Goal: Entertainment & Leisure: Browse casually

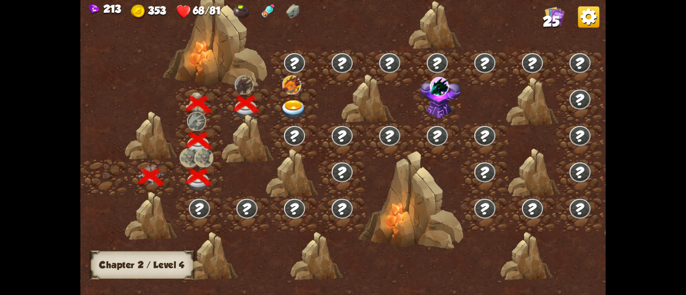
click at [286, 107] on img at bounding box center [294, 109] width 26 height 19
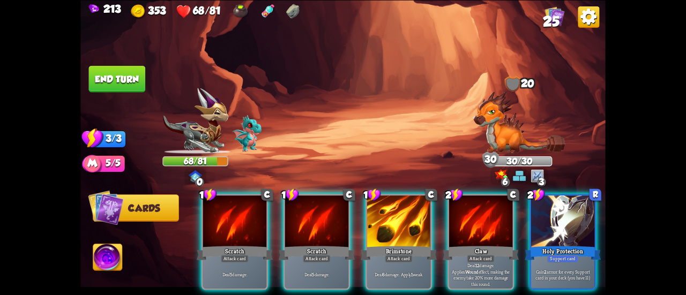
click at [513, 137] on img at bounding box center [519, 122] width 92 height 63
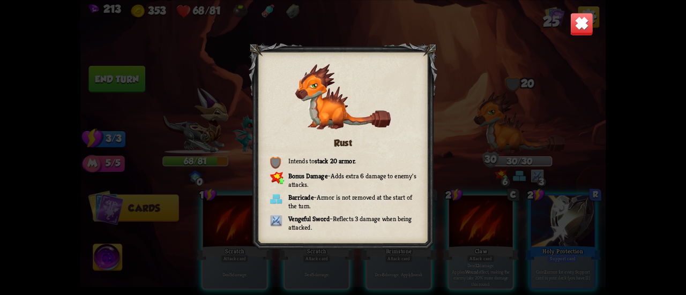
click at [580, 20] on img at bounding box center [581, 23] width 23 height 23
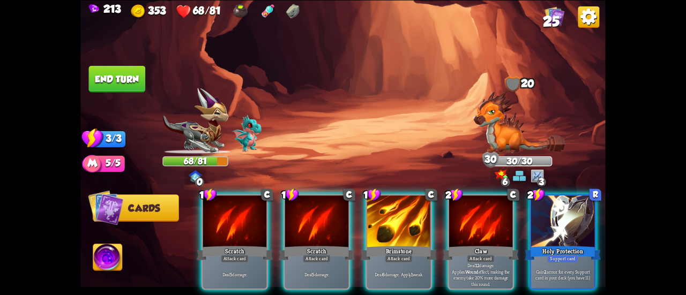
scroll to position [0, 208]
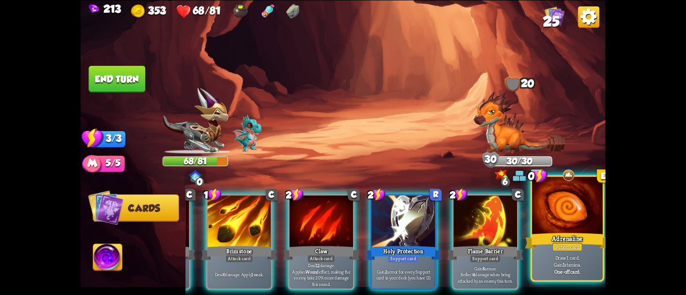
click at [564, 229] on div at bounding box center [567, 206] width 71 height 59
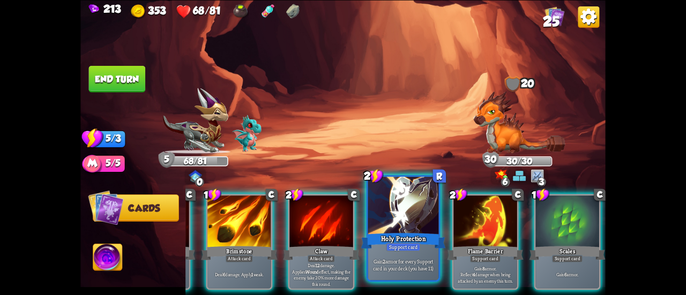
click at [393, 221] on div at bounding box center [403, 206] width 71 height 59
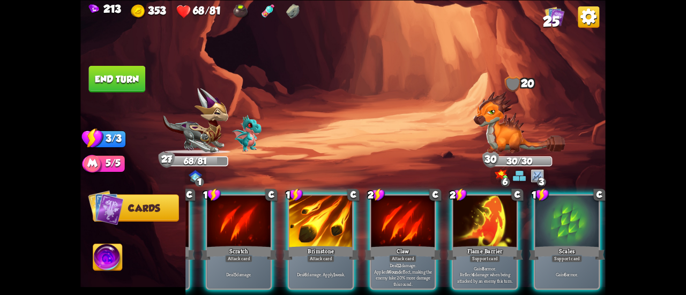
scroll to position [0, 101]
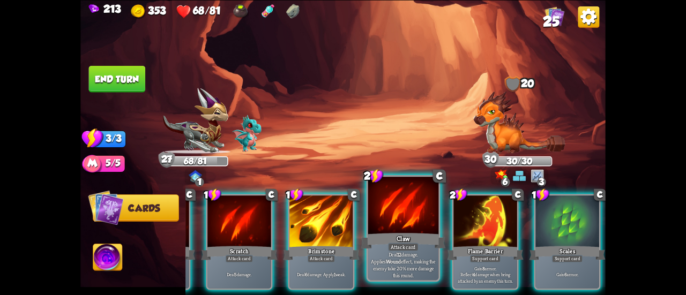
click at [398, 211] on div at bounding box center [403, 206] width 71 height 59
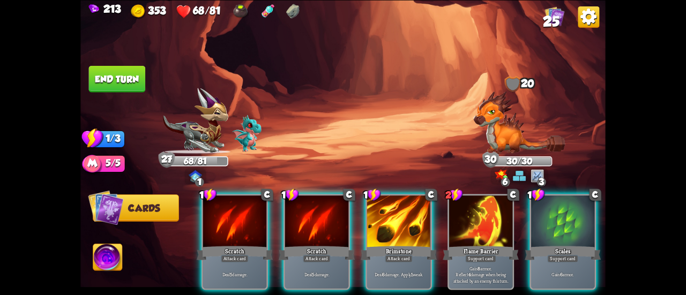
scroll to position [0, 0]
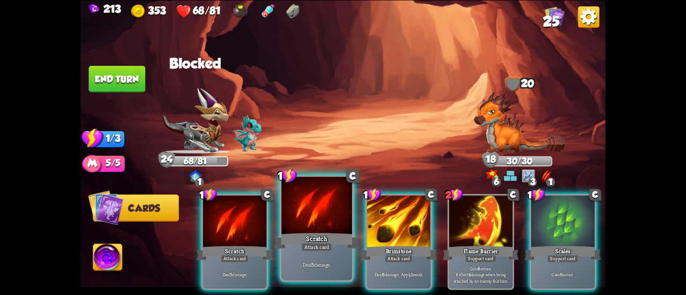
drag, startPoint x: 383, startPoint y: 209, endPoint x: 324, endPoint y: 207, distance: 59.0
click at [324, 207] on div "1 C Scratch Attack card Deal 5 damage. 1 C Scratch Attack card Deal 5 damage. 1…" at bounding box center [395, 229] width 420 height 131
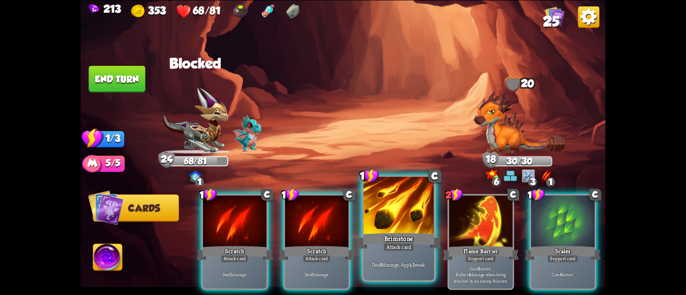
click at [382, 225] on div at bounding box center [398, 206] width 71 height 59
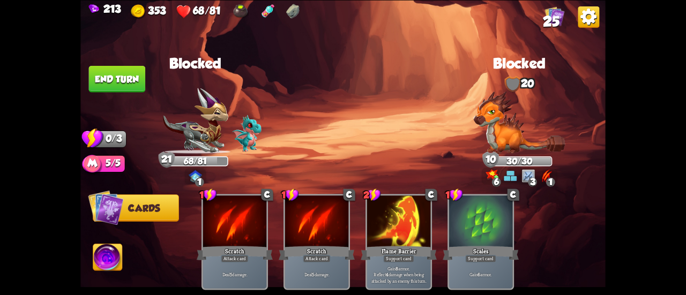
click at [122, 70] on button "End turn" at bounding box center [116, 78] width 57 height 27
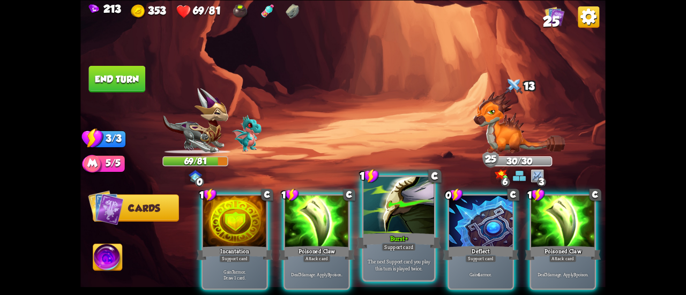
click at [392, 230] on div at bounding box center [398, 206] width 71 height 59
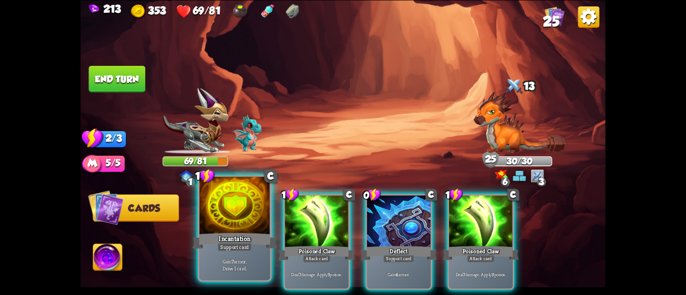
click at [243, 244] on div "Support card" at bounding box center [235, 247] width 34 height 9
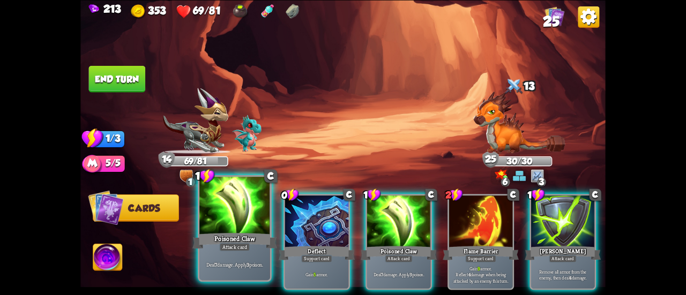
click at [217, 229] on div at bounding box center [234, 206] width 71 height 59
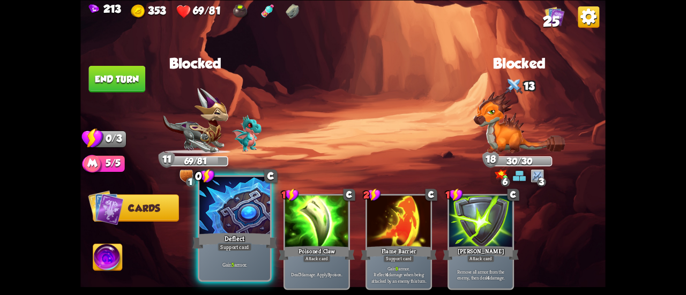
click at [234, 225] on div at bounding box center [234, 206] width 71 height 59
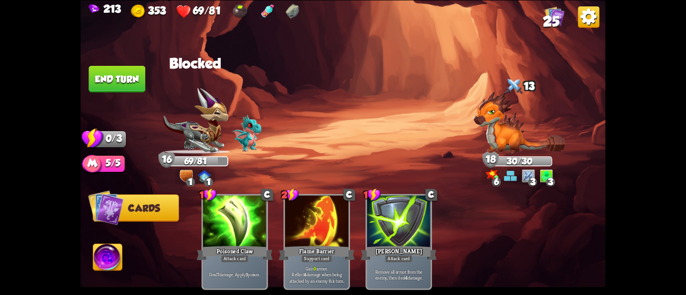
click at [122, 72] on button "End turn" at bounding box center [117, 78] width 58 height 27
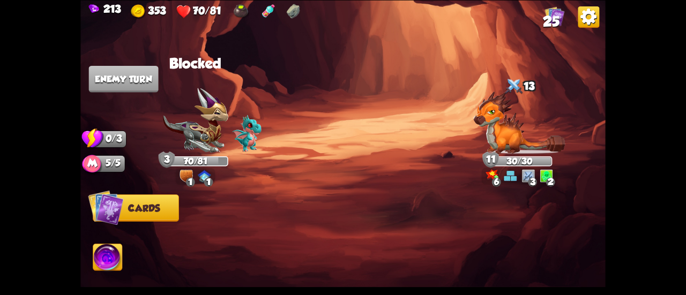
click at [560, 13] on img at bounding box center [555, 16] width 20 height 20
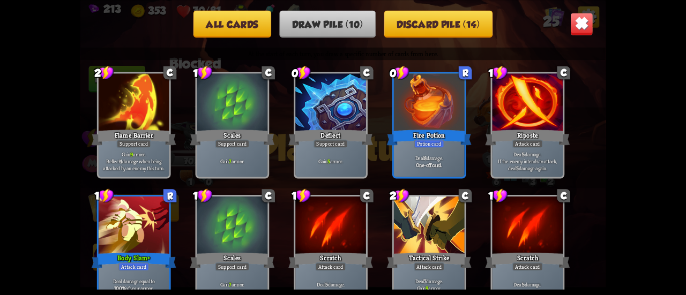
scroll to position [16, 0]
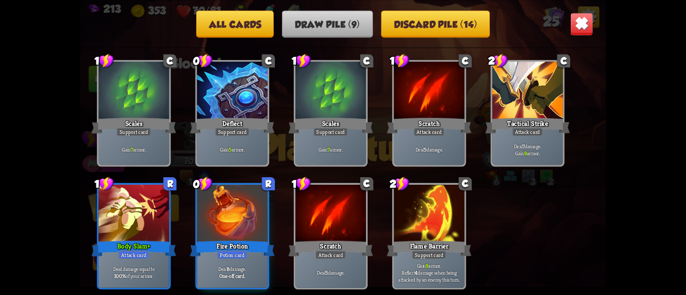
click at [252, 16] on button "All cards" at bounding box center [235, 23] width 78 height 27
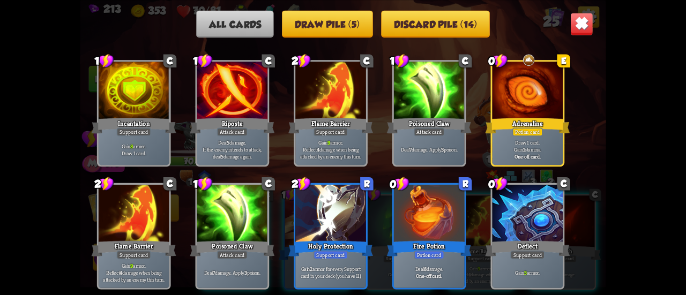
scroll to position [284, 0]
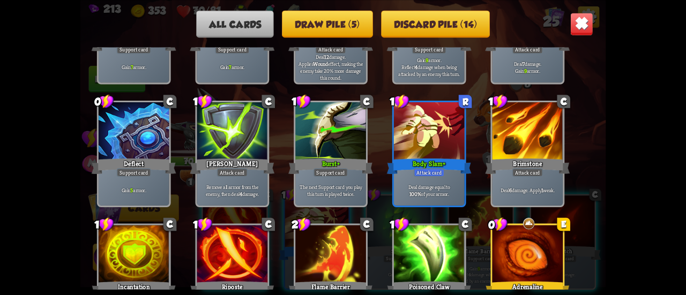
click at [583, 26] on img at bounding box center [581, 23] width 23 height 23
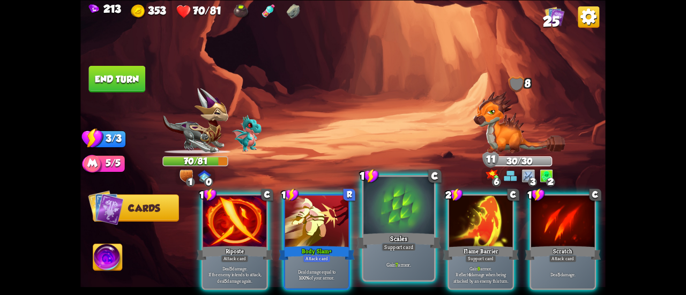
click at [396, 226] on div at bounding box center [398, 206] width 71 height 59
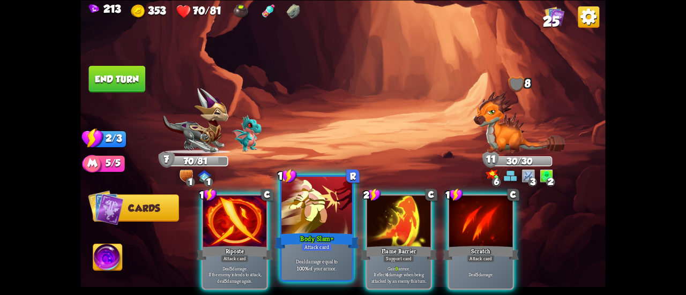
click at [314, 240] on div "Body Slam+" at bounding box center [316, 241] width 85 height 19
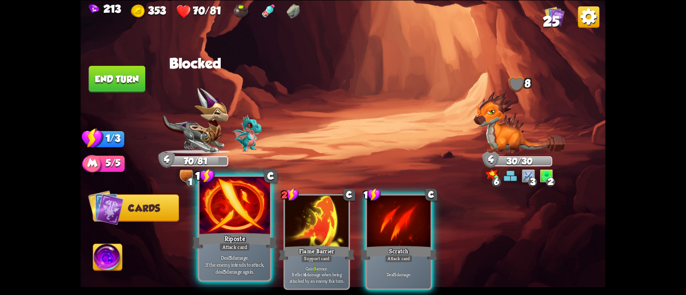
click at [234, 209] on div at bounding box center [234, 206] width 71 height 59
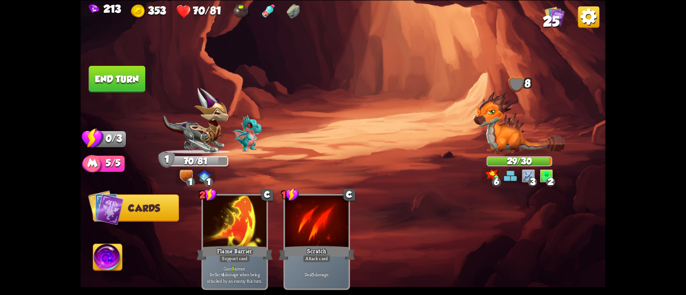
click at [132, 74] on button "End turn" at bounding box center [116, 78] width 57 height 27
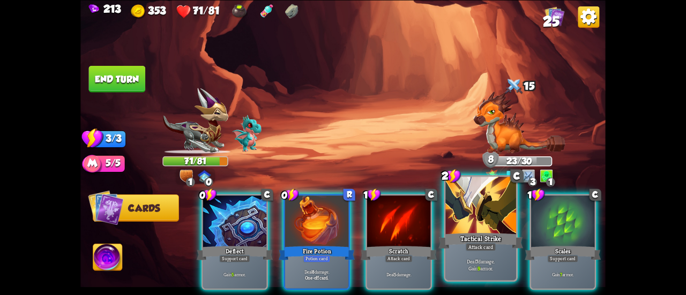
click at [486, 233] on div "Tactical Strike" at bounding box center [480, 241] width 85 height 19
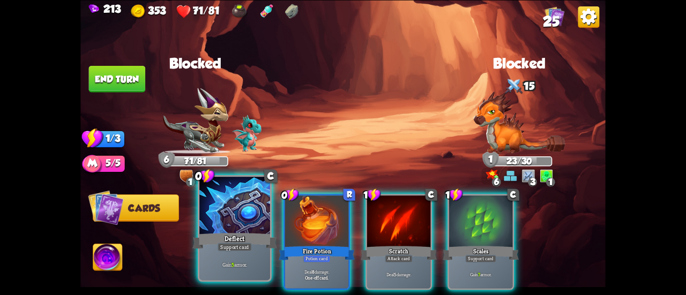
click at [232, 232] on div "Deflect" at bounding box center [234, 241] width 85 height 19
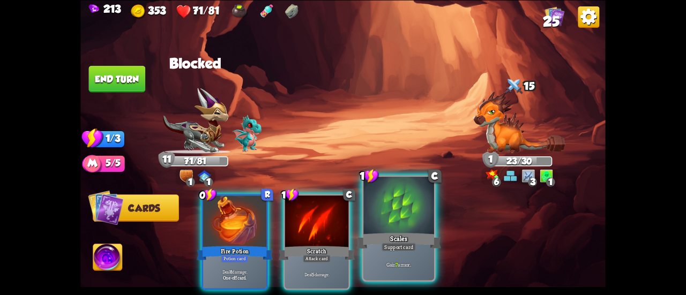
click at [385, 230] on div at bounding box center [398, 206] width 71 height 59
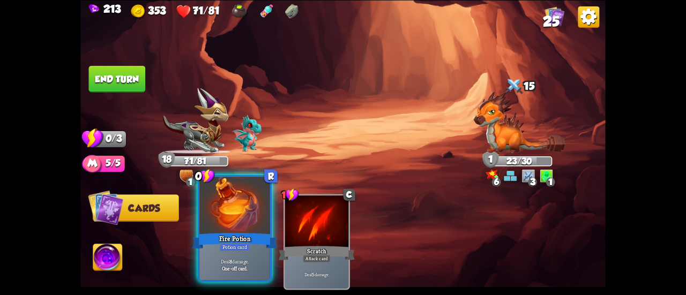
click at [235, 209] on div at bounding box center [234, 206] width 71 height 59
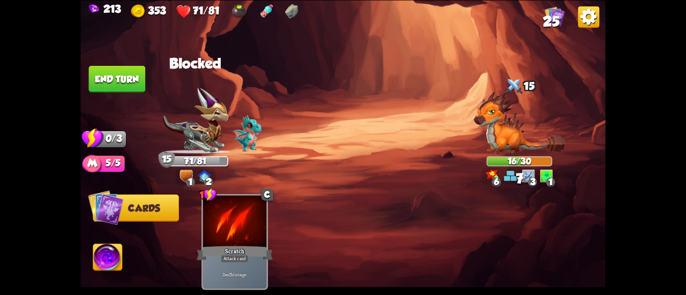
click at [125, 82] on button "End turn" at bounding box center [117, 78] width 58 height 27
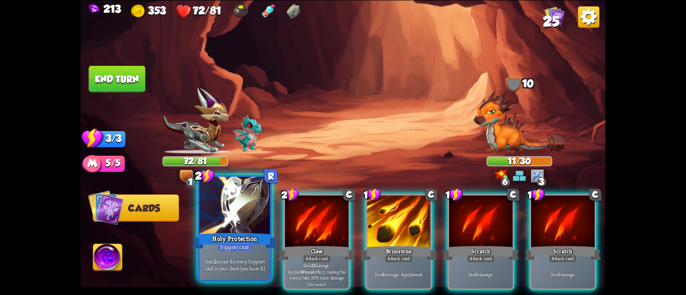
click at [237, 229] on div at bounding box center [234, 206] width 71 height 59
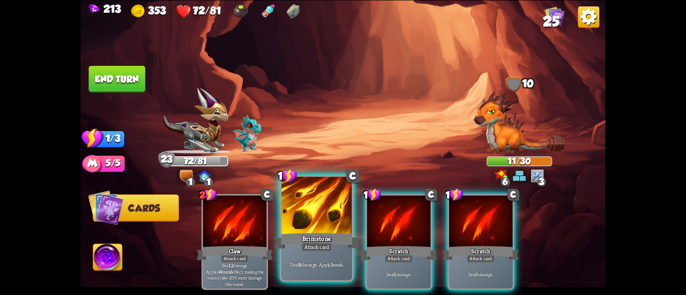
click at [292, 229] on div at bounding box center [316, 206] width 71 height 59
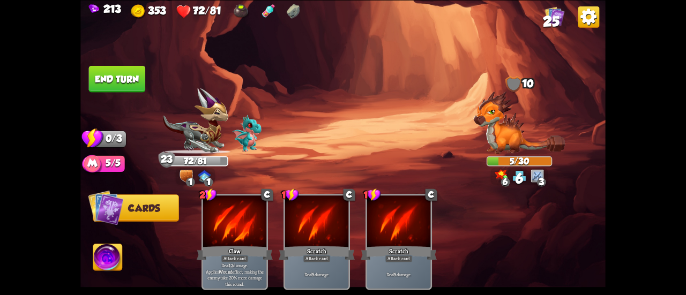
click at [87, 61] on img at bounding box center [342, 147] width 525 height 295
click at [101, 76] on button "End turn" at bounding box center [116, 78] width 57 height 27
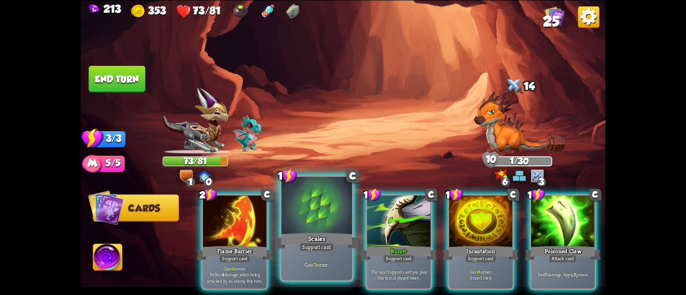
click at [307, 218] on div at bounding box center [316, 206] width 71 height 59
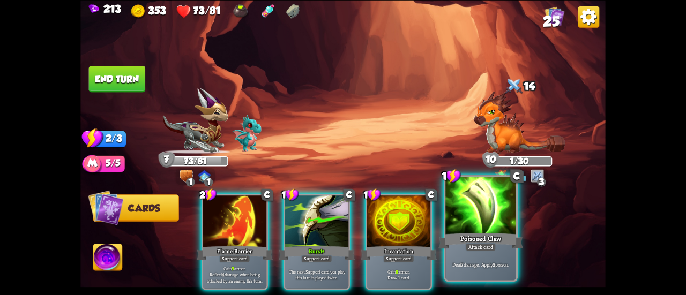
click at [494, 228] on div at bounding box center [480, 206] width 71 height 59
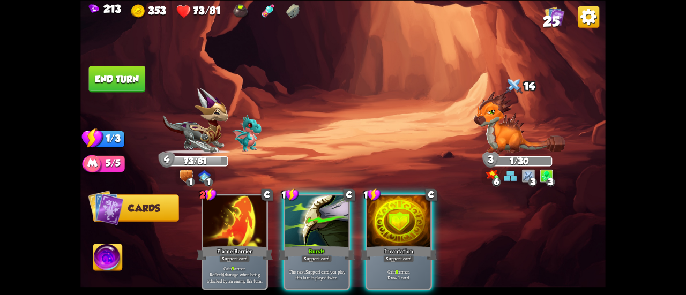
click at [116, 83] on button "End turn" at bounding box center [116, 78] width 57 height 27
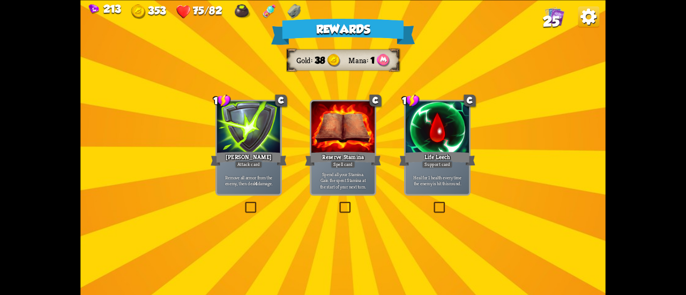
click at [454, 150] on div "Life Leech" at bounding box center [437, 158] width 76 height 17
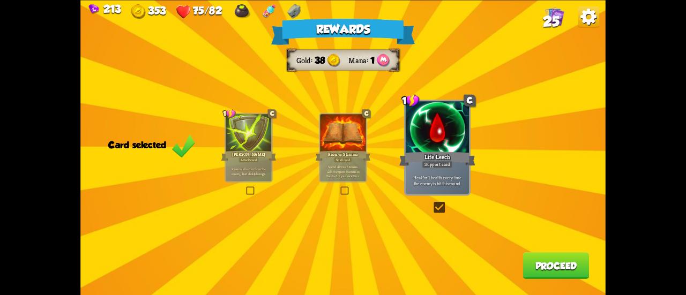
click at [518, 265] on div "Rewards Gold 38 Mana 1 Card selected 1 C [PERSON_NAME] Attack card Remove all a…" at bounding box center [342, 147] width 525 height 295
click at [560, 264] on button "Proceed" at bounding box center [556, 265] width 66 height 27
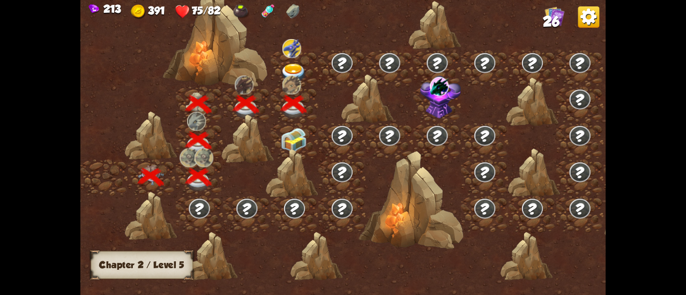
click at [289, 136] on img at bounding box center [294, 140] width 26 height 25
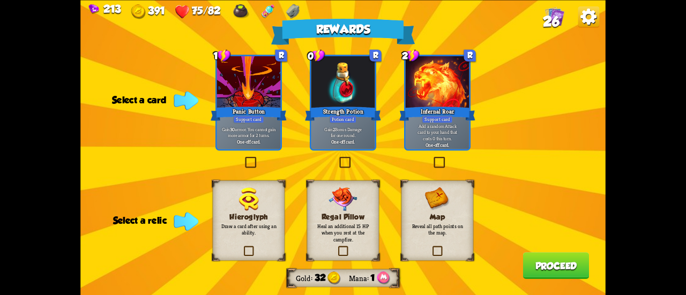
click at [412, 227] on p "Reveal all path points on the map." at bounding box center [437, 229] width 58 height 14
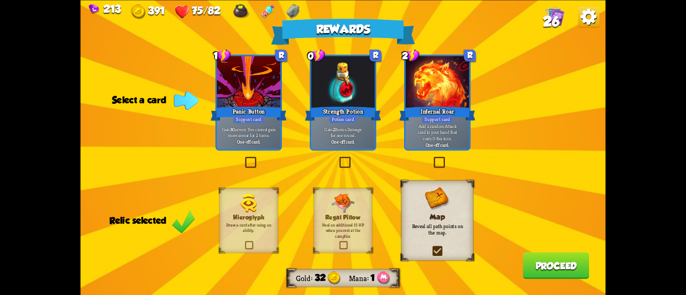
click at [418, 138] on p "Add a random Attack card to your hand that costs 0 this turn." at bounding box center [437, 132] width 61 height 19
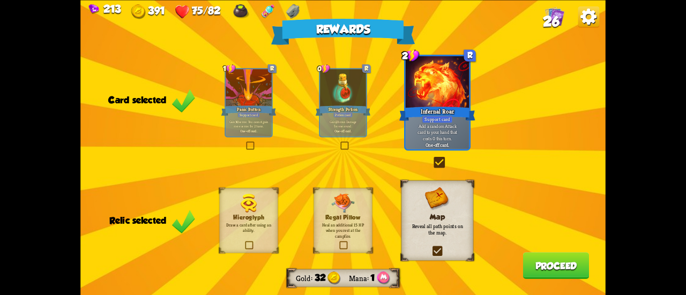
drag, startPoint x: 362, startPoint y: 110, endPoint x: 347, endPoint y: 106, distance: 15.6
click at [360, 109] on div "Rewards Gold 32 Mana 1 Card selected 1 R Panic Button Support card Gain 30 armo…" at bounding box center [342, 147] width 525 height 295
click at [346, 106] on div "Strength Potion" at bounding box center [343, 111] width 55 height 12
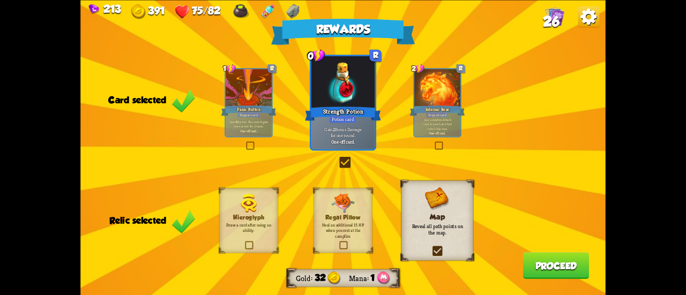
click at [379, 208] on div "Rewards Gold 32 Mana 1 Card selected 1 R Panic Button Support card Gain 30 armo…" at bounding box center [342, 147] width 525 height 295
click at [443, 134] on b "One-off card." at bounding box center [437, 133] width 17 height 4
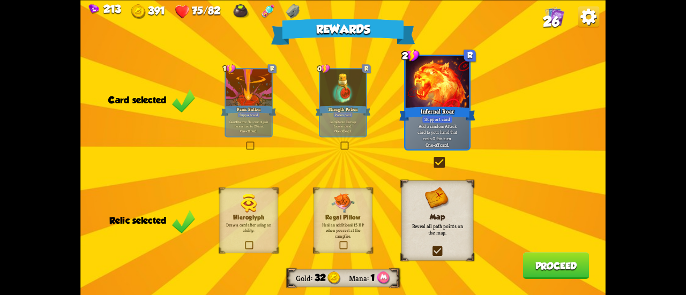
click at [308, 116] on div "Rewards Gold 32 Mana 1 Card selected 1 R Panic Button Support card Gain 30 armo…" at bounding box center [342, 147] width 525 height 295
click at [333, 118] on div "Gain 2 Bonus Damage for one round. One-off card." at bounding box center [343, 126] width 46 height 20
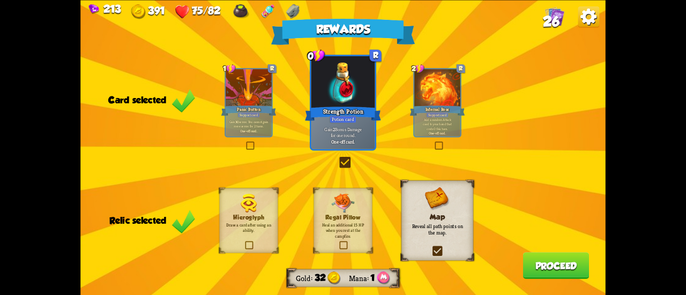
click at [562, 264] on button "Proceed" at bounding box center [556, 265] width 66 height 27
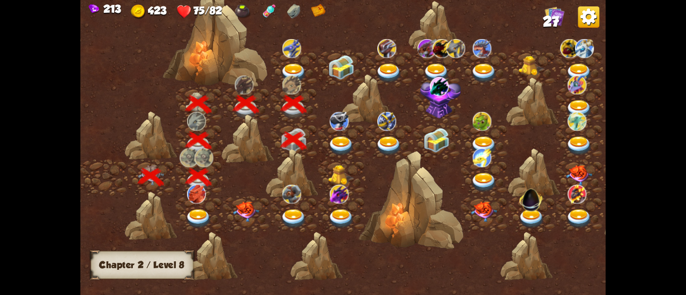
click at [339, 144] on img at bounding box center [341, 146] width 26 height 19
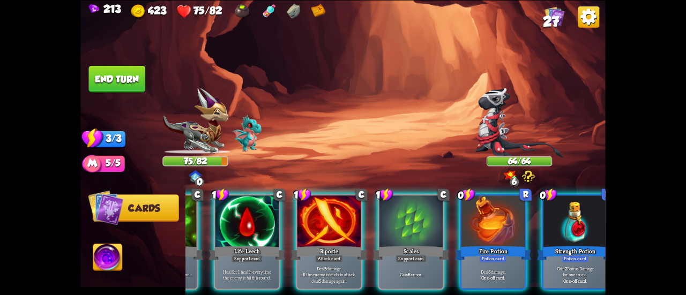
scroll to position [0, 185]
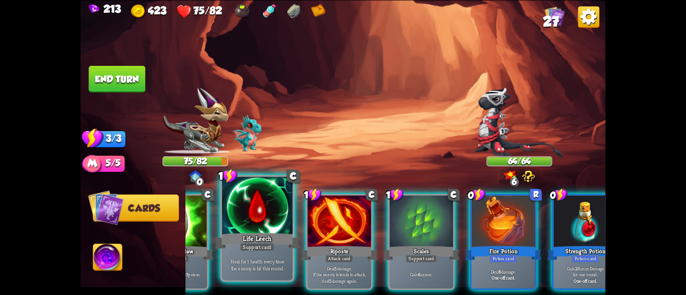
click at [243, 231] on div at bounding box center [257, 206] width 71 height 59
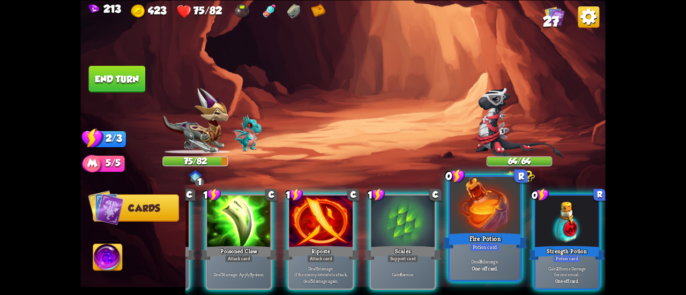
scroll to position [0, 101]
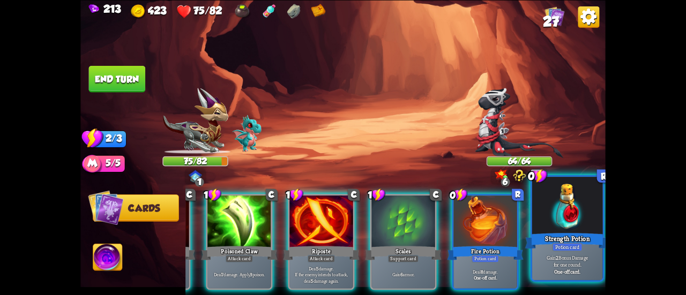
click at [567, 264] on p "Gain 2 Bonus Damage for one round." at bounding box center [567, 261] width 67 height 14
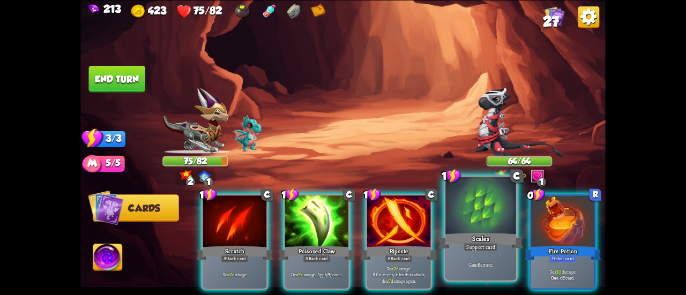
click at [478, 242] on div "Scales" at bounding box center [480, 241] width 85 height 19
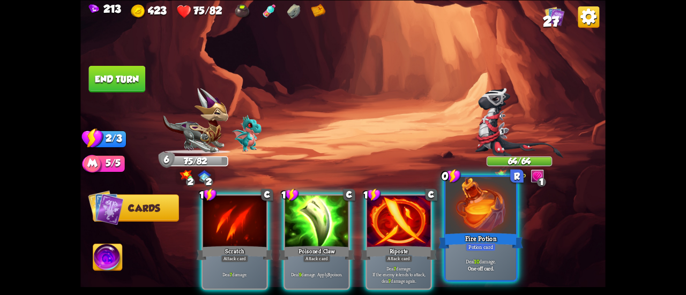
click at [468, 220] on div at bounding box center [480, 206] width 71 height 59
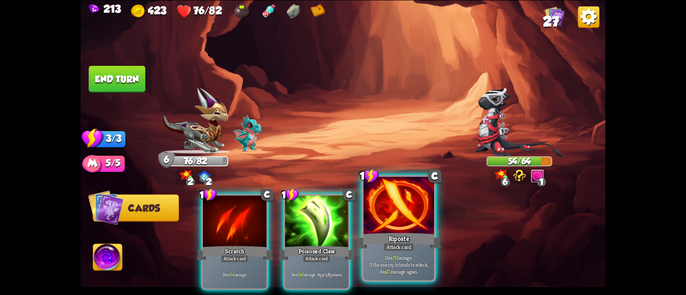
click at [403, 232] on div "Riposte" at bounding box center [398, 241] width 85 height 19
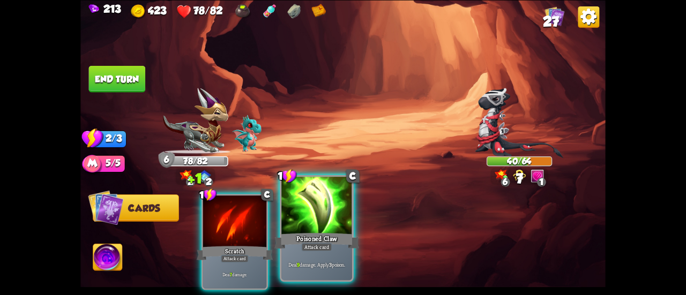
click at [292, 208] on div at bounding box center [316, 206] width 71 height 59
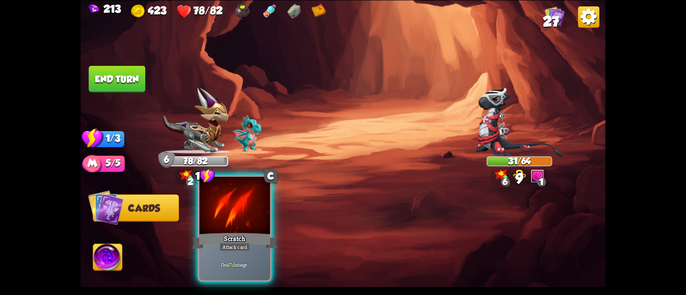
click at [240, 205] on div at bounding box center [234, 206] width 71 height 59
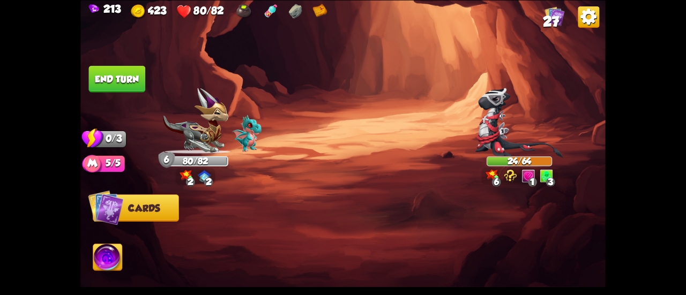
click at [116, 82] on button "End turn" at bounding box center [117, 78] width 57 height 27
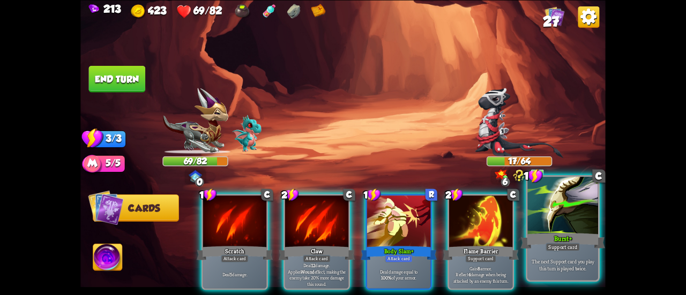
click at [551, 238] on div "Burst+" at bounding box center [562, 241] width 85 height 19
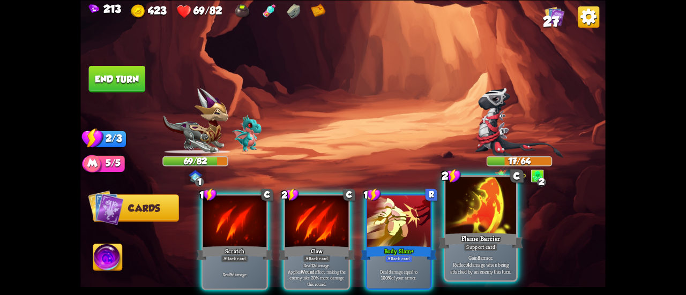
click at [484, 237] on div "Flame Barrier" at bounding box center [480, 241] width 85 height 19
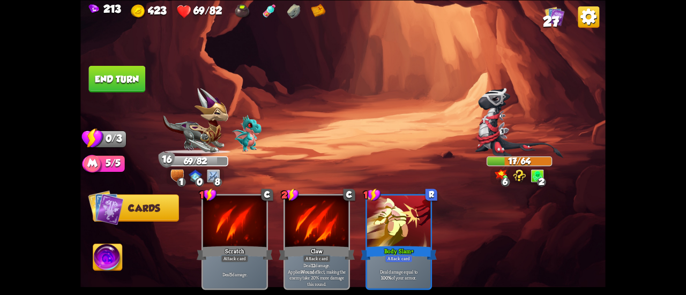
click at [129, 79] on button "End turn" at bounding box center [117, 78] width 58 height 27
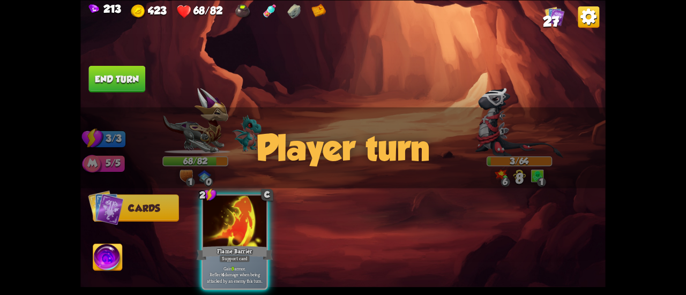
click at [138, 78] on button "End turn" at bounding box center [117, 78] width 57 height 27
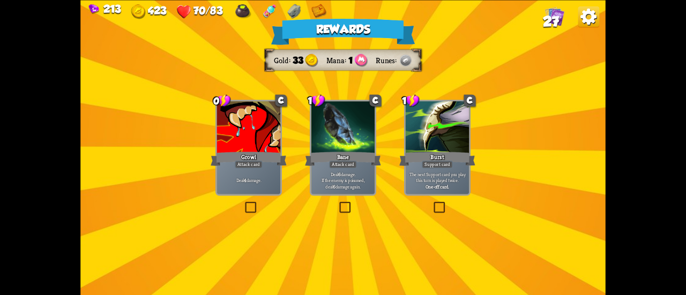
click at [264, 157] on div "Growl" at bounding box center [249, 158] width 76 height 17
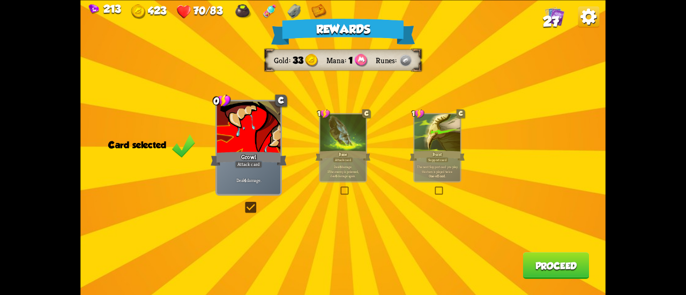
click at [433, 162] on div "Support card" at bounding box center [437, 159] width 23 height 5
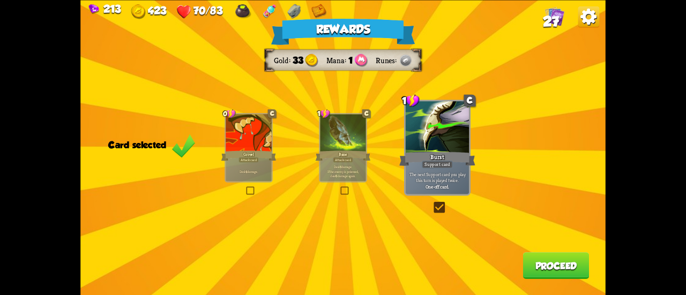
click at [524, 261] on button "Proceed" at bounding box center [556, 265] width 66 height 27
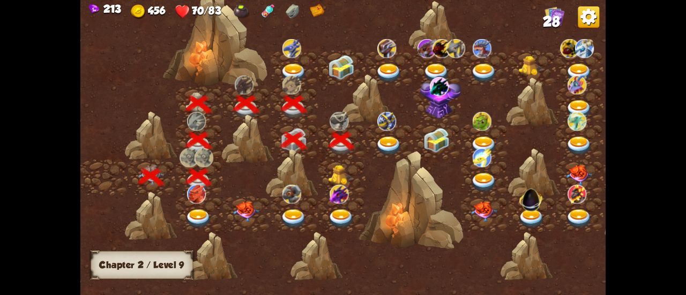
click at [381, 139] on img at bounding box center [389, 146] width 26 height 19
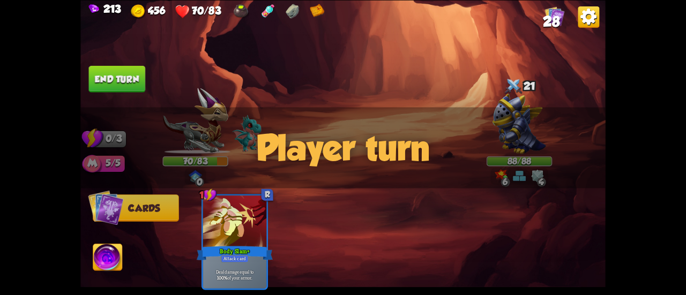
click at [525, 131] on div "Player turn" at bounding box center [342, 147] width 525 height 81
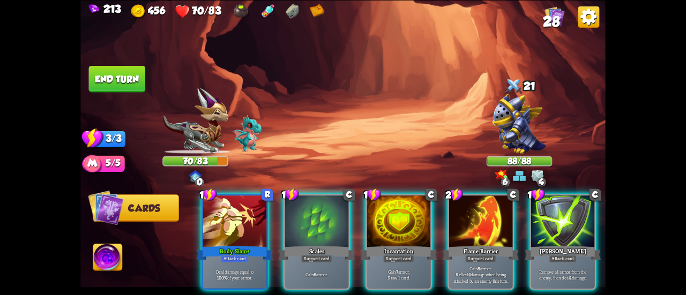
click at [515, 126] on img at bounding box center [520, 123] width 54 height 60
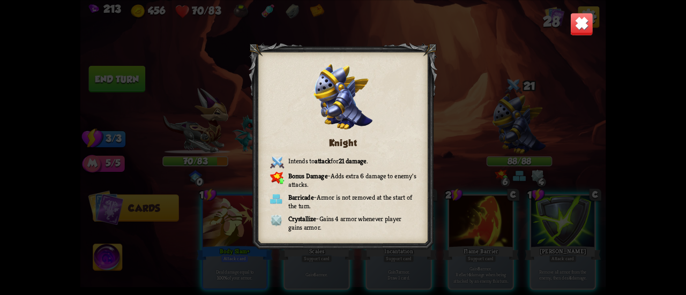
click at [581, 23] on img at bounding box center [581, 23] width 23 height 23
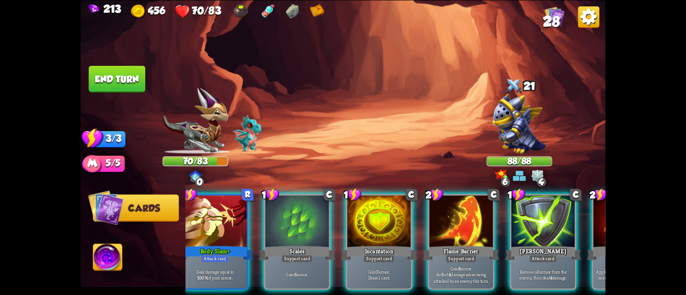
scroll to position [0, 24]
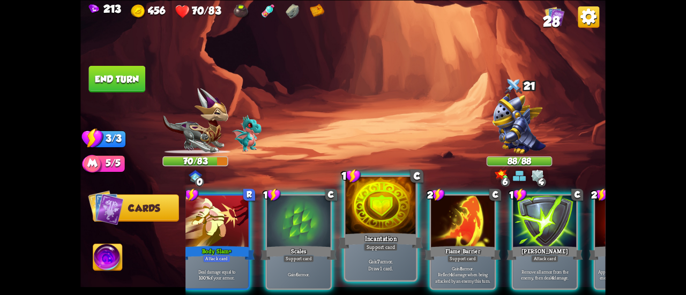
click at [406, 230] on div at bounding box center [381, 206] width 71 height 59
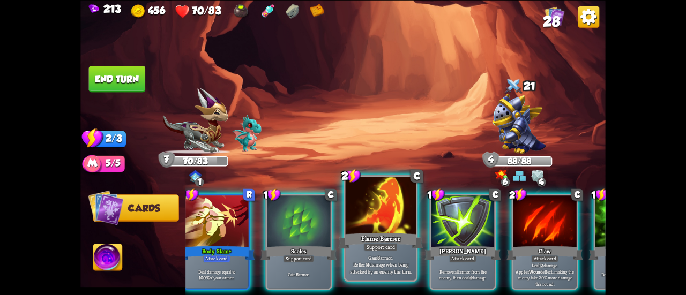
click at [377, 226] on div at bounding box center [381, 206] width 71 height 59
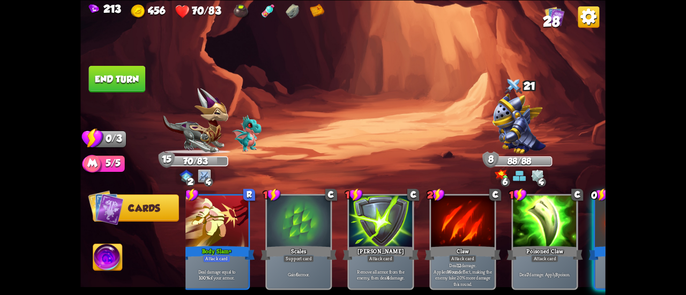
click at [102, 263] on img at bounding box center [107, 258] width 29 height 29
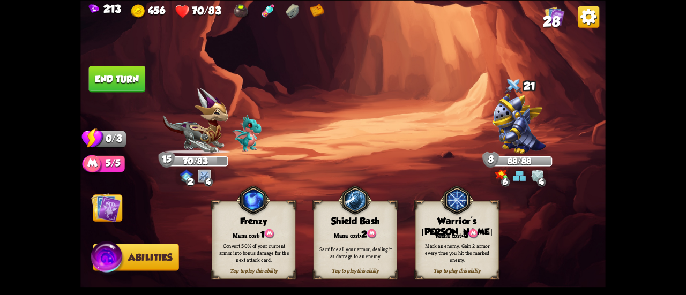
click at [119, 200] on img at bounding box center [105, 207] width 29 height 29
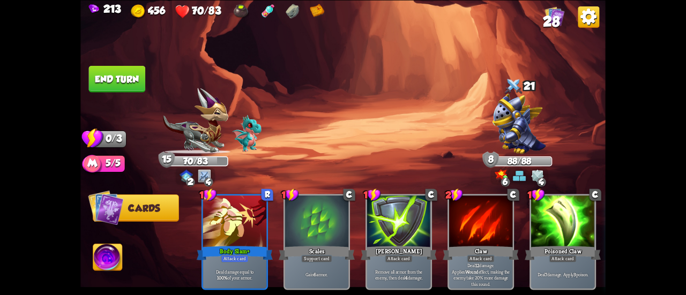
scroll to position [0, 101]
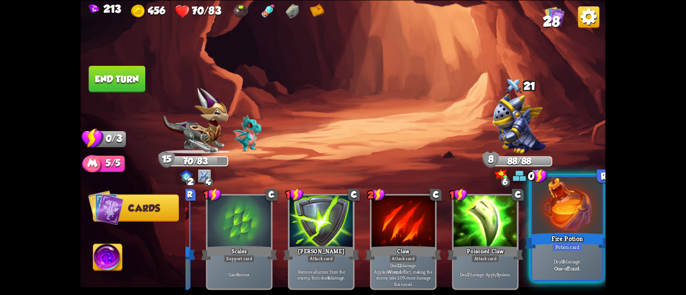
click at [587, 220] on div at bounding box center [567, 206] width 71 height 59
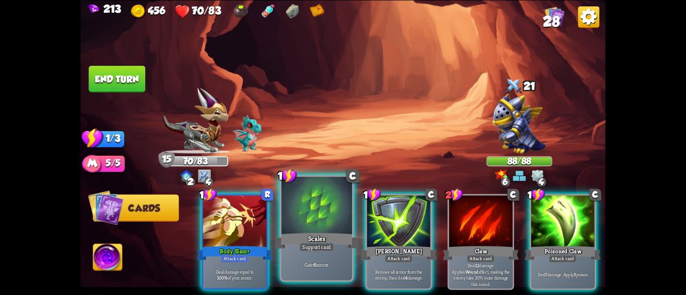
click at [312, 225] on div at bounding box center [316, 206] width 71 height 59
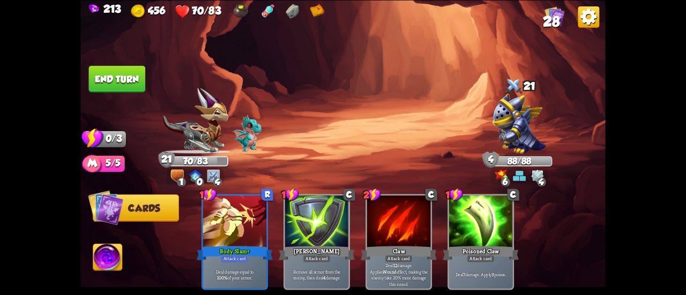
click at [110, 248] on img at bounding box center [107, 258] width 29 height 29
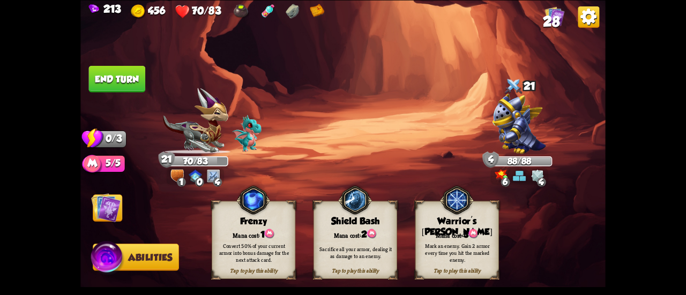
click at [461, 219] on div "Warrior's [PERSON_NAME]" at bounding box center [456, 227] width 83 height 22
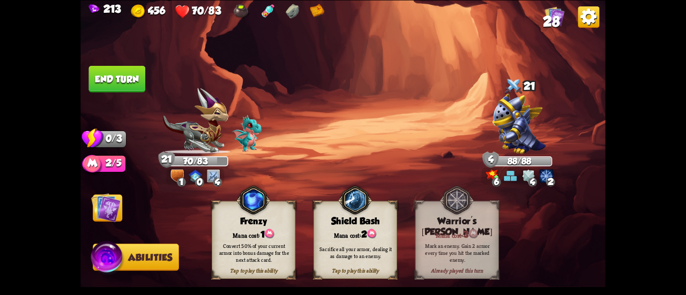
click at [137, 85] on button "End turn" at bounding box center [117, 78] width 57 height 27
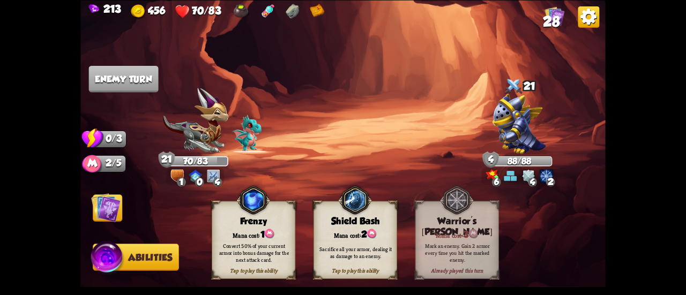
click at [104, 207] on img at bounding box center [105, 207] width 29 height 29
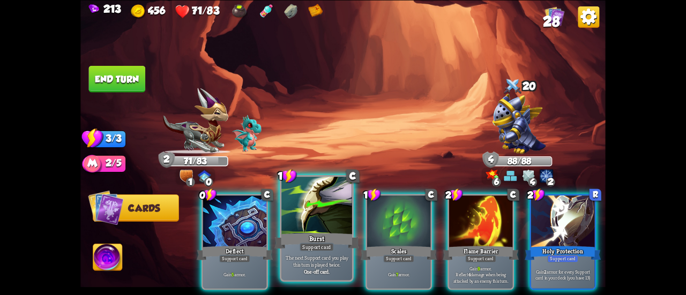
click at [307, 220] on div at bounding box center [316, 206] width 71 height 59
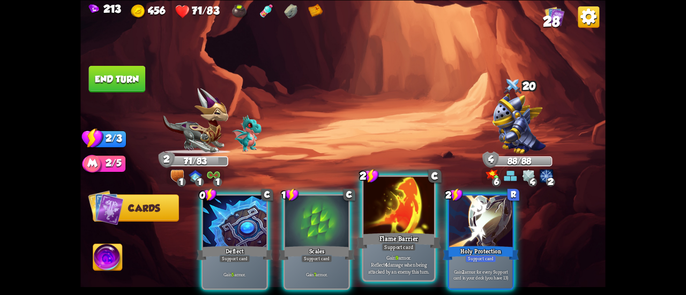
click at [394, 223] on div at bounding box center [398, 206] width 71 height 59
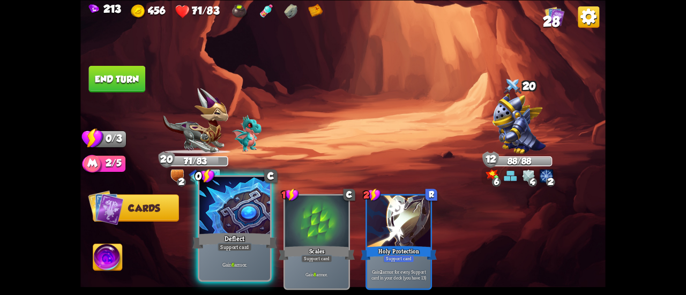
click at [238, 205] on div at bounding box center [234, 206] width 71 height 59
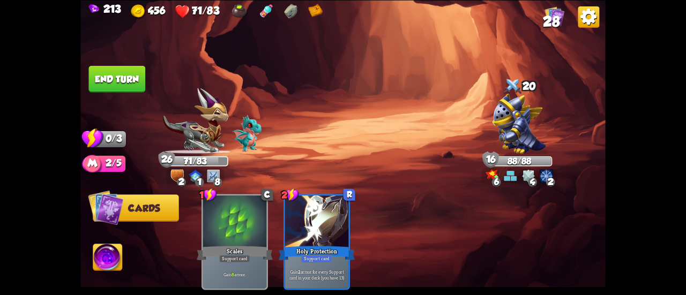
click at [121, 84] on button "End turn" at bounding box center [117, 78] width 57 height 27
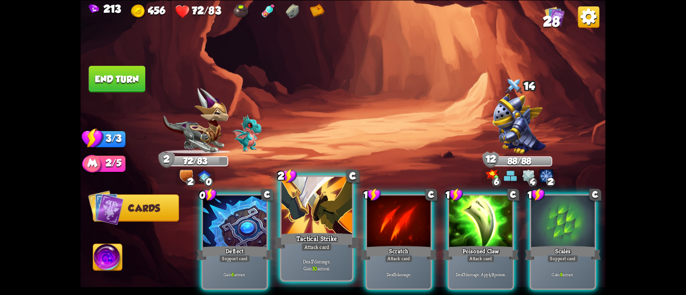
click at [294, 218] on div at bounding box center [316, 206] width 71 height 59
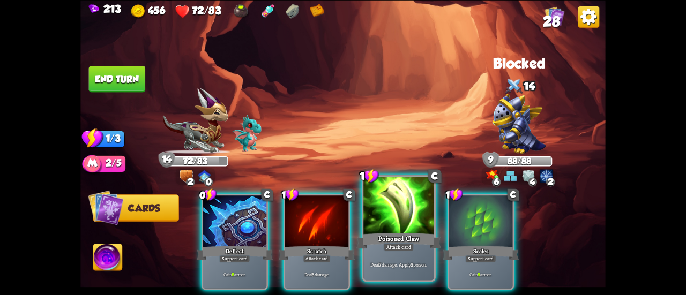
click at [387, 216] on div at bounding box center [398, 206] width 71 height 59
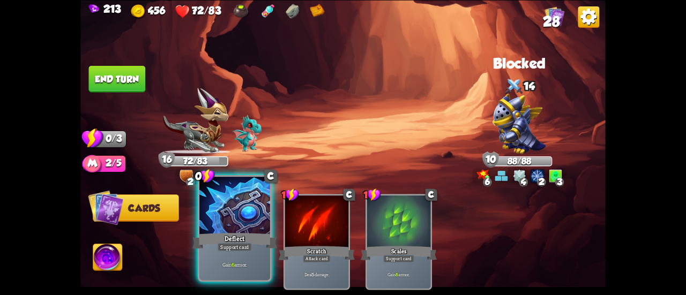
click at [252, 223] on div at bounding box center [234, 206] width 71 height 59
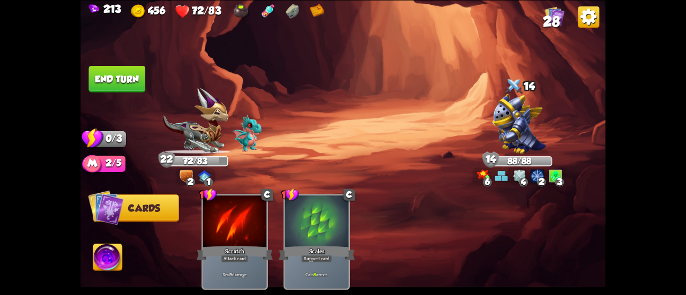
click at [120, 78] on button "End turn" at bounding box center [117, 78] width 57 height 27
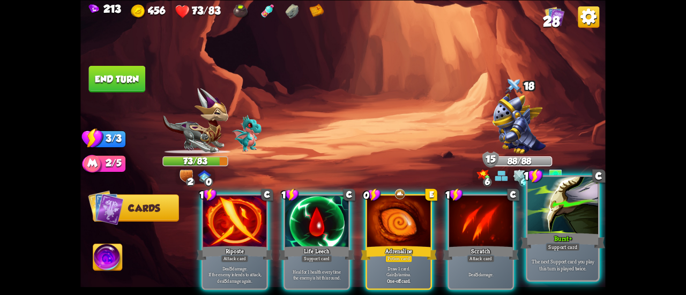
click at [564, 215] on div at bounding box center [562, 206] width 71 height 59
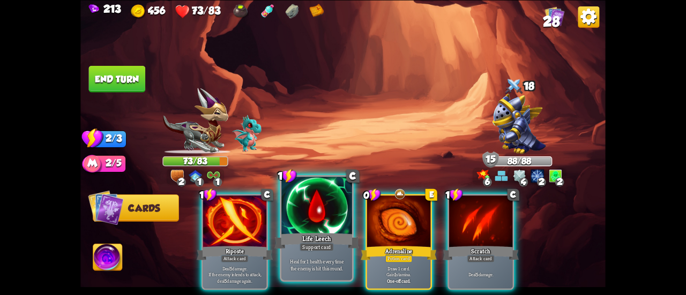
click at [299, 215] on div at bounding box center [316, 206] width 71 height 59
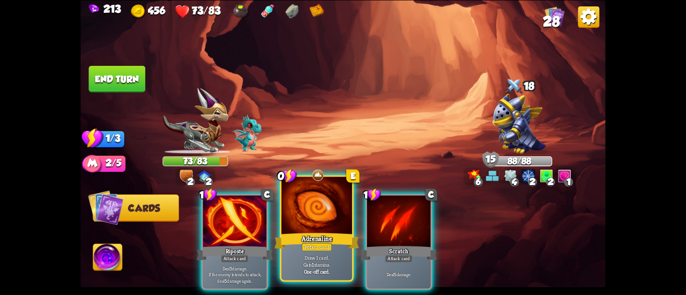
click at [295, 215] on div at bounding box center [316, 206] width 71 height 59
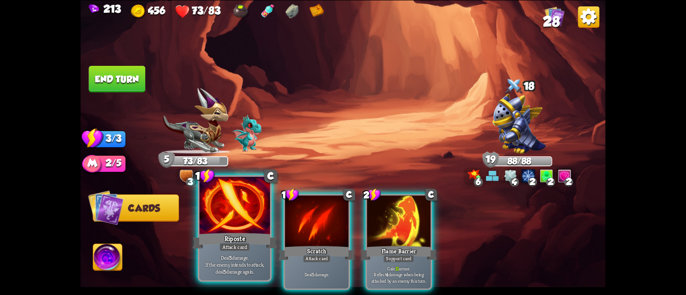
click at [241, 219] on div at bounding box center [234, 206] width 71 height 59
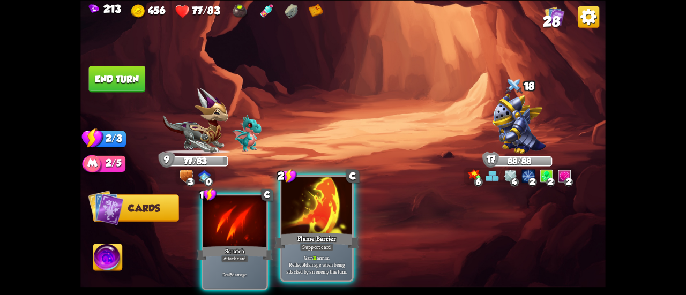
click at [308, 202] on div at bounding box center [316, 206] width 71 height 59
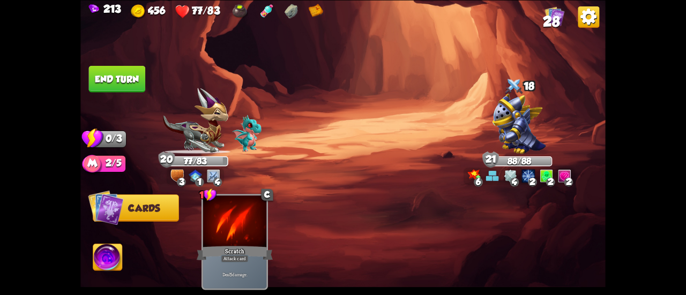
click at [105, 81] on button "End turn" at bounding box center [117, 78] width 57 height 27
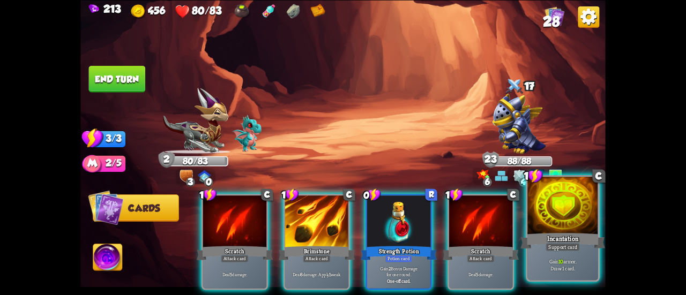
click at [562, 205] on div at bounding box center [562, 206] width 71 height 59
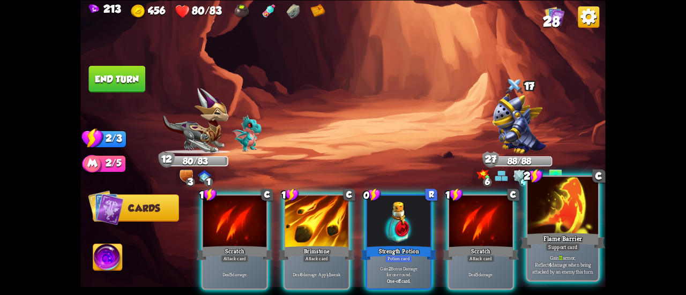
click at [534, 202] on div at bounding box center [562, 206] width 71 height 59
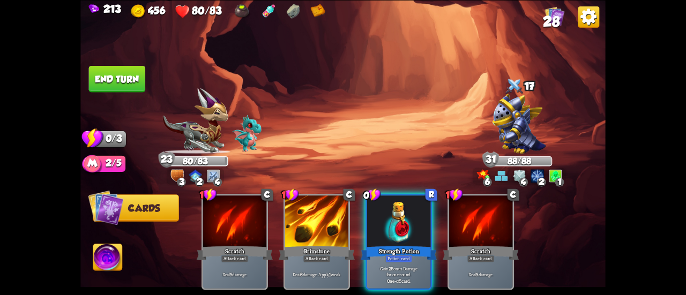
click at [105, 77] on button "End turn" at bounding box center [117, 78] width 57 height 27
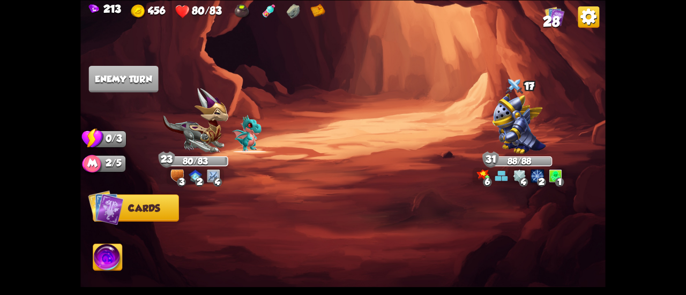
click at [556, 20] on span "28" at bounding box center [551, 21] width 17 height 16
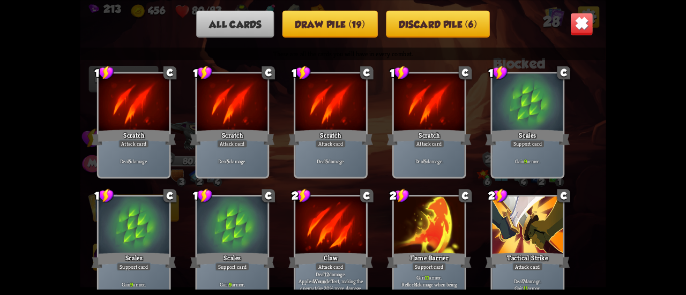
click at [343, 38] on div "All cards Draw pile (19) Discard pile (6) These are all the cards you will have…" at bounding box center [342, 147] width 525 height 295
click at [348, 26] on button "Draw pile (19)" at bounding box center [329, 23] width 95 height 27
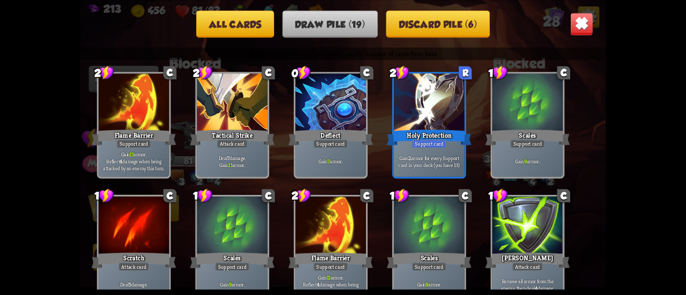
click at [578, 23] on img at bounding box center [581, 23] width 23 height 23
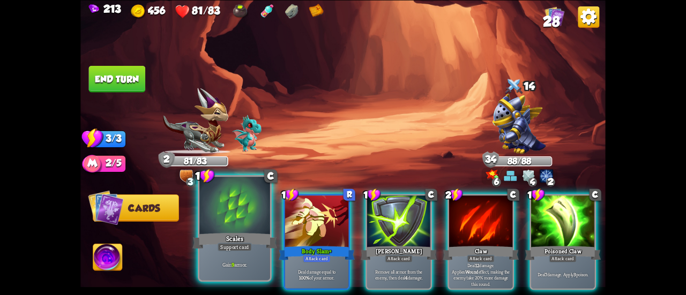
click at [210, 225] on div at bounding box center [234, 206] width 71 height 59
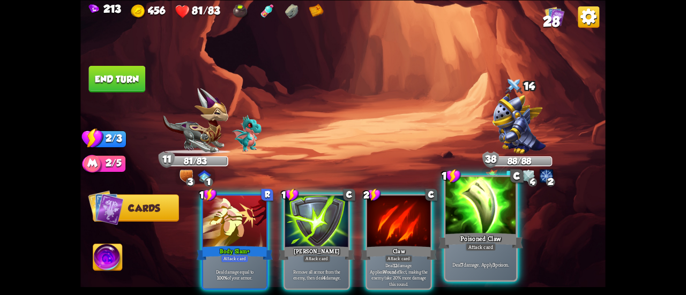
click at [483, 207] on div at bounding box center [480, 206] width 71 height 59
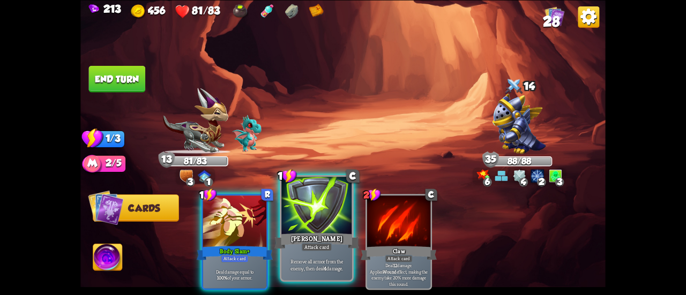
click at [305, 195] on div at bounding box center [316, 206] width 71 height 59
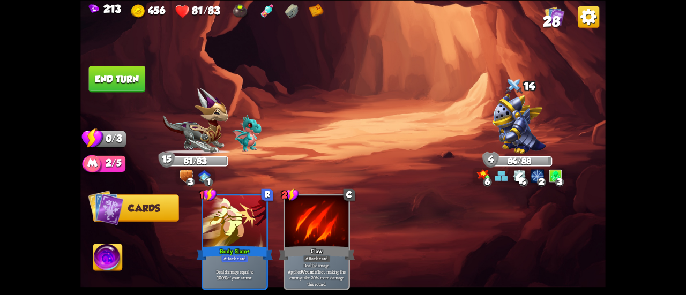
click at [115, 65] on img at bounding box center [342, 147] width 525 height 295
click at [121, 70] on button "End turn" at bounding box center [117, 78] width 57 height 27
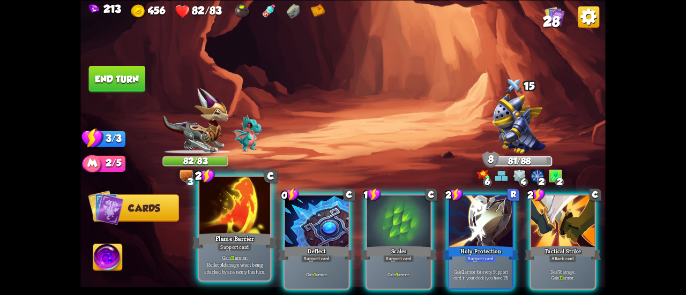
click at [244, 223] on div at bounding box center [234, 206] width 71 height 59
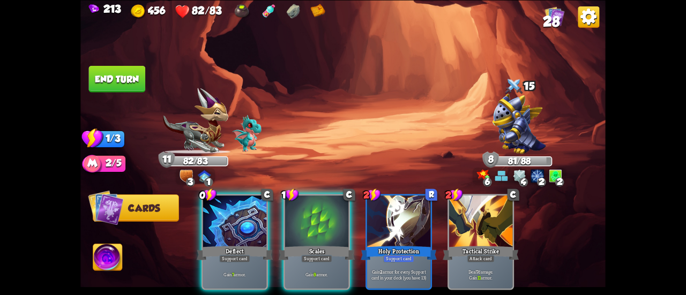
click at [244, 223] on div at bounding box center [234, 223] width 63 height 54
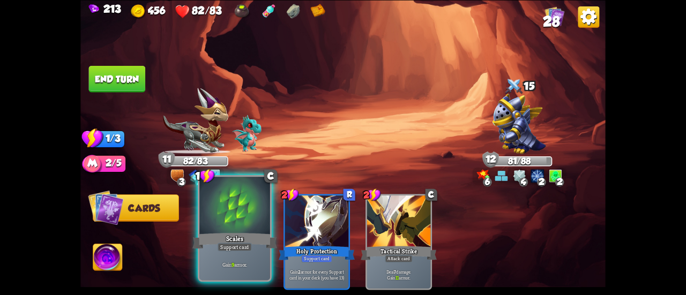
click at [232, 215] on div at bounding box center [234, 206] width 71 height 59
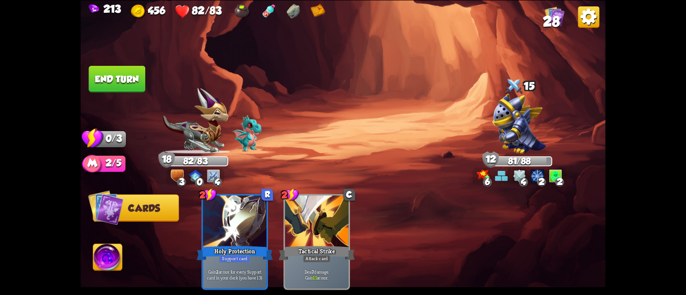
click at [135, 78] on button "End turn" at bounding box center [117, 78] width 57 height 27
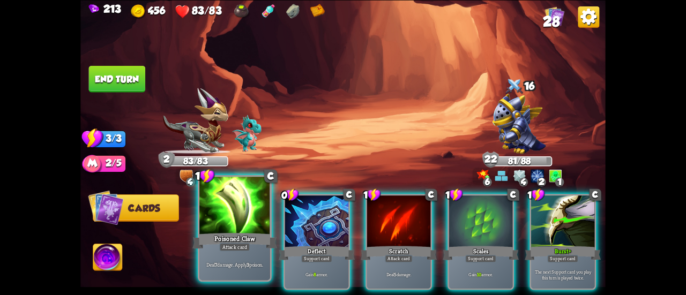
click at [239, 232] on div "Poisoned Claw" at bounding box center [234, 241] width 85 height 19
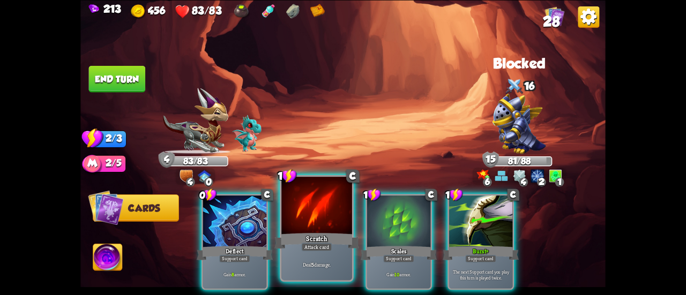
click at [320, 214] on div at bounding box center [316, 206] width 71 height 59
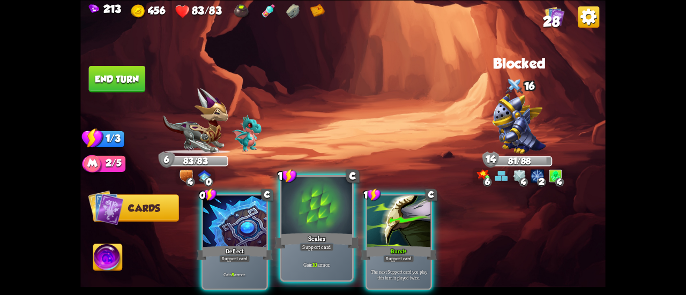
click at [316, 208] on div at bounding box center [316, 206] width 71 height 59
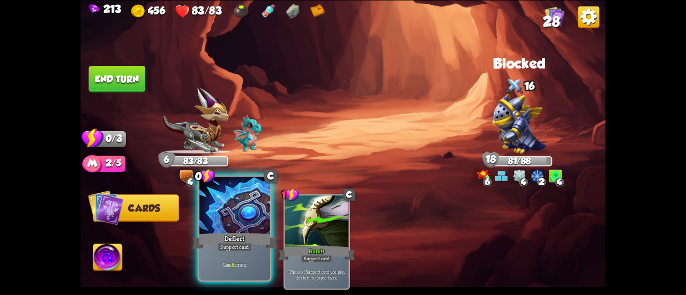
click at [248, 222] on div at bounding box center [234, 206] width 71 height 59
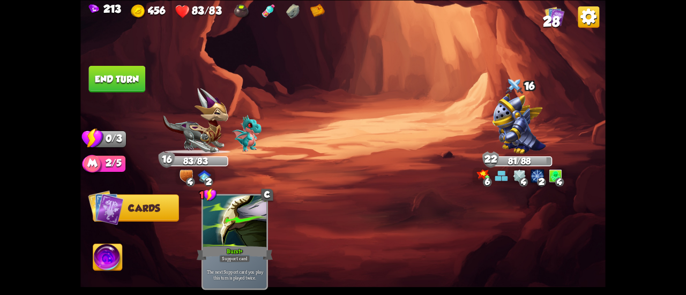
click at [113, 78] on button "End turn" at bounding box center [117, 78] width 57 height 27
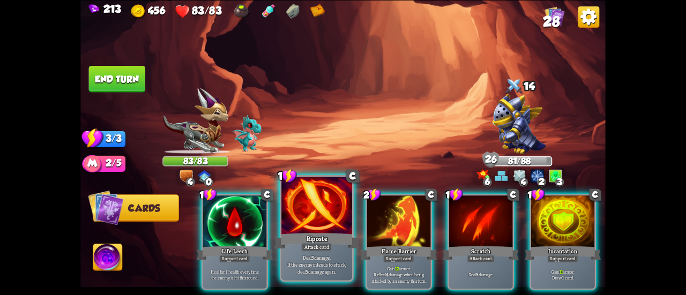
click at [312, 222] on div at bounding box center [316, 206] width 71 height 59
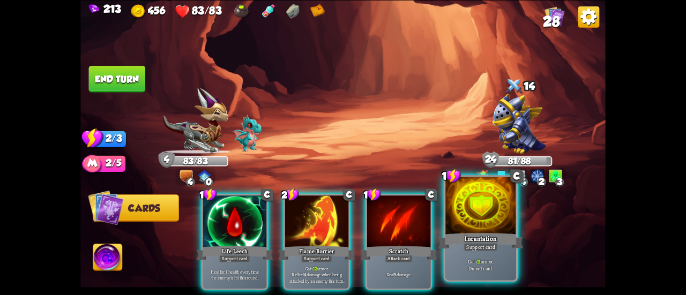
click at [476, 215] on div at bounding box center [480, 206] width 71 height 59
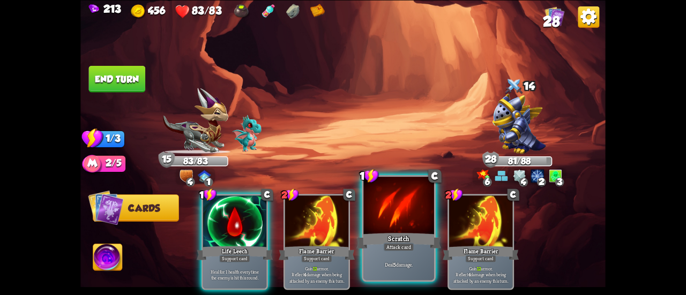
click at [403, 218] on div at bounding box center [398, 206] width 71 height 59
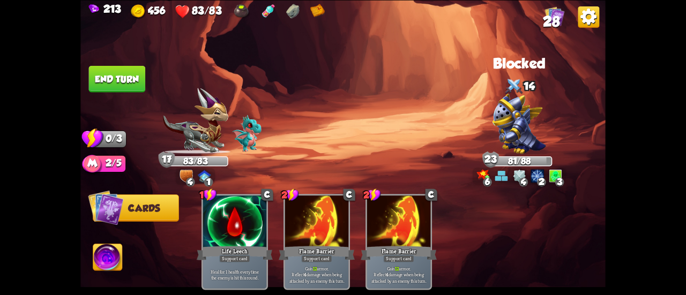
click at [119, 80] on button "End turn" at bounding box center [117, 78] width 57 height 27
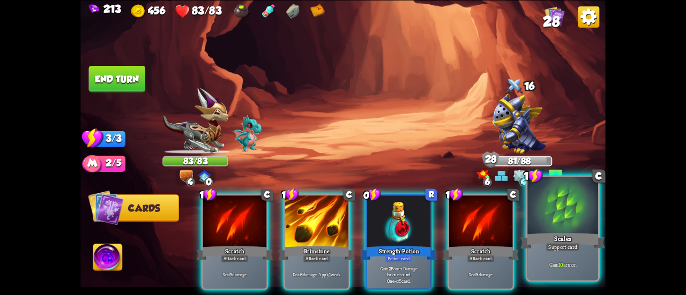
click at [570, 225] on div at bounding box center [562, 206] width 71 height 59
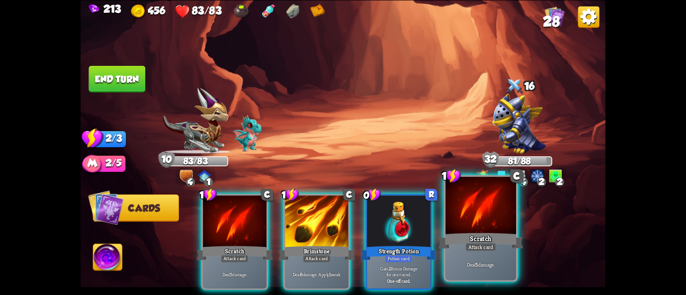
click at [483, 220] on div at bounding box center [480, 206] width 71 height 59
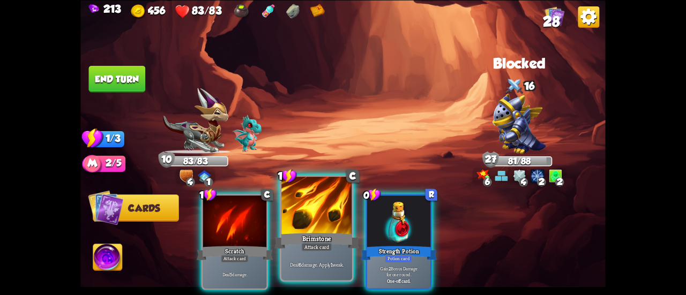
click at [296, 215] on div at bounding box center [316, 206] width 71 height 59
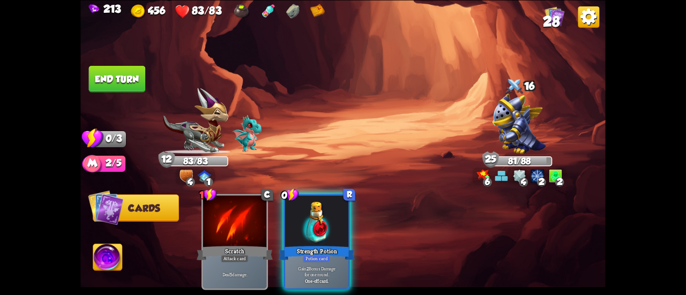
click at [92, 73] on button "End turn" at bounding box center [117, 78] width 57 height 27
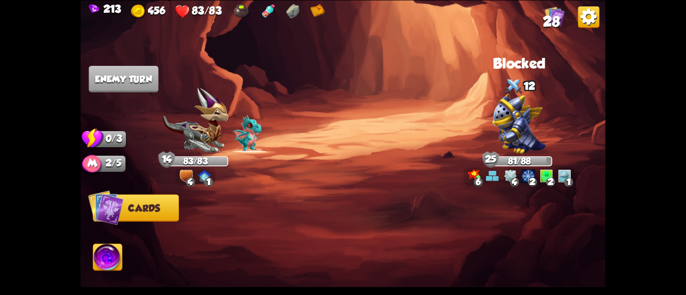
click at [561, 9] on img at bounding box center [555, 16] width 20 height 20
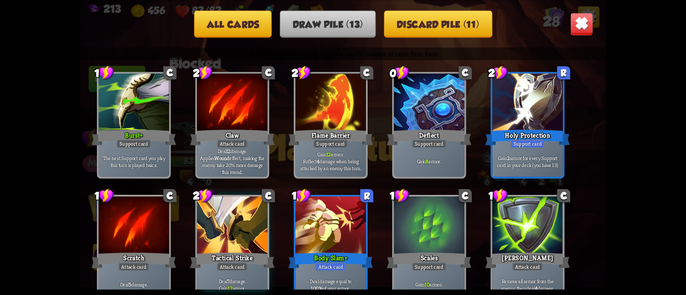
click at [587, 20] on img at bounding box center [581, 23] width 23 height 23
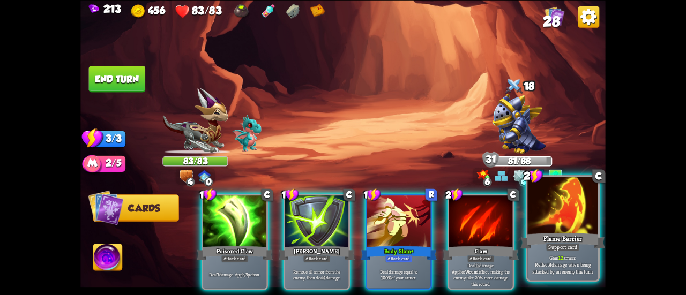
click at [549, 227] on div at bounding box center [562, 206] width 71 height 59
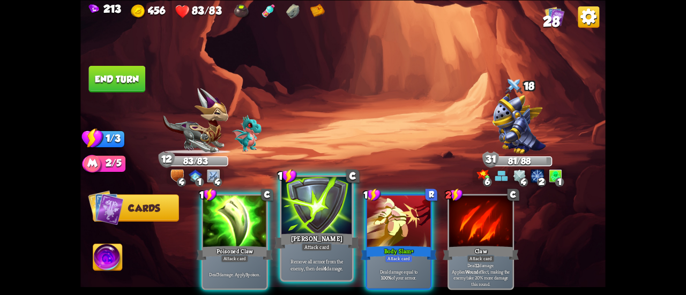
click at [298, 212] on div at bounding box center [316, 206] width 71 height 59
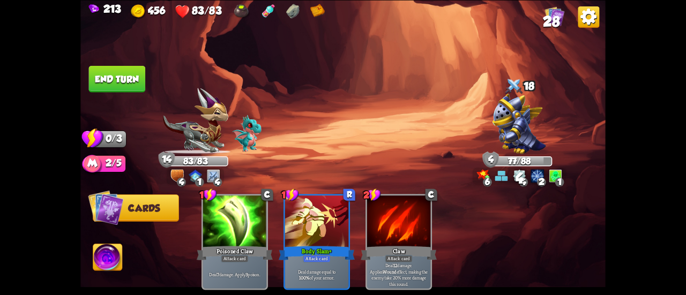
click at [131, 77] on button "End turn" at bounding box center [117, 78] width 57 height 27
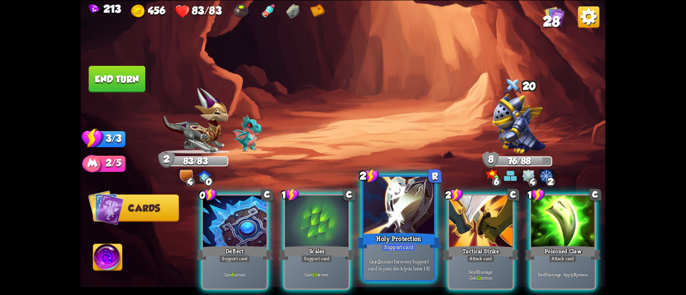
click at [381, 214] on div at bounding box center [398, 206] width 71 height 59
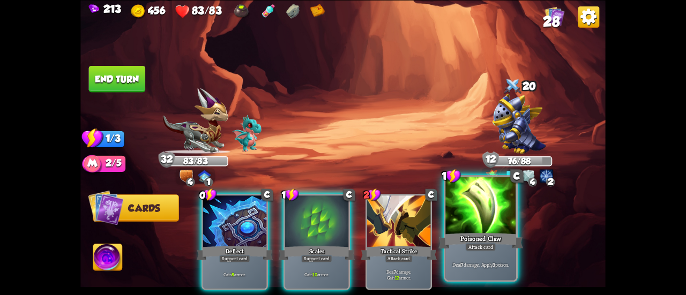
click at [490, 205] on div at bounding box center [480, 206] width 71 height 59
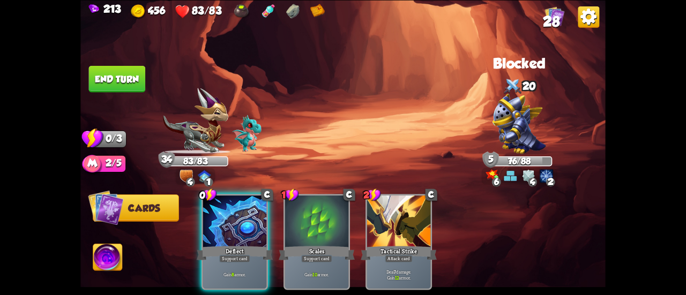
click at [123, 67] on button "End turn" at bounding box center [117, 78] width 57 height 27
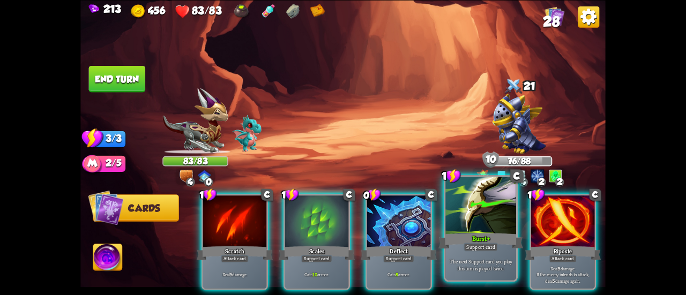
click at [456, 225] on div at bounding box center [480, 206] width 71 height 59
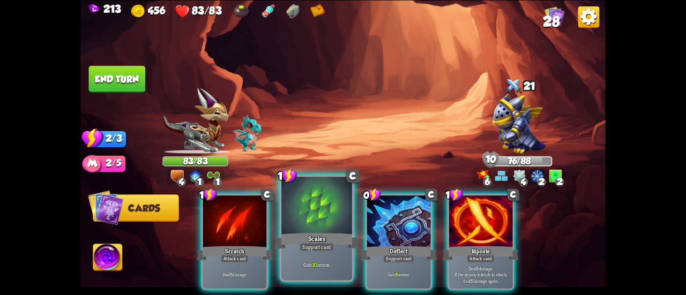
click at [319, 228] on div at bounding box center [316, 206] width 71 height 59
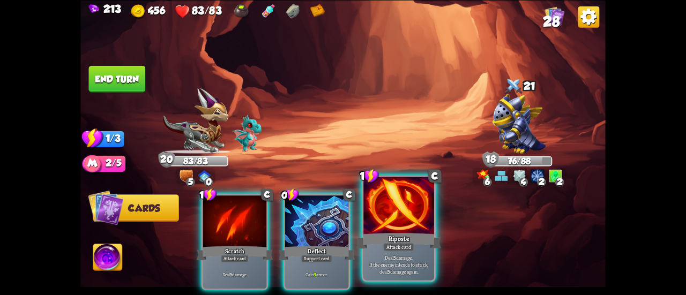
click at [406, 207] on div at bounding box center [398, 206] width 71 height 59
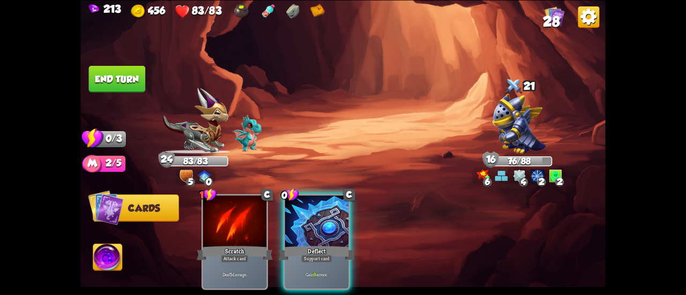
click at [121, 69] on button "End turn" at bounding box center [117, 78] width 57 height 27
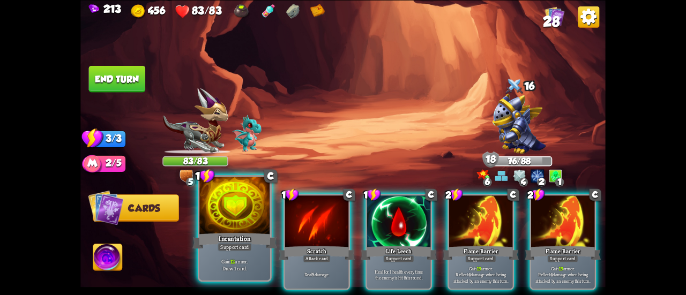
click at [206, 215] on div at bounding box center [234, 206] width 71 height 59
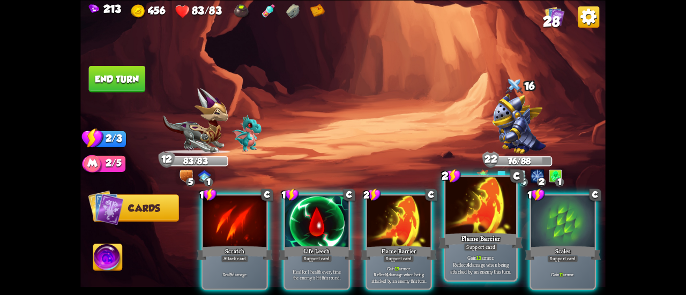
click at [469, 211] on div at bounding box center [480, 206] width 71 height 59
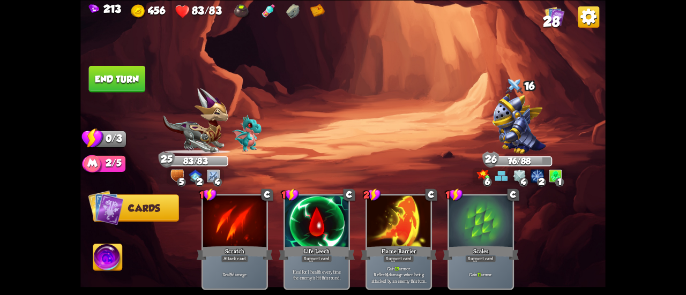
click at [102, 80] on button "End turn" at bounding box center [117, 78] width 57 height 27
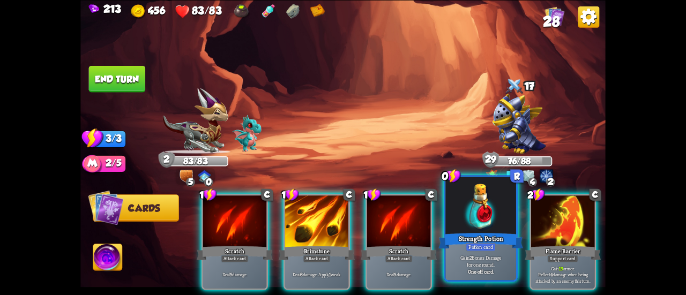
click at [459, 201] on div at bounding box center [480, 206] width 71 height 59
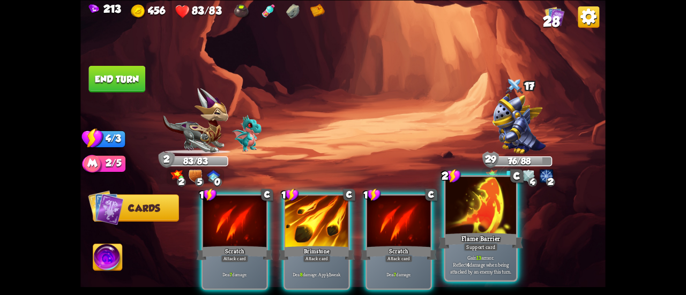
click at [486, 205] on div at bounding box center [480, 206] width 71 height 59
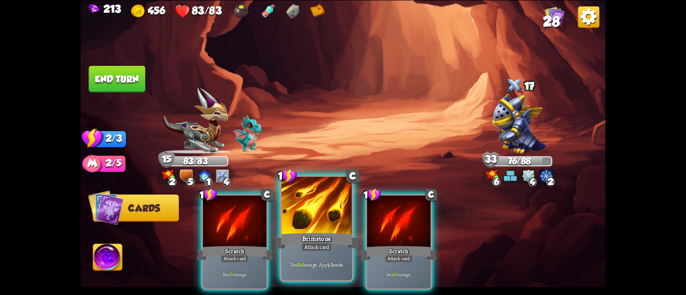
click at [314, 208] on div at bounding box center [316, 206] width 71 height 59
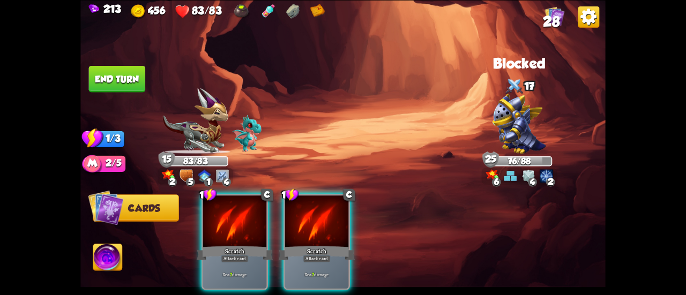
click at [314, 208] on div at bounding box center [316, 223] width 63 height 54
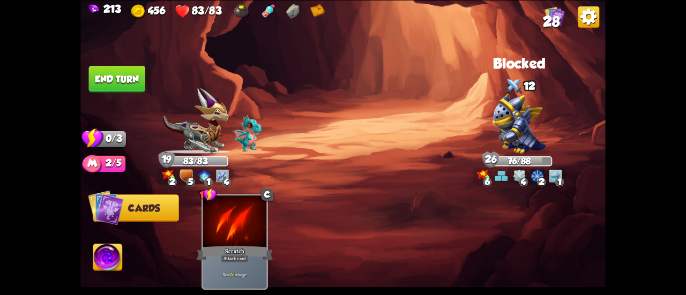
click at [124, 76] on button "End turn" at bounding box center [117, 78] width 57 height 27
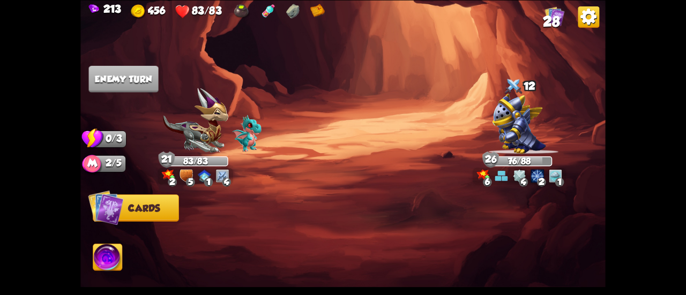
click at [547, 12] on img at bounding box center [555, 16] width 20 height 20
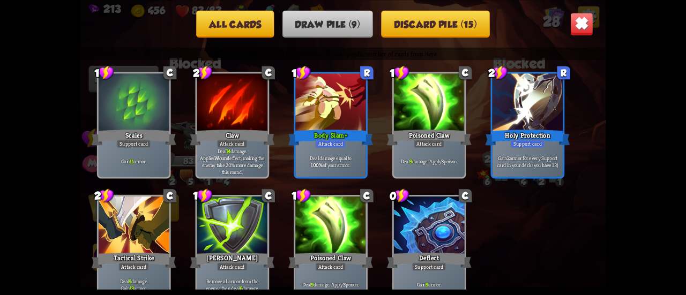
click at [585, 20] on img at bounding box center [581, 23] width 23 height 23
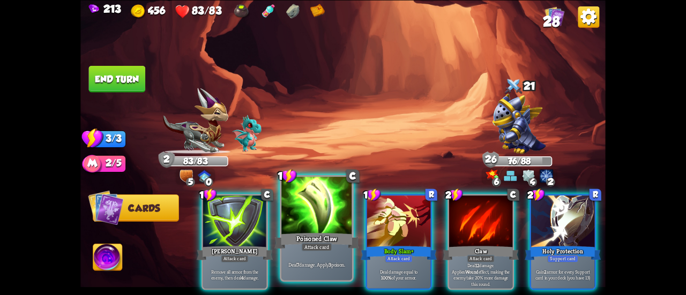
click at [320, 225] on div at bounding box center [316, 206] width 71 height 59
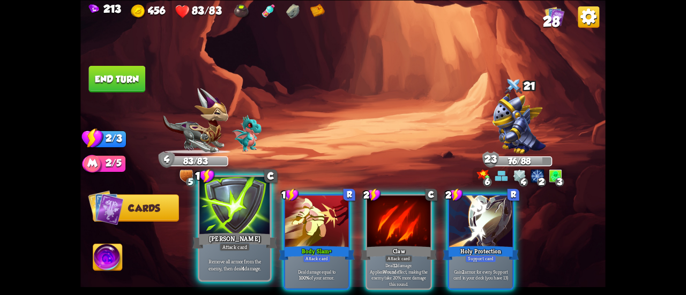
click at [232, 230] on div at bounding box center [234, 206] width 71 height 59
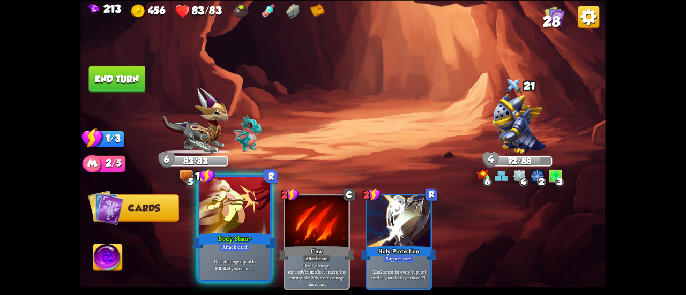
click at [235, 201] on div at bounding box center [234, 206] width 71 height 59
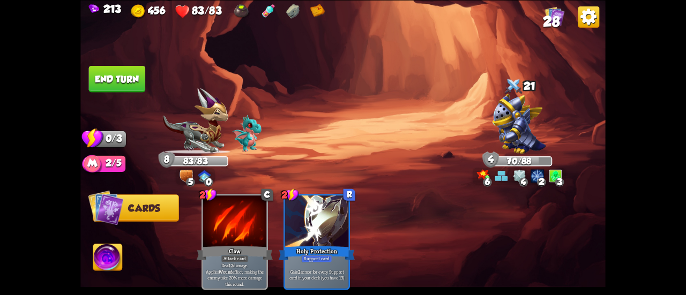
click at [116, 77] on button "End turn" at bounding box center [117, 78] width 57 height 27
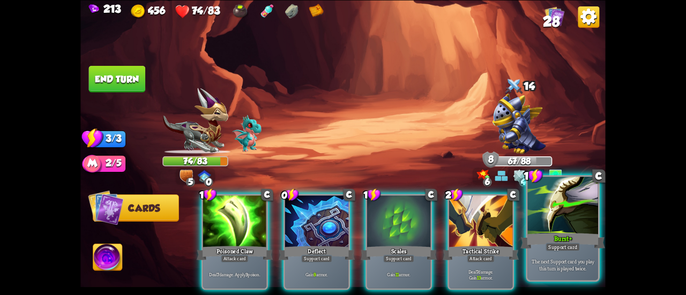
click at [578, 227] on div at bounding box center [562, 206] width 71 height 59
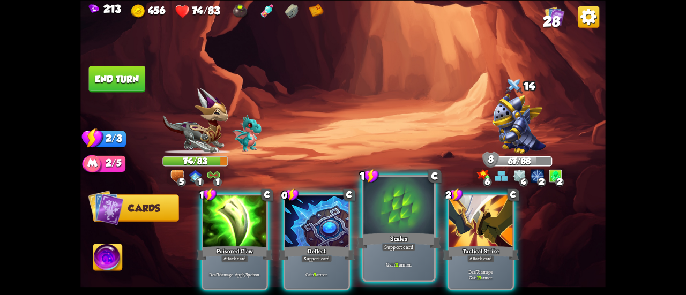
click at [369, 218] on div at bounding box center [398, 206] width 71 height 59
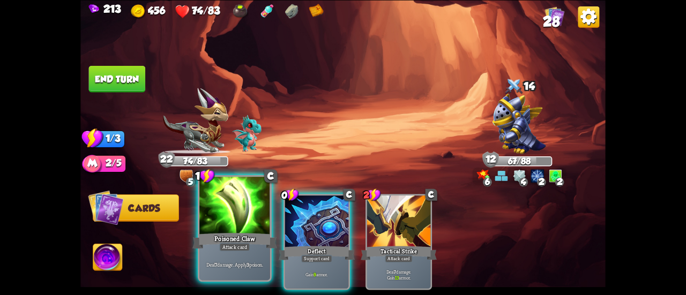
click at [220, 221] on div at bounding box center [234, 206] width 71 height 59
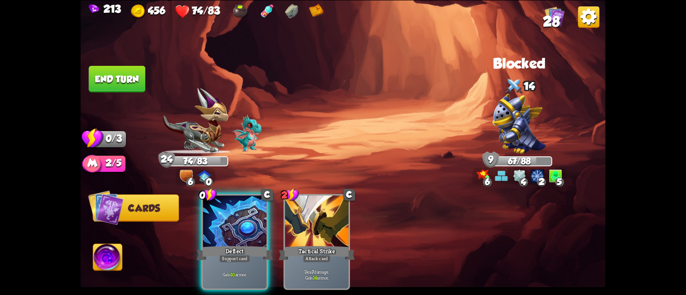
click at [113, 258] on img at bounding box center [107, 258] width 29 height 29
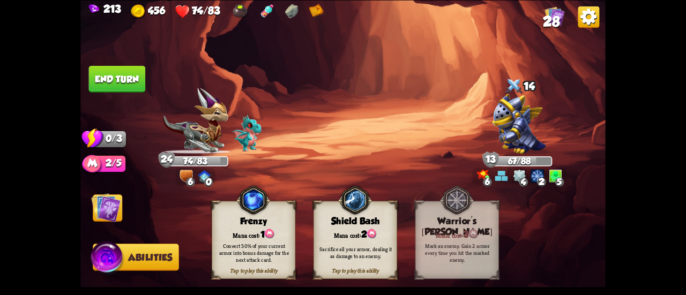
click at [94, 74] on button "End turn" at bounding box center [117, 78] width 57 height 27
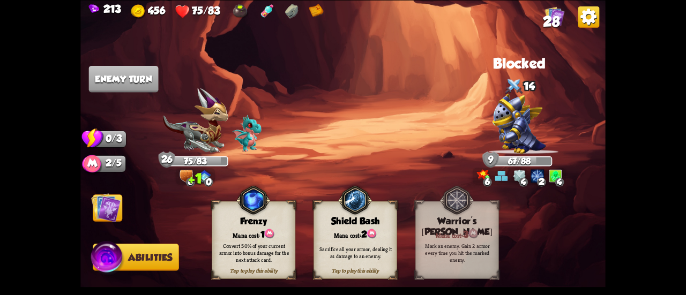
click at [116, 208] on img at bounding box center [105, 207] width 29 height 29
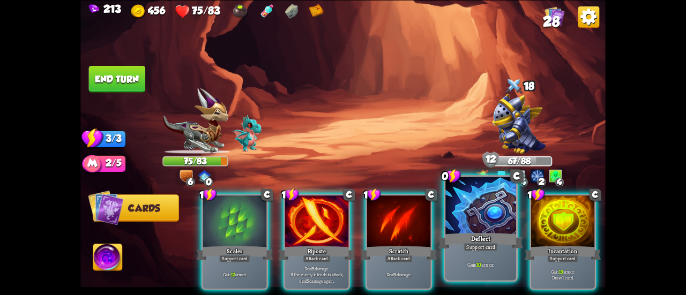
click at [485, 220] on div at bounding box center [480, 206] width 71 height 59
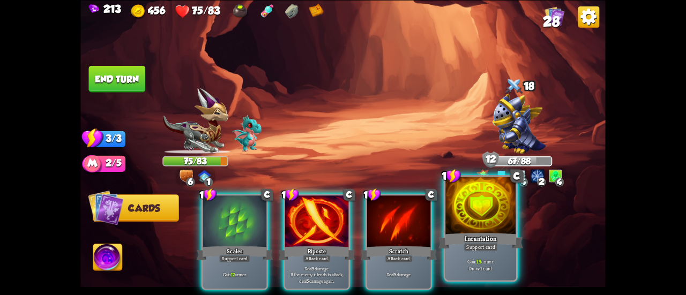
click at [483, 219] on div at bounding box center [480, 206] width 71 height 59
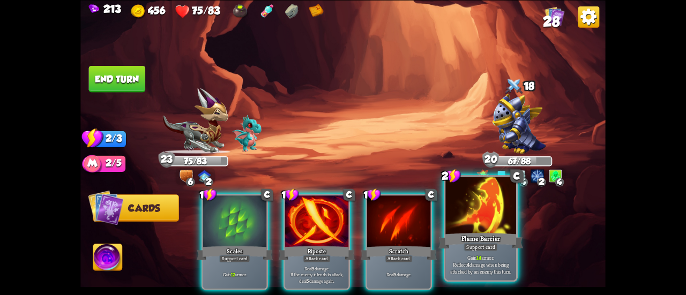
click at [476, 208] on div at bounding box center [480, 206] width 71 height 59
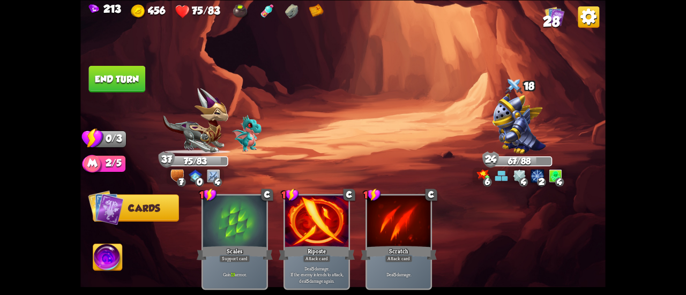
click at [114, 79] on button "End turn" at bounding box center [117, 78] width 57 height 27
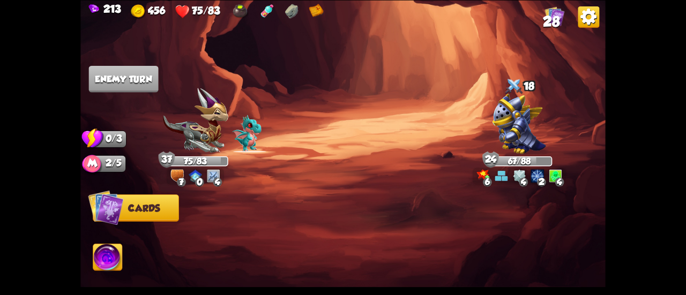
click at [117, 264] on img at bounding box center [107, 258] width 29 height 29
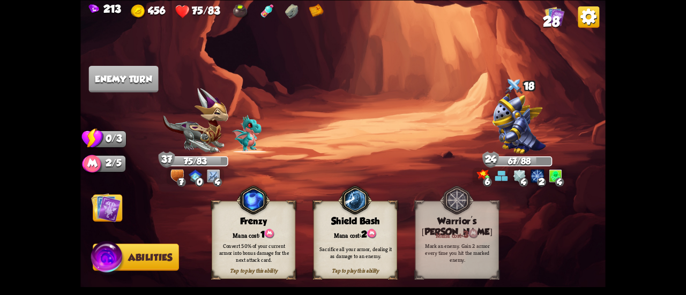
click at [220, 227] on div "Tap to play this ability Frenzy Mana cost: 1 Convert 50% of your current armor …" at bounding box center [254, 240] width 84 height 78
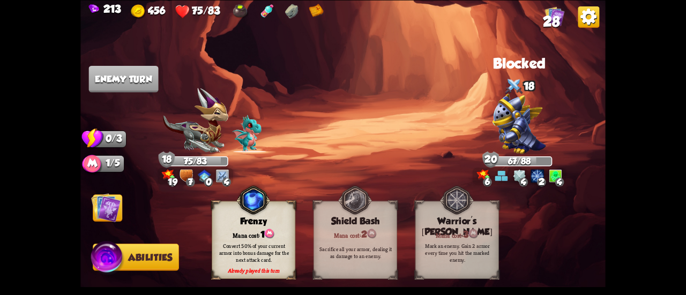
click at [115, 206] on img at bounding box center [105, 207] width 29 height 29
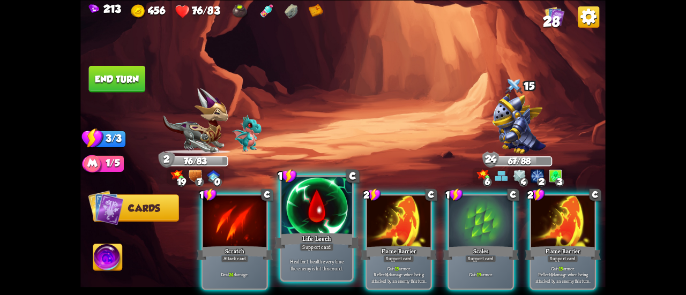
click at [318, 204] on div at bounding box center [316, 206] width 71 height 59
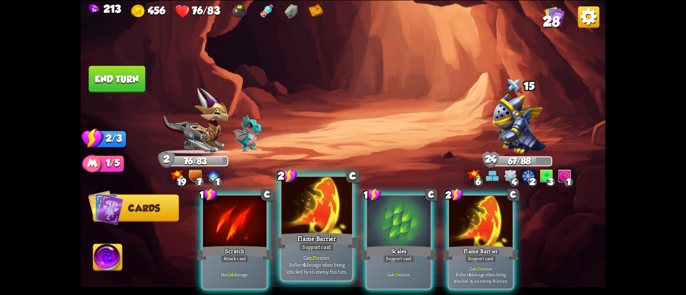
click at [307, 198] on div at bounding box center [316, 206] width 71 height 59
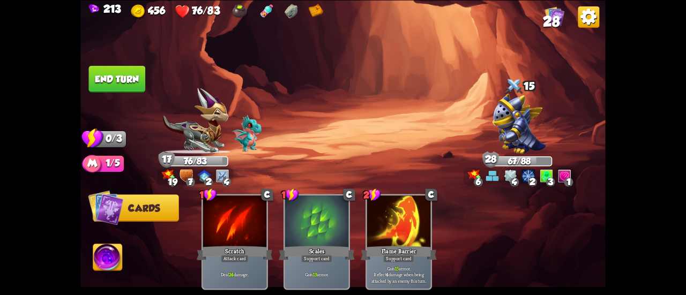
click at [109, 67] on button "End turn" at bounding box center [117, 78] width 57 height 27
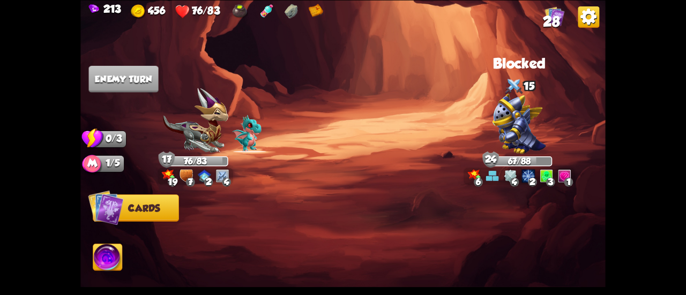
click at [557, 11] on img at bounding box center [555, 16] width 20 height 20
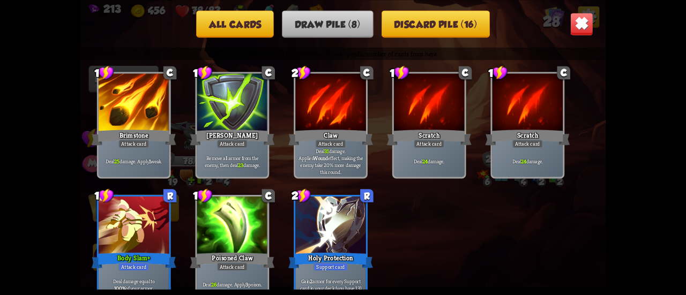
click at [581, 10] on div "All cards Draw pile (8) Discard pile (16) At the start of each turn, you draw a…" at bounding box center [342, 147] width 525 height 295
click at [582, 13] on img at bounding box center [581, 23] width 23 height 23
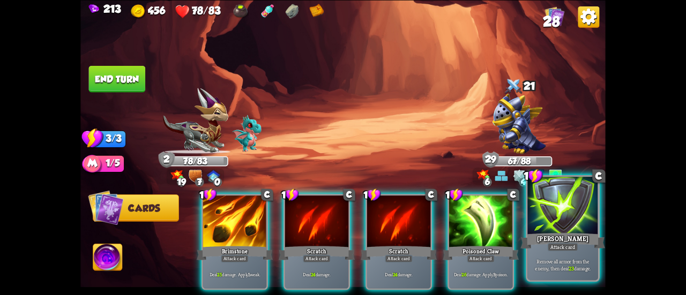
click at [542, 200] on div at bounding box center [562, 206] width 71 height 59
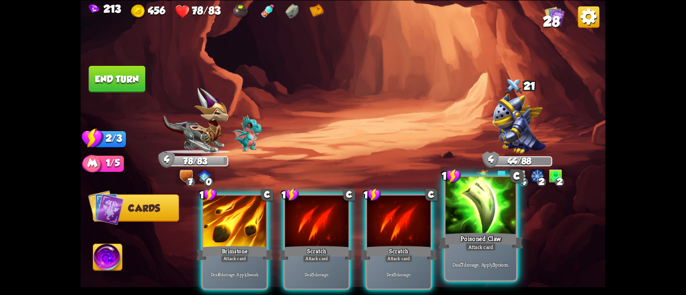
click at [486, 201] on div at bounding box center [480, 206] width 71 height 59
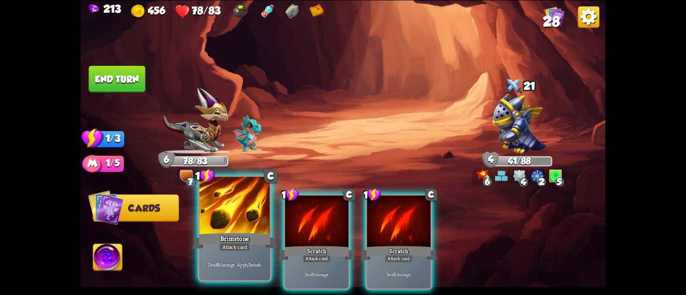
click at [237, 217] on div at bounding box center [234, 206] width 71 height 59
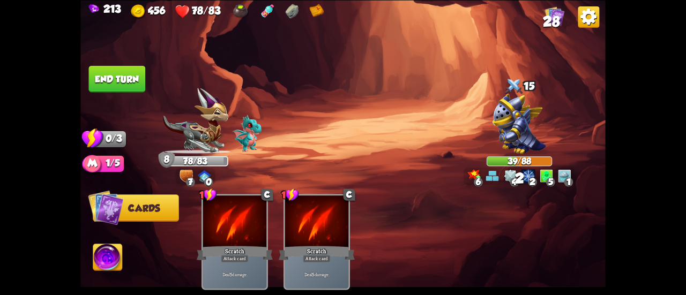
click at [115, 85] on button "End turn" at bounding box center [117, 78] width 57 height 27
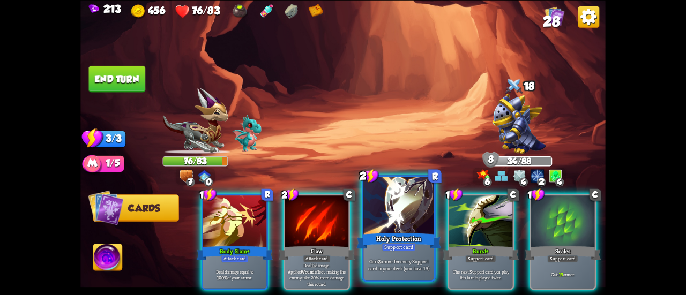
drag, startPoint x: 453, startPoint y: 223, endPoint x: 382, endPoint y: 222, distance: 71.8
click at [452, 223] on div at bounding box center [480, 223] width 63 height 54
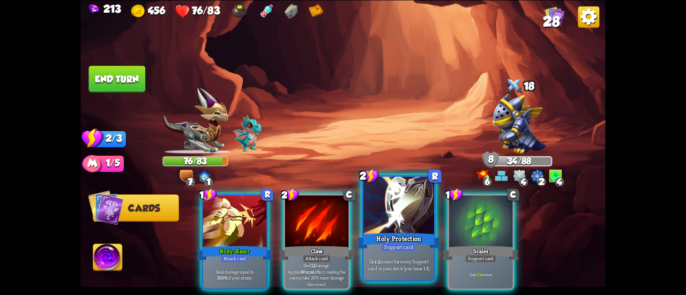
click at [372, 221] on div at bounding box center [398, 206] width 71 height 59
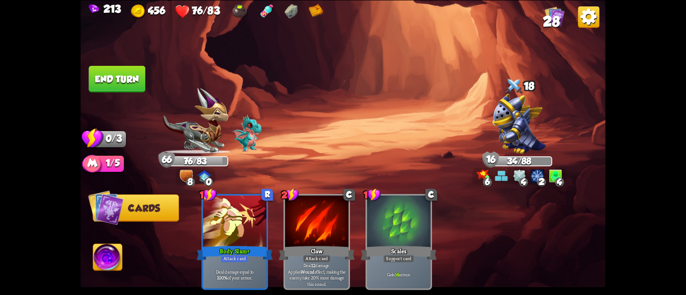
click at [103, 267] on img at bounding box center [107, 258] width 29 height 29
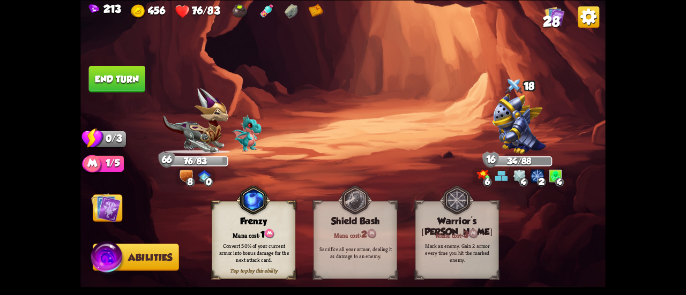
click at [105, 81] on button "End turn" at bounding box center [117, 78] width 57 height 27
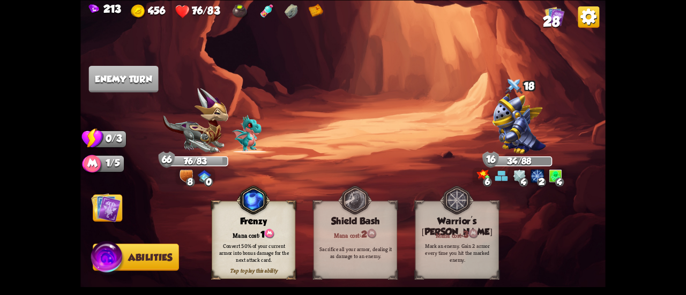
click at [116, 217] on img at bounding box center [105, 207] width 29 height 29
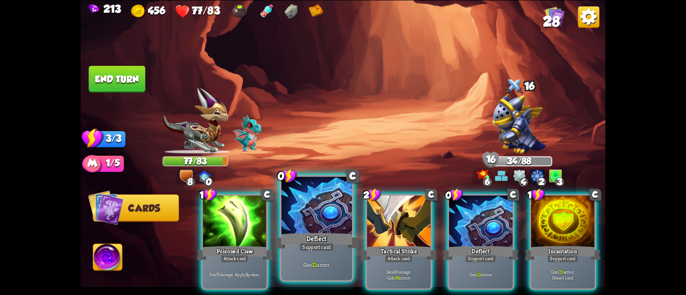
click at [312, 223] on div at bounding box center [316, 206] width 71 height 59
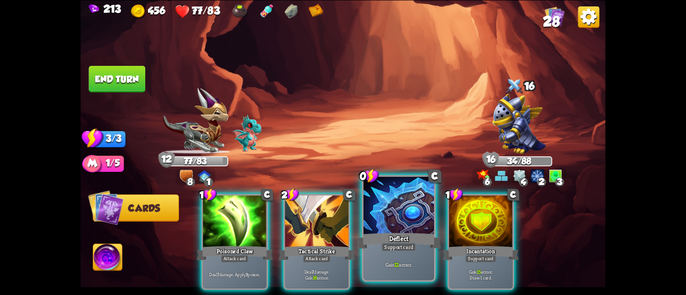
click at [392, 219] on div at bounding box center [398, 206] width 71 height 59
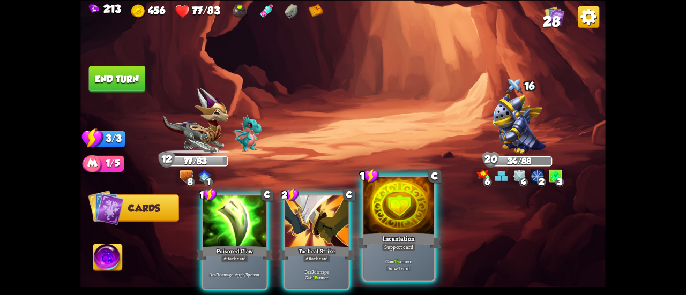
click at [399, 219] on div at bounding box center [398, 206] width 71 height 59
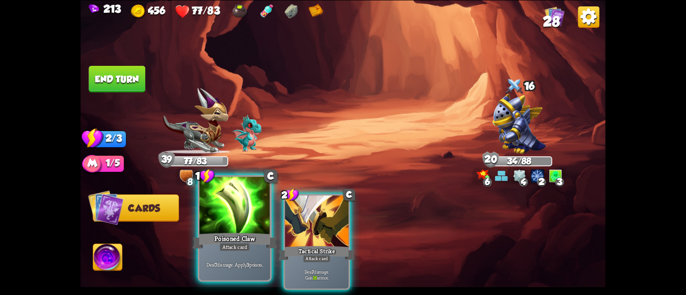
click at [224, 198] on div at bounding box center [234, 206] width 71 height 59
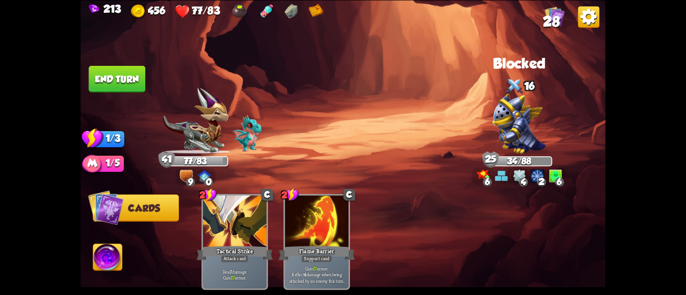
click at [117, 78] on button "End turn" at bounding box center [117, 78] width 57 height 27
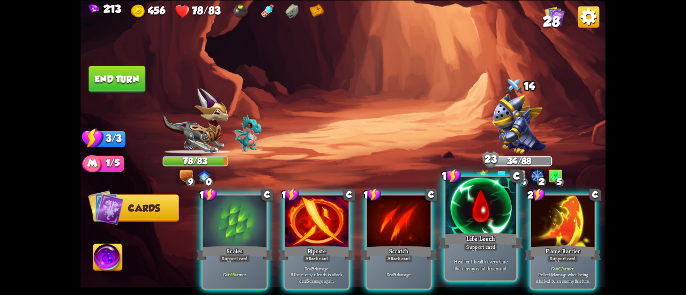
click at [465, 206] on div at bounding box center [480, 206] width 71 height 59
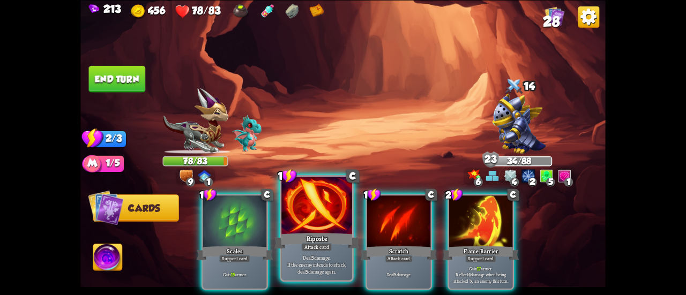
click at [319, 213] on div at bounding box center [316, 206] width 71 height 59
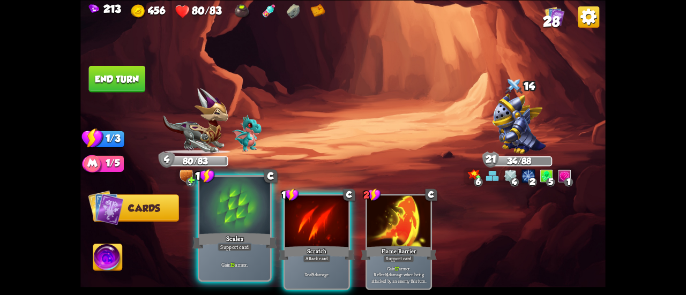
click at [238, 199] on div at bounding box center [234, 206] width 71 height 59
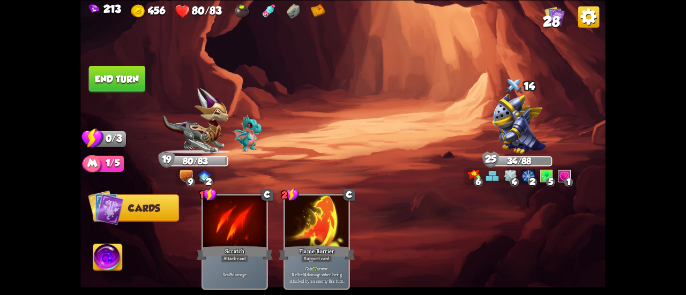
click at [117, 78] on button "End turn" at bounding box center [117, 78] width 57 height 27
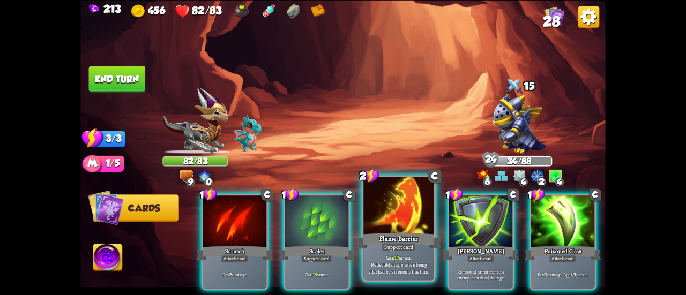
click at [407, 212] on div at bounding box center [398, 206] width 71 height 59
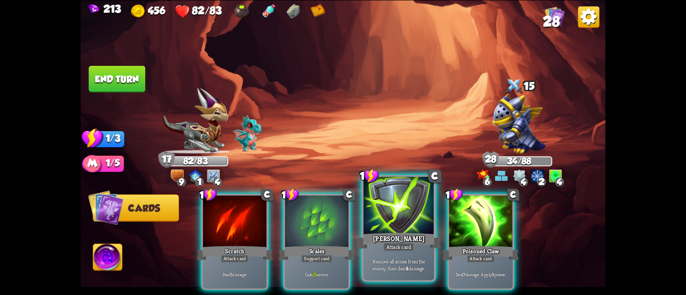
click at [391, 204] on div at bounding box center [398, 206] width 71 height 59
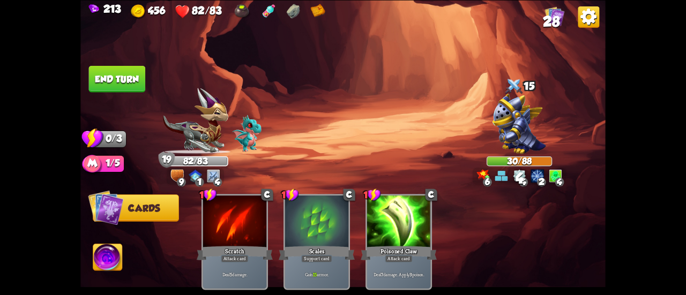
click at [126, 85] on button "End turn" at bounding box center [117, 78] width 57 height 27
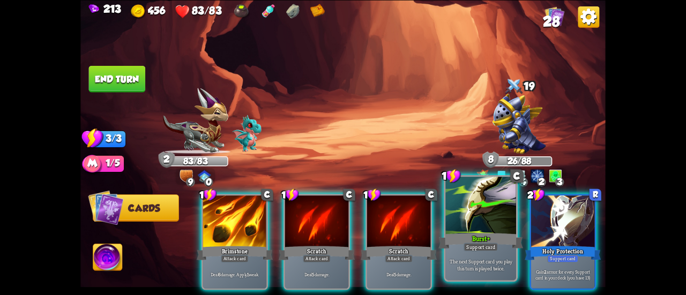
click at [454, 212] on div at bounding box center [480, 206] width 71 height 59
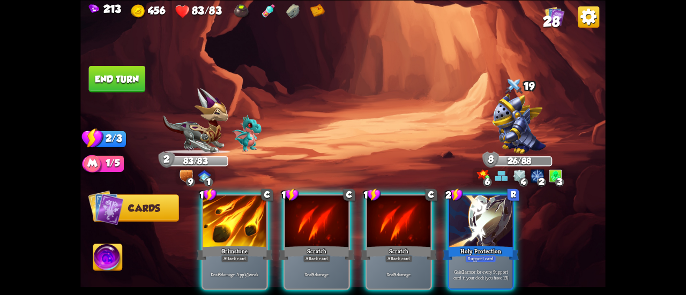
click at [454, 212] on div at bounding box center [480, 223] width 63 height 54
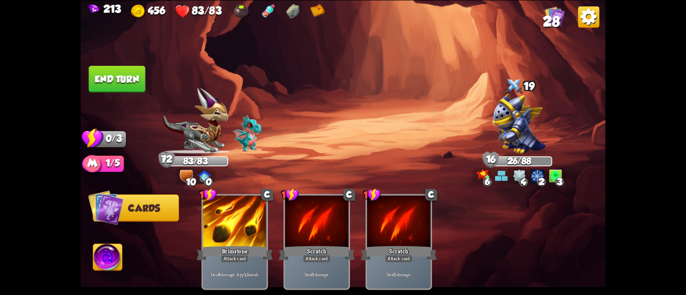
click at [116, 67] on button "End turn" at bounding box center [117, 78] width 57 height 27
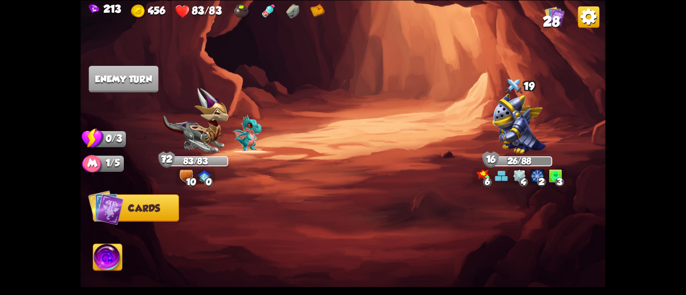
click at [551, 21] on span "28" at bounding box center [551, 21] width 17 height 16
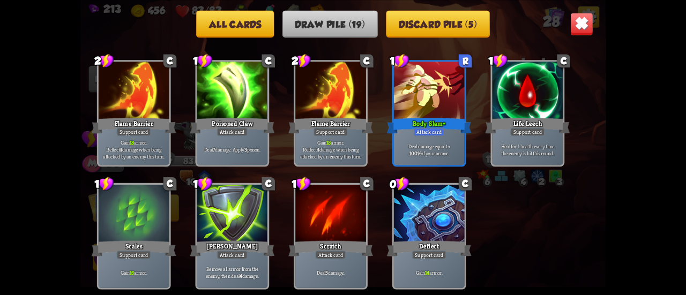
scroll to position [69, 0]
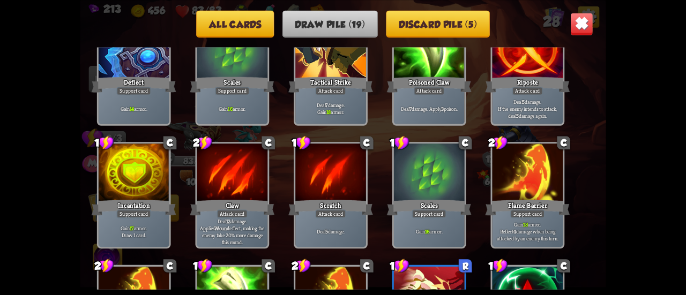
click at [424, 18] on button "Discard pile (5)" at bounding box center [438, 23] width 104 height 27
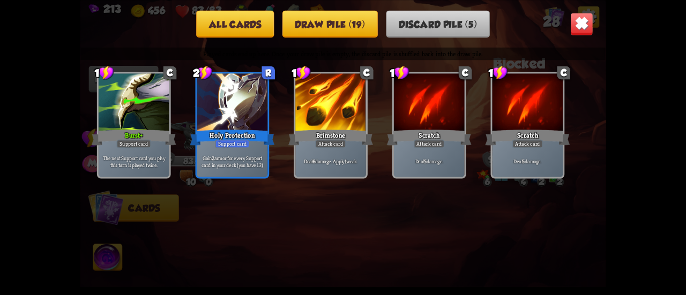
scroll to position [0, 0]
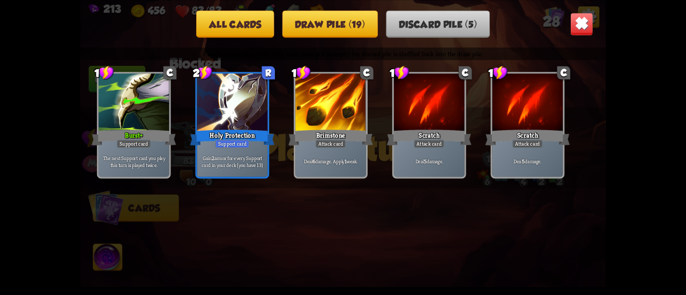
click at [581, 25] on img at bounding box center [581, 23] width 23 height 23
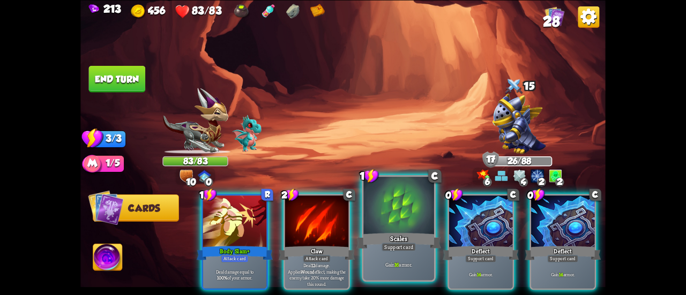
click at [415, 215] on div at bounding box center [398, 206] width 71 height 59
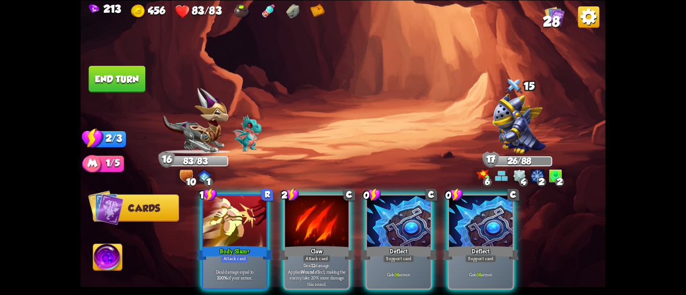
click at [415, 215] on div at bounding box center [398, 223] width 63 height 54
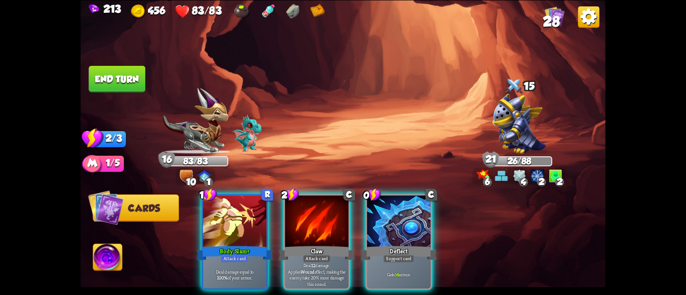
click at [415, 215] on div at bounding box center [398, 223] width 63 height 54
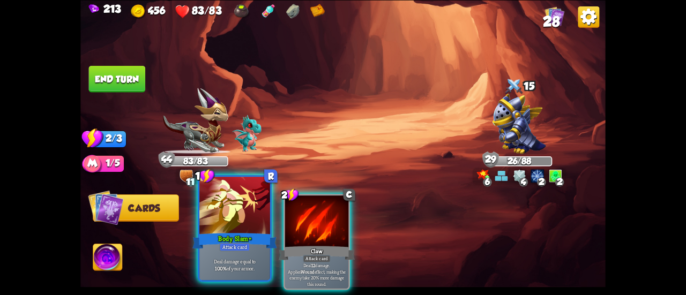
click at [247, 230] on div at bounding box center [234, 206] width 71 height 59
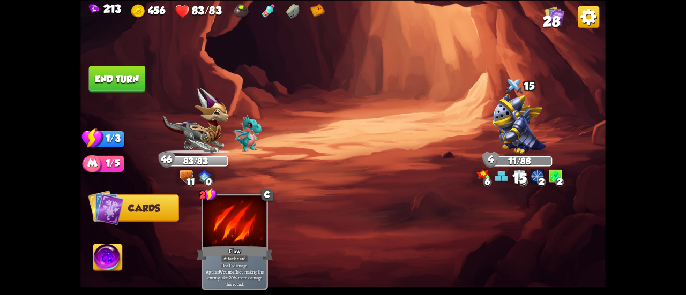
click at [115, 73] on button "End turn" at bounding box center [117, 78] width 57 height 27
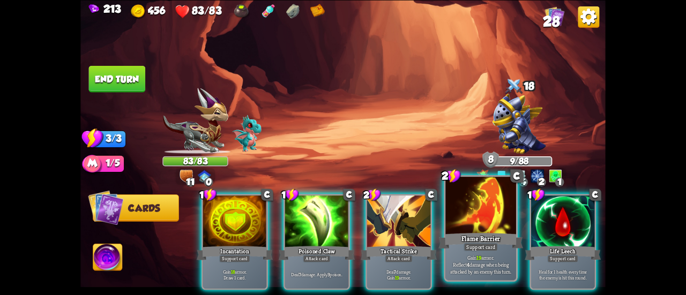
click at [488, 214] on div at bounding box center [480, 206] width 71 height 59
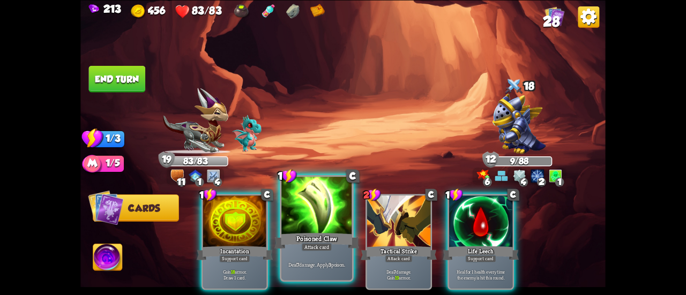
drag, startPoint x: 256, startPoint y: 235, endPoint x: 314, endPoint y: 223, distance: 59.0
click at [314, 223] on div "1 C Incantation Support card Gain 18 armor. Draw 1 card. 1 C Poisoned Claw Atta…" at bounding box center [395, 229] width 420 height 131
click at [314, 223] on div at bounding box center [316, 206] width 71 height 59
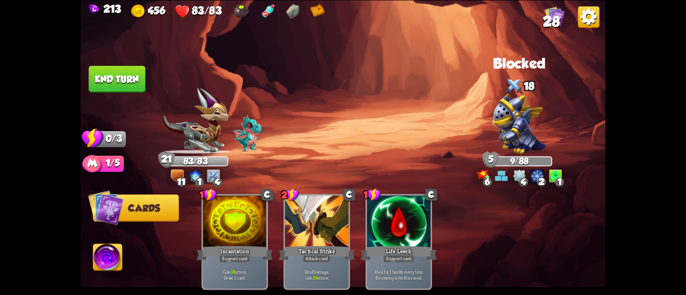
click at [119, 81] on button "End turn" at bounding box center [117, 78] width 57 height 27
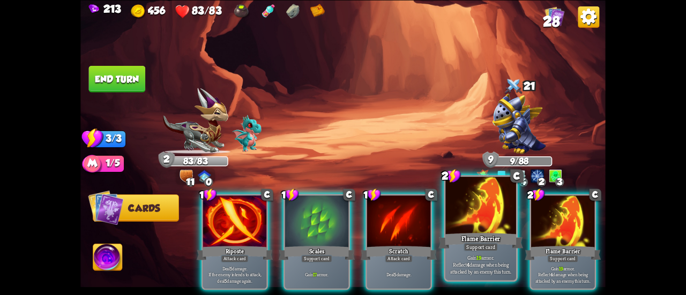
click at [468, 211] on div at bounding box center [480, 206] width 71 height 59
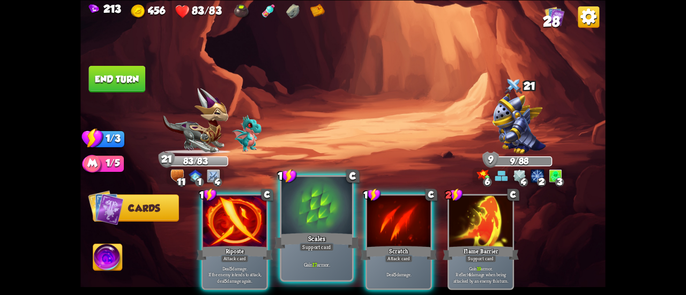
click at [307, 235] on div "Scales" at bounding box center [316, 241] width 85 height 19
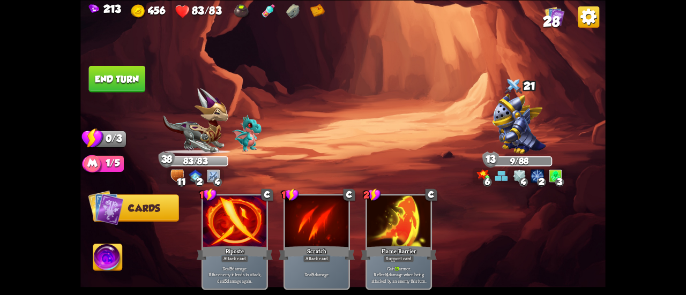
click at [121, 70] on button "End turn" at bounding box center [117, 78] width 57 height 27
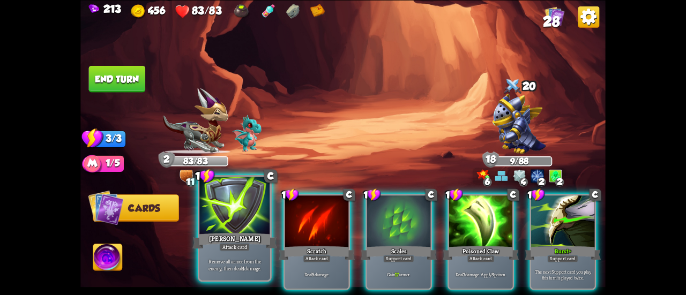
click at [238, 210] on div at bounding box center [234, 206] width 71 height 59
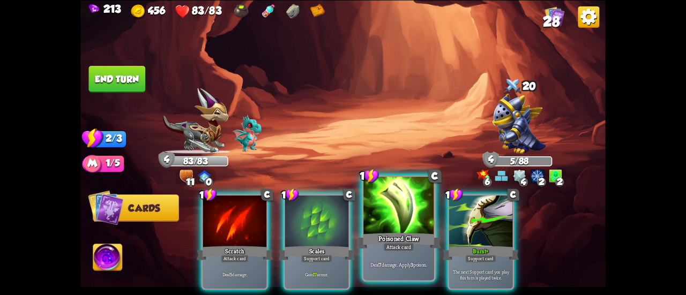
click at [398, 198] on div at bounding box center [398, 206] width 71 height 59
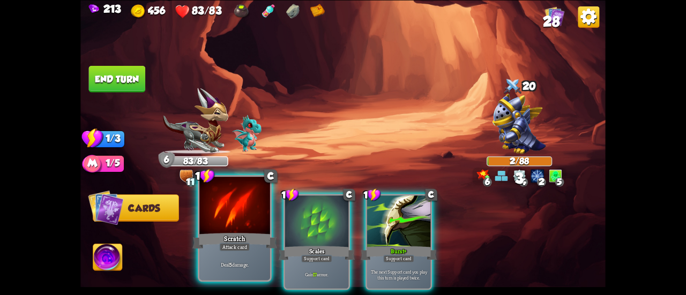
click at [234, 208] on div at bounding box center [234, 206] width 71 height 59
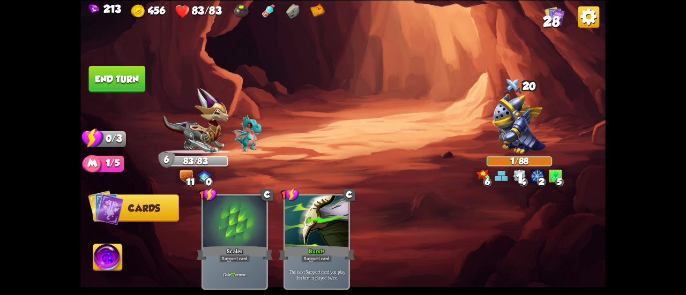
click at [122, 73] on button "End turn" at bounding box center [117, 78] width 57 height 27
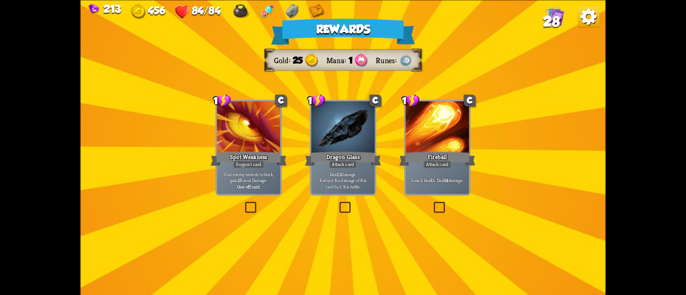
click at [357, 153] on div "Dragon Glass" at bounding box center [343, 158] width 76 height 17
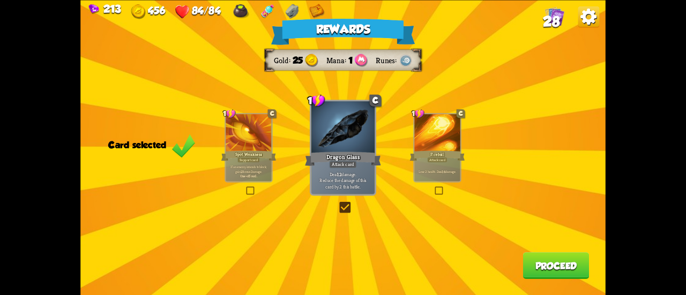
click at [584, 272] on button "Proceed" at bounding box center [556, 265] width 66 height 27
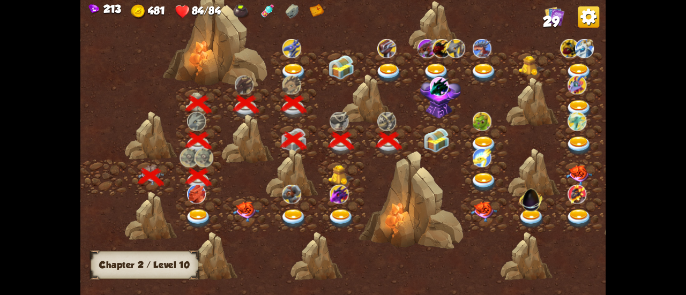
click at [432, 147] on img at bounding box center [436, 140] width 26 height 25
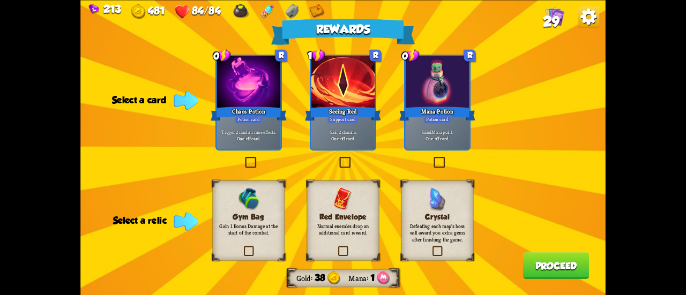
click at [254, 108] on div "Chaos Potion" at bounding box center [249, 113] width 76 height 17
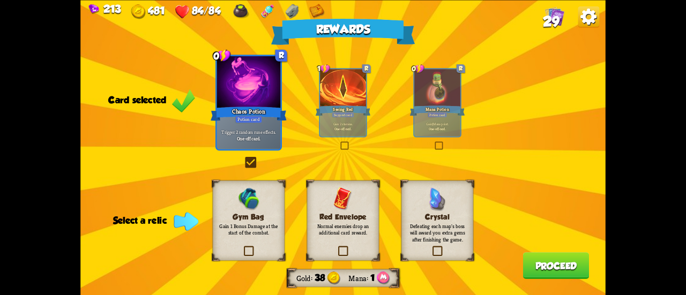
click at [340, 117] on div "1 R Seeing Red Support card Gain 2 stamina. One-off card." at bounding box center [343, 102] width 48 height 69
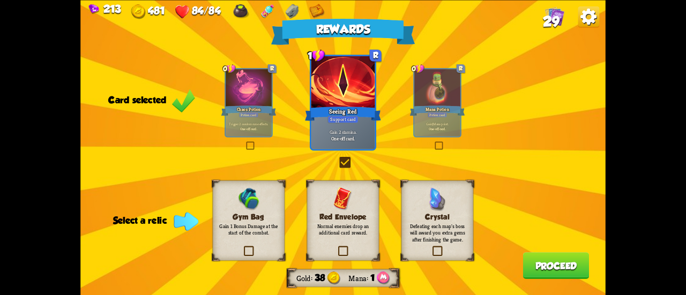
click at [246, 203] on img at bounding box center [249, 199] width 24 height 24
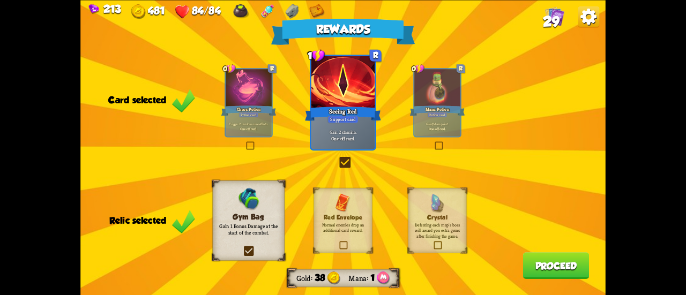
click at [550, 273] on button "Proceed" at bounding box center [556, 265] width 66 height 27
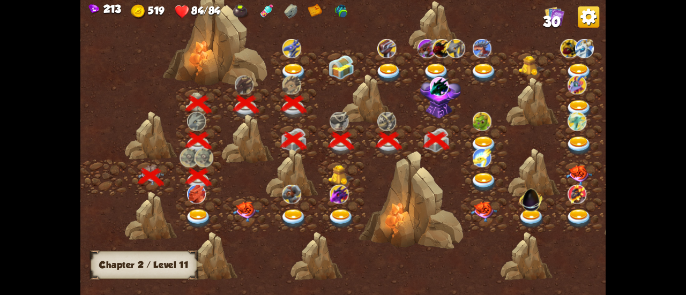
scroll to position [0, 163]
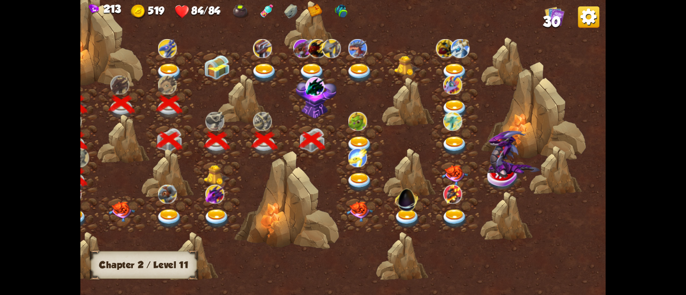
click at [316, 101] on img at bounding box center [315, 97] width 41 height 43
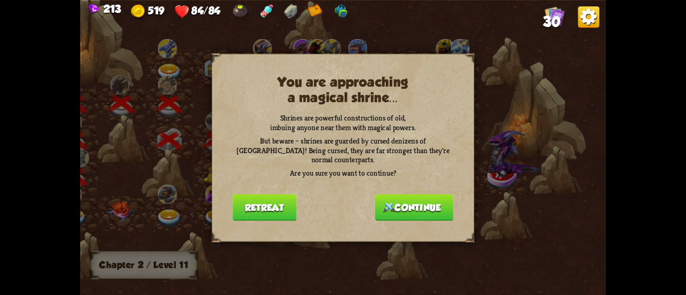
click at [405, 201] on button "Continue" at bounding box center [414, 207] width 78 height 27
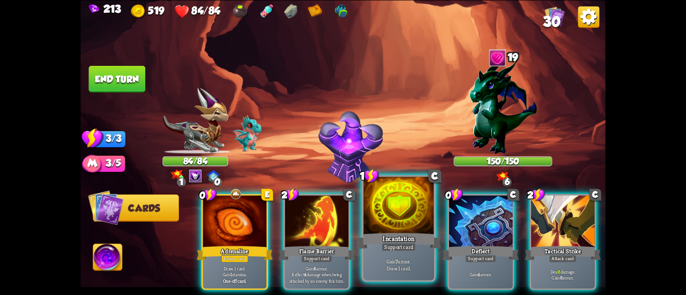
click at [382, 233] on div "Incantation" at bounding box center [398, 241] width 85 height 19
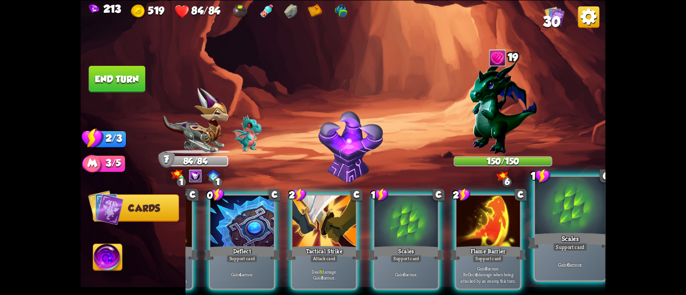
click at [561, 253] on div "Gain 6 armor." at bounding box center [570, 264] width 71 height 31
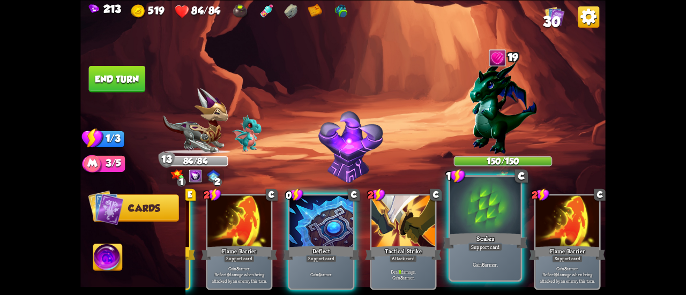
click at [465, 236] on div "Scales" at bounding box center [485, 241] width 85 height 19
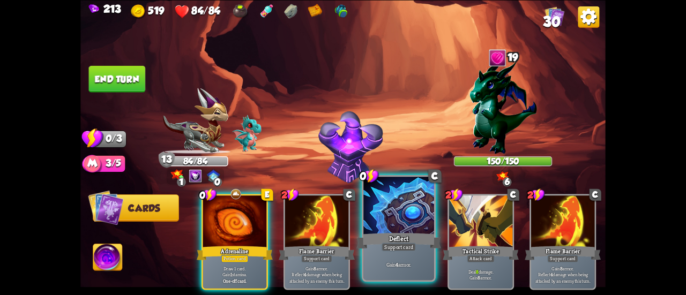
scroll to position [0, 0]
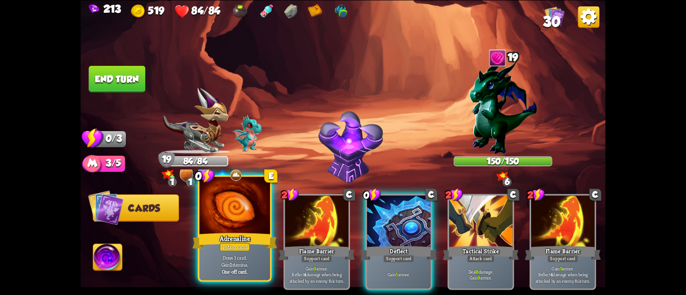
click at [249, 197] on div at bounding box center [234, 206] width 71 height 59
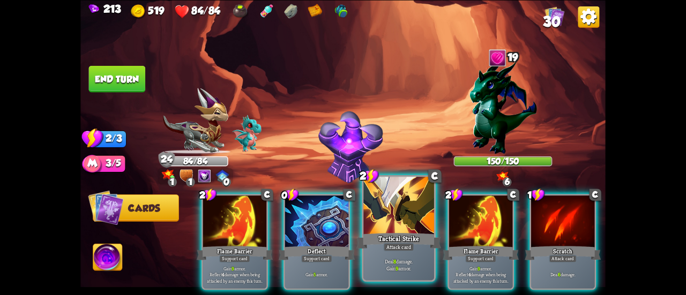
click at [407, 208] on div at bounding box center [398, 206] width 71 height 59
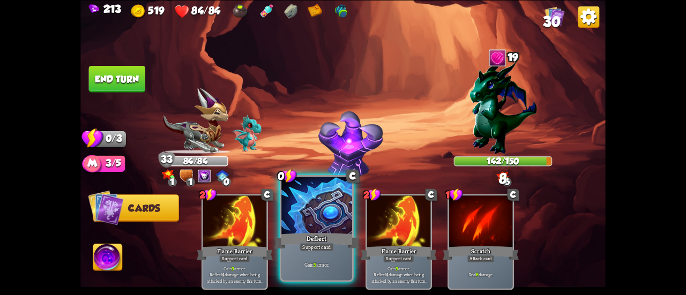
click at [333, 222] on div at bounding box center [316, 206] width 71 height 59
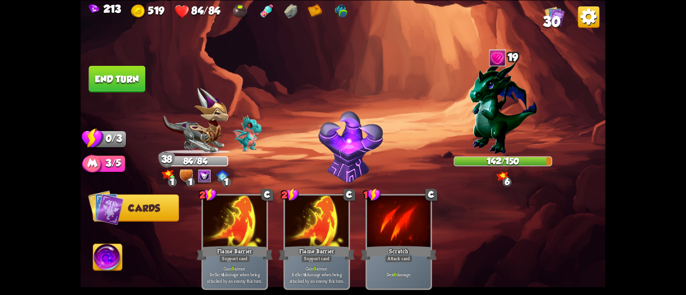
click at [118, 72] on button "End turn" at bounding box center [117, 78] width 57 height 27
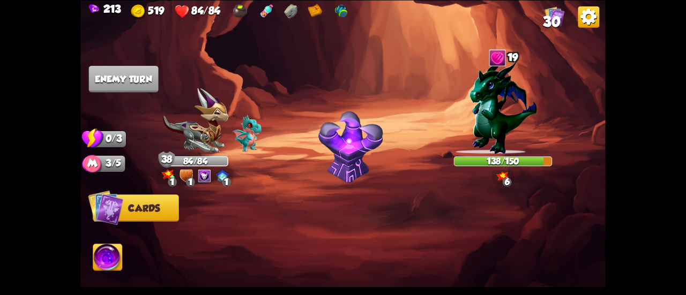
click at [118, 253] on img at bounding box center [107, 258] width 29 height 29
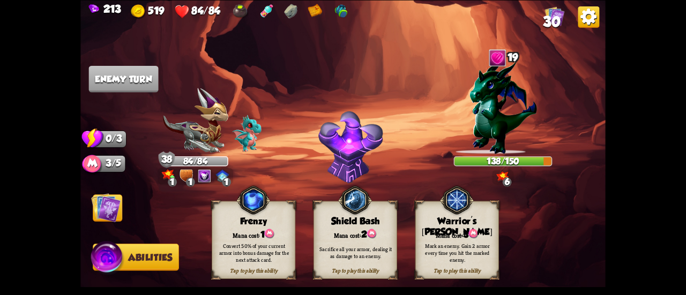
click at [465, 206] on img at bounding box center [457, 200] width 34 height 34
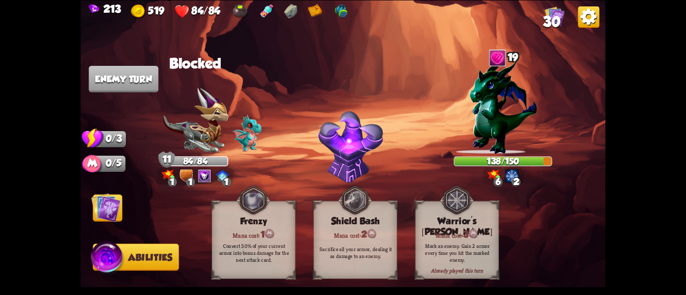
click at [110, 217] on img at bounding box center [105, 207] width 29 height 29
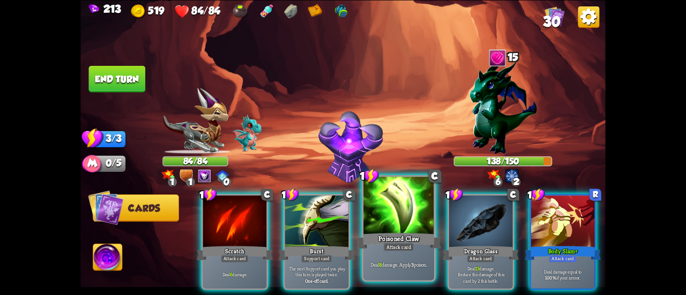
click at [392, 228] on div at bounding box center [398, 206] width 71 height 59
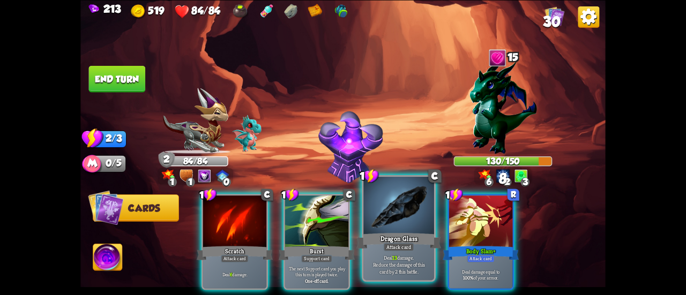
click at [383, 225] on div at bounding box center [398, 206] width 71 height 59
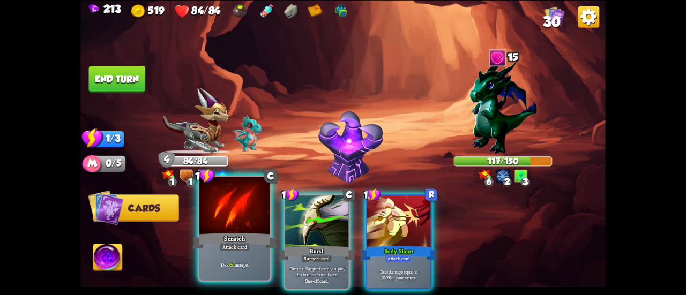
click at [221, 225] on div at bounding box center [234, 206] width 71 height 59
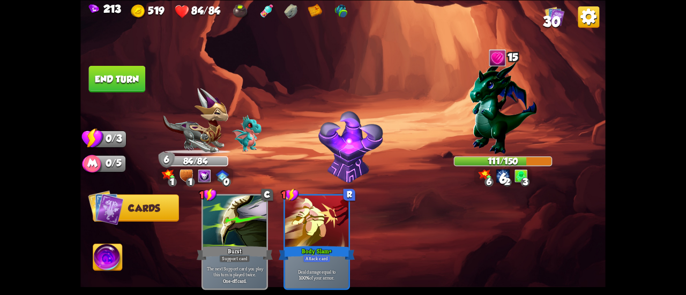
click at [129, 78] on button "End turn" at bounding box center [117, 78] width 58 height 27
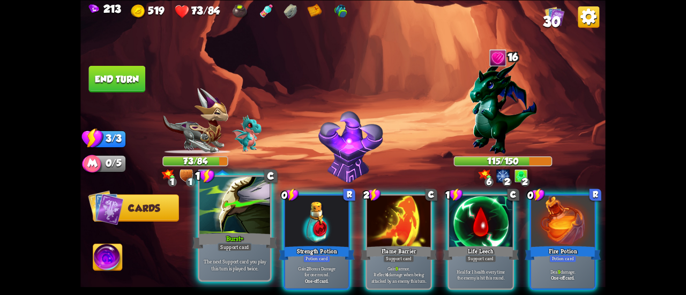
click at [253, 200] on div at bounding box center [234, 206] width 71 height 59
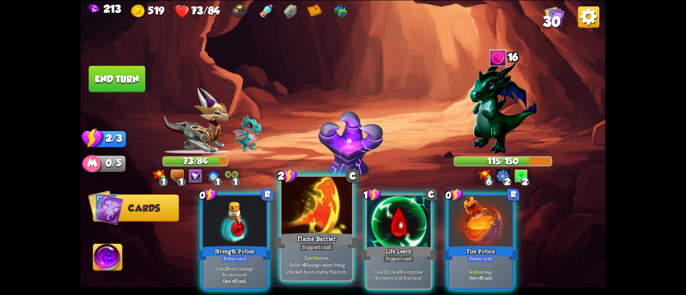
click at [314, 199] on div at bounding box center [316, 206] width 71 height 59
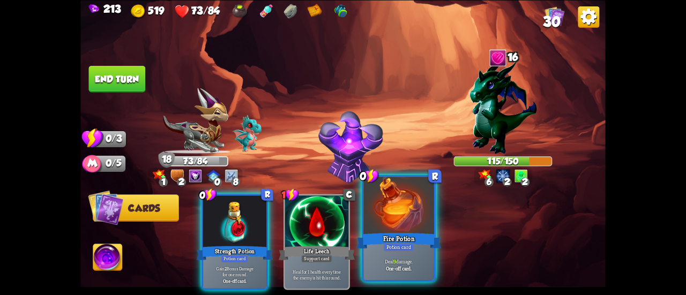
click at [375, 205] on div at bounding box center [398, 206] width 71 height 59
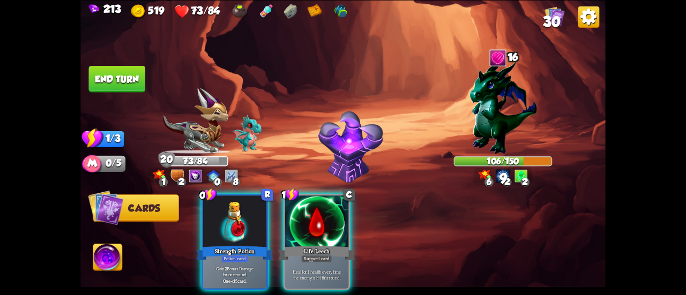
click at [128, 85] on button "End turn" at bounding box center [117, 78] width 57 height 27
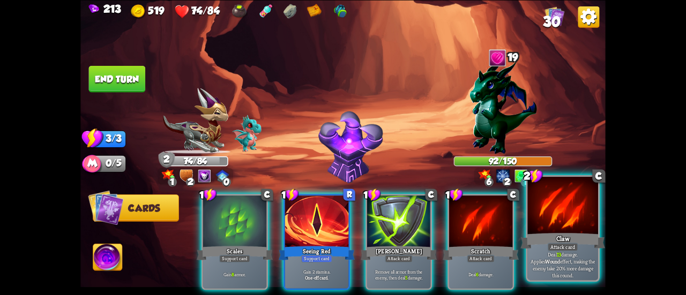
click at [531, 245] on div "Claw" at bounding box center [562, 241] width 85 height 19
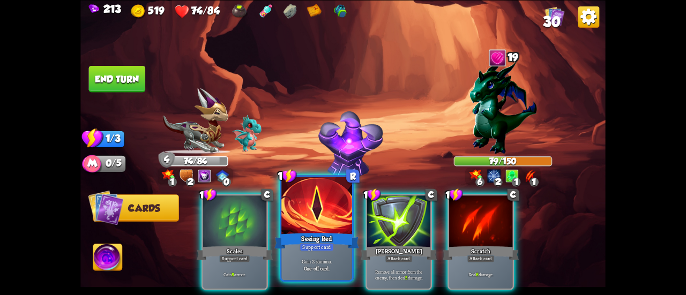
click at [300, 218] on div at bounding box center [316, 206] width 71 height 59
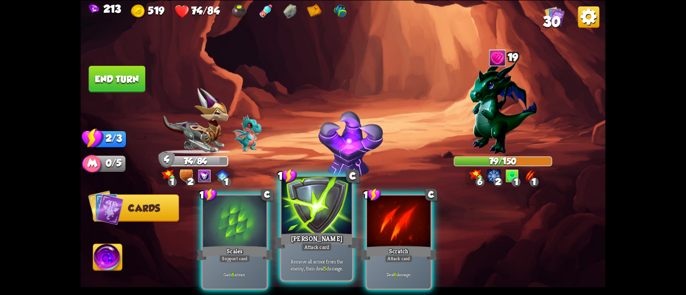
click at [322, 237] on div "[PERSON_NAME]" at bounding box center [316, 241] width 85 height 19
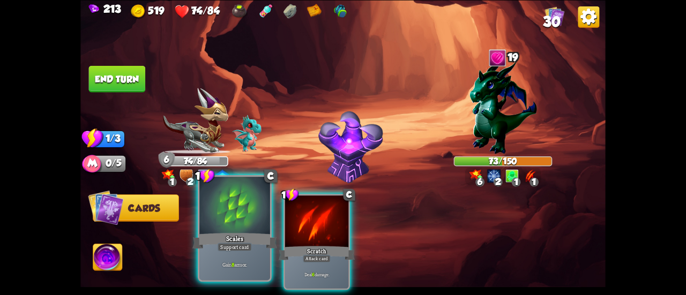
click at [248, 237] on div "Scales" at bounding box center [234, 241] width 85 height 19
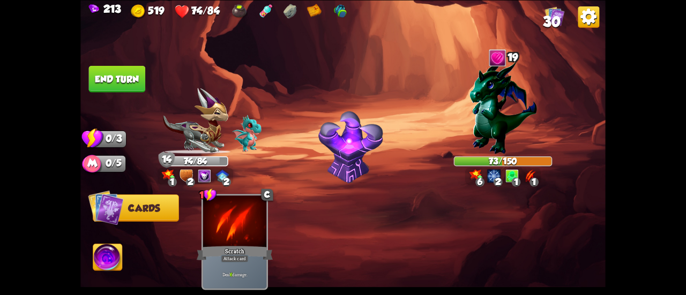
click at [110, 71] on button "End turn" at bounding box center [117, 78] width 57 height 27
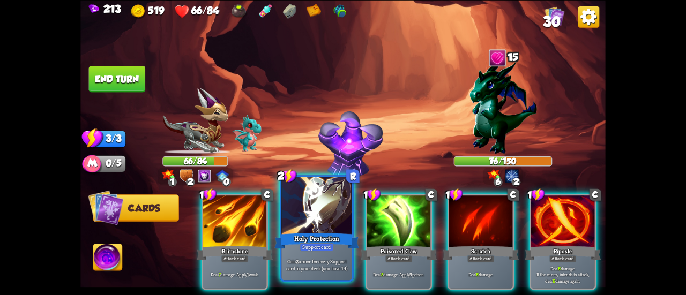
click at [311, 205] on div at bounding box center [316, 206] width 71 height 59
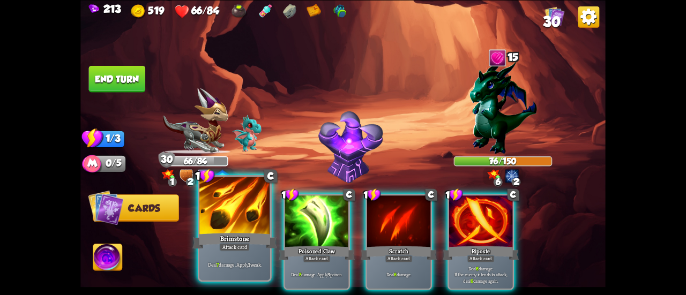
click at [230, 196] on div at bounding box center [234, 206] width 71 height 59
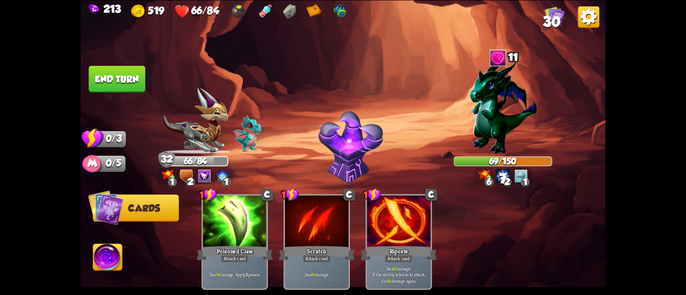
click at [122, 78] on button "End turn" at bounding box center [117, 78] width 57 height 27
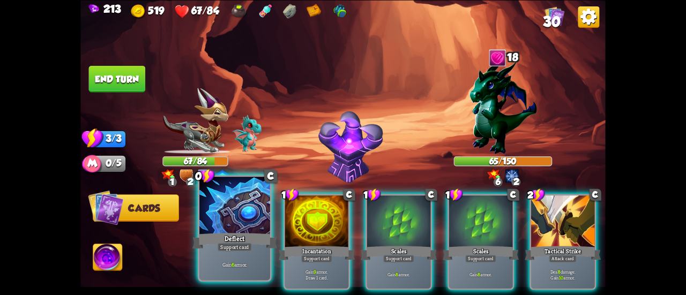
click at [245, 220] on div at bounding box center [234, 206] width 71 height 59
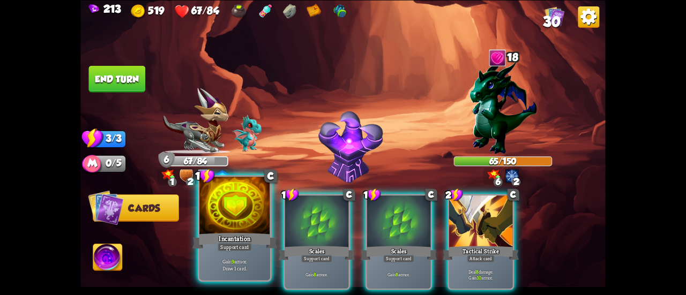
click at [243, 218] on div at bounding box center [234, 206] width 71 height 59
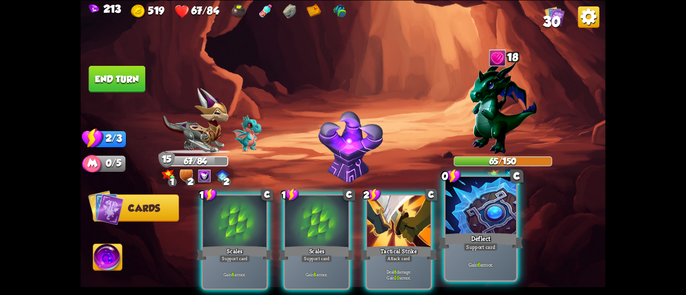
click at [510, 225] on div at bounding box center [480, 206] width 71 height 59
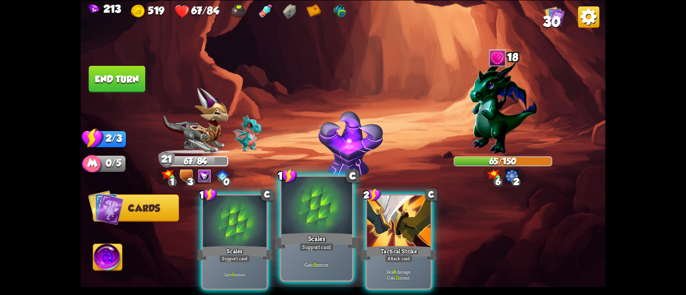
click at [318, 221] on div at bounding box center [316, 206] width 71 height 59
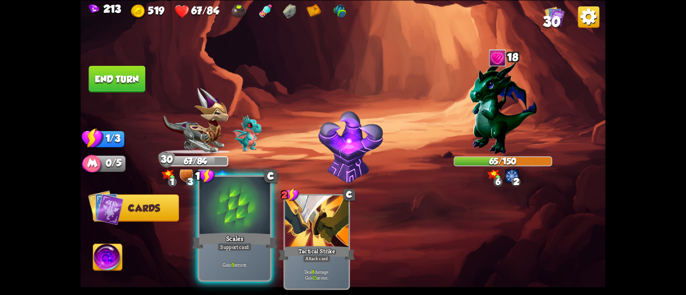
click at [225, 214] on div at bounding box center [234, 206] width 71 height 59
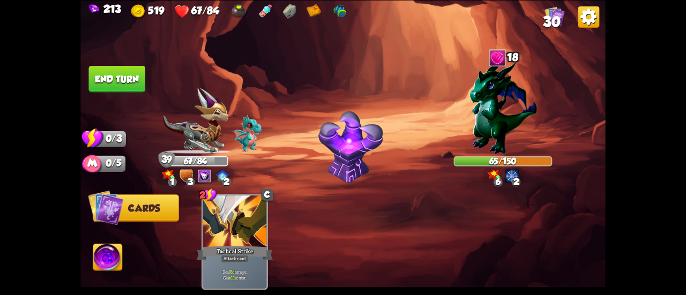
click at [113, 78] on button "End turn" at bounding box center [117, 78] width 57 height 27
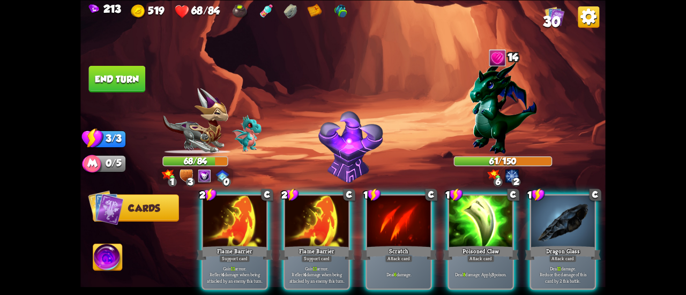
click at [331, 221] on div at bounding box center [316, 223] width 63 height 54
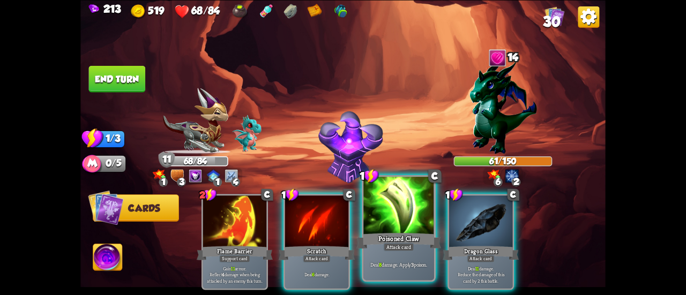
click at [404, 213] on div at bounding box center [398, 206] width 71 height 59
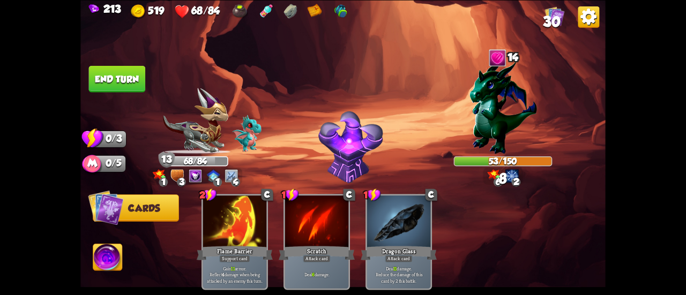
click at [114, 80] on button "End turn" at bounding box center [117, 78] width 57 height 27
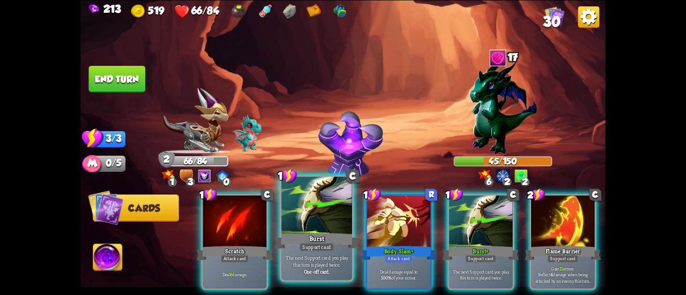
click at [309, 206] on div at bounding box center [316, 206] width 71 height 59
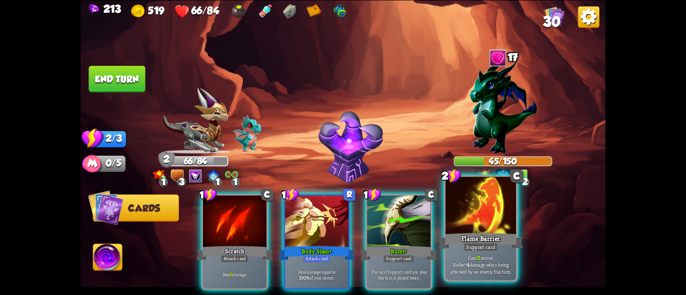
click at [464, 210] on div at bounding box center [480, 206] width 71 height 59
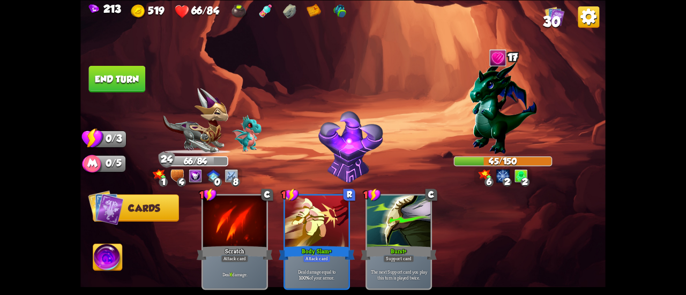
click at [92, 79] on button "End turn" at bounding box center [116, 78] width 57 height 27
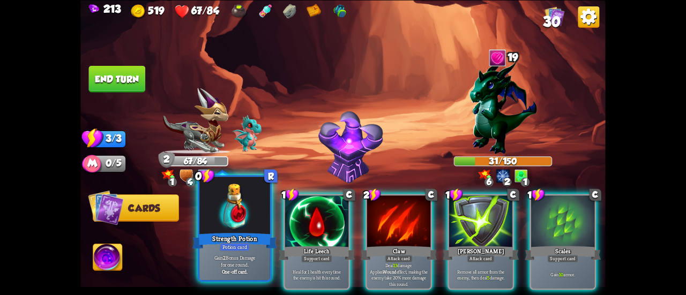
click at [248, 238] on div "Strength Potion" at bounding box center [234, 241] width 85 height 19
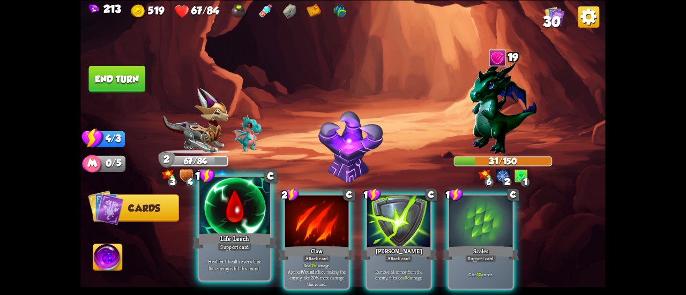
click at [220, 217] on div at bounding box center [234, 206] width 71 height 59
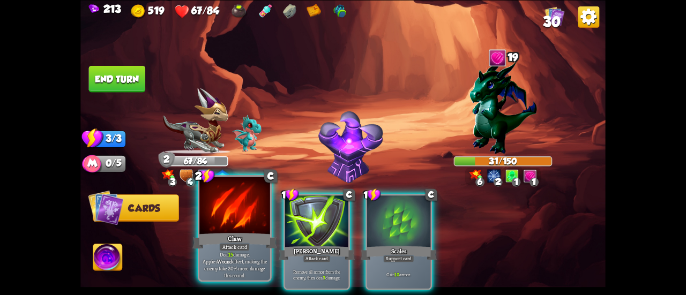
click at [220, 213] on div at bounding box center [234, 206] width 71 height 59
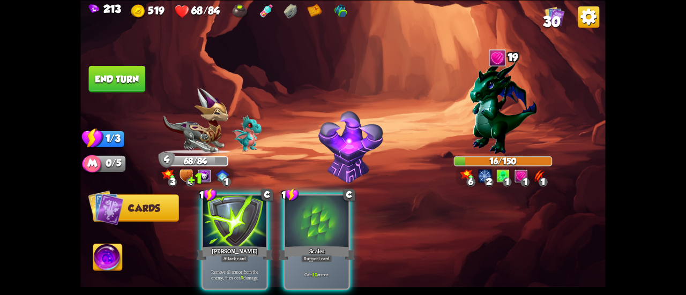
click at [220, 213] on div at bounding box center [234, 223] width 63 height 54
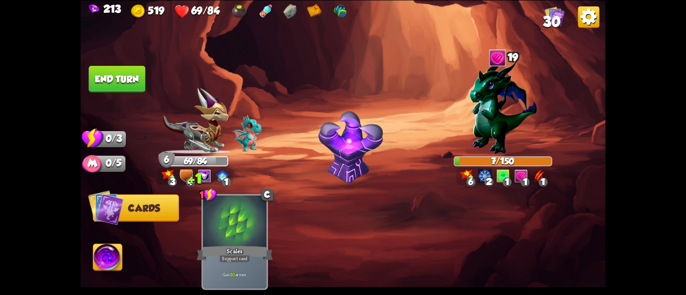
click at [109, 256] on img at bounding box center [107, 258] width 29 height 29
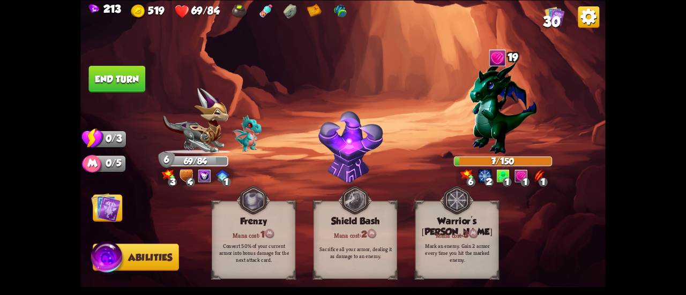
click at [112, 221] on img at bounding box center [105, 207] width 29 height 29
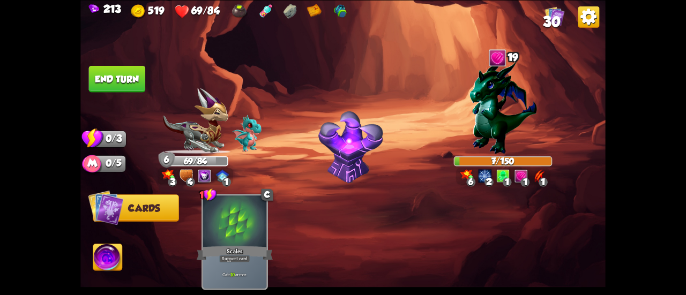
click at [121, 76] on button "End turn" at bounding box center [116, 78] width 57 height 27
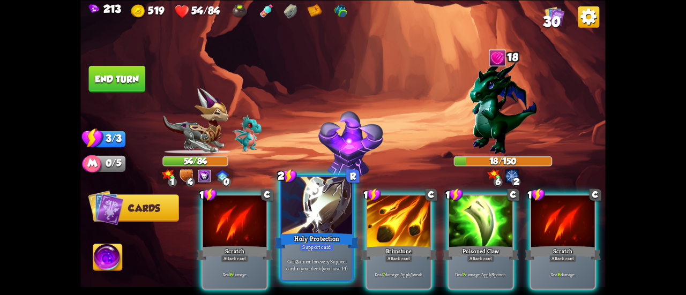
click at [312, 237] on div "Holy Protection" at bounding box center [316, 241] width 85 height 19
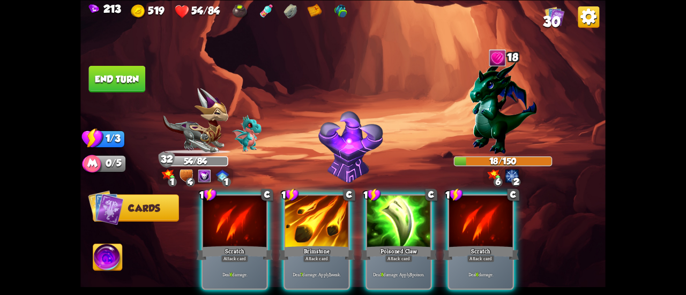
click at [128, 77] on button "End turn" at bounding box center [117, 78] width 58 height 27
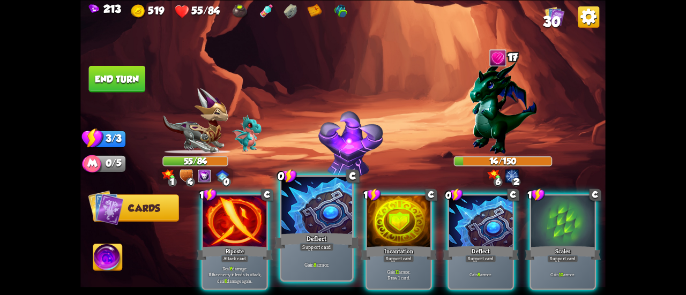
click at [319, 213] on div at bounding box center [316, 206] width 71 height 59
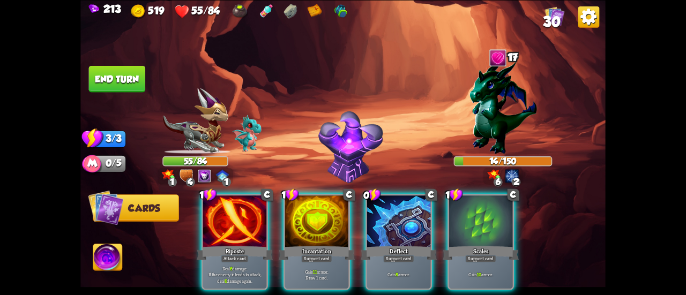
click at [319, 213] on div at bounding box center [316, 223] width 63 height 54
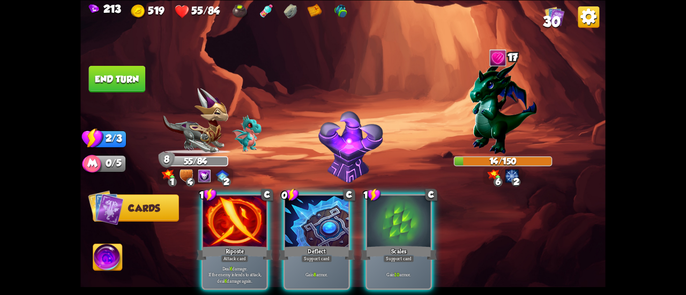
click at [319, 213] on div at bounding box center [316, 223] width 63 height 54
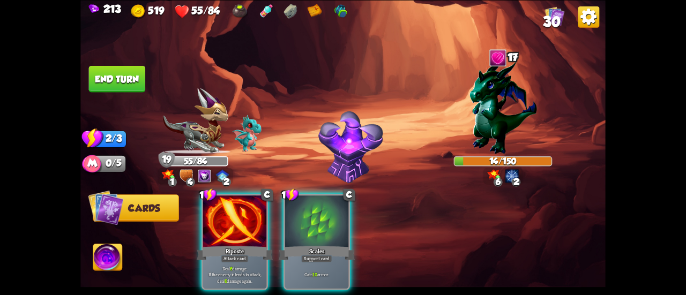
click at [319, 213] on div at bounding box center [316, 223] width 63 height 54
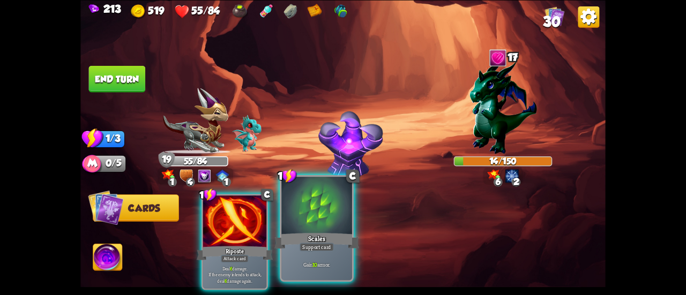
click at [319, 215] on div at bounding box center [316, 206] width 71 height 59
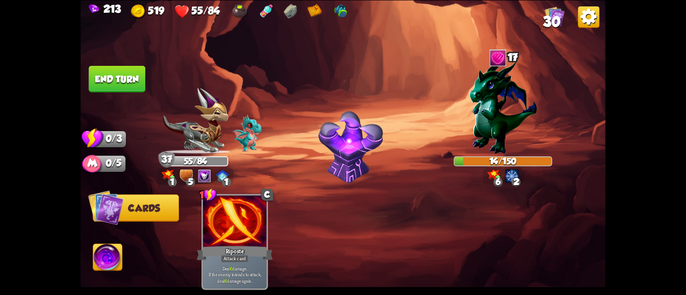
click at [101, 73] on button "End turn" at bounding box center [116, 78] width 57 height 27
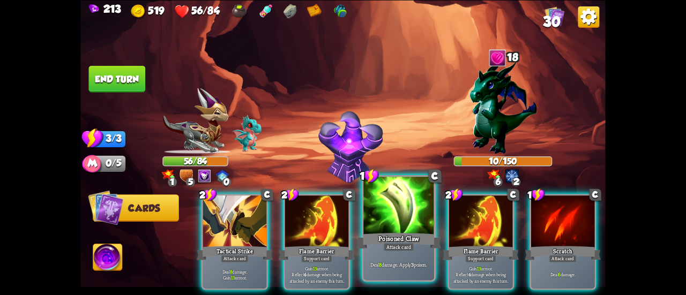
click at [393, 222] on div at bounding box center [398, 206] width 71 height 59
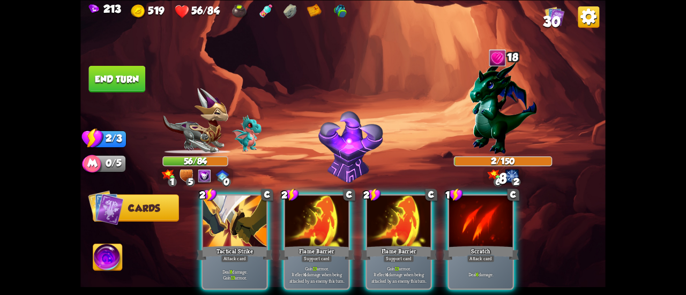
click at [125, 84] on button "End turn" at bounding box center [117, 78] width 57 height 27
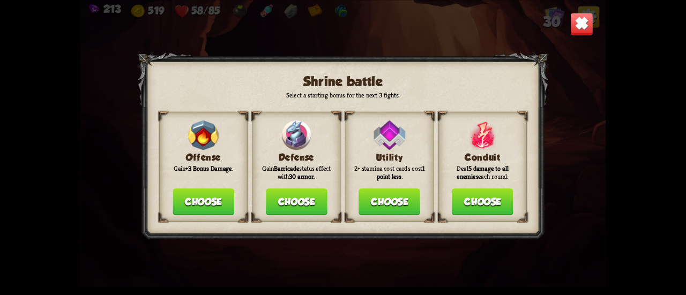
click at [297, 198] on button "Choose" at bounding box center [297, 202] width 62 height 27
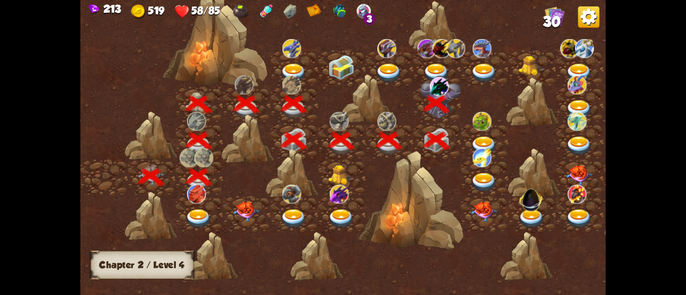
click at [481, 139] on img at bounding box center [484, 146] width 26 height 19
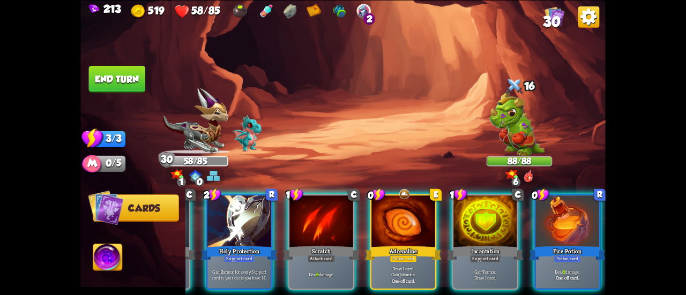
scroll to position [0, 180]
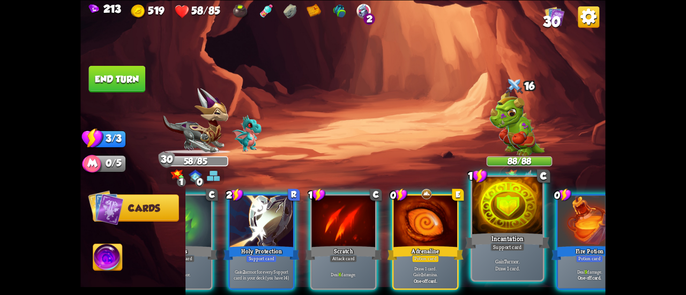
click at [579, 274] on b "One-off card." at bounding box center [590, 277] width 24 height 6
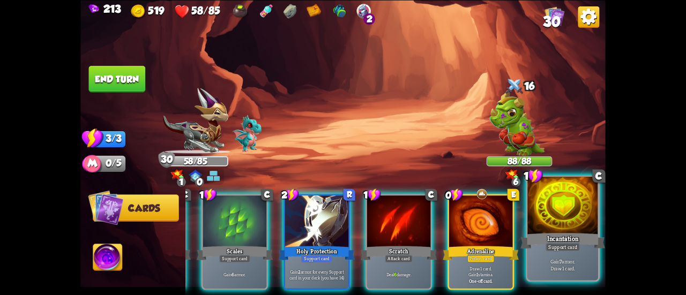
scroll to position [0, 101]
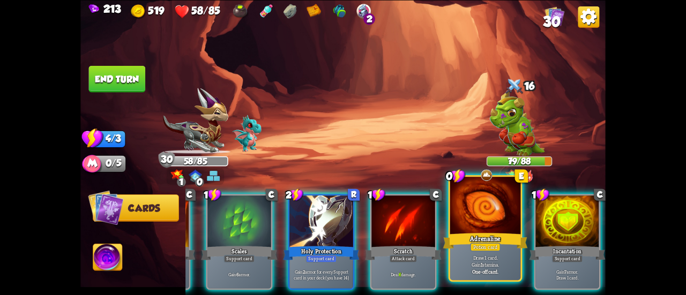
click at [489, 224] on div at bounding box center [485, 206] width 71 height 59
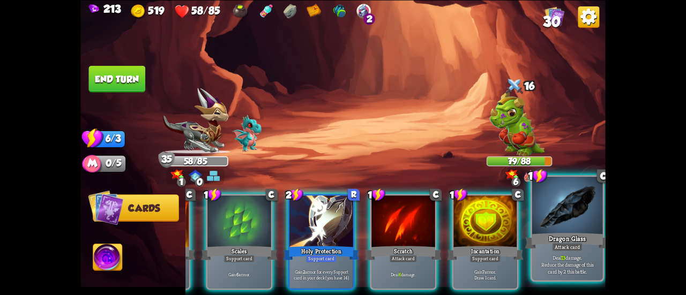
click at [558, 233] on div "Dragon Glass" at bounding box center [567, 241] width 85 height 19
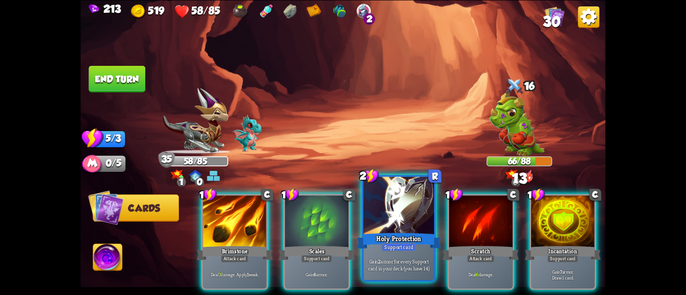
click at [392, 234] on div "Holy Protection" at bounding box center [398, 241] width 85 height 19
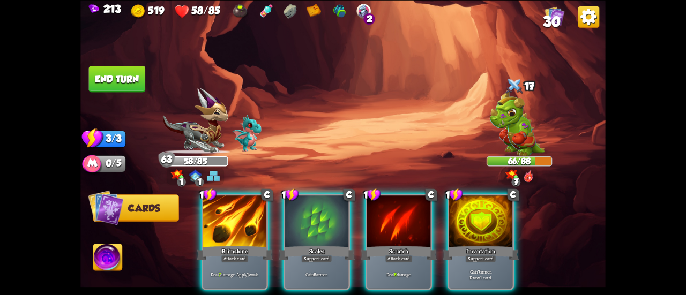
click at [235, 255] on div "Attack card" at bounding box center [235, 259] width 28 height 8
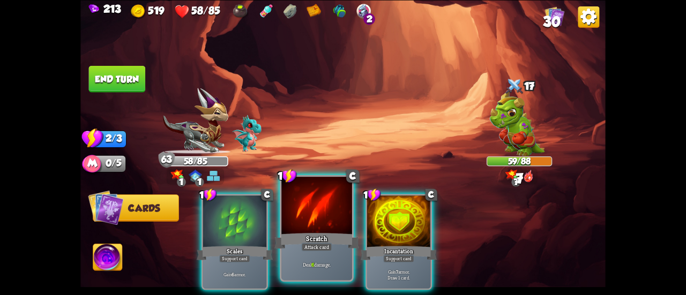
click at [303, 222] on div at bounding box center [316, 206] width 71 height 59
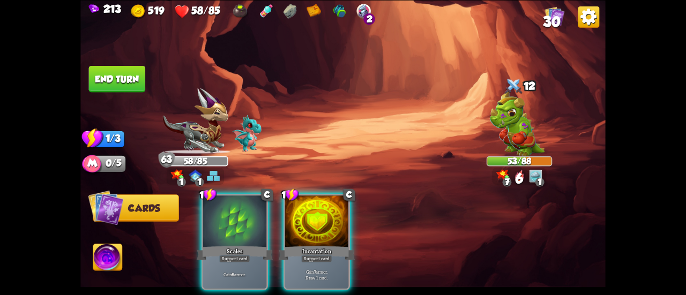
click at [115, 83] on button "End turn" at bounding box center [117, 78] width 57 height 27
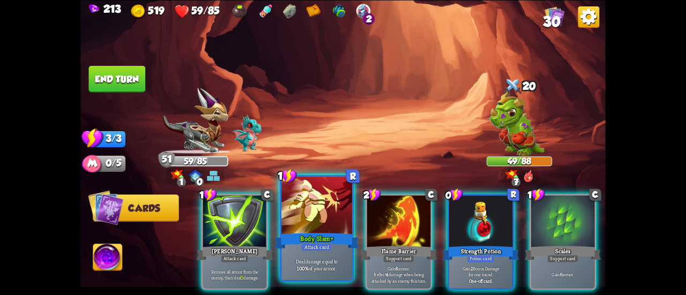
click at [296, 198] on div at bounding box center [316, 206] width 71 height 59
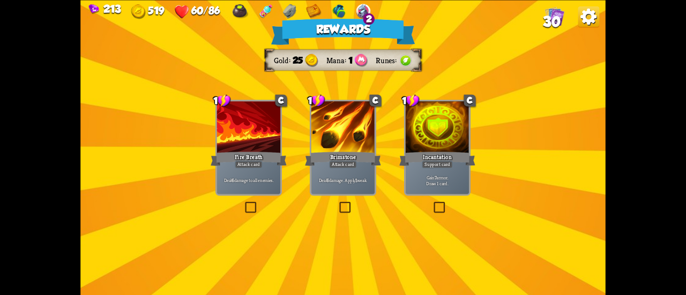
click at [433, 153] on div "Incantation" at bounding box center [437, 158] width 76 height 17
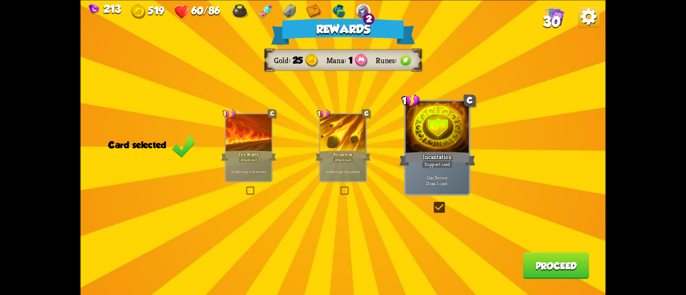
click at [540, 274] on button "Proceed" at bounding box center [556, 265] width 66 height 27
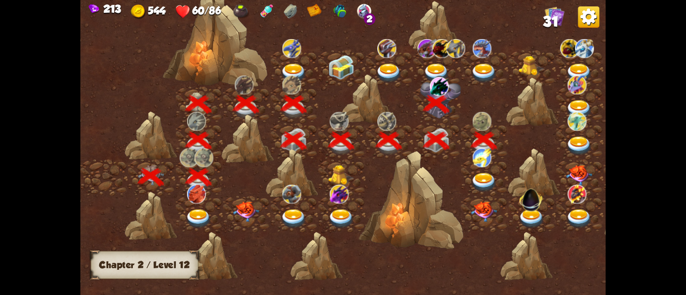
scroll to position [0, 163]
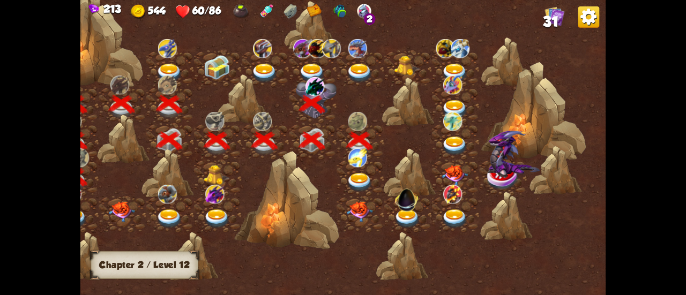
click at [357, 181] on img at bounding box center [359, 182] width 26 height 19
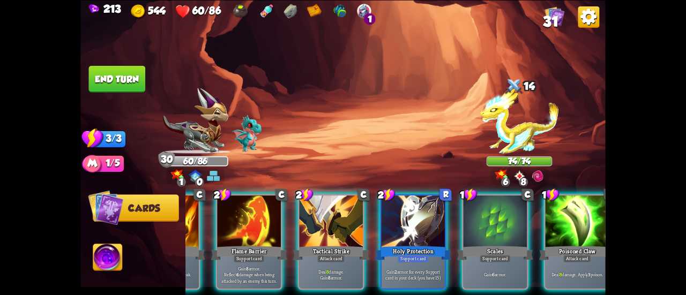
scroll to position [0, 0]
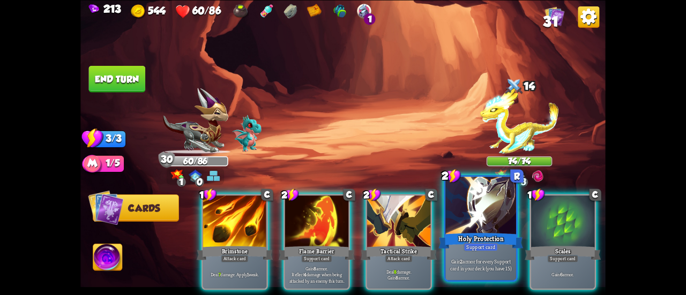
click at [452, 249] on div "Holy Protection" at bounding box center [480, 241] width 85 height 19
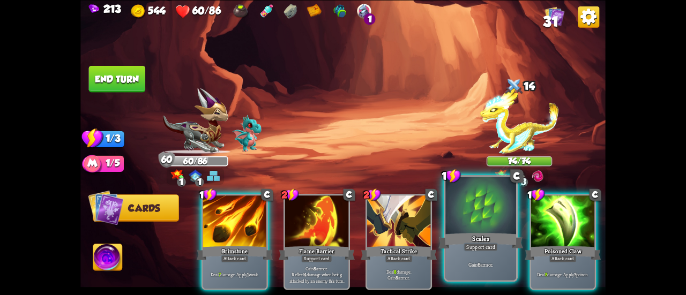
click at [482, 212] on div at bounding box center [480, 206] width 71 height 59
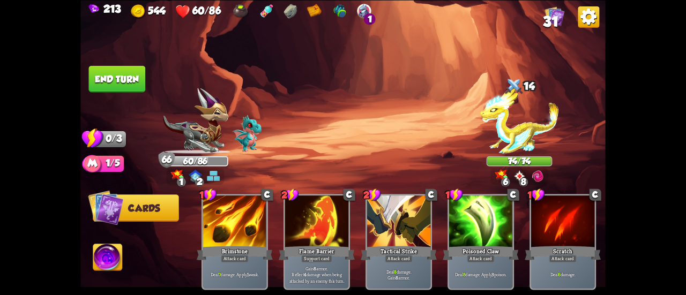
click at [126, 84] on button "End turn" at bounding box center [117, 78] width 58 height 27
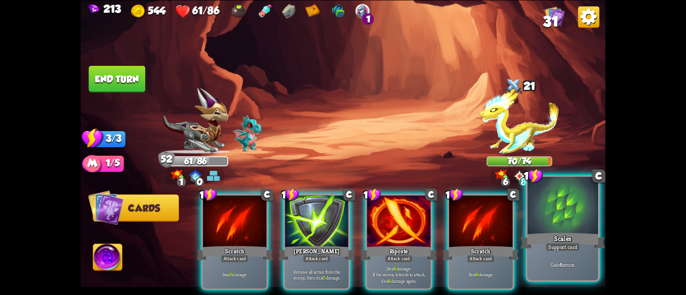
click at [547, 245] on div "Support card" at bounding box center [563, 247] width 34 height 9
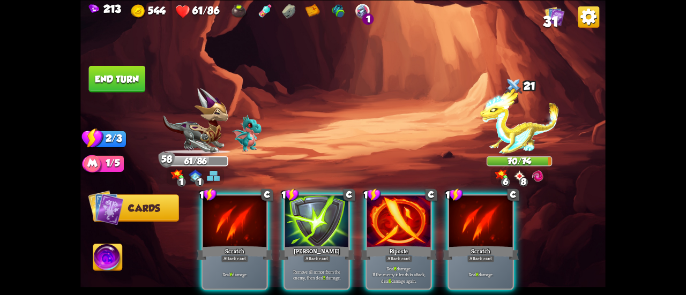
click at [131, 82] on button "End turn" at bounding box center [116, 78] width 57 height 27
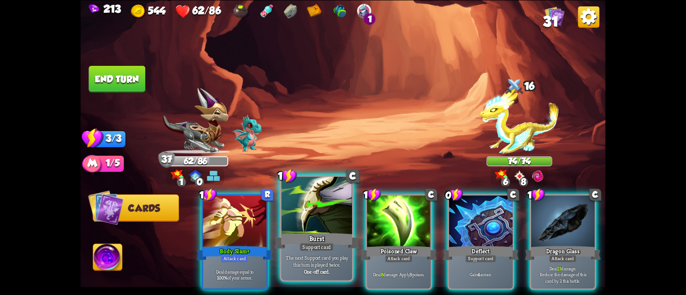
click at [290, 219] on div at bounding box center [316, 206] width 71 height 59
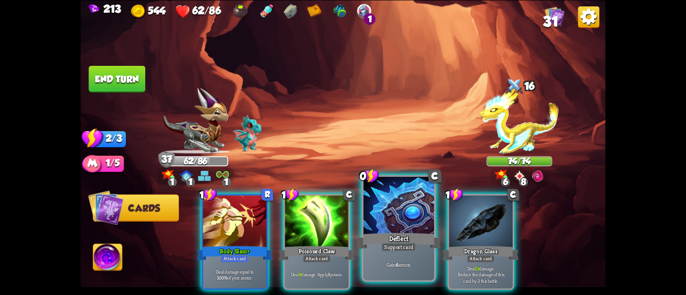
click at [385, 216] on div at bounding box center [398, 206] width 71 height 59
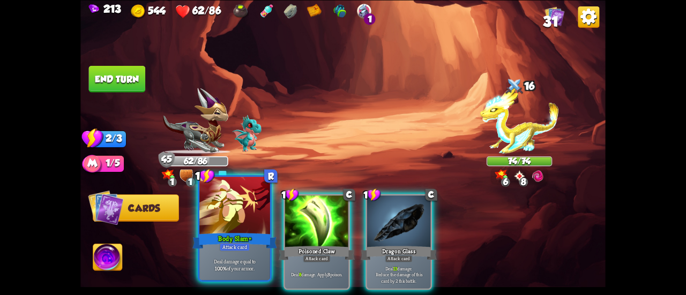
click at [213, 210] on div at bounding box center [234, 206] width 71 height 59
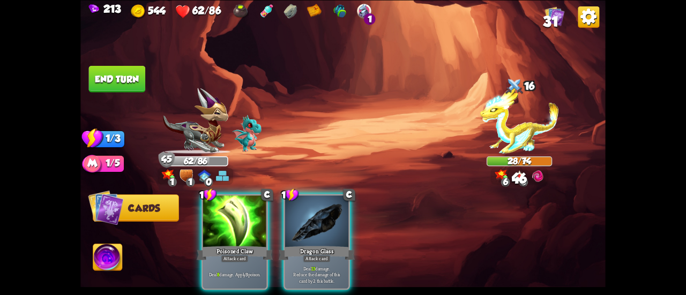
click at [106, 81] on button "End turn" at bounding box center [116, 78] width 57 height 27
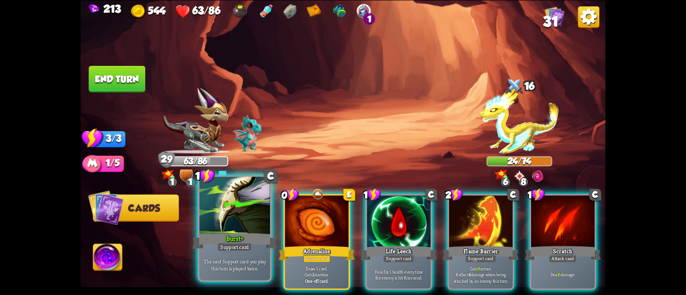
click at [237, 202] on div at bounding box center [234, 206] width 71 height 59
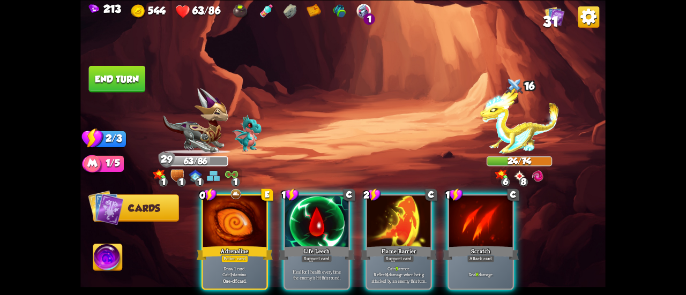
click at [297, 208] on div at bounding box center [316, 223] width 63 height 54
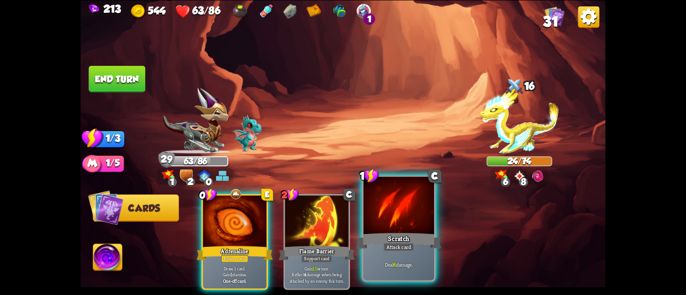
click at [364, 192] on div at bounding box center [398, 206] width 71 height 59
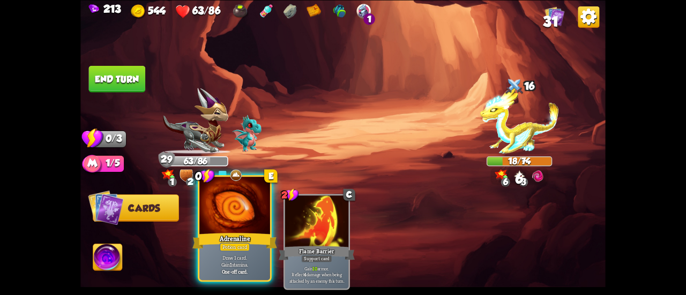
click at [244, 199] on div at bounding box center [234, 206] width 71 height 59
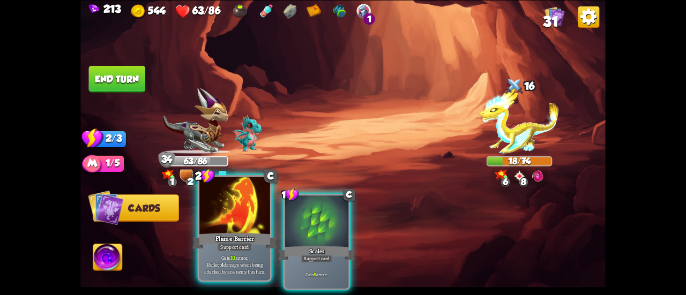
click at [243, 222] on div at bounding box center [234, 206] width 71 height 59
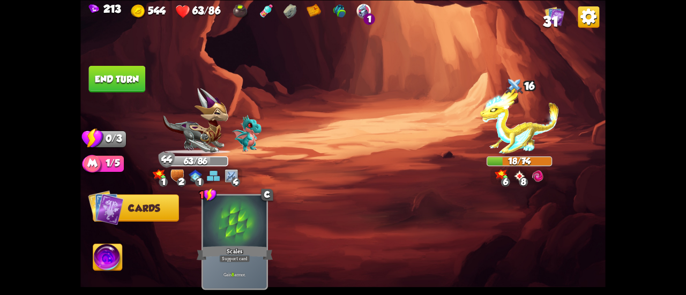
click at [113, 71] on button "End turn" at bounding box center [116, 78] width 57 height 27
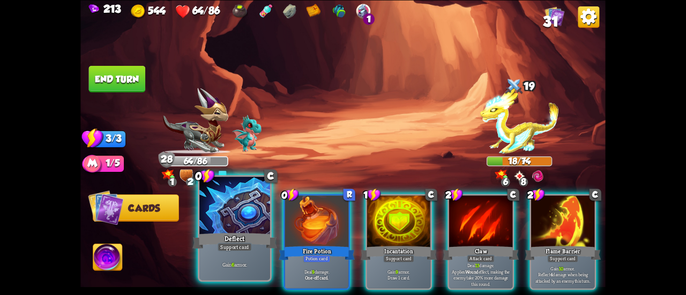
click at [225, 203] on div at bounding box center [234, 206] width 71 height 59
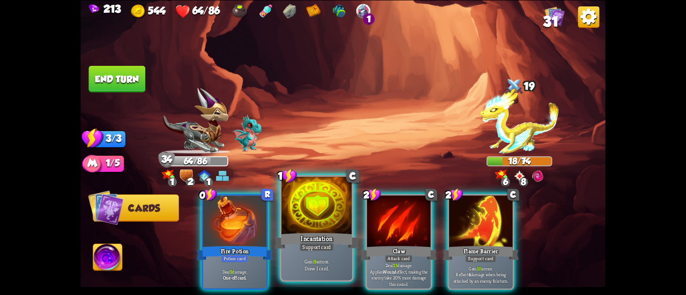
click at [301, 213] on div at bounding box center [316, 206] width 71 height 59
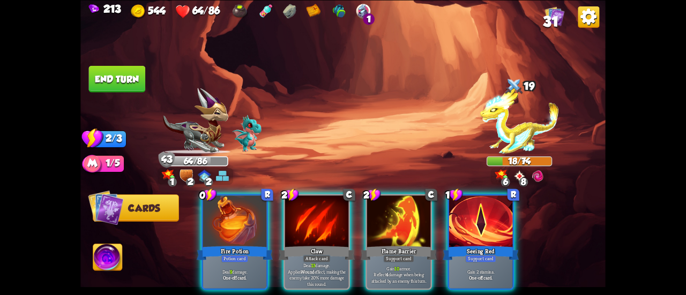
click at [128, 76] on button "End turn" at bounding box center [116, 78] width 57 height 27
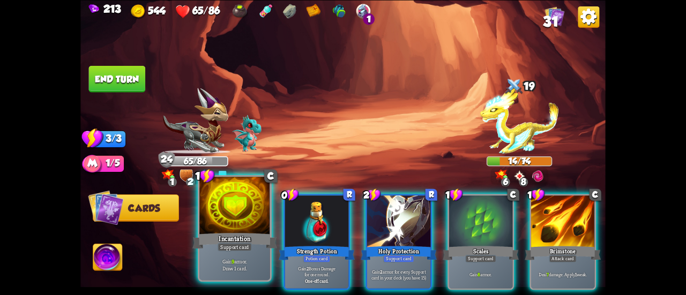
click at [244, 203] on div at bounding box center [234, 206] width 71 height 59
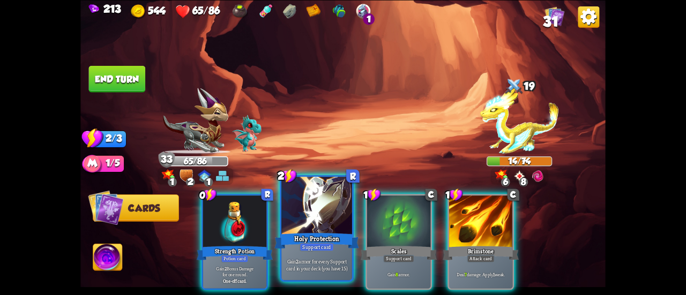
click at [314, 204] on div at bounding box center [316, 206] width 71 height 59
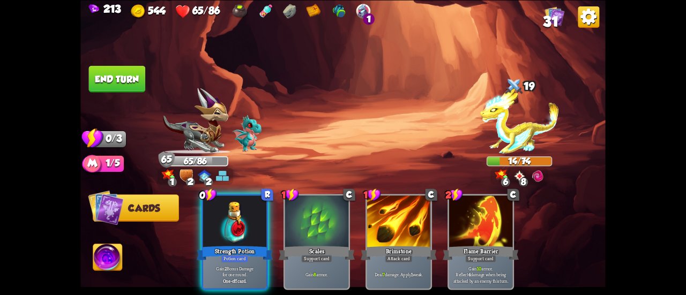
click at [120, 72] on button "End turn" at bounding box center [116, 78] width 57 height 27
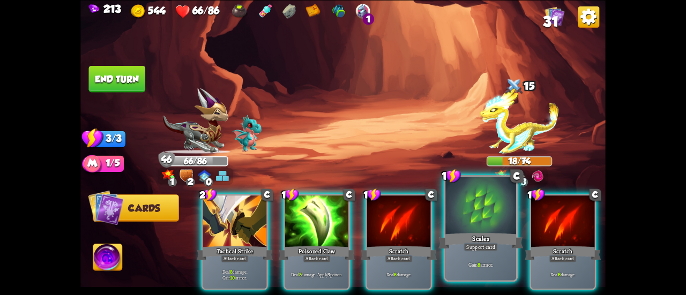
click at [466, 209] on div at bounding box center [480, 206] width 71 height 59
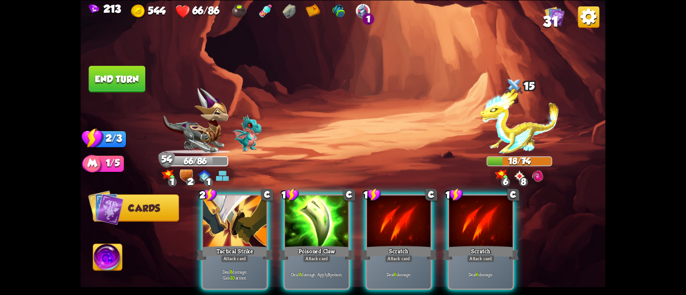
click at [102, 78] on button "End turn" at bounding box center [117, 78] width 57 height 27
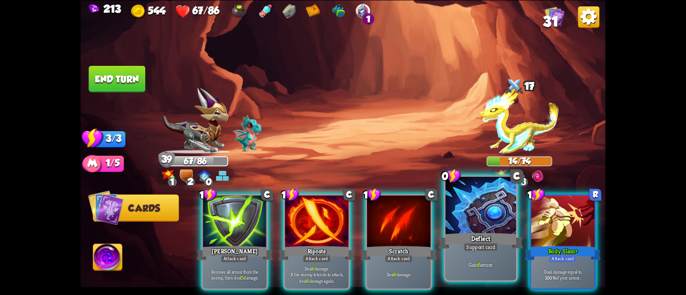
click at [471, 207] on div at bounding box center [480, 206] width 71 height 59
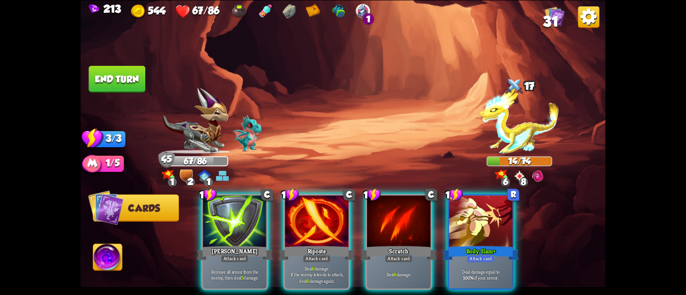
click at [118, 68] on button "End turn" at bounding box center [117, 78] width 58 height 27
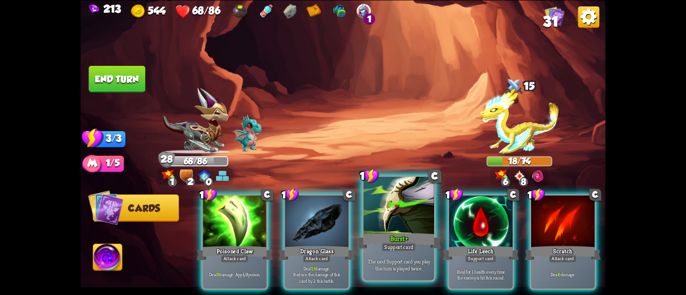
click at [384, 204] on div at bounding box center [398, 206] width 71 height 59
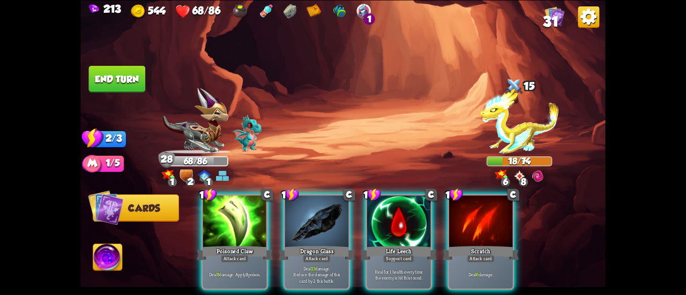
click at [384, 204] on div at bounding box center [398, 223] width 63 height 54
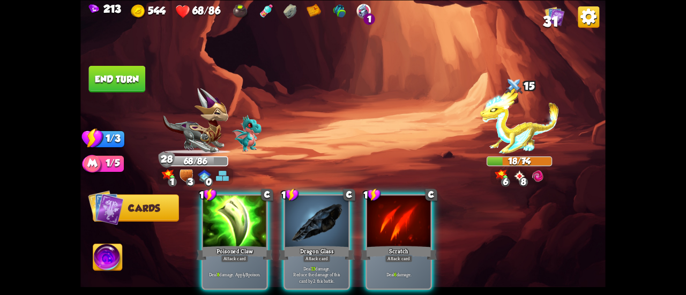
click at [120, 66] on button "End turn" at bounding box center [116, 78] width 57 height 27
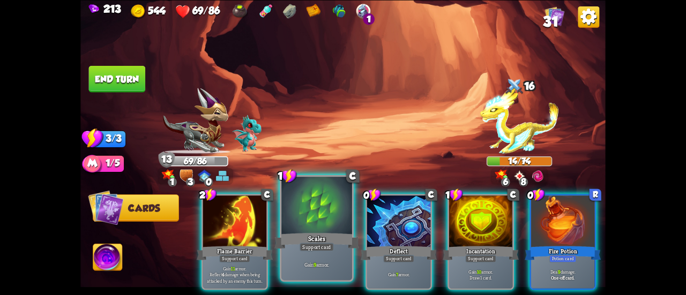
click at [328, 227] on div at bounding box center [316, 206] width 71 height 59
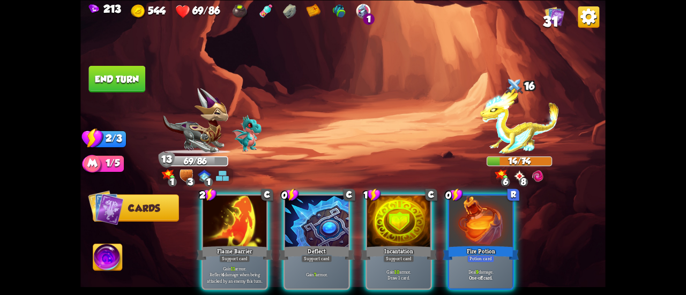
click at [362, 225] on div "2 C Flame Barrier Support card Gain 11 armor. Reflect 4 damage when being attac…" at bounding box center [395, 229] width 420 height 131
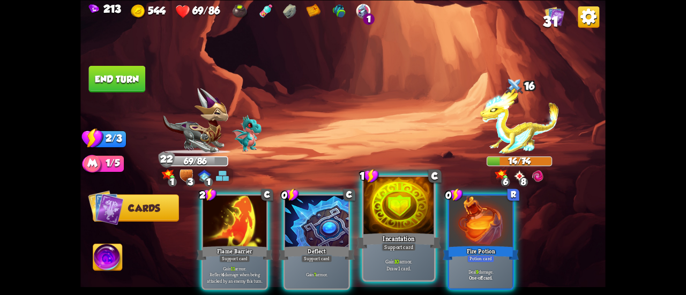
click at [369, 223] on div at bounding box center [398, 206] width 71 height 59
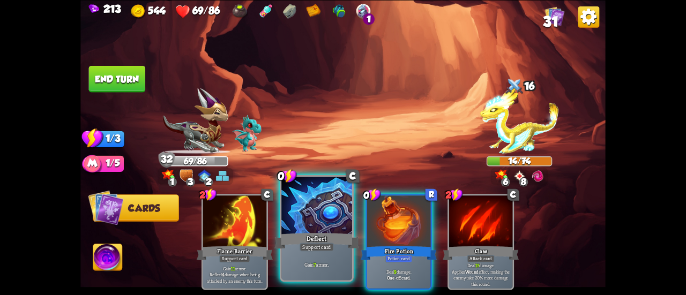
click at [302, 202] on div at bounding box center [316, 206] width 71 height 59
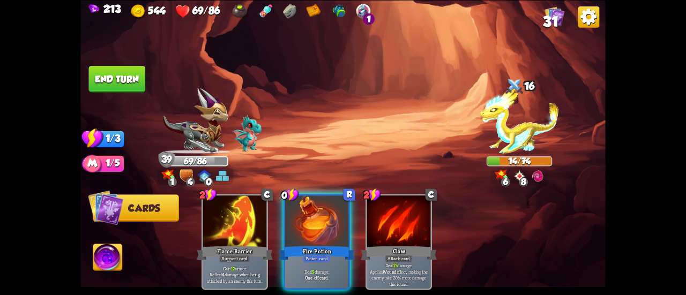
click at [109, 84] on button "End turn" at bounding box center [117, 78] width 57 height 27
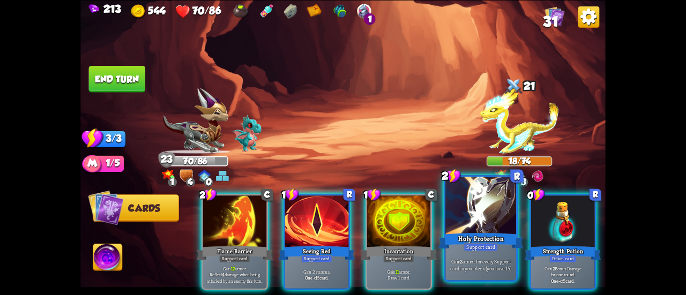
click at [463, 223] on div at bounding box center [480, 206] width 71 height 59
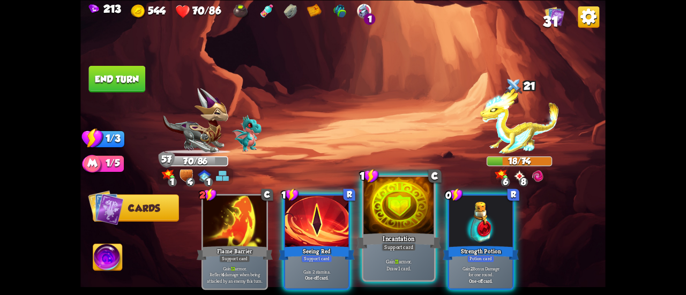
click at [396, 208] on div at bounding box center [398, 206] width 71 height 59
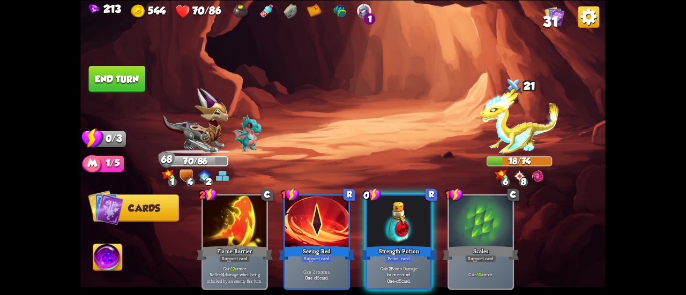
click at [116, 70] on button "End turn" at bounding box center [116, 78] width 57 height 27
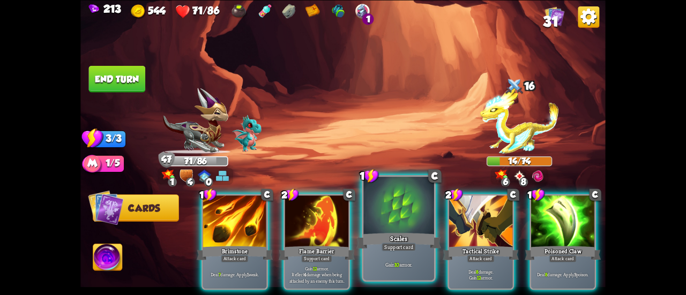
click at [381, 217] on div at bounding box center [398, 206] width 71 height 59
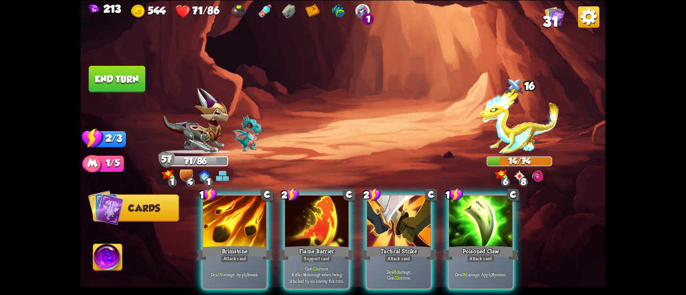
click at [132, 85] on button "End turn" at bounding box center [117, 78] width 57 height 27
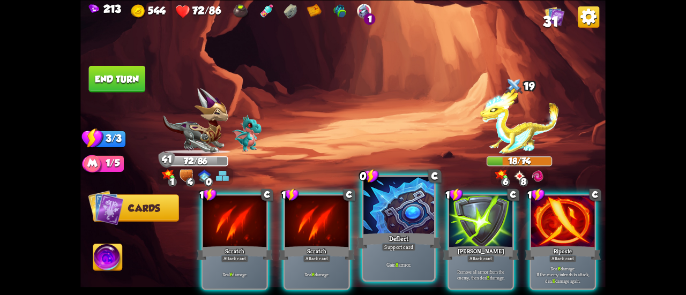
click at [388, 215] on div at bounding box center [398, 206] width 71 height 59
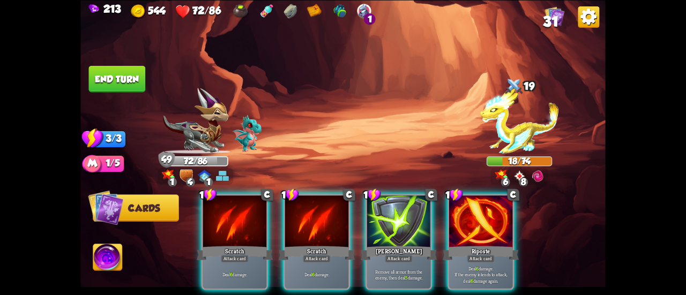
click at [120, 81] on button "End turn" at bounding box center [116, 78] width 57 height 27
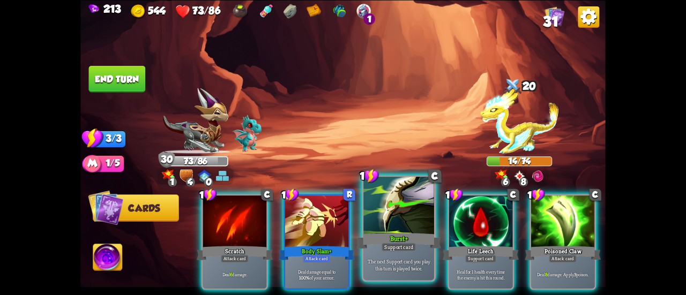
click at [376, 202] on div at bounding box center [398, 206] width 71 height 59
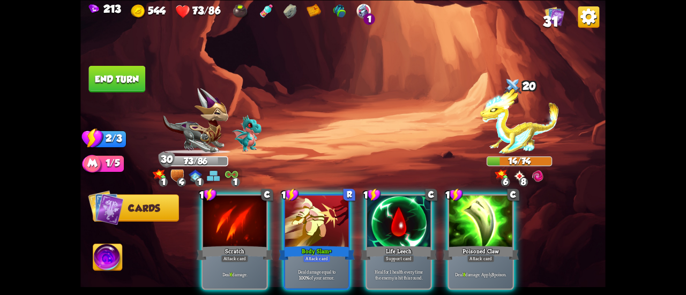
click at [376, 202] on div at bounding box center [398, 223] width 63 height 54
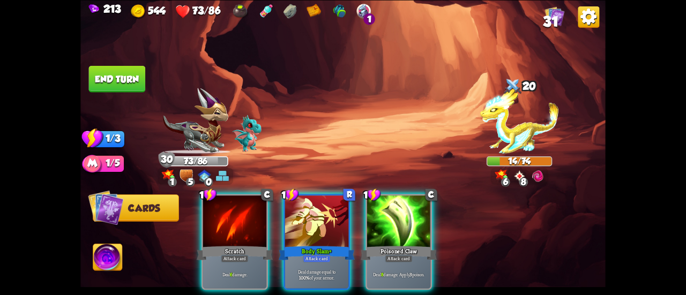
click at [120, 74] on button "End turn" at bounding box center [117, 78] width 57 height 27
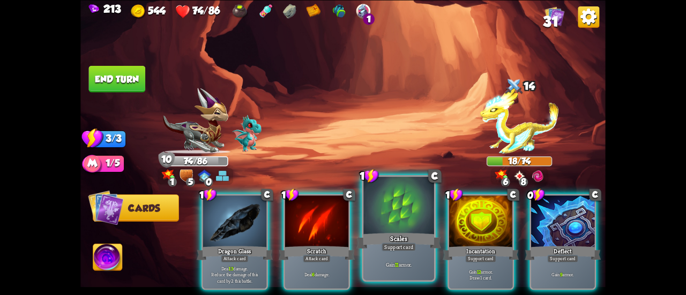
click at [410, 212] on div at bounding box center [398, 206] width 71 height 59
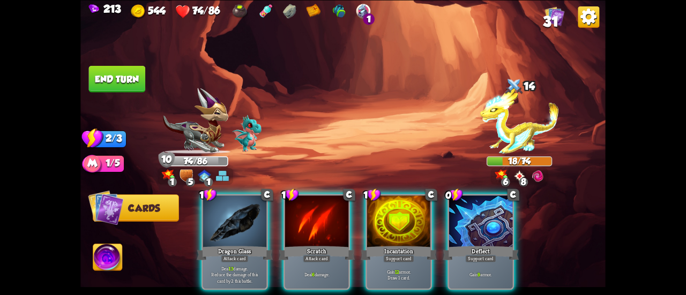
click at [410, 212] on div at bounding box center [398, 223] width 63 height 54
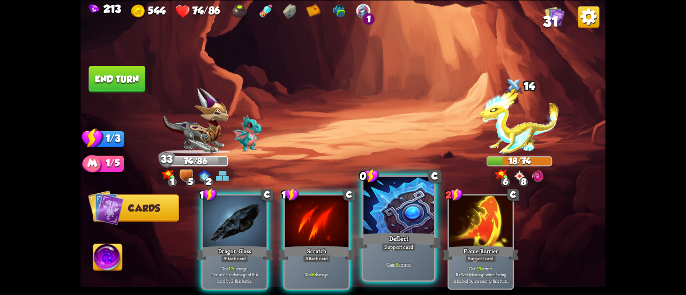
click at [396, 199] on div at bounding box center [398, 206] width 71 height 59
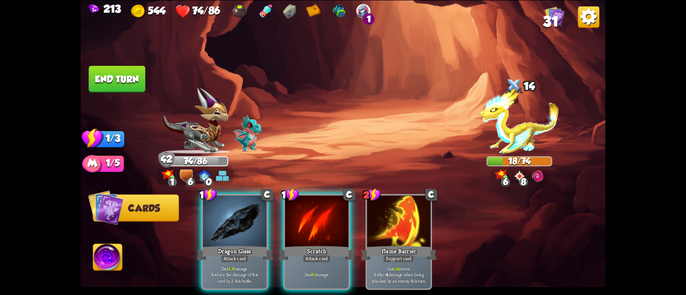
click at [111, 74] on button "End turn" at bounding box center [117, 78] width 57 height 27
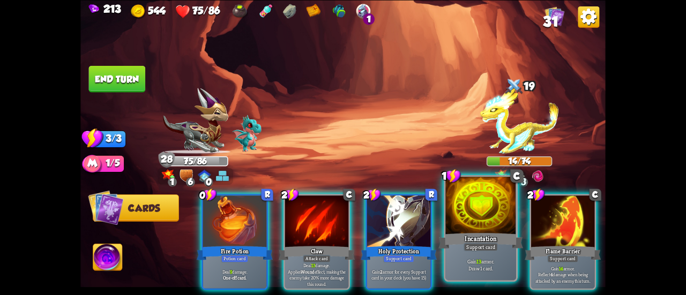
click at [463, 221] on div at bounding box center [480, 206] width 71 height 59
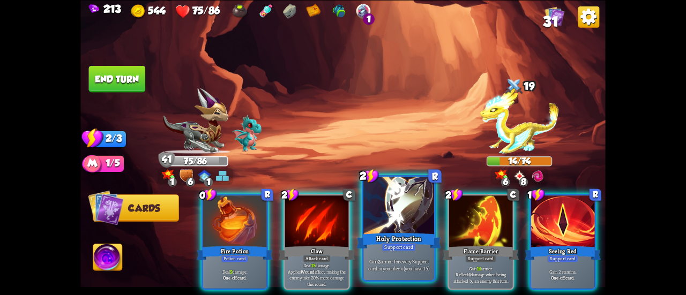
click at [382, 214] on div at bounding box center [398, 206] width 71 height 59
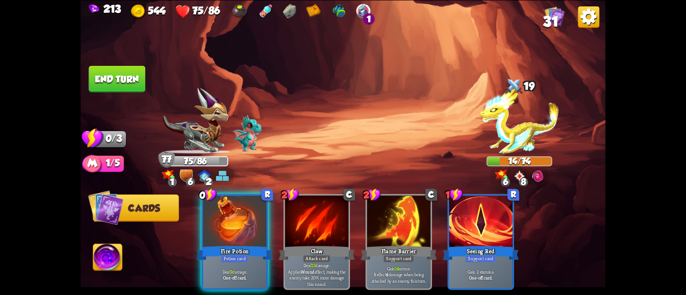
click at [139, 88] on button "End turn" at bounding box center [117, 78] width 57 height 27
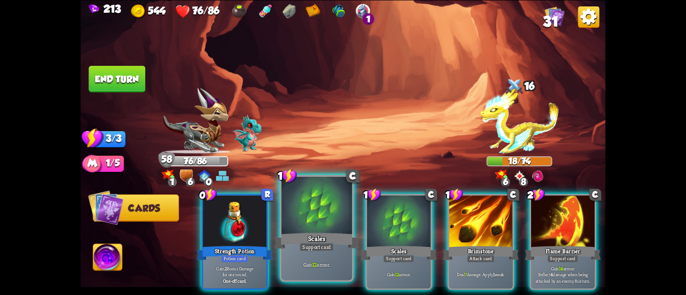
click at [318, 205] on div at bounding box center [316, 206] width 71 height 59
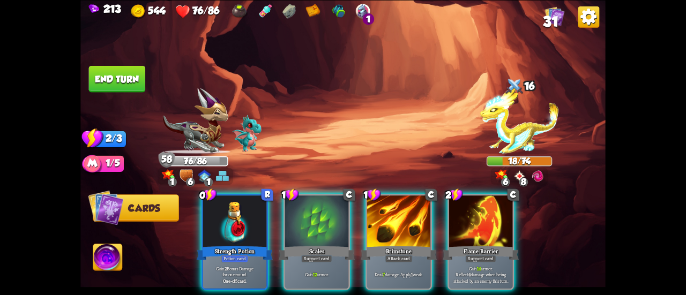
click at [318, 205] on div at bounding box center [316, 223] width 63 height 54
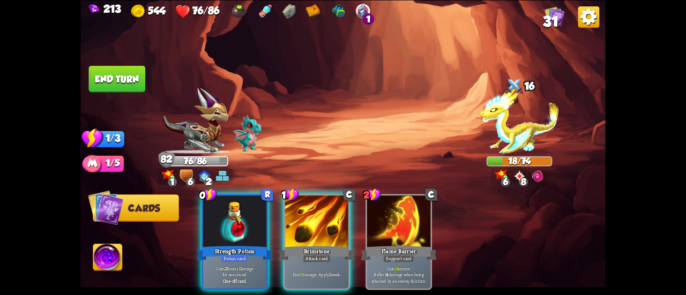
click at [125, 79] on button "End turn" at bounding box center [116, 78] width 57 height 27
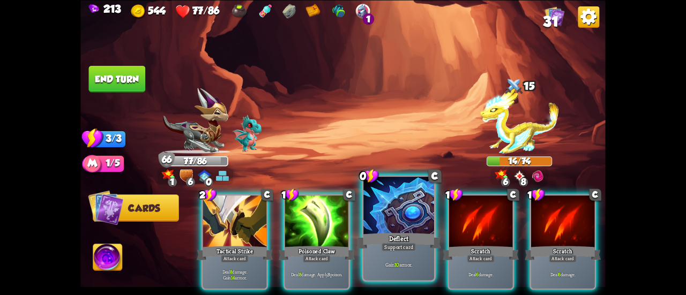
click at [393, 208] on div at bounding box center [398, 206] width 71 height 59
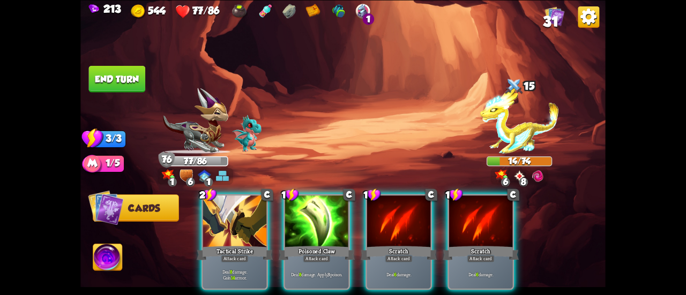
click at [121, 79] on button "End turn" at bounding box center [116, 78] width 57 height 27
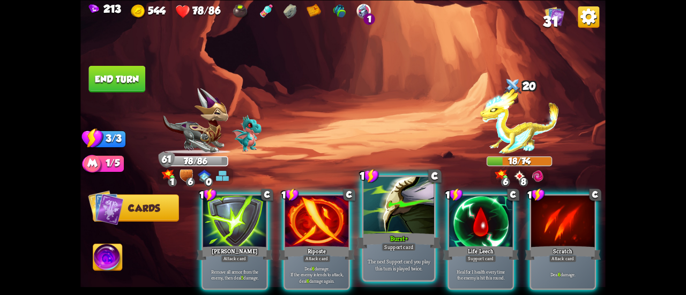
click at [384, 217] on div at bounding box center [398, 206] width 71 height 59
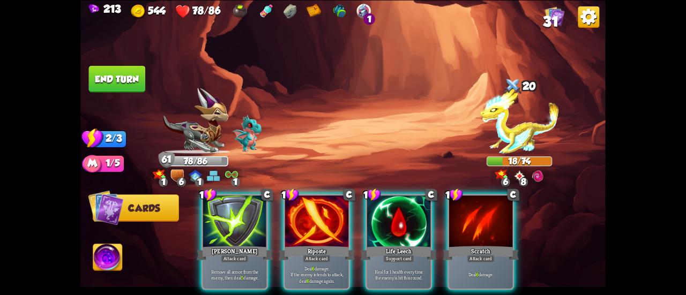
click at [384, 217] on div at bounding box center [398, 223] width 63 height 54
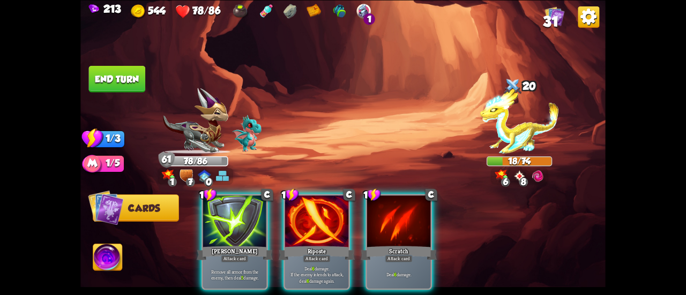
click at [120, 70] on button "End turn" at bounding box center [116, 78] width 57 height 27
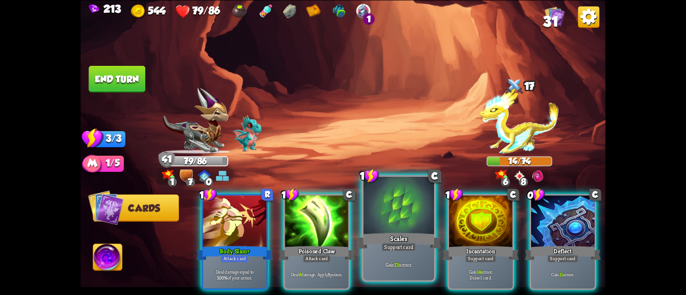
click at [381, 215] on div at bounding box center [398, 206] width 71 height 59
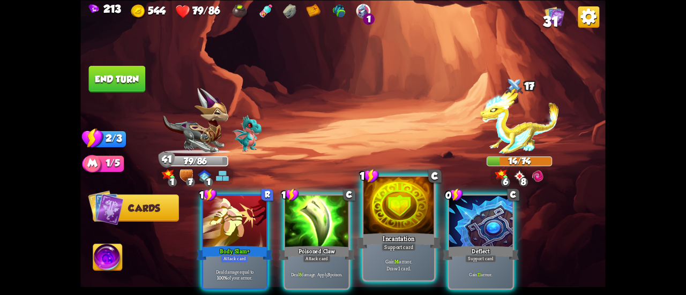
click at [399, 218] on div at bounding box center [398, 206] width 71 height 59
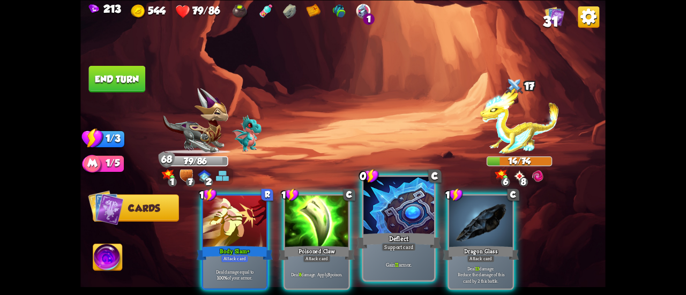
click at [394, 211] on div at bounding box center [398, 206] width 71 height 59
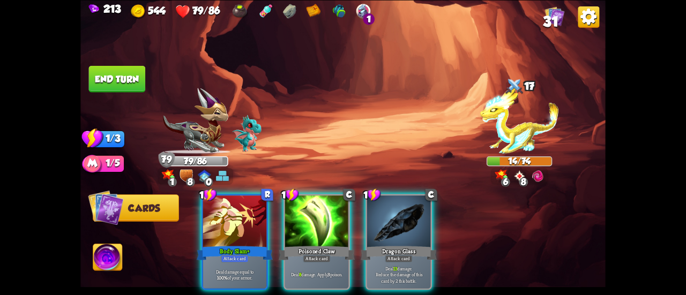
click at [145, 80] on button "End turn" at bounding box center [117, 78] width 58 height 27
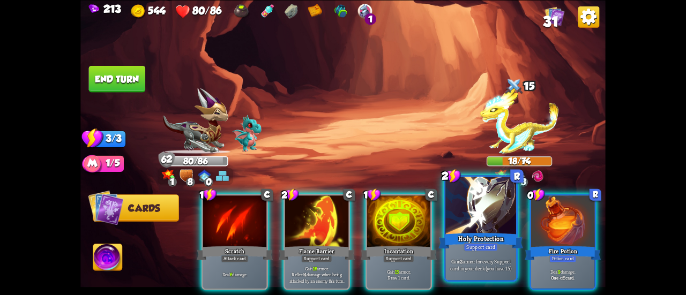
click at [457, 208] on div at bounding box center [480, 206] width 71 height 59
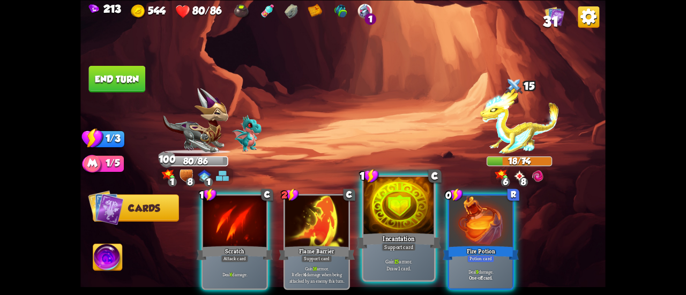
click at [403, 214] on div at bounding box center [398, 206] width 71 height 59
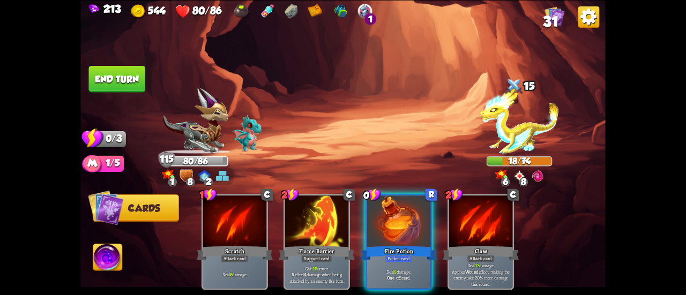
click at [124, 76] on button "End turn" at bounding box center [116, 78] width 57 height 27
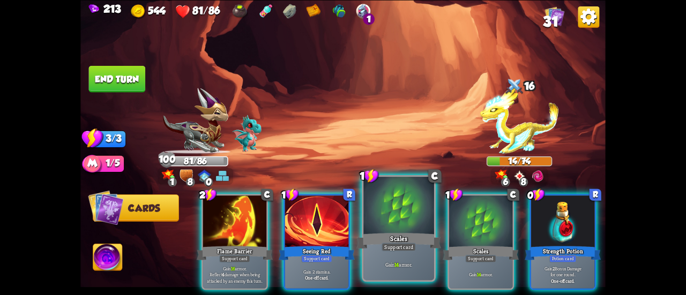
click at [405, 201] on div at bounding box center [398, 206] width 71 height 59
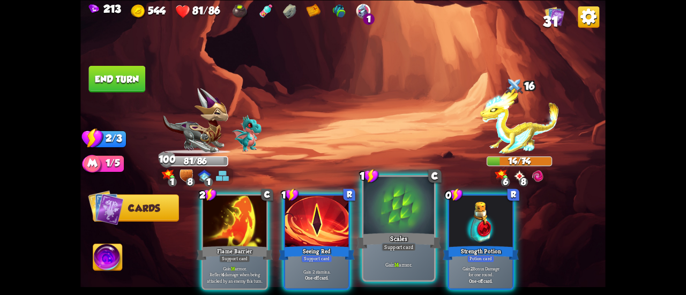
click at [403, 204] on div at bounding box center [398, 206] width 71 height 59
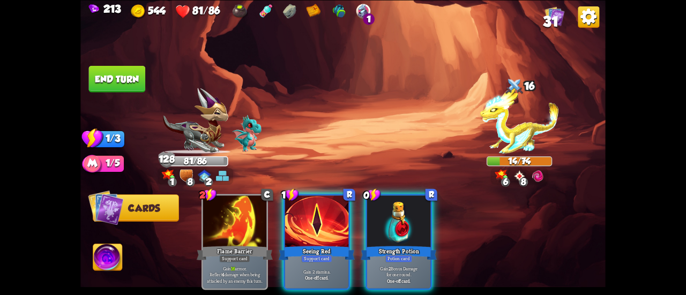
click at [121, 79] on button "End turn" at bounding box center [117, 78] width 57 height 27
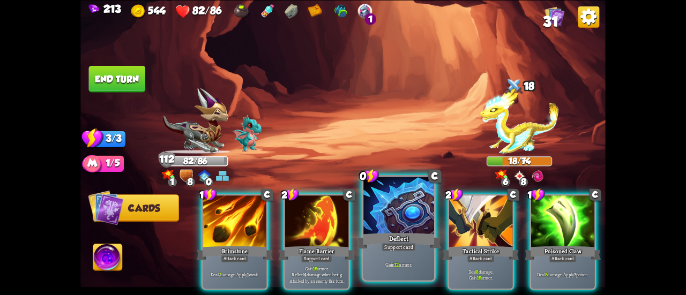
click at [387, 211] on div at bounding box center [398, 206] width 71 height 59
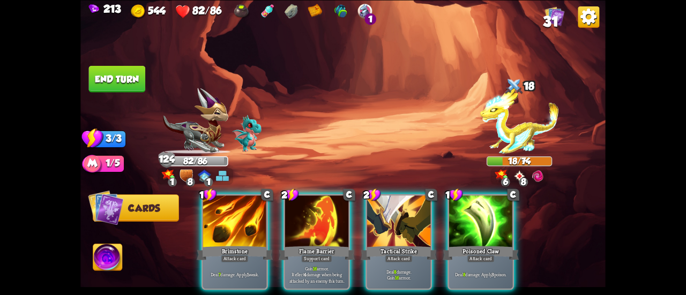
click at [116, 74] on button "End turn" at bounding box center [117, 78] width 57 height 27
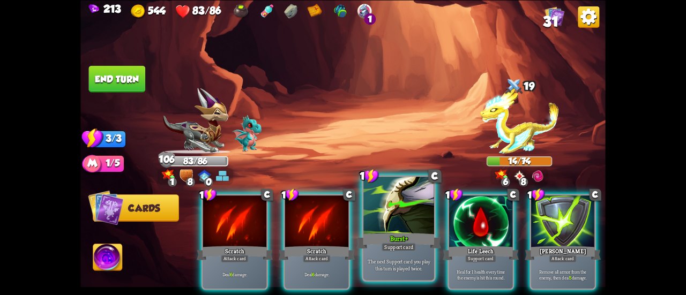
click at [393, 214] on div at bounding box center [398, 206] width 71 height 59
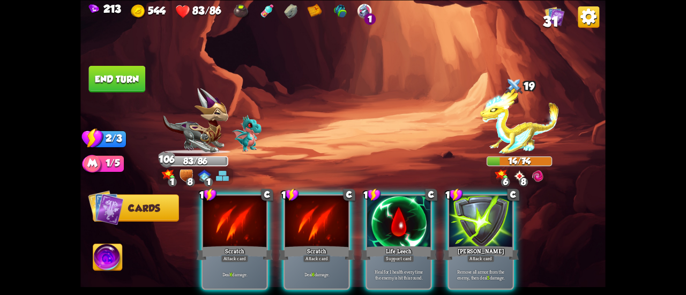
click at [393, 214] on div at bounding box center [398, 223] width 63 height 54
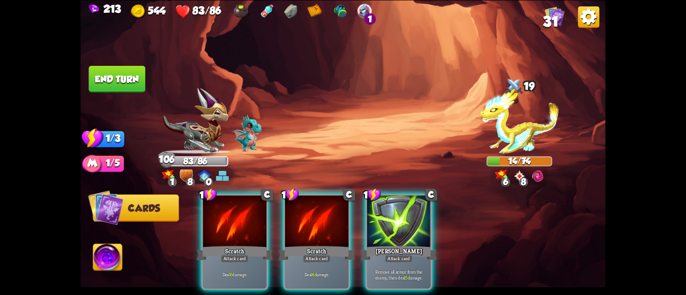
click at [122, 77] on button "End turn" at bounding box center [117, 78] width 58 height 27
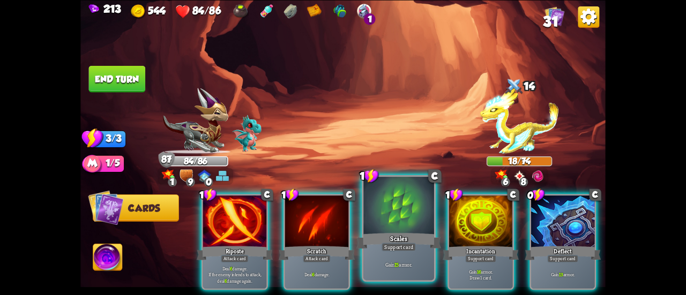
click at [420, 222] on div at bounding box center [398, 206] width 71 height 59
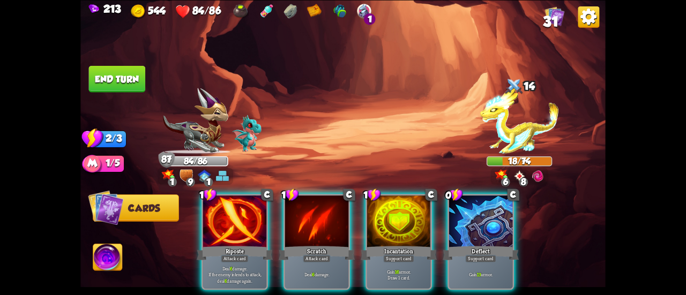
click at [420, 222] on div at bounding box center [398, 223] width 63 height 54
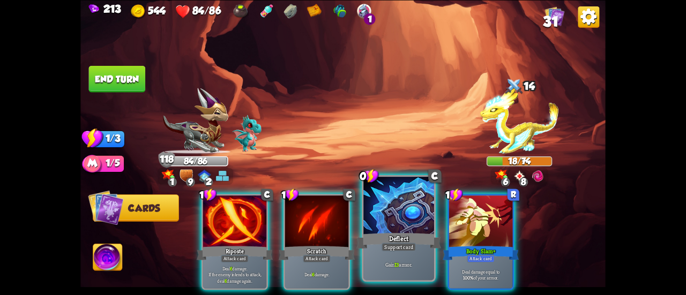
click at [396, 200] on div at bounding box center [398, 206] width 71 height 59
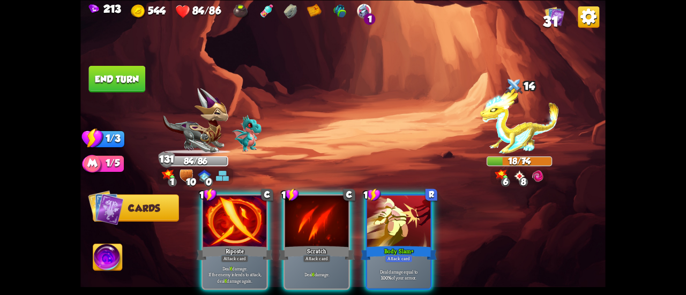
click at [114, 61] on img at bounding box center [342, 147] width 525 height 295
click at [123, 73] on button "End turn" at bounding box center [117, 78] width 58 height 27
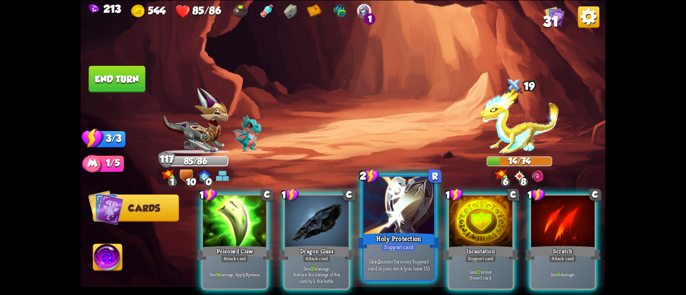
click at [393, 210] on div at bounding box center [398, 206] width 71 height 59
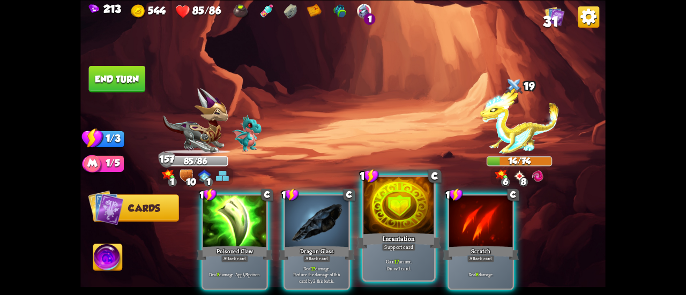
click at [378, 199] on div at bounding box center [398, 206] width 71 height 59
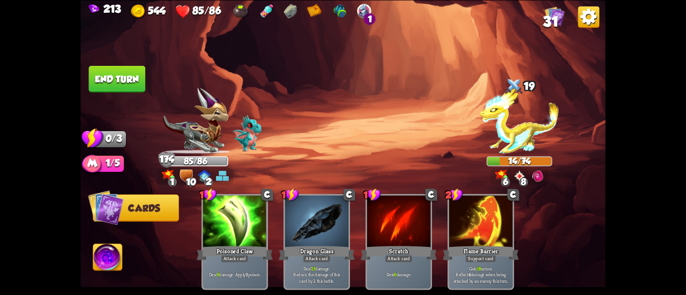
click at [131, 76] on button "End turn" at bounding box center [116, 78] width 57 height 27
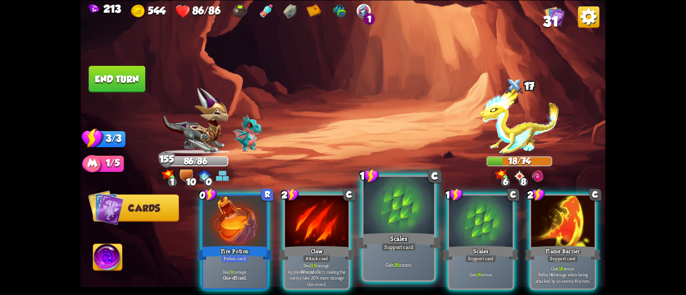
click at [386, 216] on div at bounding box center [398, 206] width 71 height 59
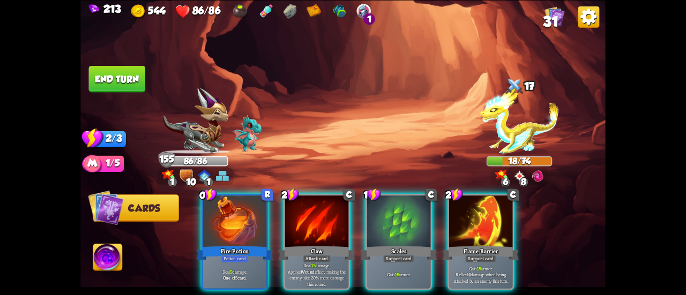
click at [386, 216] on div at bounding box center [398, 223] width 63 height 54
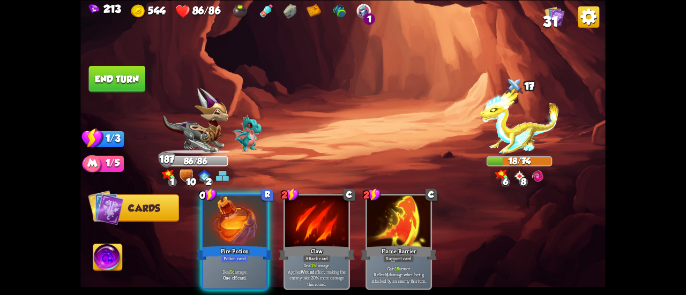
click at [124, 74] on button "End turn" at bounding box center [117, 78] width 58 height 27
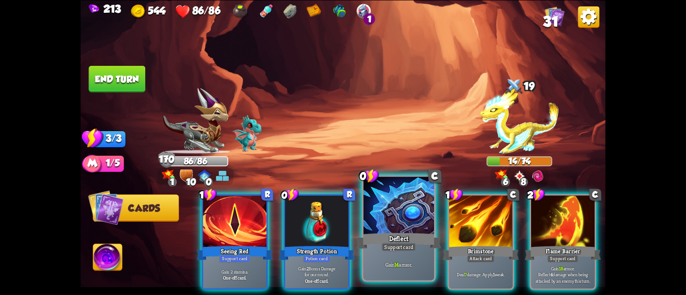
click at [384, 200] on div at bounding box center [398, 206] width 71 height 59
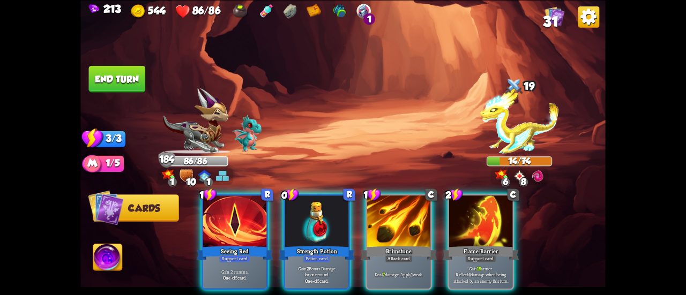
click at [106, 70] on button "End turn" at bounding box center [117, 78] width 57 height 27
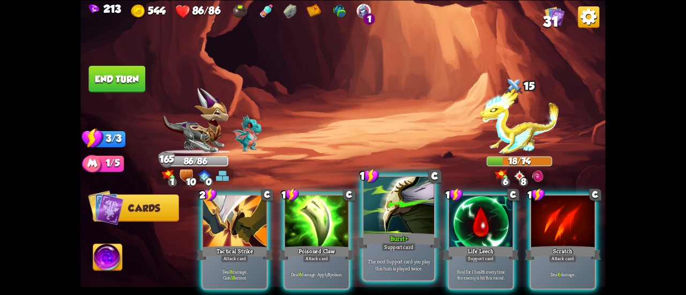
click at [409, 209] on div at bounding box center [398, 206] width 71 height 59
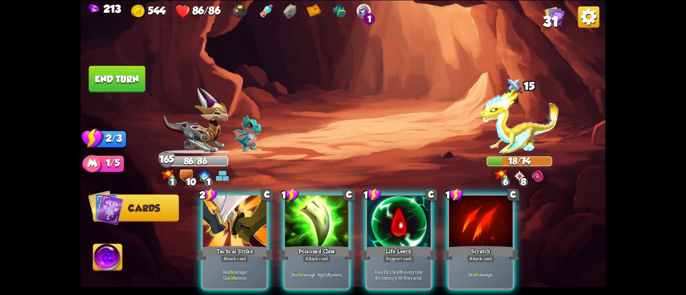
click at [409, 209] on div at bounding box center [398, 223] width 63 height 54
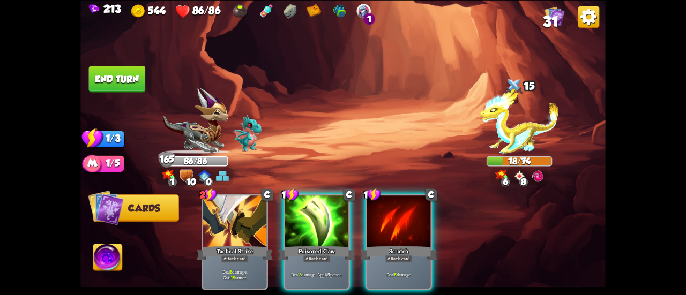
click at [130, 82] on button "End turn" at bounding box center [117, 78] width 58 height 27
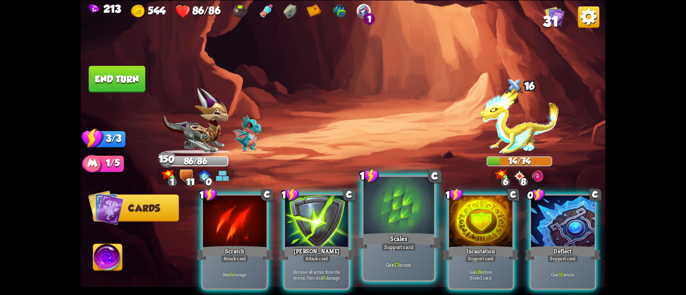
click at [389, 221] on div at bounding box center [398, 206] width 71 height 59
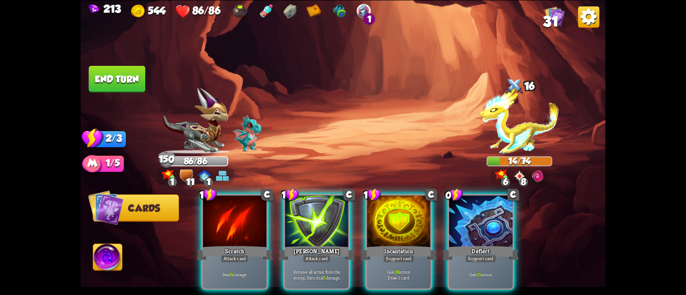
click at [389, 221] on div at bounding box center [398, 223] width 63 height 54
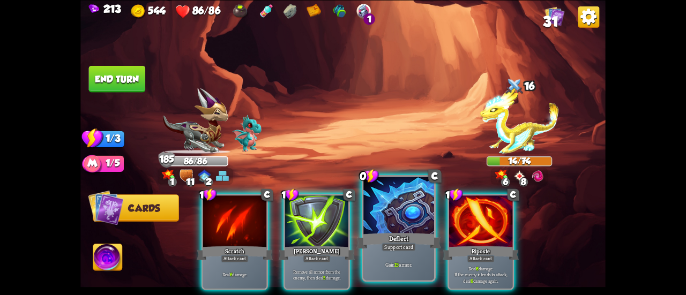
click at [379, 199] on div at bounding box center [398, 206] width 71 height 59
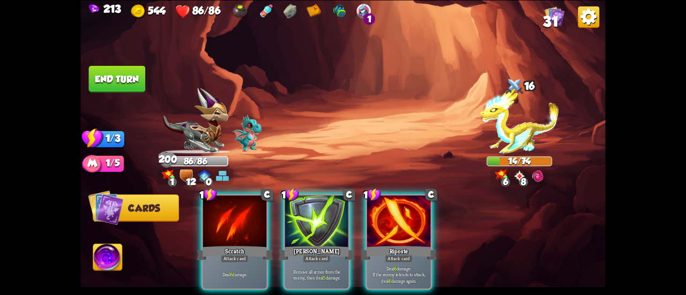
click at [103, 82] on button "End turn" at bounding box center [116, 78] width 57 height 27
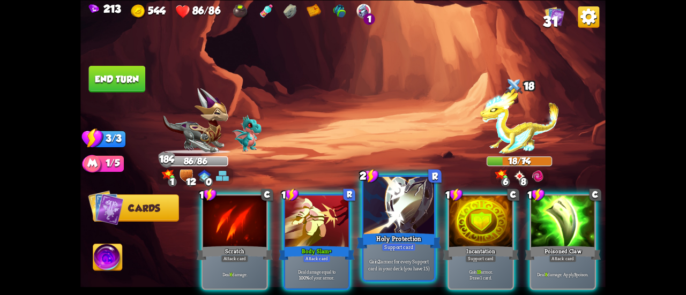
click at [368, 216] on div at bounding box center [398, 206] width 71 height 59
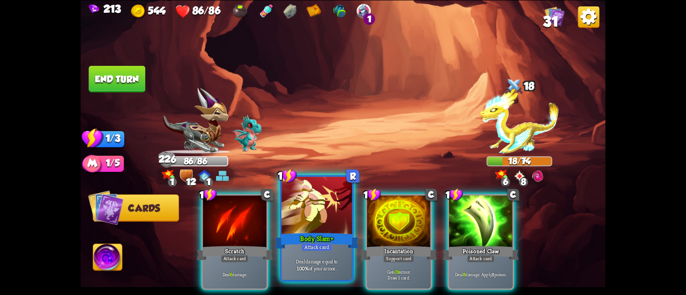
click at [309, 198] on div at bounding box center [316, 206] width 71 height 59
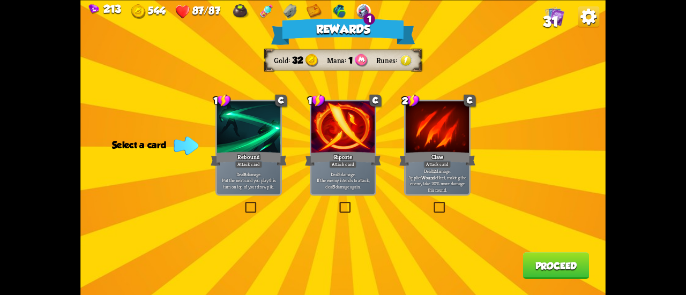
click at [265, 160] on div "Rebound" at bounding box center [249, 158] width 76 height 17
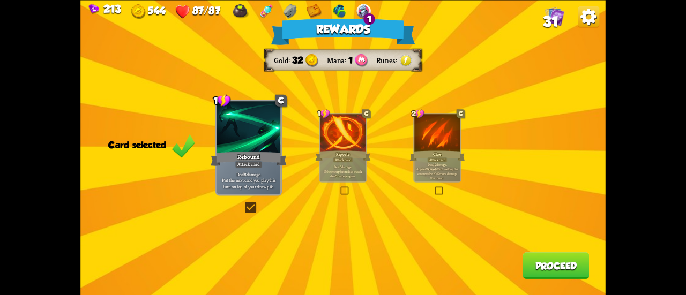
click at [572, 267] on button "Proceed" at bounding box center [556, 265] width 66 height 27
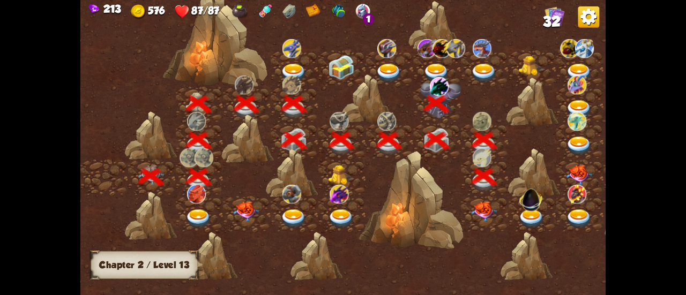
scroll to position [0, 163]
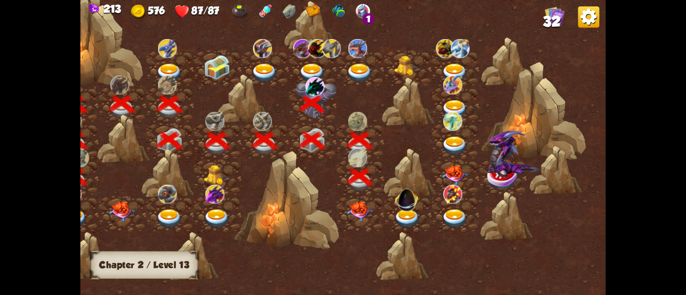
click at [350, 206] on img at bounding box center [359, 212] width 26 height 20
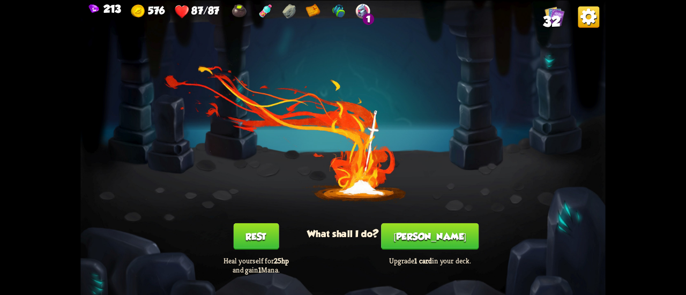
click at [423, 238] on button "[PERSON_NAME]" at bounding box center [430, 236] width 98 height 27
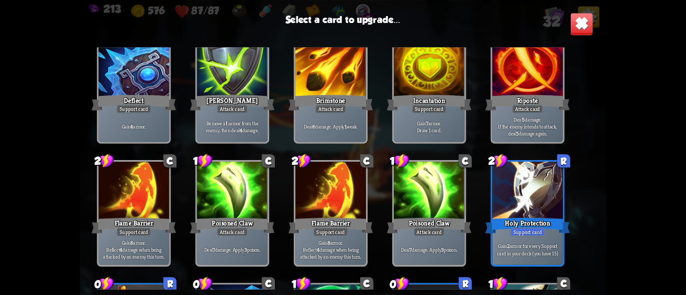
scroll to position [391, 0]
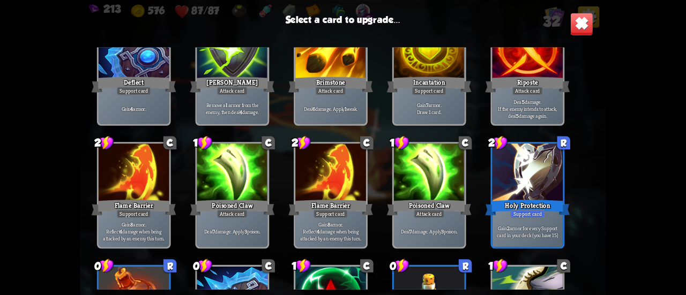
click at [521, 197] on div at bounding box center [528, 173] width 71 height 59
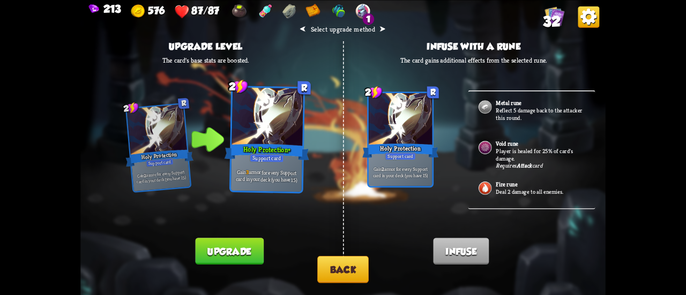
click at [341, 265] on button "Back" at bounding box center [342, 269] width 51 height 27
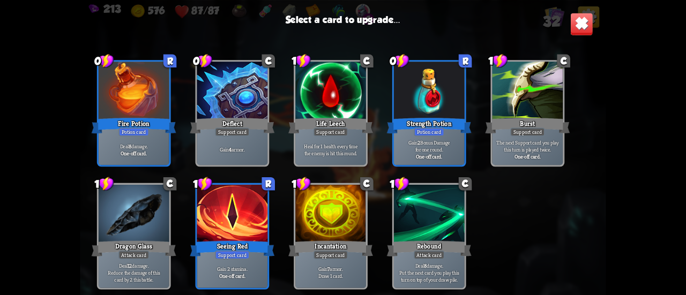
scroll to position [606, 0]
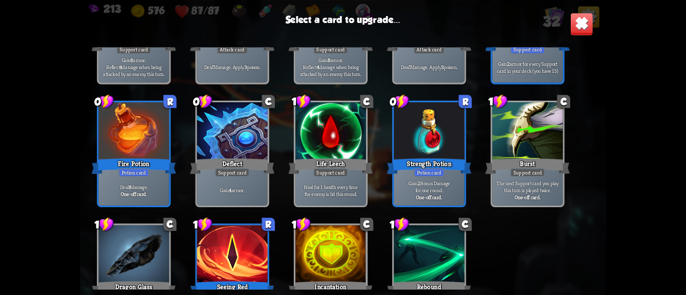
click at [540, 204] on div "The next Support card you play this turn is played twice. One-off card." at bounding box center [528, 190] width 71 height 31
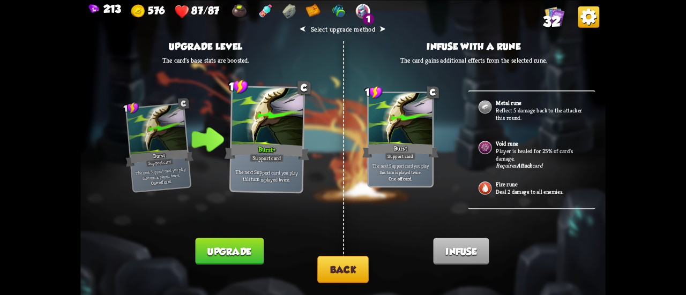
click at [215, 247] on button "Upgrade" at bounding box center [229, 251] width 68 height 27
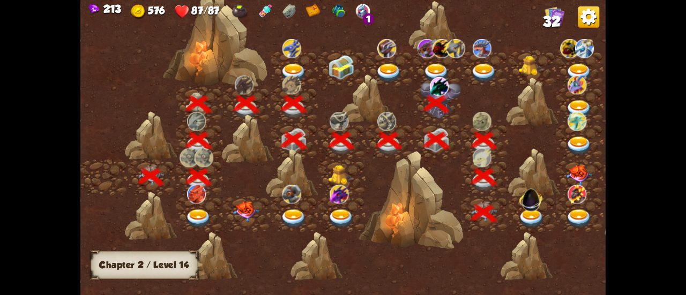
scroll to position [0, 163]
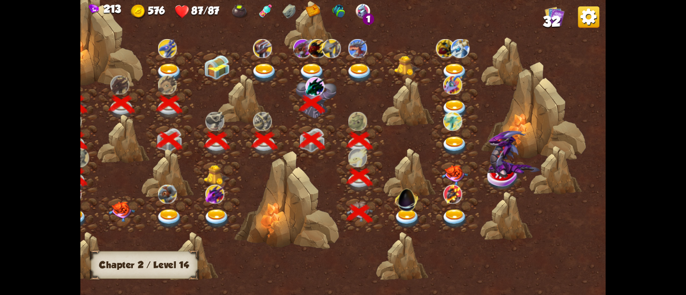
click at [403, 219] on img at bounding box center [407, 219] width 26 height 19
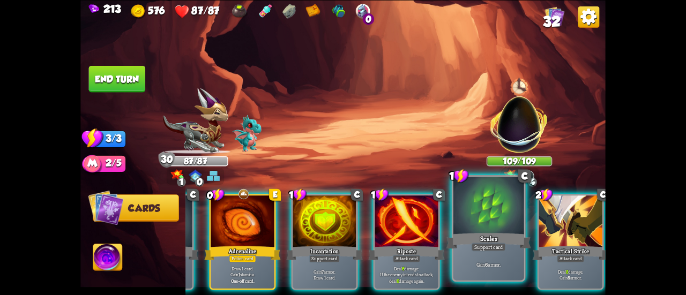
click at [504, 252] on div "Gain 6 armor." at bounding box center [488, 264] width 71 height 31
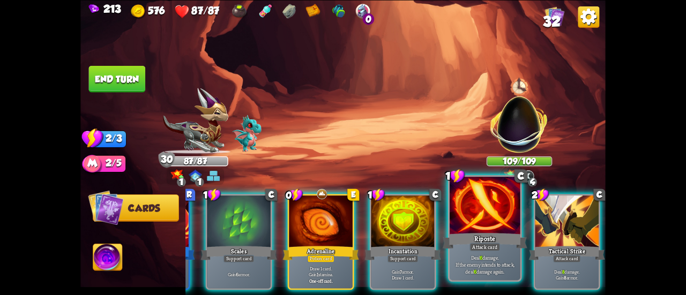
scroll to position [0, 101]
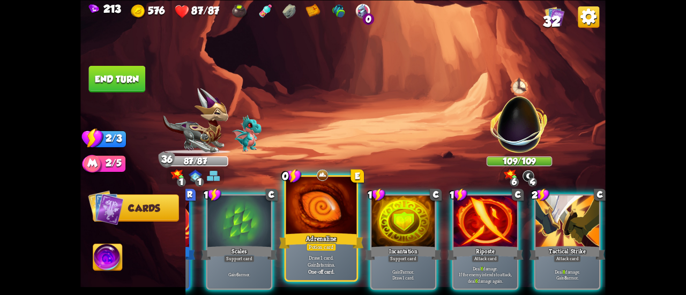
click at [335, 240] on div "Adrenaline" at bounding box center [321, 241] width 85 height 19
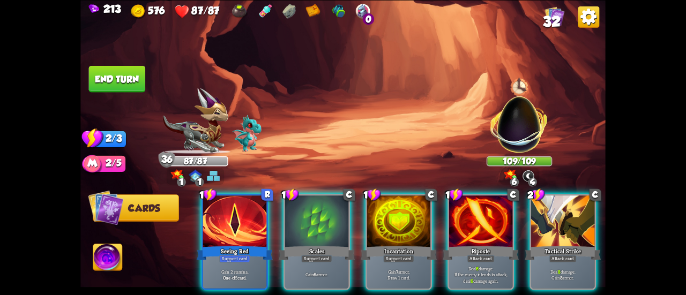
scroll to position [0, 0]
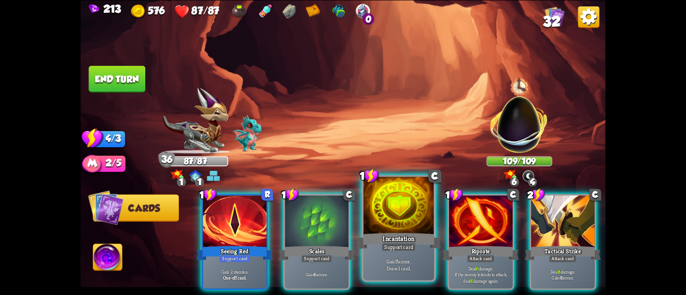
click at [377, 218] on div at bounding box center [398, 206] width 71 height 59
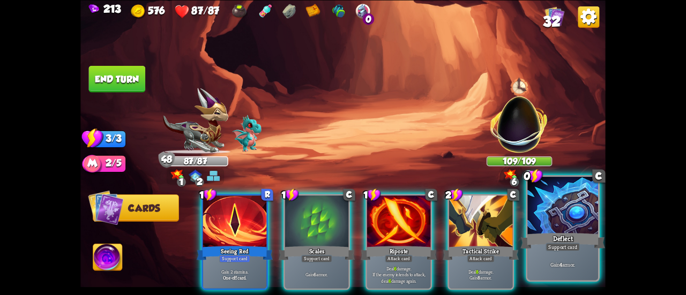
click at [549, 244] on div "Support card" at bounding box center [563, 247] width 34 height 9
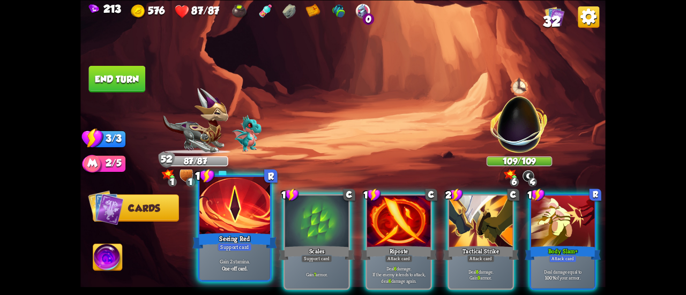
click at [238, 205] on div at bounding box center [234, 206] width 71 height 59
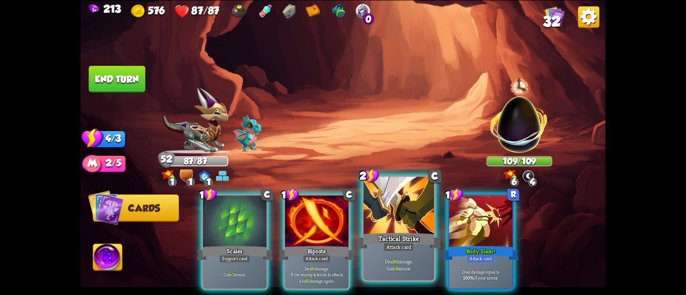
click at [377, 207] on div at bounding box center [398, 206] width 71 height 59
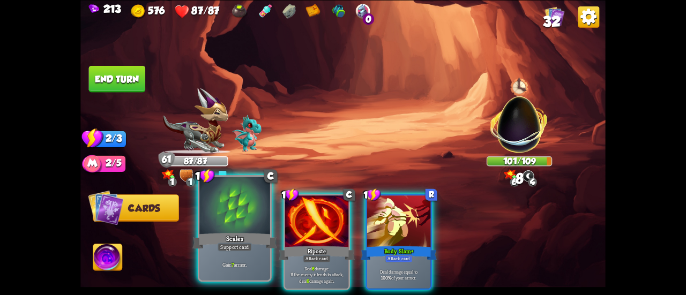
click at [230, 208] on div at bounding box center [234, 206] width 71 height 59
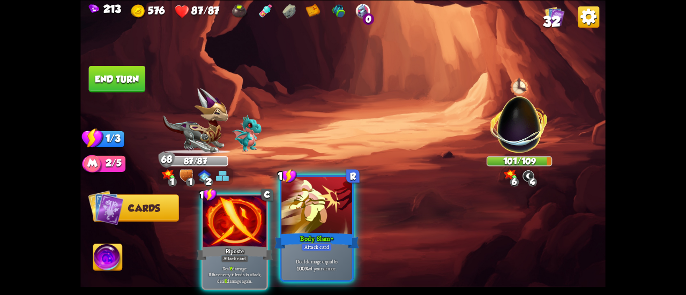
click at [308, 201] on div at bounding box center [316, 206] width 71 height 59
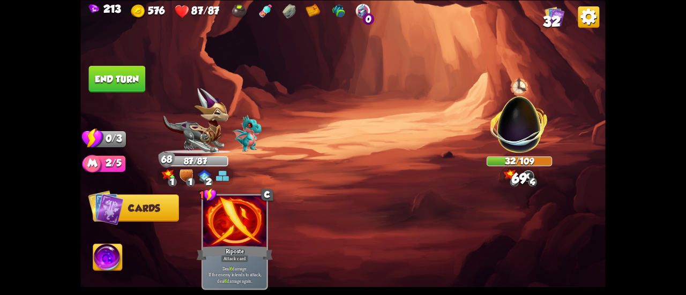
click at [119, 80] on button "End turn" at bounding box center [117, 78] width 57 height 27
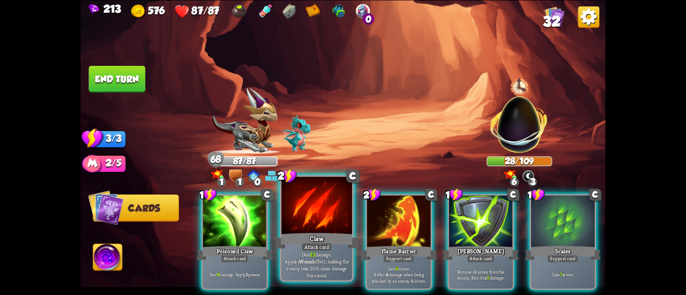
click at [312, 214] on div at bounding box center [316, 206] width 71 height 59
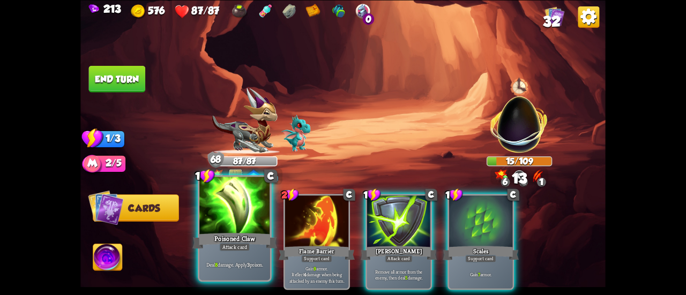
click at [217, 199] on div at bounding box center [234, 206] width 71 height 59
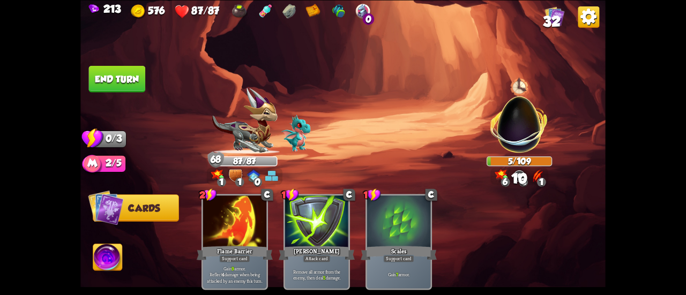
click at [130, 83] on button "End turn" at bounding box center [116, 78] width 57 height 27
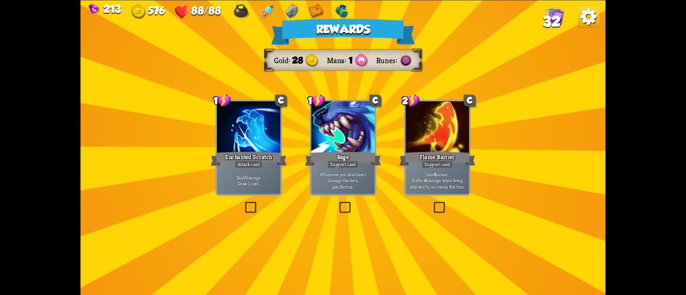
click at [272, 159] on div "Enchanted Scratch" at bounding box center [249, 158] width 76 height 17
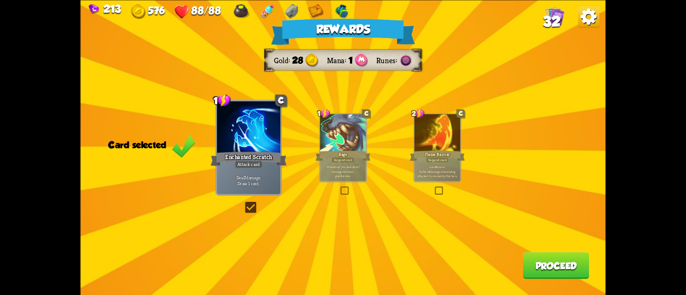
click at [543, 266] on button "Proceed" at bounding box center [556, 265] width 66 height 27
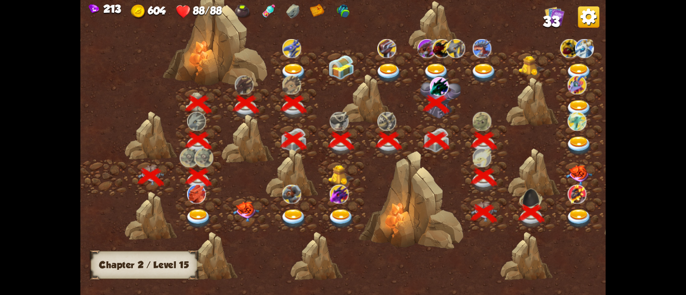
scroll to position [0, 163]
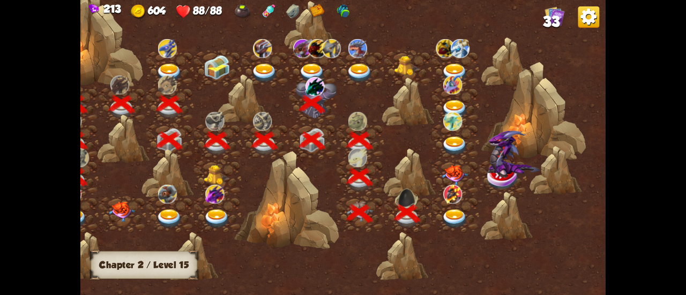
click at [458, 215] on img at bounding box center [455, 219] width 26 height 19
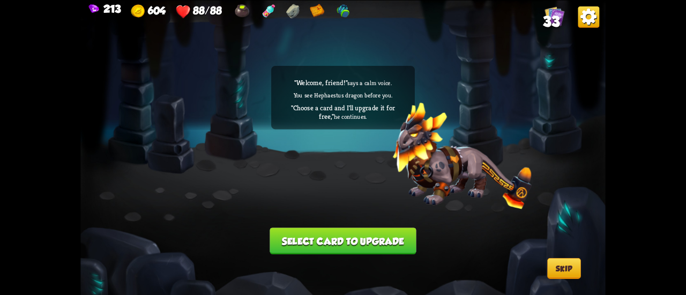
click at [387, 228] on button "Select card to upgrade" at bounding box center [343, 241] width 146 height 27
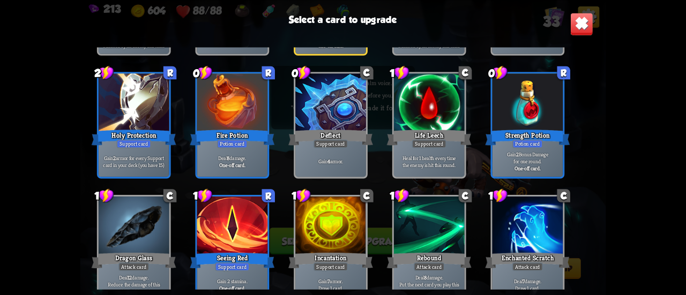
scroll to position [659, 0]
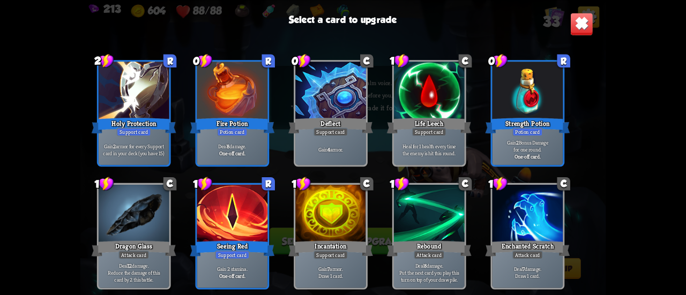
click at [148, 130] on div "Support card" at bounding box center [134, 132] width 34 height 9
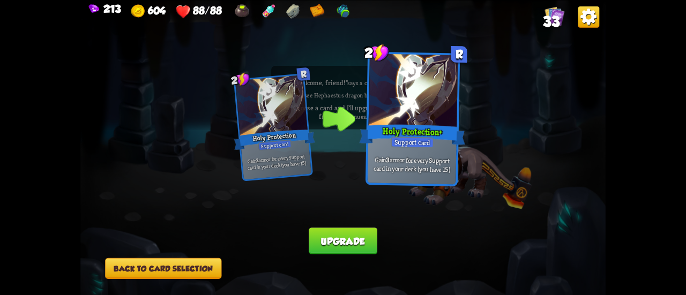
click at [325, 237] on button "Upgrade" at bounding box center [343, 241] width 68 height 27
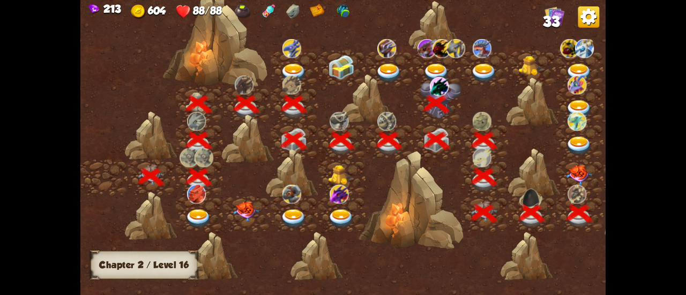
scroll to position [0, 163]
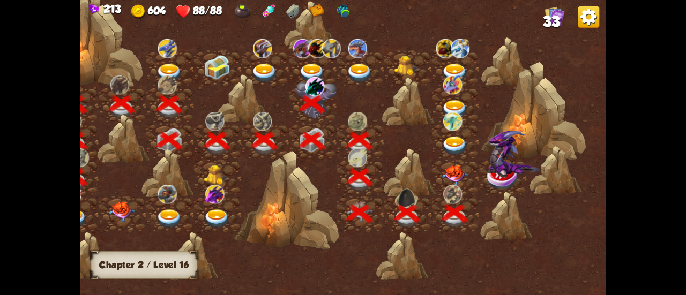
click at [446, 172] on img at bounding box center [455, 175] width 26 height 20
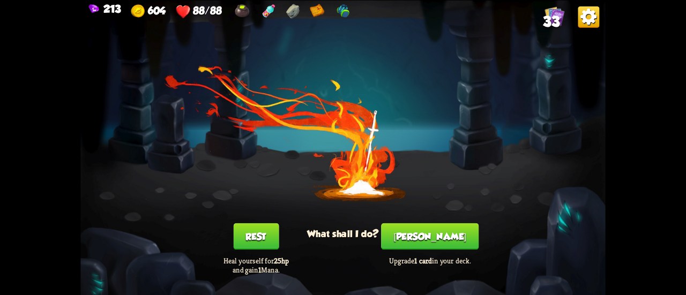
click at [432, 232] on button "[PERSON_NAME]" at bounding box center [430, 236] width 98 height 27
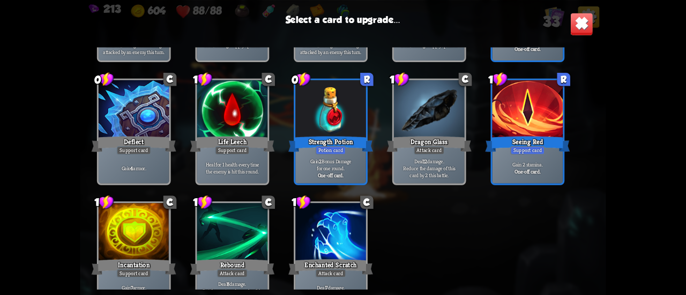
scroll to position [643, 0]
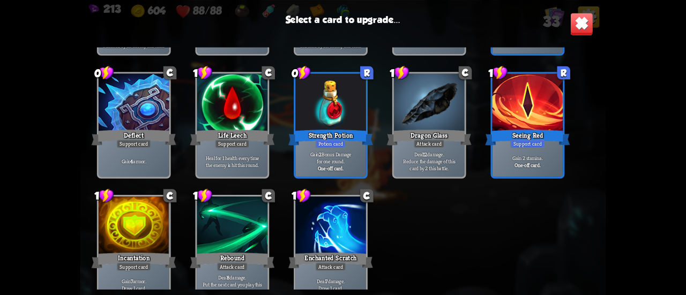
click at [363, 153] on p "Gain 2 Bonus Damage for one round." at bounding box center [330, 158] width 67 height 14
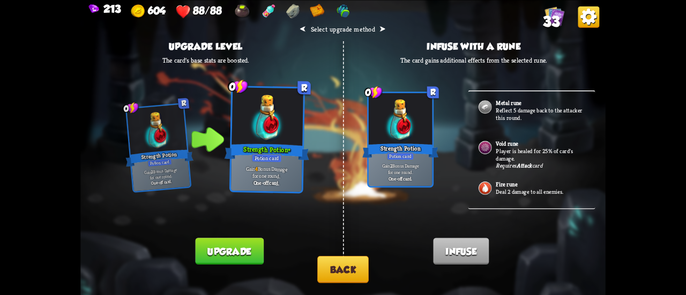
click at [342, 274] on button "Back" at bounding box center [342, 269] width 51 height 27
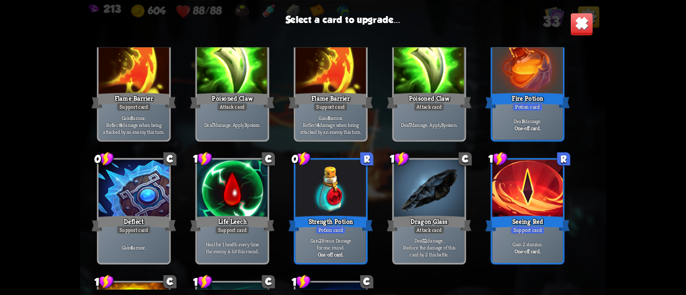
scroll to position [498, 0]
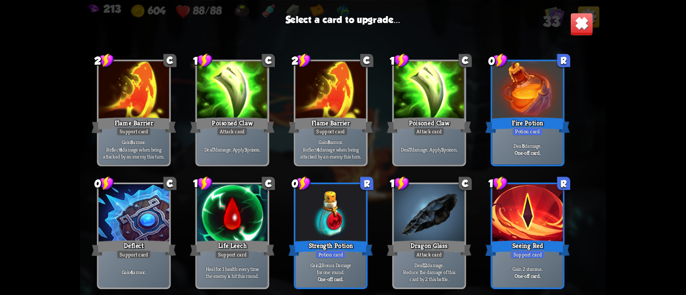
click at [547, 232] on div at bounding box center [528, 213] width 71 height 59
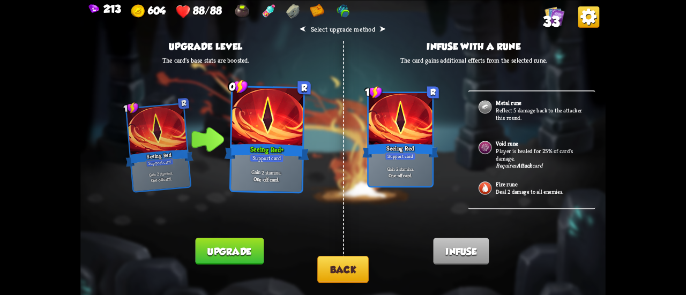
click at [331, 275] on button "Back" at bounding box center [342, 269] width 51 height 27
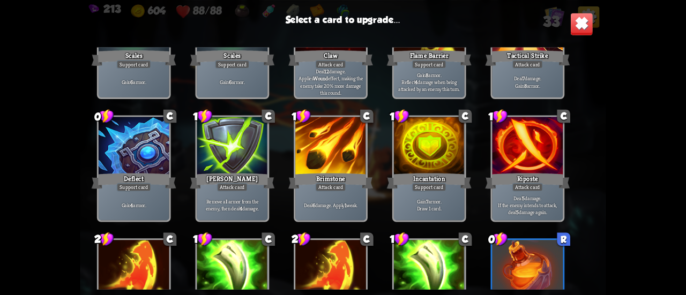
scroll to position [322, 0]
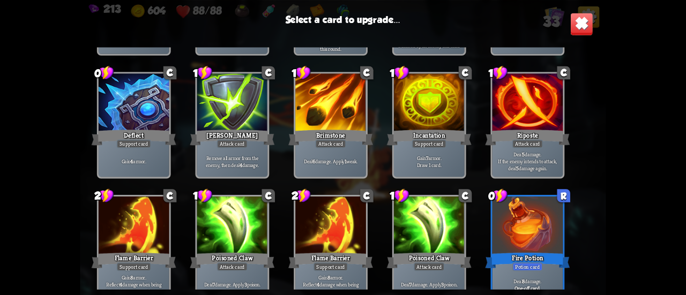
click at [516, 200] on div at bounding box center [528, 226] width 71 height 59
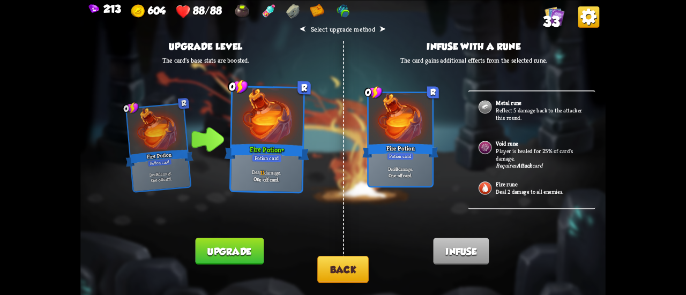
click at [333, 267] on button "Back" at bounding box center [342, 269] width 51 height 27
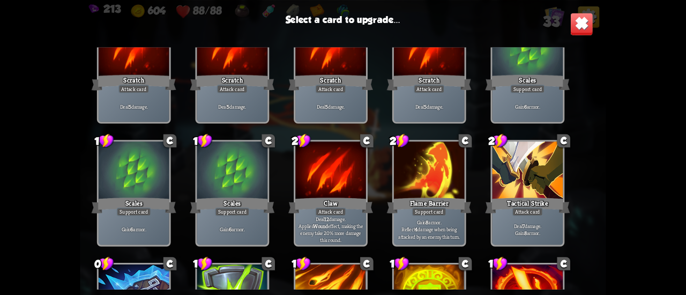
scroll to position [161, 0]
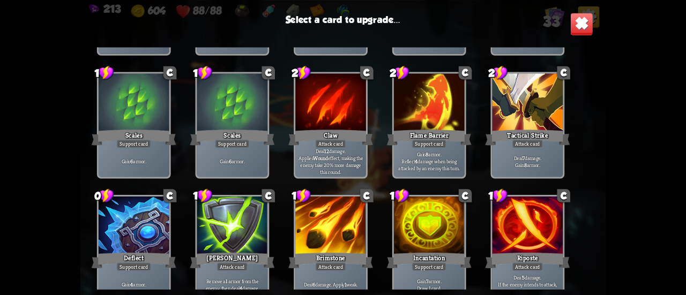
click at [506, 183] on div "1 C Scratch Attack card Deal 5 damage. 1 C Scratch Attack card Deal 5 damage. 1…" at bounding box center [342, 168] width 525 height 242
click at [525, 151] on div "Deal 7 damage. Gain 8 armor." at bounding box center [528, 161] width 71 height 31
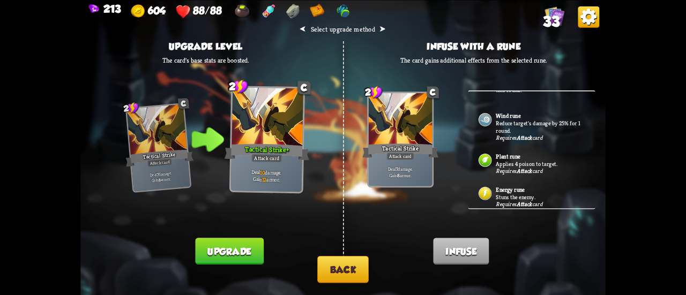
scroll to position [382, 0]
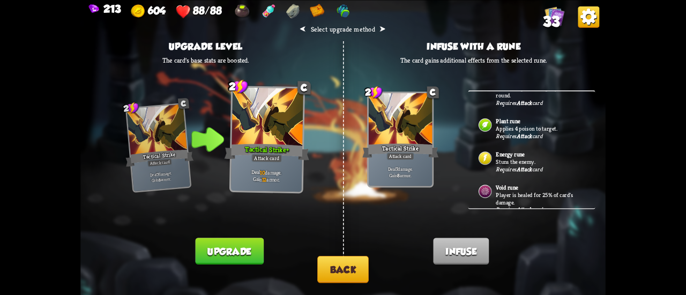
click at [356, 262] on button "Back" at bounding box center [342, 269] width 51 height 27
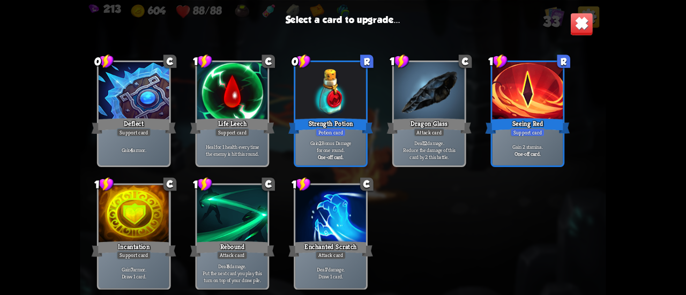
scroll to position [659, 0]
click at [124, 237] on div at bounding box center [134, 214] width 71 height 59
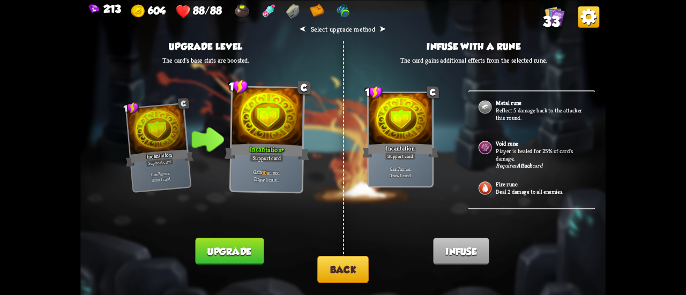
click at [356, 266] on button "Back" at bounding box center [342, 269] width 51 height 27
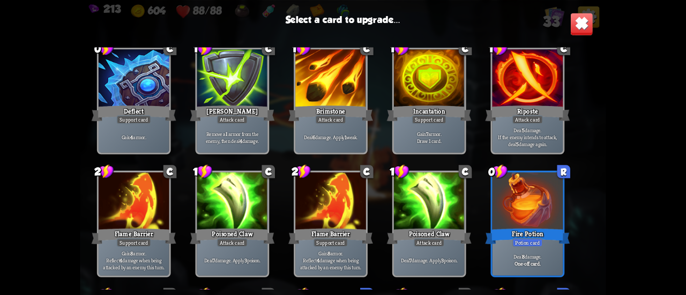
scroll to position [429, 0]
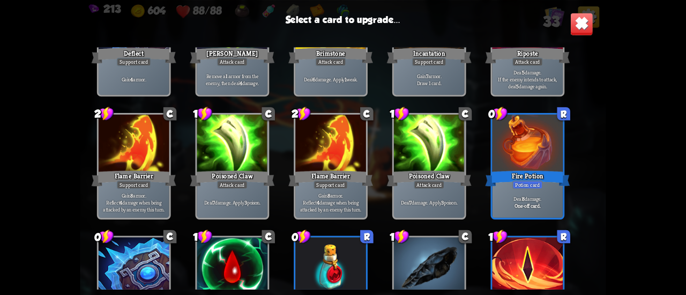
click at [343, 51] on div "Brimstone" at bounding box center [330, 55] width 85 height 19
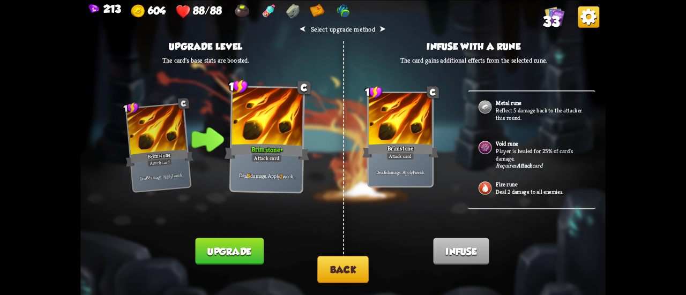
click at [327, 261] on button "Back" at bounding box center [342, 269] width 51 height 27
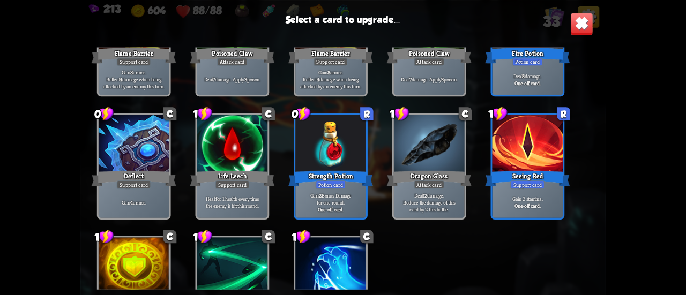
scroll to position [643, 0]
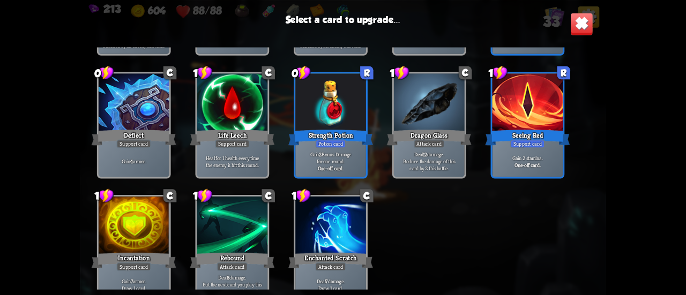
click at [230, 156] on p "Heal for 1 health every time the enemy is hit this round." at bounding box center [232, 161] width 67 height 14
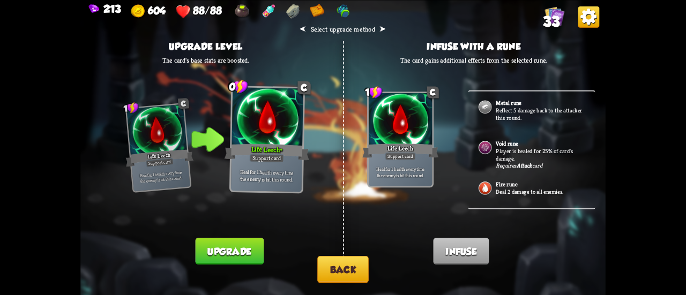
click at [256, 250] on button "Upgrade" at bounding box center [229, 251] width 68 height 27
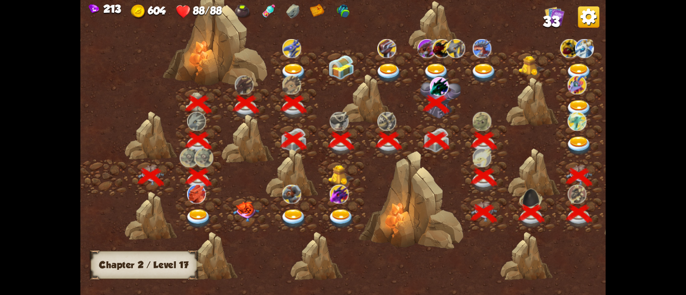
scroll to position [0, 163]
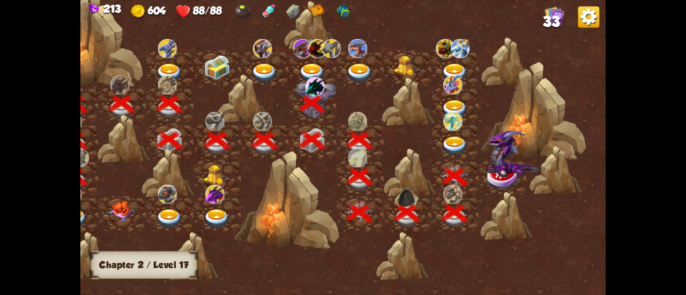
click at [495, 175] on img at bounding box center [513, 154] width 53 height 47
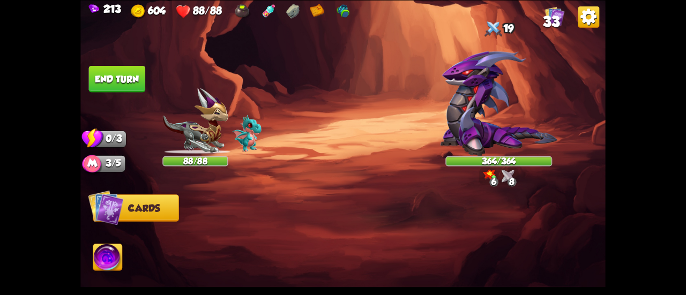
click at [489, 114] on img at bounding box center [498, 103] width 117 height 105
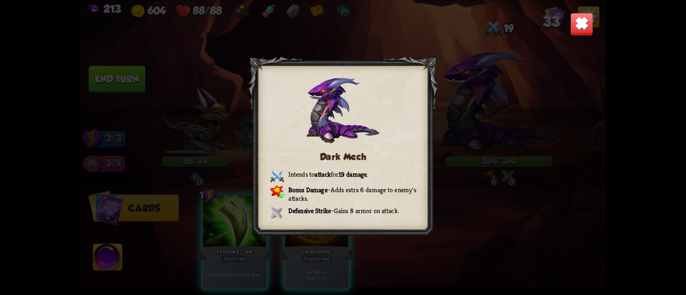
click at [578, 20] on img at bounding box center [581, 23] width 23 height 23
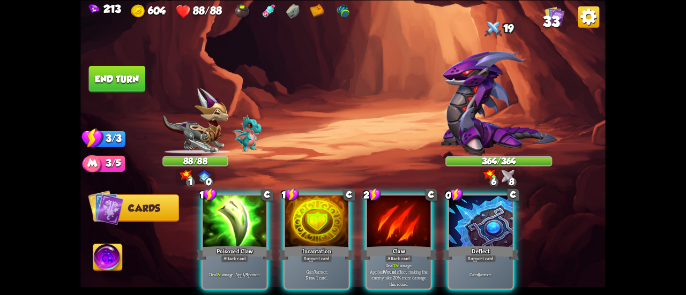
click at [105, 253] on img at bounding box center [107, 258] width 29 height 29
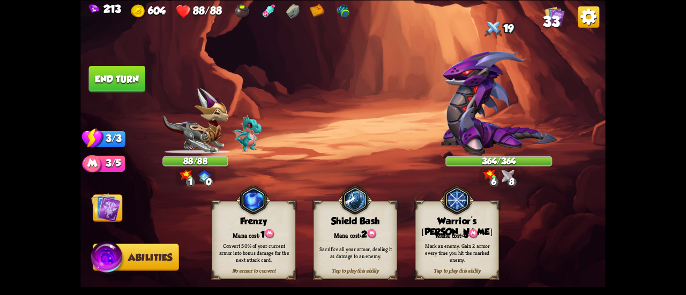
click at [434, 216] on div "Warrior's [PERSON_NAME]" at bounding box center [456, 227] width 83 height 22
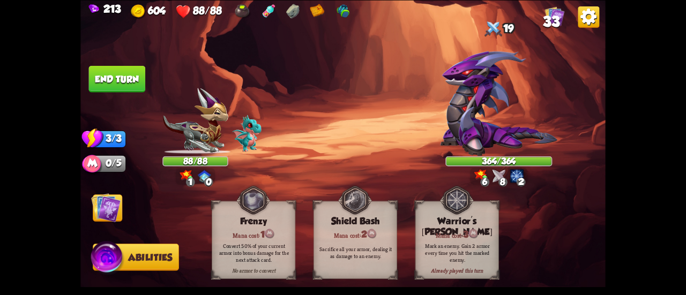
click at [107, 207] on img at bounding box center [105, 207] width 29 height 29
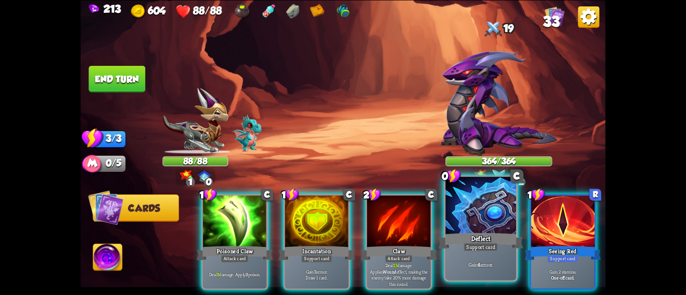
click at [464, 238] on div "Deflect" at bounding box center [480, 241] width 85 height 19
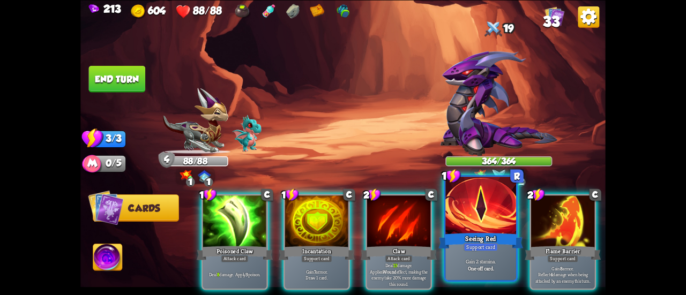
click at [472, 219] on div at bounding box center [480, 206] width 71 height 59
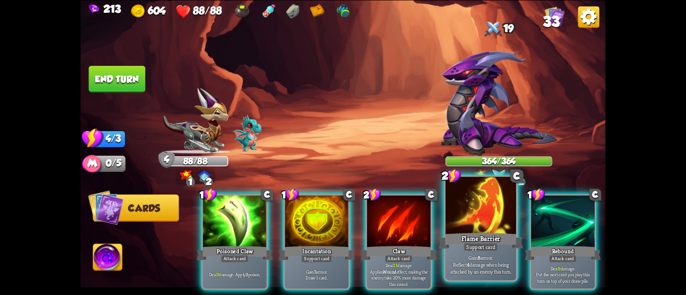
click at [467, 204] on div at bounding box center [480, 206] width 71 height 59
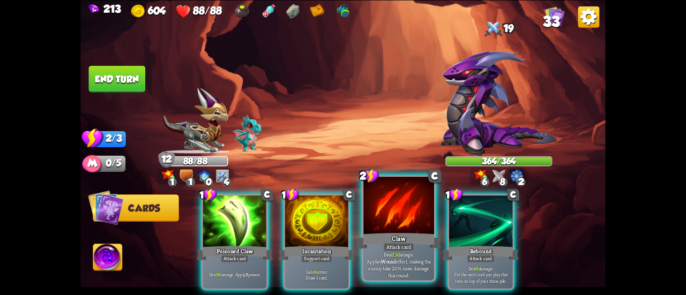
click at [429, 216] on div at bounding box center [398, 206] width 71 height 59
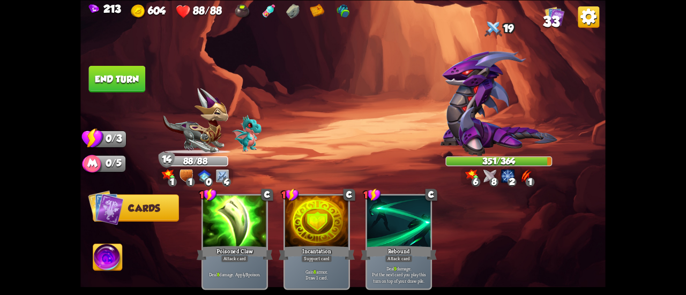
click at [99, 68] on button "End turn" at bounding box center [117, 78] width 58 height 27
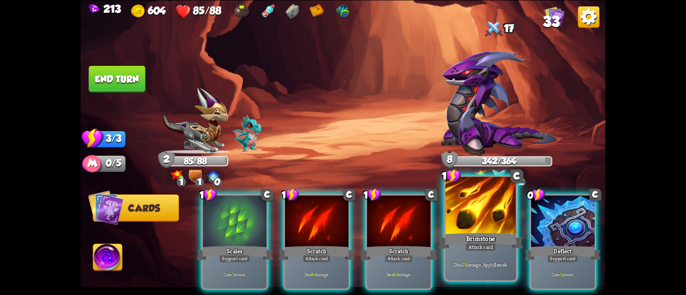
click at [501, 219] on div at bounding box center [480, 206] width 71 height 59
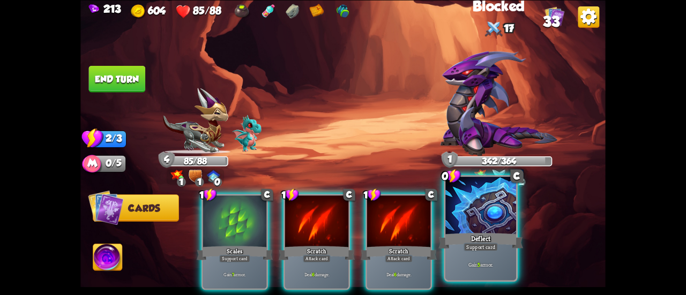
click at [466, 211] on div at bounding box center [480, 206] width 71 height 59
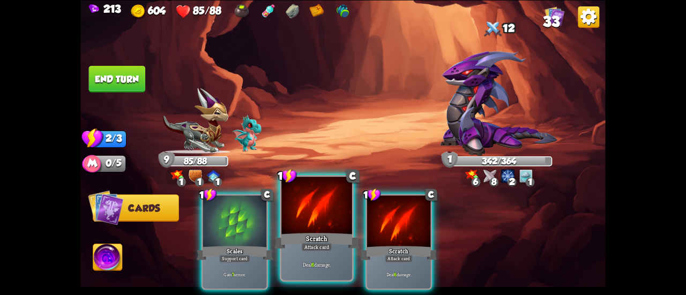
click at [292, 229] on div at bounding box center [316, 206] width 71 height 59
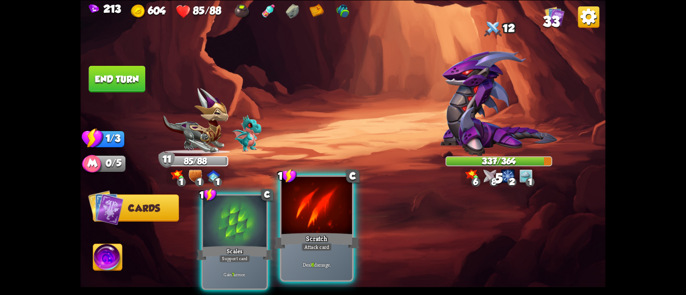
click at [301, 227] on div at bounding box center [316, 206] width 71 height 59
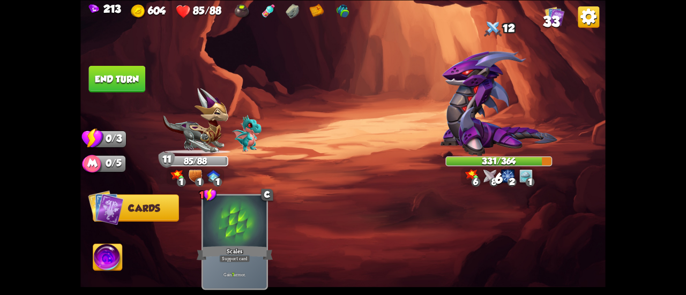
click at [135, 81] on button "End turn" at bounding box center [117, 78] width 57 height 27
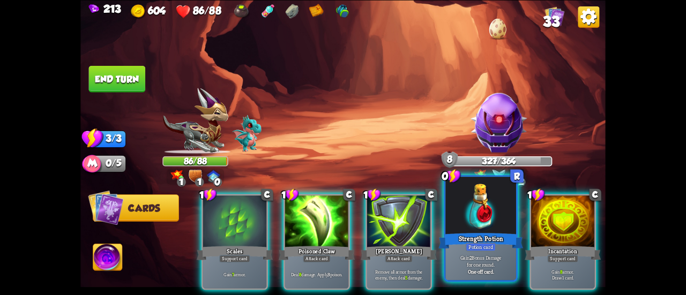
click at [487, 211] on div at bounding box center [480, 206] width 71 height 59
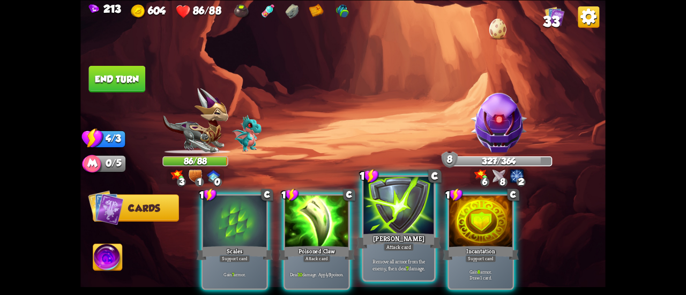
click at [386, 222] on div at bounding box center [398, 206] width 71 height 59
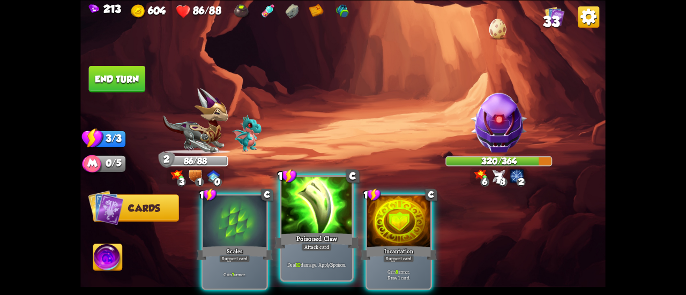
click at [300, 214] on div at bounding box center [316, 206] width 71 height 59
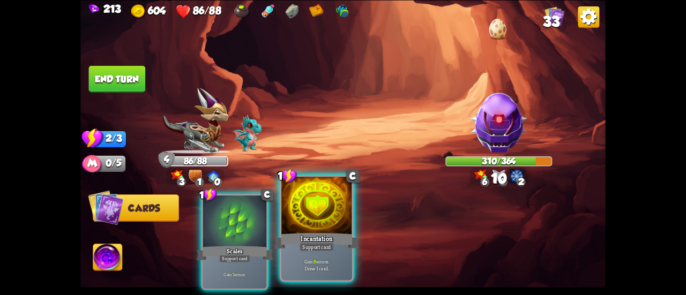
click at [301, 213] on div at bounding box center [316, 206] width 71 height 59
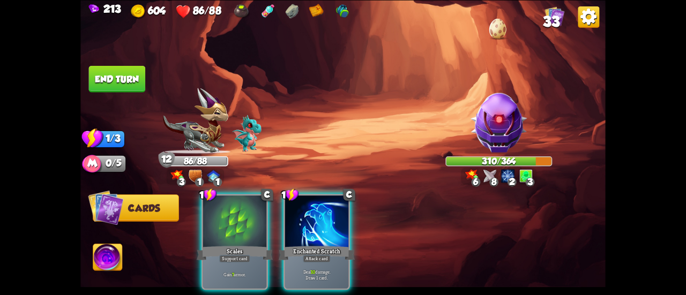
click at [312, 210] on div at bounding box center [316, 223] width 63 height 54
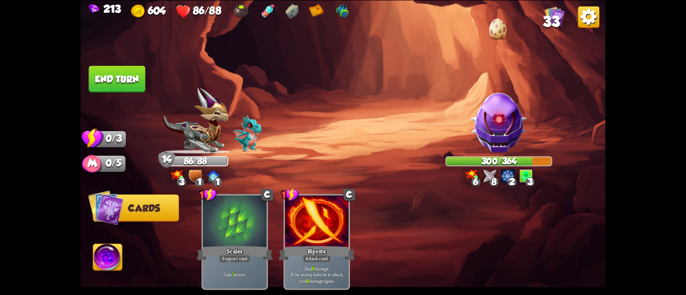
click at [102, 72] on button "End turn" at bounding box center [117, 78] width 57 height 27
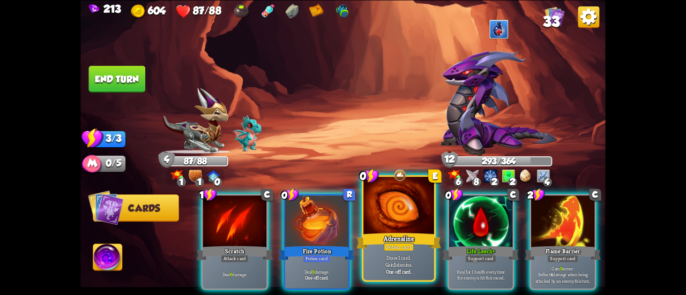
click at [402, 221] on div at bounding box center [398, 206] width 71 height 59
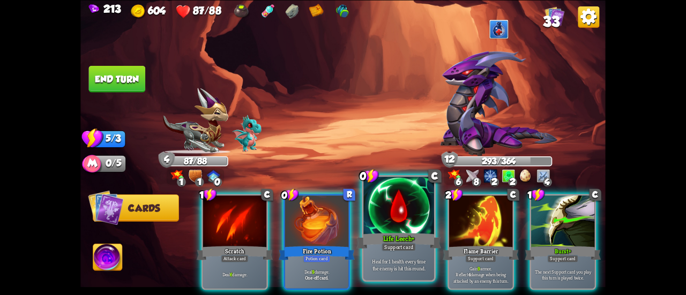
click at [386, 215] on div at bounding box center [398, 206] width 71 height 59
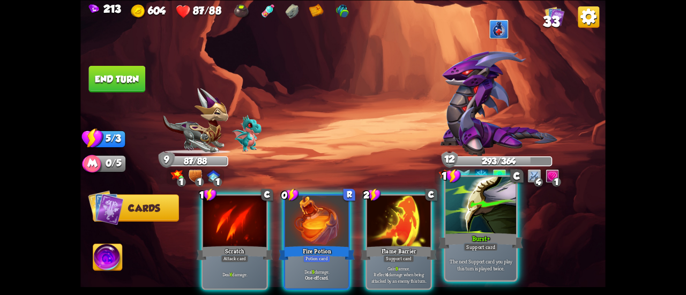
click at [482, 215] on div at bounding box center [480, 206] width 71 height 59
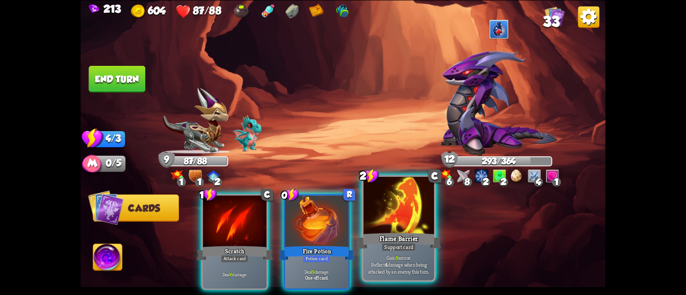
click at [403, 213] on div at bounding box center [398, 206] width 71 height 59
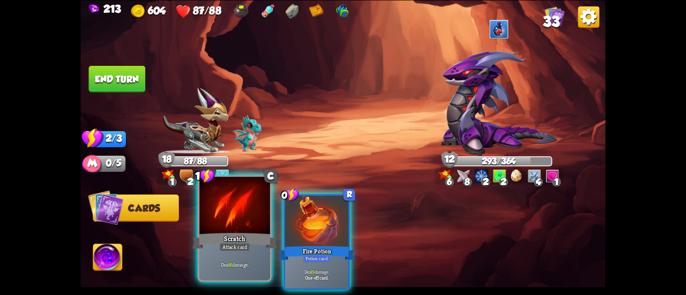
click at [230, 201] on div at bounding box center [234, 206] width 71 height 59
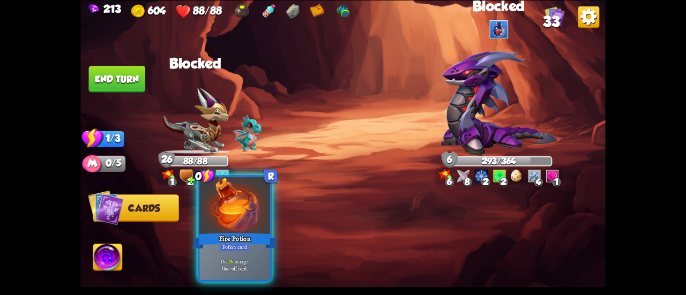
click at [233, 212] on div at bounding box center [234, 206] width 71 height 59
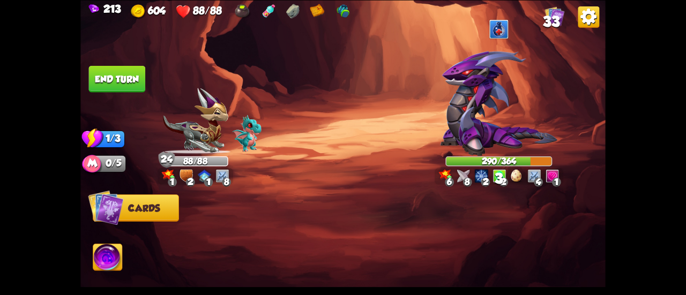
click at [114, 73] on button "End turn" at bounding box center [117, 78] width 57 height 27
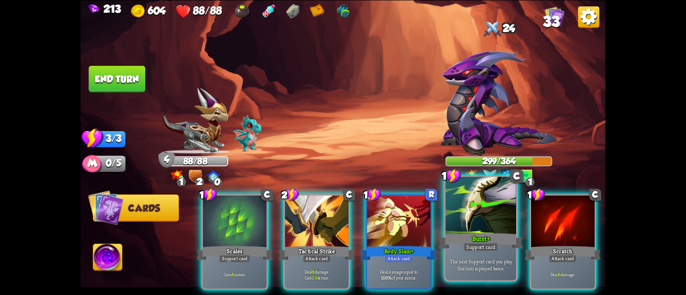
click at [481, 222] on div at bounding box center [480, 206] width 71 height 59
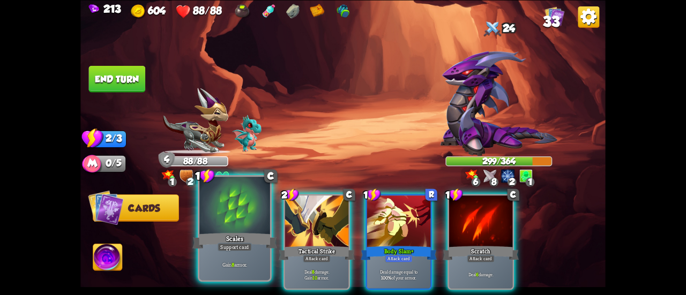
click at [240, 213] on div at bounding box center [234, 206] width 71 height 59
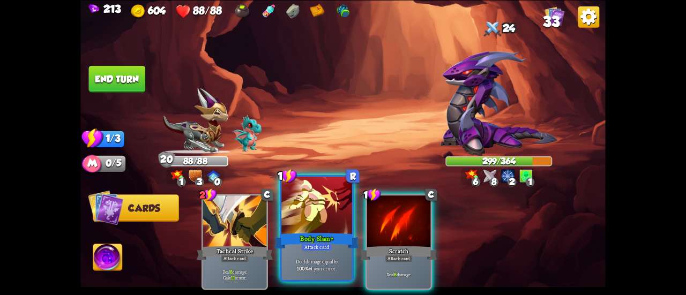
click at [311, 208] on div at bounding box center [316, 206] width 71 height 59
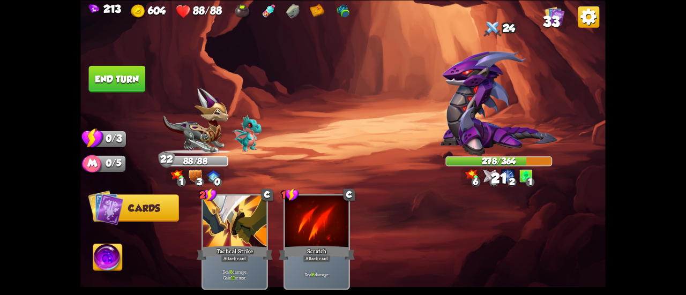
click at [124, 77] on button "End turn" at bounding box center [117, 78] width 57 height 27
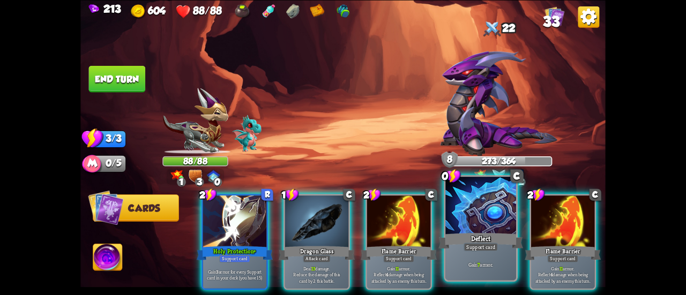
click at [488, 208] on div at bounding box center [480, 206] width 71 height 59
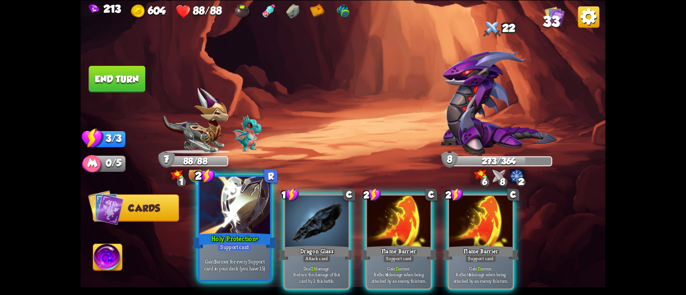
click at [232, 199] on div at bounding box center [234, 206] width 71 height 59
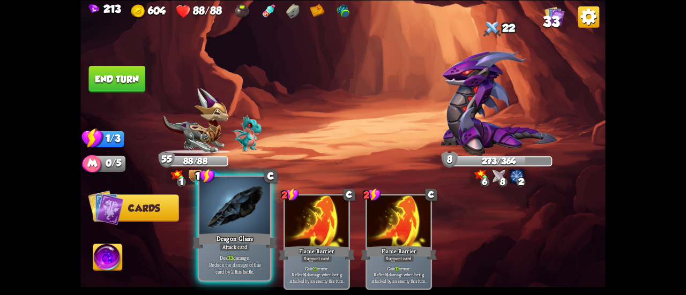
click at [214, 204] on div at bounding box center [234, 206] width 71 height 59
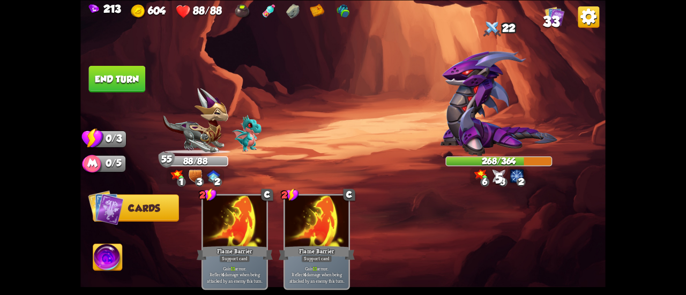
click at [121, 82] on button "End turn" at bounding box center [117, 78] width 57 height 27
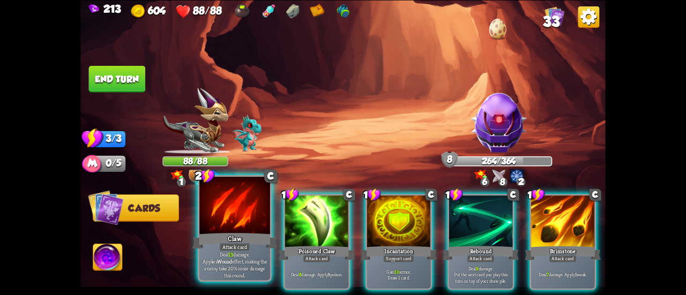
click at [214, 217] on div at bounding box center [234, 206] width 71 height 59
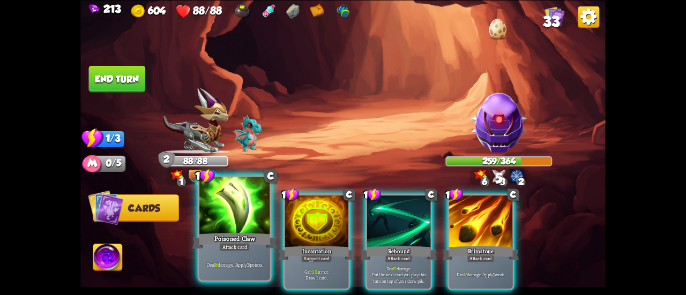
click at [212, 214] on div at bounding box center [234, 206] width 71 height 59
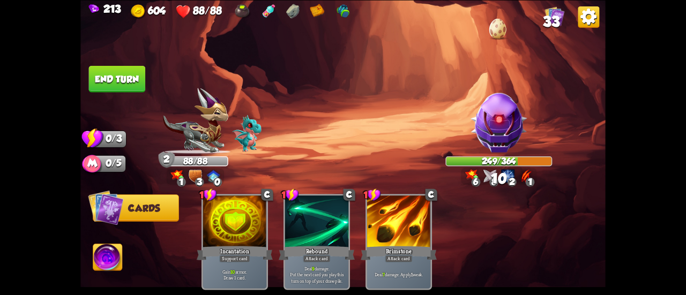
click at [107, 70] on button "End turn" at bounding box center [117, 78] width 57 height 27
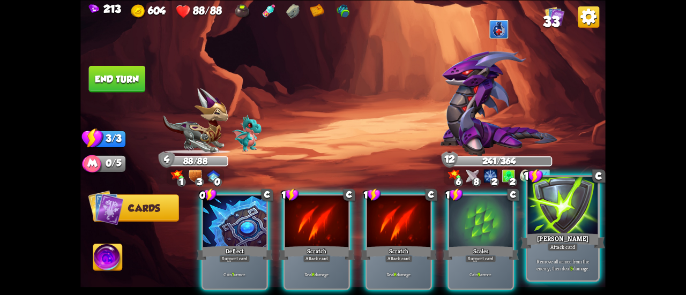
click at [536, 211] on div at bounding box center [562, 206] width 71 height 59
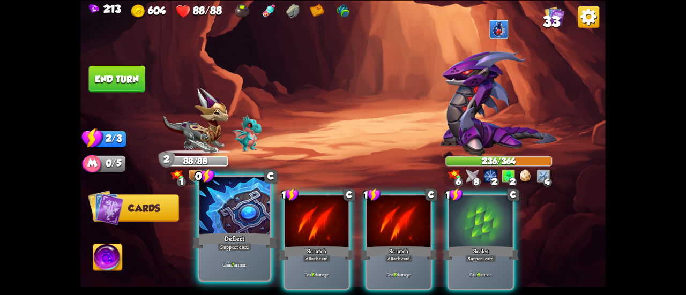
click at [237, 234] on div "Deflect" at bounding box center [234, 241] width 85 height 19
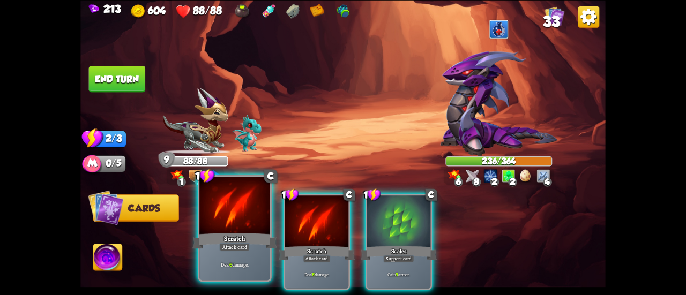
click at [225, 236] on div "Scratch" at bounding box center [234, 241] width 85 height 19
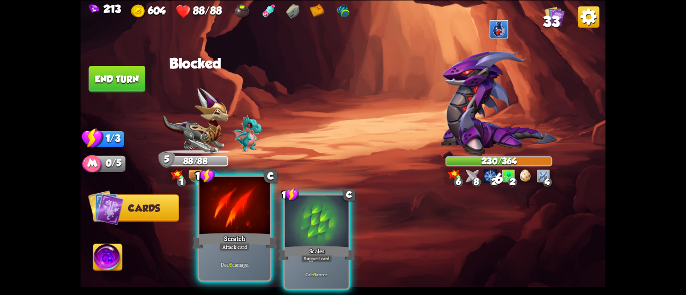
click at [209, 229] on div at bounding box center [234, 206] width 71 height 59
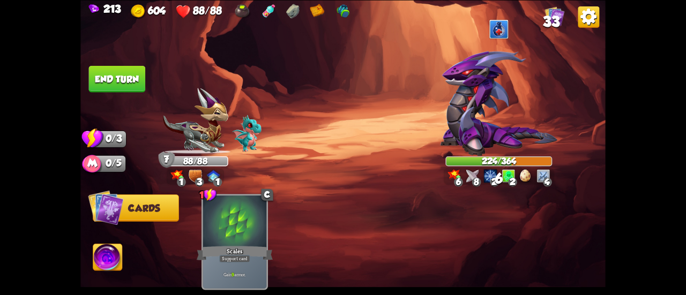
click at [109, 84] on button "End turn" at bounding box center [117, 78] width 57 height 27
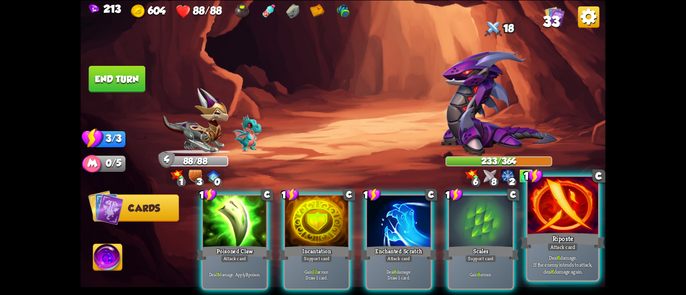
click at [544, 232] on div "Riposte" at bounding box center [562, 241] width 85 height 19
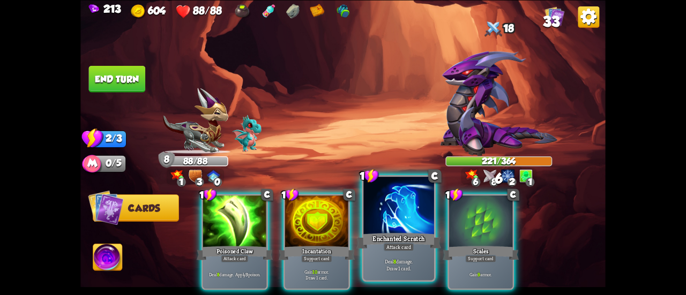
click at [392, 205] on div at bounding box center [398, 206] width 71 height 59
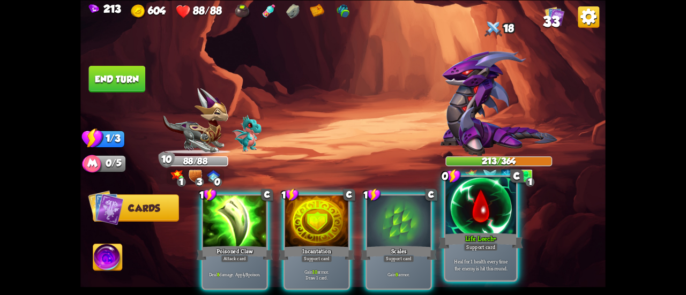
click at [497, 208] on div at bounding box center [480, 206] width 71 height 59
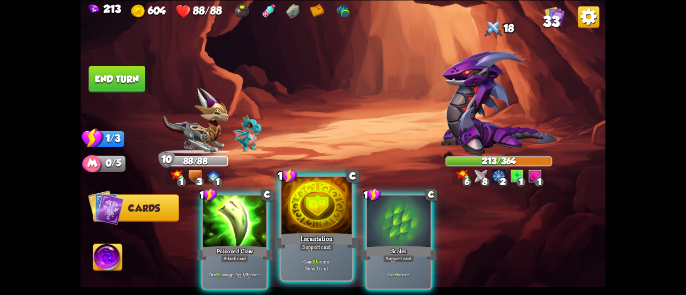
click at [307, 227] on div at bounding box center [316, 206] width 71 height 59
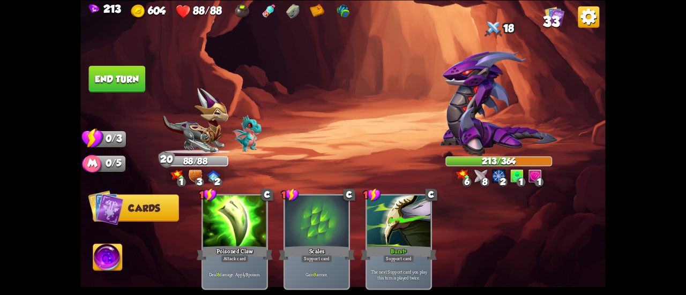
click at [105, 86] on button "End turn" at bounding box center [117, 78] width 57 height 27
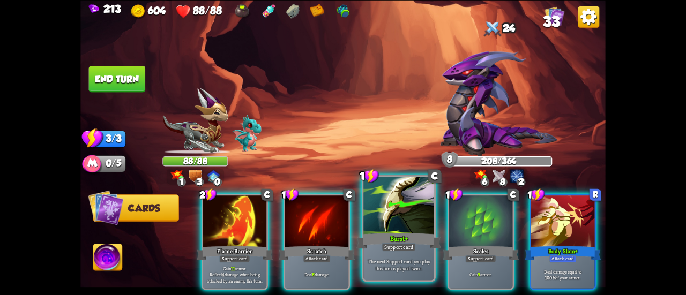
click at [381, 223] on div at bounding box center [398, 206] width 71 height 59
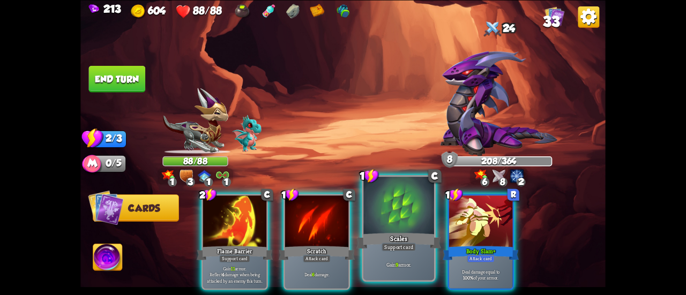
click at [395, 219] on div at bounding box center [398, 206] width 71 height 59
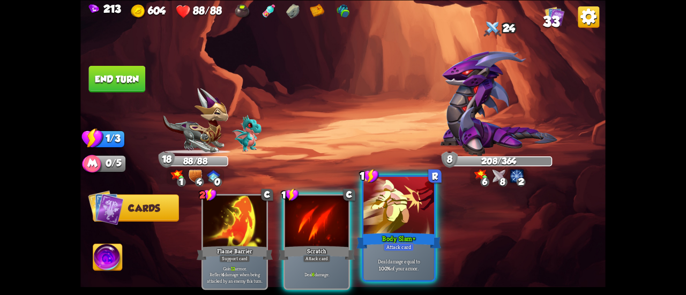
click at [384, 205] on div at bounding box center [398, 206] width 71 height 59
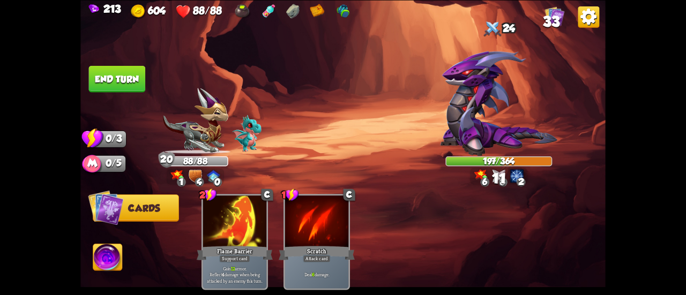
click at [114, 73] on button "End turn" at bounding box center [117, 78] width 57 height 27
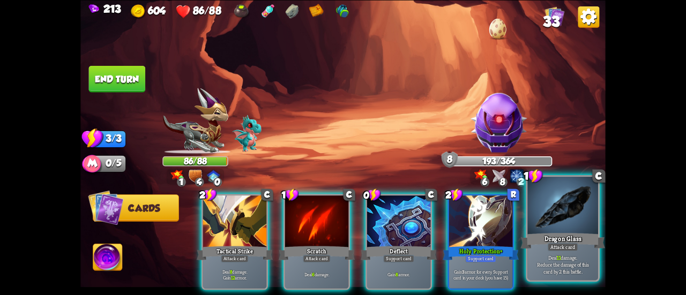
click at [560, 222] on div at bounding box center [562, 206] width 71 height 59
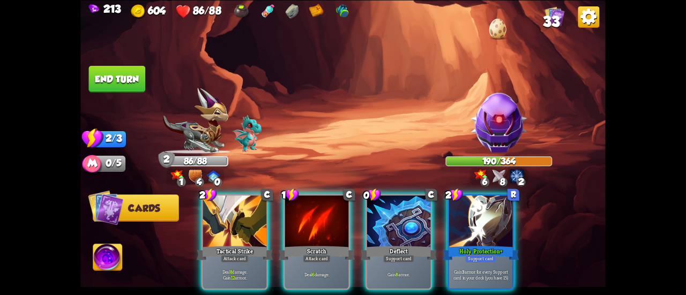
click at [238, 208] on div at bounding box center [234, 223] width 63 height 54
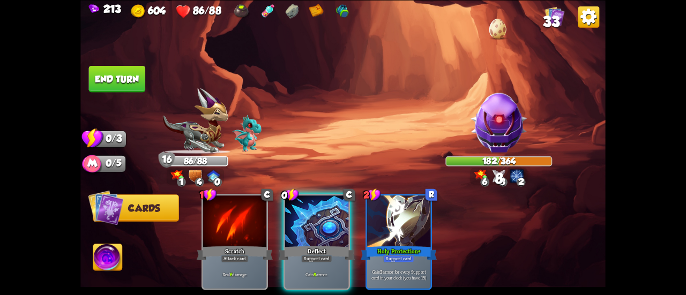
click at [110, 79] on button "End turn" at bounding box center [117, 78] width 57 height 27
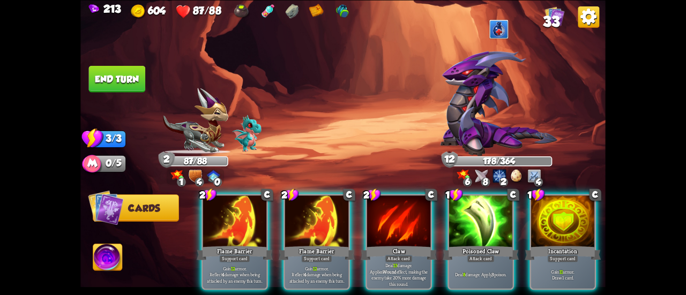
click at [393, 210] on div at bounding box center [398, 223] width 63 height 54
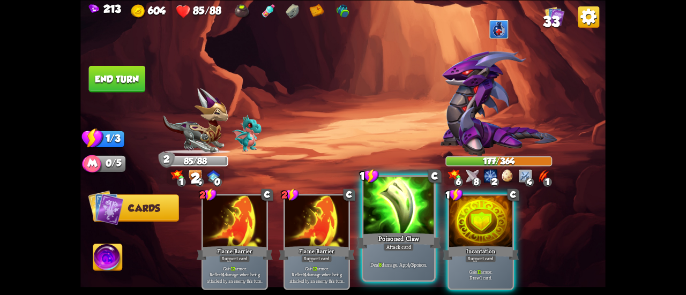
click at [394, 206] on div at bounding box center [398, 206] width 71 height 59
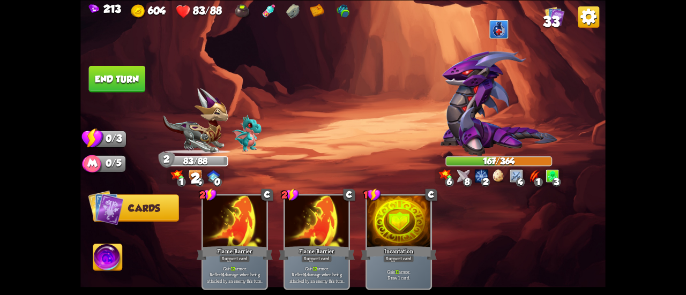
click at [124, 70] on button "End turn" at bounding box center [117, 78] width 57 height 27
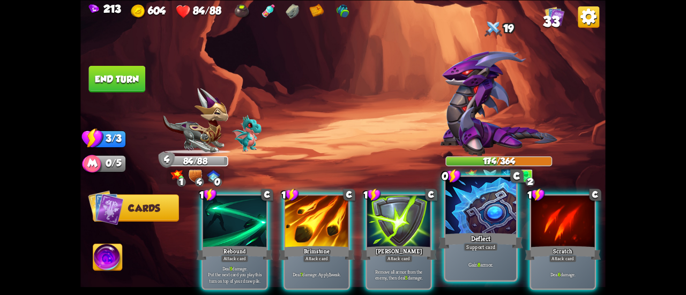
click at [458, 213] on div at bounding box center [480, 206] width 71 height 59
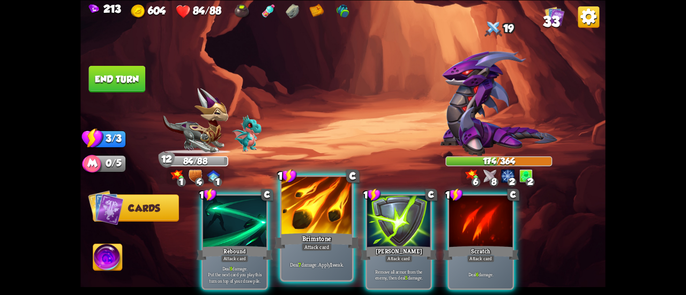
click at [322, 213] on div at bounding box center [316, 206] width 71 height 59
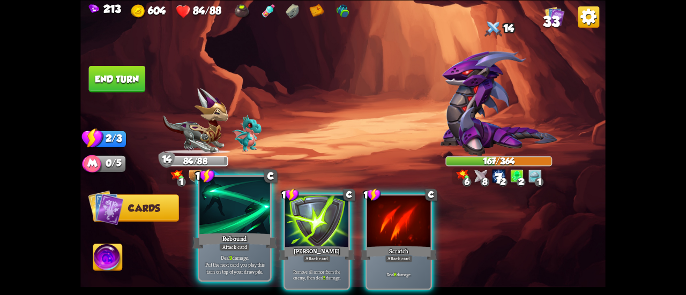
click at [230, 212] on div at bounding box center [234, 206] width 71 height 59
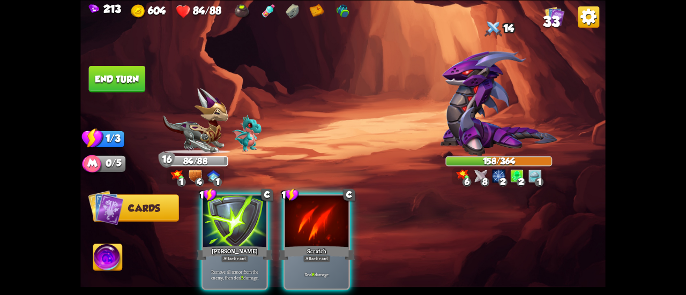
click at [317, 206] on div at bounding box center [316, 223] width 63 height 54
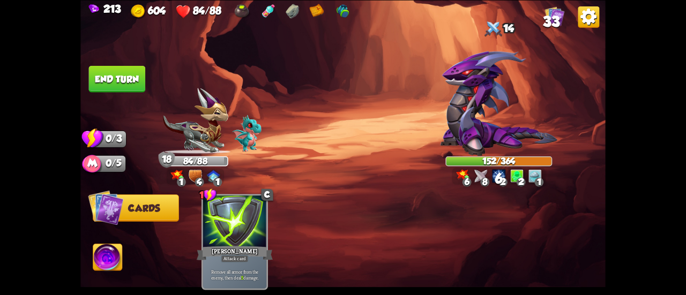
click at [121, 90] on button "End turn" at bounding box center [116, 78] width 57 height 27
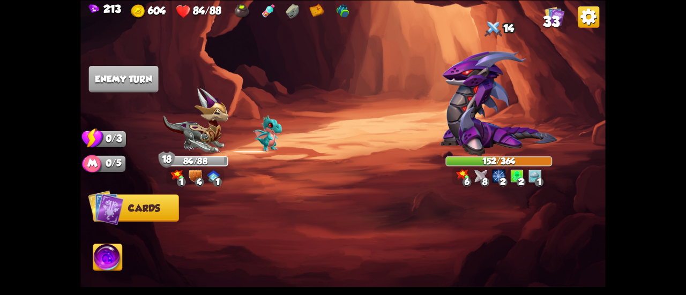
click at [547, 20] on span "33" at bounding box center [551, 21] width 17 height 16
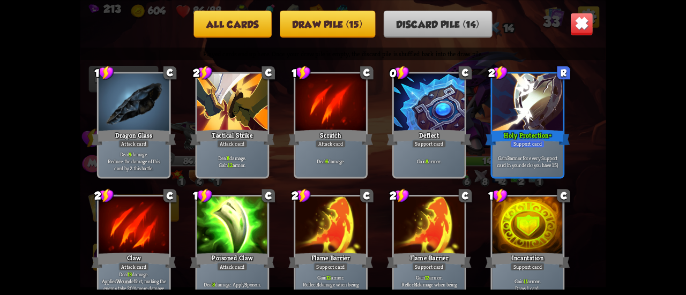
click at [366, 23] on button "Draw pile (15)" at bounding box center [327, 23] width 95 height 27
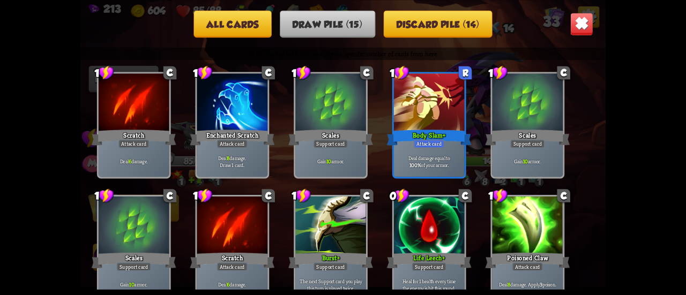
click at [577, 21] on img at bounding box center [581, 23] width 23 height 23
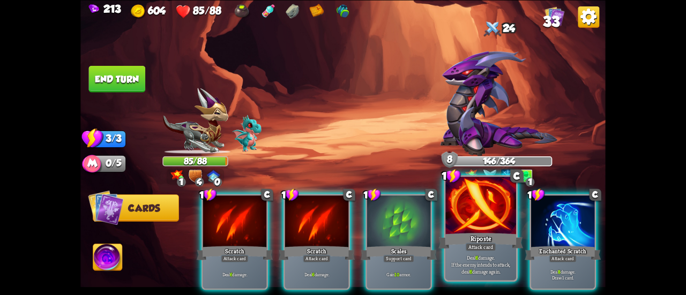
click at [468, 218] on div at bounding box center [480, 206] width 71 height 59
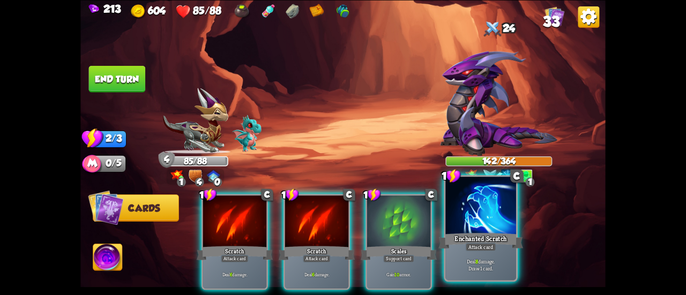
click at [476, 214] on div at bounding box center [480, 206] width 71 height 59
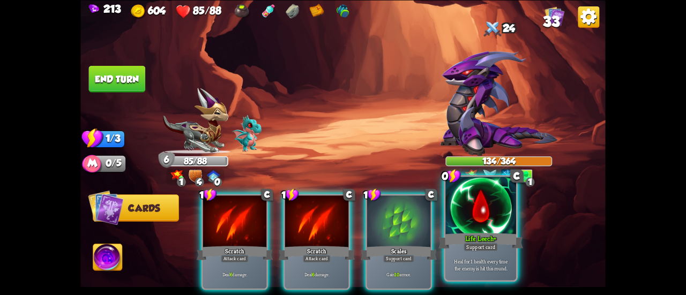
click at [477, 225] on div at bounding box center [480, 206] width 71 height 59
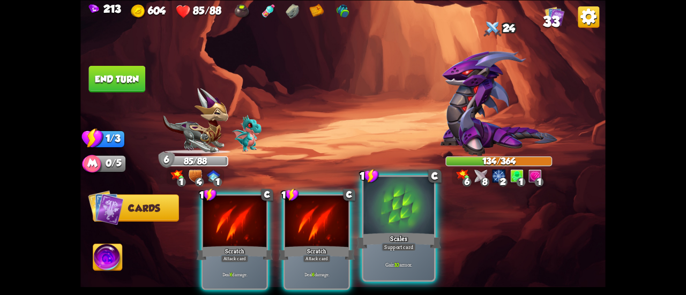
click at [411, 221] on div at bounding box center [398, 206] width 71 height 59
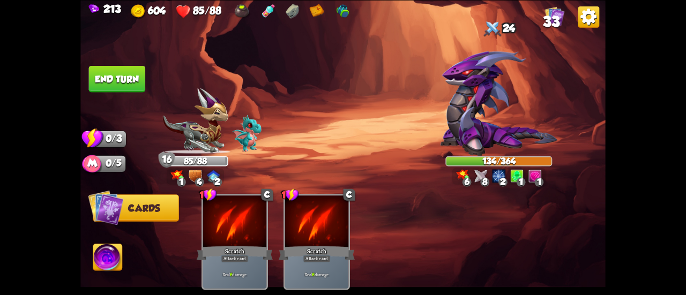
click at [115, 78] on button "End turn" at bounding box center [117, 78] width 57 height 27
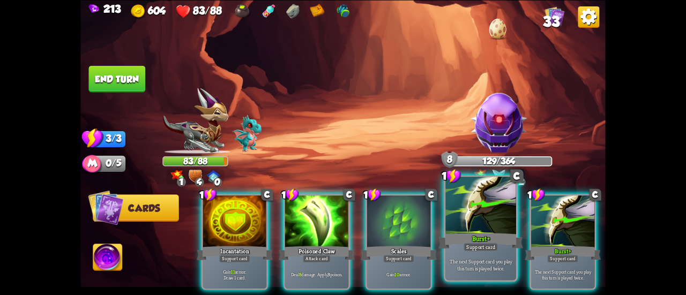
click at [468, 199] on div at bounding box center [480, 206] width 71 height 59
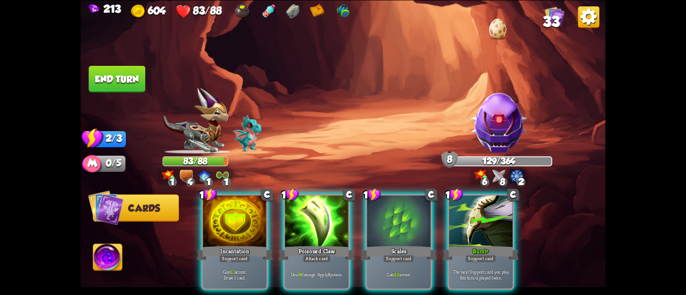
click at [468, 199] on div at bounding box center [480, 223] width 63 height 54
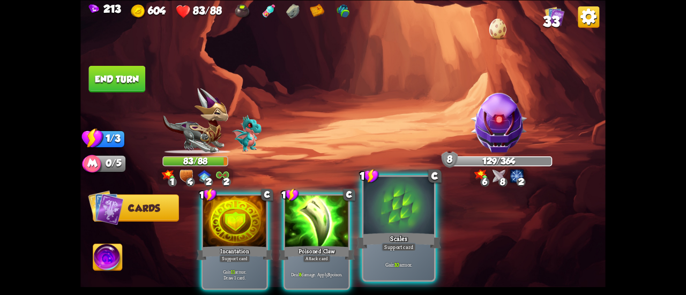
click at [399, 219] on div at bounding box center [398, 206] width 71 height 59
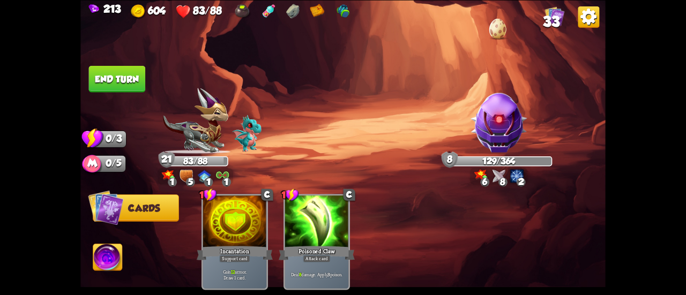
click at [106, 83] on button "End turn" at bounding box center [117, 78] width 58 height 27
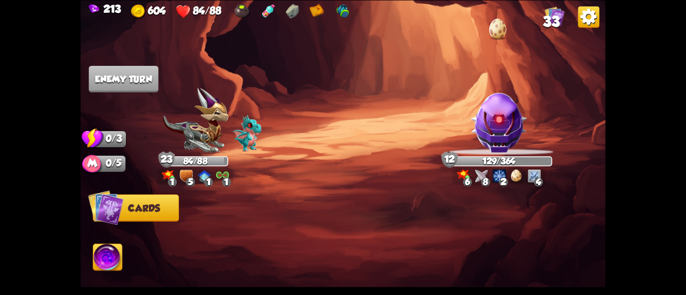
click at [509, 135] on img at bounding box center [498, 122] width 63 height 63
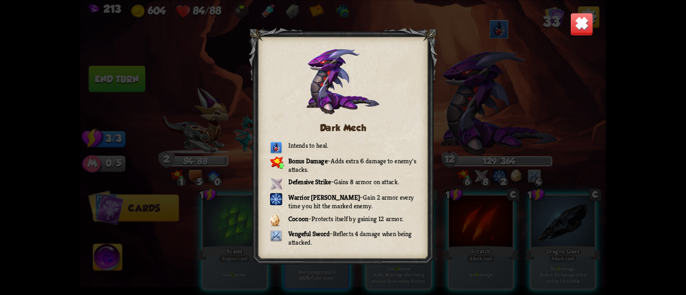
click at [575, 21] on img at bounding box center [581, 23] width 23 height 23
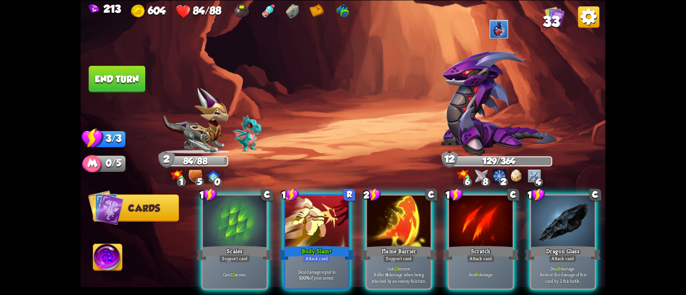
click at [374, 196] on div at bounding box center [398, 223] width 63 height 54
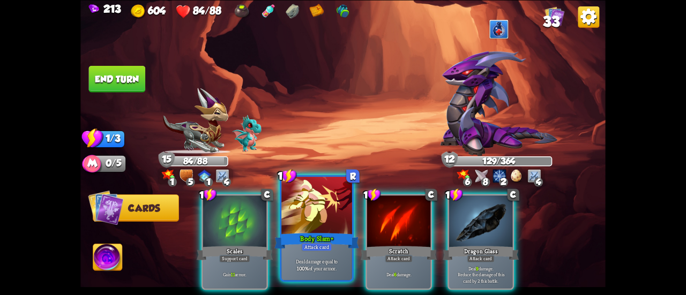
click at [287, 210] on div at bounding box center [316, 206] width 71 height 59
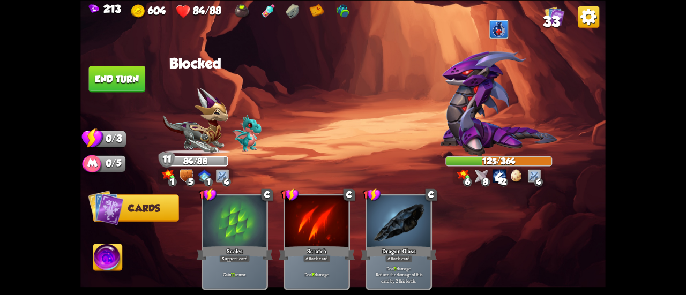
click at [116, 74] on button "End turn" at bounding box center [117, 78] width 58 height 27
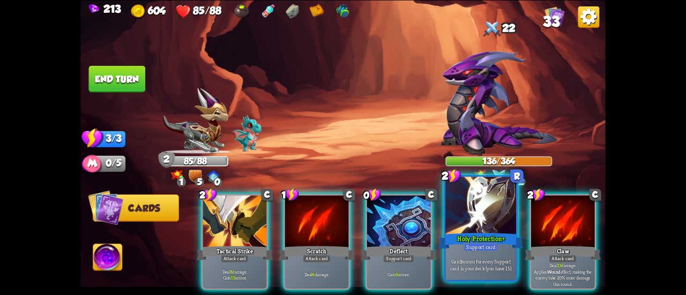
click at [466, 220] on div at bounding box center [480, 206] width 71 height 59
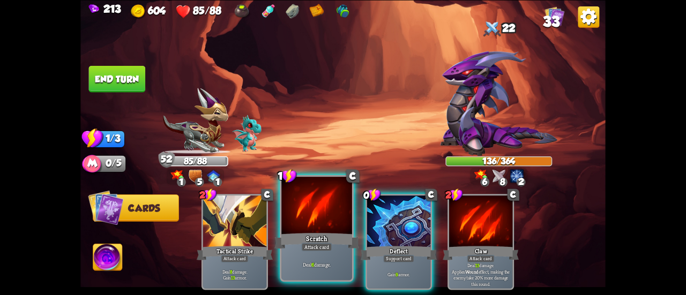
click at [307, 219] on div at bounding box center [316, 206] width 71 height 59
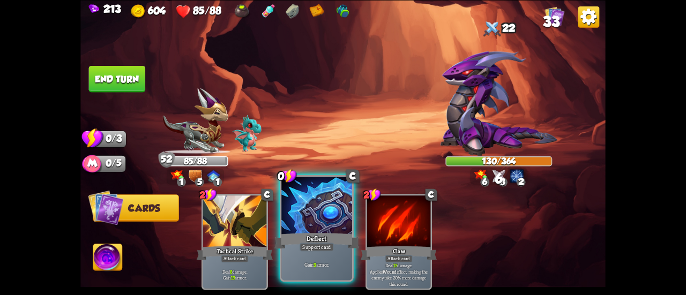
click at [296, 213] on div at bounding box center [316, 206] width 71 height 59
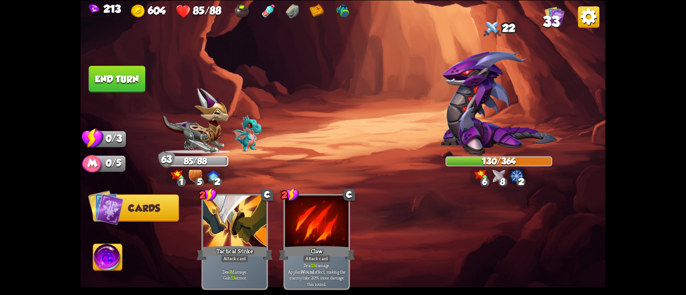
click at [123, 81] on button "End turn" at bounding box center [117, 78] width 57 height 27
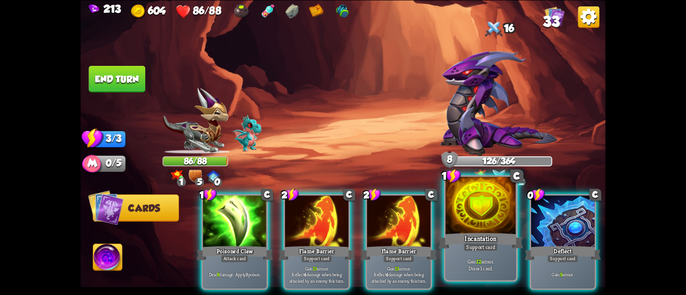
click at [481, 213] on div at bounding box center [480, 206] width 71 height 59
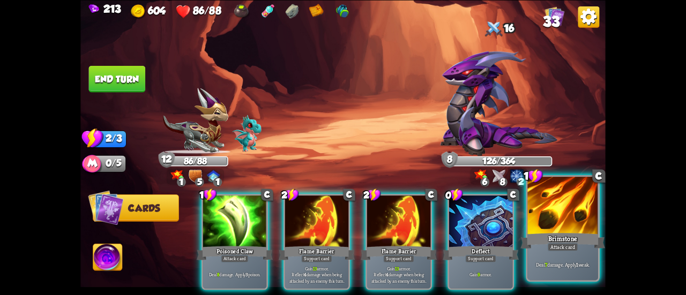
click at [571, 213] on div at bounding box center [562, 206] width 71 height 59
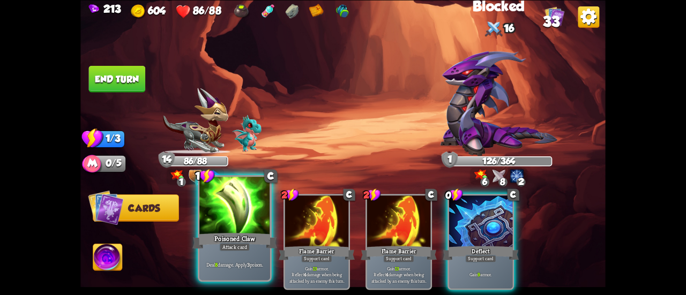
click at [209, 229] on div at bounding box center [234, 206] width 71 height 59
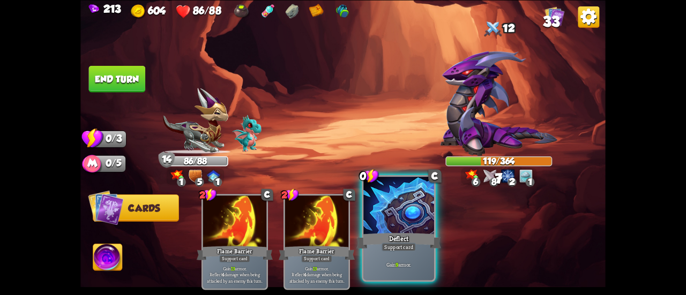
click at [417, 219] on div at bounding box center [398, 206] width 71 height 59
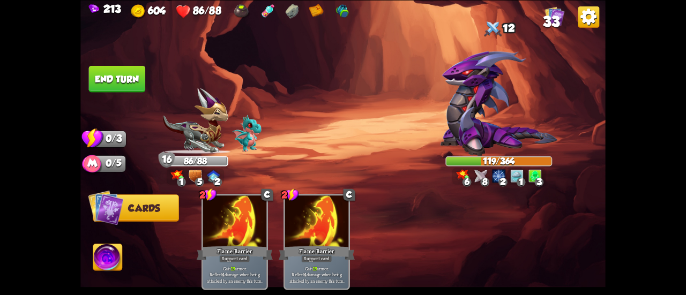
click at [118, 74] on button "End turn" at bounding box center [117, 78] width 57 height 27
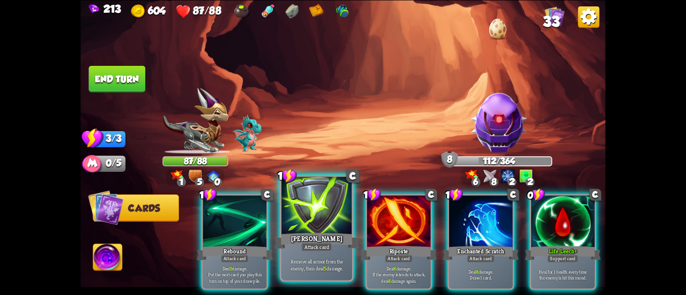
click at [311, 217] on div at bounding box center [316, 206] width 71 height 59
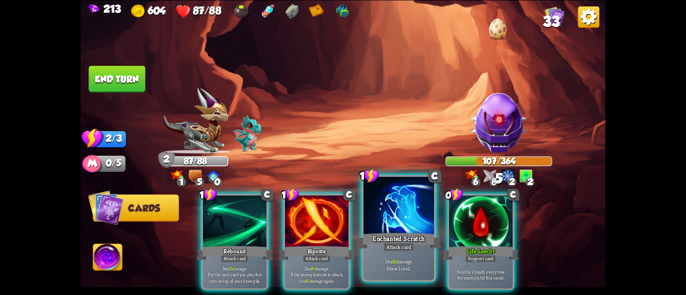
click at [376, 219] on div at bounding box center [398, 206] width 71 height 59
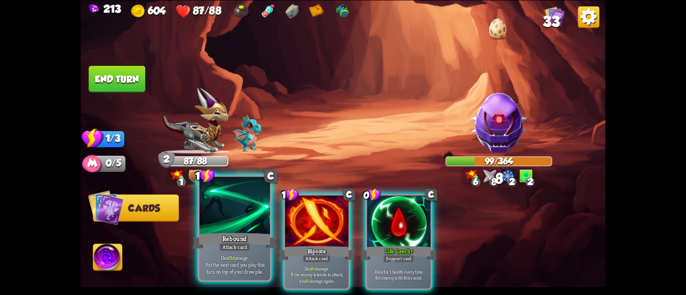
click at [198, 223] on div "1 C Rebound Attack card Deal 9 damage. Put the next card you play this turn on …" at bounding box center [235, 228] width 74 height 107
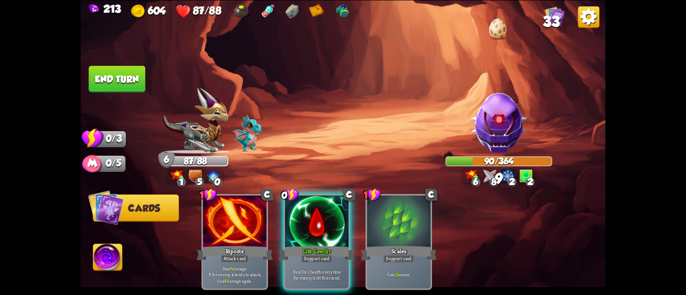
click at [113, 84] on button "End turn" at bounding box center [116, 78] width 57 height 27
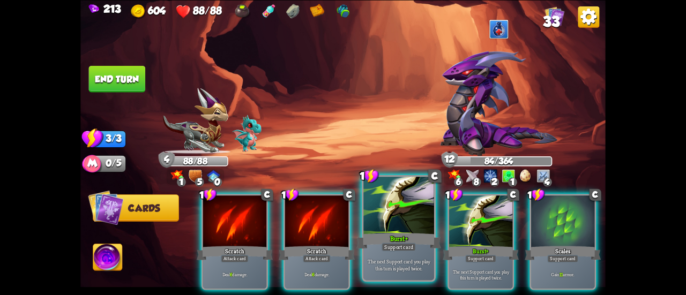
click at [411, 195] on div at bounding box center [398, 206] width 71 height 59
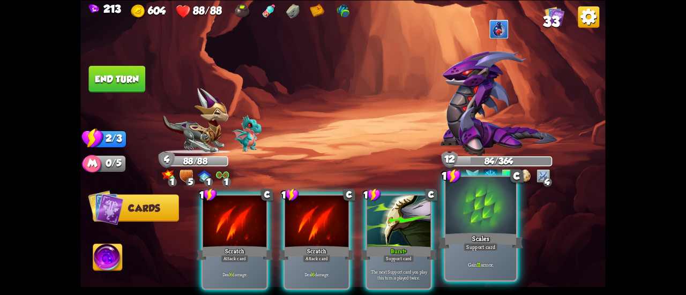
click at [489, 219] on div at bounding box center [480, 206] width 71 height 59
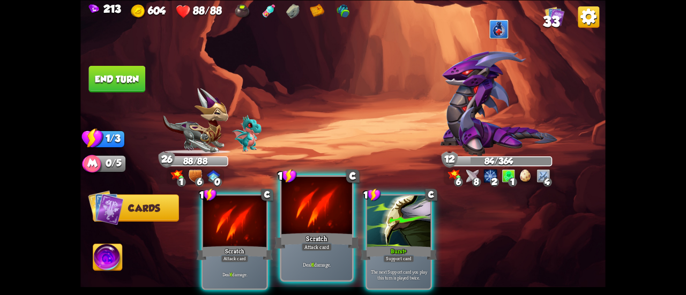
click at [295, 204] on div at bounding box center [316, 206] width 71 height 59
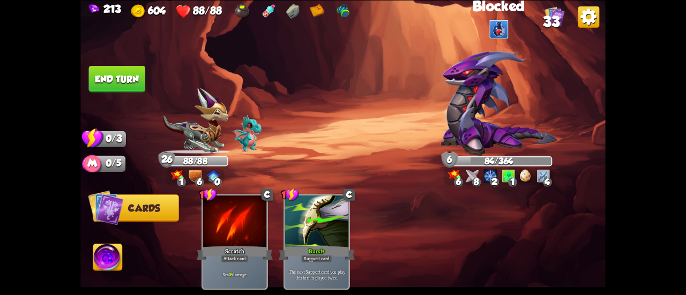
click at [102, 78] on button "End turn" at bounding box center [117, 78] width 57 height 27
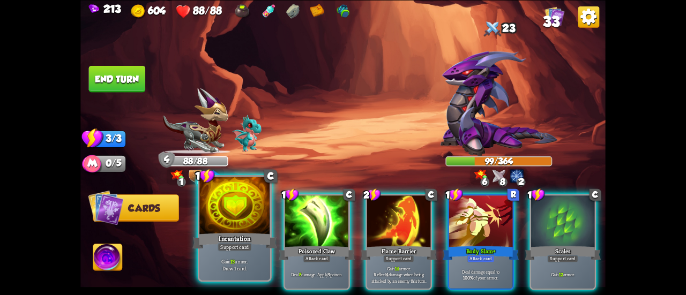
click at [234, 224] on div at bounding box center [234, 206] width 71 height 59
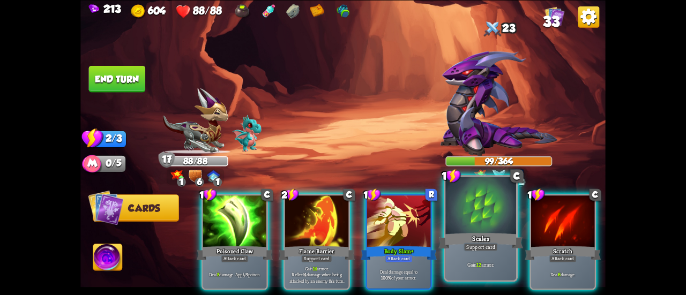
click at [456, 228] on div at bounding box center [480, 206] width 71 height 59
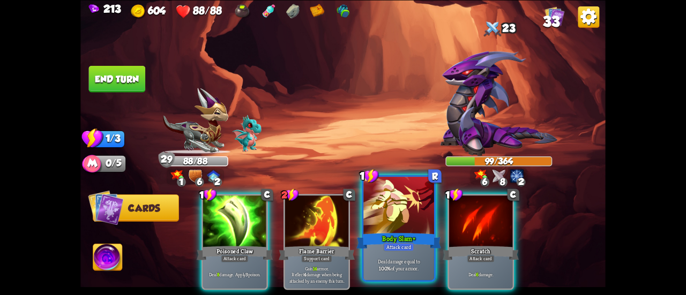
click at [375, 218] on div at bounding box center [398, 206] width 71 height 59
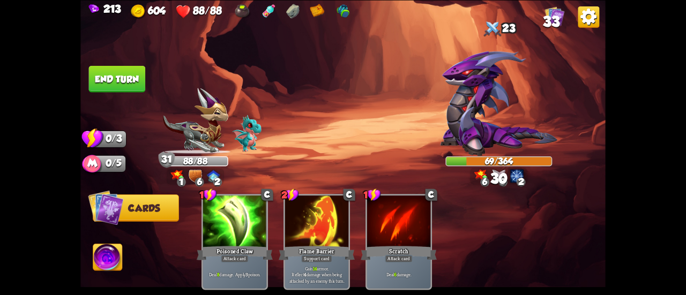
click at [107, 80] on button "End turn" at bounding box center [117, 78] width 57 height 27
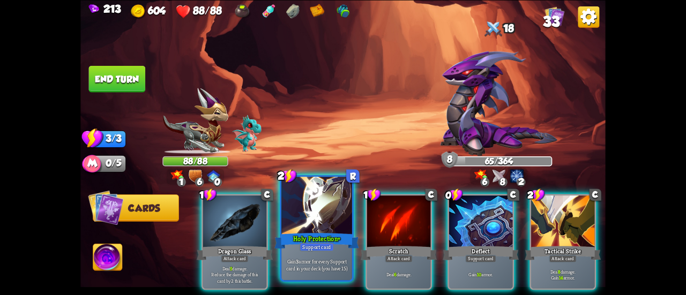
click at [303, 221] on div at bounding box center [316, 206] width 71 height 59
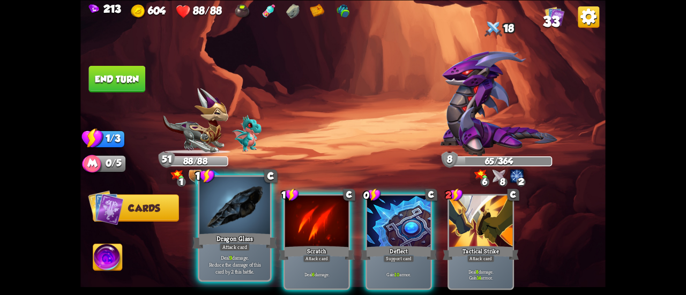
click at [219, 212] on div at bounding box center [234, 206] width 71 height 59
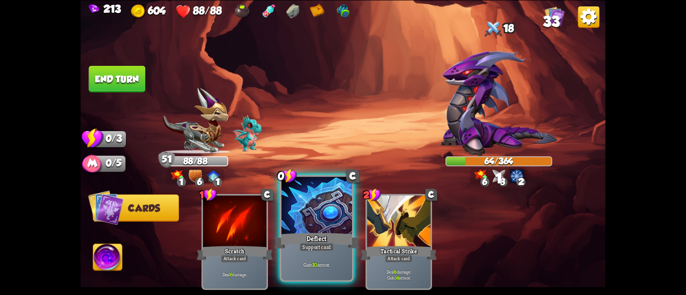
click at [312, 212] on div at bounding box center [316, 206] width 71 height 59
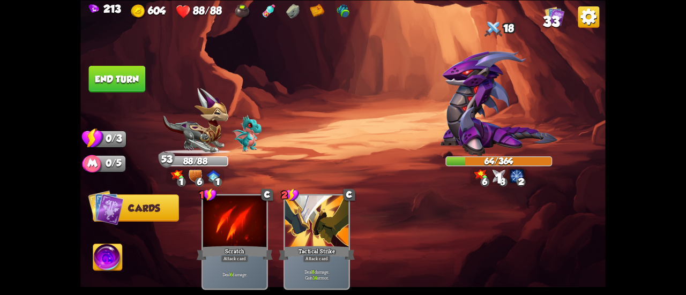
click at [111, 73] on button "End turn" at bounding box center [117, 78] width 58 height 27
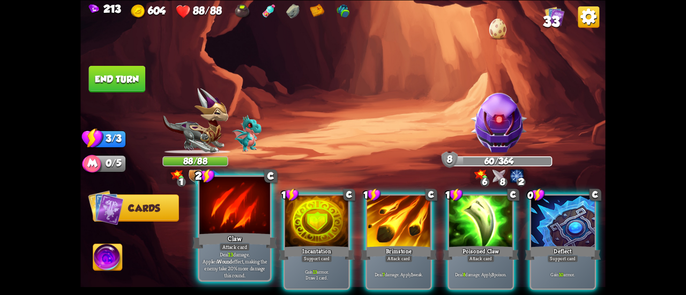
click at [224, 207] on div at bounding box center [234, 206] width 71 height 59
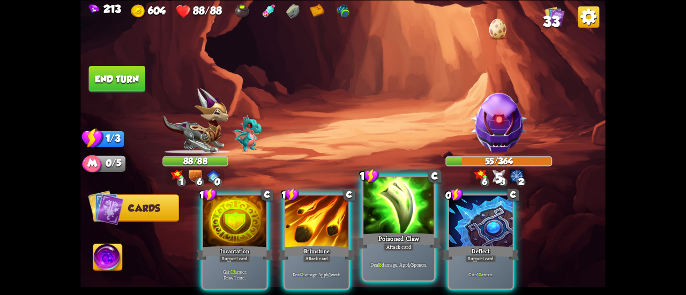
click at [379, 203] on div at bounding box center [398, 206] width 71 height 59
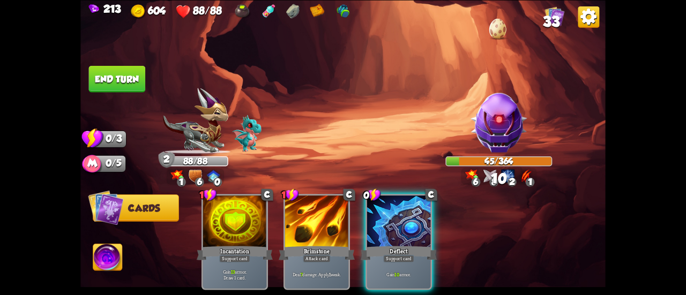
click at [132, 83] on button "End turn" at bounding box center [117, 78] width 57 height 27
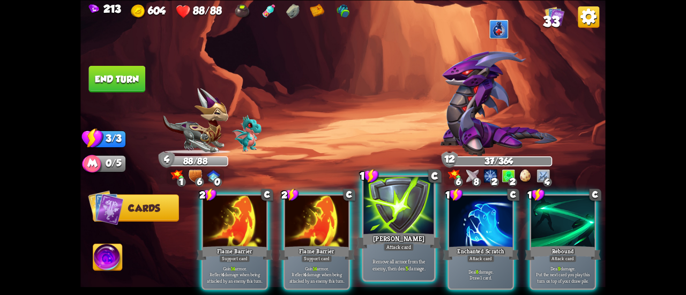
click at [383, 200] on div at bounding box center [398, 206] width 71 height 59
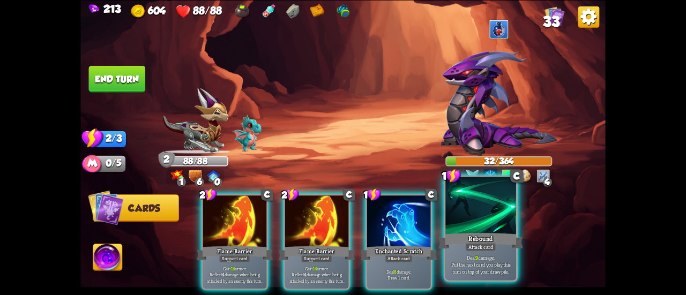
click at [490, 206] on div at bounding box center [480, 206] width 71 height 59
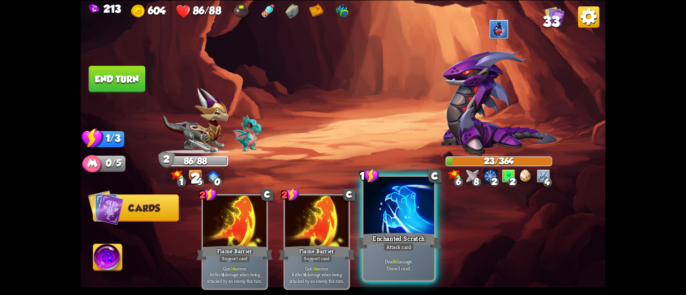
click at [382, 210] on div at bounding box center [398, 206] width 71 height 59
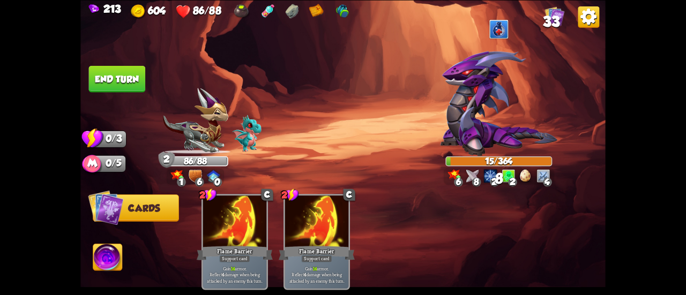
click at [113, 79] on button "End turn" at bounding box center [117, 78] width 57 height 27
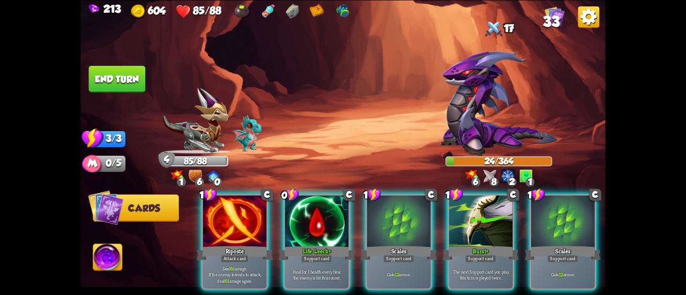
drag, startPoint x: 312, startPoint y: 210, endPoint x: 457, endPoint y: 184, distance: 147.0
click at [456, 181] on div "1 C Riposte Attack card Deal 6 damage. If the enemy intends to attack, deal 6 d…" at bounding box center [395, 229] width 420 height 131
click at [473, 212] on div at bounding box center [480, 223] width 63 height 54
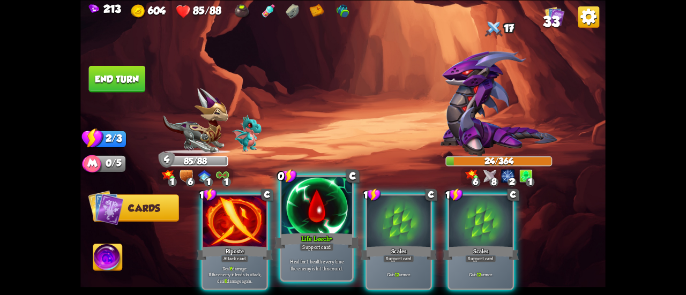
click at [314, 222] on div at bounding box center [316, 206] width 71 height 59
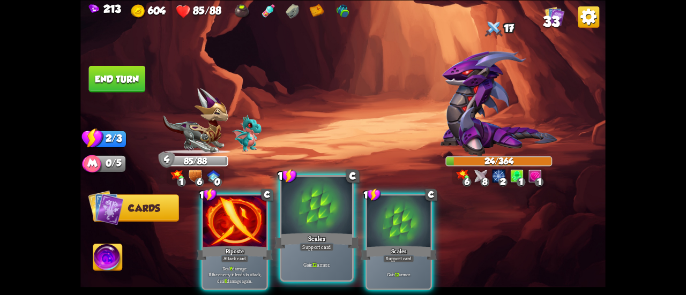
click at [314, 221] on div at bounding box center [316, 206] width 71 height 59
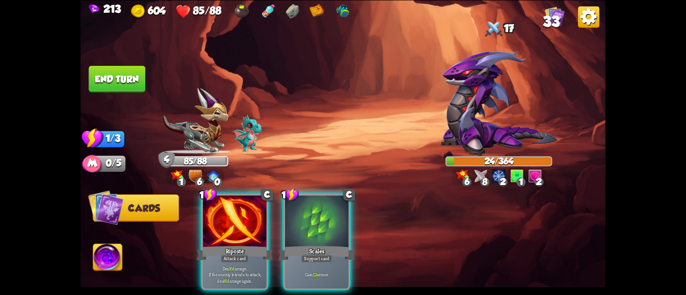
click at [314, 221] on div at bounding box center [316, 223] width 63 height 54
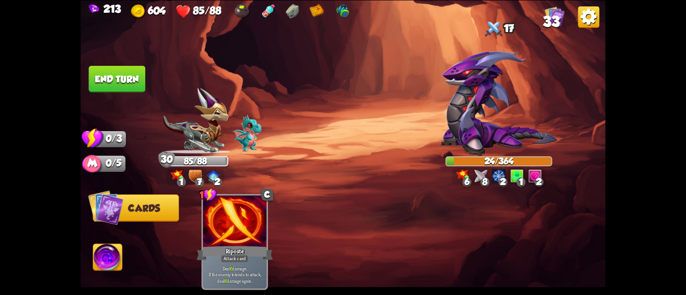
click at [117, 72] on button "End turn" at bounding box center [117, 78] width 57 height 27
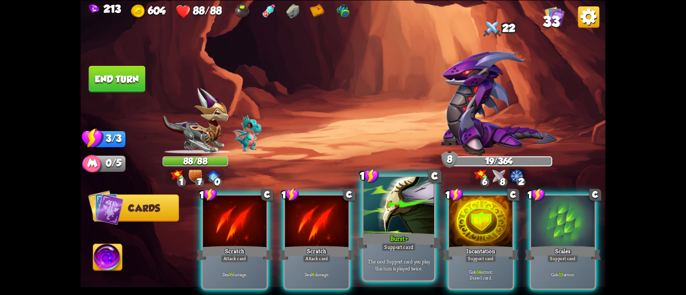
click at [386, 213] on div at bounding box center [398, 206] width 71 height 59
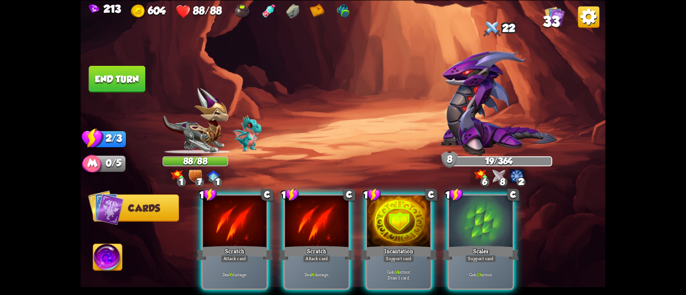
click at [386, 213] on div at bounding box center [398, 223] width 63 height 54
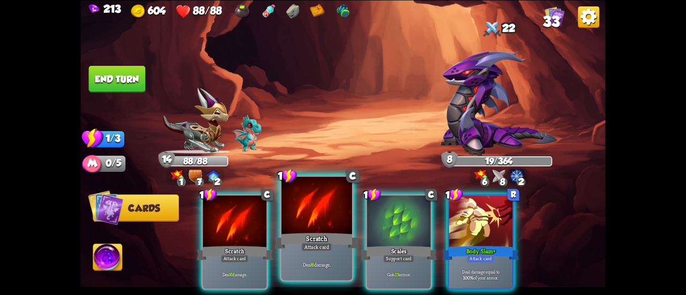
click at [319, 203] on div at bounding box center [316, 206] width 71 height 59
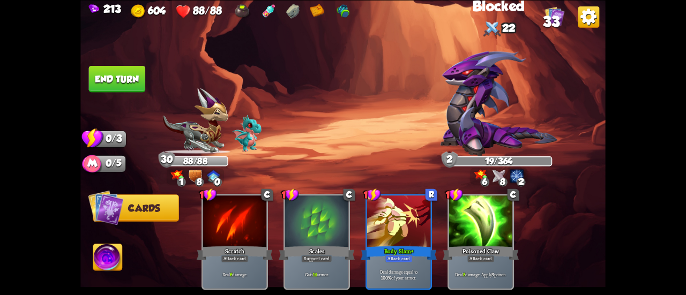
click at [109, 81] on button "End turn" at bounding box center [117, 78] width 57 height 27
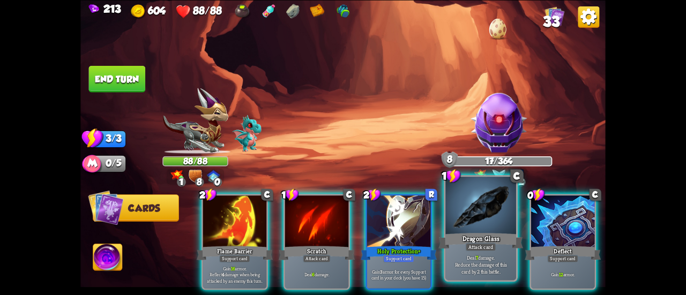
click at [468, 222] on div at bounding box center [480, 206] width 71 height 59
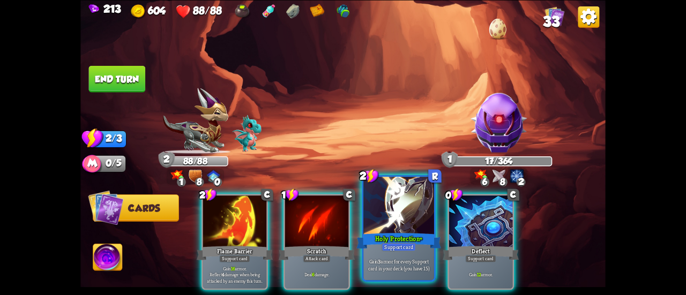
click at [392, 195] on div at bounding box center [398, 206] width 71 height 59
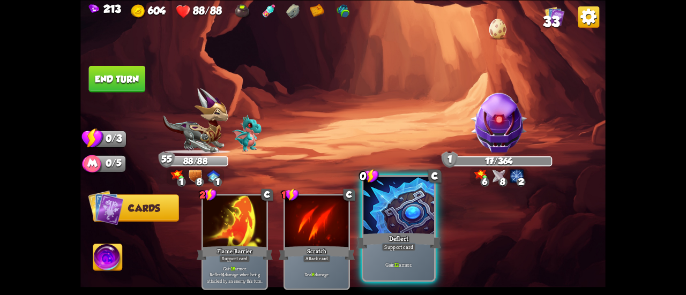
drag, startPoint x: 358, startPoint y: 206, endPoint x: 368, endPoint y: 213, distance: 12.0
click at [366, 212] on div "2 C Flame Barrier Support card Gain 16 armor. Reflect 4 damage when being attac…" at bounding box center [395, 229] width 420 height 131
click at [373, 214] on div at bounding box center [398, 206] width 71 height 59
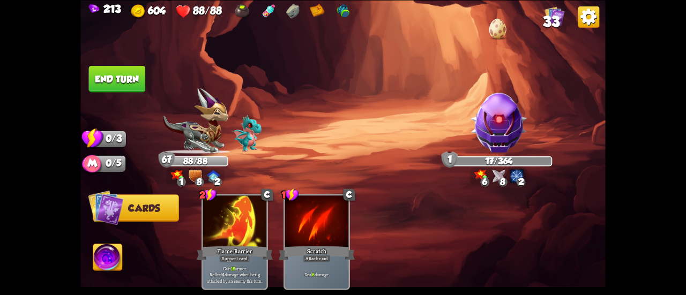
click at [108, 85] on button "End turn" at bounding box center [117, 78] width 57 height 27
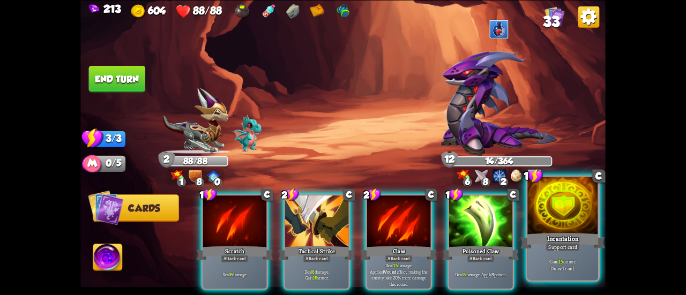
click at [558, 228] on div at bounding box center [562, 206] width 71 height 59
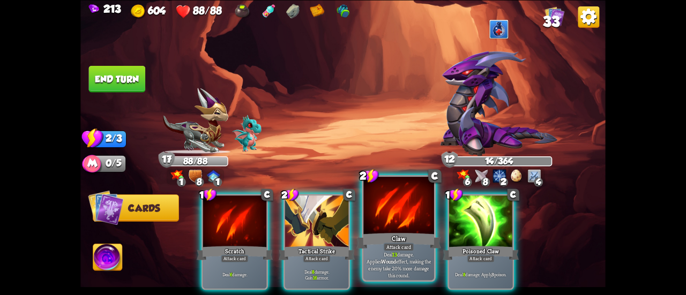
click at [400, 210] on div at bounding box center [398, 206] width 71 height 59
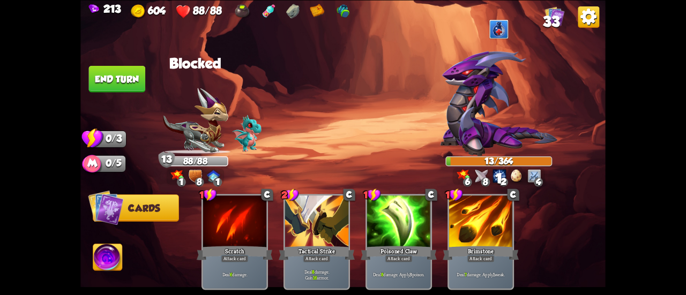
click at [121, 71] on button "End turn" at bounding box center [116, 78] width 57 height 27
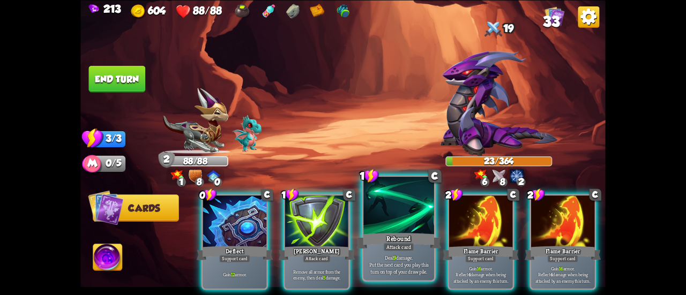
click at [386, 220] on div at bounding box center [398, 206] width 71 height 59
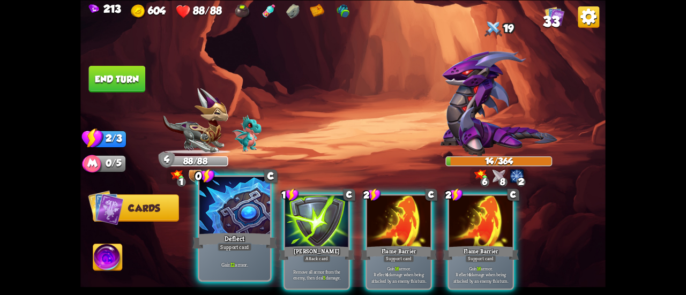
click at [243, 217] on div at bounding box center [234, 206] width 71 height 59
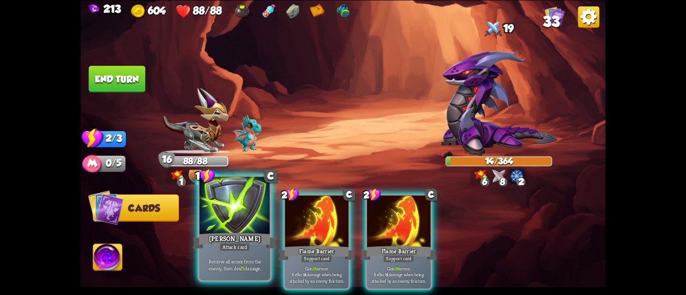
click at [232, 201] on div at bounding box center [234, 206] width 71 height 59
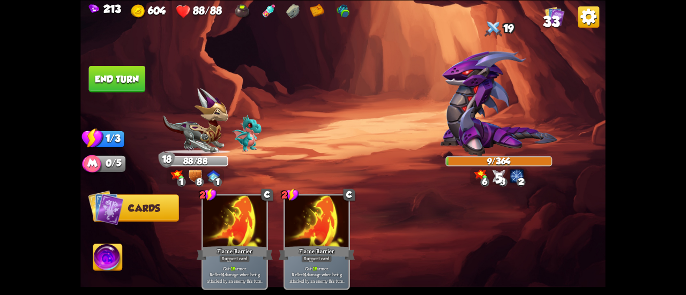
click at [132, 82] on button "End turn" at bounding box center [117, 78] width 57 height 27
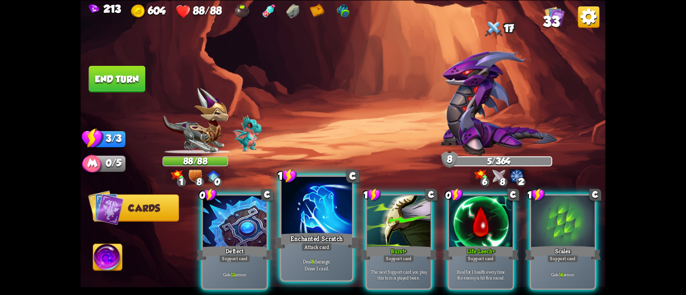
click at [307, 203] on div at bounding box center [316, 206] width 71 height 59
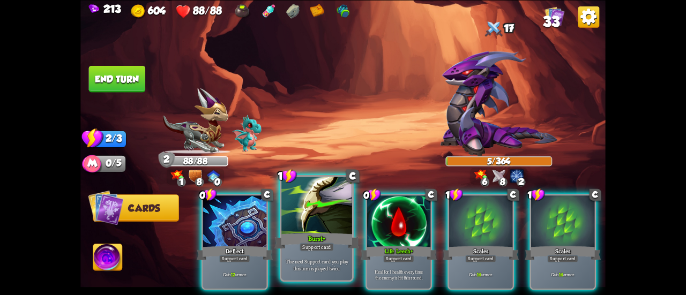
click at [311, 218] on div at bounding box center [316, 206] width 71 height 59
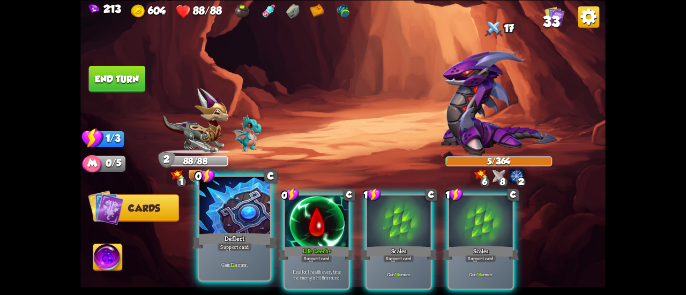
click at [247, 210] on div at bounding box center [234, 206] width 71 height 59
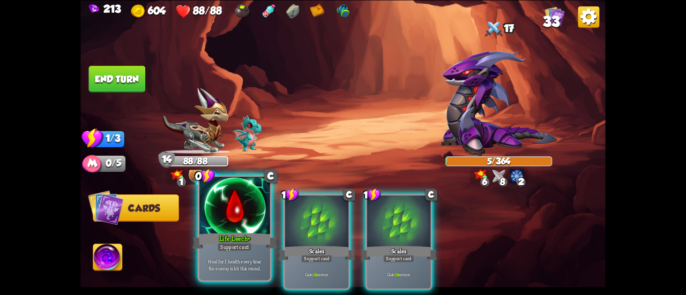
click at [245, 207] on div at bounding box center [234, 206] width 71 height 59
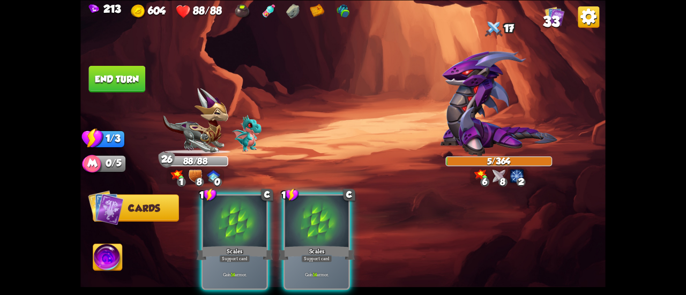
click at [245, 207] on div at bounding box center [234, 223] width 63 height 54
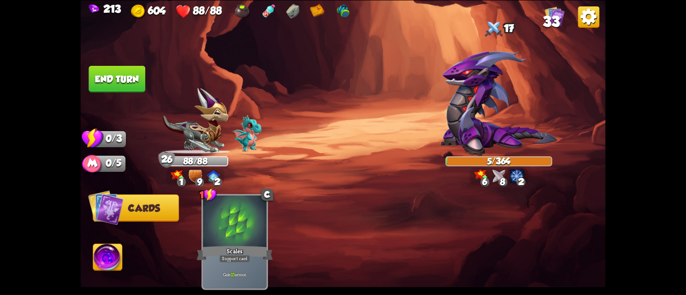
click at [110, 65] on button "End turn" at bounding box center [117, 78] width 57 height 27
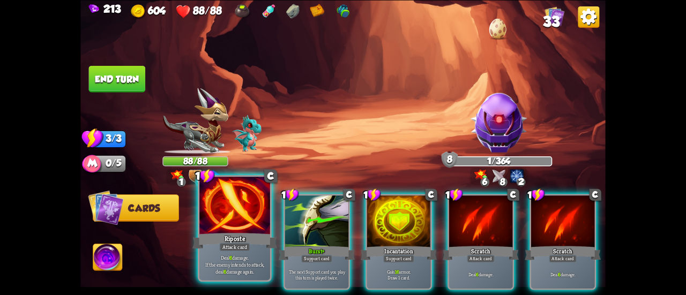
click at [227, 214] on div at bounding box center [234, 206] width 71 height 59
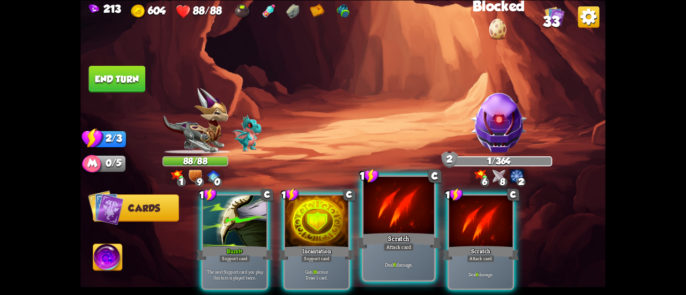
click at [368, 219] on div at bounding box center [398, 206] width 71 height 59
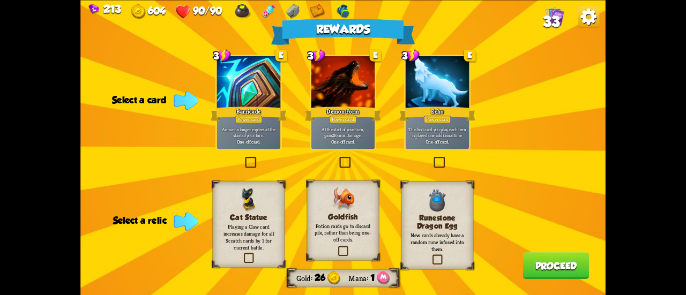
click at [265, 121] on div "Barricade" at bounding box center [249, 113] width 76 height 17
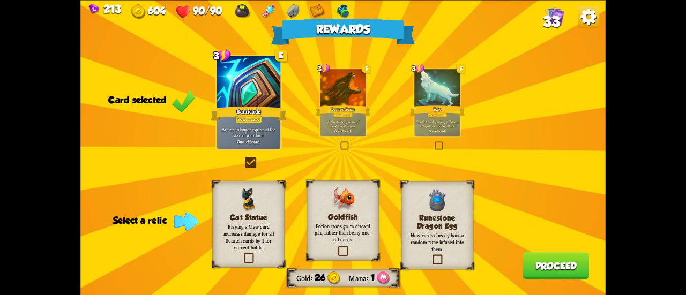
click at [439, 214] on h3 "Runestone Dragon Egg" at bounding box center [437, 221] width 58 height 17
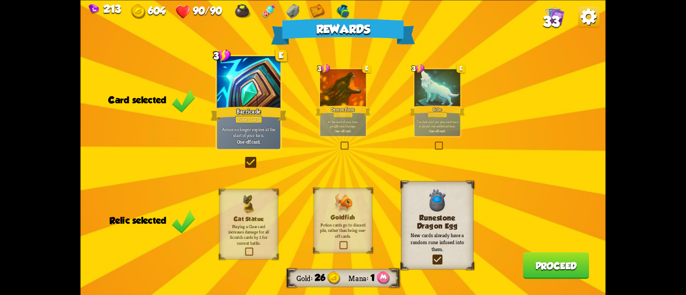
click at [550, 269] on button "Proceed" at bounding box center [556, 265] width 66 height 27
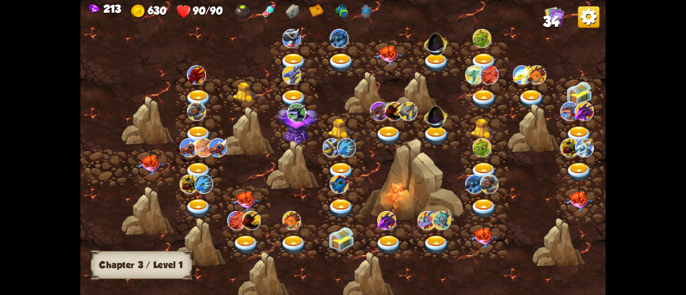
drag, startPoint x: 121, startPoint y: 163, endPoint x: 134, endPoint y: 165, distance: 13.0
click at [134, 165] on div at bounding box center [152, 168] width 48 height 36
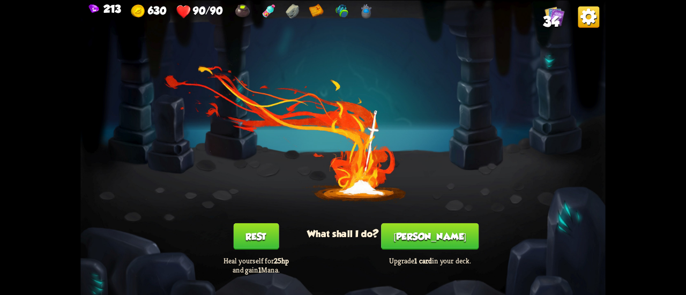
click at [444, 237] on button "[PERSON_NAME]" at bounding box center [430, 236] width 98 height 27
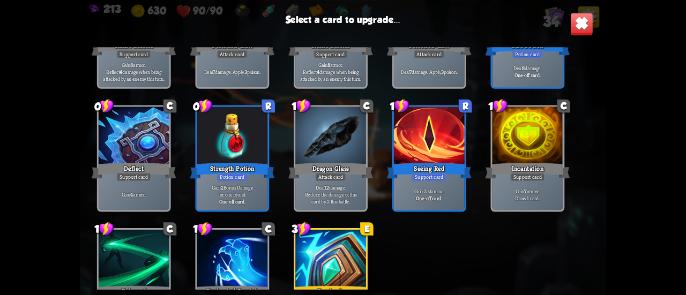
scroll to position [659, 0]
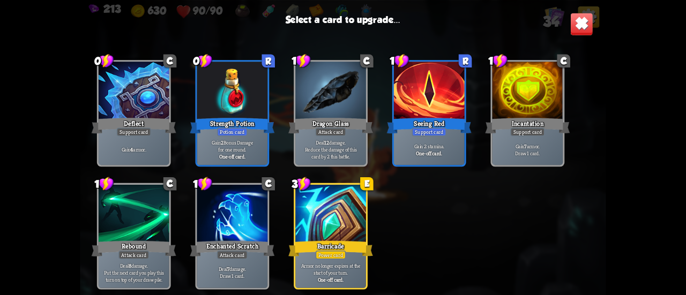
click at [363, 214] on div at bounding box center [330, 214] width 71 height 59
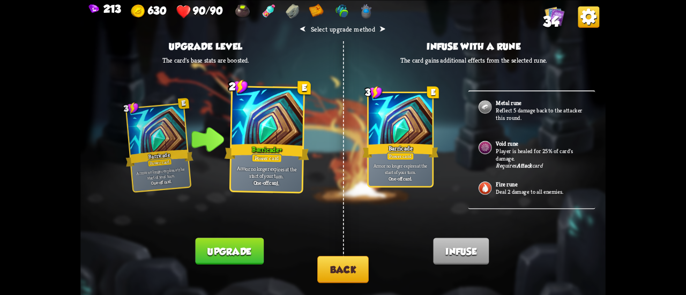
click at [251, 248] on button "Upgrade" at bounding box center [229, 251] width 68 height 27
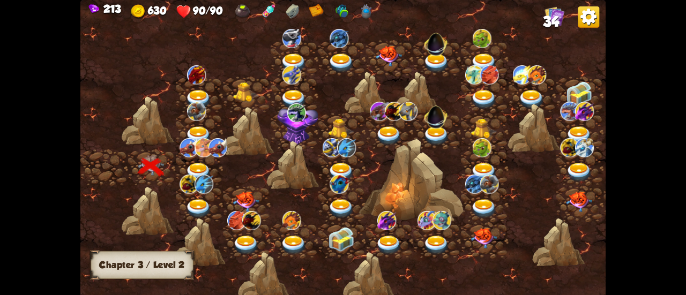
click at [203, 161] on div at bounding box center [200, 168] width 48 height 36
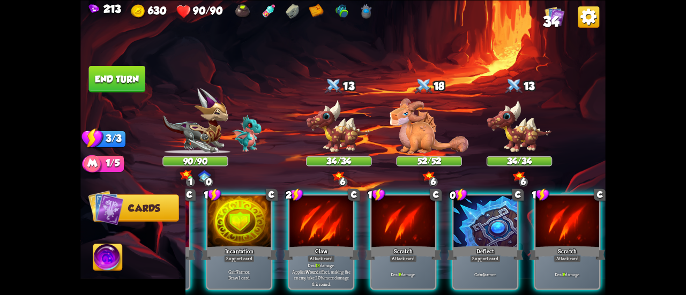
scroll to position [0, 0]
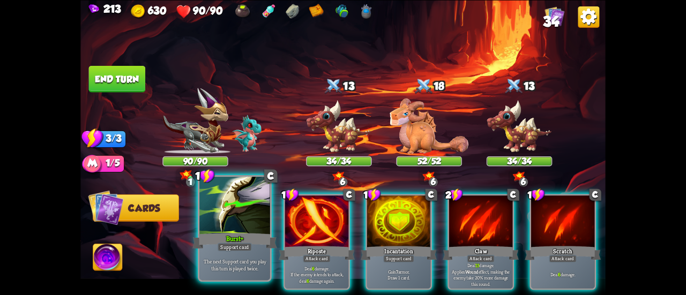
click at [244, 230] on div at bounding box center [234, 206] width 71 height 59
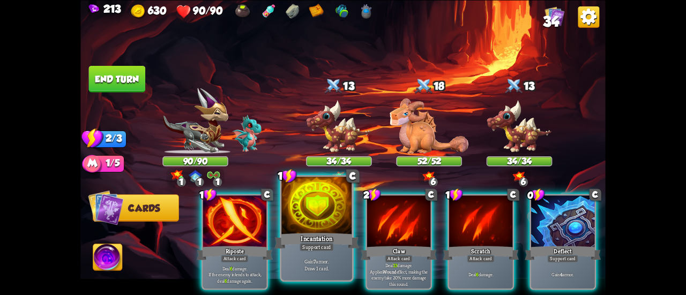
click at [332, 240] on div "Incantation" at bounding box center [316, 241] width 85 height 19
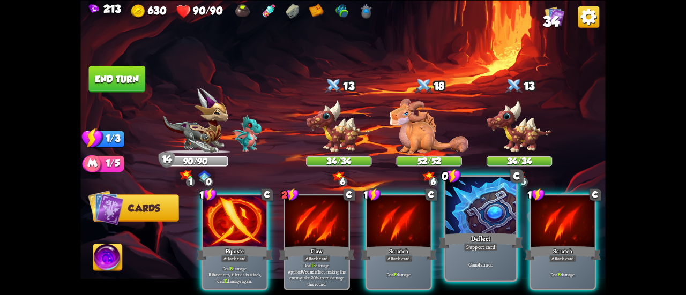
click at [467, 235] on div "Deflect" at bounding box center [480, 241] width 85 height 19
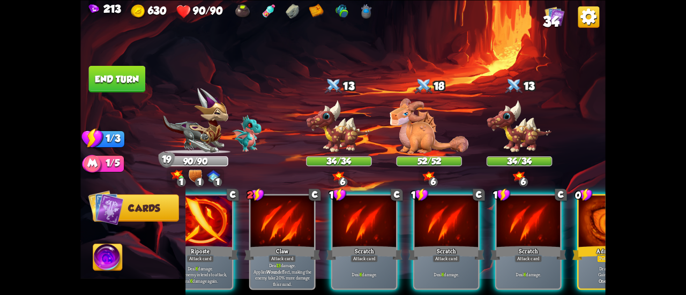
scroll to position [0, 101]
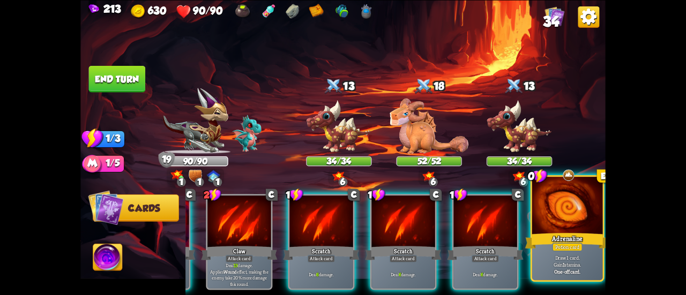
click at [585, 266] on p "Draw 1 card. Gain 1 stamina." at bounding box center [567, 261] width 67 height 14
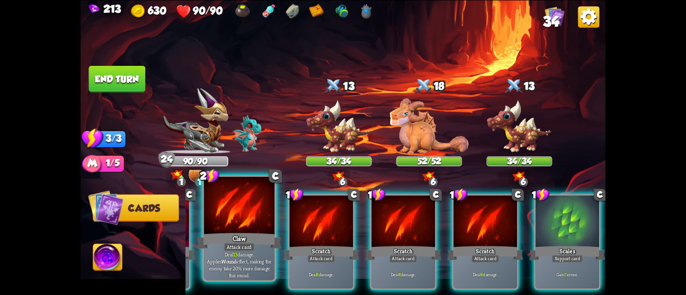
click at [245, 233] on div "Claw" at bounding box center [239, 241] width 85 height 19
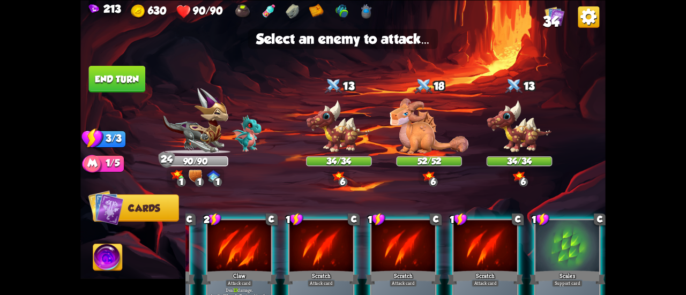
click at [249, 244] on div at bounding box center [238, 247] width 63 height 54
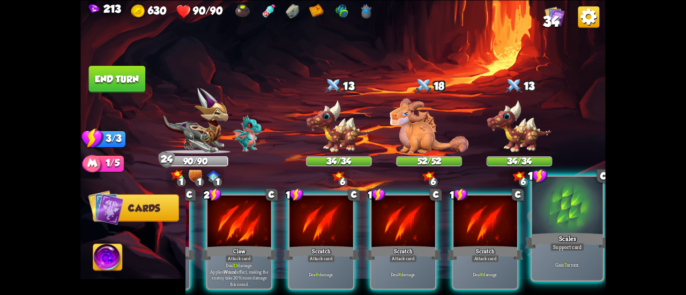
click at [600, 242] on div "Scales" at bounding box center [567, 241] width 85 height 19
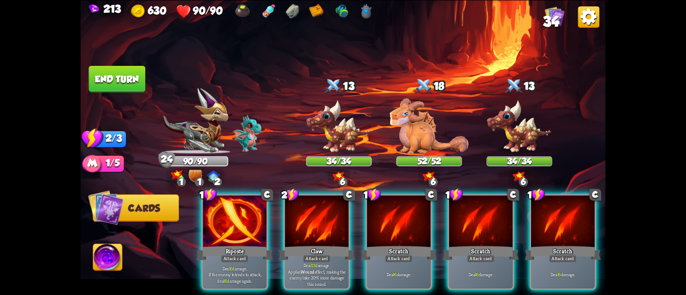
scroll to position [0, 0]
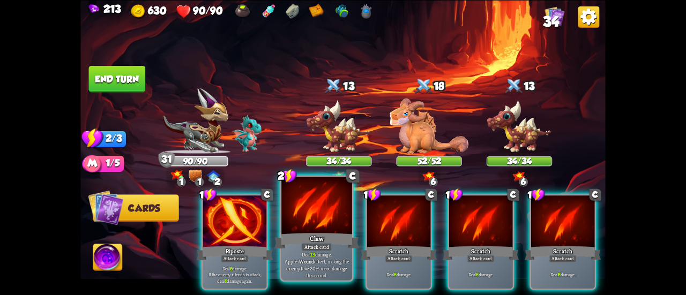
click at [295, 232] on div "Claw" at bounding box center [316, 241] width 85 height 19
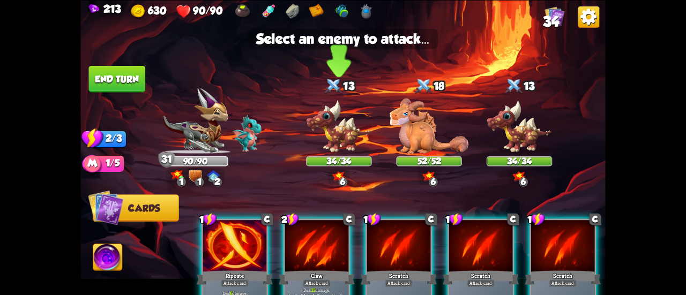
click at [346, 143] on img at bounding box center [338, 127] width 65 height 54
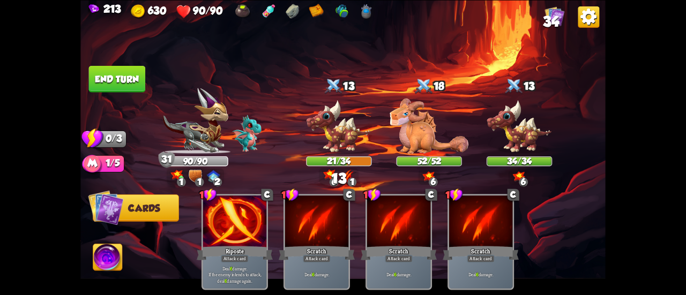
click at [126, 81] on button "End turn" at bounding box center [117, 78] width 57 height 27
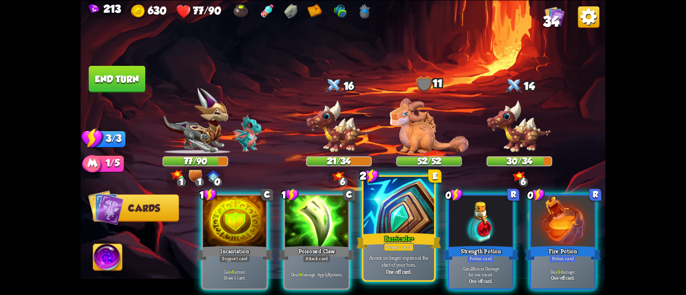
click at [389, 242] on div "Barricade+" at bounding box center [398, 241] width 85 height 19
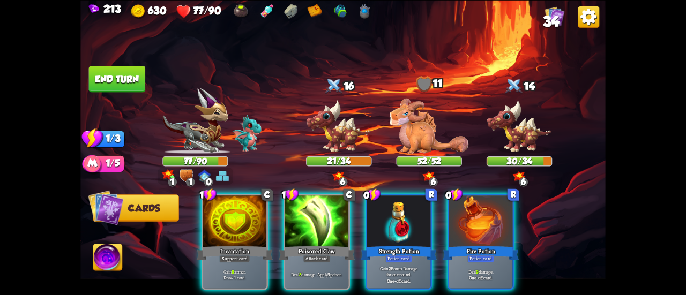
click at [378, 230] on div at bounding box center [398, 223] width 63 height 54
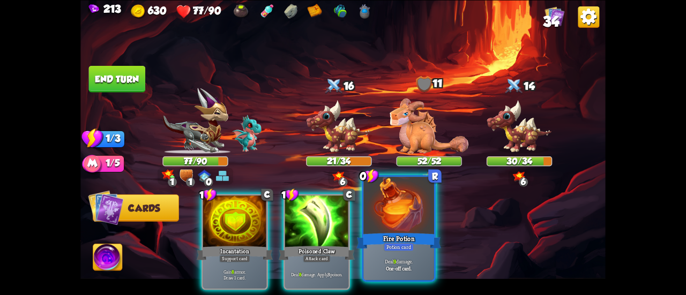
click at [379, 230] on div at bounding box center [398, 206] width 71 height 59
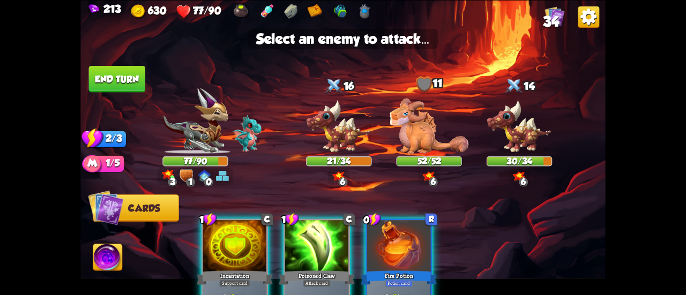
click at [403, 232] on div at bounding box center [398, 247] width 63 height 54
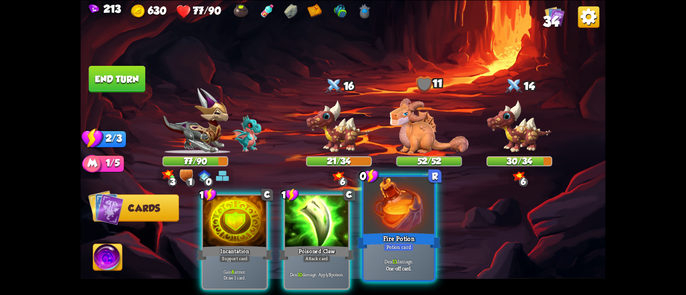
click at [400, 232] on div "0 R Fire Potion Potion card Deal 11 damage. One-off card." at bounding box center [399, 228] width 74 height 107
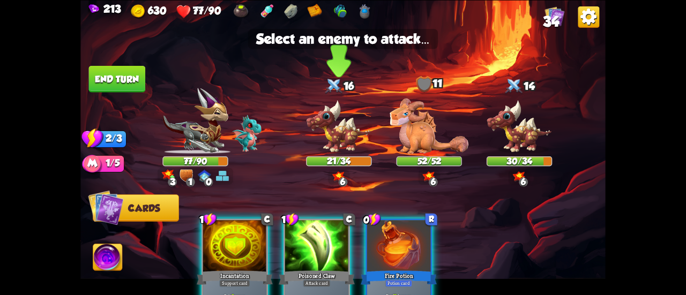
click at [340, 150] on img at bounding box center [338, 127] width 65 height 54
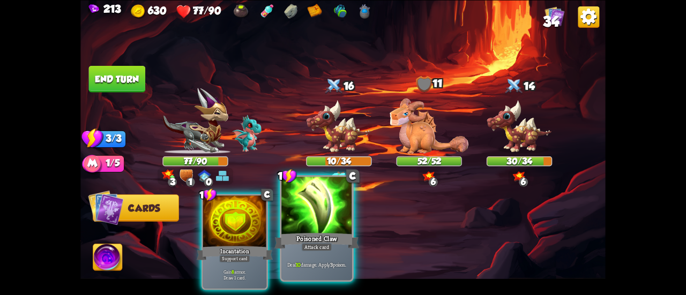
click at [328, 203] on div at bounding box center [316, 206] width 71 height 59
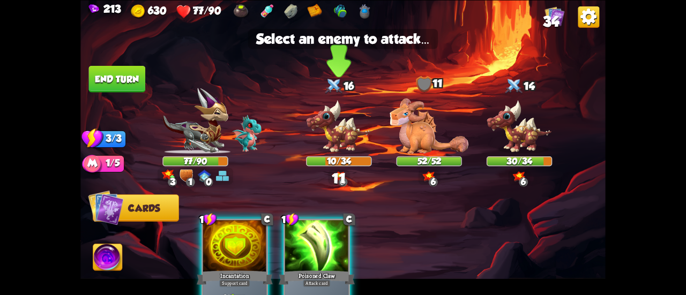
click at [323, 131] on img at bounding box center [338, 127] width 65 height 54
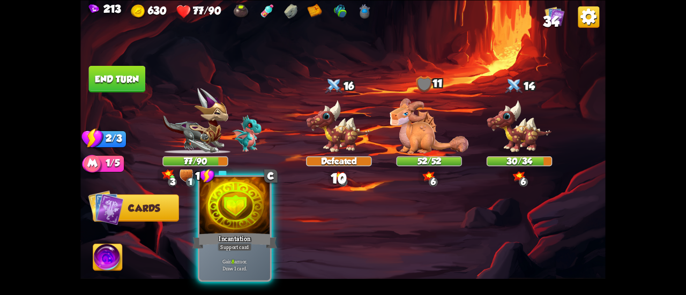
click at [255, 210] on div at bounding box center [234, 206] width 71 height 59
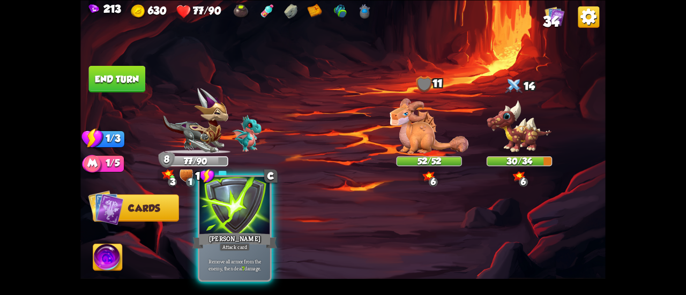
click at [226, 215] on div at bounding box center [234, 206] width 71 height 59
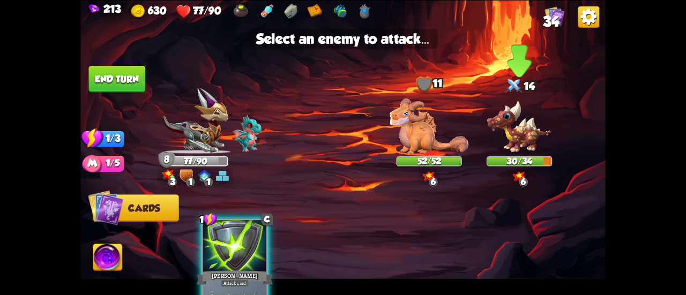
click at [527, 121] on img at bounding box center [519, 127] width 65 height 54
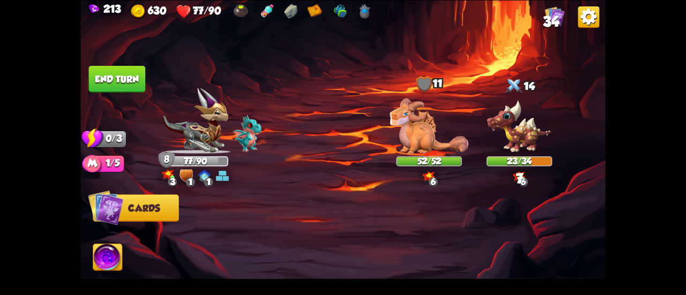
click at [121, 83] on button "End turn" at bounding box center [117, 78] width 57 height 27
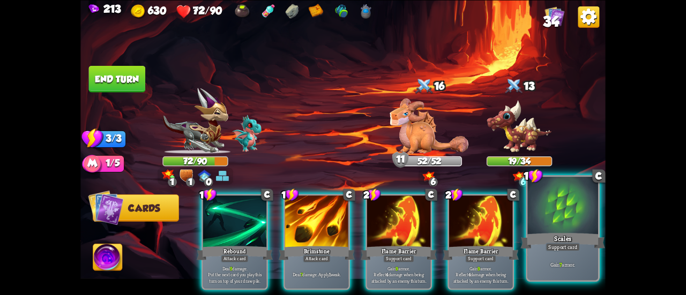
click at [539, 203] on div at bounding box center [562, 206] width 71 height 59
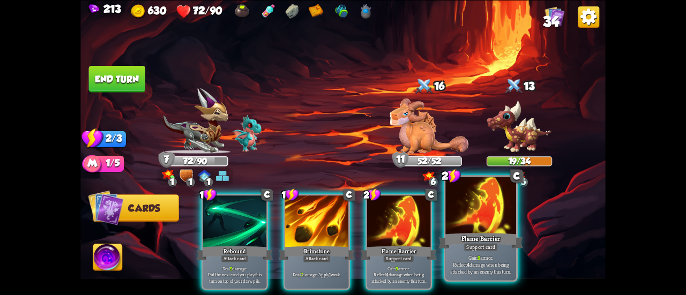
click at [473, 202] on div at bounding box center [480, 206] width 71 height 59
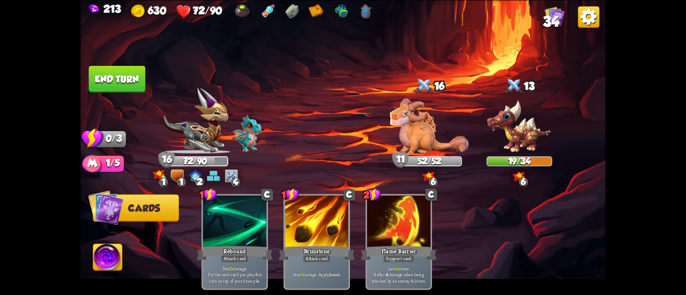
click at [114, 78] on button "End turn" at bounding box center [117, 78] width 57 height 27
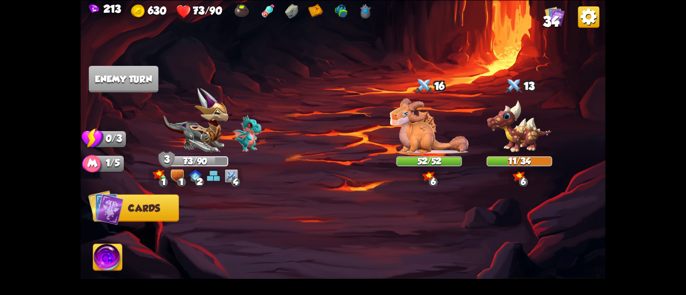
click at [367, 9] on img at bounding box center [365, 11] width 15 height 15
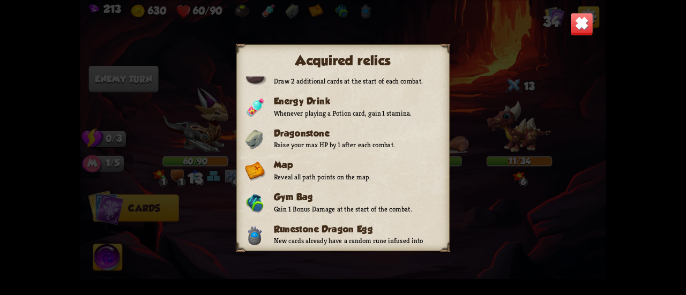
scroll to position [64, 0]
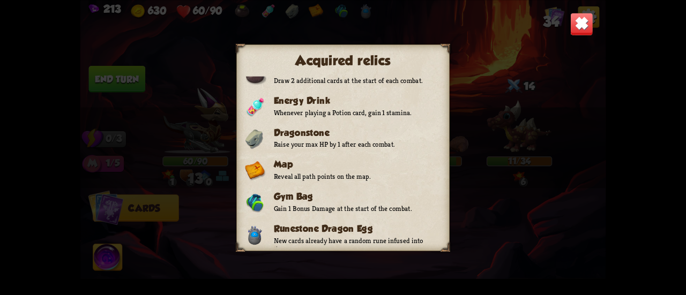
click at [584, 24] on img at bounding box center [581, 23] width 23 height 23
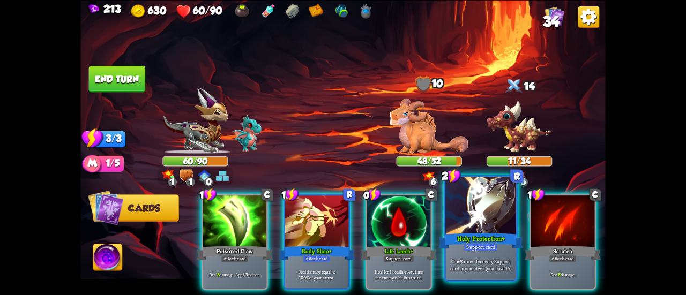
click at [477, 223] on div at bounding box center [480, 206] width 71 height 59
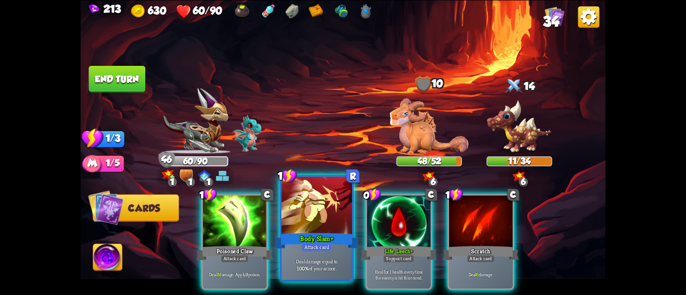
click at [320, 206] on div at bounding box center [316, 206] width 71 height 59
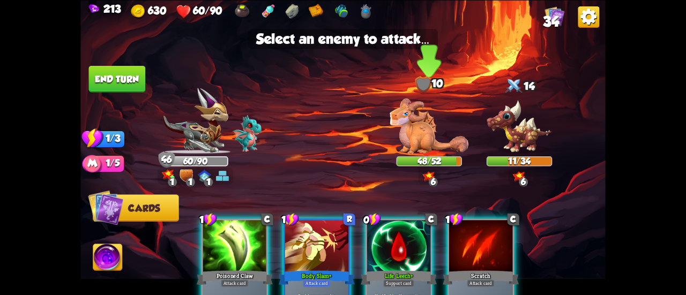
click at [428, 135] on img at bounding box center [429, 126] width 79 height 55
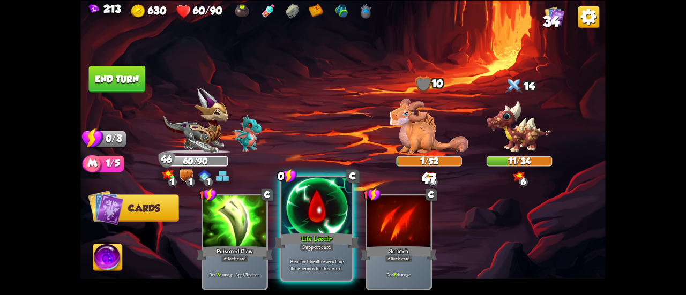
click at [288, 213] on div at bounding box center [316, 206] width 71 height 59
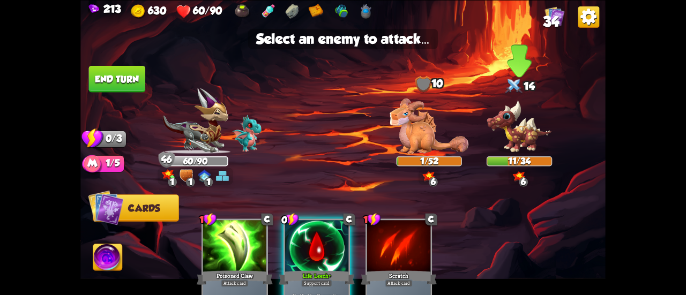
click at [523, 131] on img at bounding box center [519, 127] width 65 height 54
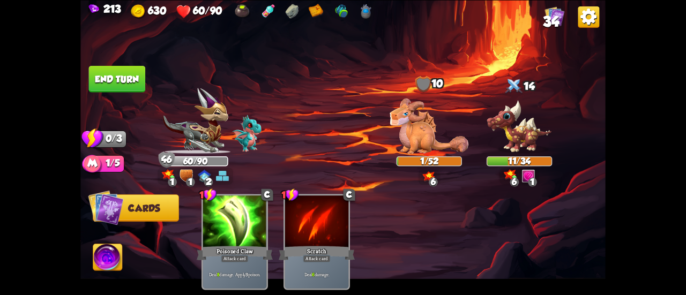
click at [103, 78] on button "End turn" at bounding box center [117, 78] width 58 height 27
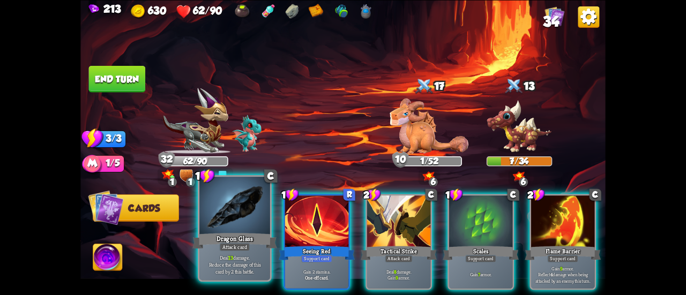
click at [244, 218] on div at bounding box center [234, 206] width 71 height 59
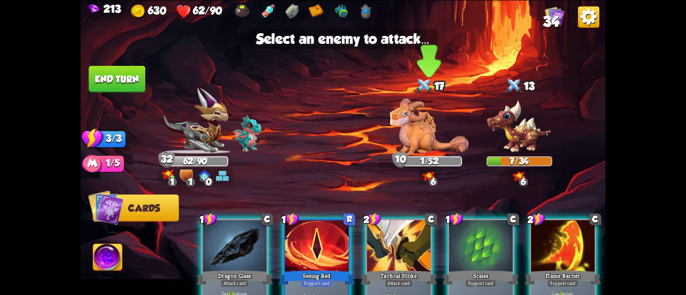
click at [396, 139] on img at bounding box center [429, 126] width 79 height 55
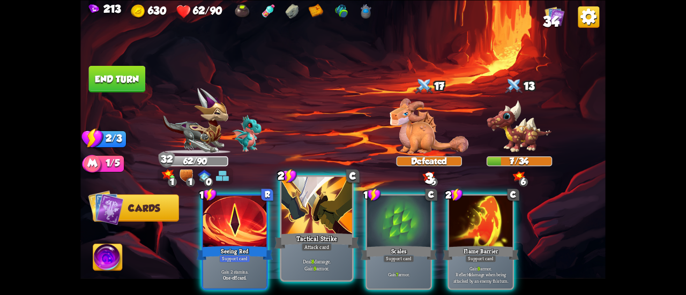
click at [294, 213] on div at bounding box center [316, 206] width 71 height 59
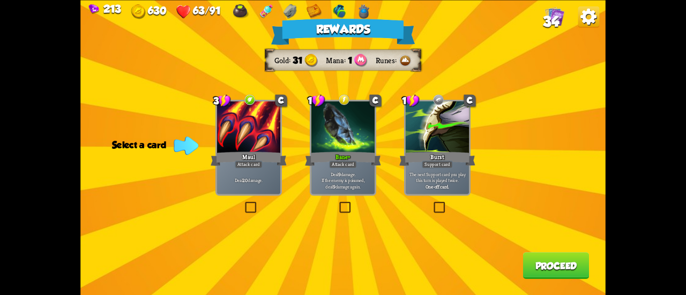
click at [426, 175] on p "The next Support card you play this turn is played twice." at bounding box center [437, 177] width 61 height 12
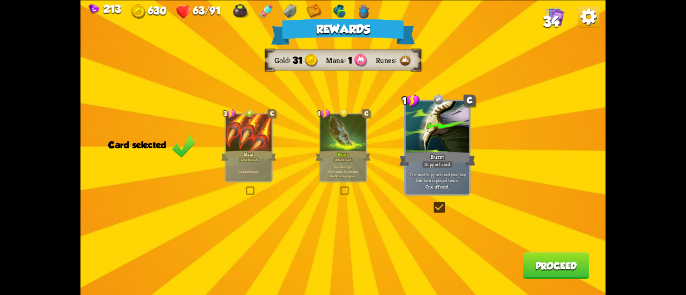
click at [548, 269] on button "Proceed" at bounding box center [556, 265] width 66 height 27
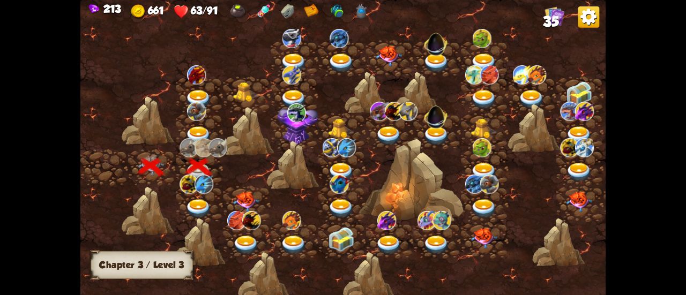
click at [199, 201] on img at bounding box center [198, 208] width 26 height 19
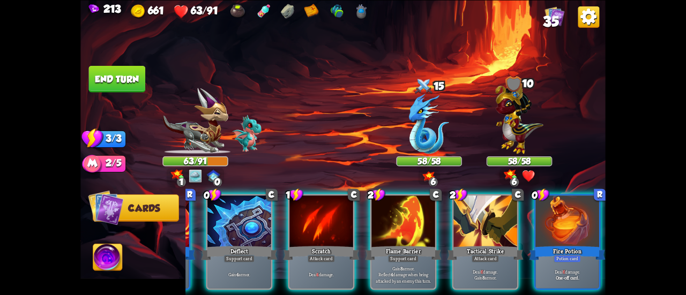
scroll to position [0, 0]
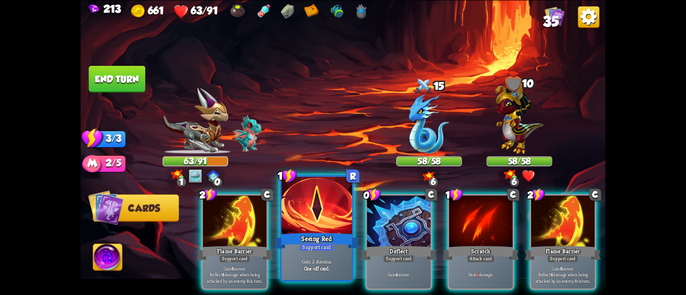
click at [312, 240] on div "Seeing Red" at bounding box center [316, 241] width 85 height 19
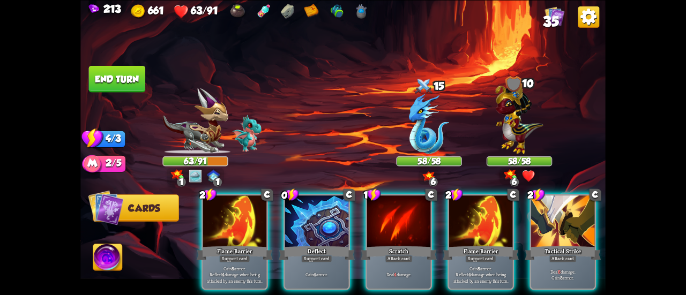
scroll to position [0, 101]
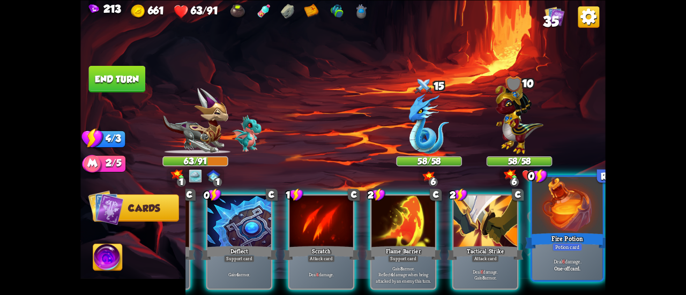
click at [581, 259] on p "Deal 6 damage." at bounding box center [567, 261] width 67 height 7
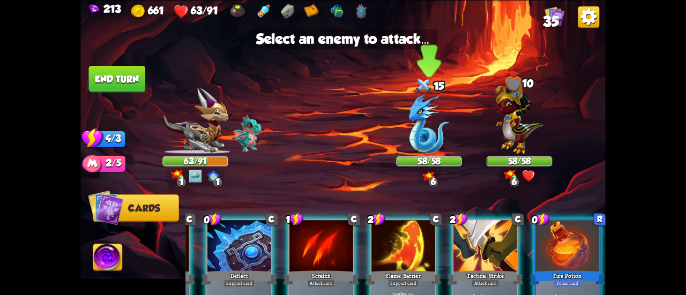
click at [412, 121] on img at bounding box center [429, 123] width 40 height 60
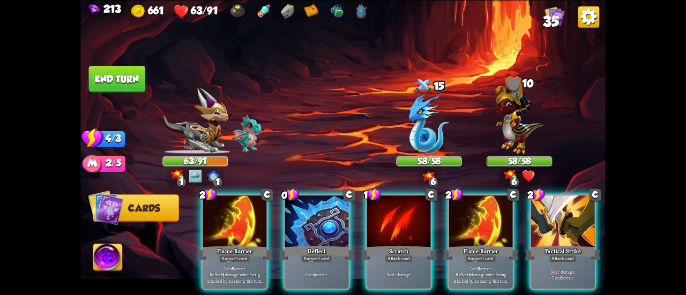
scroll to position [0, 0]
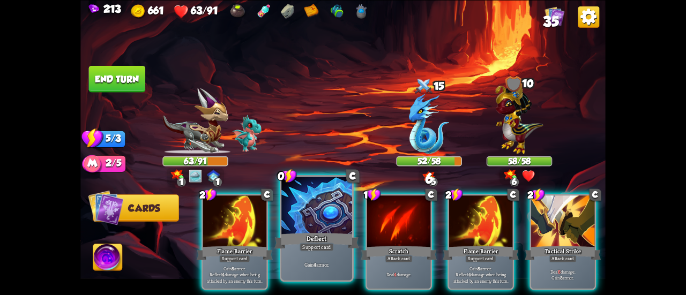
click at [318, 217] on div at bounding box center [316, 206] width 71 height 59
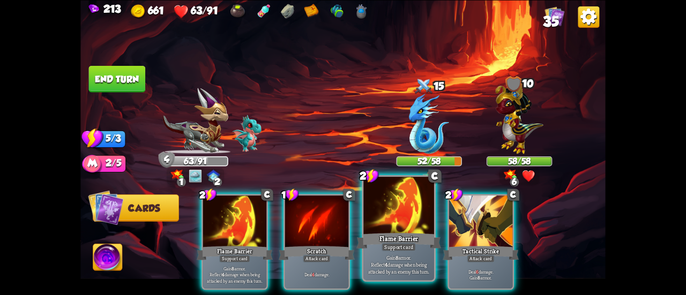
click at [389, 209] on div at bounding box center [398, 206] width 71 height 59
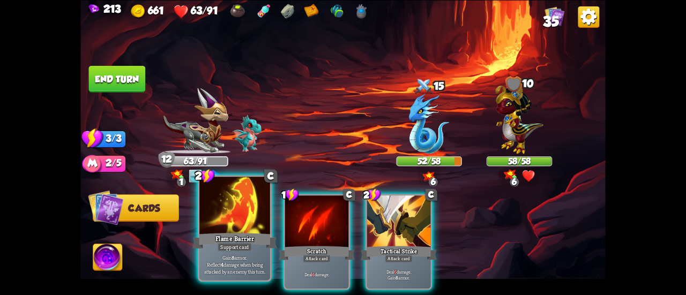
click at [253, 210] on div at bounding box center [234, 206] width 71 height 59
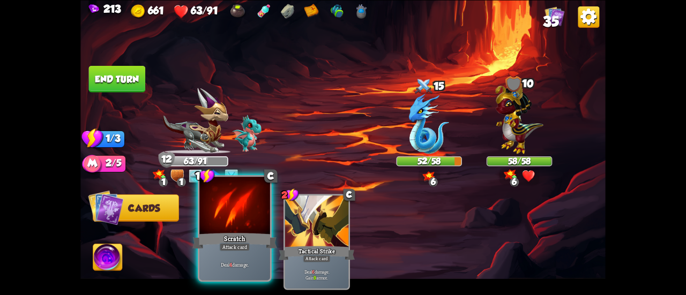
click at [242, 219] on div at bounding box center [234, 206] width 71 height 59
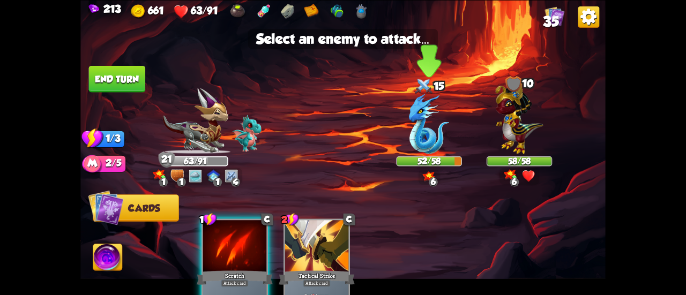
click at [413, 143] on img at bounding box center [429, 123] width 40 height 60
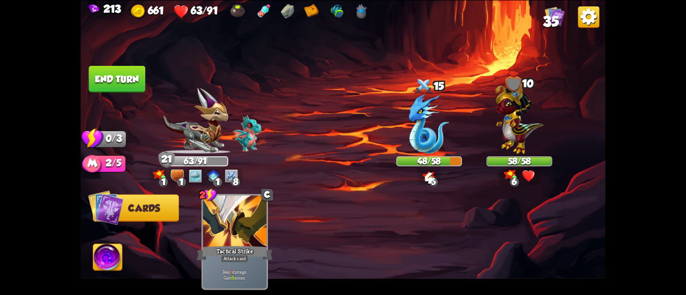
click at [115, 71] on button "End turn" at bounding box center [117, 78] width 57 height 27
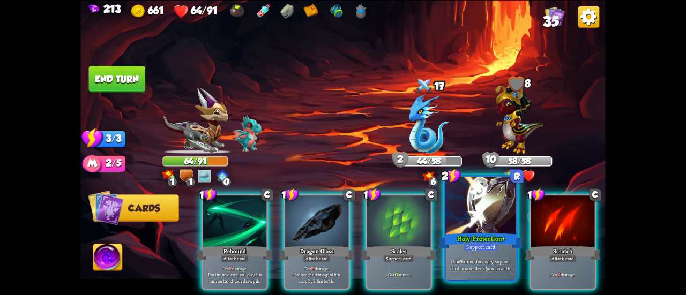
click at [460, 228] on div at bounding box center [480, 206] width 71 height 59
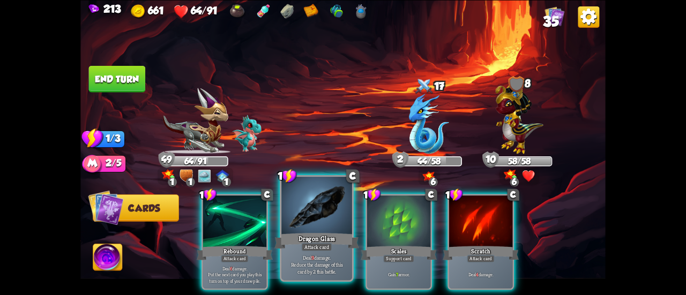
click at [314, 214] on div at bounding box center [316, 206] width 71 height 59
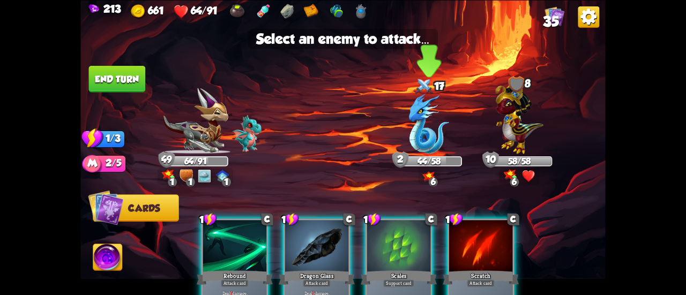
click at [415, 128] on img at bounding box center [429, 123] width 40 height 60
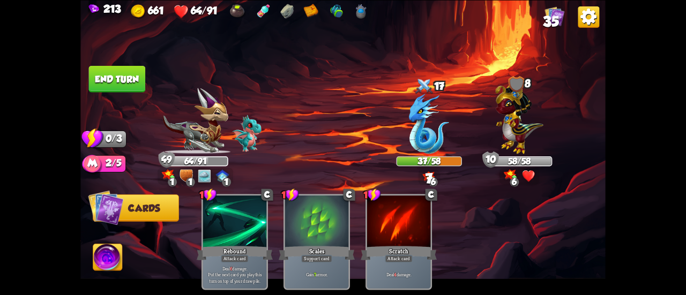
click at [121, 81] on button "End turn" at bounding box center [117, 78] width 57 height 27
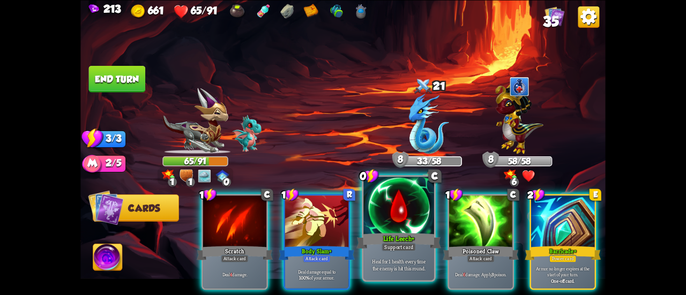
click at [384, 215] on div at bounding box center [398, 206] width 71 height 59
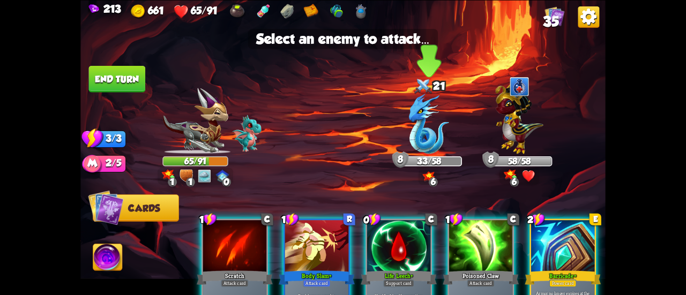
click at [424, 135] on img at bounding box center [429, 123] width 40 height 60
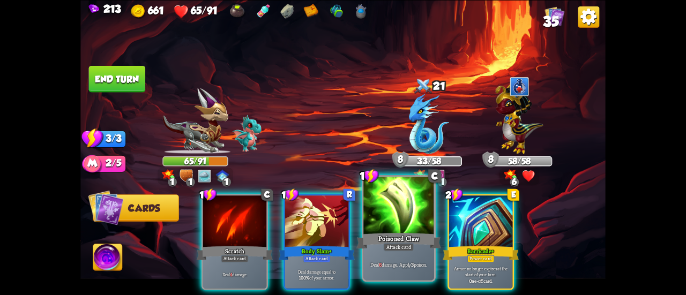
click at [394, 199] on div at bounding box center [398, 206] width 71 height 59
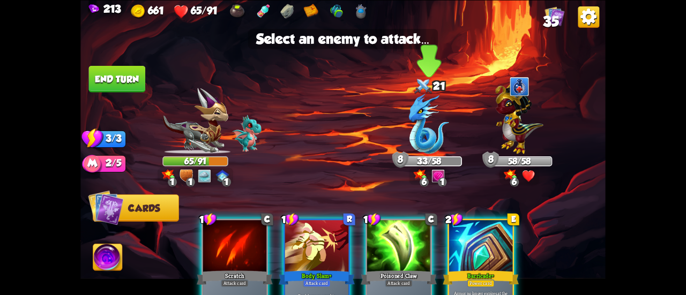
click at [419, 106] on img at bounding box center [429, 123] width 40 height 60
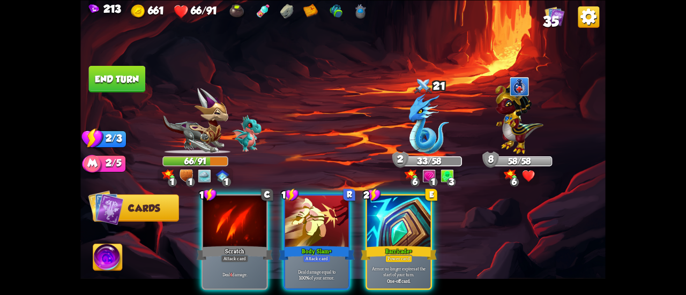
drag, startPoint x: 223, startPoint y: 213, endPoint x: 313, endPoint y: 97, distance: 146.3
click at [311, 97] on div "Select an enemy to attack... You don't have enough stamina to play that card...…" at bounding box center [342, 147] width 525 height 295
click at [442, 206] on div "1 C Scratch Attack card Deal 4 damage. 1 R Body Slam+ Attack card Deal damage e…" at bounding box center [395, 229] width 420 height 131
click at [350, 207] on div "1 C Scratch Attack card Deal 4 damage. 1 R Body Slam+ Attack card Deal damage e…" at bounding box center [395, 229] width 420 height 131
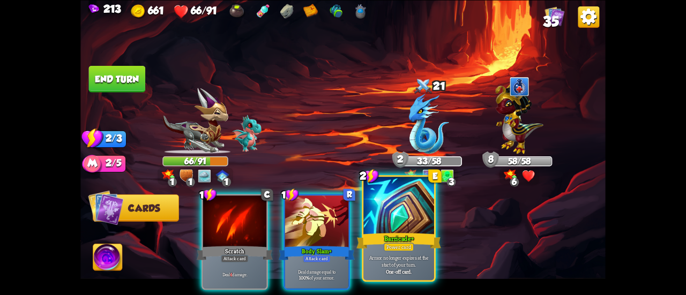
click at [386, 217] on div at bounding box center [398, 206] width 71 height 59
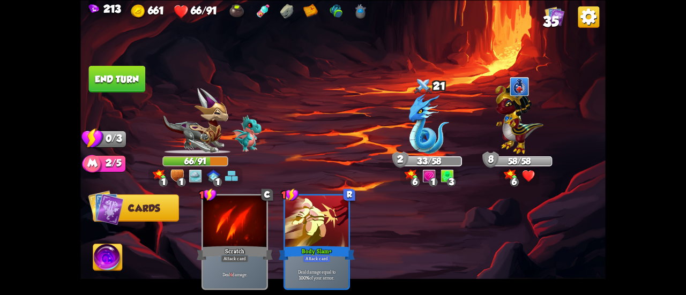
click at [113, 66] on button "End turn" at bounding box center [117, 78] width 57 height 27
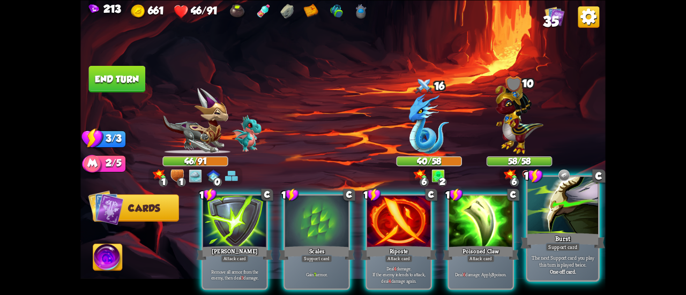
click at [566, 236] on div "Burst" at bounding box center [562, 241] width 85 height 19
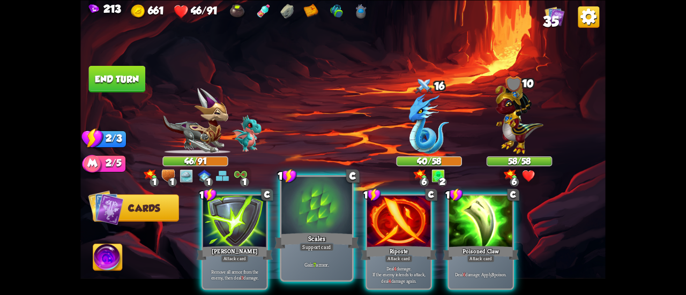
click at [330, 224] on div at bounding box center [316, 206] width 71 height 59
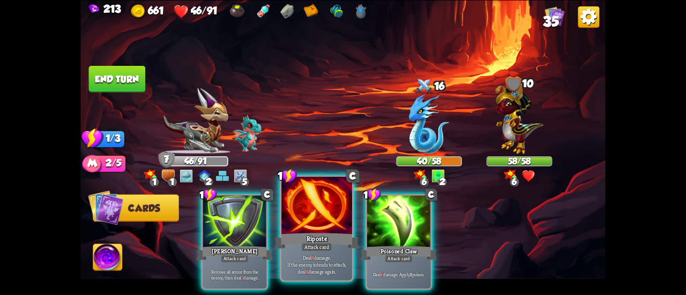
click at [311, 216] on div at bounding box center [316, 206] width 71 height 59
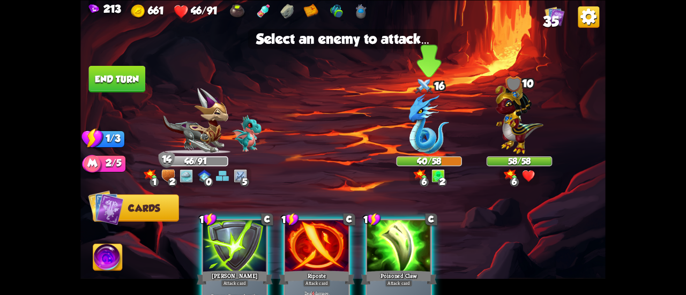
click at [414, 135] on img at bounding box center [429, 123] width 40 height 60
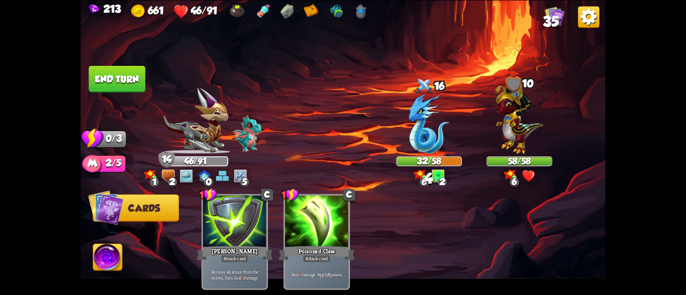
click at [132, 70] on button "End turn" at bounding box center [117, 78] width 57 height 27
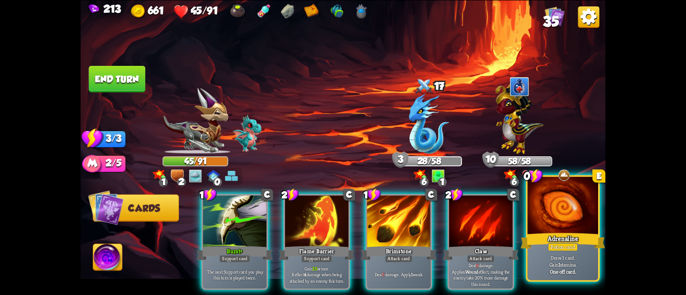
click at [542, 235] on div "Adrenaline" at bounding box center [562, 241] width 85 height 19
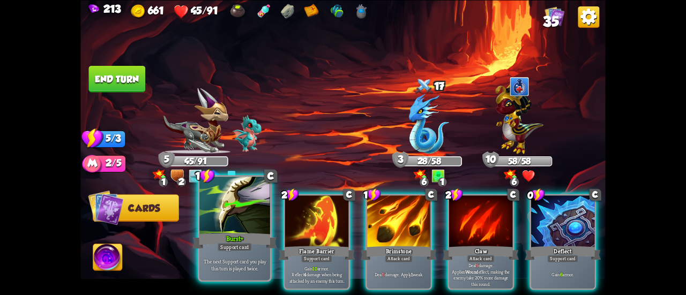
click at [225, 215] on div at bounding box center [234, 206] width 71 height 59
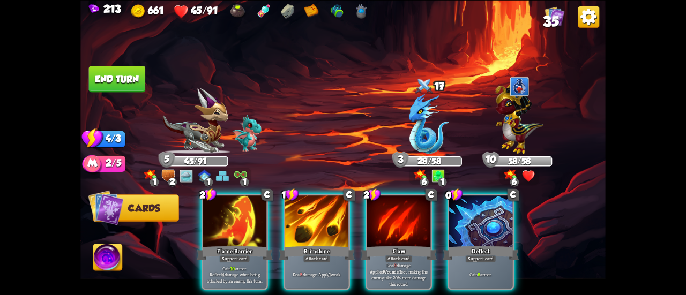
click at [225, 215] on div at bounding box center [234, 223] width 63 height 54
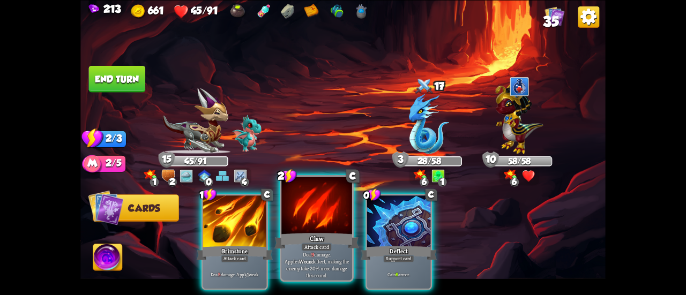
click at [320, 205] on div at bounding box center [316, 206] width 71 height 59
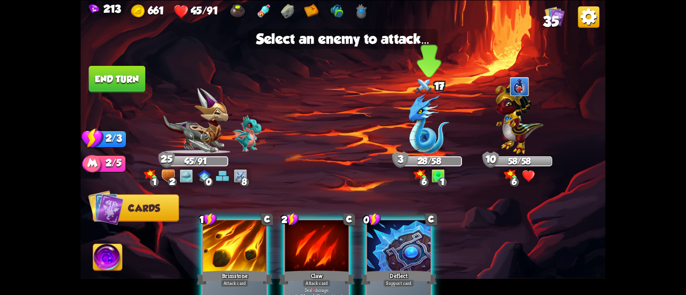
click at [448, 125] on img at bounding box center [429, 123] width 40 height 60
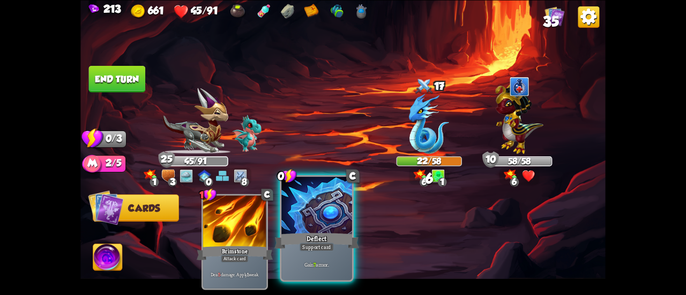
click at [338, 215] on div at bounding box center [316, 206] width 71 height 59
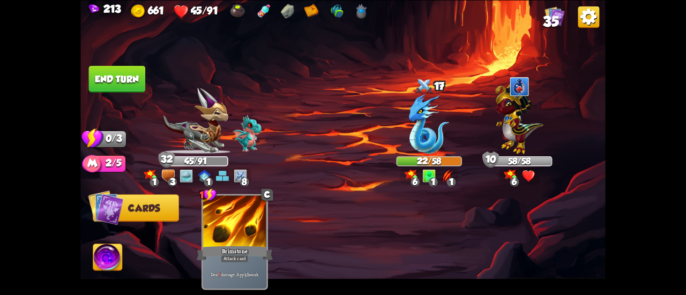
click at [128, 80] on button "End turn" at bounding box center [117, 78] width 57 height 27
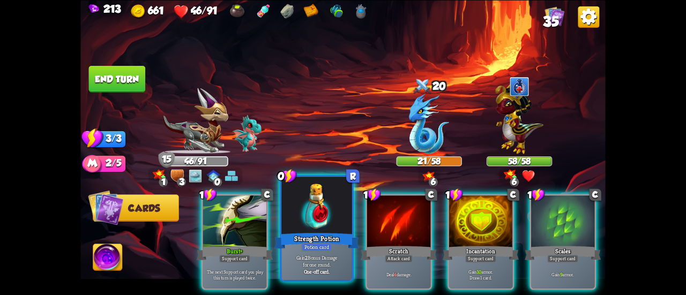
click at [297, 217] on div at bounding box center [316, 206] width 71 height 59
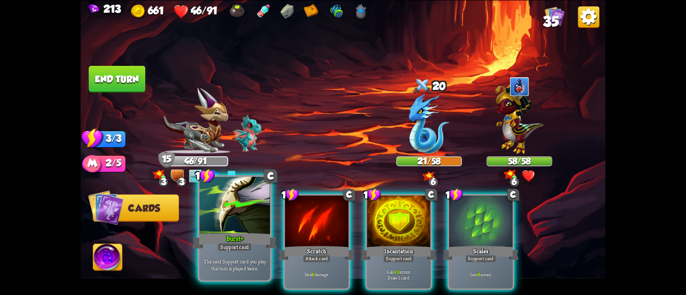
click at [239, 213] on div at bounding box center [234, 206] width 71 height 59
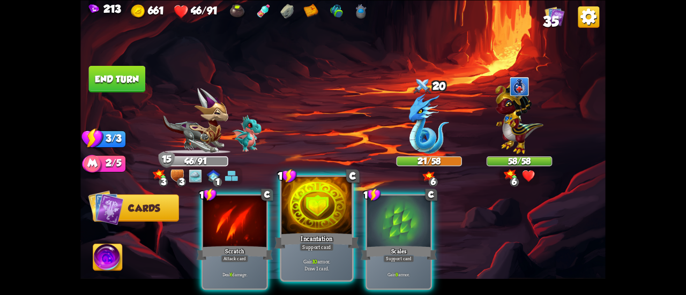
click at [304, 208] on div at bounding box center [316, 206] width 71 height 59
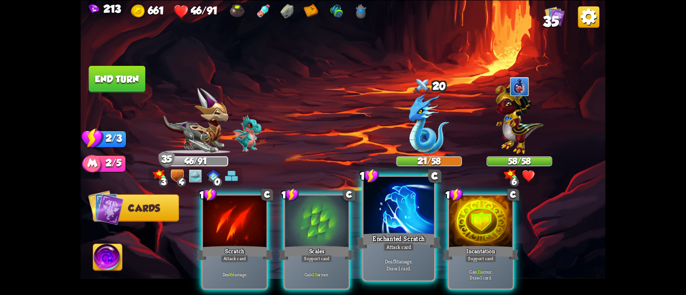
click at [394, 203] on div at bounding box center [398, 206] width 71 height 59
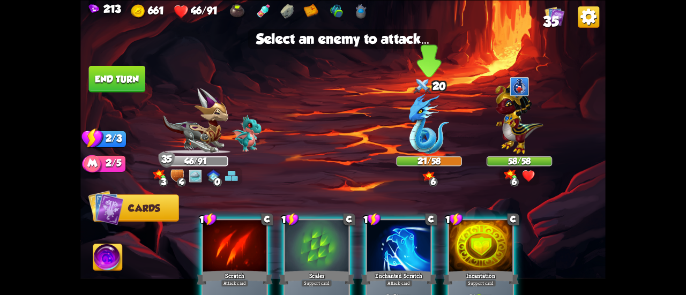
click at [401, 145] on div at bounding box center [428, 124] width 65 height 57
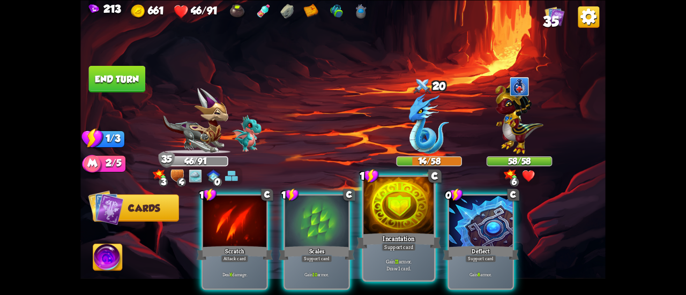
click at [414, 218] on div at bounding box center [398, 206] width 71 height 59
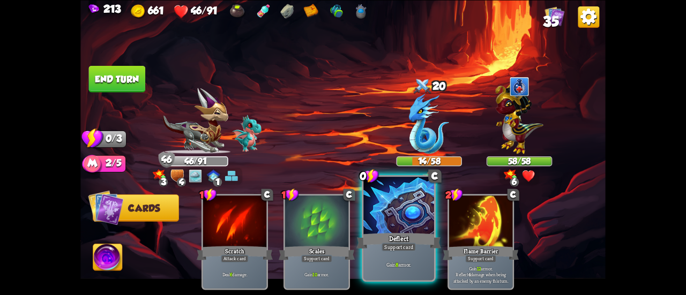
click at [397, 213] on div at bounding box center [398, 206] width 71 height 59
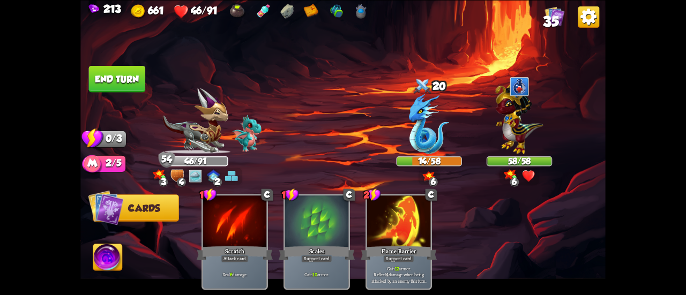
click at [126, 82] on button "End turn" at bounding box center [117, 78] width 57 height 27
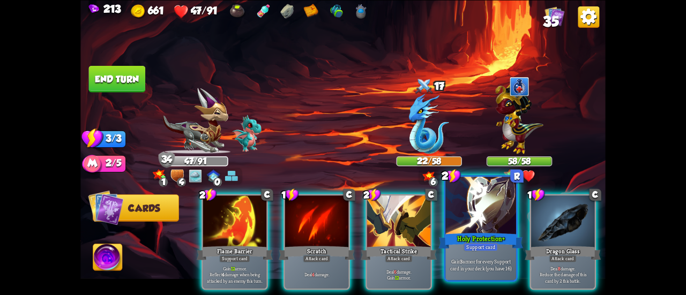
click at [458, 228] on div at bounding box center [480, 206] width 71 height 59
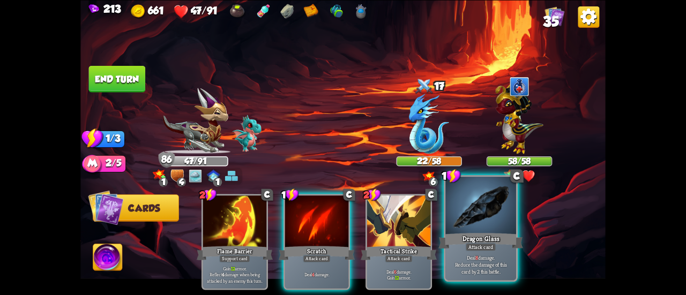
click at [463, 222] on div at bounding box center [480, 206] width 71 height 59
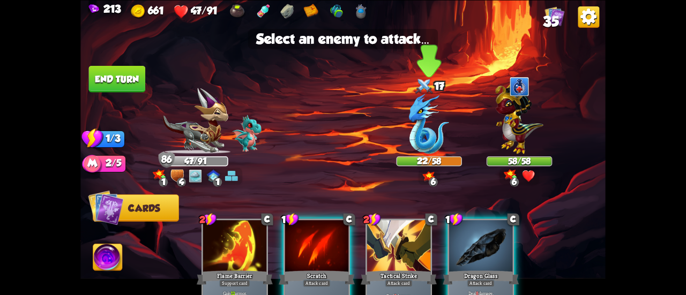
click at [423, 129] on img at bounding box center [429, 123] width 40 height 60
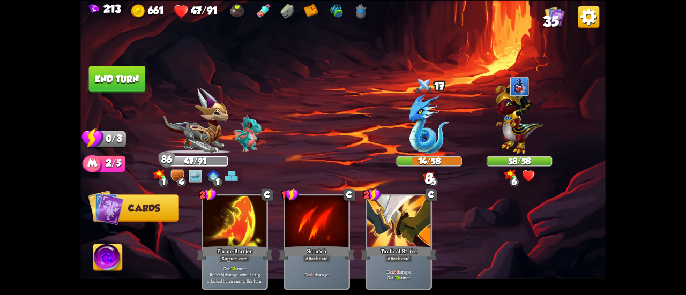
click at [126, 74] on button "End turn" at bounding box center [117, 78] width 58 height 27
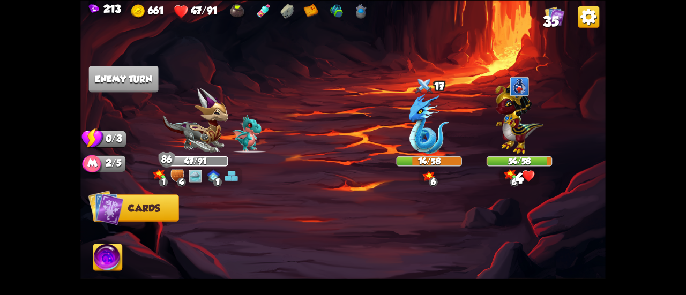
click at [549, 20] on span "35" at bounding box center [551, 21] width 16 height 16
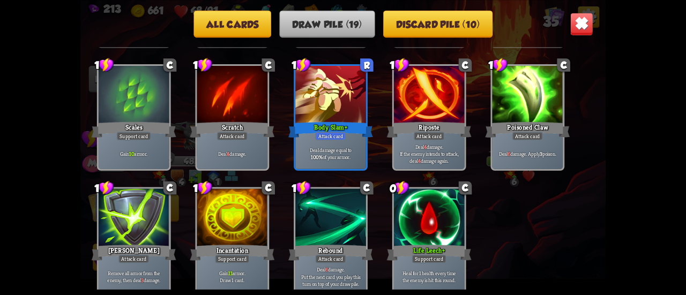
scroll to position [337, 0]
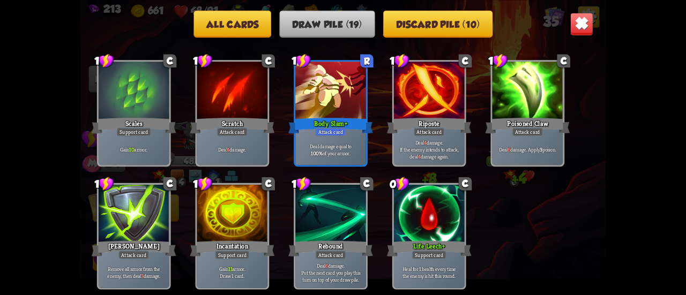
click at [586, 13] on img at bounding box center [581, 23] width 23 height 23
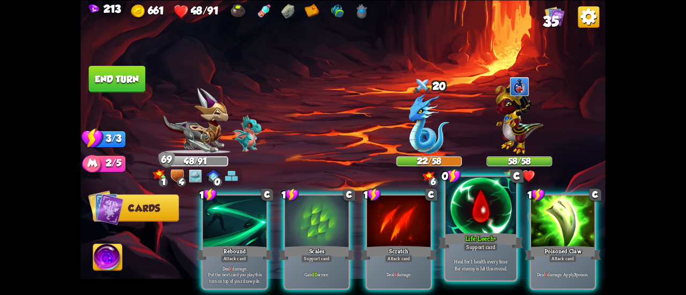
drag, startPoint x: 449, startPoint y: 215, endPoint x: 453, endPoint y: 218, distance: 5.5
click at [453, 218] on div "1 C Rebound Attack card Deal 6 damage. Put the next card you play this turn on …" at bounding box center [395, 229] width 420 height 131
click at [453, 218] on div at bounding box center [480, 206] width 71 height 59
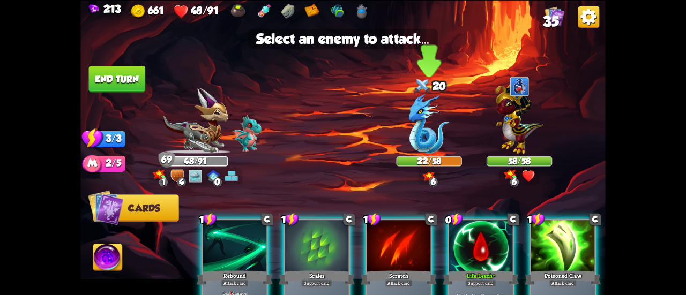
click at [422, 135] on img at bounding box center [429, 123] width 40 height 60
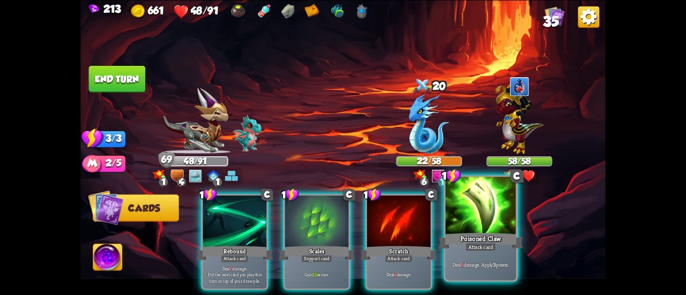
click at [467, 242] on div "Poisoned Claw" at bounding box center [480, 241] width 85 height 19
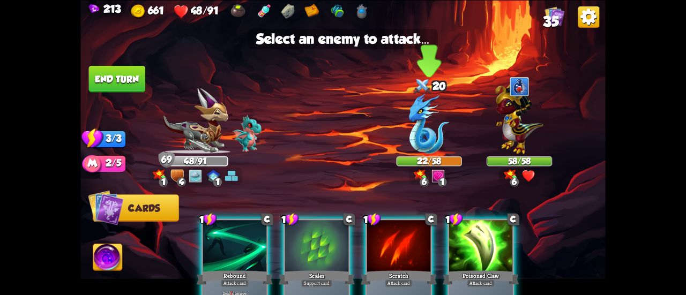
click at [426, 133] on img at bounding box center [429, 123] width 40 height 60
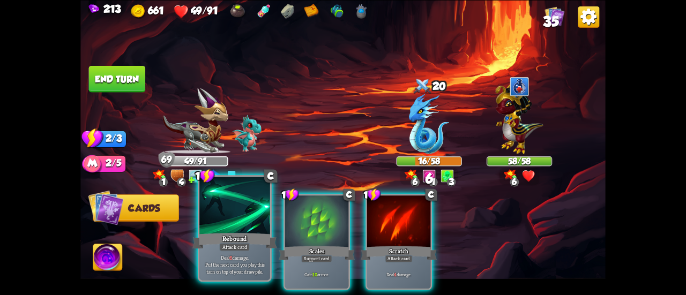
click at [234, 223] on div at bounding box center [234, 206] width 71 height 59
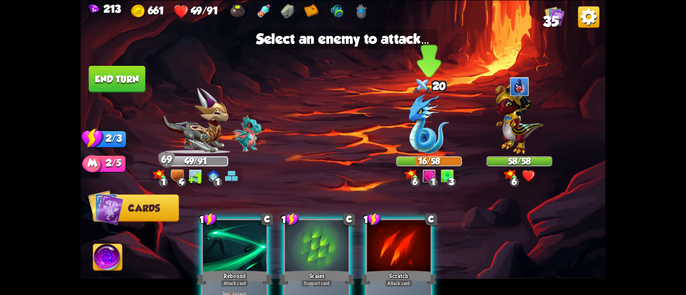
click at [402, 130] on div at bounding box center [428, 124] width 65 height 57
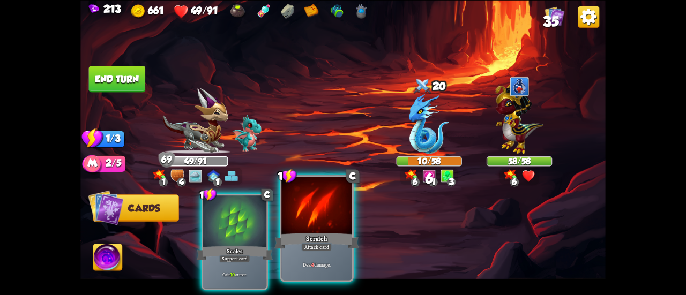
click at [323, 200] on div at bounding box center [316, 206] width 71 height 59
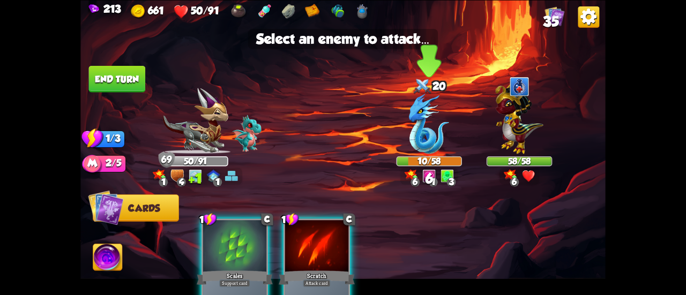
click at [412, 127] on img at bounding box center [429, 123] width 40 height 60
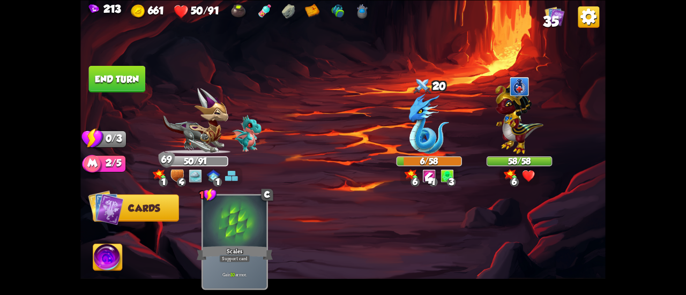
click at [111, 71] on button "End turn" at bounding box center [117, 78] width 57 height 27
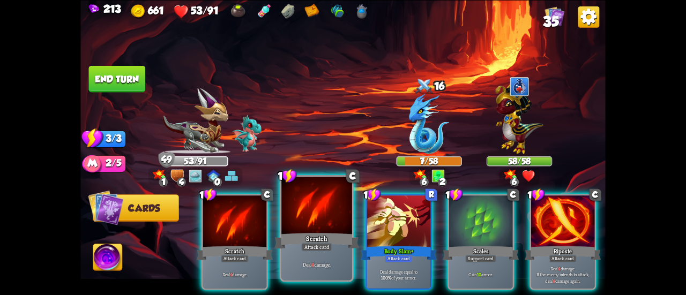
click at [301, 221] on div at bounding box center [316, 206] width 71 height 59
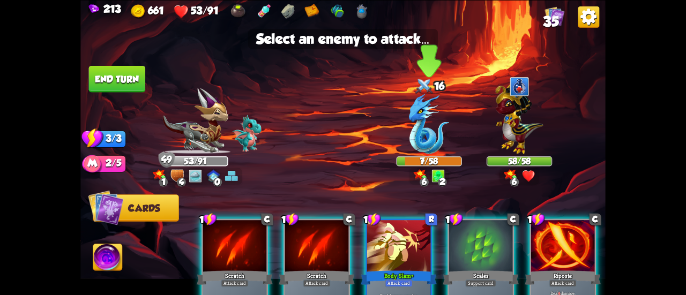
click at [420, 132] on img at bounding box center [429, 123] width 40 height 60
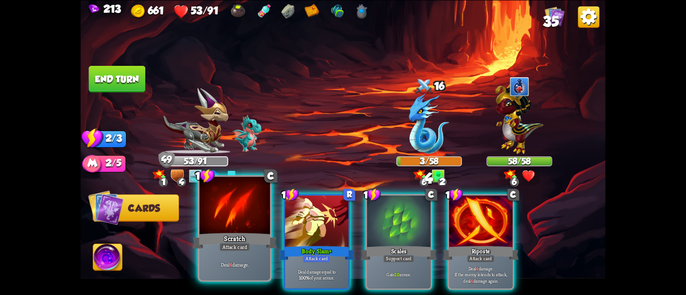
click at [240, 205] on div at bounding box center [234, 206] width 71 height 59
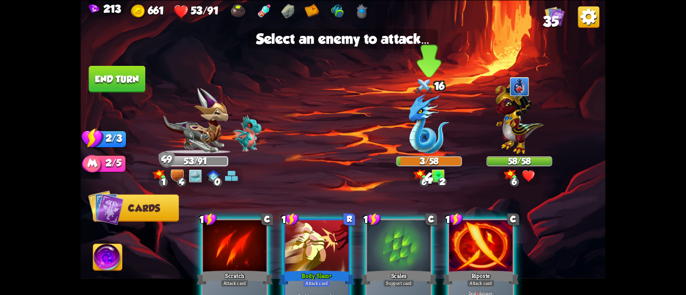
click at [414, 131] on img at bounding box center [429, 123] width 40 height 60
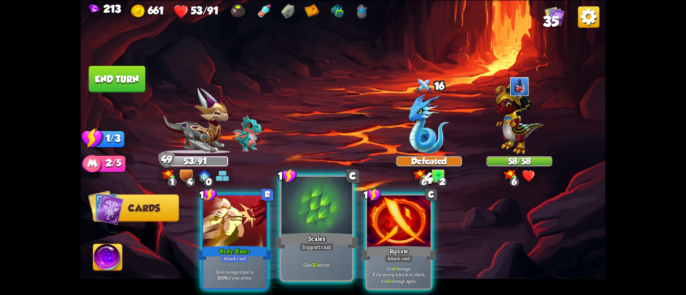
click at [300, 202] on div at bounding box center [316, 206] width 71 height 59
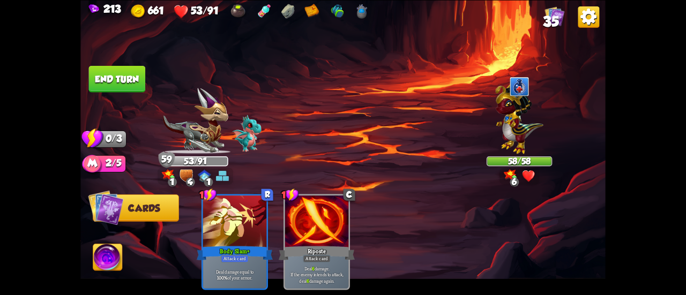
click at [98, 74] on button "End turn" at bounding box center [117, 78] width 57 height 27
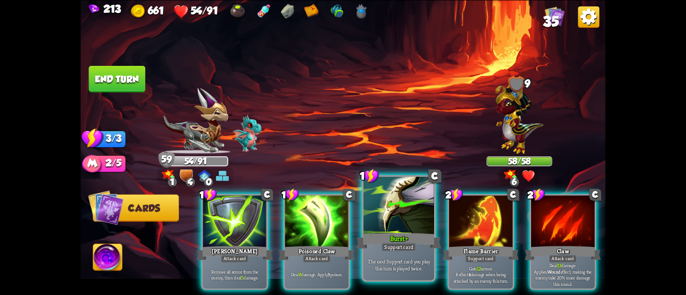
click at [378, 210] on div at bounding box center [398, 206] width 71 height 59
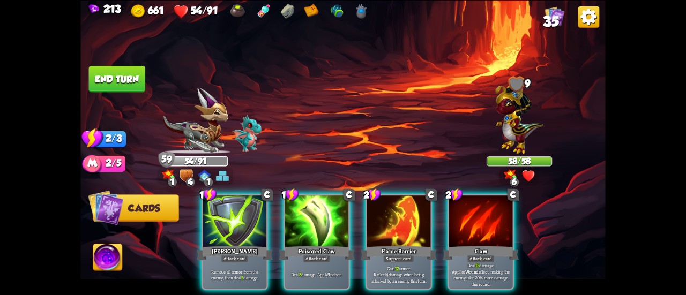
click at [378, 210] on div at bounding box center [398, 223] width 63 height 54
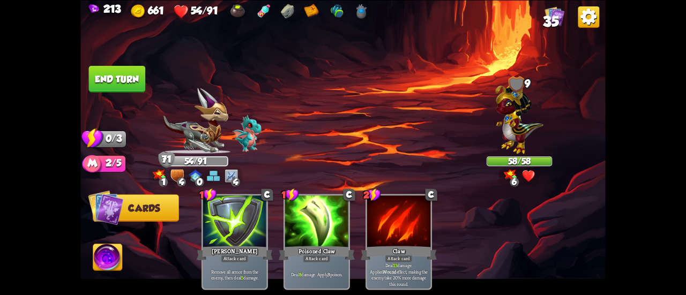
click at [120, 79] on button "End turn" at bounding box center [117, 78] width 57 height 27
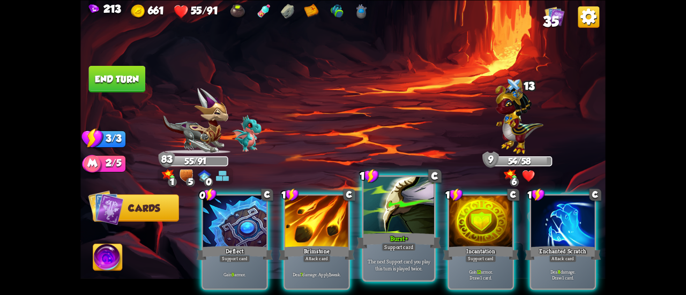
click at [398, 218] on div at bounding box center [398, 206] width 71 height 59
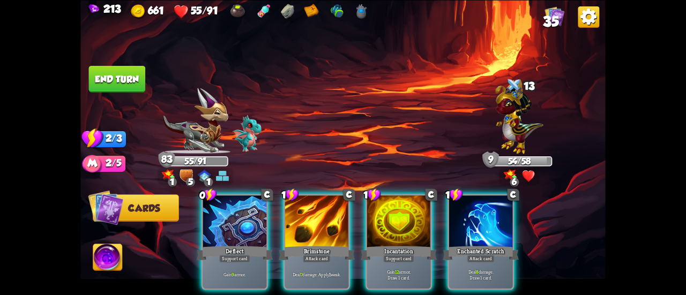
click at [398, 218] on div at bounding box center [398, 223] width 63 height 54
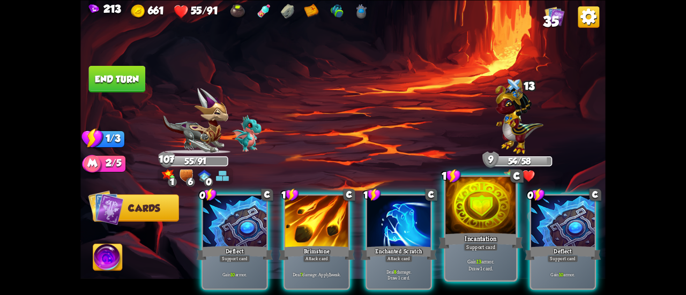
click at [477, 217] on div at bounding box center [480, 206] width 71 height 59
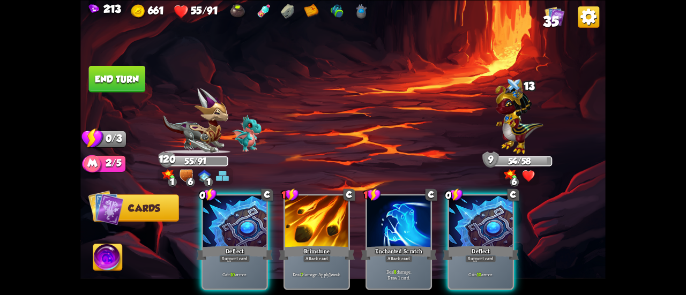
click at [477, 217] on div at bounding box center [480, 223] width 63 height 54
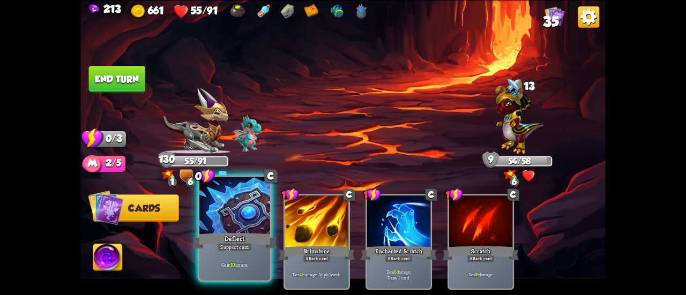
click at [242, 219] on div at bounding box center [234, 206] width 71 height 59
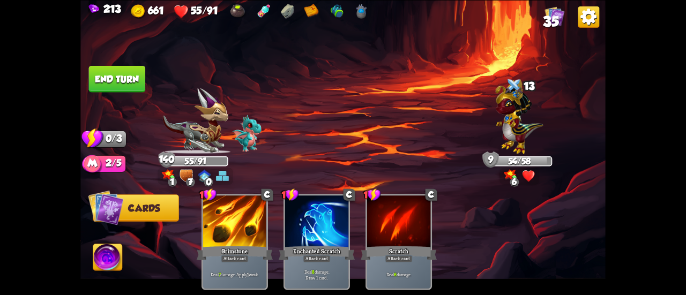
click at [115, 74] on button "End turn" at bounding box center [117, 78] width 58 height 27
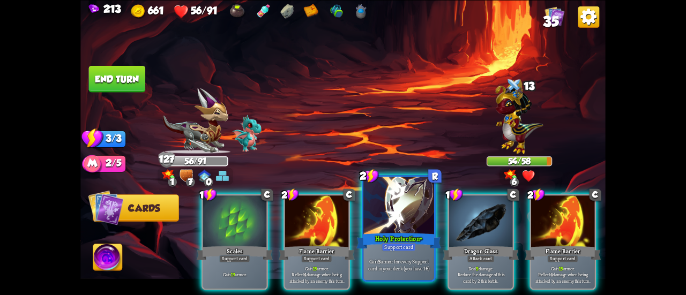
click at [387, 243] on div "Support card" at bounding box center [399, 247] width 34 height 9
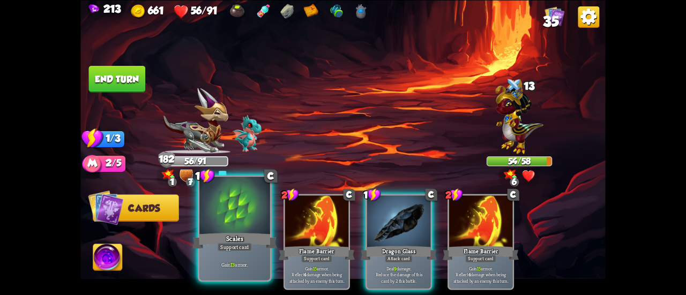
click at [238, 208] on div at bounding box center [234, 206] width 71 height 59
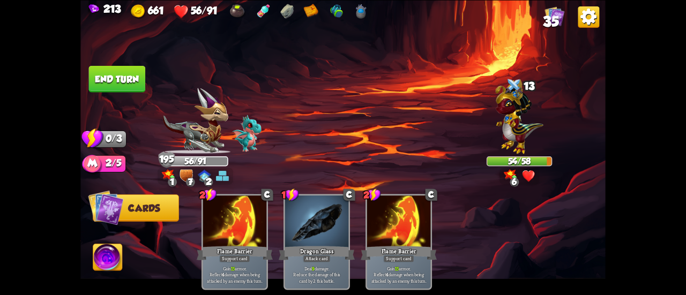
click at [121, 79] on button "End turn" at bounding box center [117, 78] width 57 height 27
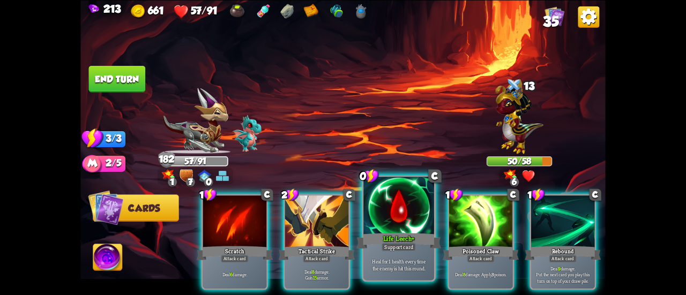
click at [380, 202] on div at bounding box center [398, 206] width 71 height 59
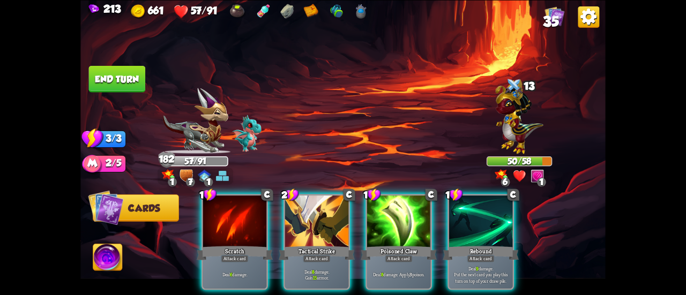
click at [133, 83] on button "End turn" at bounding box center [117, 78] width 57 height 27
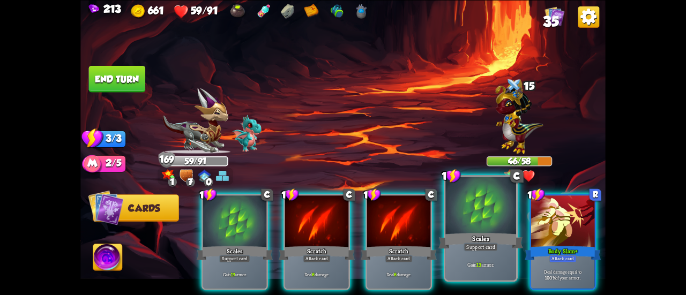
click at [488, 246] on div "Support card" at bounding box center [481, 247] width 34 height 9
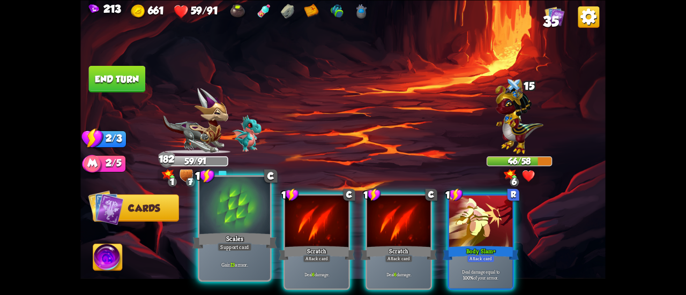
click at [234, 205] on div at bounding box center [234, 206] width 71 height 59
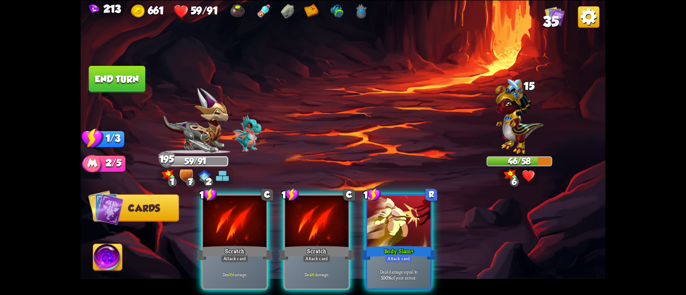
click at [125, 70] on button "End turn" at bounding box center [117, 78] width 57 height 27
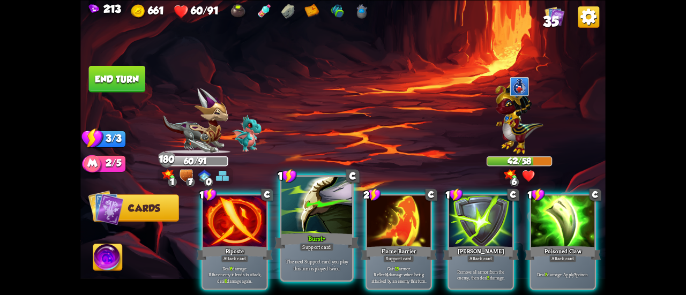
click at [296, 205] on div at bounding box center [316, 206] width 71 height 59
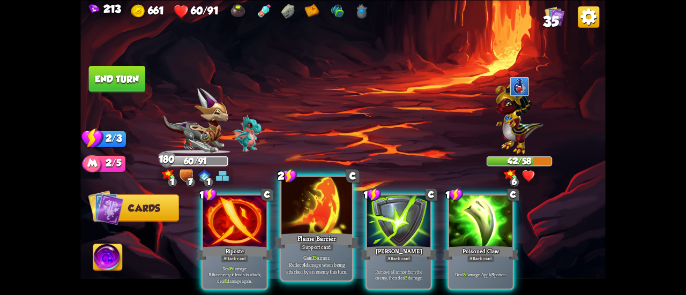
click at [301, 205] on div at bounding box center [316, 206] width 71 height 59
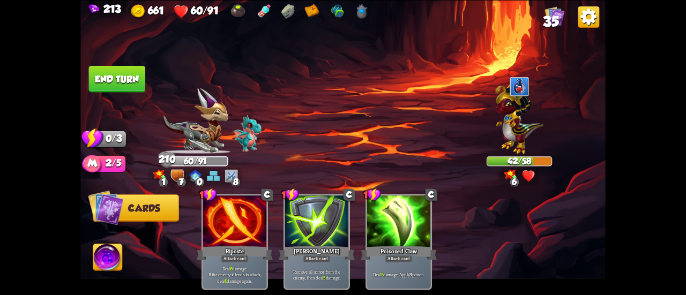
click at [125, 74] on button "End turn" at bounding box center [117, 78] width 57 height 27
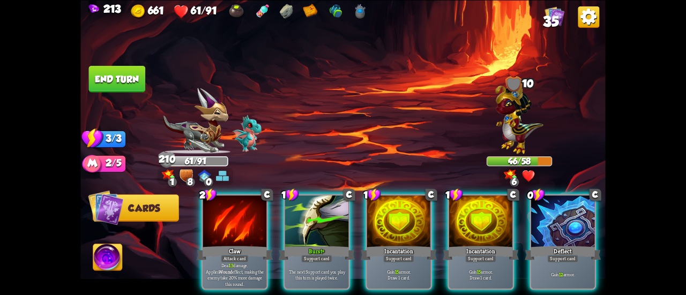
drag, startPoint x: 399, startPoint y: 217, endPoint x: 342, endPoint y: 140, distance: 95.3
click at [342, 140] on div "Select an enemy to attack... You don't have enough stamina to play that card...…" at bounding box center [342, 147] width 525 height 295
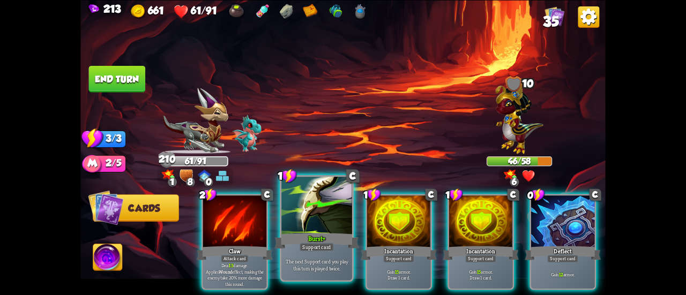
click at [311, 226] on div at bounding box center [316, 206] width 71 height 59
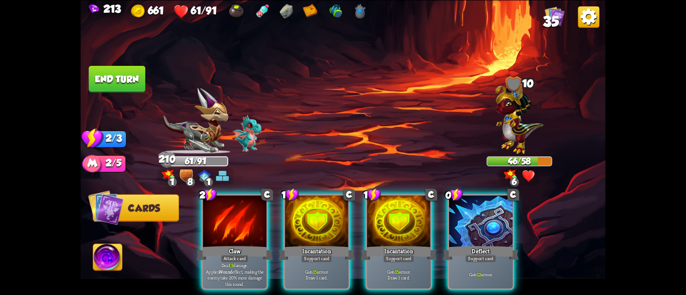
click at [399, 217] on div at bounding box center [398, 223] width 63 height 54
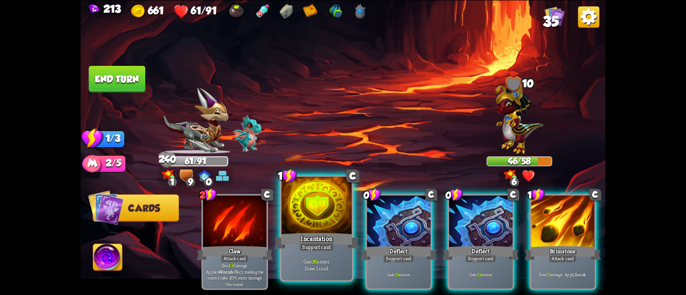
click at [325, 221] on div at bounding box center [316, 206] width 71 height 59
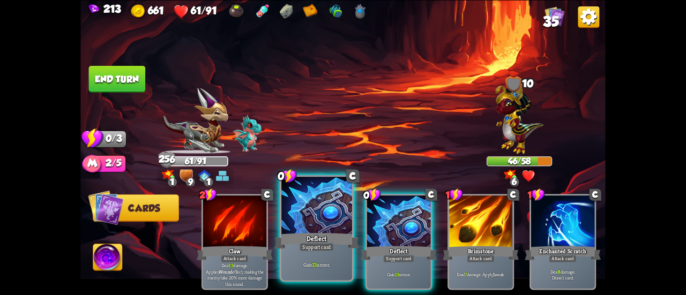
click at [315, 214] on div at bounding box center [316, 206] width 71 height 59
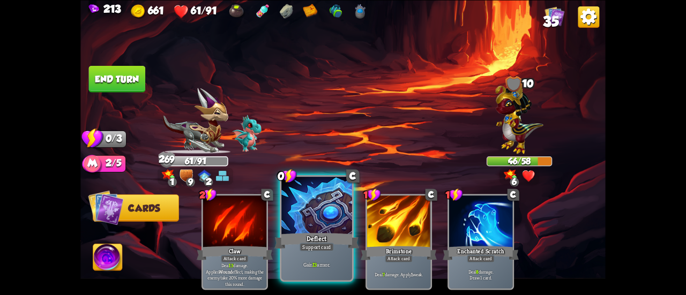
click at [305, 205] on div at bounding box center [316, 206] width 71 height 59
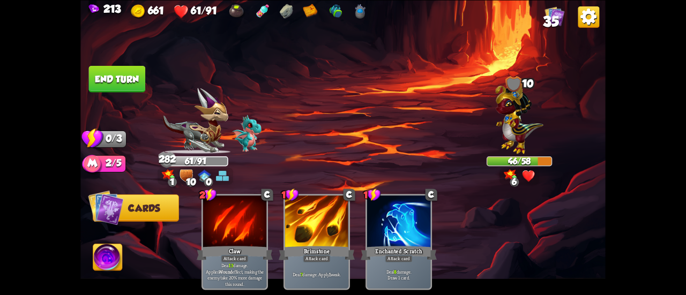
click at [123, 78] on button "End turn" at bounding box center [117, 78] width 57 height 27
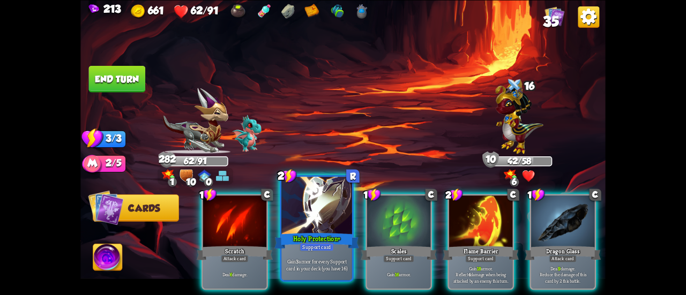
click at [314, 215] on div at bounding box center [316, 206] width 71 height 59
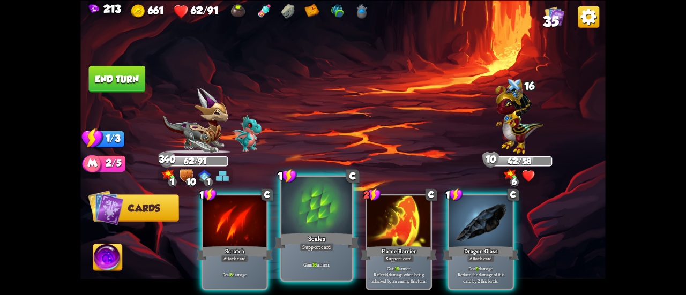
click at [301, 206] on div at bounding box center [316, 206] width 71 height 59
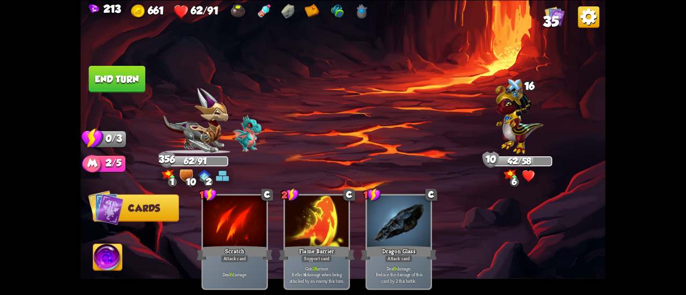
click at [115, 82] on button "End turn" at bounding box center [117, 78] width 57 height 27
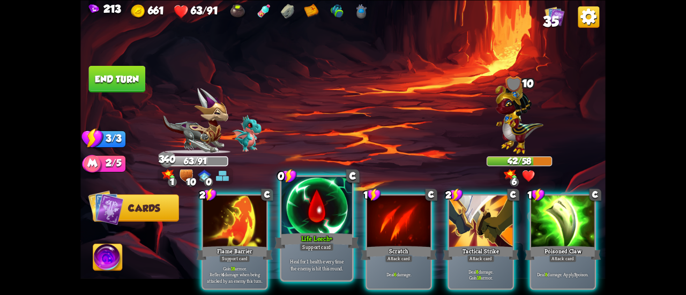
click at [297, 202] on div at bounding box center [316, 206] width 71 height 59
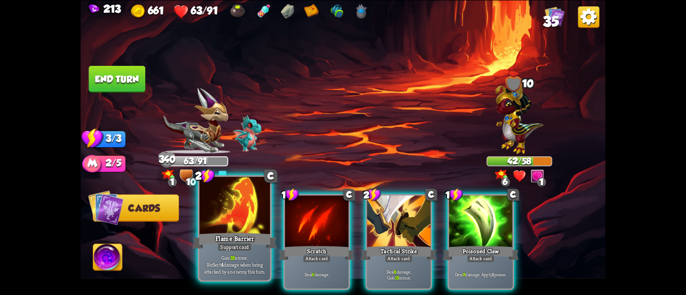
click at [212, 193] on div at bounding box center [234, 206] width 71 height 59
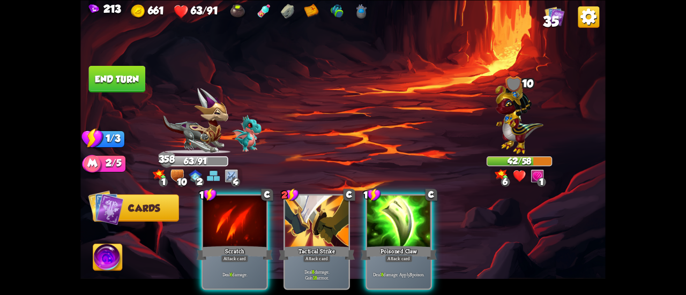
click at [113, 73] on button "End turn" at bounding box center [117, 78] width 57 height 27
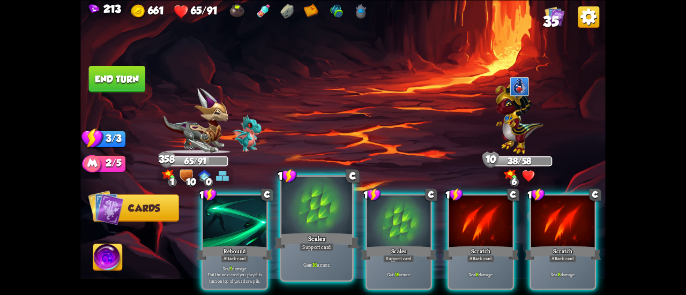
click at [303, 203] on div at bounding box center [316, 206] width 71 height 59
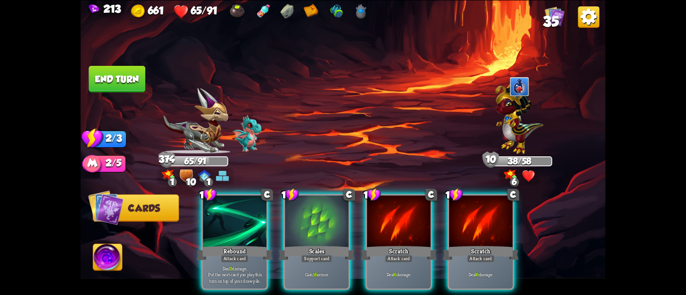
drag, startPoint x: 303, startPoint y: 203, endPoint x: 294, endPoint y: 192, distance: 14.8
click at [303, 203] on div at bounding box center [316, 223] width 63 height 54
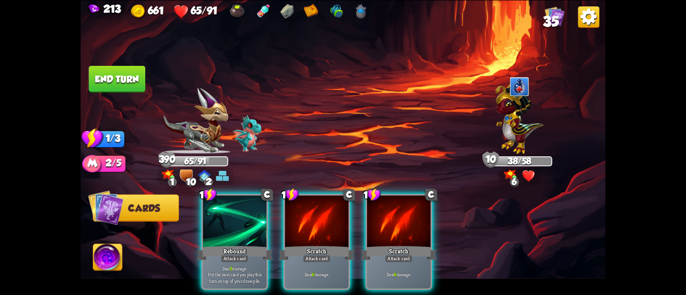
click at [138, 80] on button "End turn" at bounding box center [117, 78] width 57 height 27
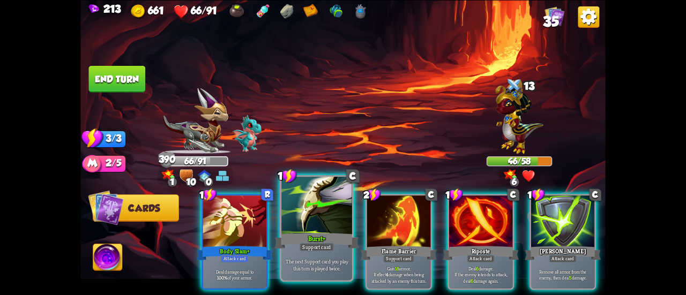
click at [299, 216] on div at bounding box center [316, 206] width 71 height 59
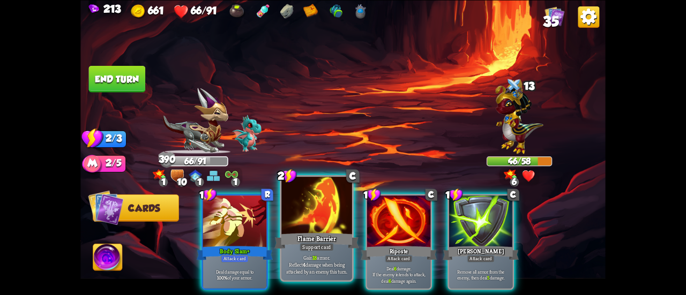
click at [297, 214] on div at bounding box center [316, 206] width 71 height 59
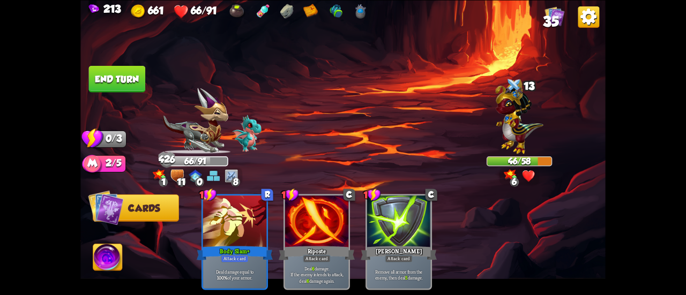
click at [128, 78] on button "End turn" at bounding box center [117, 78] width 57 height 27
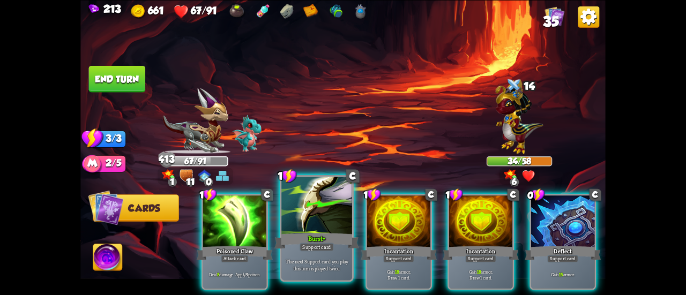
click at [297, 205] on div at bounding box center [316, 206] width 71 height 59
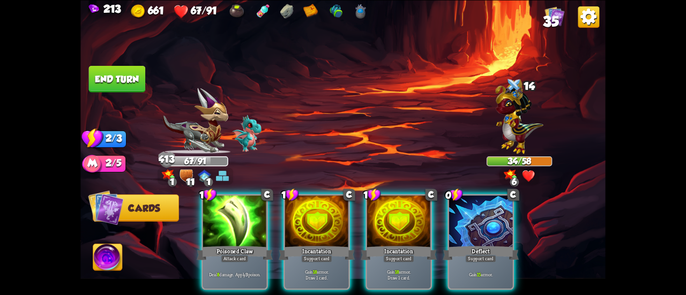
click at [297, 205] on div at bounding box center [316, 223] width 63 height 54
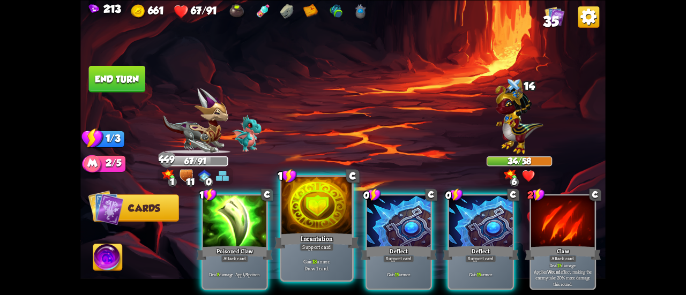
click at [310, 214] on div at bounding box center [316, 206] width 71 height 59
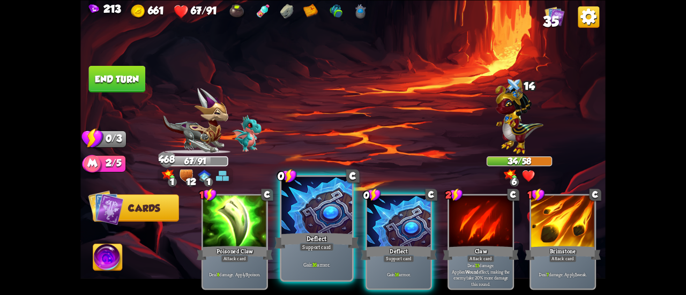
click at [304, 208] on div at bounding box center [316, 206] width 71 height 59
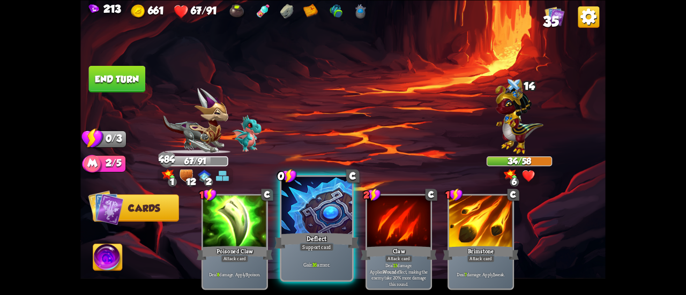
click at [301, 206] on div at bounding box center [316, 206] width 71 height 59
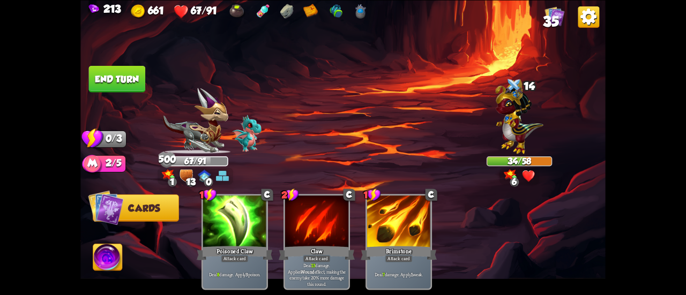
click at [124, 81] on button "End turn" at bounding box center [117, 78] width 57 height 27
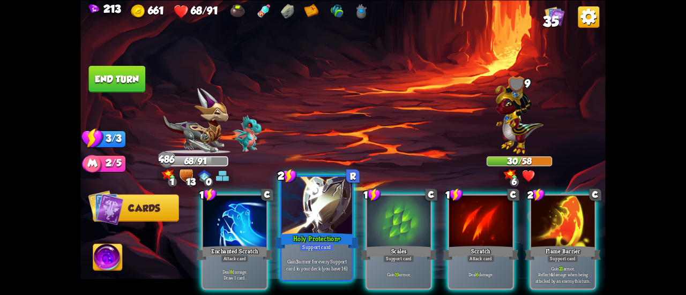
click at [314, 244] on div "Support card" at bounding box center [317, 247] width 34 height 9
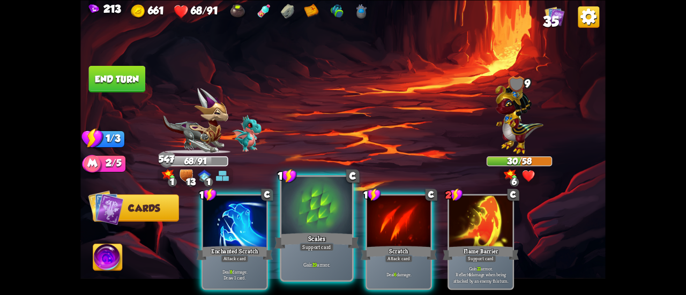
click at [297, 213] on div at bounding box center [316, 206] width 71 height 59
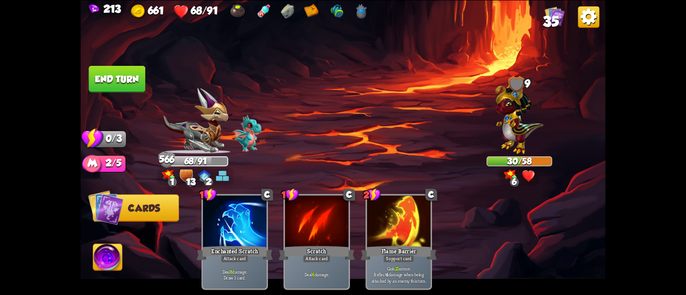
click at [111, 76] on button "End turn" at bounding box center [117, 78] width 57 height 27
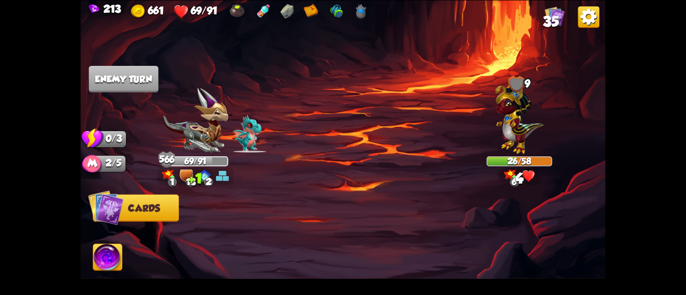
click at [550, 13] on span "35" at bounding box center [551, 21] width 16 height 16
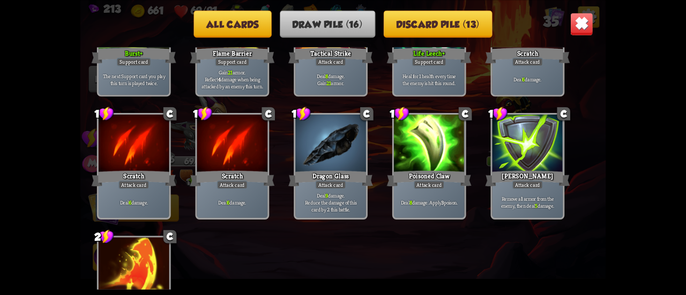
scroll to position [0, 0]
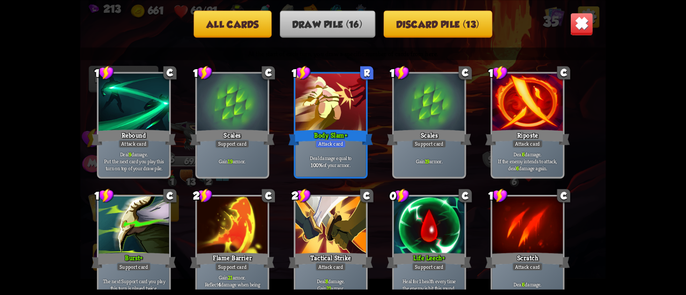
click at [584, 27] on img at bounding box center [581, 23] width 23 height 23
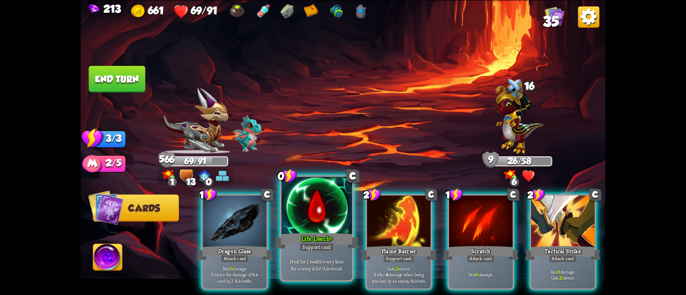
click at [312, 207] on div at bounding box center [316, 206] width 71 height 59
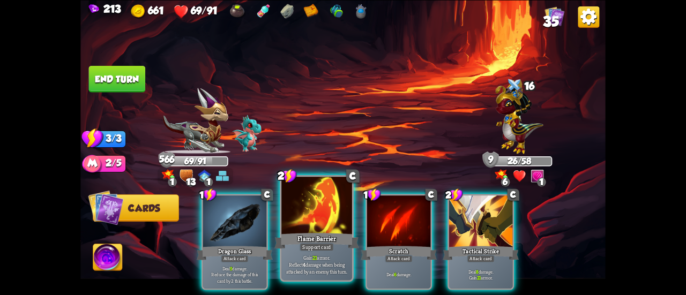
click at [309, 198] on div at bounding box center [316, 206] width 71 height 59
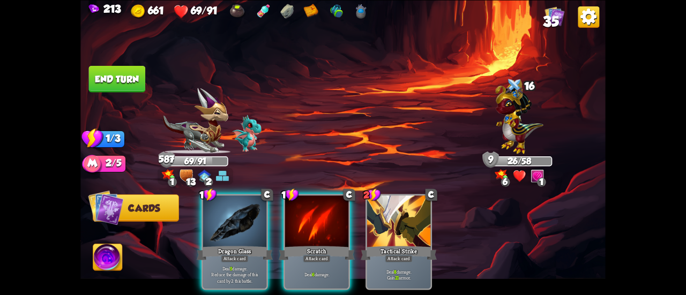
click at [124, 77] on button "End turn" at bounding box center [117, 78] width 57 height 27
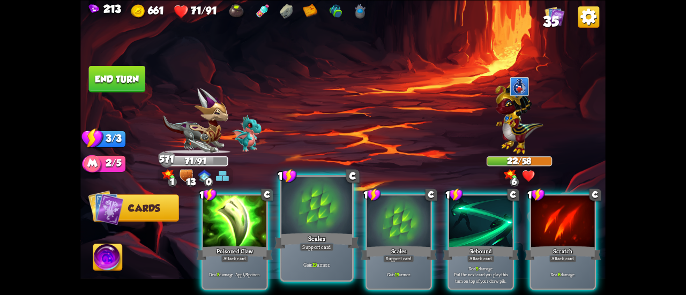
click at [315, 211] on div at bounding box center [316, 206] width 71 height 59
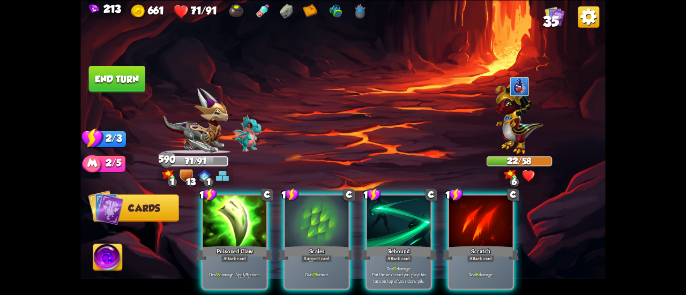
click at [315, 211] on div at bounding box center [316, 223] width 63 height 54
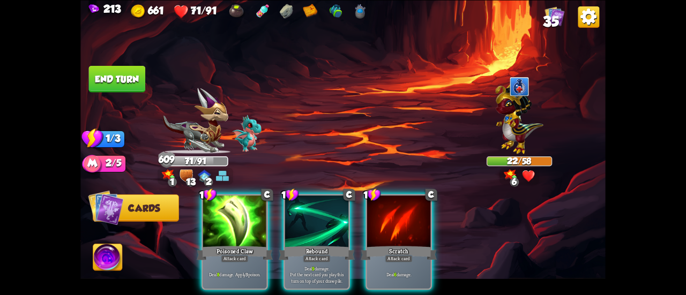
click at [121, 74] on button "End turn" at bounding box center [117, 78] width 57 height 27
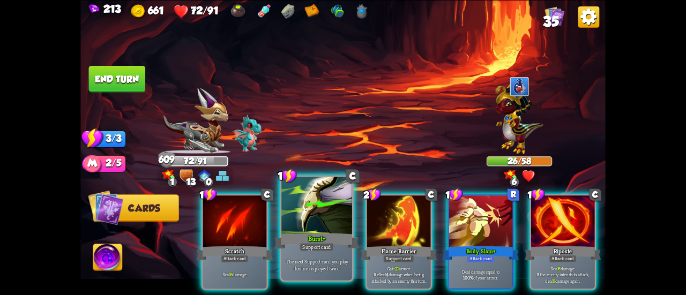
click at [313, 201] on div at bounding box center [316, 206] width 71 height 59
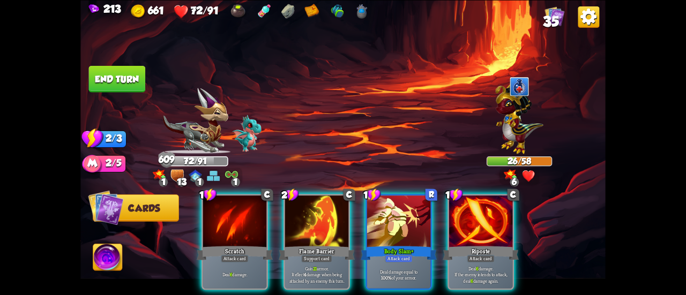
click at [313, 201] on div at bounding box center [316, 223] width 63 height 54
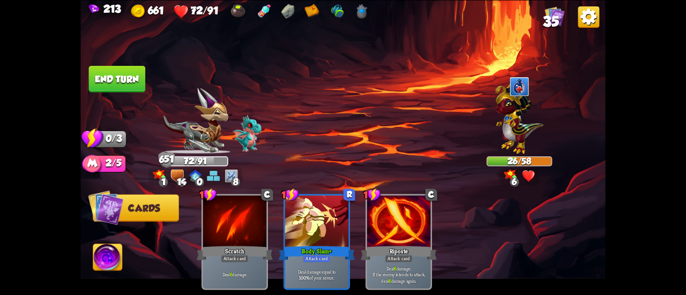
click at [122, 85] on button "End turn" at bounding box center [117, 78] width 57 height 27
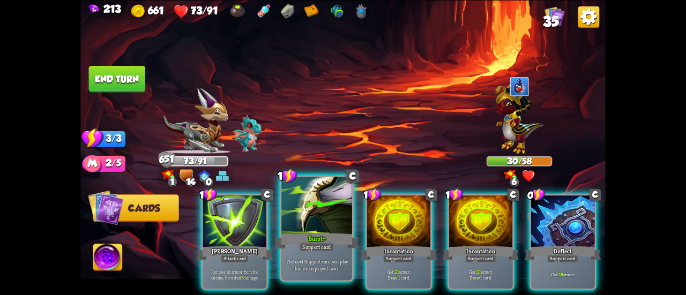
click at [317, 198] on div at bounding box center [316, 206] width 71 height 59
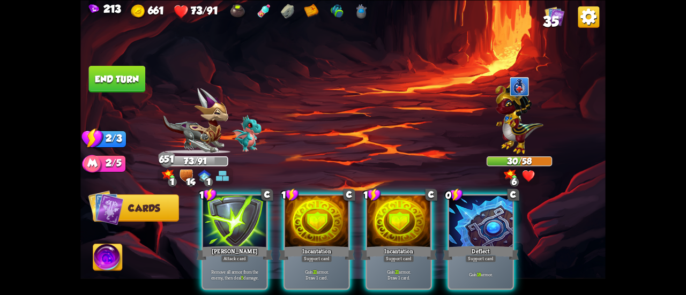
click at [317, 198] on div at bounding box center [316, 223] width 63 height 54
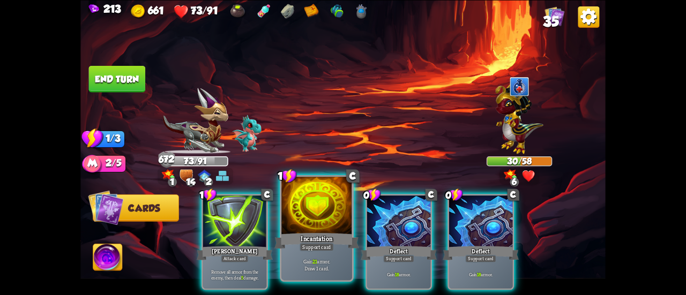
click at [317, 204] on div at bounding box center [316, 206] width 71 height 59
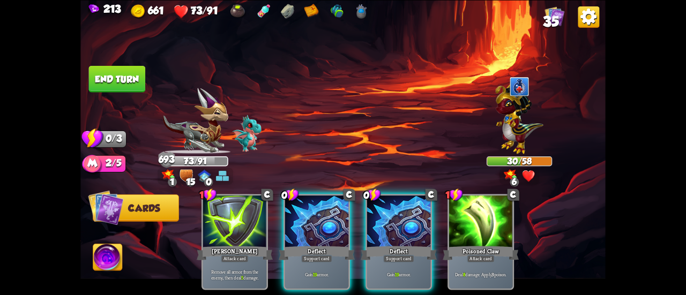
click at [317, 204] on div at bounding box center [316, 223] width 63 height 54
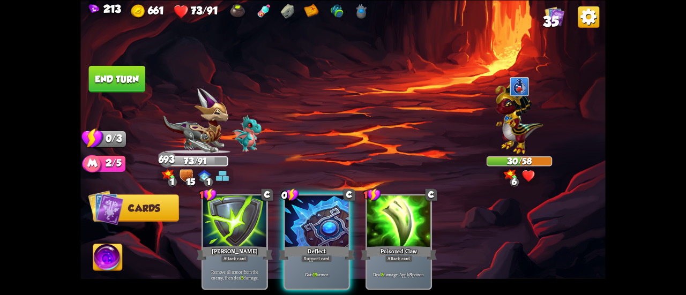
click at [317, 204] on div at bounding box center [316, 223] width 63 height 54
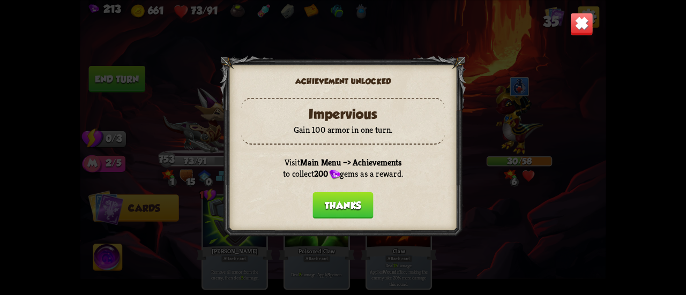
click at [131, 79] on div "Achievement unlocked Impervious Gain 100 armor in one turn. Visit Main Menu –> …" at bounding box center [342, 147] width 525 height 295
click at [332, 203] on button "Thanks" at bounding box center [342, 205] width 61 height 27
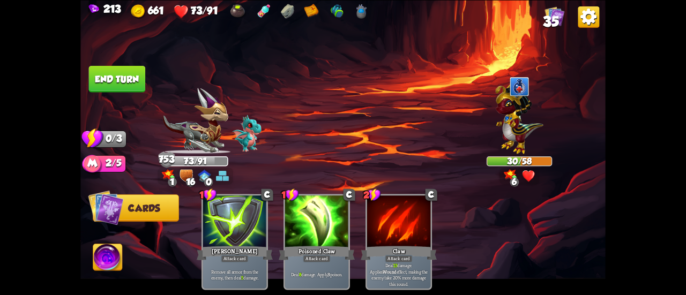
click at [120, 72] on button "End turn" at bounding box center [116, 78] width 57 height 27
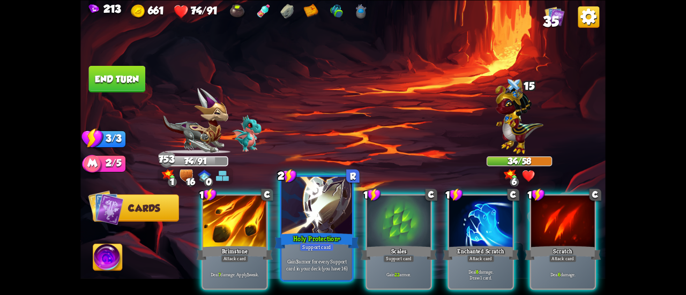
click at [322, 198] on div at bounding box center [316, 206] width 71 height 59
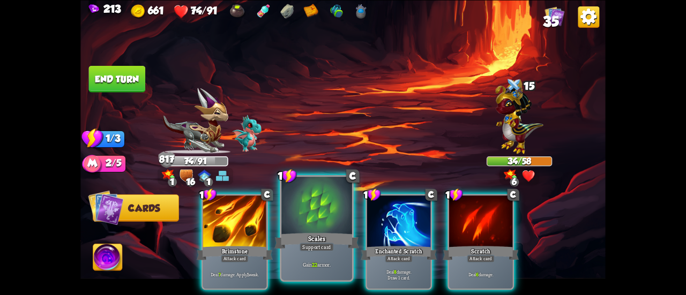
click at [316, 199] on div at bounding box center [316, 206] width 71 height 59
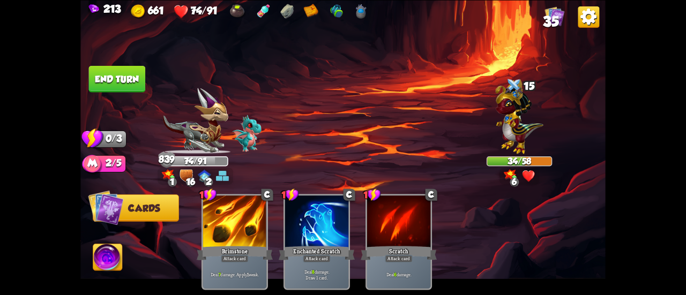
click at [116, 69] on button "End turn" at bounding box center [117, 78] width 57 height 27
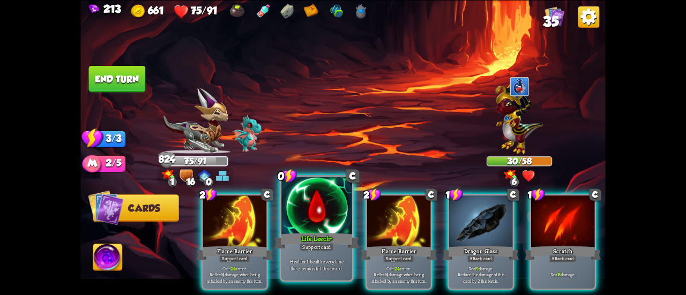
click at [299, 201] on div at bounding box center [316, 206] width 71 height 59
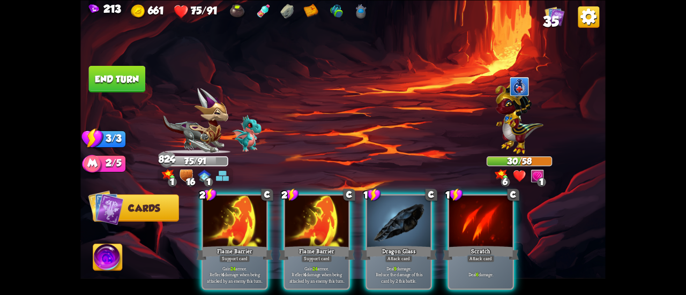
click at [299, 201] on div at bounding box center [316, 223] width 63 height 54
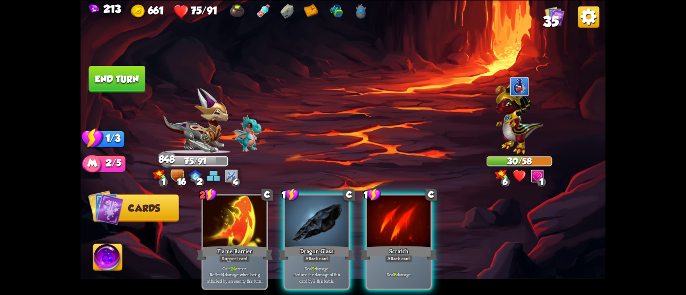
click at [113, 84] on button "End turn" at bounding box center [117, 78] width 57 height 27
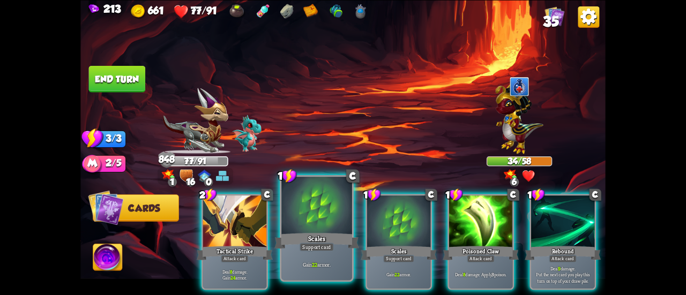
click at [318, 238] on div "Scales" at bounding box center [316, 241] width 85 height 19
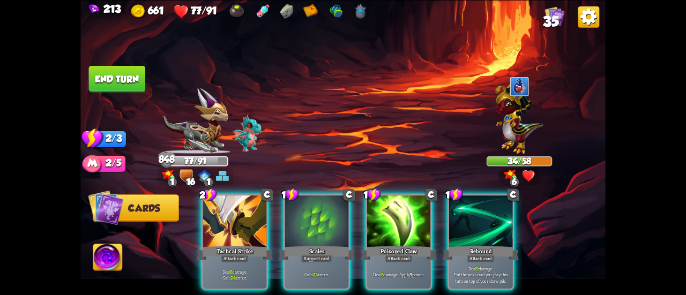
click at [318, 244] on div "Scales" at bounding box center [317, 252] width 76 height 17
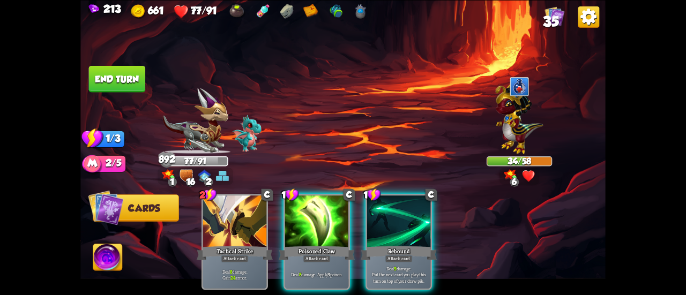
click at [111, 76] on button "End turn" at bounding box center [117, 78] width 57 height 27
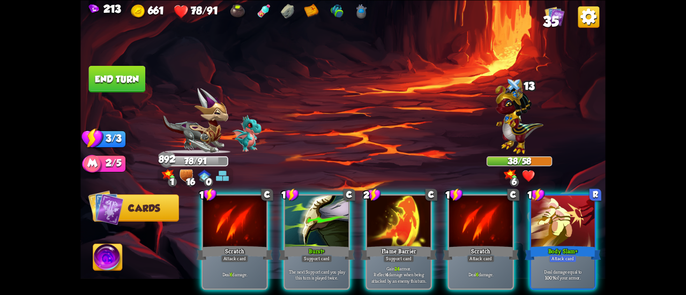
click at [133, 85] on button "End turn" at bounding box center [117, 78] width 57 height 27
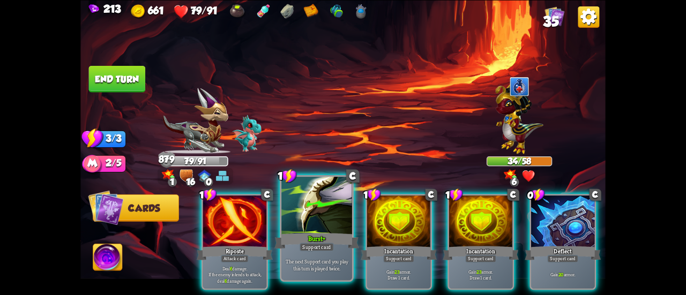
click at [312, 196] on div at bounding box center [316, 206] width 71 height 59
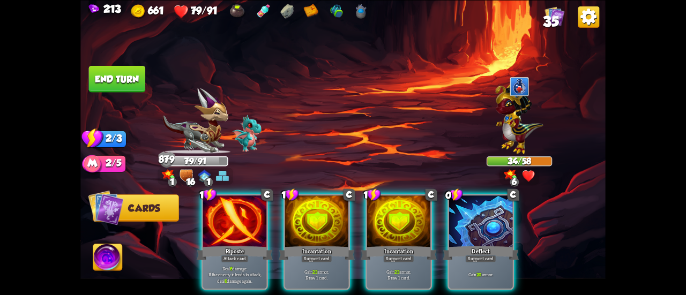
click at [312, 196] on div at bounding box center [316, 223] width 63 height 54
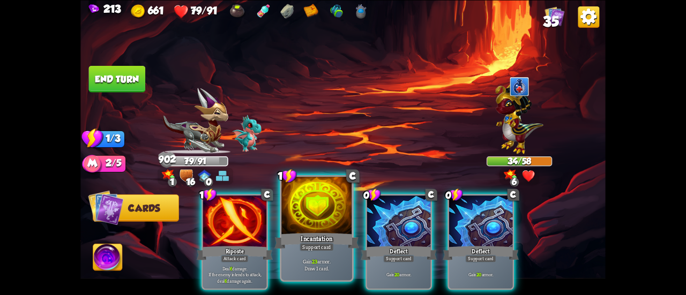
click at [319, 203] on div at bounding box center [316, 206] width 71 height 59
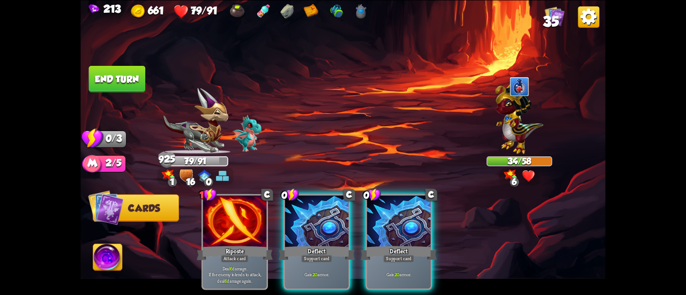
click at [319, 203] on div at bounding box center [316, 223] width 63 height 54
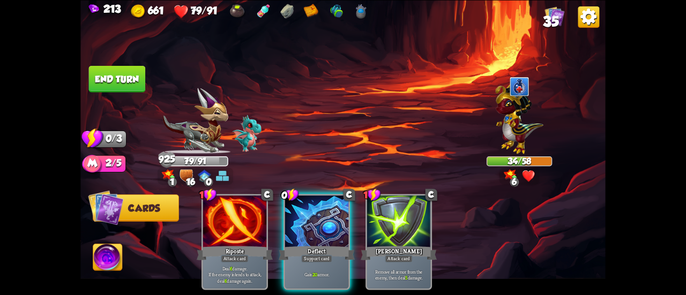
click at [319, 203] on div at bounding box center [316, 223] width 63 height 54
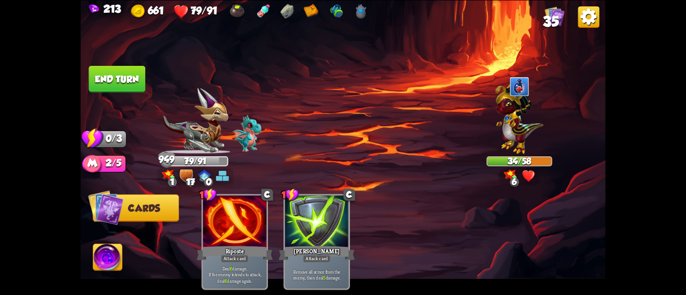
click at [117, 72] on button "End turn" at bounding box center [117, 78] width 57 height 27
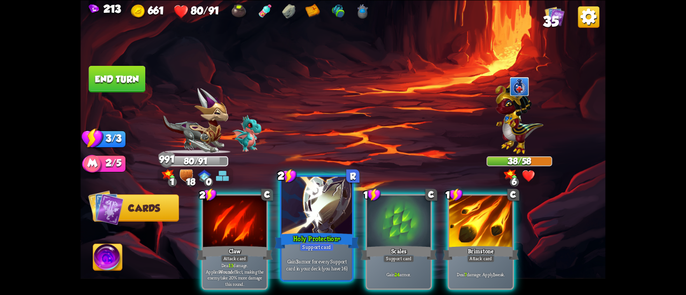
click at [329, 205] on div at bounding box center [316, 206] width 71 height 59
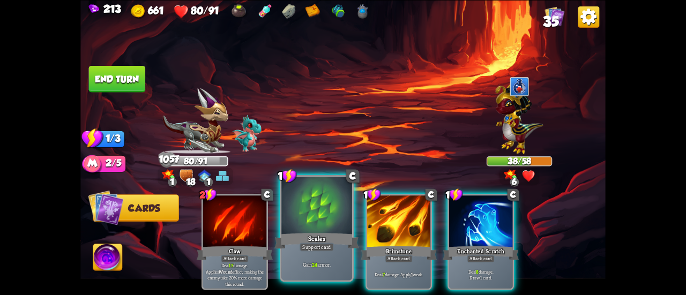
click at [311, 208] on div at bounding box center [316, 206] width 71 height 59
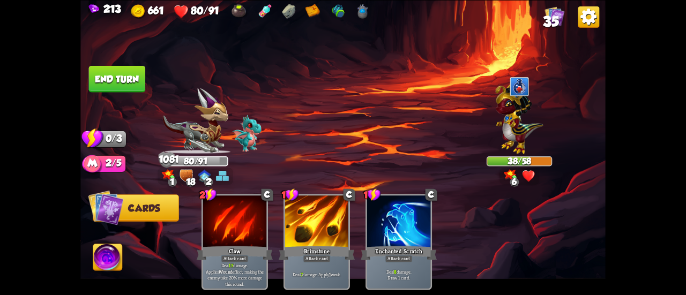
click at [135, 79] on button "End turn" at bounding box center [117, 78] width 57 height 27
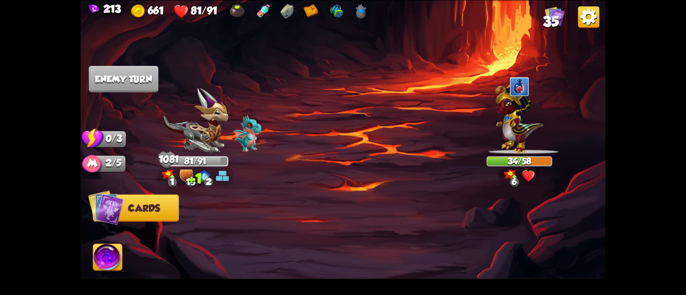
click at [223, 181] on img at bounding box center [222, 175] width 13 height 13
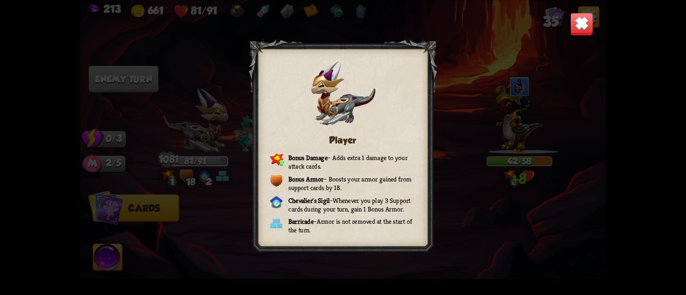
click at [575, 25] on img at bounding box center [581, 23] width 23 height 23
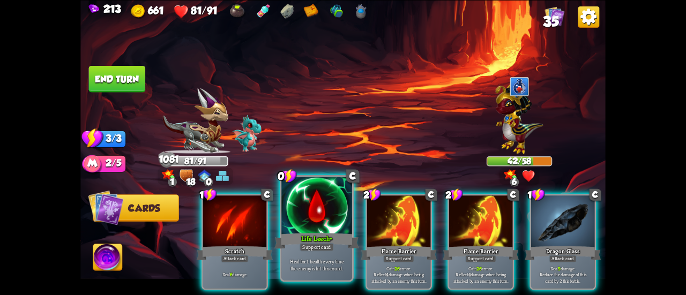
click at [326, 205] on div at bounding box center [316, 206] width 71 height 59
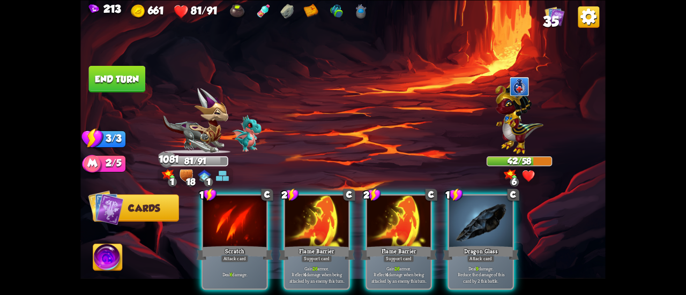
click at [326, 205] on div at bounding box center [316, 223] width 63 height 54
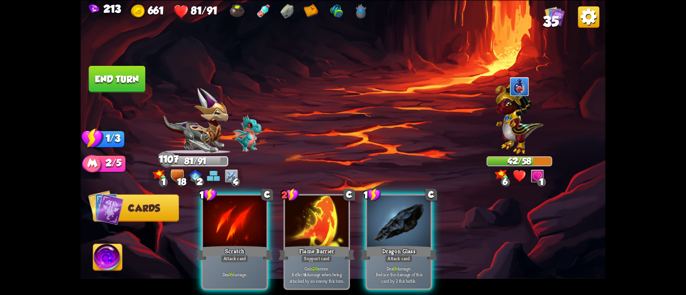
click at [121, 87] on button "End turn" at bounding box center [117, 78] width 57 height 27
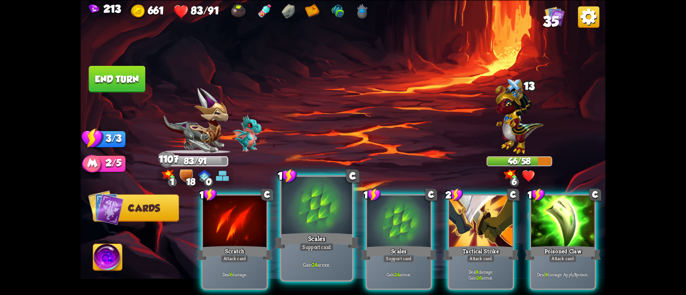
click at [326, 198] on div at bounding box center [316, 206] width 71 height 59
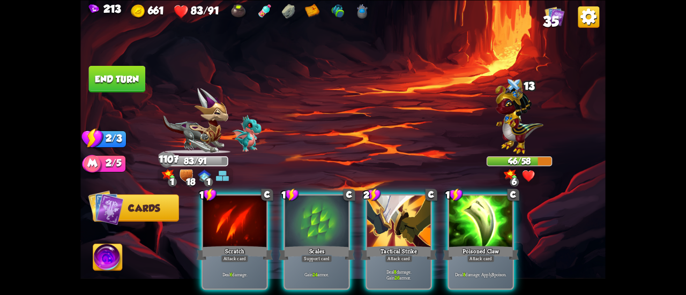
click at [326, 198] on div at bounding box center [316, 223] width 63 height 54
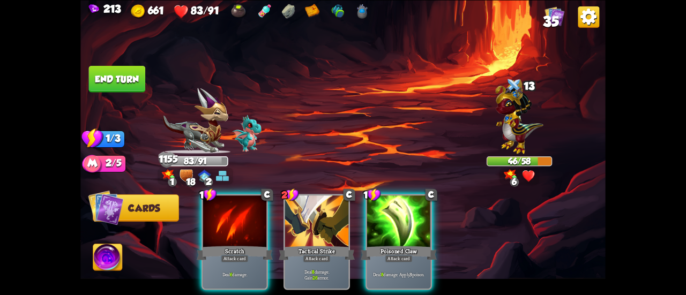
click at [118, 85] on button "End turn" at bounding box center [117, 78] width 57 height 27
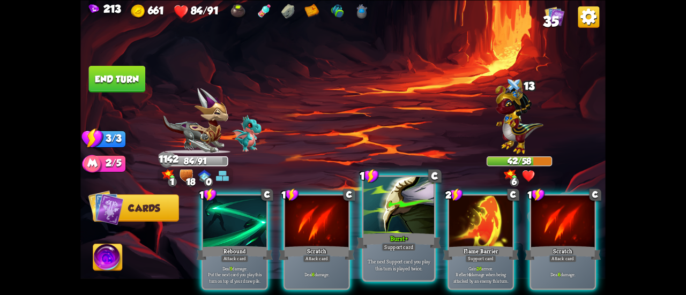
click at [390, 200] on div at bounding box center [398, 206] width 71 height 59
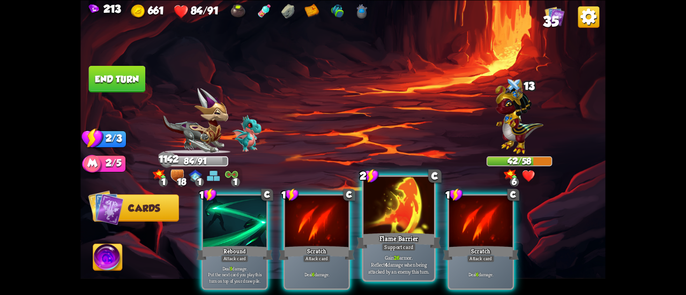
click at [389, 199] on div at bounding box center [398, 206] width 71 height 59
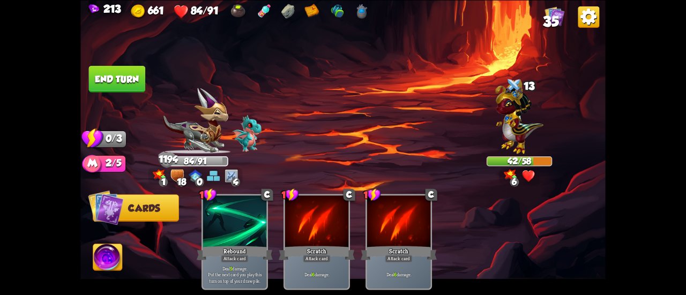
click at [113, 84] on button "End turn" at bounding box center [117, 78] width 57 height 27
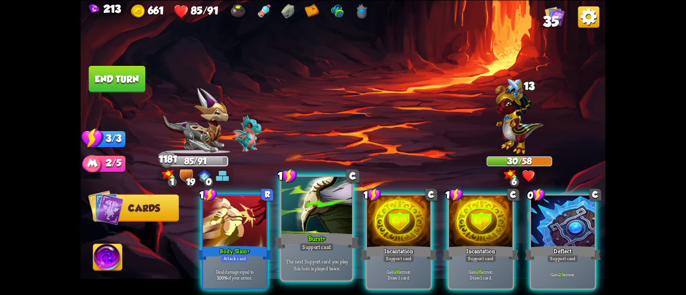
click at [320, 195] on div at bounding box center [316, 206] width 71 height 59
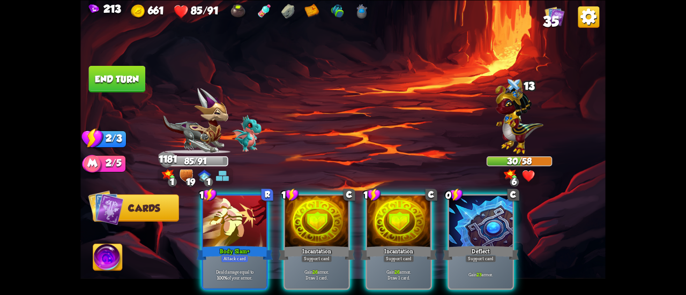
click at [320, 196] on div at bounding box center [316, 223] width 63 height 54
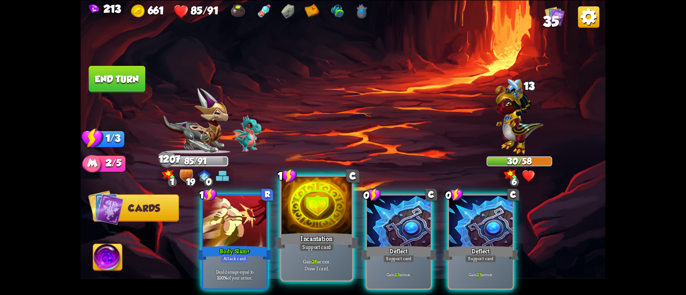
click at [316, 203] on div at bounding box center [316, 206] width 71 height 59
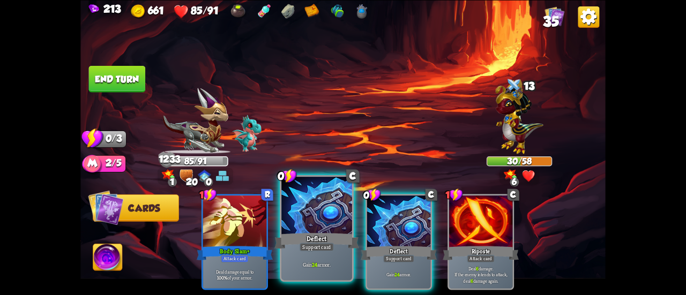
click at [312, 200] on div at bounding box center [316, 206] width 71 height 59
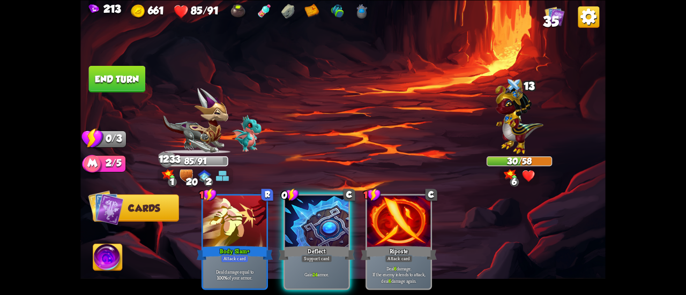
click at [312, 200] on div at bounding box center [316, 223] width 63 height 54
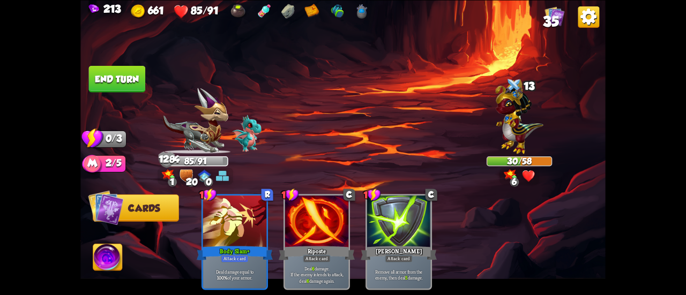
click at [115, 78] on button "End turn" at bounding box center [117, 78] width 57 height 27
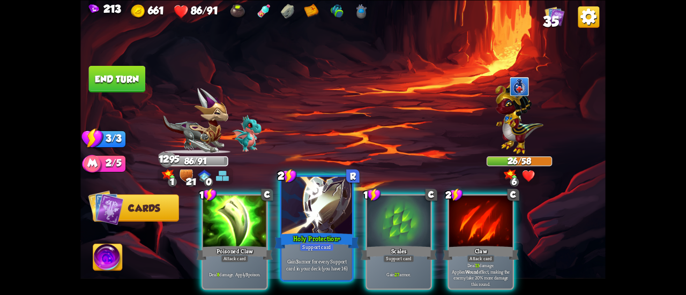
click at [314, 207] on div at bounding box center [316, 206] width 71 height 59
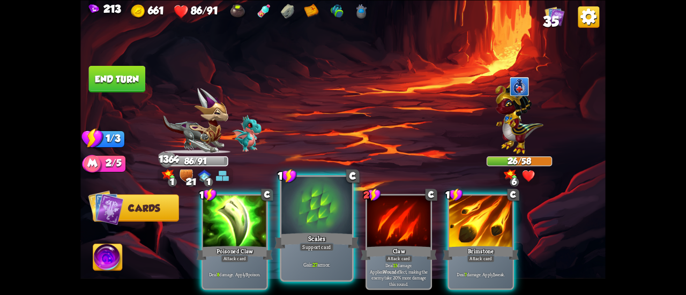
click at [297, 204] on div at bounding box center [316, 206] width 71 height 59
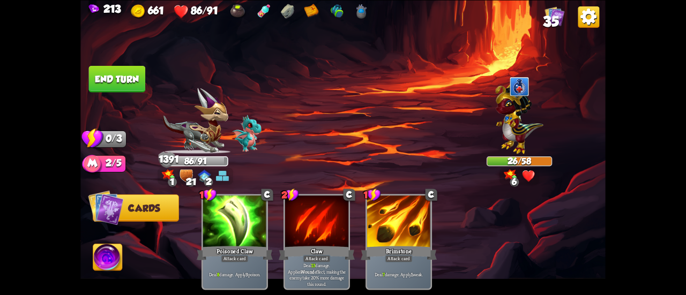
click at [106, 80] on button "End turn" at bounding box center [117, 78] width 57 height 27
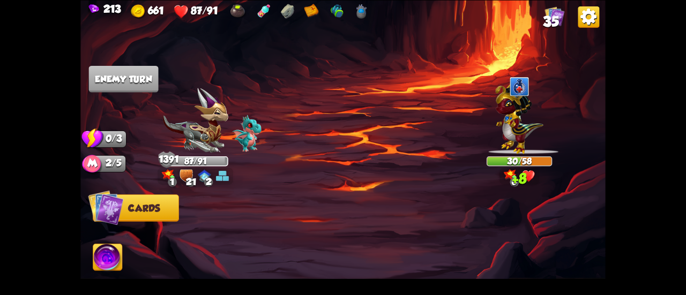
click at [552, 17] on span "35" at bounding box center [551, 21] width 16 height 16
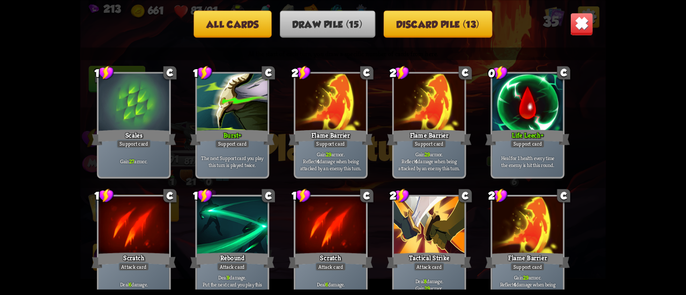
click at [238, 29] on button "All cards" at bounding box center [232, 23] width 78 height 27
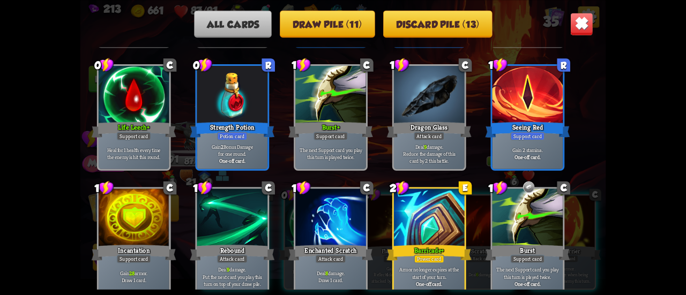
scroll to position [819, 0]
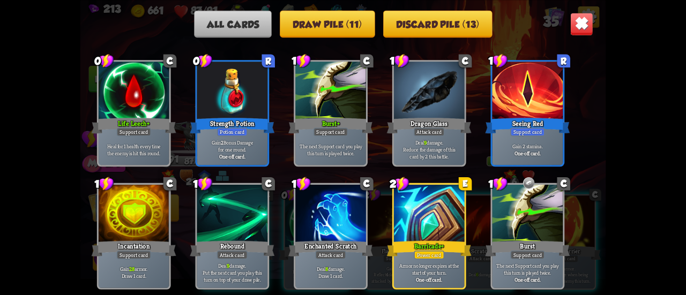
click at [569, 25] on div "All cards Draw pile (11) Discard pile (13)" at bounding box center [342, 23] width 525 height 27
click at [575, 27] on img at bounding box center [581, 23] width 23 height 23
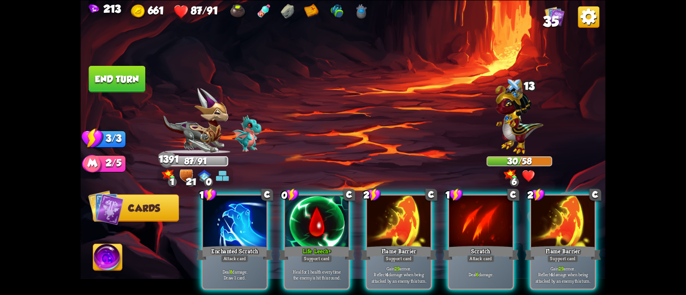
click at [562, 13] on img at bounding box center [555, 16] width 20 height 20
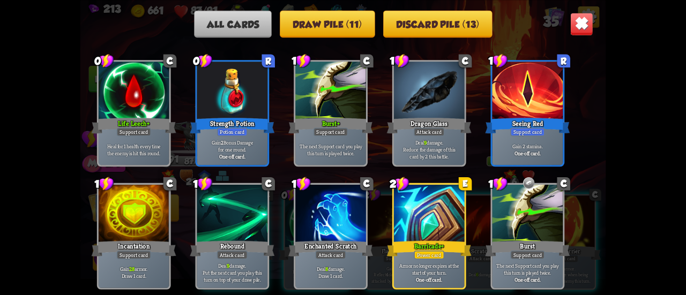
click at [575, 23] on img at bounding box center [581, 23] width 23 height 23
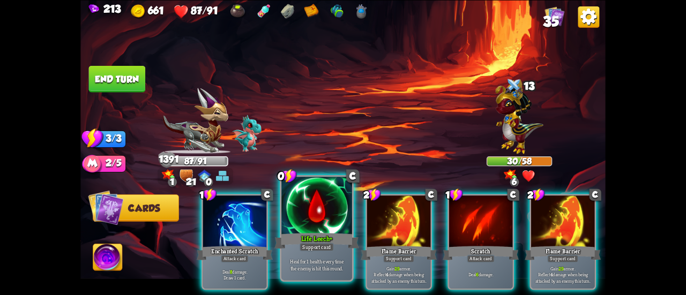
click at [310, 219] on div at bounding box center [316, 206] width 71 height 59
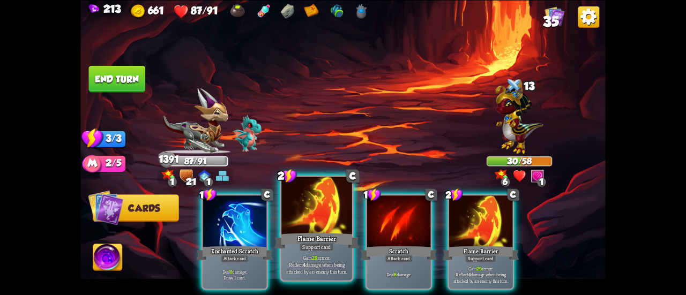
click at [301, 199] on div at bounding box center [316, 206] width 71 height 59
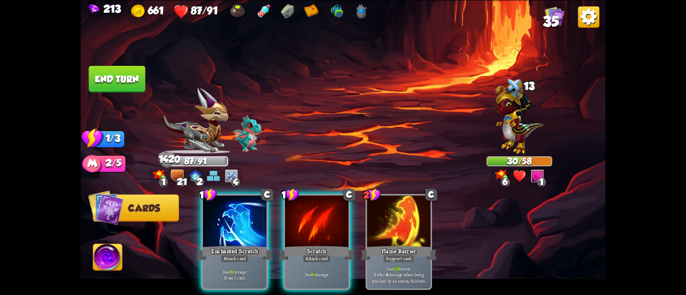
click at [123, 73] on button "End turn" at bounding box center [117, 78] width 57 height 27
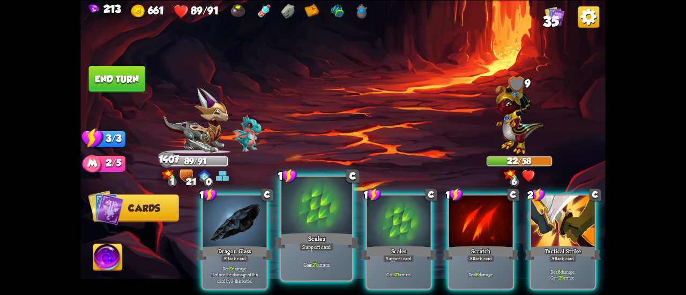
click at [313, 202] on div at bounding box center [316, 206] width 71 height 59
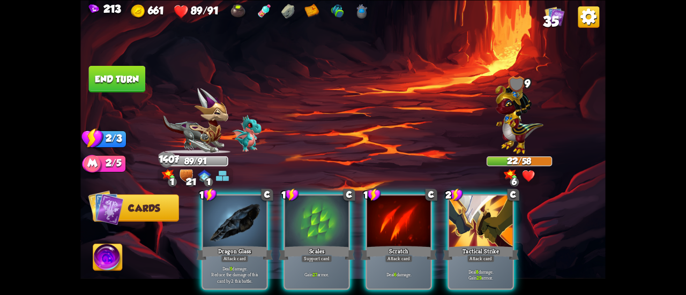
click at [313, 202] on div at bounding box center [316, 223] width 63 height 54
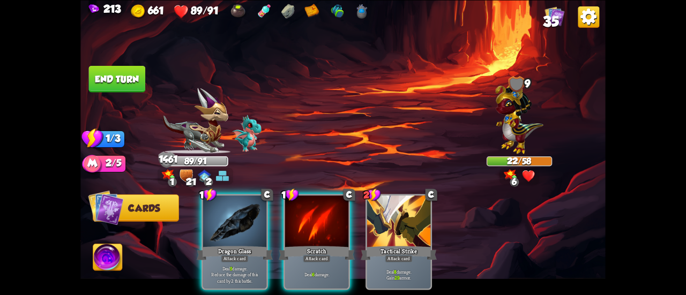
click at [116, 84] on button "End turn" at bounding box center [117, 78] width 57 height 27
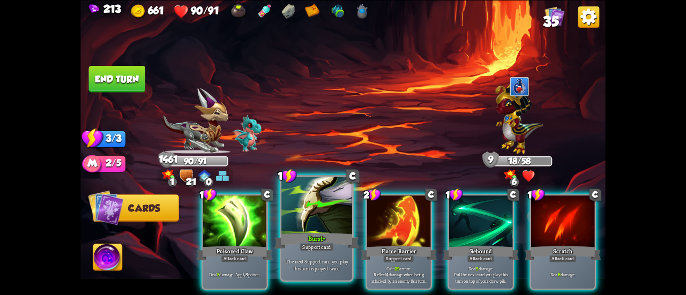
click at [310, 198] on div at bounding box center [316, 206] width 71 height 59
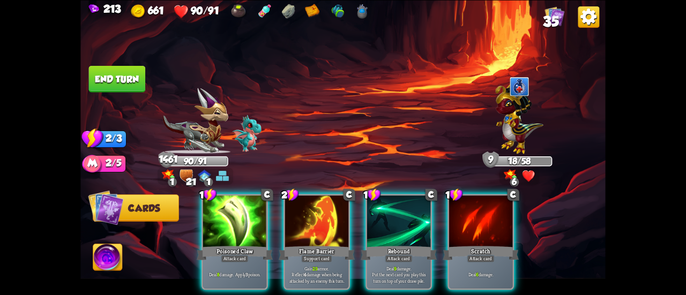
click at [310, 198] on div at bounding box center [316, 223] width 63 height 54
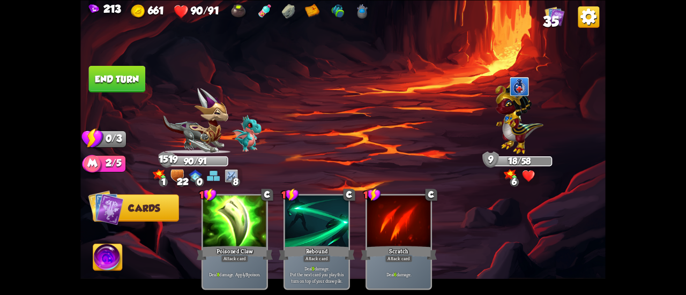
click at [109, 71] on button "End turn" at bounding box center [117, 78] width 57 height 27
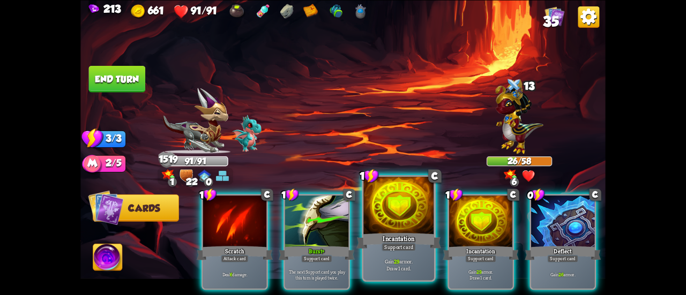
click at [371, 213] on div at bounding box center [398, 206] width 71 height 59
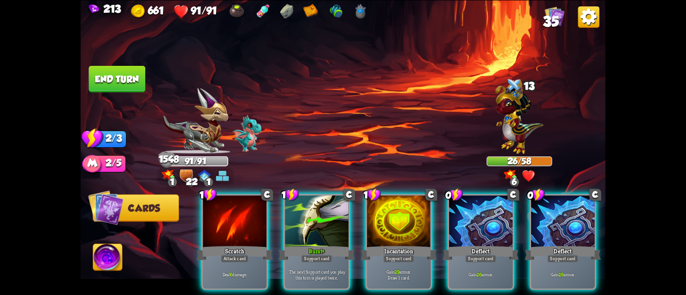
click at [404, 188] on div "1 C Scratch Attack card Deal 6 damage. 1 C Burst+ Support card The next Support…" at bounding box center [395, 229] width 420 height 131
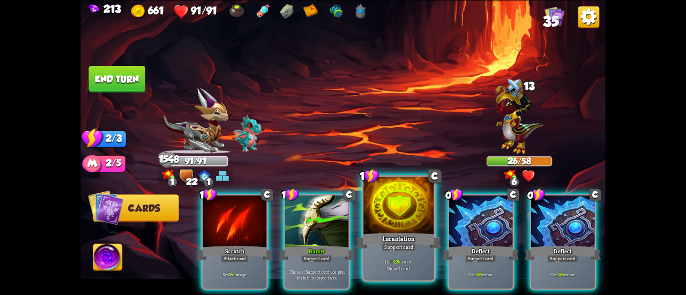
click at [396, 204] on div at bounding box center [398, 206] width 71 height 59
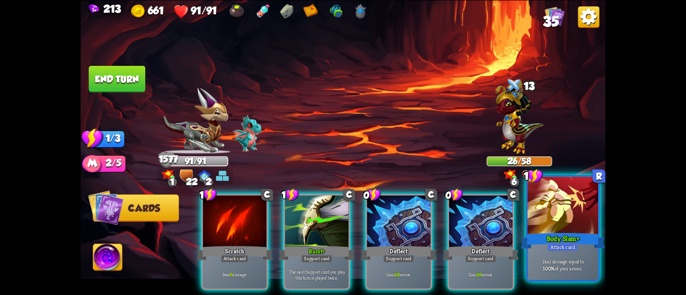
click at [541, 211] on div at bounding box center [562, 206] width 71 height 59
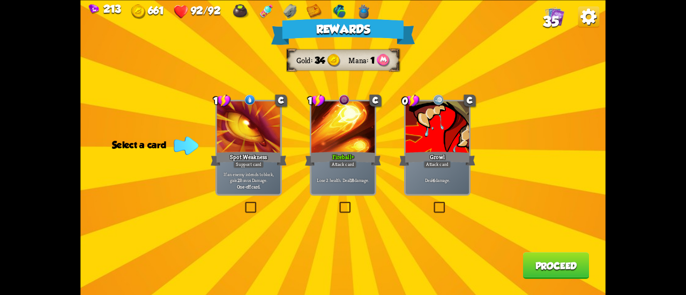
click at [438, 163] on div "Attack card" at bounding box center [437, 165] width 28 height 8
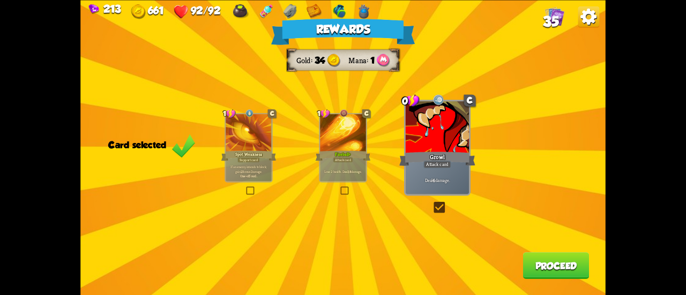
click at [558, 268] on button "Proceed" at bounding box center [556, 265] width 66 height 27
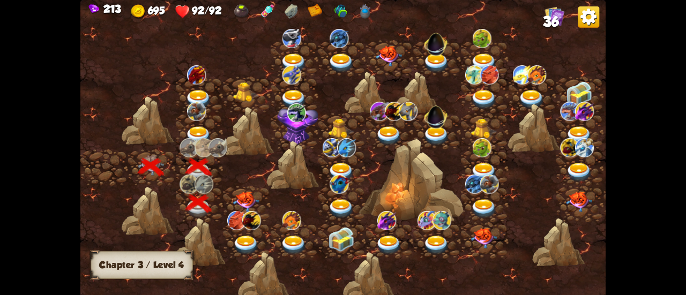
click at [244, 204] on img at bounding box center [246, 202] width 26 height 20
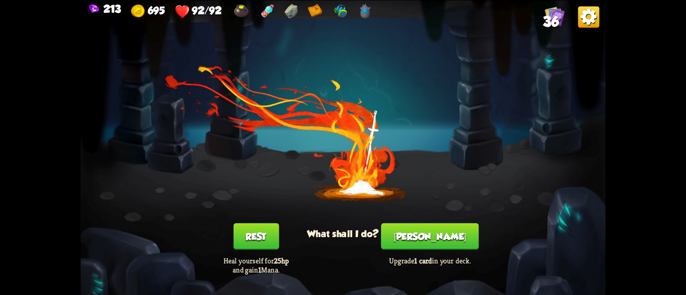
click at [407, 225] on button "[PERSON_NAME]" at bounding box center [430, 236] width 98 height 27
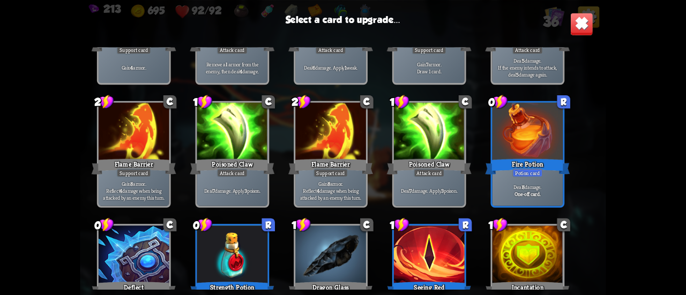
scroll to position [659, 0]
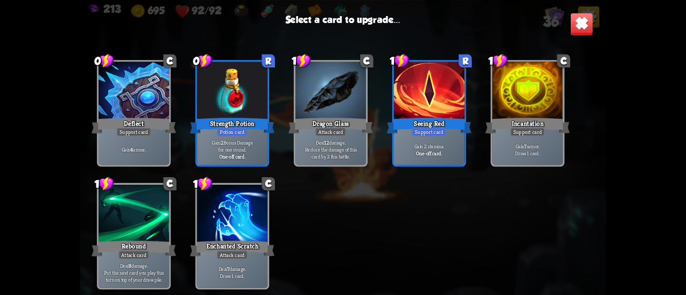
click at [158, 146] on p "Gain 4 armor." at bounding box center [133, 149] width 67 height 7
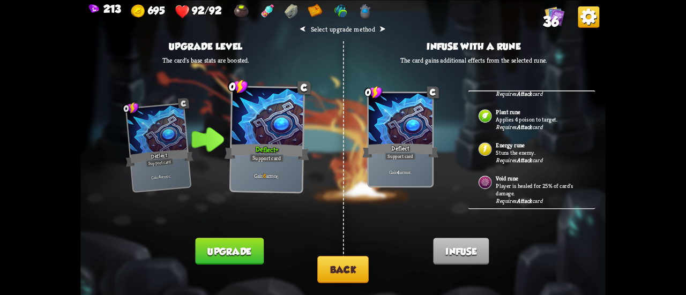
scroll to position [424, 0]
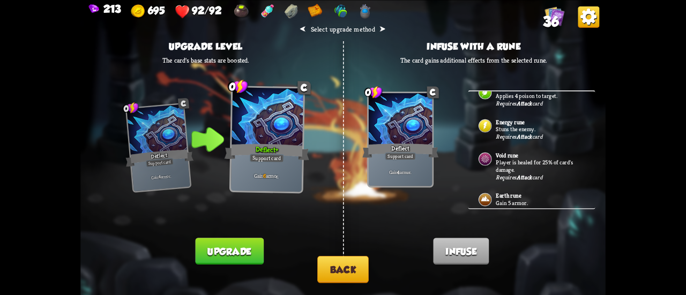
click at [353, 279] on button "Back" at bounding box center [342, 269] width 51 height 27
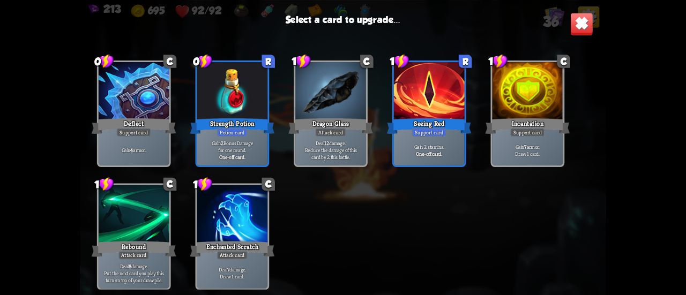
scroll to position [659, 0]
click at [502, 126] on div "Incantation" at bounding box center [527, 125] width 85 height 19
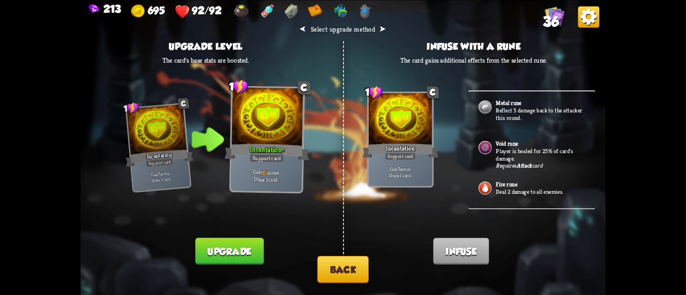
click at [360, 260] on button "Back" at bounding box center [342, 269] width 51 height 27
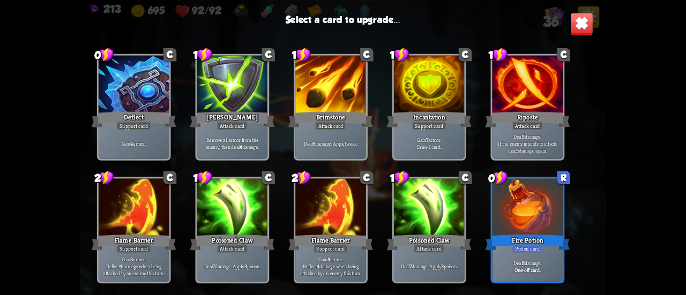
scroll to position [322, 0]
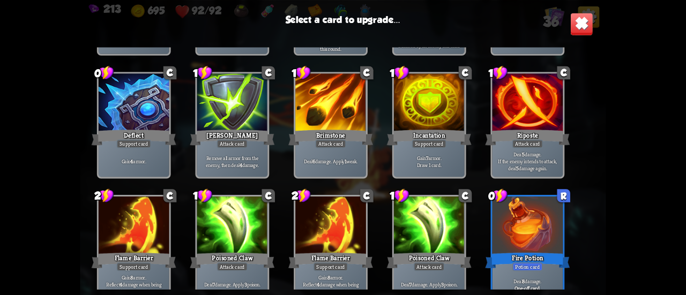
click at [411, 158] on p "Gain 7 armor. Draw 1 card." at bounding box center [429, 161] width 67 height 14
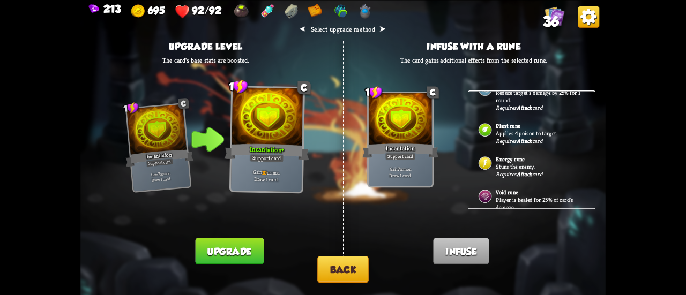
scroll to position [424, 0]
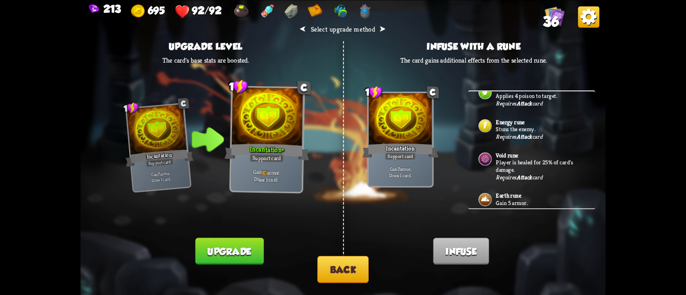
click at [497, 199] on p "Gain 5 armor." at bounding box center [540, 203] width 89 height 8
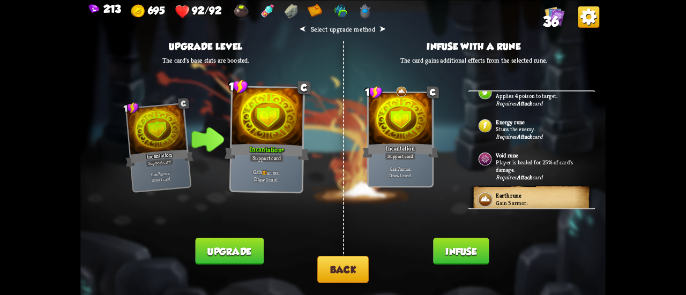
click at [467, 252] on button "Infuse" at bounding box center [461, 251] width 56 height 27
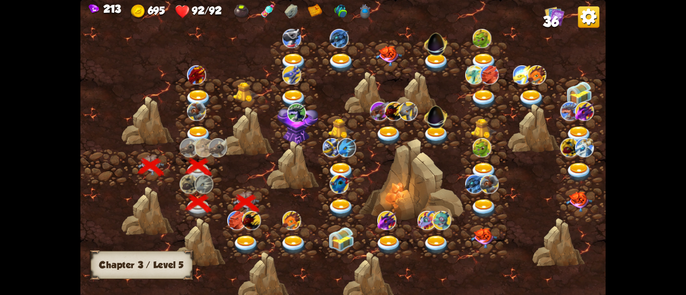
click at [244, 244] on img at bounding box center [246, 245] width 26 height 19
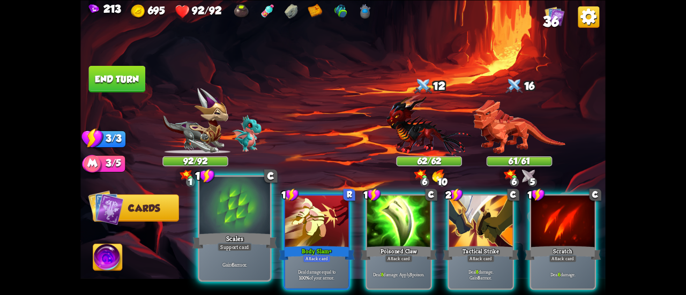
click at [256, 245] on div "Scales" at bounding box center [234, 241] width 85 height 19
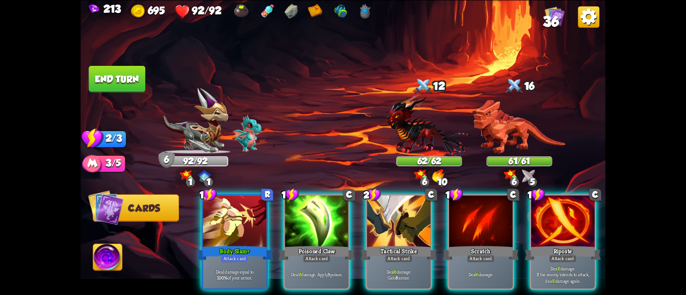
scroll to position [0, 101]
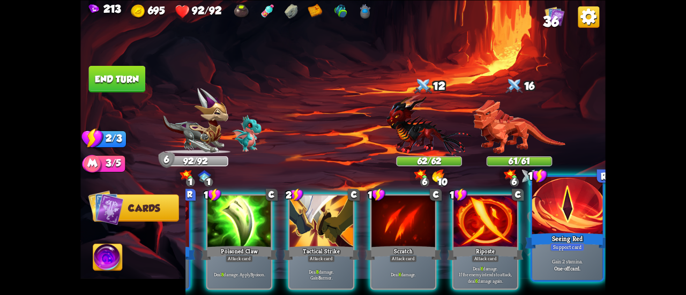
click at [561, 263] on p "Gain 2 stamina." at bounding box center [567, 261] width 67 height 7
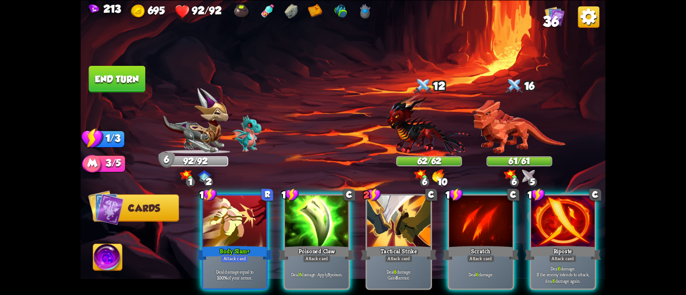
scroll to position [0, 0]
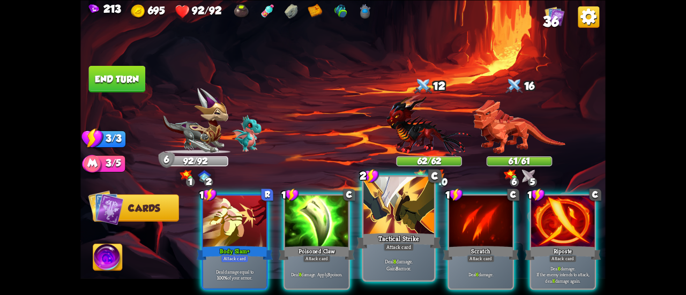
click at [396, 232] on div "Tactical Strike" at bounding box center [398, 241] width 85 height 19
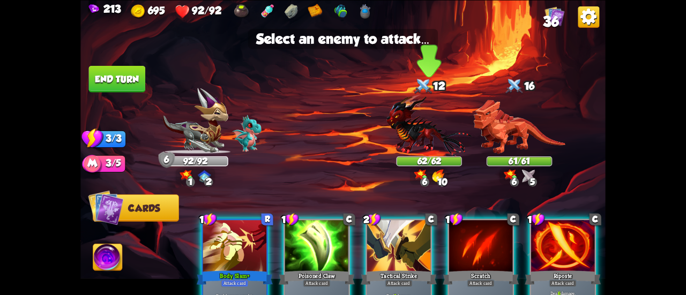
click at [415, 126] on img at bounding box center [428, 125] width 85 height 63
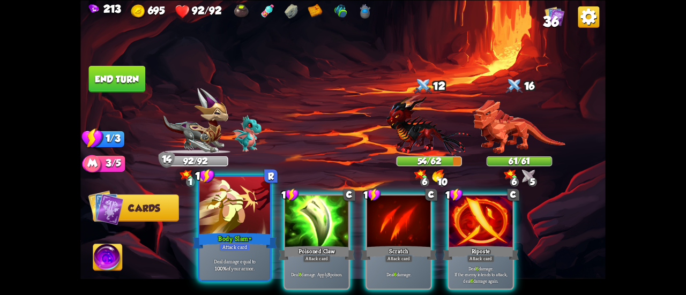
click at [239, 211] on div at bounding box center [234, 206] width 71 height 59
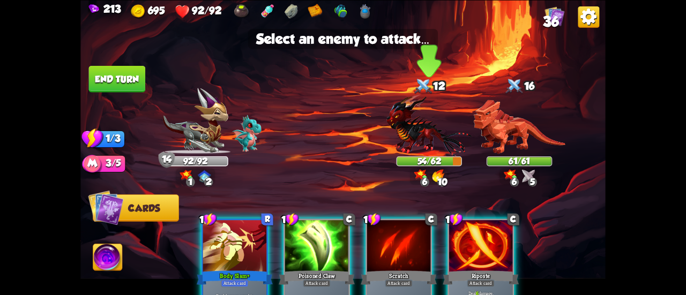
click at [430, 145] on img at bounding box center [428, 125] width 85 height 63
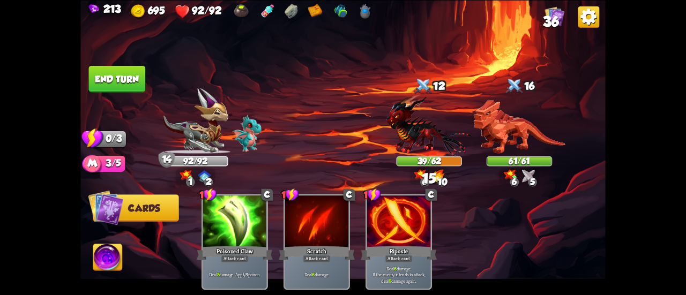
click at [132, 74] on button "End turn" at bounding box center [117, 78] width 57 height 27
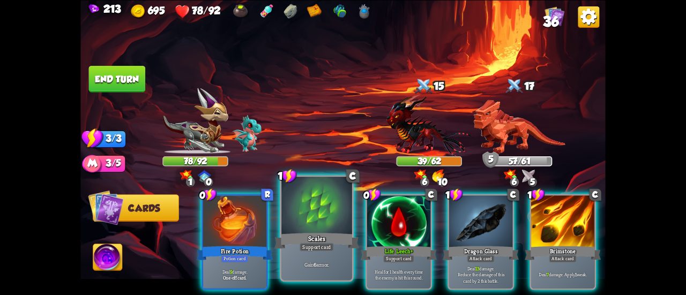
click at [301, 225] on div at bounding box center [316, 206] width 71 height 59
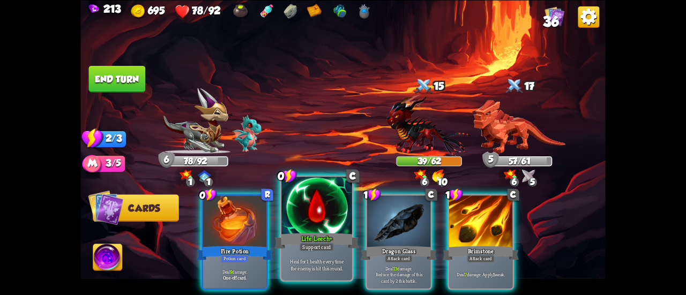
click at [312, 221] on div at bounding box center [316, 206] width 71 height 59
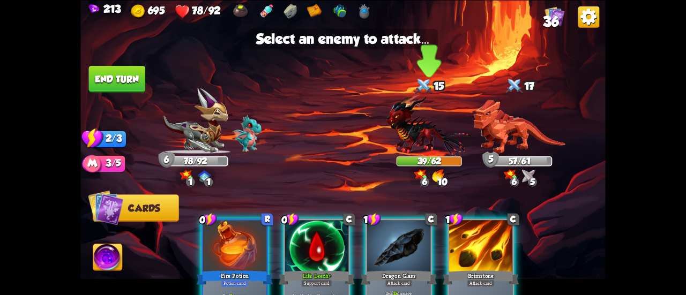
click at [402, 143] on img at bounding box center [428, 125] width 85 height 63
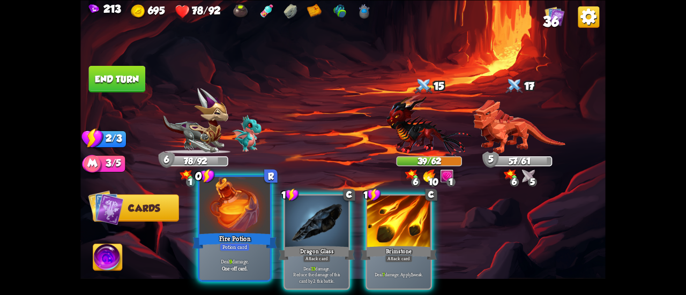
click at [240, 228] on div at bounding box center [234, 206] width 71 height 59
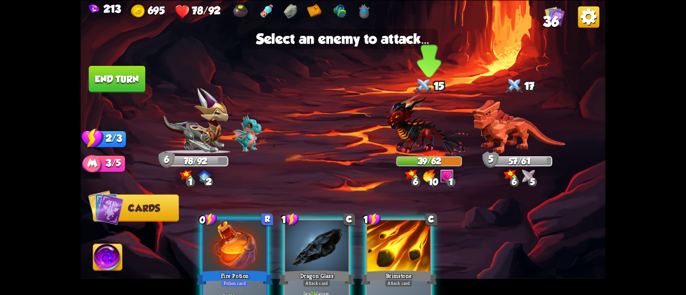
click at [395, 118] on img at bounding box center [428, 125] width 85 height 63
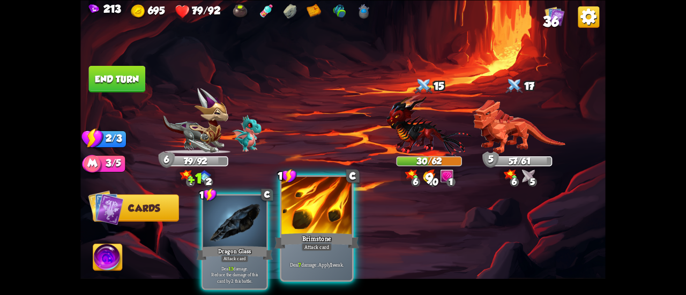
click at [328, 215] on div at bounding box center [316, 206] width 71 height 59
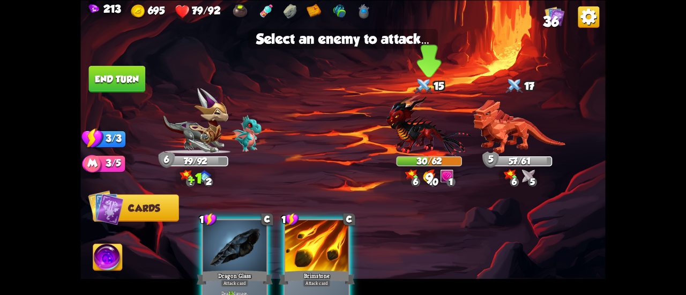
click at [420, 133] on img at bounding box center [428, 125] width 85 height 63
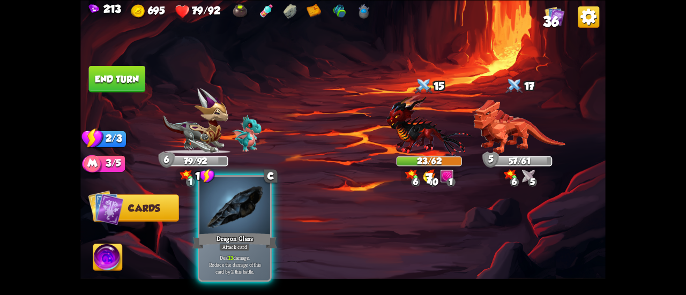
click at [249, 216] on div at bounding box center [234, 206] width 71 height 59
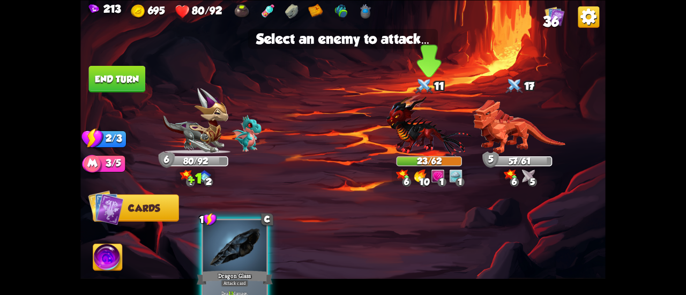
click at [414, 125] on img at bounding box center [428, 125] width 85 height 63
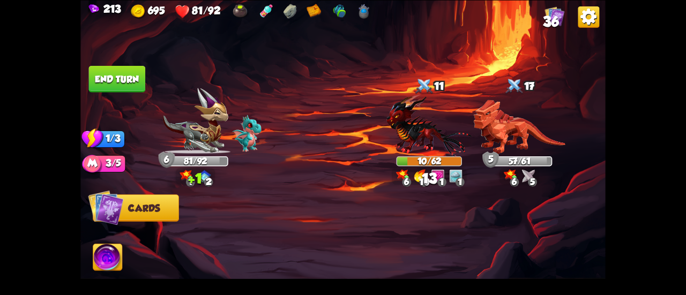
click at [97, 74] on button "End turn" at bounding box center [117, 78] width 57 height 27
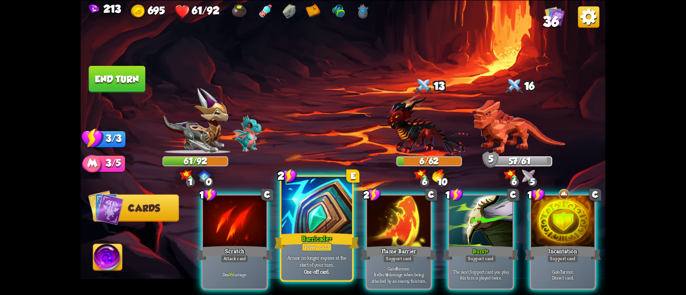
click at [312, 206] on div at bounding box center [316, 206] width 71 height 59
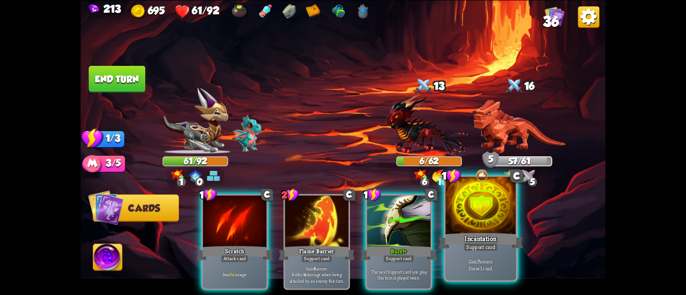
click at [451, 230] on div at bounding box center [480, 206] width 71 height 59
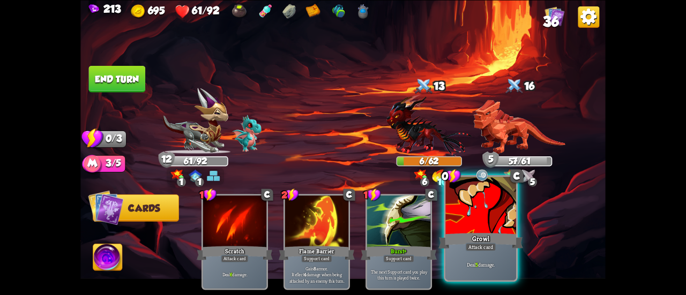
click at [494, 255] on div "Deal 5 damage." at bounding box center [480, 264] width 71 height 31
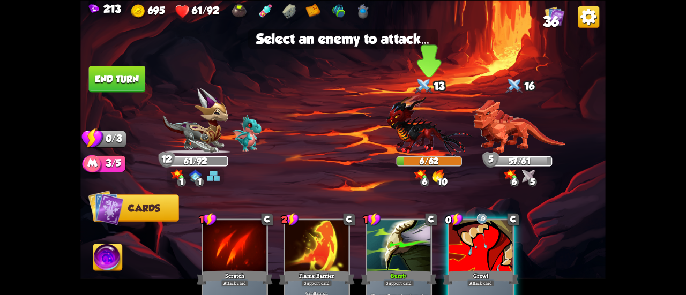
click at [422, 141] on img at bounding box center [428, 125] width 85 height 63
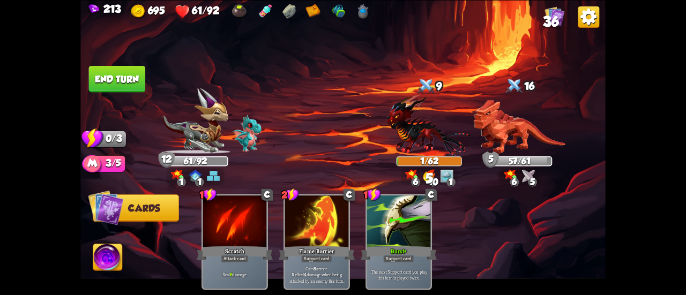
click at [98, 70] on button "End turn" at bounding box center [117, 78] width 57 height 27
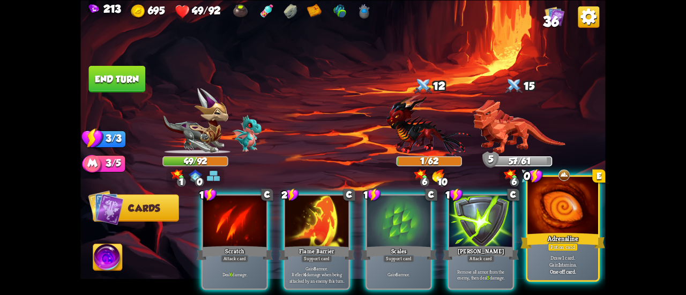
click at [557, 213] on div at bounding box center [562, 206] width 71 height 59
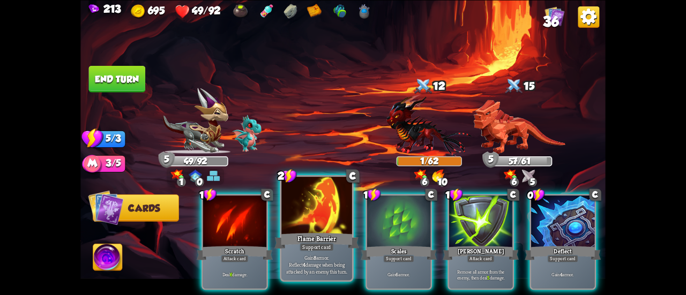
click at [337, 221] on div at bounding box center [316, 206] width 71 height 59
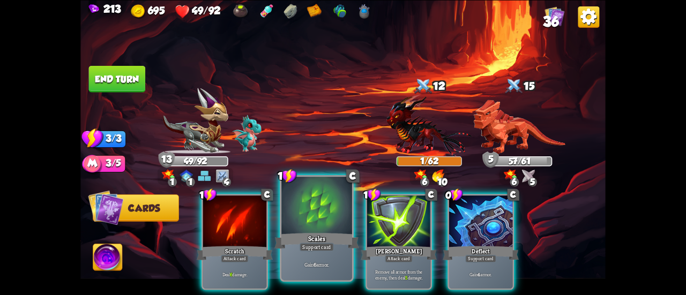
click at [332, 218] on div at bounding box center [316, 206] width 71 height 59
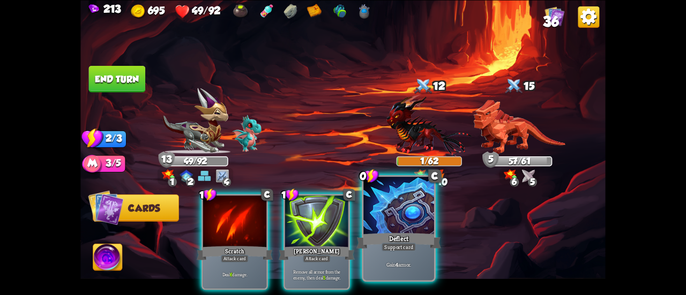
click at [413, 211] on div at bounding box center [398, 206] width 71 height 59
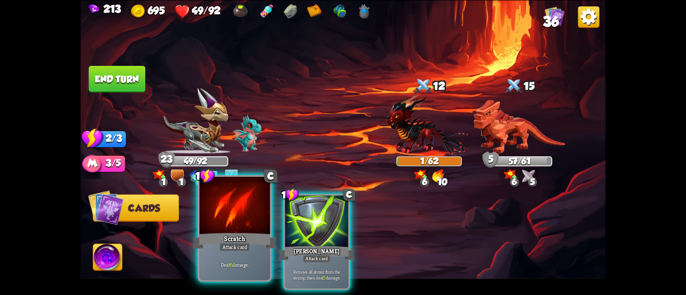
click at [245, 210] on div at bounding box center [234, 206] width 71 height 59
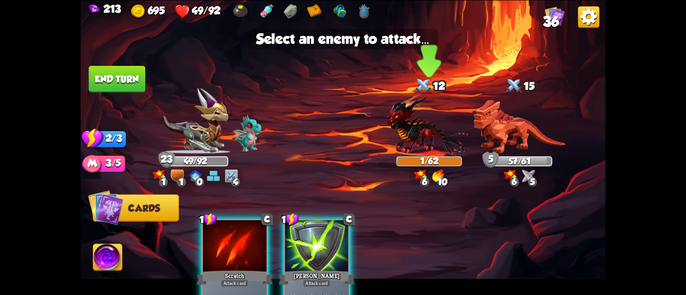
click at [417, 125] on img at bounding box center [428, 125] width 85 height 63
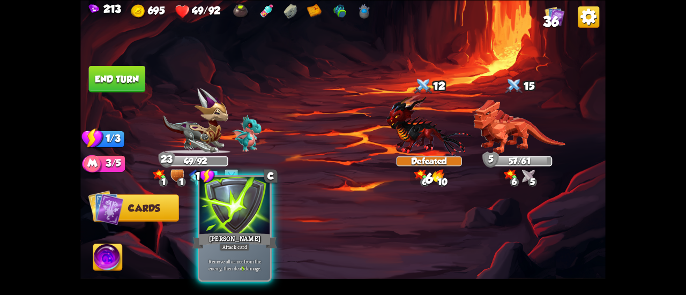
click at [243, 232] on div "[PERSON_NAME]" at bounding box center [234, 241] width 85 height 19
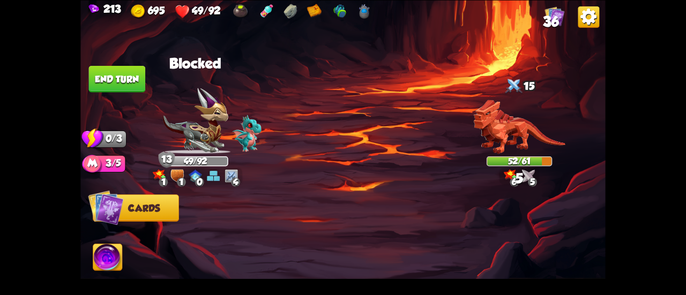
click at [136, 74] on button "End turn" at bounding box center [117, 78] width 57 height 27
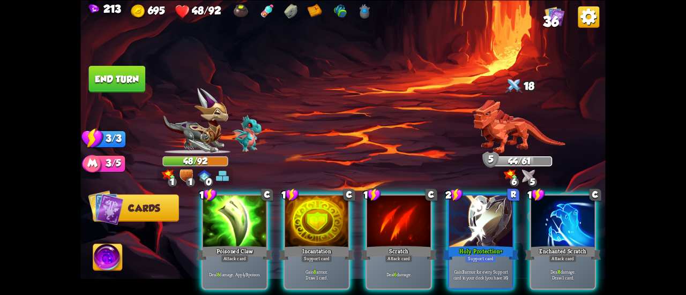
click at [464, 211] on div at bounding box center [480, 223] width 63 height 54
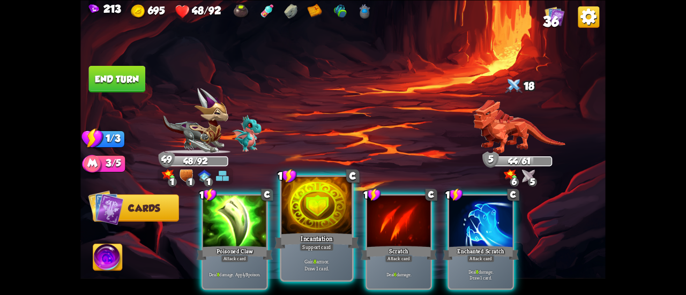
click at [296, 216] on div at bounding box center [316, 206] width 71 height 59
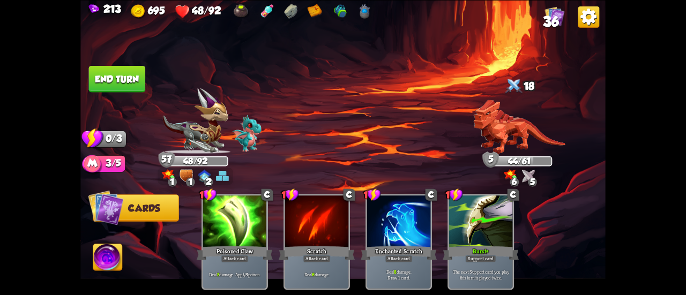
click at [128, 67] on button "End turn" at bounding box center [117, 78] width 57 height 27
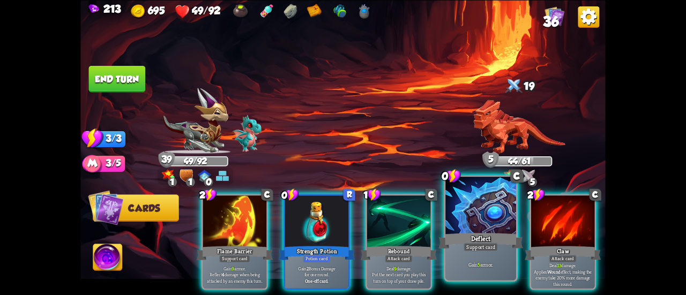
click at [456, 233] on div "Deflect" at bounding box center [480, 241] width 85 height 19
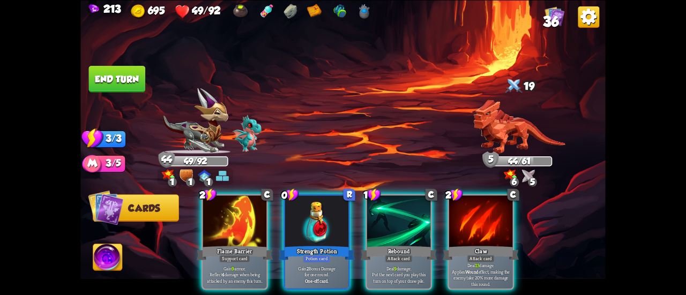
click at [218, 198] on div at bounding box center [234, 223] width 63 height 54
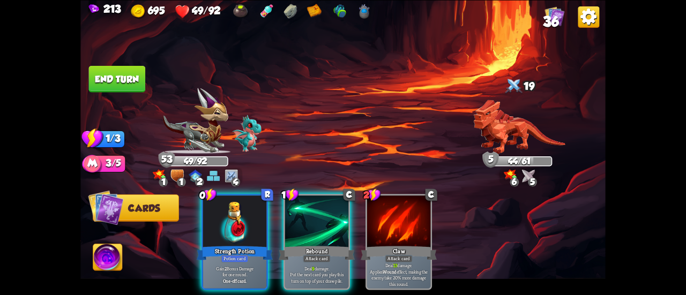
click at [121, 76] on button "End turn" at bounding box center [117, 78] width 57 height 27
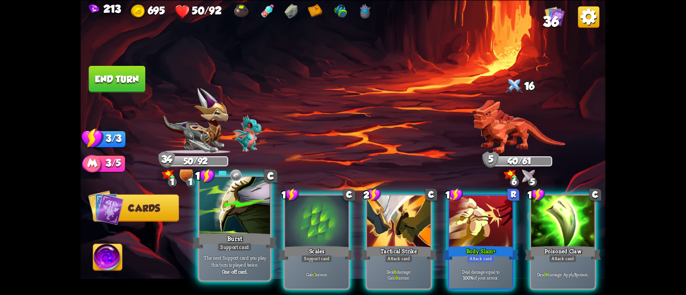
click at [244, 218] on div at bounding box center [234, 206] width 71 height 59
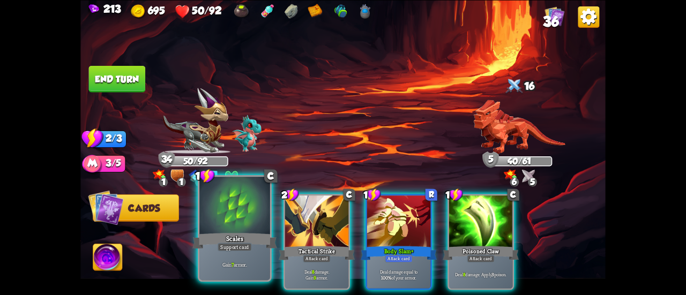
click at [229, 209] on div at bounding box center [234, 206] width 71 height 59
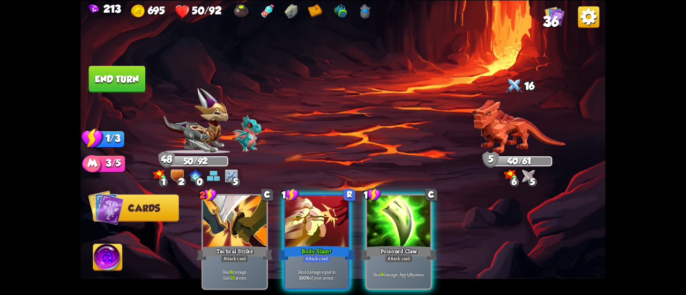
click at [115, 77] on button "End turn" at bounding box center [117, 78] width 57 height 27
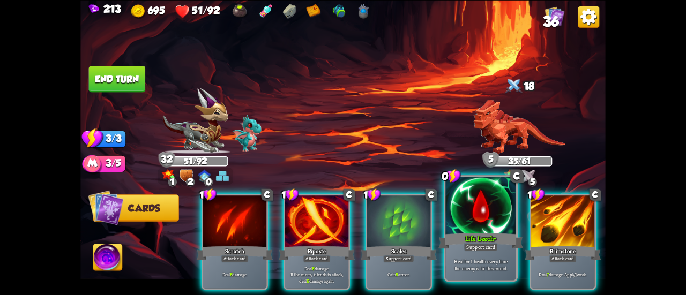
click at [473, 223] on div at bounding box center [480, 206] width 71 height 59
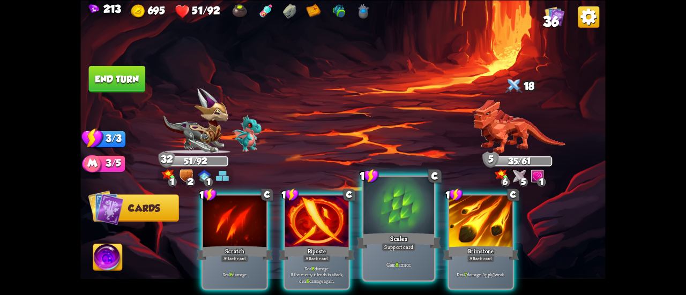
click at [396, 229] on div at bounding box center [398, 206] width 71 height 59
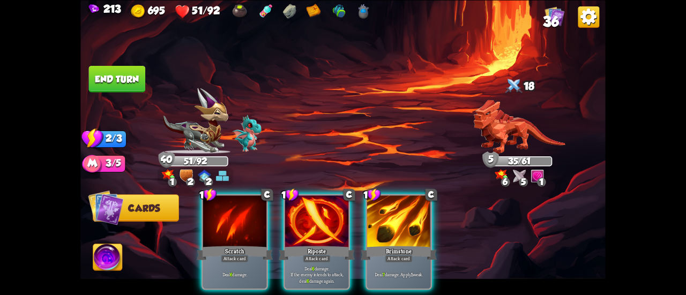
click at [283, 208] on div "1 C Scratch Attack card Deal 6 damage. 1 C Riposte Attack card Deal 6 damage. I…" at bounding box center [395, 229] width 420 height 131
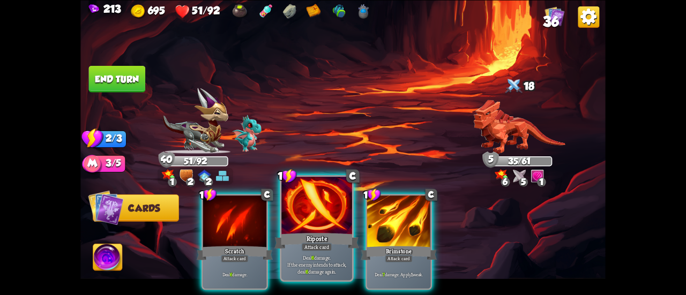
click at [289, 215] on div at bounding box center [316, 206] width 71 height 59
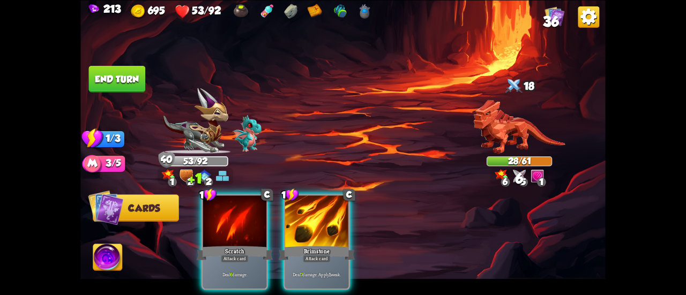
click at [113, 73] on button "End turn" at bounding box center [117, 78] width 57 height 27
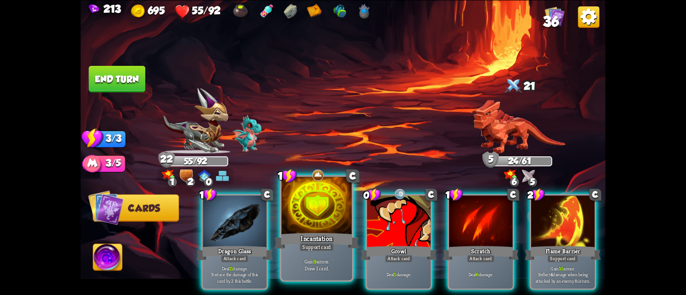
click at [323, 215] on div at bounding box center [316, 206] width 71 height 59
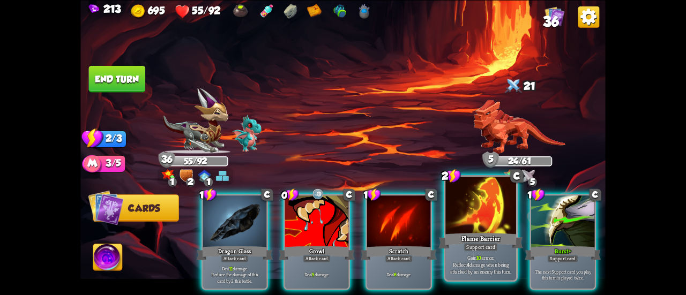
click at [492, 205] on div at bounding box center [480, 206] width 71 height 59
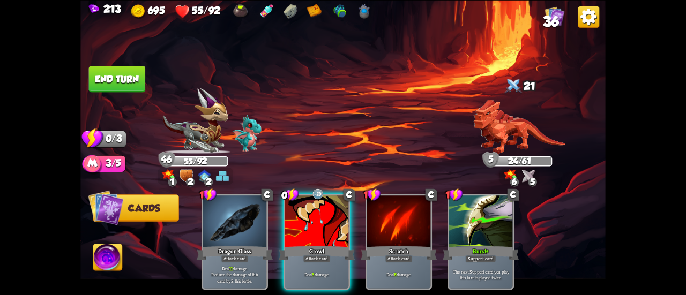
click at [109, 93] on img at bounding box center [342, 147] width 525 height 295
click at [107, 89] on button "End turn" at bounding box center [117, 78] width 57 height 27
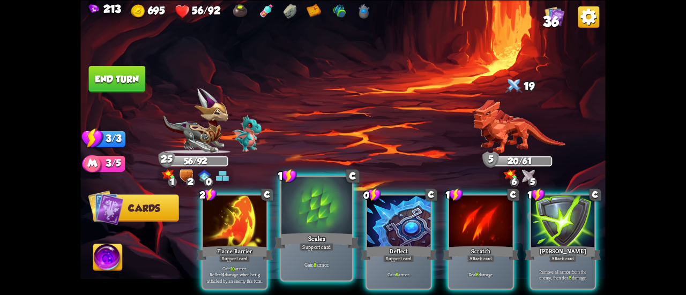
click at [320, 203] on div at bounding box center [316, 206] width 71 height 59
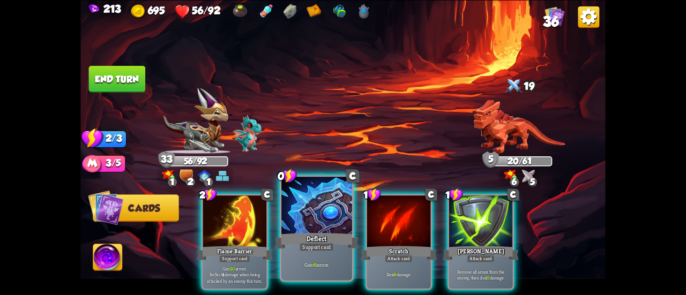
click at [317, 201] on div at bounding box center [316, 206] width 71 height 59
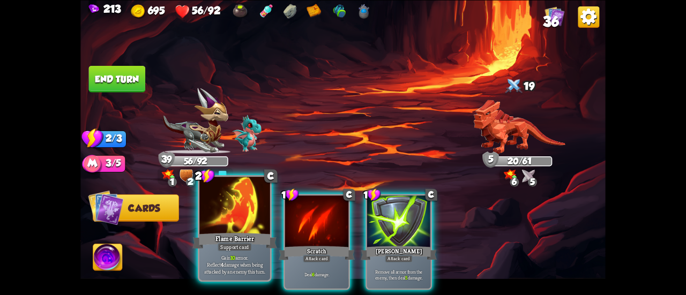
drag, startPoint x: 108, startPoint y: 76, endPoint x: 208, endPoint y: 238, distance: 190.8
click at [208, 238] on div "Select an enemy to attack... You don't have enough stamina to play that card...…" at bounding box center [342, 147] width 525 height 295
click at [215, 232] on div "Flame Barrier" at bounding box center [234, 241] width 85 height 19
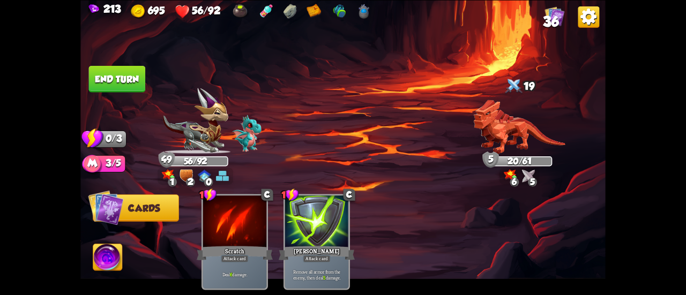
click at [96, 57] on img at bounding box center [342, 147] width 525 height 295
click at [111, 71] on button "End turn" at bounding box center [117, 78] width 57 height 27
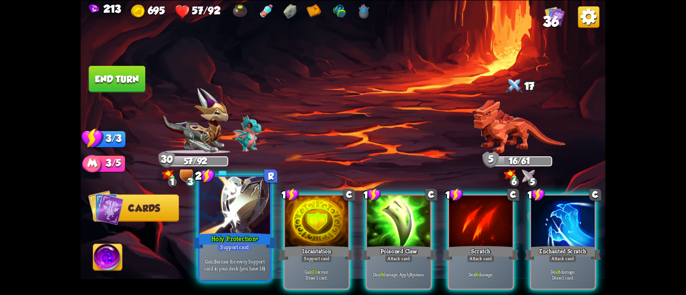
click at [227, 216] on div at bounding box center [234, 206] width 71 height 59
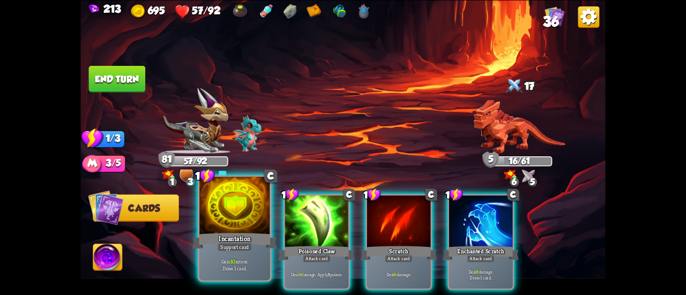
click at [214, 213] on div at bounding box center [234, 206] width 71 height 59
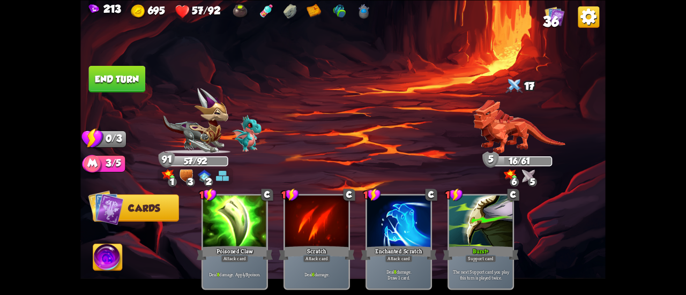
click at [122, 81] on button "End turn" at bounding box center [117, 78] width 57 height 27
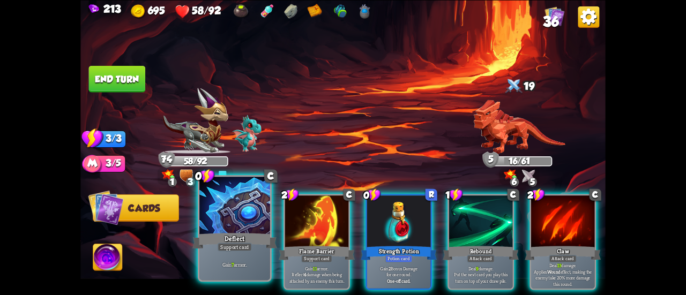
click at [232, 227] on div at bounding box center [234, 206] width 71 height 59
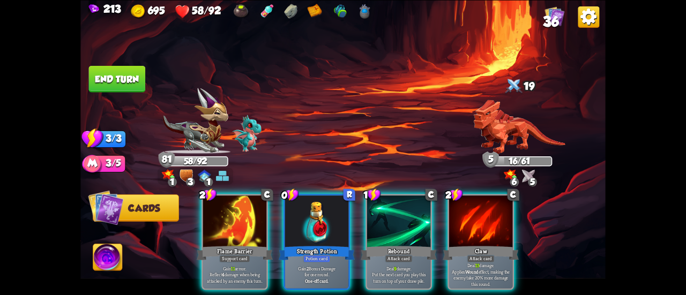
click at [120, 86] on button "End turn" at bounding box center [117, 78] width 57 height 27
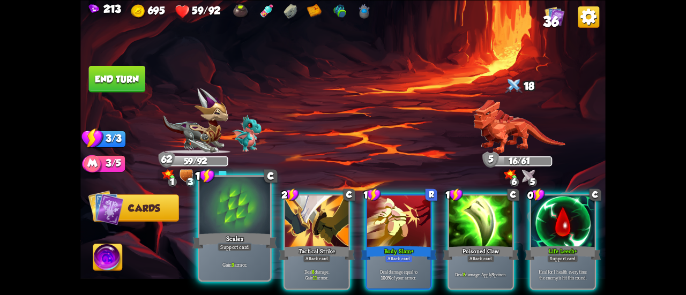
click at [230, 207] on div at bounding box center [234, 206] width 71 height 59
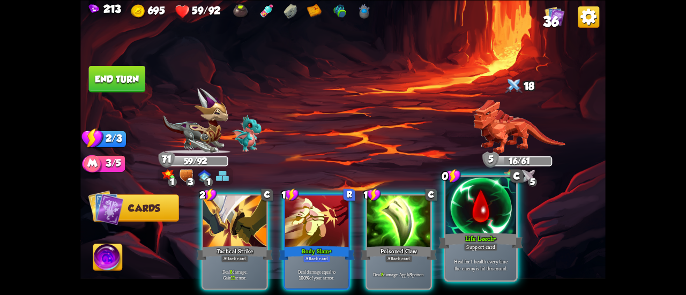
click at [460, 213] on div at bounding box center [480, 206] width 71 height 59
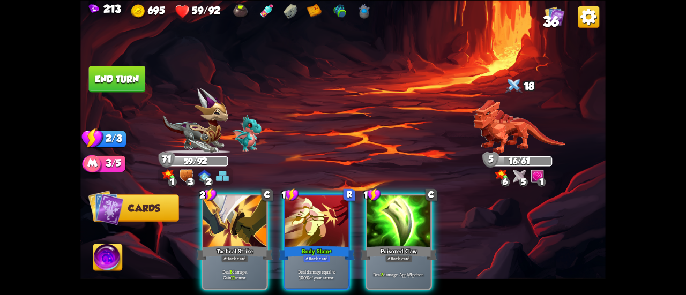
click at [125, 78] on button "End turn" at bounding box center [117, 78] width 57 height 27
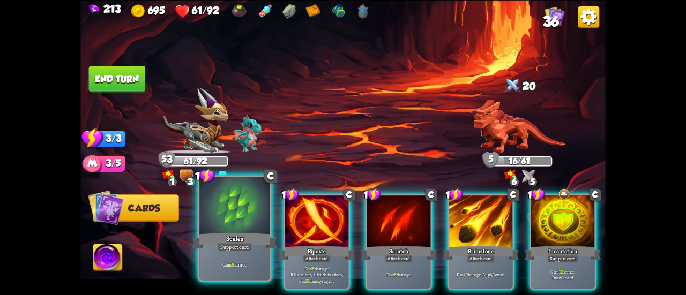
click at [252, 215] on div at bounding box center [234, 206] width 71 height 59
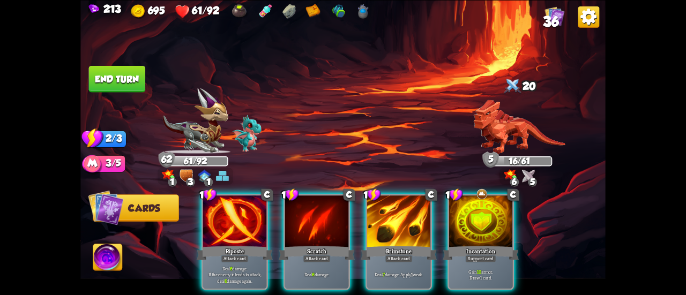
click at [446, 214] on div "1 C Riposte Attack card Deal 6 damage. If the enemy intends to attack, deal 6 d…" at bounding box center [395, 229] width 420 height 131
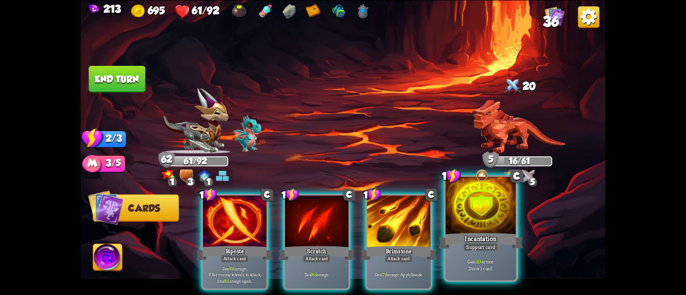
click at [450, 214] on div at bounding box center [480, 206] width 71 height 59
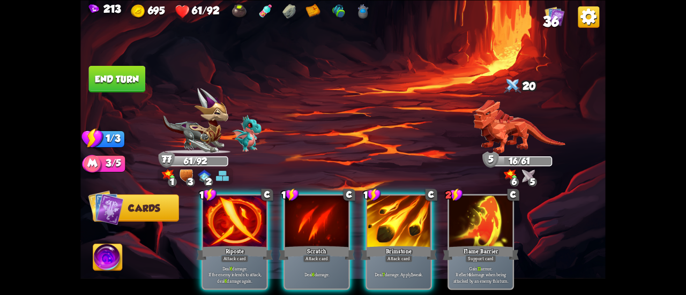
click at [120, 83] on button "End turn" at bounding box center [117, 78] width 57 height 27
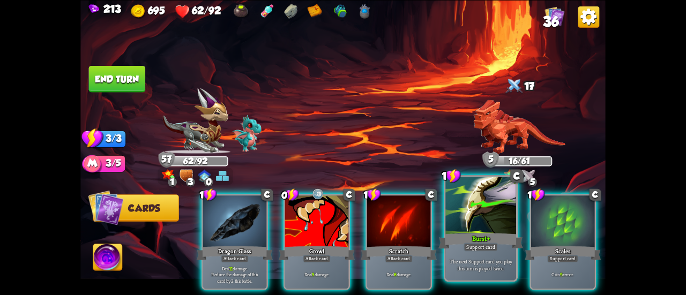
click at [470, 228] on div at bounding box center [480, 206] width 71 height 59
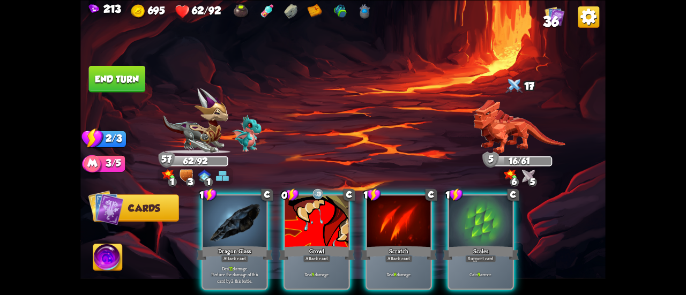
click at [470, 228] on div at bounding box center [480, 223] width 63 height 54
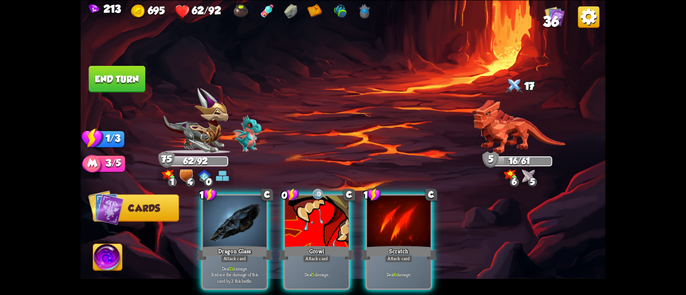
click at [118, 80] on button "End turn" at bounding box center [117, 78] width 57 height 27
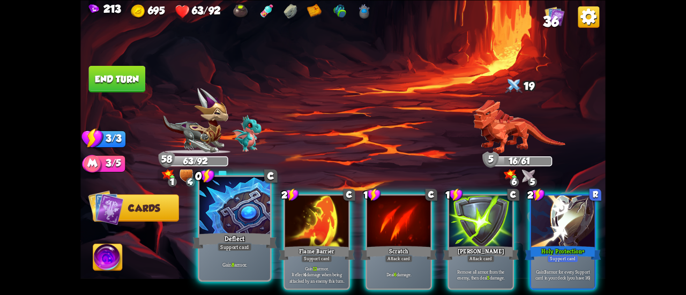
click at [246, 205] on div at bounding box center [234, 206] width 71 height 59
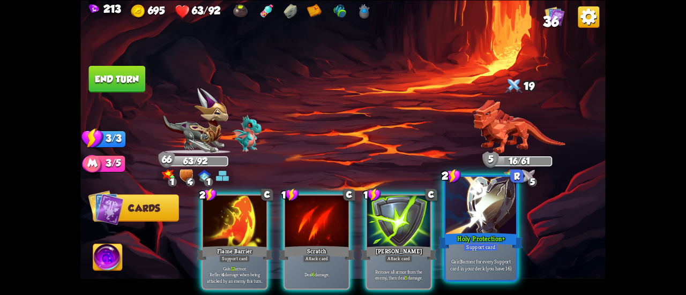
click at [459, 215] on div at bounding box center [480, 206] width 71 height 59
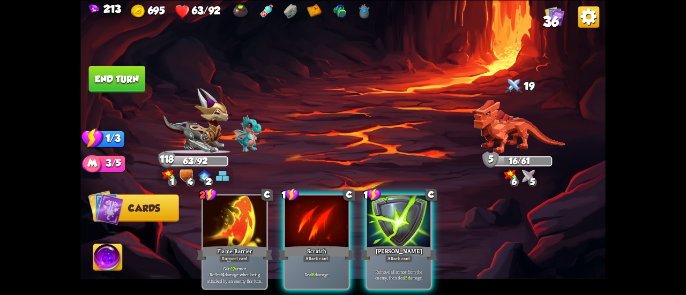
click at [95, 78] on button "End turn" at bounding box center [117, 78] width 57 height 27
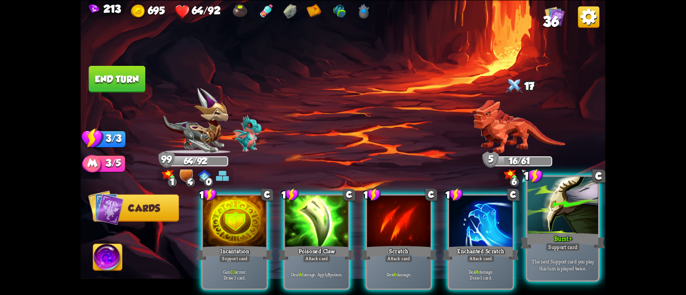
click at [536, 220] on div at bounding box center [562, 206] width 71 height 59
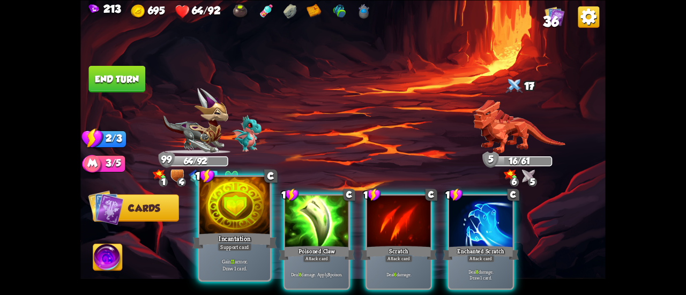
click at [207, 212] on div at bounding box center [234, 206] width 71 height 59
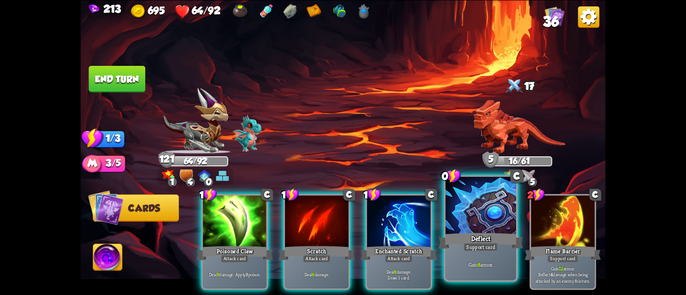
click at [462, 210] on div at bounding box center [480, 206] width 71 height 59
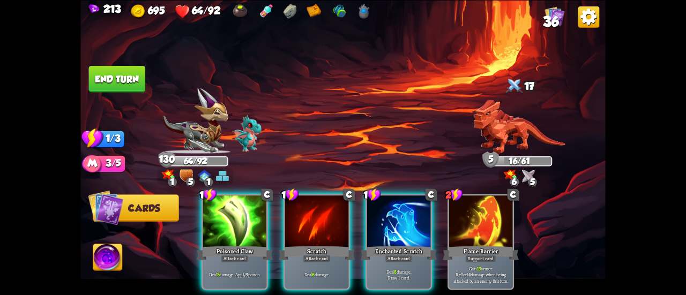
click at [98, 86] on button "End turn" at bounding box center [117, 78] width 57 height 27
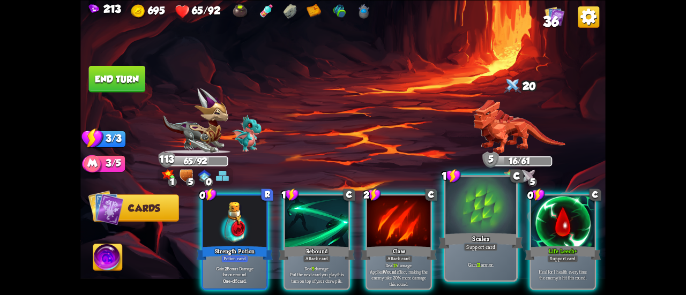
click at [466, 229] on div at bounding box center [480, 206] width 71 height 59
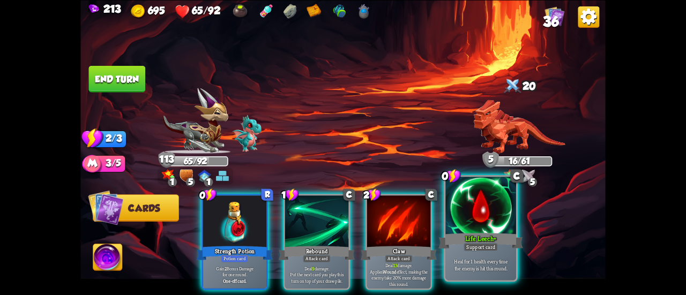
click at [478, 233] on div "Life Leech+" at bounding box center [480, 241] width 85 height 19
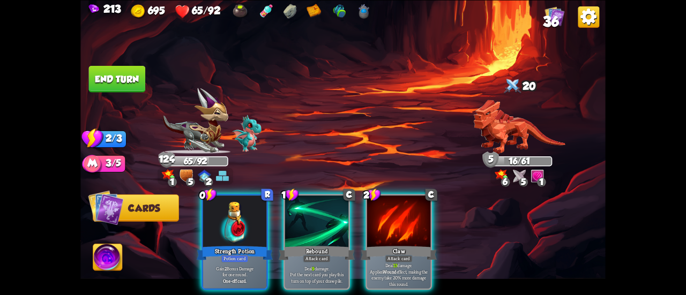
click at [124, 81] on button "End turn" at bounding box center [117, 78] width 57 height 27
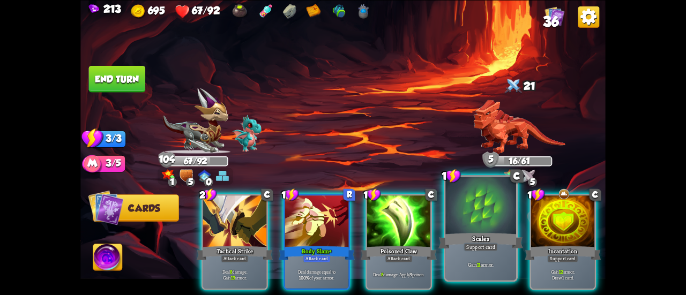
click at [476, 223] on div at bounding box center [480, 206] width 71 height 59
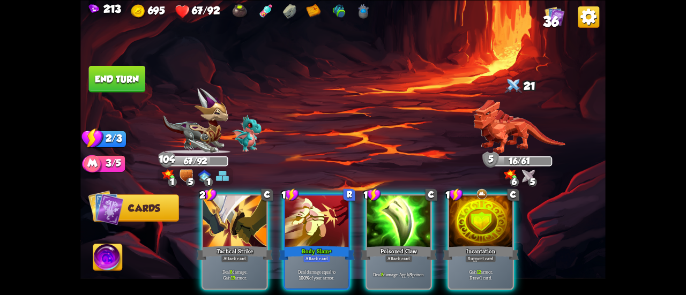
click at [476, 223] on div at bounding box center [480, 223] width 63 height 54
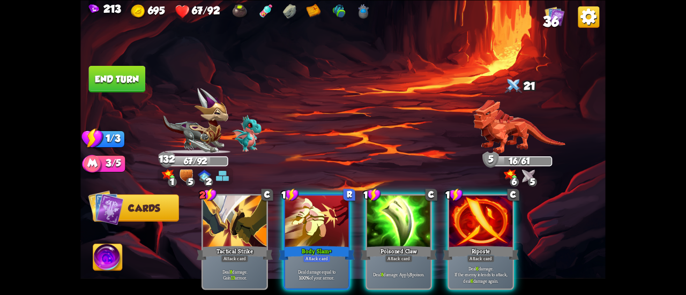
click at [126, 70] on button "End turn" at bounding box center [117, 78] width 57 height 27
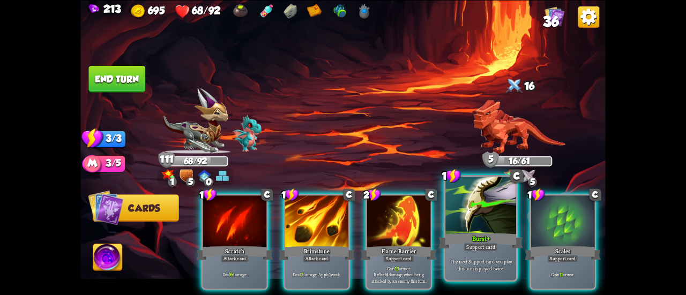
click at [462, 228] on div at bounding box center [480, 206] width 71 height 59
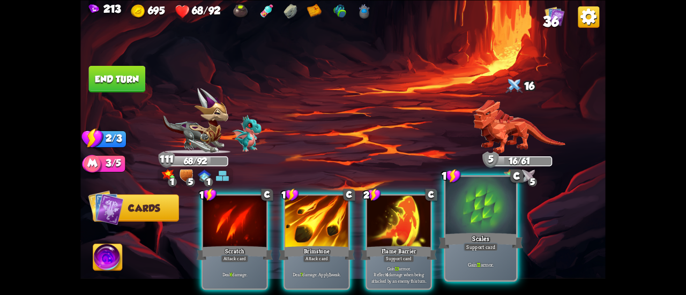
click at [479, 229] on div at bounding box center [480, 206] width 71 height 59
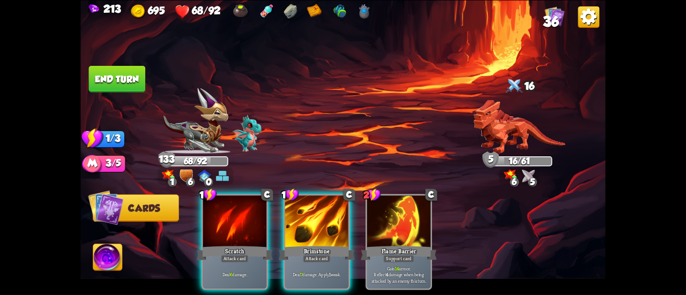
click at [126, 70] on button "End turn" at bounding box center [117, 78] width 57 height 27
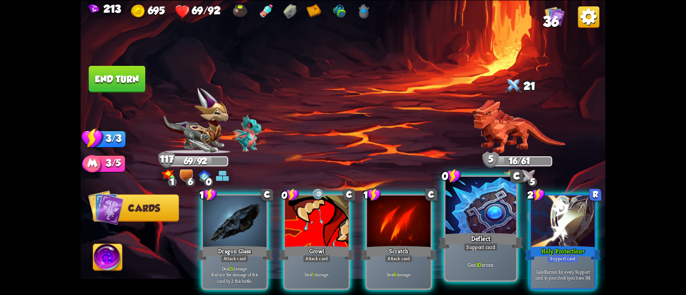
click at [489, 221] on div at bounding box center [480, 206] width 71 height 59
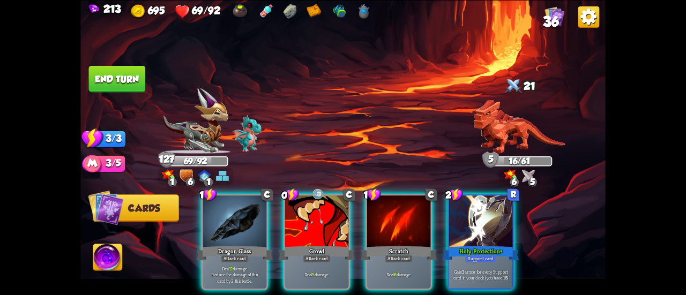
click at [489, 221] on div at bounding box center [480, 223] width 63 height 54
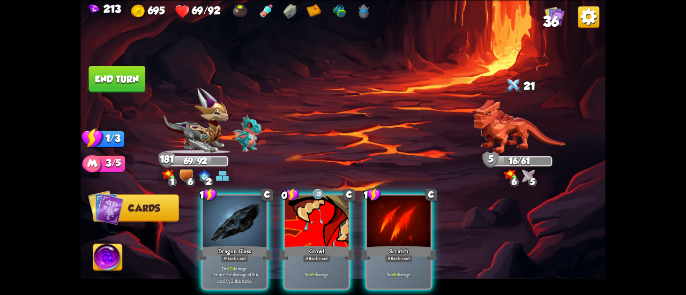
click at [108, 78] on button "End turn" at bounding box center [117, 78] width 57 height 27
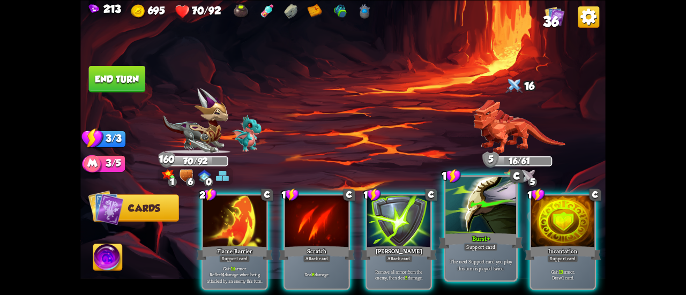
click at [476, 229] on div at bounding box center [480, 206] width 71 height 59
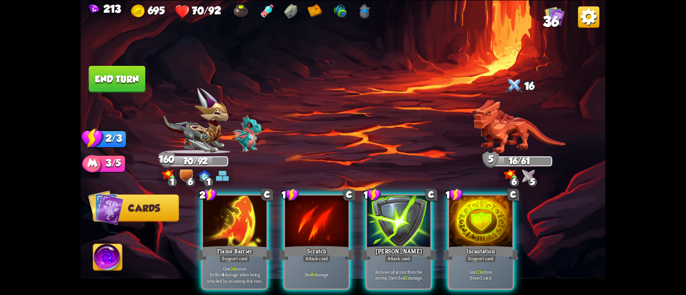
click at [476, 229] on div at bounding box center [480, 223] width 63 height 54
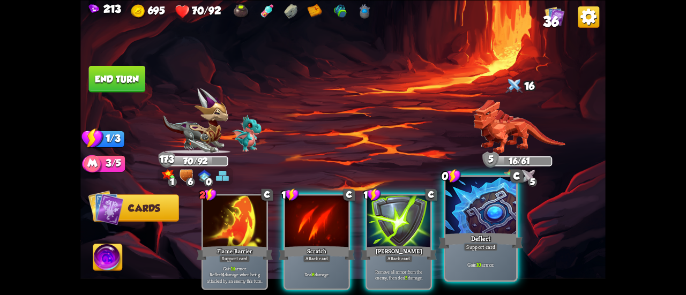
click at [471, 229] on div at bounding box center [480, 206] width 71 height 59
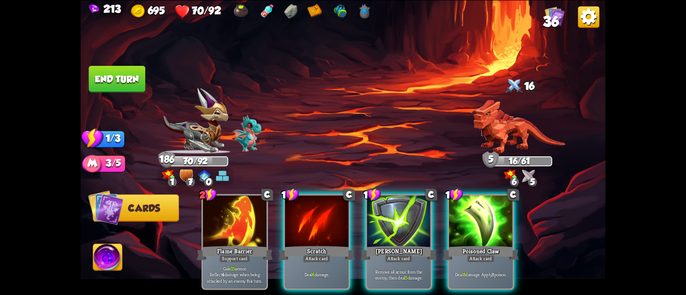
click at [114, 71] on button "End turn" at bounding box center [117, 78] width 57 height 27
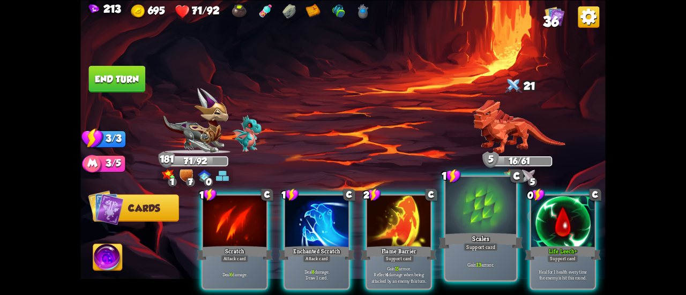
click at [495, 208] on div at bounding box center [480, 206] width 71 height 59
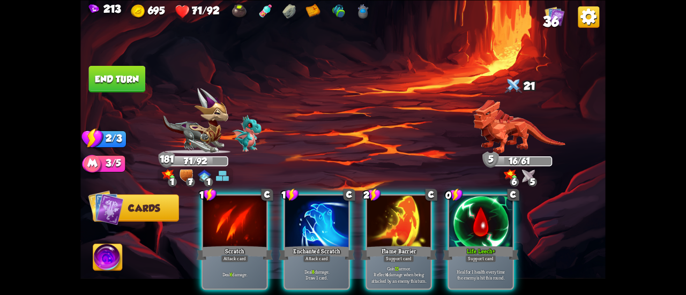
click at [495, 208] on div at bounding box center [480, 223] width 63 height 54
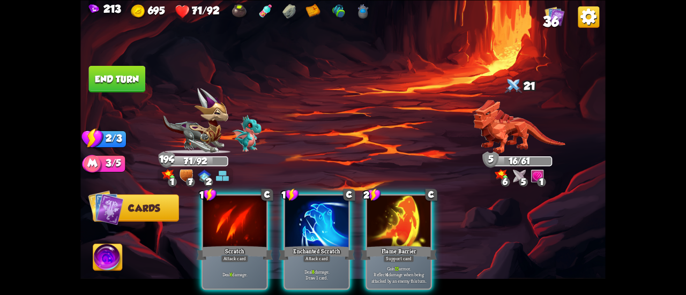
click at [118, 71] on button "End turn" at bounding box center [117, 78] width 57 height 27
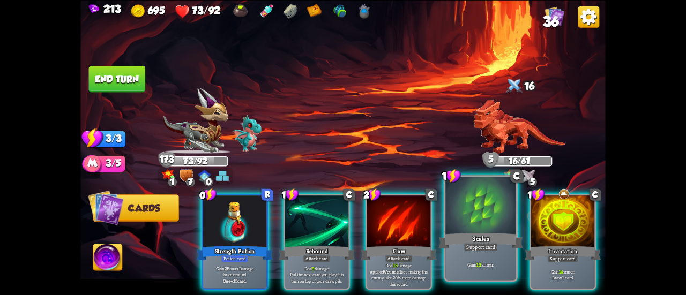
click at [475, 218] on div at bounding box center [480, 206] width 71 height 59
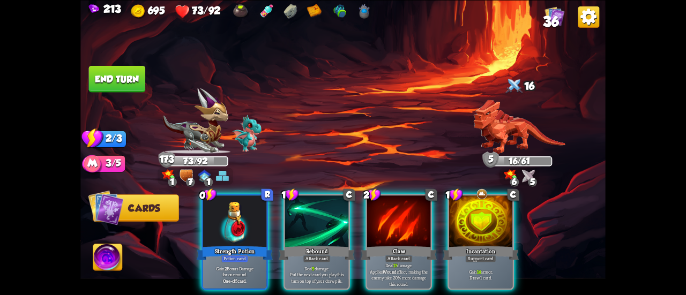
click at [476, 217] on div at bounding box center [480, 223] width 63 height 54
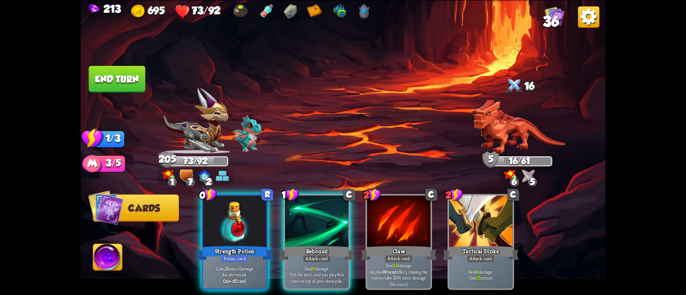
click at [96, 77] on button "End turn" at bounding box center [117, 78] width 57 height 27
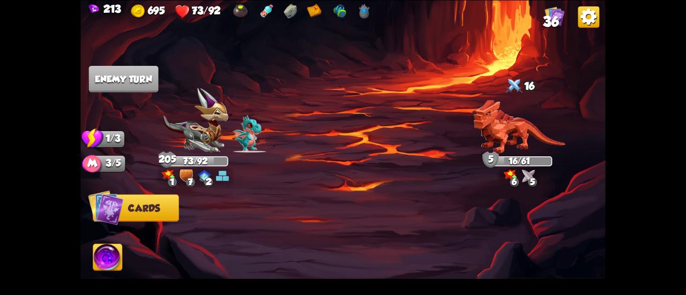
click at [190, 114] on img at bounding box center [194, 121] width 65 height 66
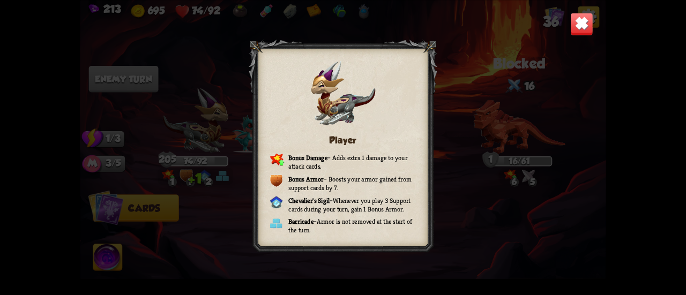
click at [568, 13] on div "Player Bonus Damage – Adds extra 1 damage to your attack cards. Bonus Armor – B…" at bounding box center [342, 147] width 525 height 295
click at [575, 20] on img at bounding box center [581, 23] width 23 height 23
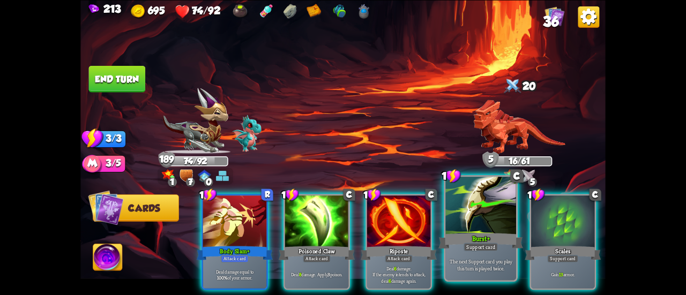
click at [482, 237] on div "Burst+" at bounding box center [480, 241] width 85 height 19
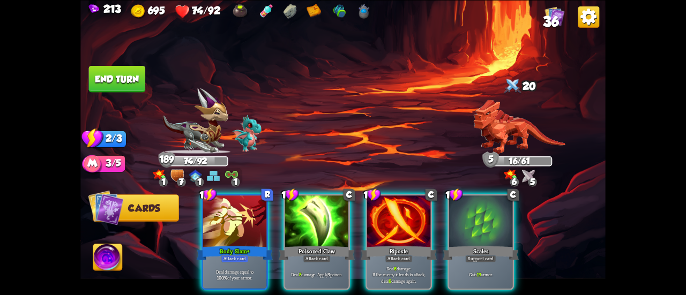
click at [482, 244] on div "Scales" at bounding box center [481, 252] width 76 height 17
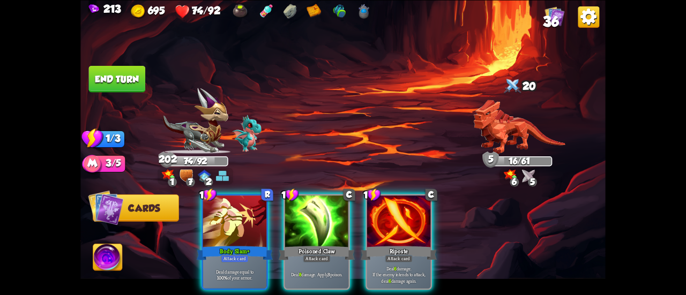
click at [107, 77] on button "End turn" at bounding box center [117, 78] width 57 height 27
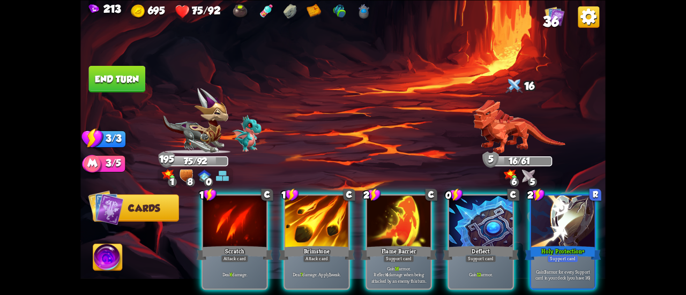
click at [475, 219] on div at bounding box center [480, 223] width 63 height 54
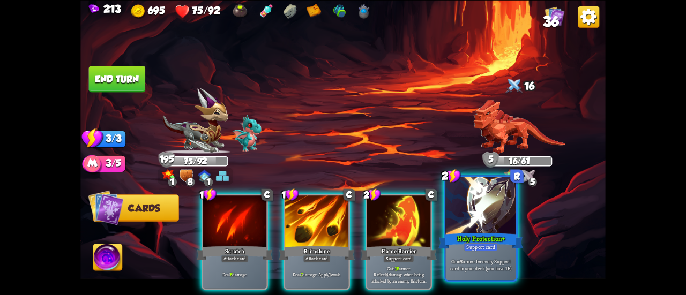
click at [476, 219] on div at bounding box center [480, 206] width 71 height 59
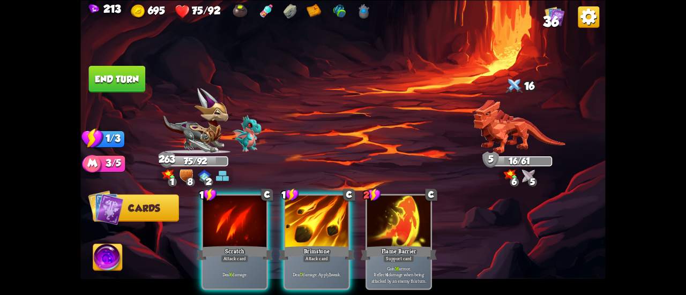
click at [115, 76] on button "End turn" at bounding box center [117, 78] width 57 height 27
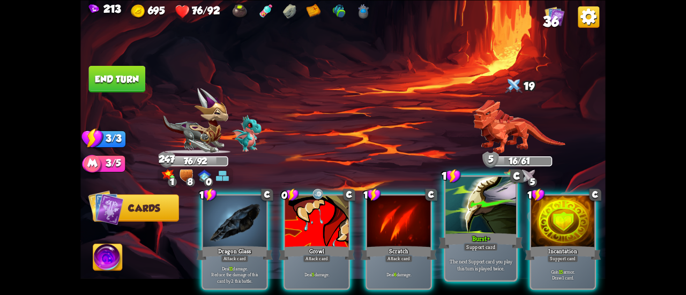
click at [471, 266] on p "The next Support card you play this turn is played twice." at bounding box center [481, 265] width 67 height 14
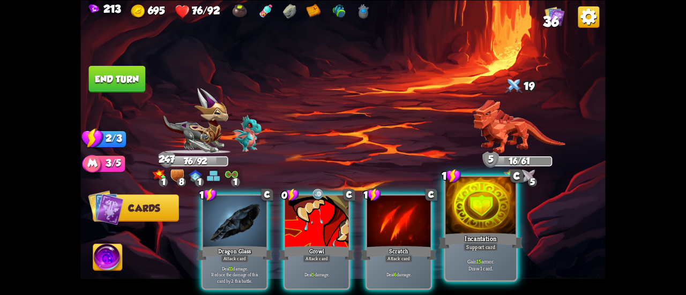
click at [473, 266] on p "Gain 15 armor. Draw 1 card." at bounding box center [481, 265] width 67 height 14
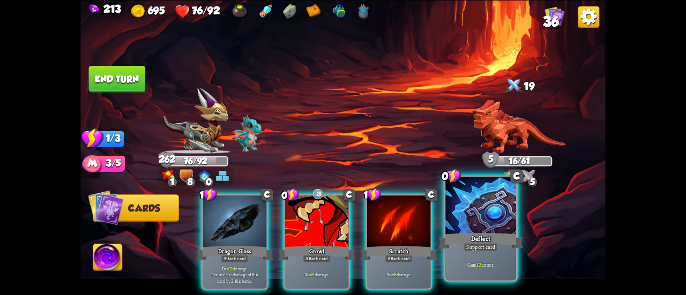
click at [466, 223] on div at bounding box center [480, 206] width 71 height 59
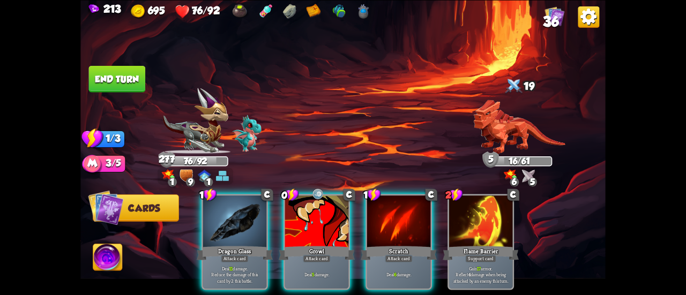
click at [125, 77] on button "End turn" at bounding box center [117, 78] width 57 height 27
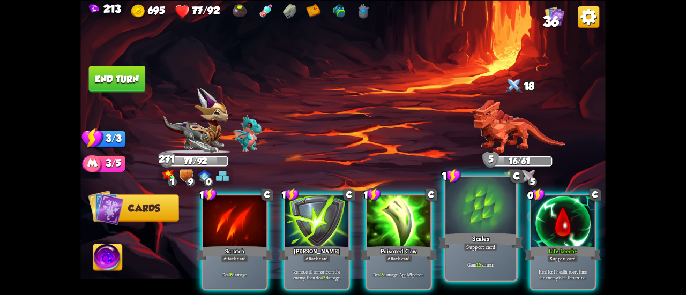
click at [476, 211] on div at bounding box center [480, 206] width 71 height 59
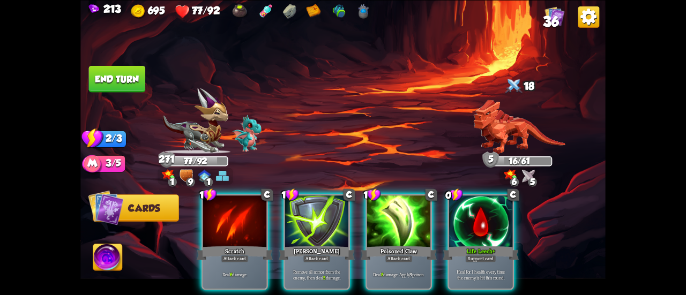
click at [476, 211] on div at bounding box center [480, 223] width 63 height 54
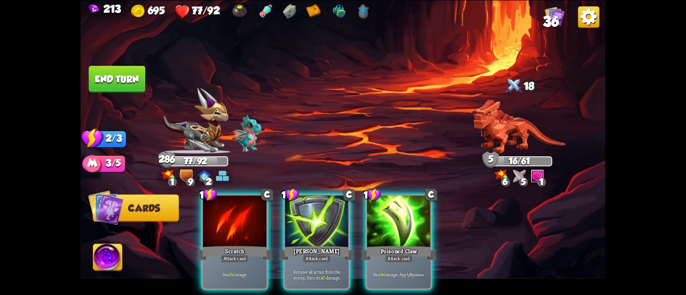
click at [123, 71] on button "End turn" at bounding box center [117, 78] width 57 height 27
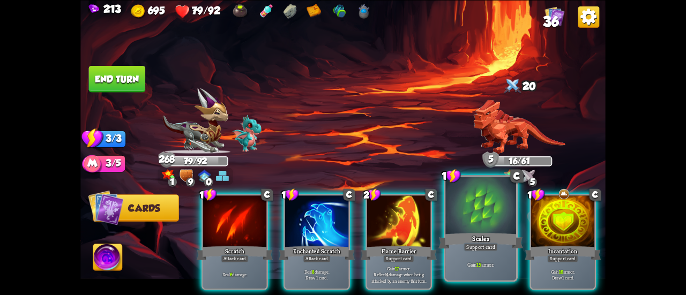
click at [458, 219] on div at bounding box center [480, 206] width 71 height 59
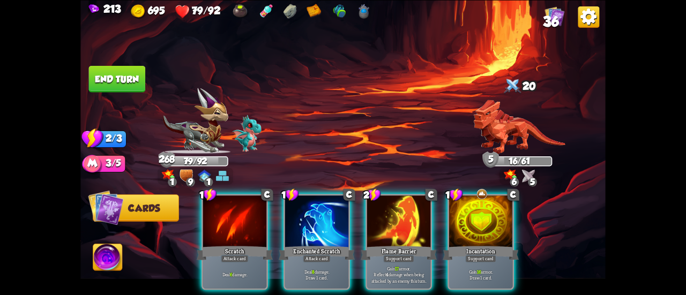
click at [459, 218] on div "1 C Scratch Attack card Deal 6 damage. 1 C Enchanted Scratch Attack card Deal 8…" at bounding box center [395, 229] width 420 height 131
click at [459, 218] on div at bounding box center [480, 223] width 63 height 54
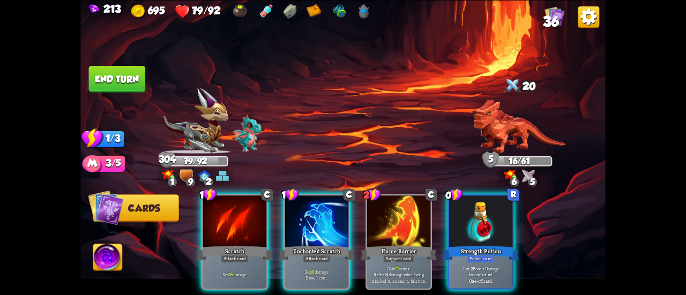
click at [109, 77] on button "End turn" at bounding box center [117, 78] width 57 height 27
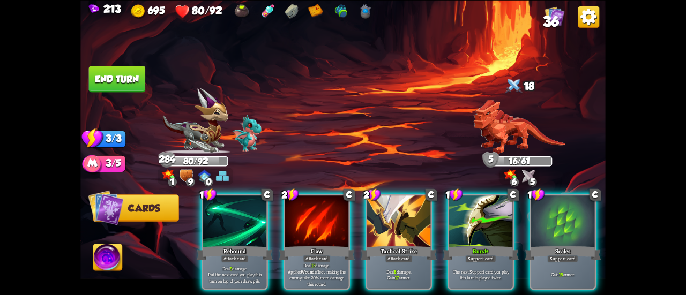
click at [483, 190] on div "1 C Rebound Attack card Deal 9 damage. Put the next card you play this turn on …" at bounding box center [395, 229] width 420 height 131
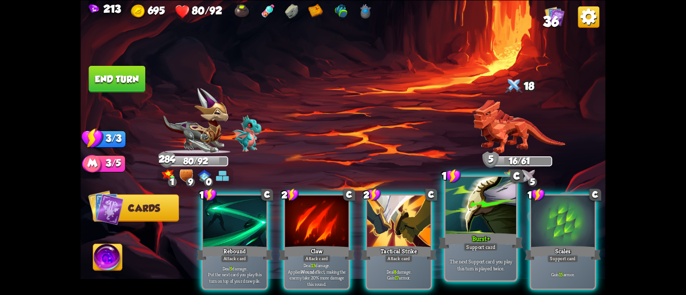
click at [483, 196] on div at bounding box center [480, 206] width 71 height 59
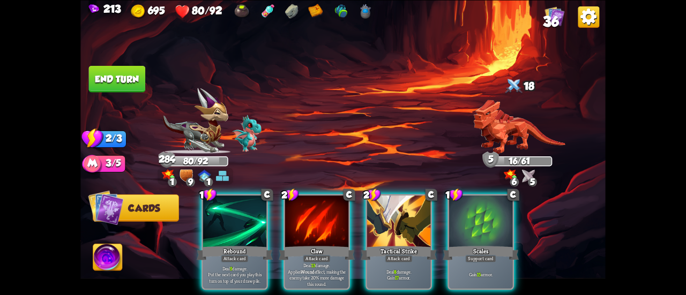
click at [483, 196] on div at bounding box center [480, 223] width 63 height 54
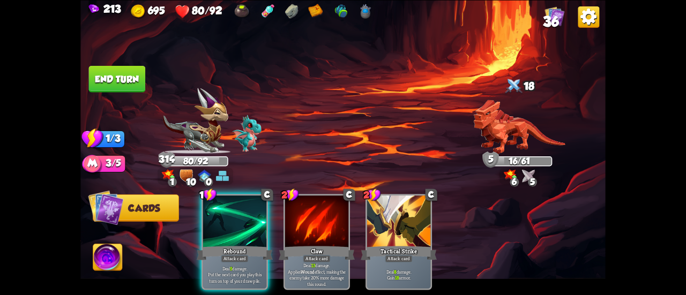
click at [122, 59] on img at bounding box center [342, 147] width 525 height 295
click at [125, 66] on button "End turn" at bounding box center [117, 78] width 57 height 27
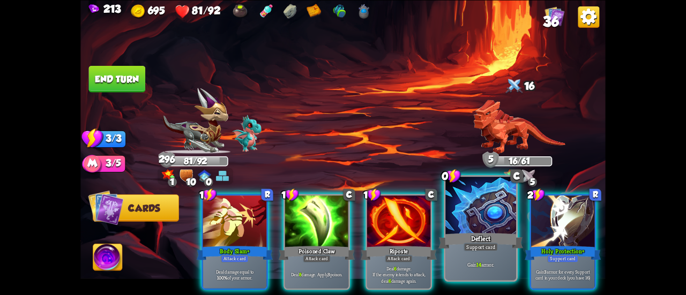
click at [467, 199] on div at bounding box center [480, 206] width 71 height 59
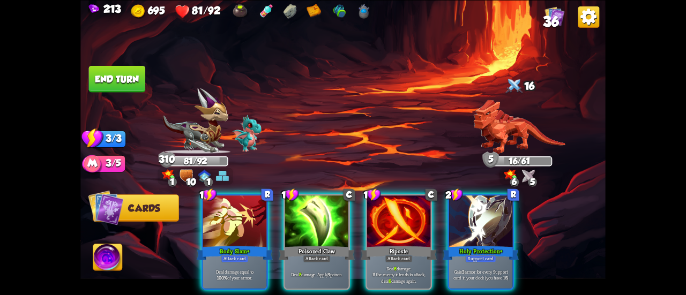
click at [467, 199] on div at bounding box center [480, 223] width 63 height 54
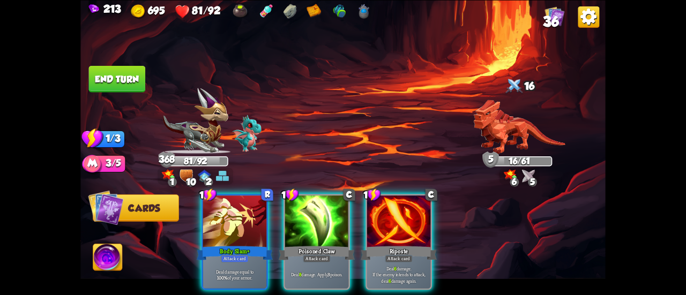
click at [121, 72] on button "End turn" at bounding box center [117, 78] width 57 height 27
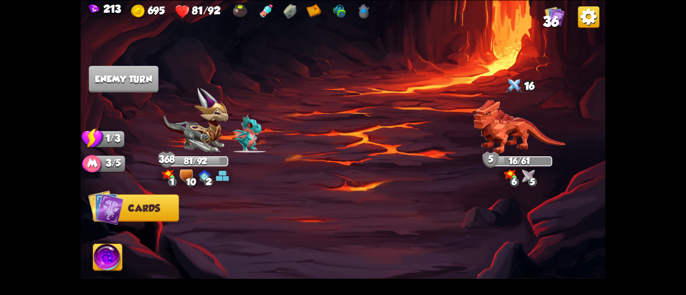
click at [548, 19] on span "36" at bounding box center [551, 21] width 16 height 16
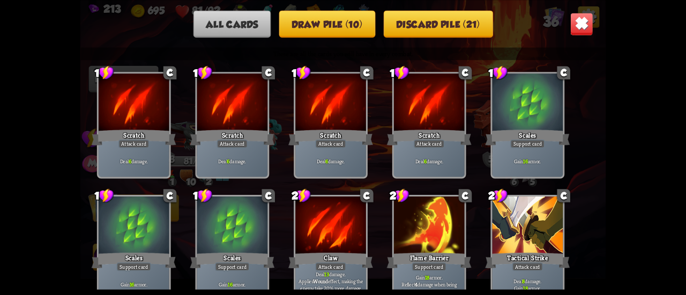
click at [332, 32] on button "Draw pile (10)" at bounding box center [327, 23] width 96 height 27
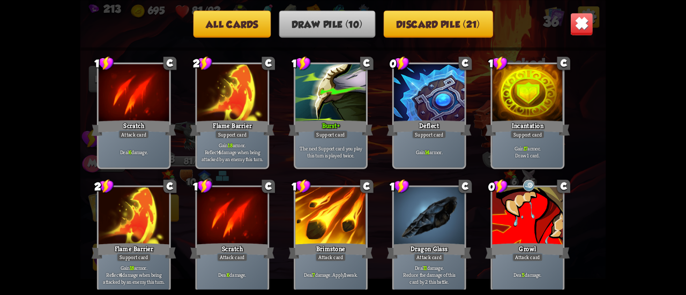
scroll to position [16, 0]
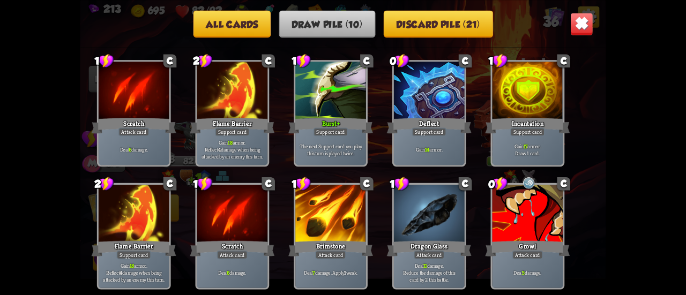
click at [583, 18] on img at bounding box center [581, 23] width 23 height 23
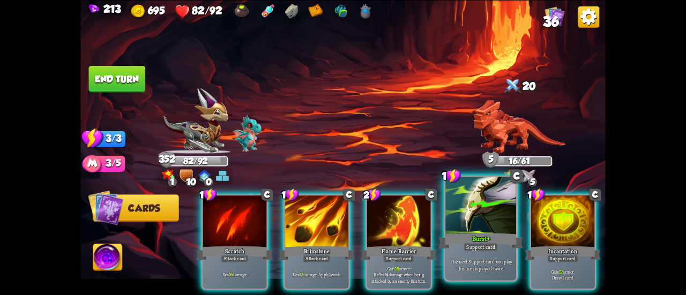
click at [477, 209] on div at bounding box center [480, 206] width 71 height 59
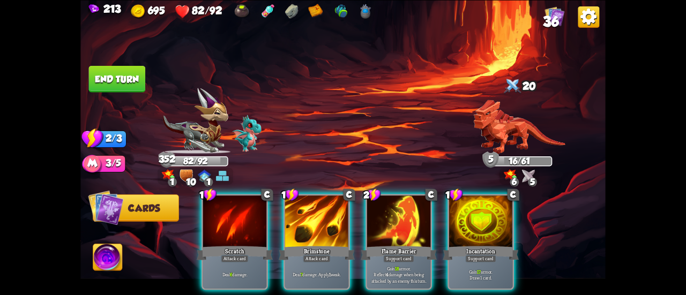
click at [477, 209] on div at bounding box center [480, 223] width 63 height 54
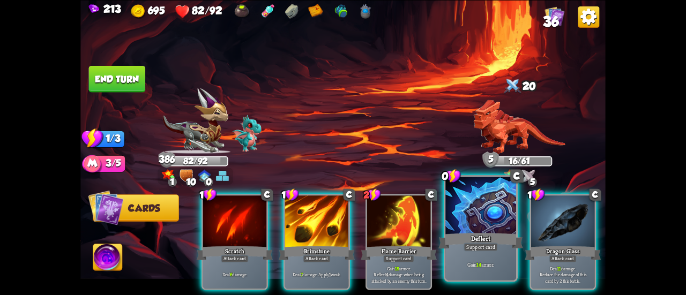
click at [496, 222] on div at bounding box center [480, 206] width 71 height 59
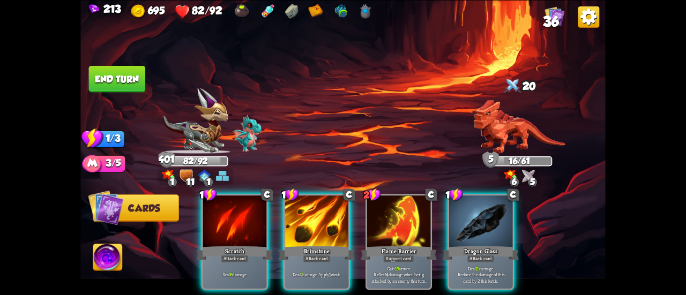
click at [109, 74] on button "End turn" at bounding box center [117, 78] width 57 height 27
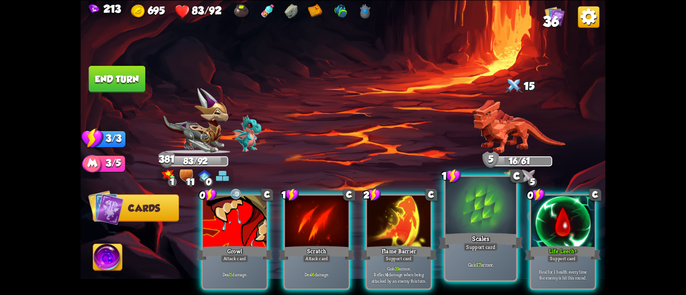
click at [494, 197] on div at bounding box center [480, 206] width 71 height 59
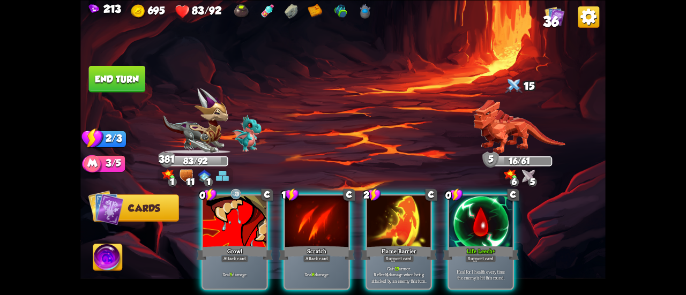
click at [494, 197] on div at bounding box center [480, 223] width 63 height 54
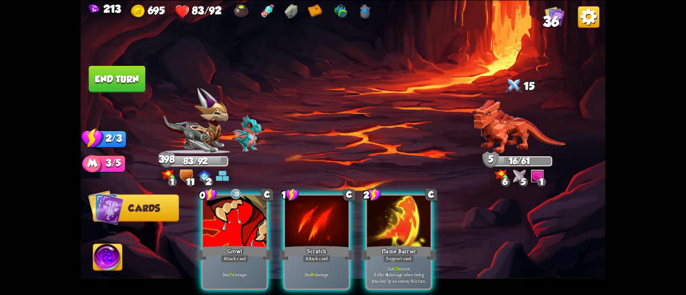
click at [125, 77] on button "End turn" at bounding box center [117, 78] width 57 height 27
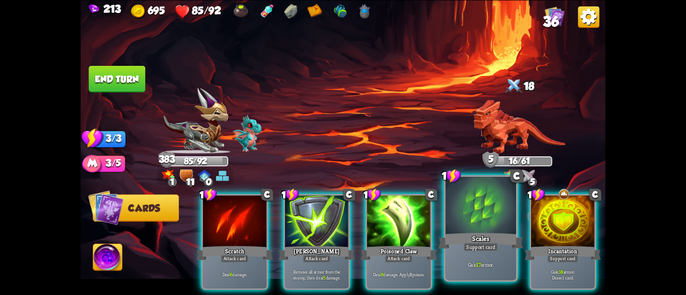
click at [476, 206] on div at bounding box center [480, 206] width 71 height 59
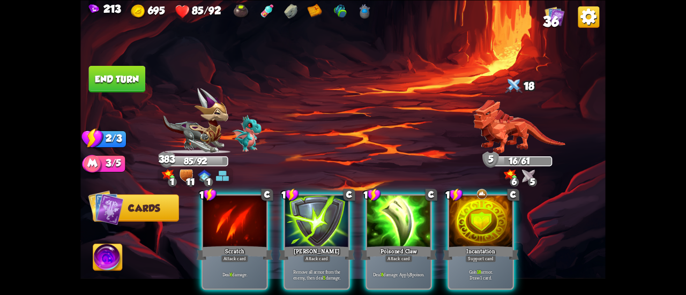
click at [476, 206] on div at bounding box center [480, 223] width 63 height 54
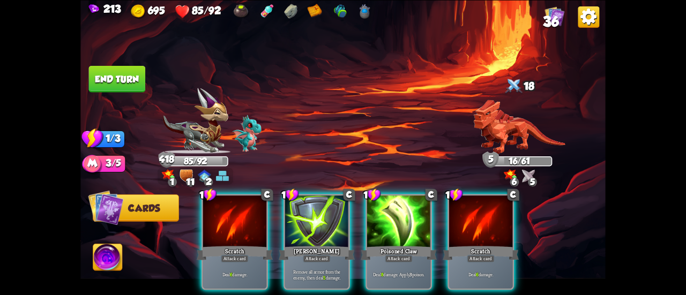
click at [139, 78] on button "End turn" at bounding box center [117, 78] width 57 height 27
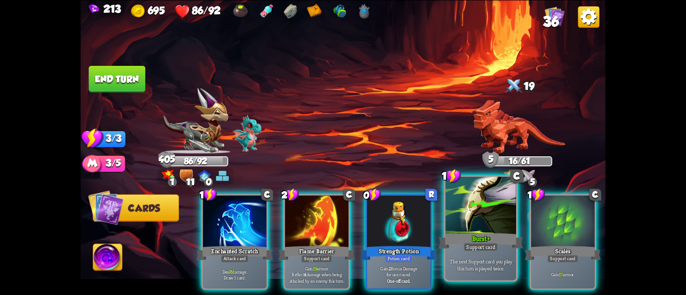
click at [468, 207] on div at bounding box center [480, 206] width 71 height 59
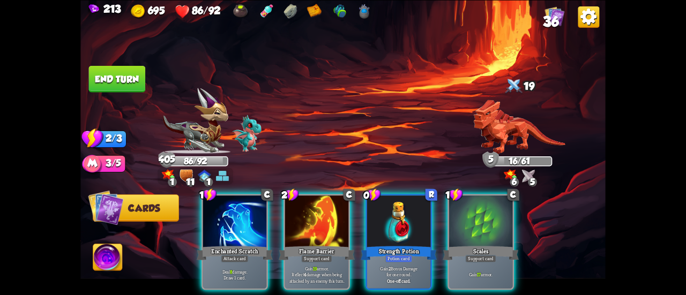
click at [468, 207] on div at bounding box center [480, 223] width 63 height 54
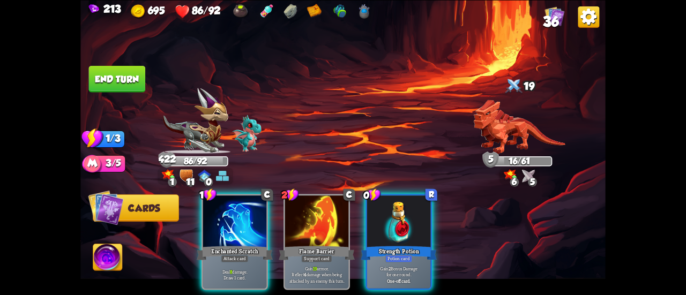
click at [117, 79] on button "End turn" at bounding box center [117, 78] width 57 height 27
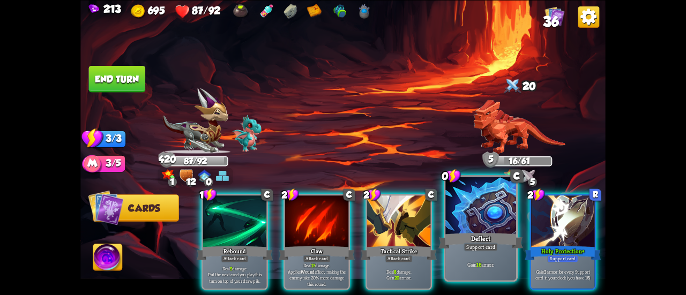
click at [461, 212] on div at bounding box center [480, 206] width 71 height 59
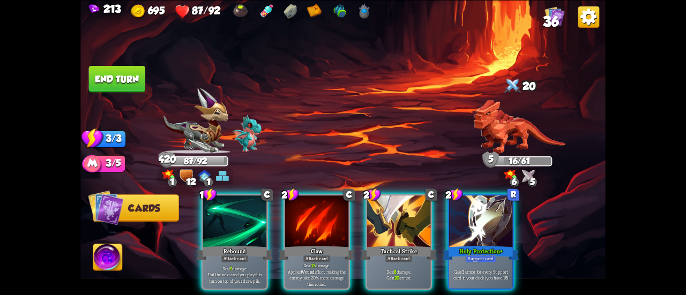
click at [462, 212] on div at bounding box center [480, 223] width 63 height 54
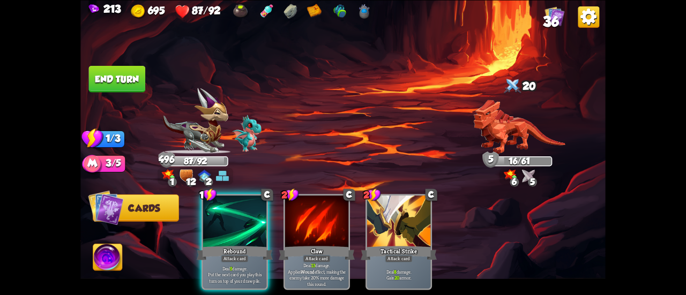
click at [109, 79] on button "End turn" at bounding box center [117, 78] width 57 height 27
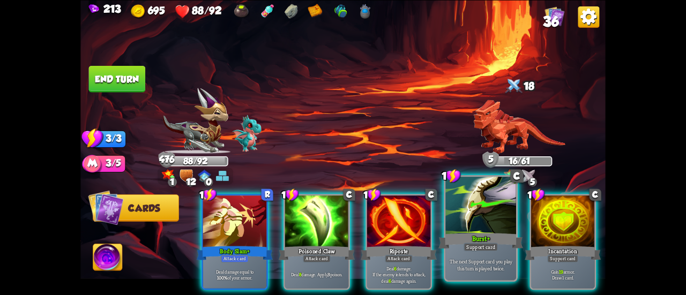
click at [482, 223] on div at bounding box center [480, 206] width 71 height 59
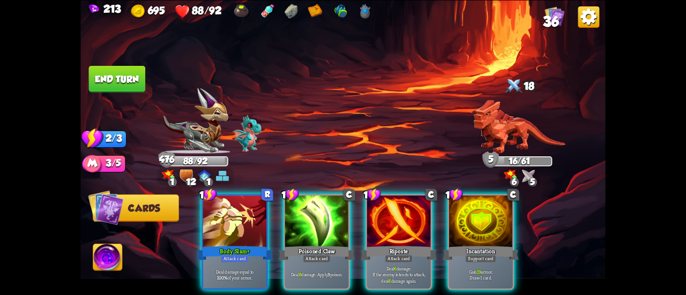
click at [482, 223] on div at bounding box center [480, 223] width 63 height 54
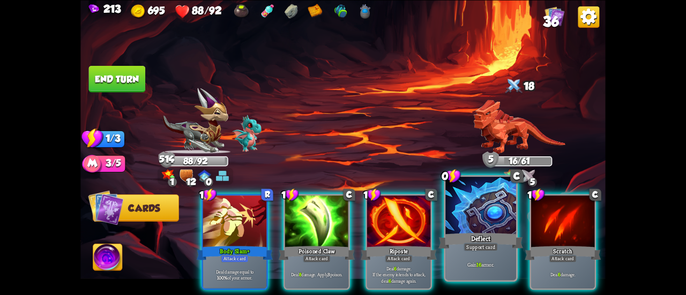
click at [472, 197] on div at bounding box center [480, 206] width 71 height 59
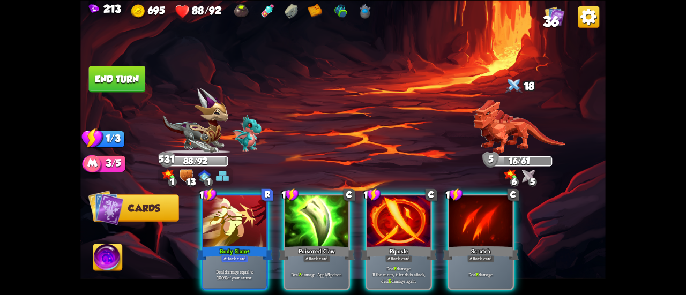
click at [117, 75] on button "End turn" at bounding box center [117, 78] width 57 height 27
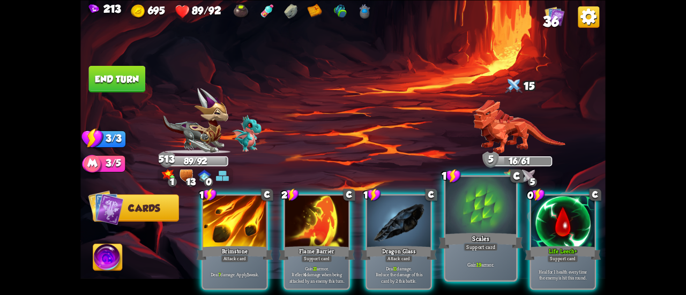
click at [478, 225] on div at bounding box center [480, 206] width 71 height 59
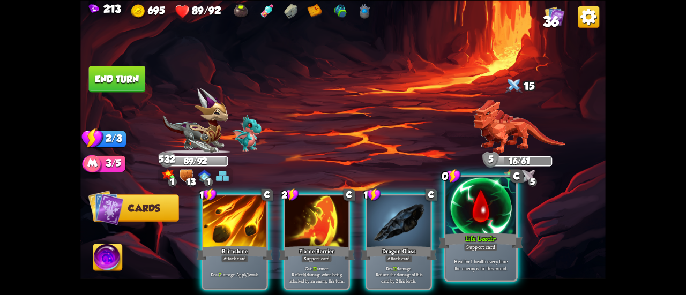
click at [480, 222] on div at bounding box center [480, 206] width 71 height 59
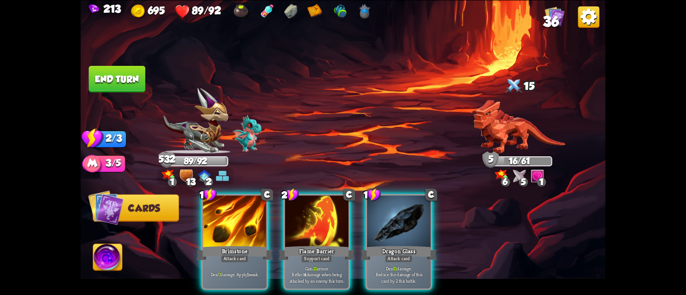
click at [131, 85] on button "End turn" at bounding box center [117, 78] width 57 height 27
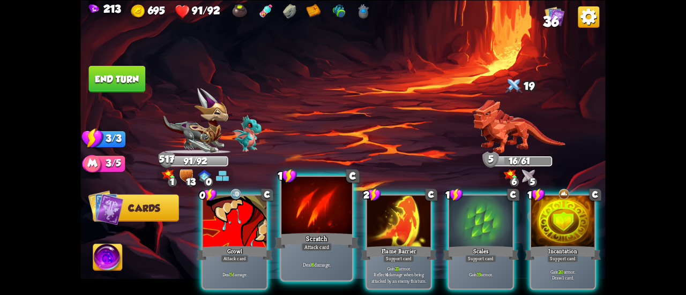
click at [317, 196] on div at bounding box center [316, 206] width 71 height 59
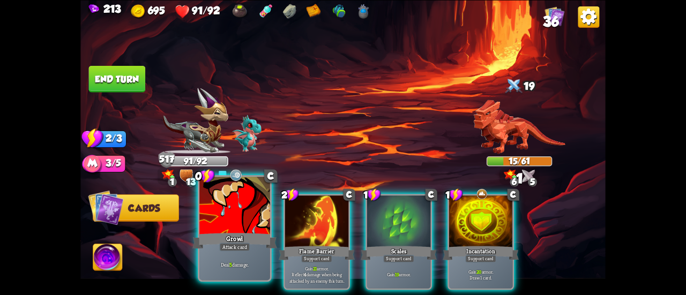
click at [233, 203] on div at bounding box center [234, 206] width 71 height 59
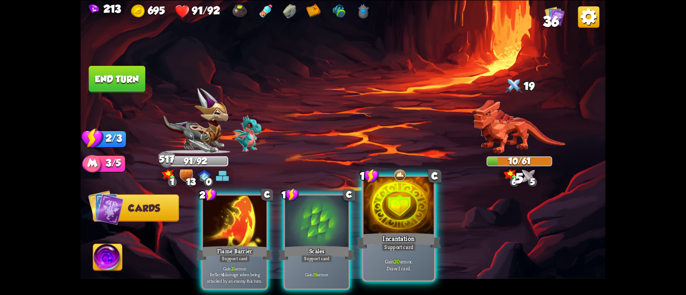
click at [384, 216] on div at bounding box center [398, 206] width 71 height 59
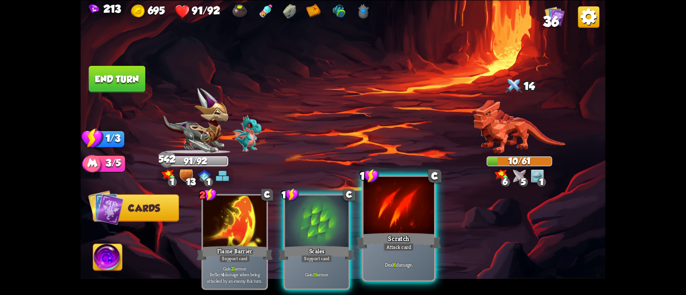
click at [402, 206] on div at bounding box center [398, 206] width 71 height 59
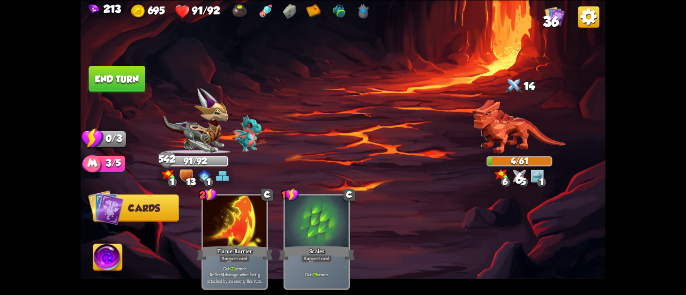
click at [123, 76] on button "End turn" at bounding box center [117, 78] width 57 height 27
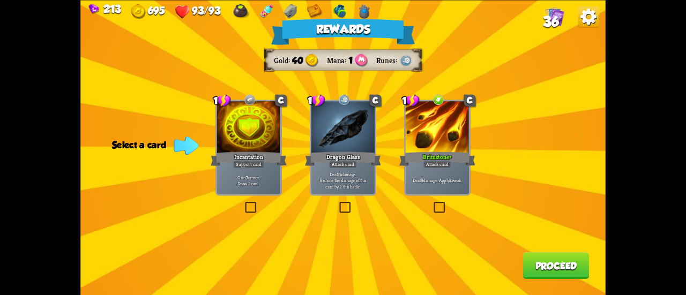
click at [427, 147] on div at bounding box center [437, 128] width 63 height 54
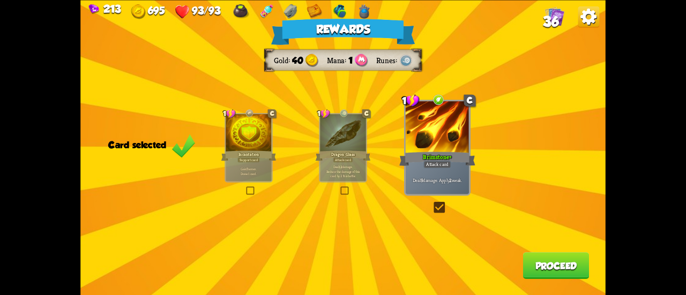
click at [542, 265] on button "Proceed" at bounding box center [556, 265] width 66 height 27
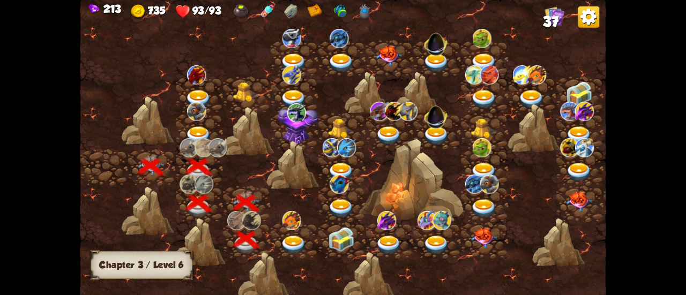
click at [297, 238] on img at bounding box center [294, 245] width 26 height 19
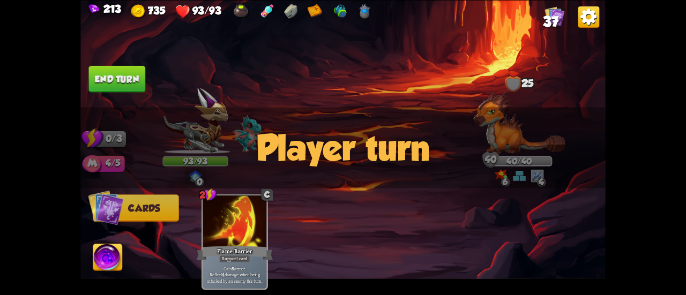
click at [509, 142] on div "Player turn" at bounding box center [342, 147] width 525 height 81
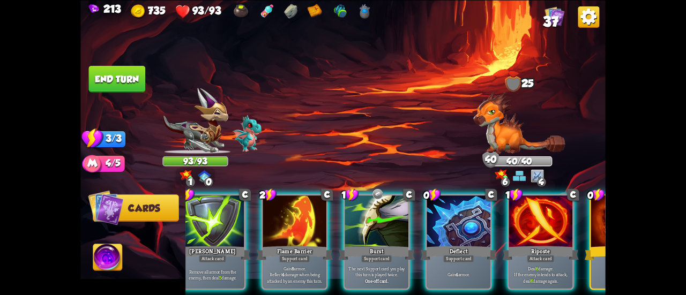
scroll to position [0, 208]
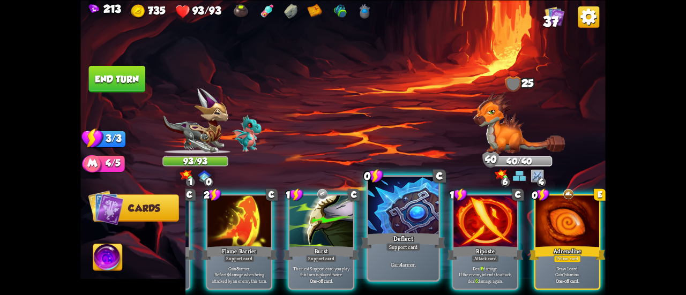
click at [379, 242] on div "Deflect" at bounding box center [403, 241] width 85 height 19
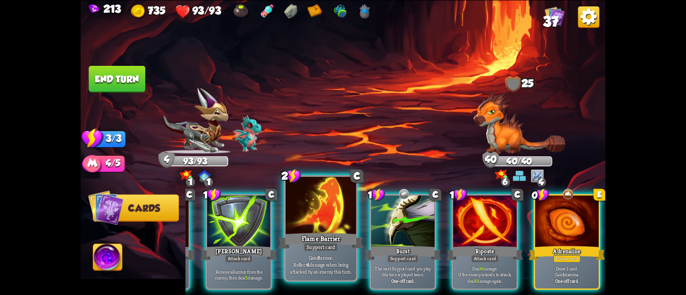
scroll to position [0, 101]
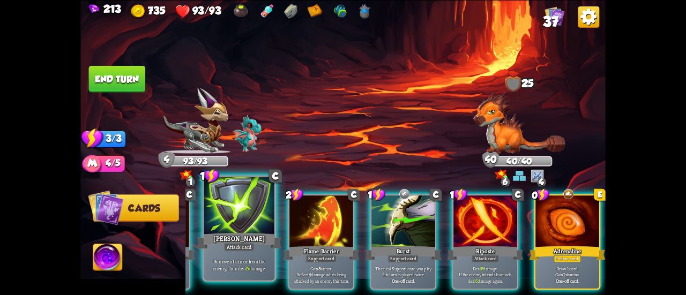
click at [258, 232] on div "[PERSON_NAME]" at bounding box center [239, 241] width 85 height 19
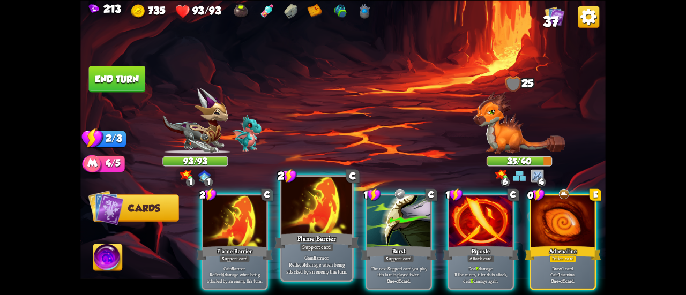
click at [344, 230] on div at bounding box center [316, 206] width 71 height 59
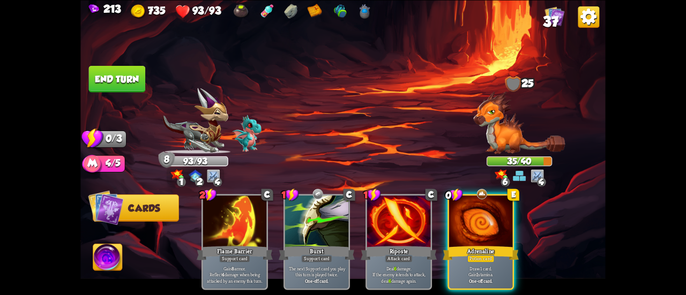
click at [126, 76] on button "End turn" at bounding box center [117, 78] width 57 height 27
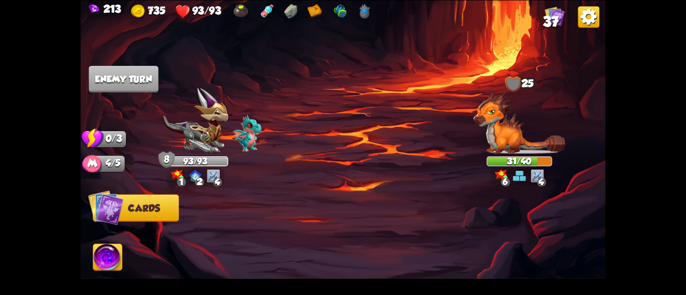
click at [501, 139] on img at bounding box center [519, 122] width 92 height 63
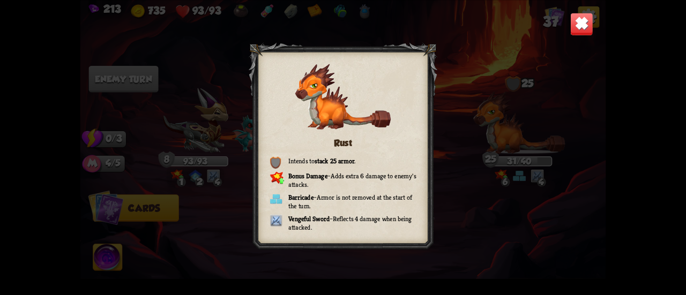
click at [576, 24] on img at bounding box center [581, 23] width 23 height 23
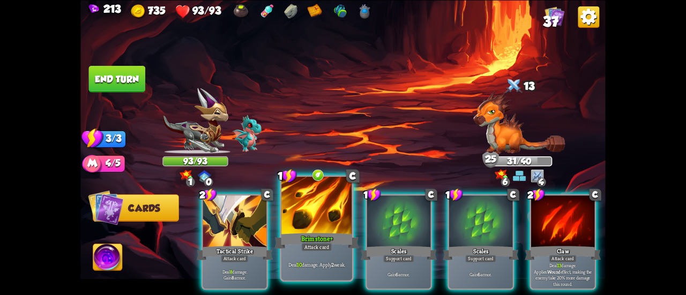
click at [328, 207] on div at bounding box center [316, 206] width 71 height 59
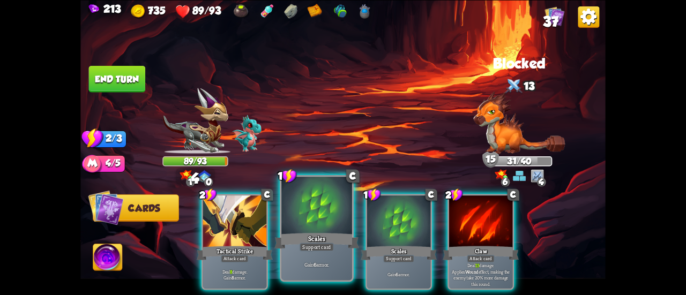
click at [314, 208] on div at bounding box center [316, 206] width 71 height 59
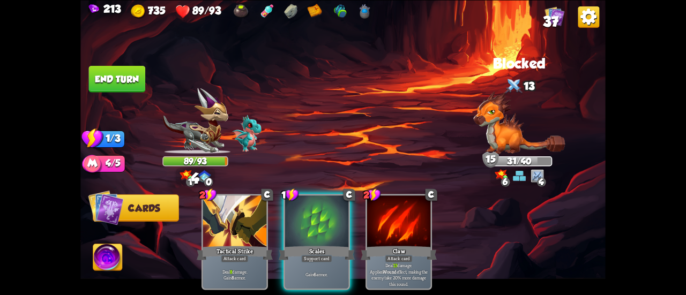
click at [314, 208] on div at bounding box center [316, 223] width 63 height 54
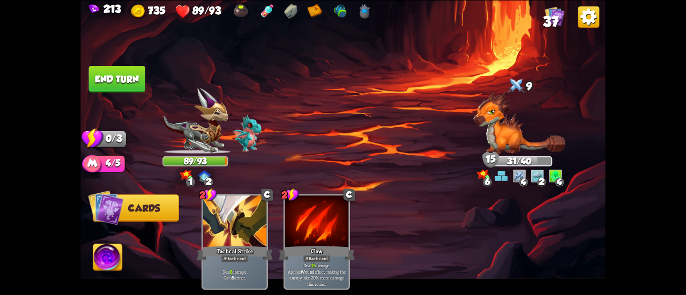
click at [121, 71] on button "End turn" at bounding box center [117, 78] width 57 height 27
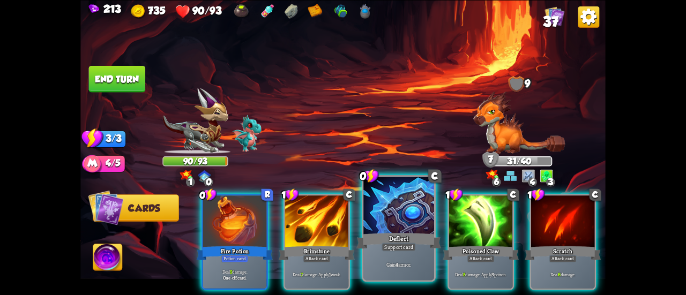
click at [386, 211] on div at bounding box center [398, 206] width 71 height 59
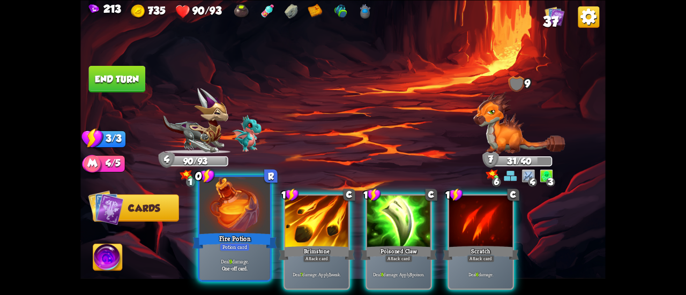
click at [242, 228] on div at bounding box center [234, 206] width 71 height 59
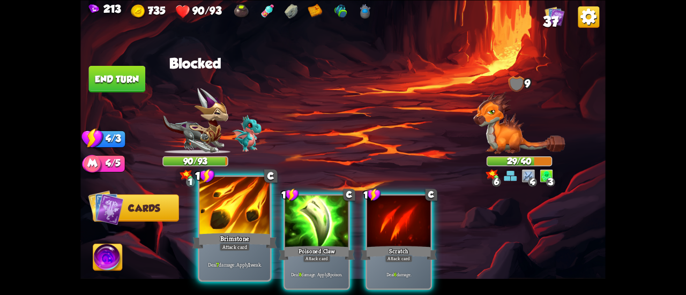
click at [222, 223] on div at bounding box center [234, 206] width 71 height 59
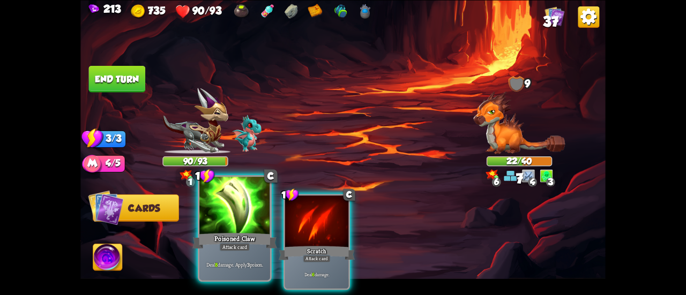
click at [219, 221] on div at bounding box center [234, 206] width 71 height 59
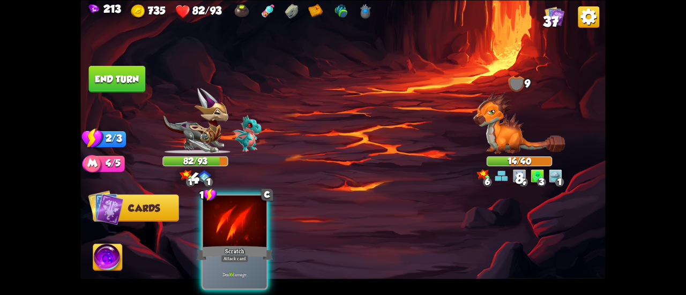
click at [114, 79] on button "End turn" at bounding box center [117, 78] width 57 height 27
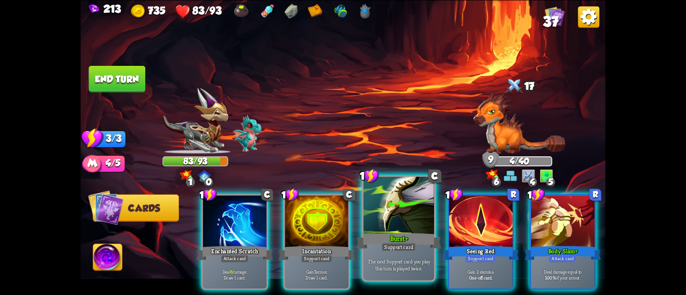
click at [374, 220] on div at bounding box center [398, 206] width 71 height 59
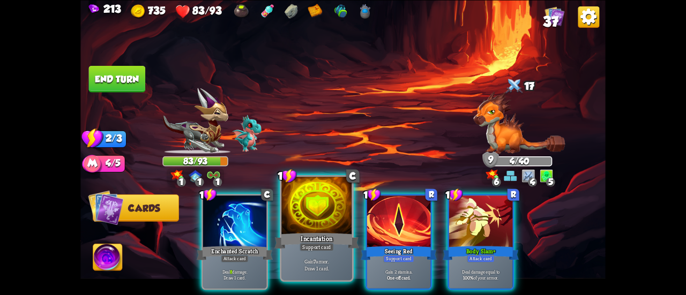
click at [325, 215] on div at bounding box center [316, 206] width 71 height 59
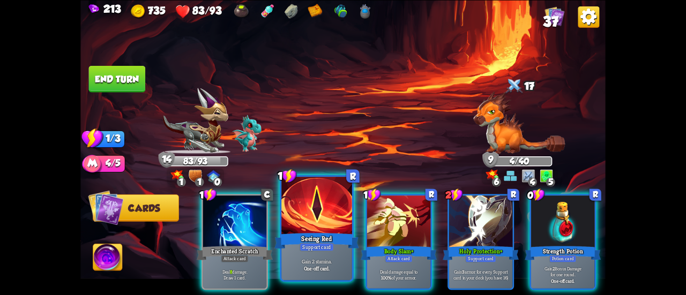
click at [328, 208] on div at bounding box center [316, 206] width 71 height 59
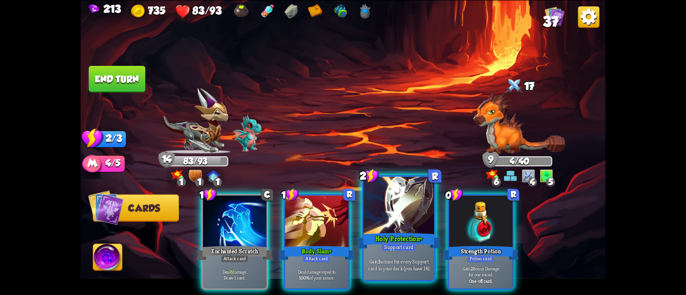
click at [397, 199] on div at bounding box center [398, 206] width 71 height 59
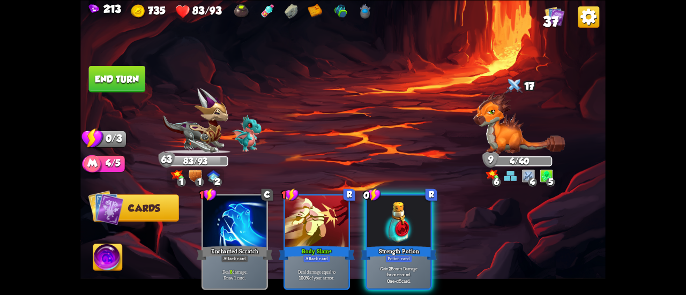
click at [136, 82] on button "End turn" at bounding box center [117, 78] width 57 height 27
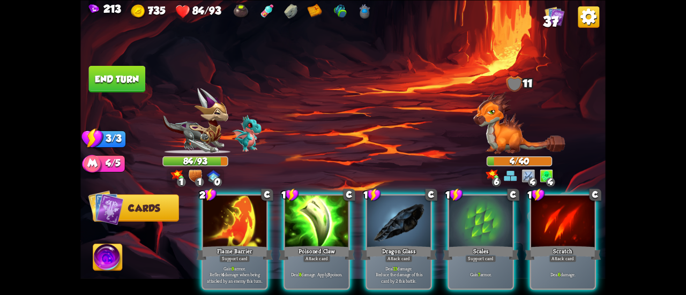
click at [113, 76] on button "End turn" at bounding box center [117, 78] width 57 height 27
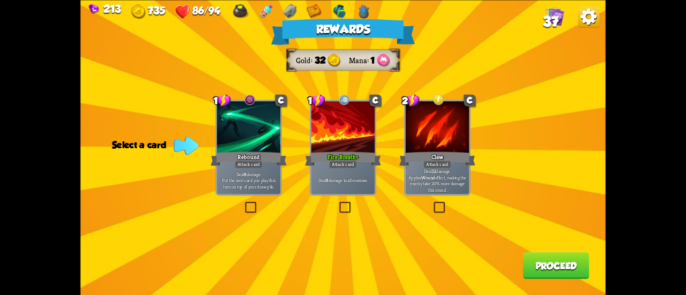
drag, startPoint x: 345, startPoint y: 165, endPoint x: 373, endPoint y: 173, distance: 29.0
click at [345, 165] on div "Attack card" at bounding box center [343, 165] width 28 height 8
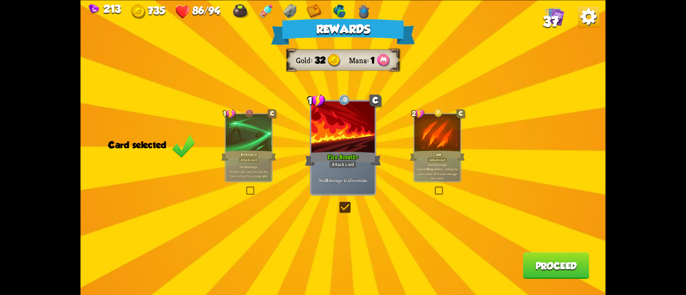
click at [542, 260] on button "Proceed" at bounding box center [556, 265] width 66 height 27
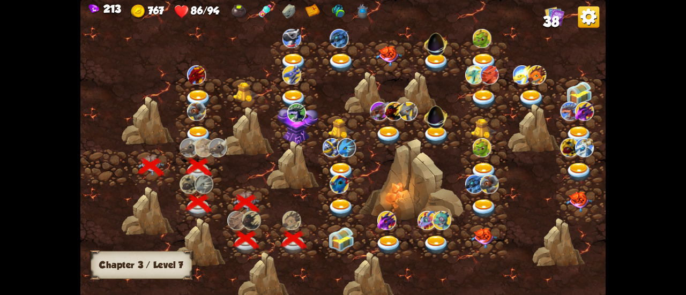
click at [341, 233] on img at bounding box center [341, 239] width 26 height 25
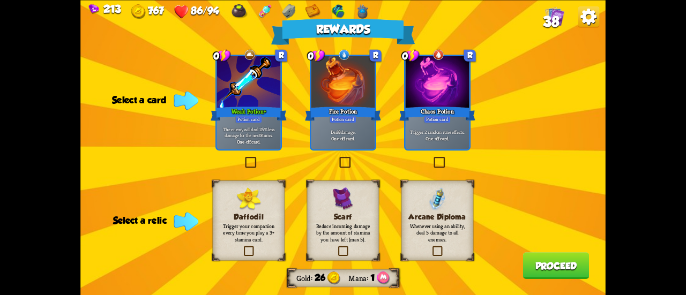
click at [333, 95] on div at bounding box center [342, 83] width 63 height 54
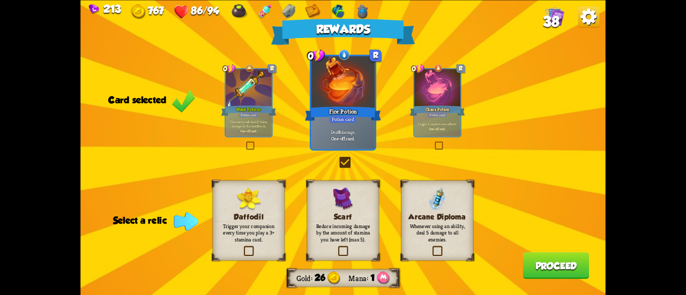
click at [337, 247] on label at bounding box center [337, 247] width 0 height 0
click at [0, 0] on input "checkbox" at bounding box center [0, 0] width 0 height 0
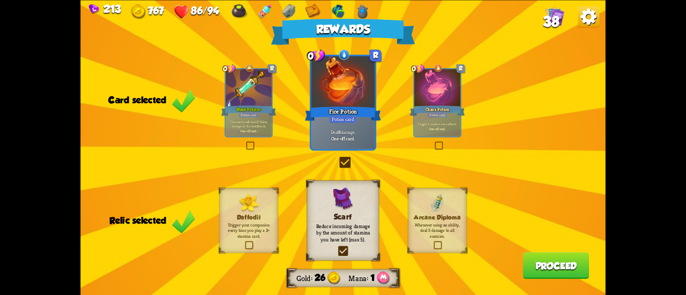
click at [433, 242] on label at bounding box center [433, 242] width 0 height 0
click at [0, 0] on input "checkbox" at bounding box center [0, 0] width 0 height 0
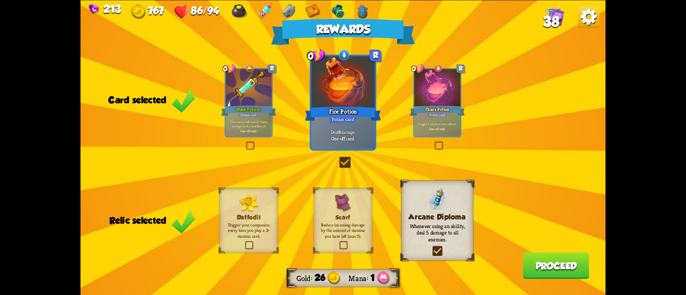
click at [551, 269] on button "Proceed" at bounding box center [556, 265] width 66 height 27
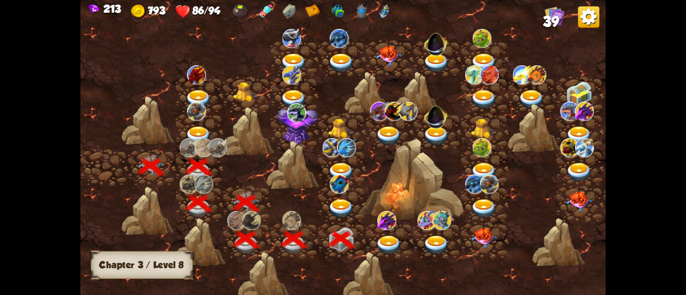
click at [551, 11] on img at bounding box center [555, 16] width 20 height 20
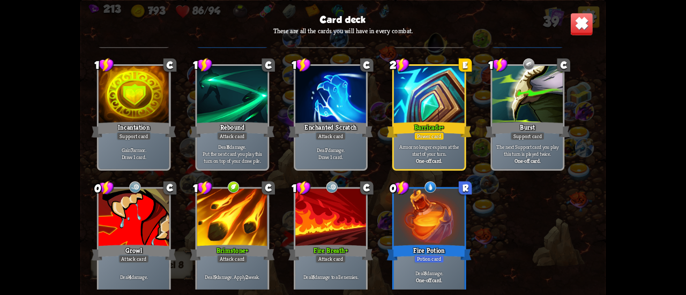
scroll to position [980, 0]
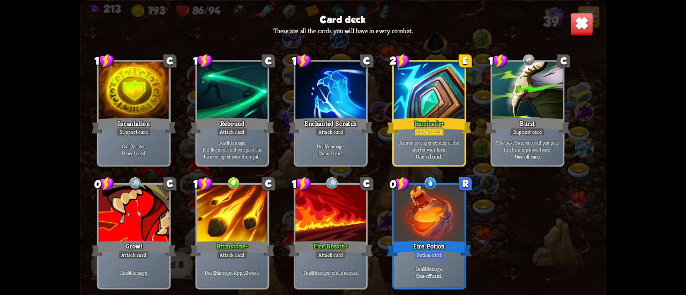
click at [578, 20] on img at bounding box center [581, 23] width 23 height 23
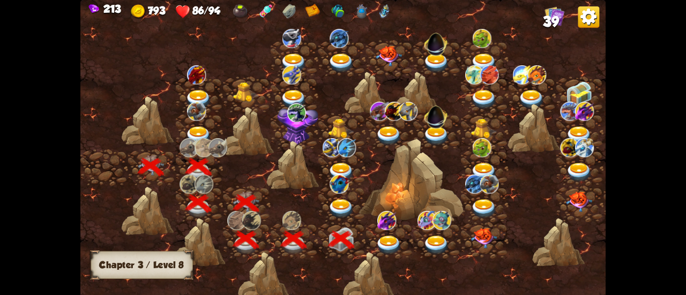
click at [341, 205] on img at bounding box center [341, 208] width 26 height 19
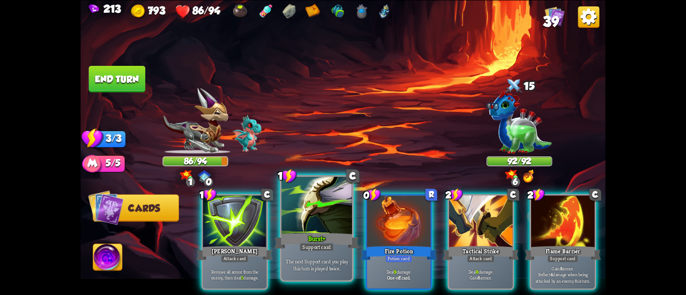
click at [327, 248] on div "Support card" at bounding box center [317, 247] width 34 height 9
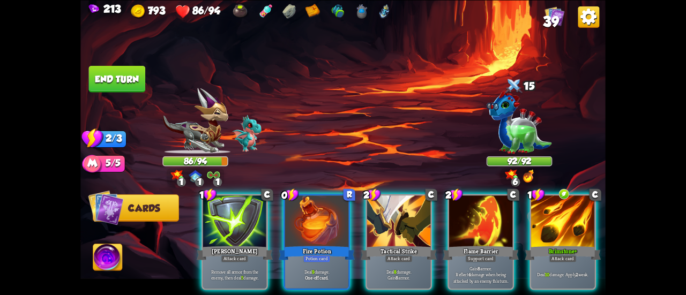
scroll to position [0, 101]
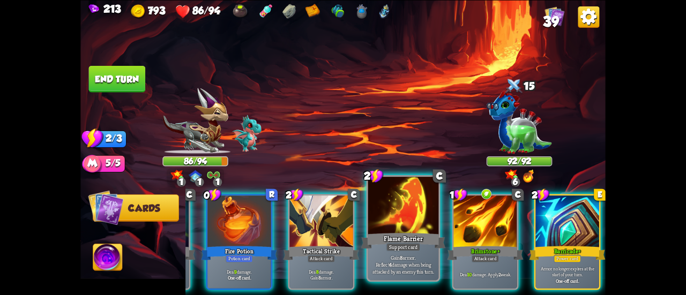
click at [415, 253] on div "Gain 8 armor. Reflect 4 damage when being attacked by an enemy this turn." at bounding box center [403, 264] width 71 height 31
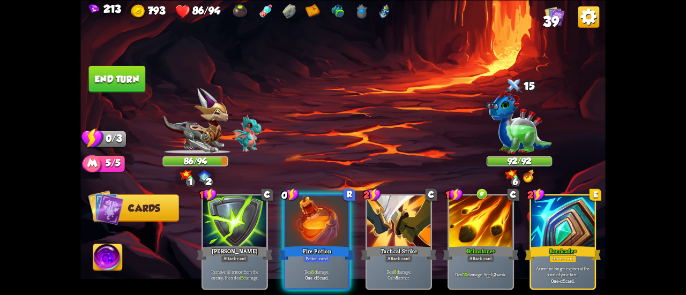
scroll to position [0, 0]
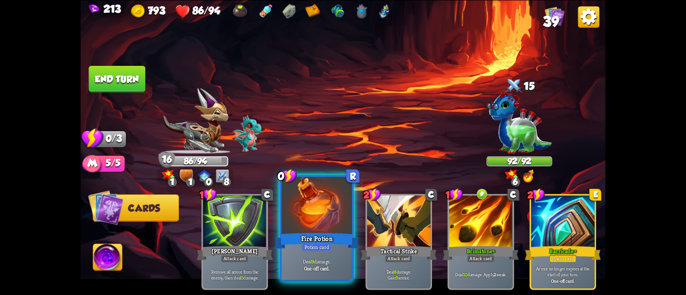
click at [321, 225] on div at bounding box center [316, 206] width 71 height 59
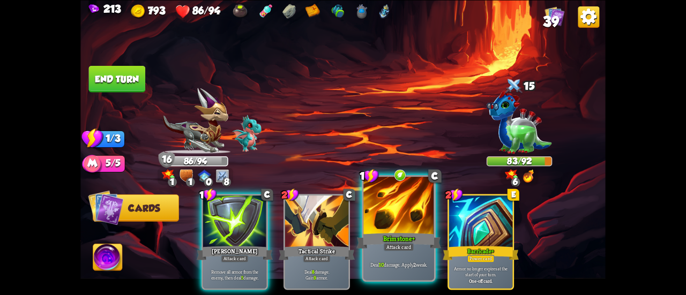
click at [397, 202] on div at bounding box center [398, 206] width 71 height 59
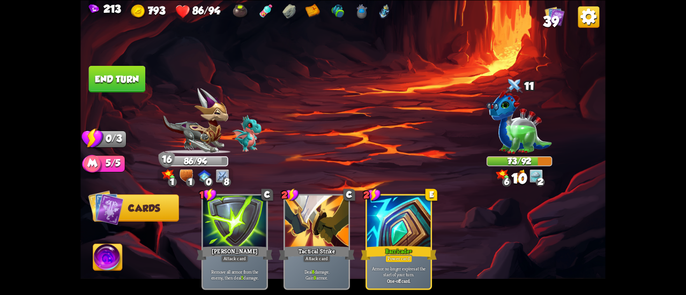
click at [134, 80] on button "End turn" at bounding box center [117, 78] width 57 height 27
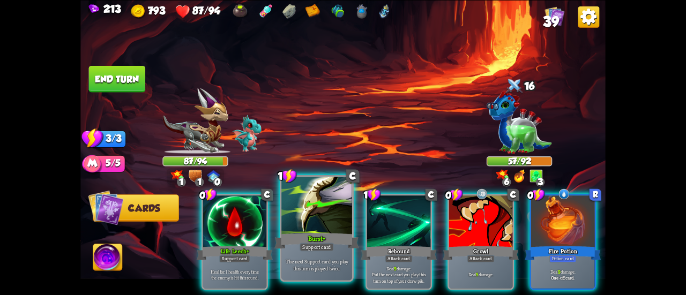
click at [288, 208] on div at bounding box center [316, 206] width 71 height 59
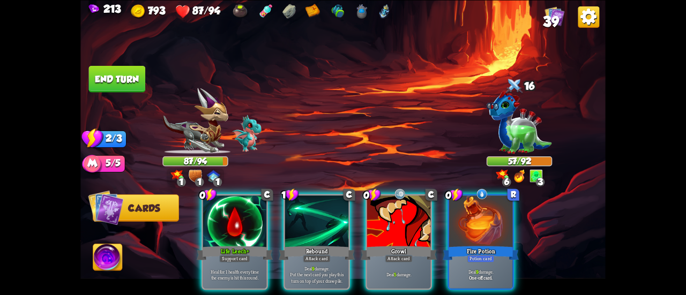
click at [243, 212] on div at bounding box center [234, 223] width 63 height 54
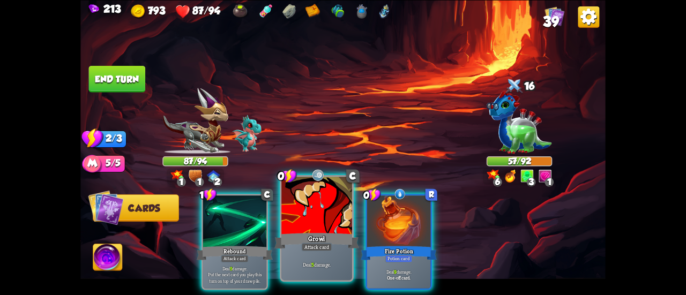
click at [318, 213] on div at bounding box center [316, 206] width 71 height 59
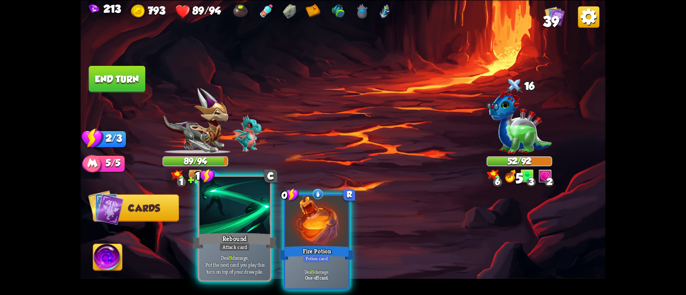
click at [219, 222] on div at bounding box center [234, 206] width 71 height 59
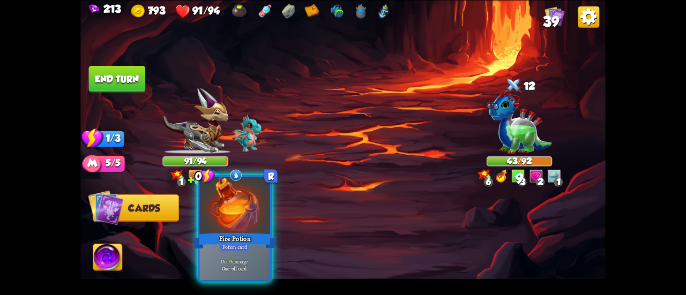
click at [234, 221] on div at bounding box center [234, 206] width 71 height 59
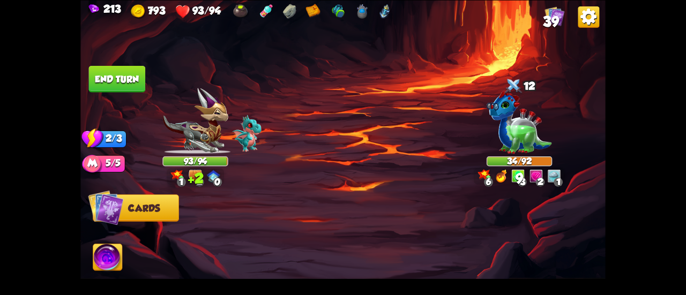
click at [99, 79] on button "End turn" at bounding box center [117, 78] width 57 height 27
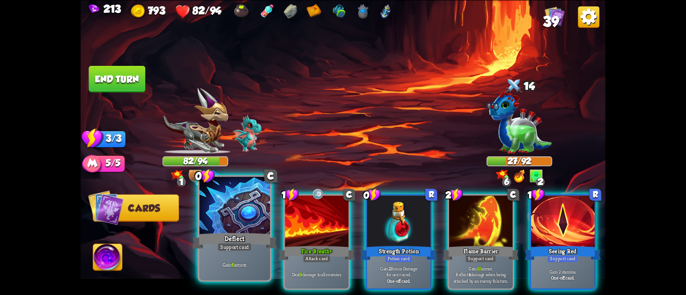
click at [254, 213] on div at bounding box center [234, 206] width 71 height 59
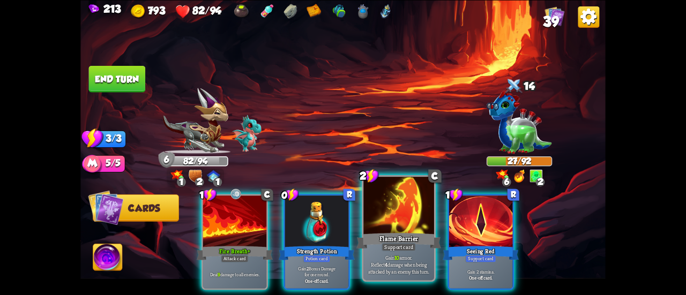
click at [371, 217] on div at bounding box center [398, 206] width 71 height 59
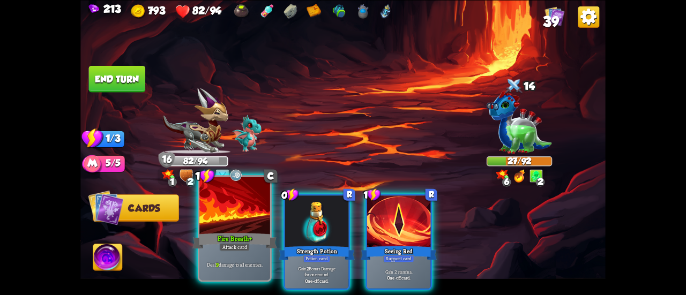
click at [246, 200] on div at bounding box center [234, 206] width 71 height 59
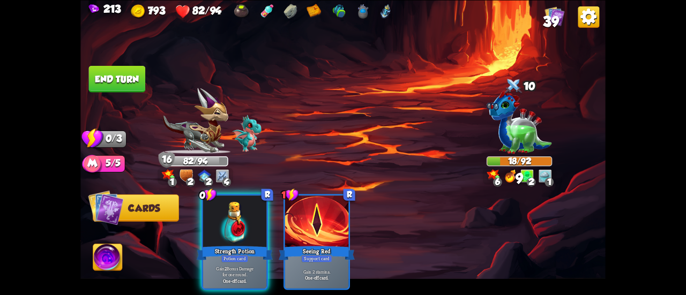
click at [124, 74] on button "End turn" at bounding box center [117, 78] width 57 height 27
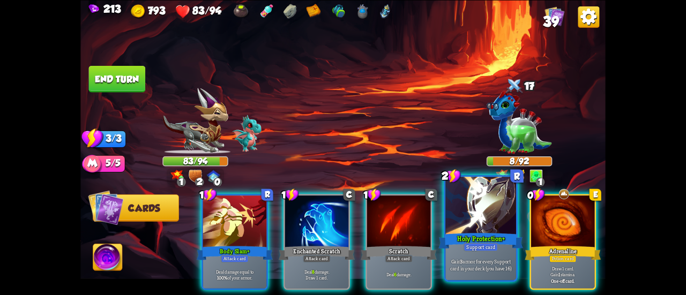
click at [479, 217] on div at bounding box center [480, 206] width 71 height 59
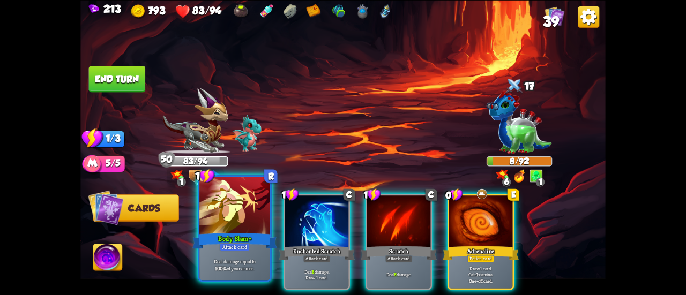
click at [242, 219] on div at bounding box center [234, 206] width 71 height 59
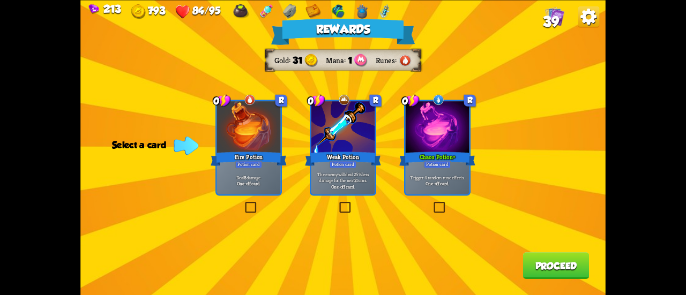
click at [412, 154] on div "Chaos Potion+" at bounding box center [437, 158] width 76 height 17
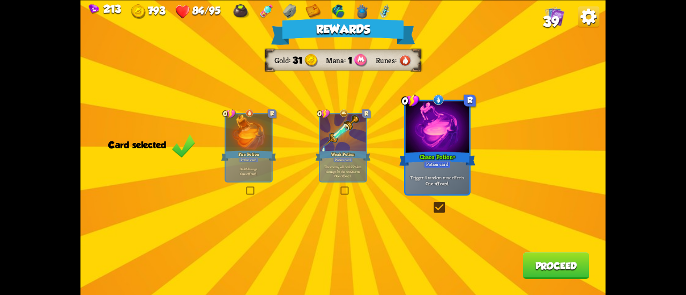
click at [537, 270] on button "Proceed" at bounding box center [556, 265] width 66 height 27
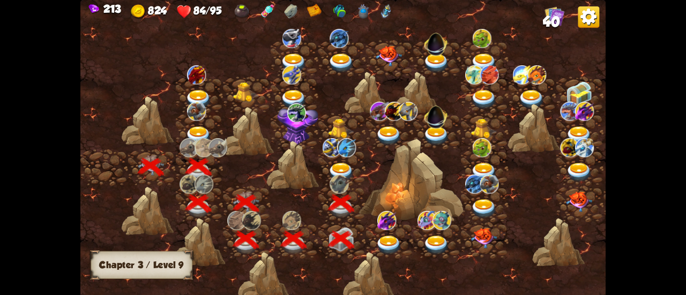
click at [345, 161] on div at bounding box center [342, 168] width 48 height 36
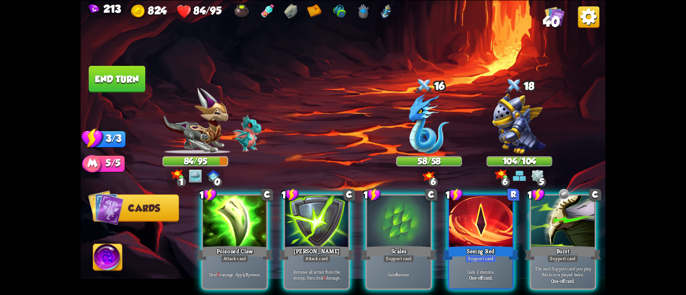
scroll to position [0, 198]
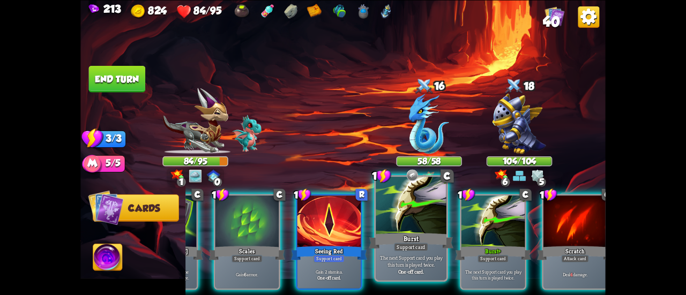
click at [432, 258] on p "The next Support card you play this turn is played twice." at bounding box center [411, 261] width 67 height 14
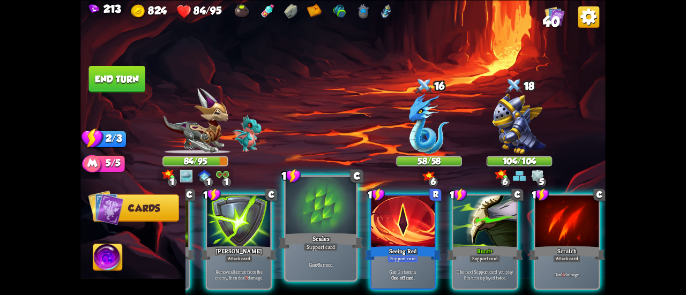
scroll to position [0, 101]
click at [341, 245] on div "Scales" at bounding box center [321, 241] width 85 height 19
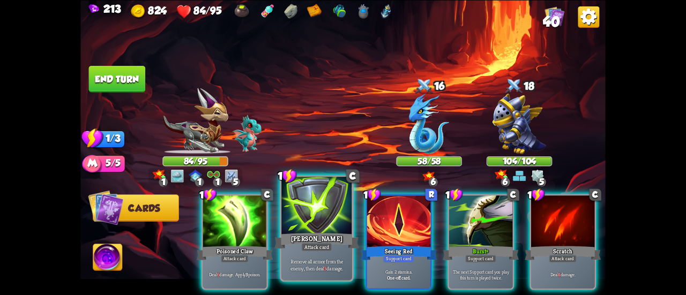
scroll to position [0, 0]
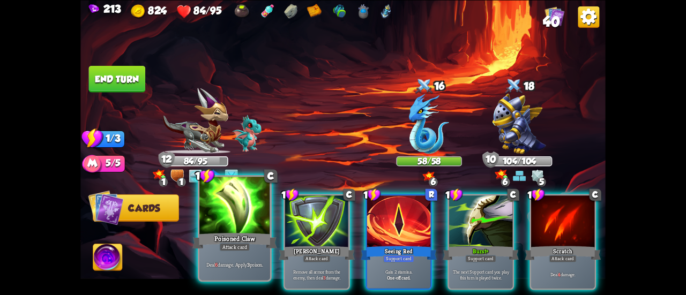
click at [225, 219] on div at bounding box center [234, 206] width 71 height 59
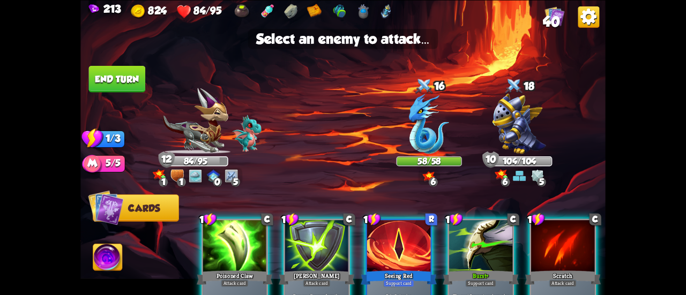
click at [253, 245] on div at bounding box center [234, 247] width 63 height 54
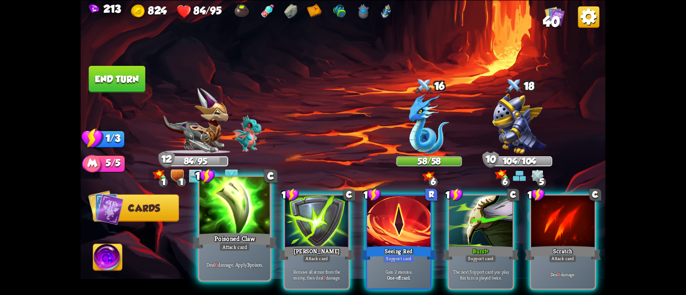
click at [241, 232] on div "Poisoned Claw" at bounding box center [234, 241] width 85 height 19
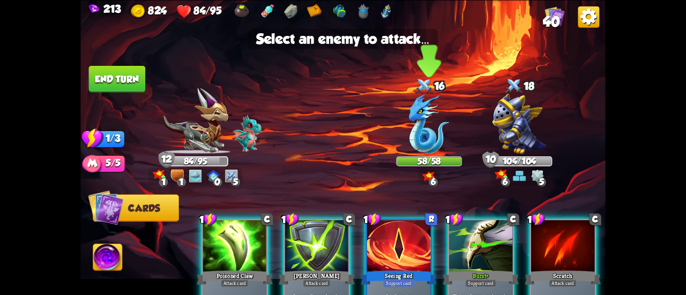
click at [421, 127] on img at bounding box center [429, 123] width 40 height 60
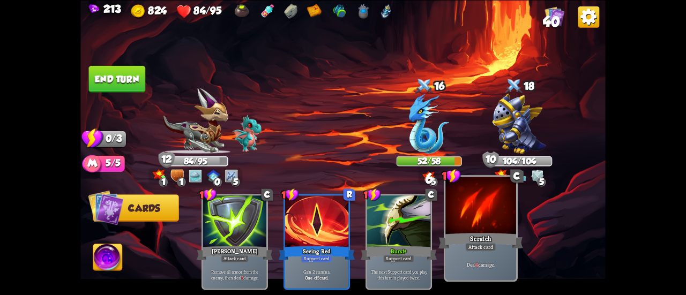
click at [474, 207] on div at bounding box center [480, 206] width 71 height 59
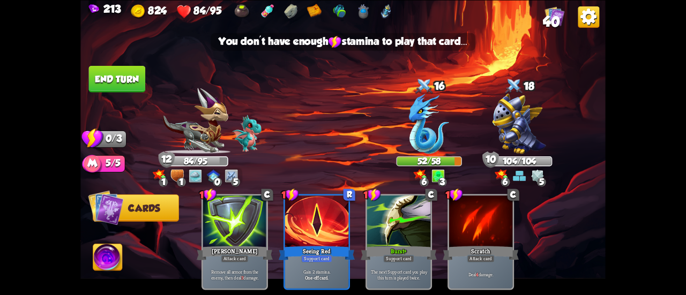
click at [123, 83] on button "End turn" at bounding box center [117, 78] width 58 height 27
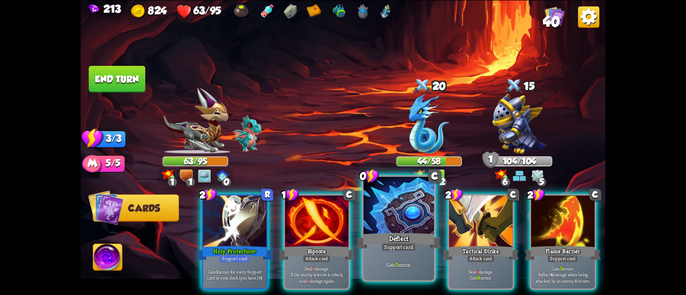
click at [404, 240] on div "Deflect" at bounding box center [398, 241] width 85 height 19
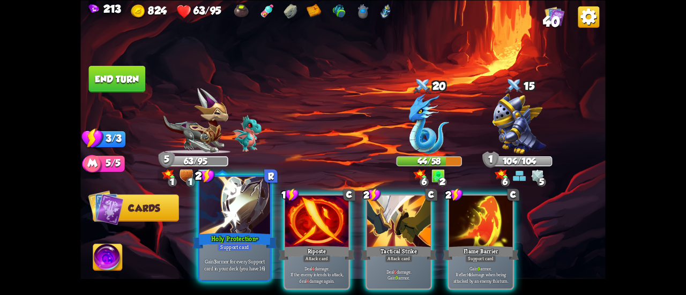
click at [221, 208] on div at bounding box center [234, 206] width 71 height 59
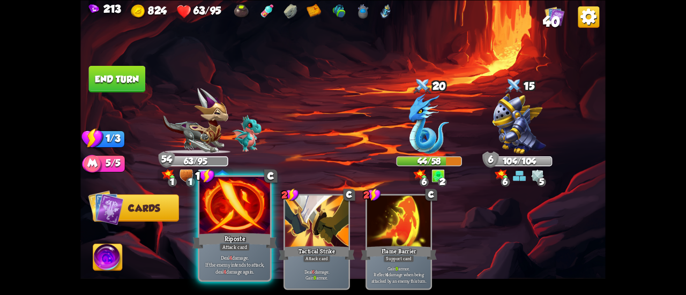
click at [225, 210] on div at bounding box center [234, 206] width 71 height 59
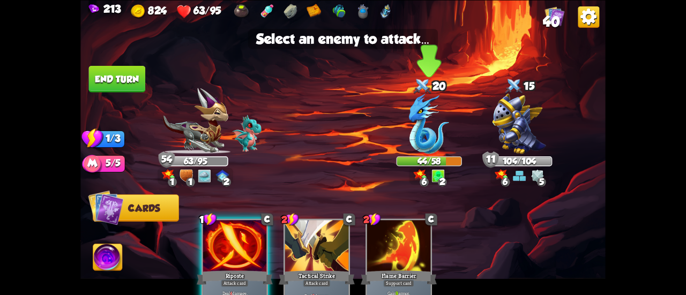
click at [439, 120] on img at bounding box center [429, 123] width 40 height 60
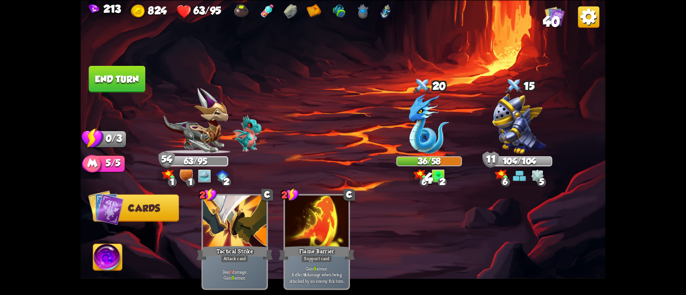
click at [123, 81] on button "End turn" at bounding box center [117, 78] width 57 height 27
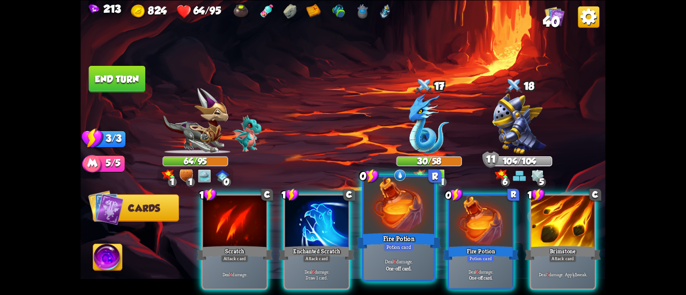
click at [398, 208] on div at bounding box center [398, 206] width 71 height 59
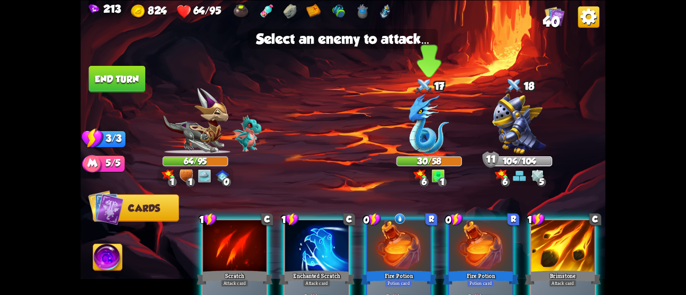
click at [415, 128] on img at bounding box center [429, 123] width 40 height 60
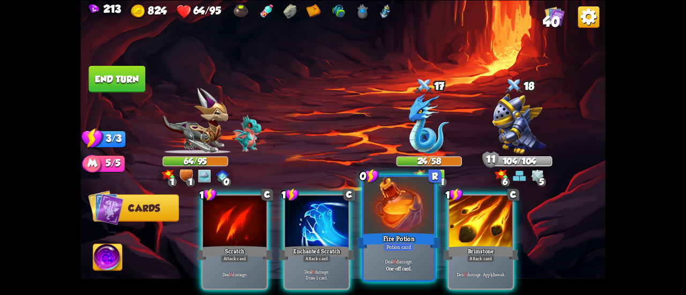
click at [401, 197] on div at bounding box center [398, 206] width 71 height 59
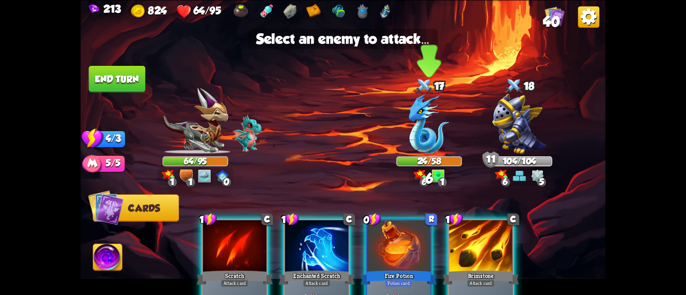
click at [430, 102] on img at bounding box center [429, 123] width 40 height 60
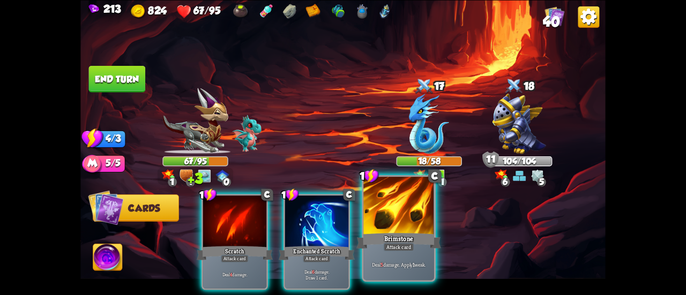
click at [407, 214] on div at bounding box center [398, 206] width 71 height 59
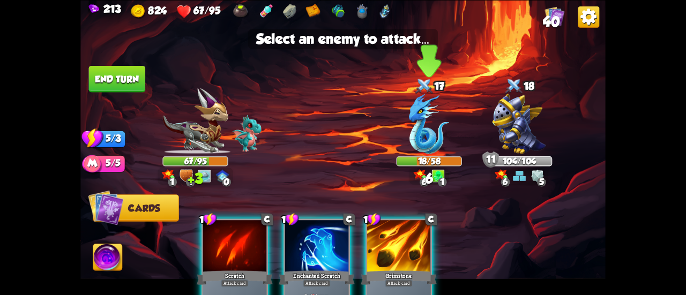
click at [428, 100] on img at bounding box center [429, 123] width 40 height 60
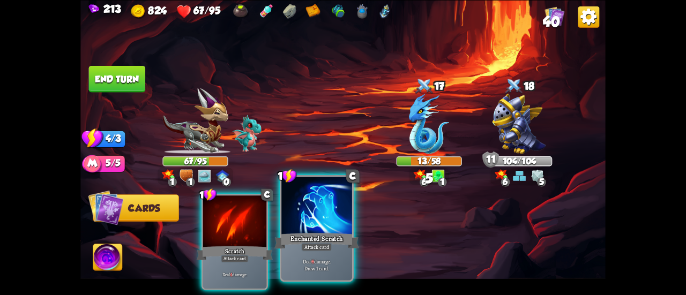
click at [318, 214] on div at bounding box center [316, 206] width 71 height 59
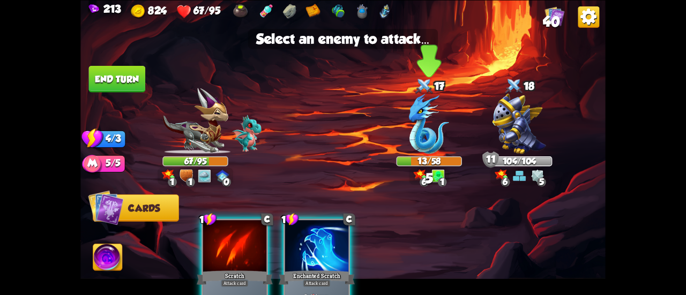
click at [409, 132] on img at bounding box center [429, 123] width 40 height 60
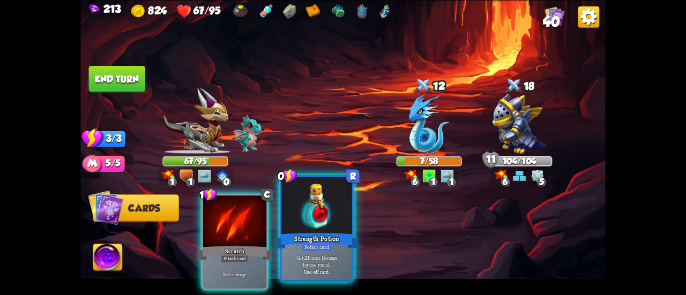
click at [305, 212] on div at bounding box center [316, 206] width 71 height 59
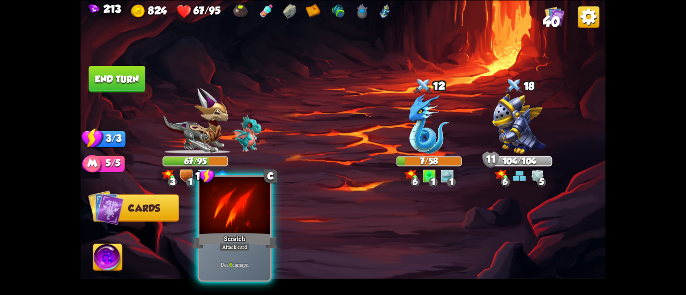
click at [236, 214] on div at bounding box center [234, 206] width 71 height 59
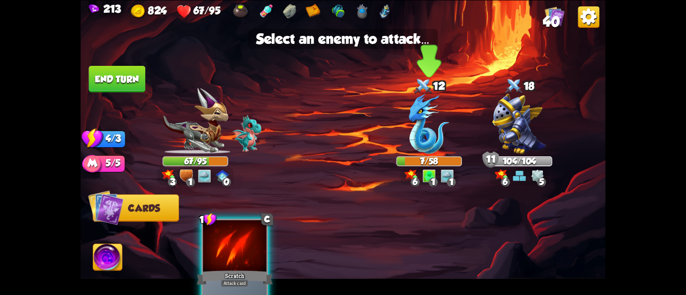
click at [412, 125] on img at bounding box center [429, 123] width 40 height 60
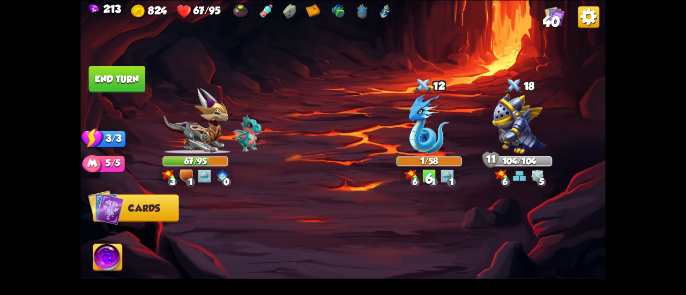
click at [126, 74] on button "End turn" at bounding box center [117, 78] width 57 height 27
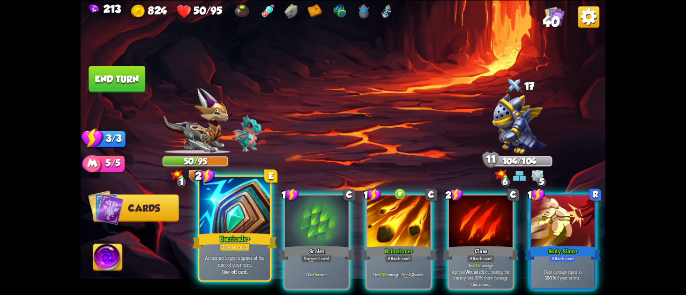
click at [244, 213] on div at bounding box center [234, 206] width 71 height 59
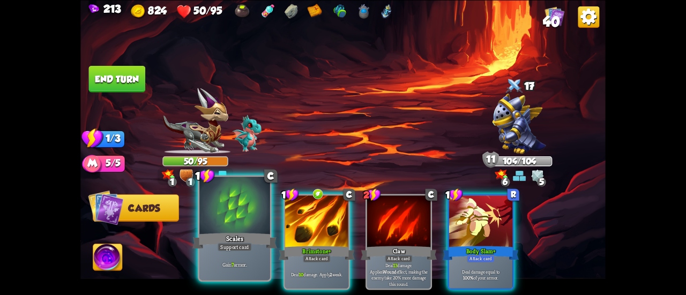
click at [240, 211] on div at bounding box center [234, 206] width 71 height 59
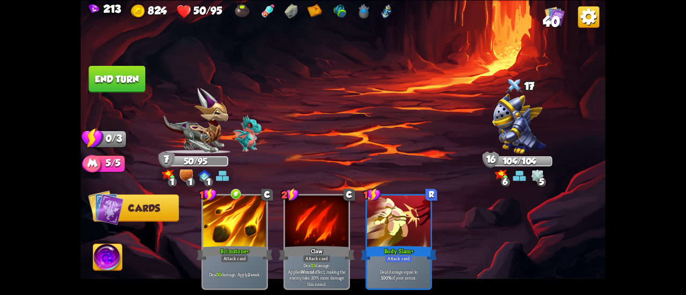
click at [119, 73] on button "End turn" at bounding box center [117, 78] width 57 height 27
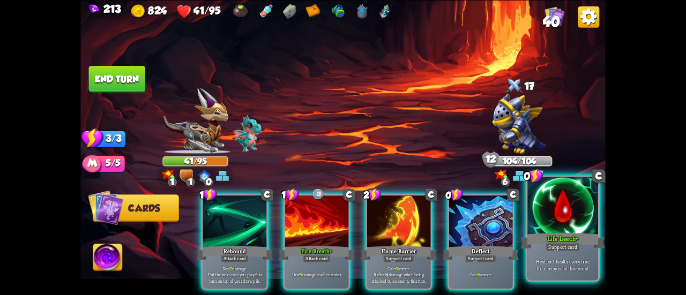
click at [546, 229] on div at bounding box center [562, 206] width 71 height 59
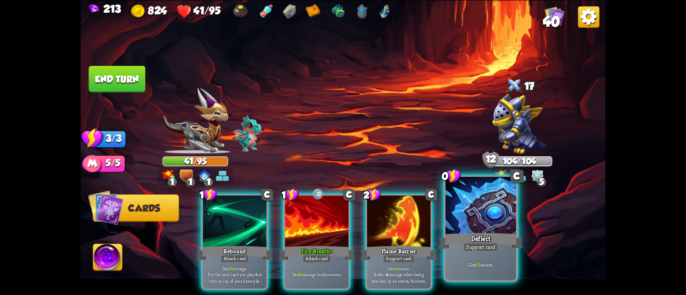
click at [496, 215] on div at bounding box center [480, 206] width 71 height 59
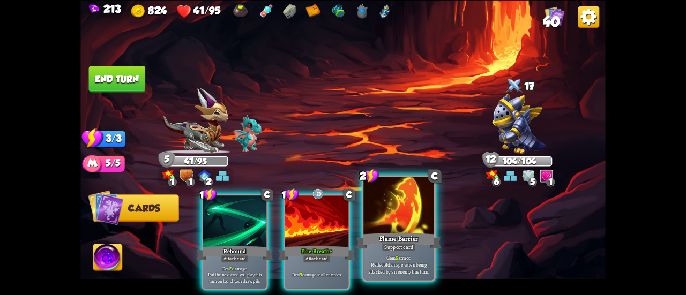
click at [414, 224] on div at bounding box center [398, 206] width 71 height 59
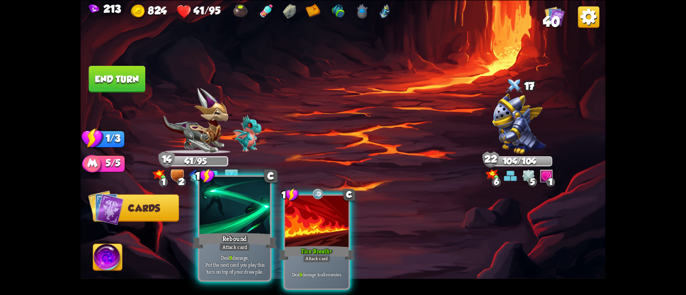
click at [215, 201] on div at bounding box center [234, 206] width 71 height 59
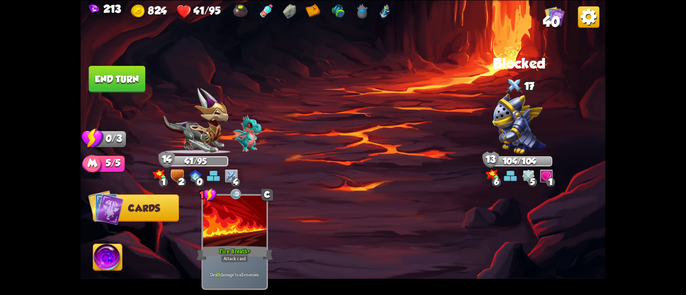
click at [98, 76] on button "End turn" at bounding box center [117, 78] width 57 height 27
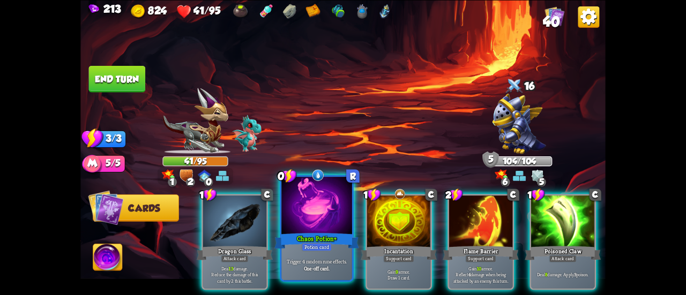
click at [322, 208] on div at bounding box center [316, 206] width 71 height 59
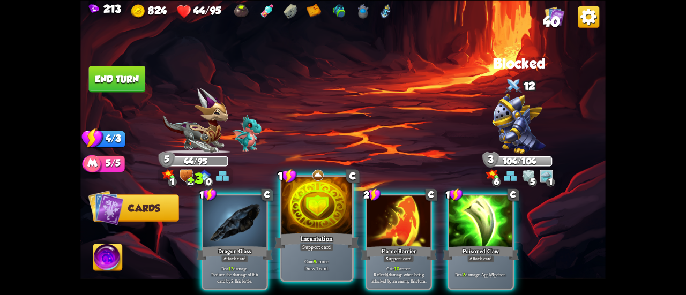
click at [313, 213] on div at bounding box center [316, 206] width 71 height 59
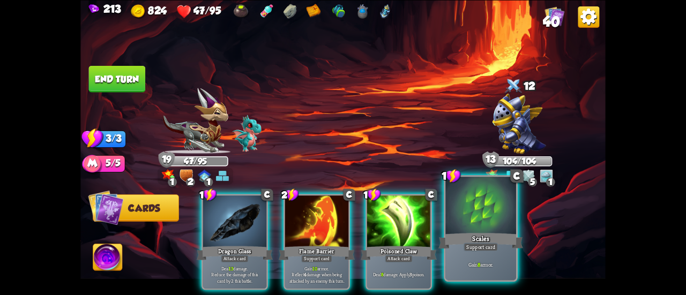
click at [479, 207] on div at bounding box center [480, 206] width 71 height 59
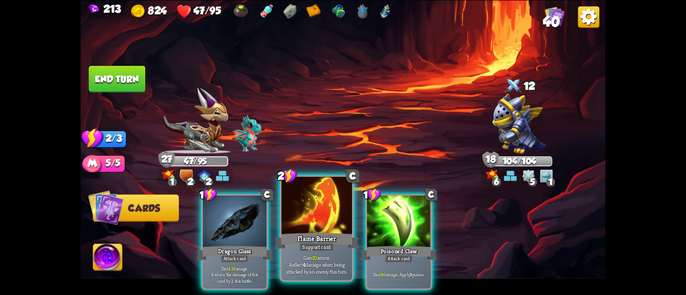
click at [322, 211] on div at bounding box center [316, 206] width 71 height 59
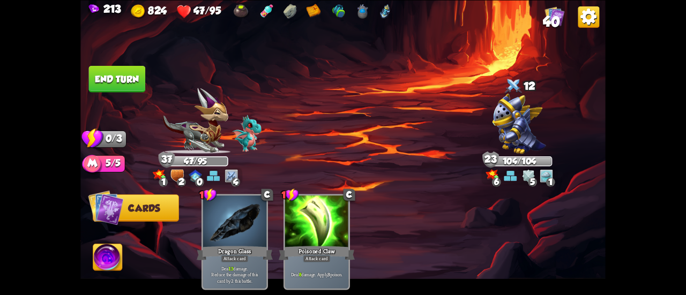
click at [110, 72] on button "End turn" at bounding box center [117, 78] width 57 height 27
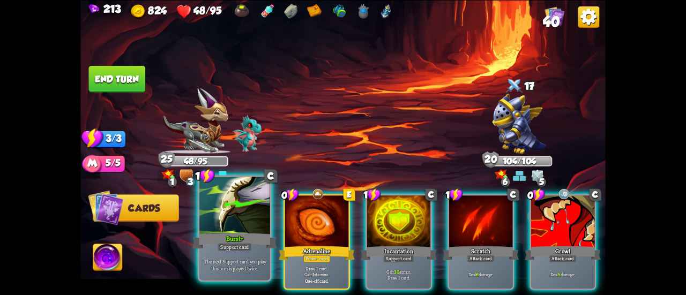
click at [244, 249] on div "Support card" at bounding box center [235, 247] width 34 height 9
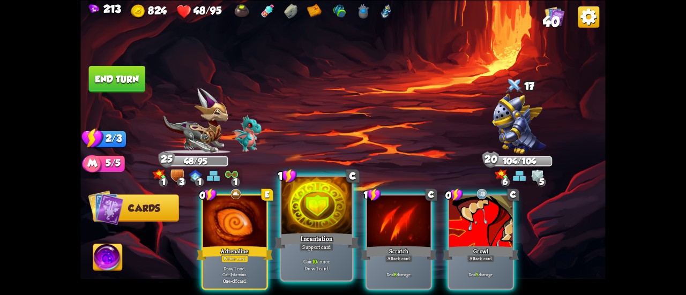
click at [300, 245] on div "Support card" at bounding box center [317, 247] width 34 height 9
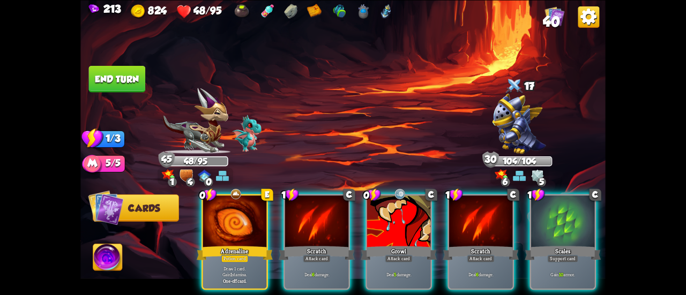
drag, startPoint x: 237, startPoint y: 227, endPoint x: 323, endPoint y: 95, distance: 156.8
click at [326, 93] on div "Select an enemy to attack... You don't have enough stamina to play that card...…" at bounding box center [342, 147] width 525 height 295
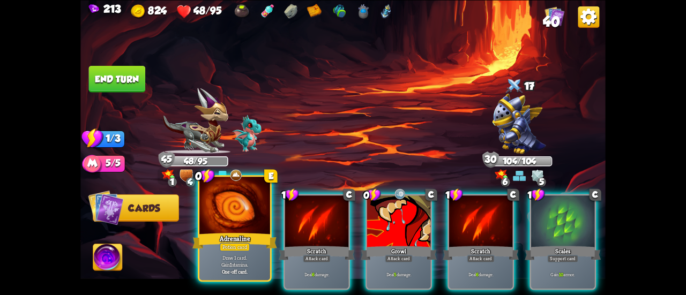
click at [238, 210] on div at bounding box center [234, 206] width 71 height 59
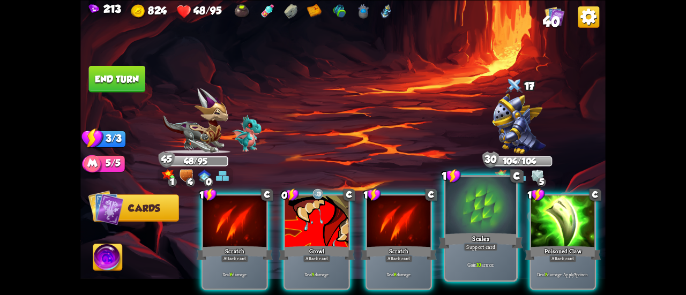
click at [473, 225] on div at bounding box center [480, 206] width 71 height 59
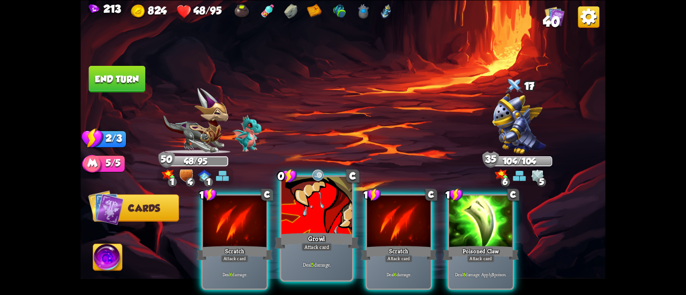
click at [329, 205] on div at bounding box center [316, 206] width 71 height 59
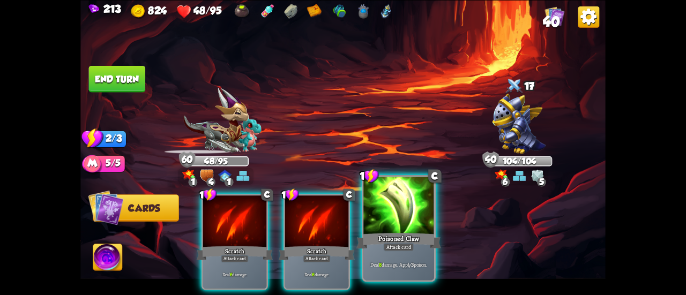
click at [390, 222] on div at bounding box center [398, 206] width 71 height 59
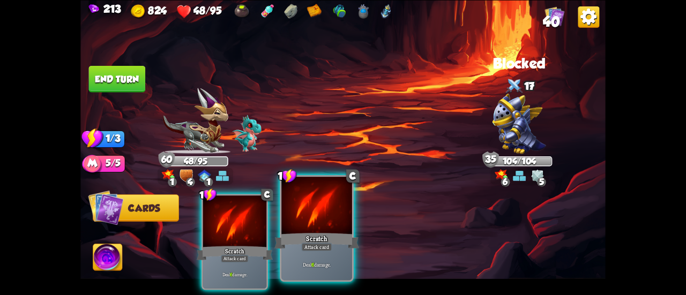
click at [322, 217] on div at bounding box center [316, 206] width 71 height 59
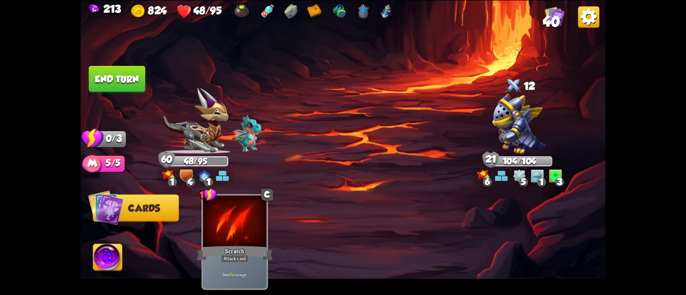
click at [121, 75] on button "End turn" at bounding box center [117, 78] width 57 height 27
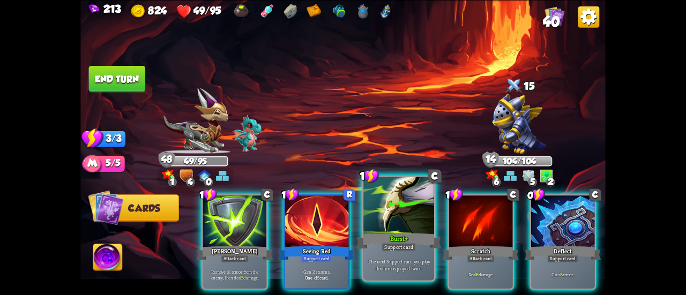
click at [377, 243] on div "Burst+" at bounding box center [398, 241] width 85 height 19
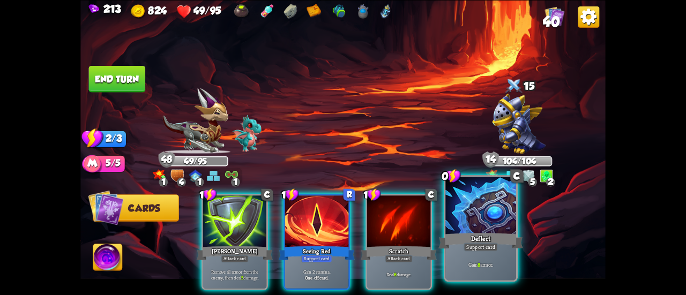
click at [475, 235] on div "Deflect" at bounding box center [480, 241] width 85 height 19
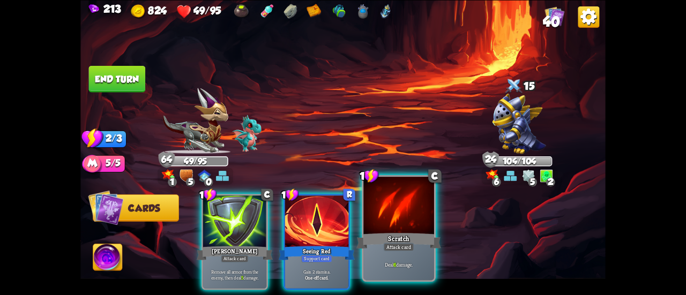
click at [393, 195] on div at bounding box center [398, 206] width 71 height 59
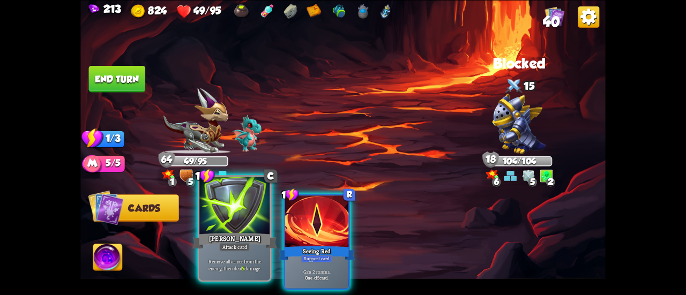
click at [218, 216] on div at bounding box center [234, 206] width 71 height 59
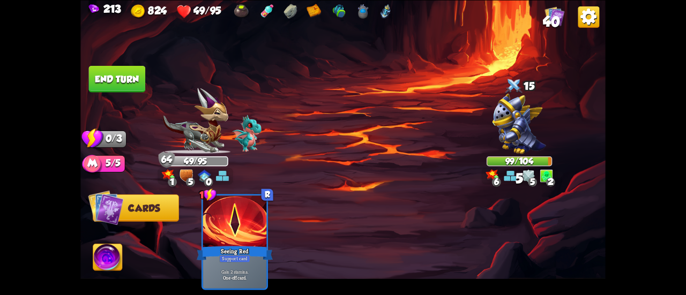
click at [131, 78] on button "End turn" at bounding box center [117, 78] width 57 height 27
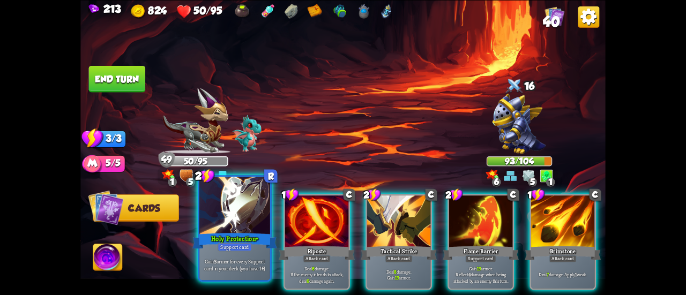
click at [247, 212] on div at bounding box center [234, 206] width 71 height 59
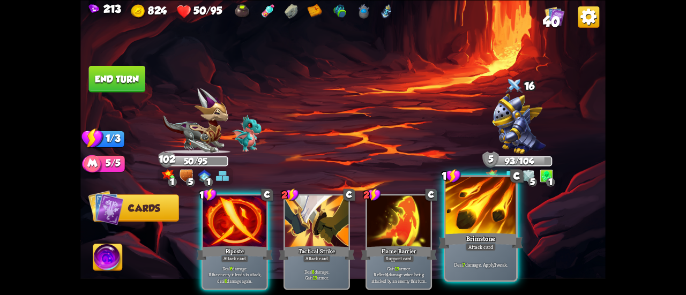
click at [468, 209] on div at bounding box center [480, 206] width 71 height 59
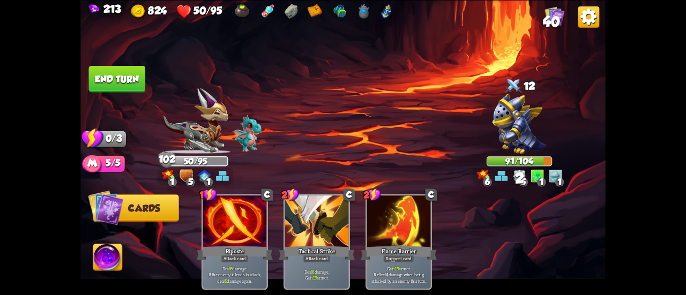
click at [135, 80] on button "End turn" at bounding box center [117, 78] width 57 height 27
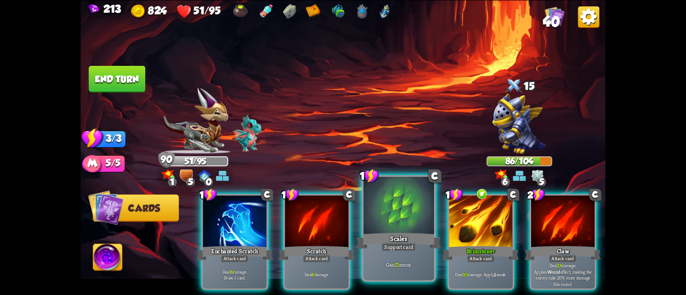
click at [390, 211] on div at bounding box center [398, 206] width 71 height 59
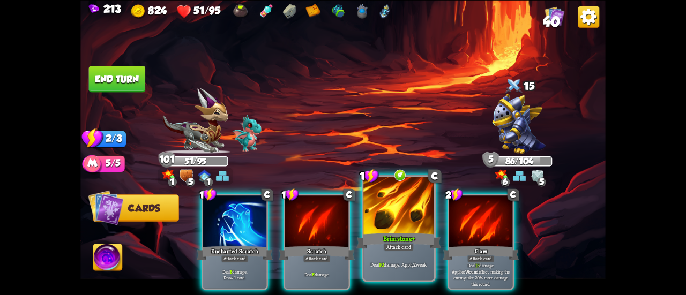
drag, startPoint x: 369, startPoint y: 212, endPoint x: 366, endPoint y: 185, distance: 26.9
click at [366, 185] on div at bounding box center [398, 206] width 71 height 59
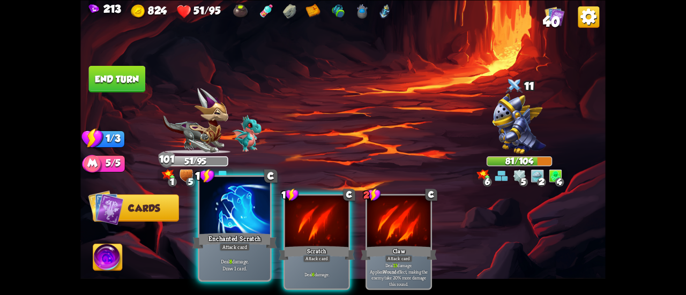
click at [212, 211] on div at bounding box center [234, 206] width 71 height 59
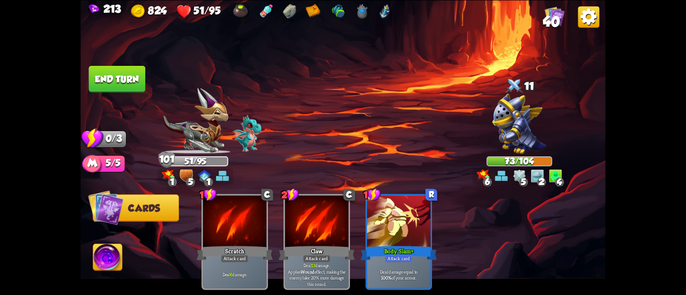
click at [118, 86] on button "End turn" at bounding box center [117, 78] width 57 height 27
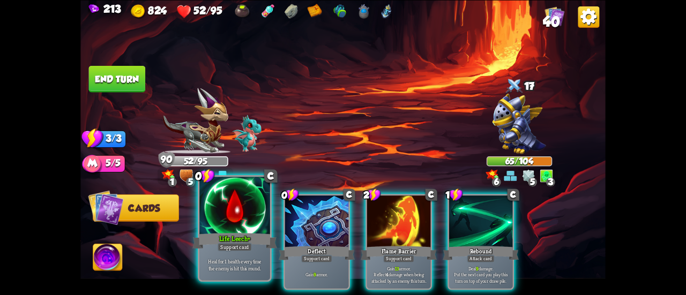
click at [215, 210] on div at bounding box center [234, 206] width 71 height 59
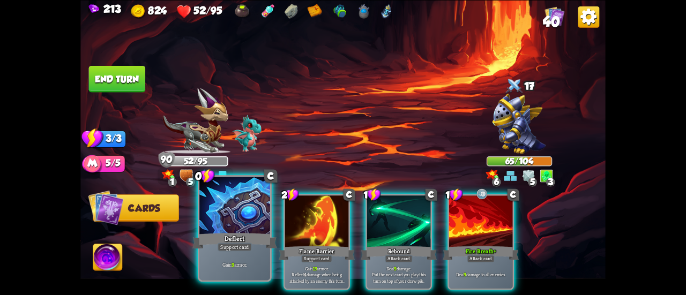
click at [208, 204] on div at bounding box center [234, 206] width 71 height 59
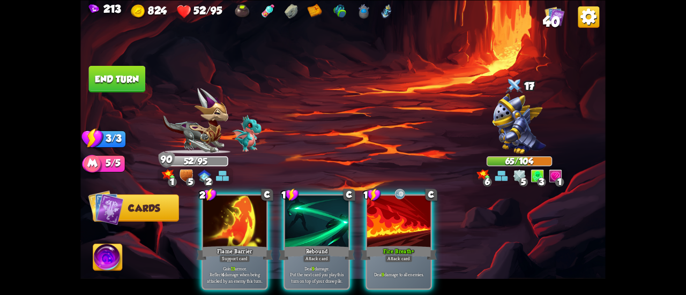
click at [208, 204] on div at bounding box center [234, 223] width 63 height 54
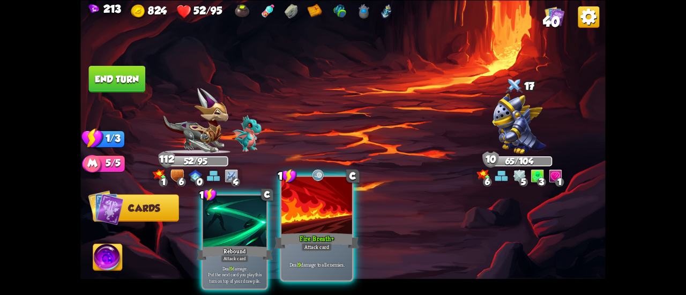
click at [302, 214] on div at bounding box center [316, 206] width 71 height 59
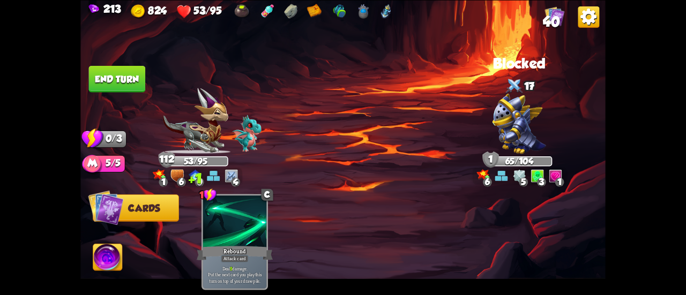
click at [129, 69] on button "End turn" at bounding box center [117, 78] width 57 height 27
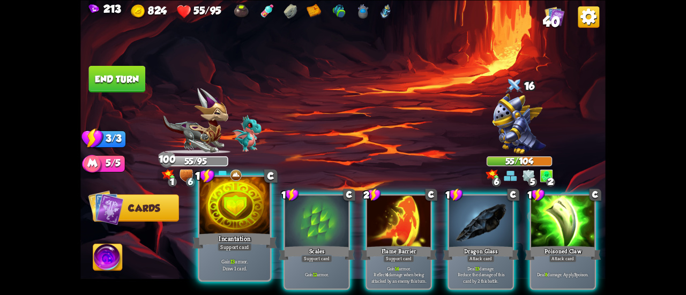
click at [229, 211] on div at bounding box center [234, 206] width 71 height 59
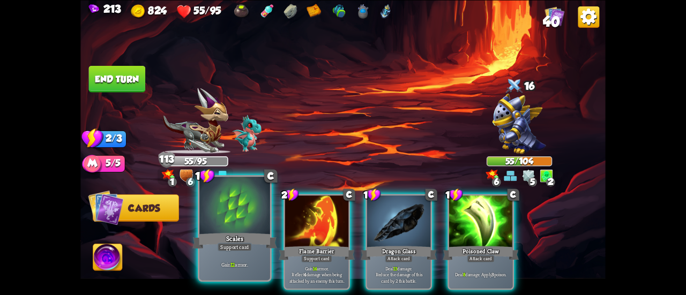
click at [218, 214] on div at bounding box center [234, 206] width 71 height 59
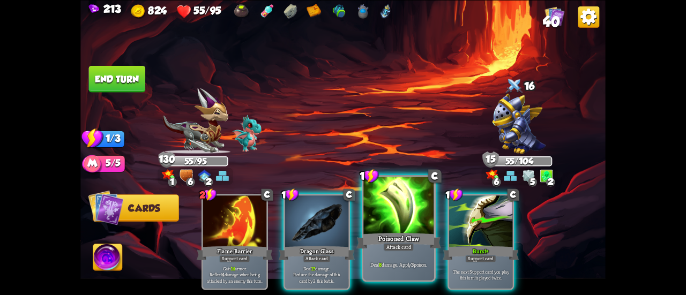
click at [387, 224] on div at bounding box center [398, 206] width 71 height 59
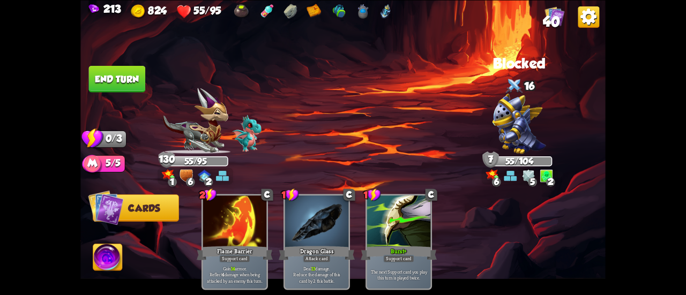
click at [127, 85] on button "End turn" at bounding box center [117, 78] width 57 height 27
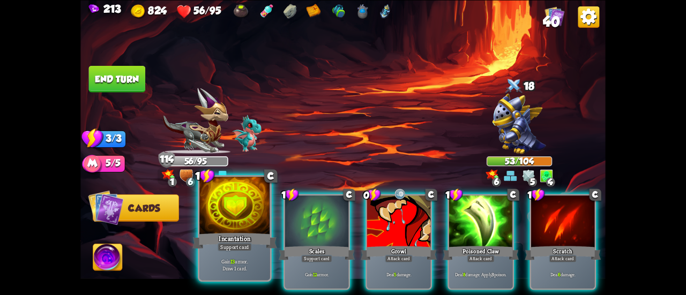
click at [222, 207] on div at bounding box center [234, 206] width 71 height 59
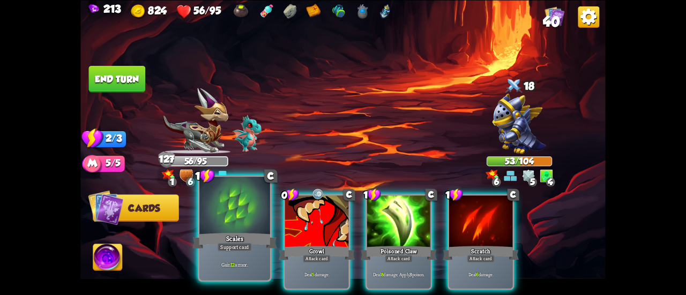
click at [221, 207] on div at bounding box center [234, 206] width 71 height 59
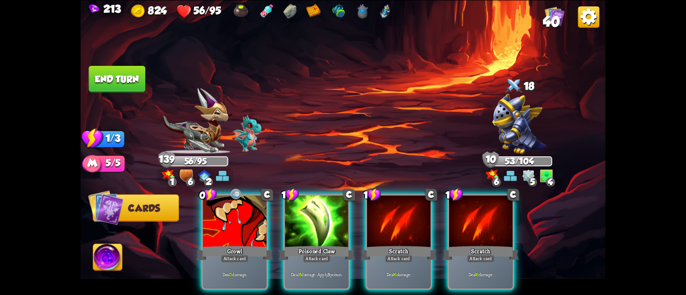
click at [123, 71] on button "End turn" at bounding box center [117, 78] width 57 height 27
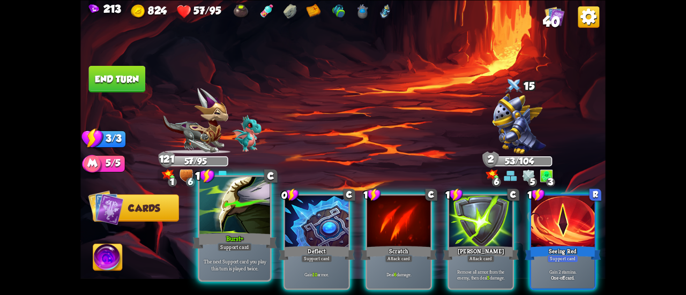
click at [229, 241] on div "Burst+" at bounding box center [234, 241] width 85 height 19
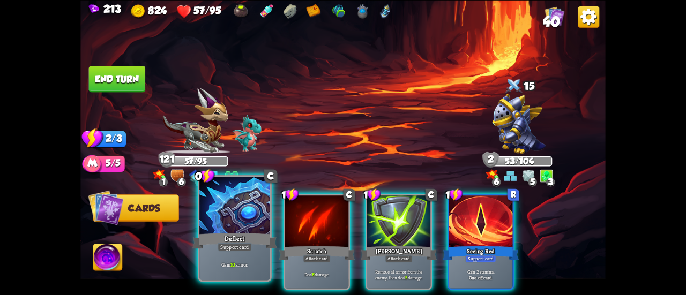
click at [218, 218] on div at bounding box center [234, 206] width 71 height 59
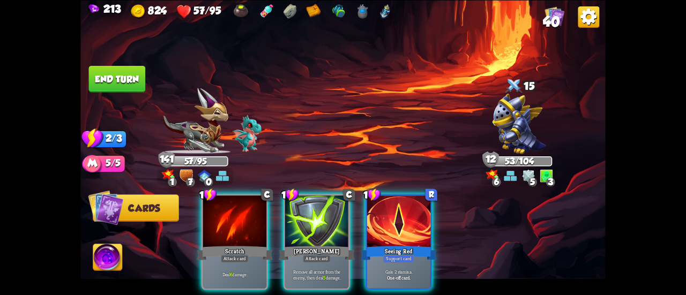
click at [113, 76] on button "End turn" at bounding box center [117, 78] width 57 height 27
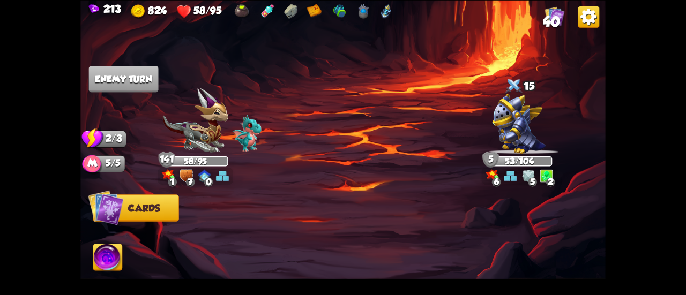
click at [505, 118] on img at bounding box center [520, 123] width 54 height 60
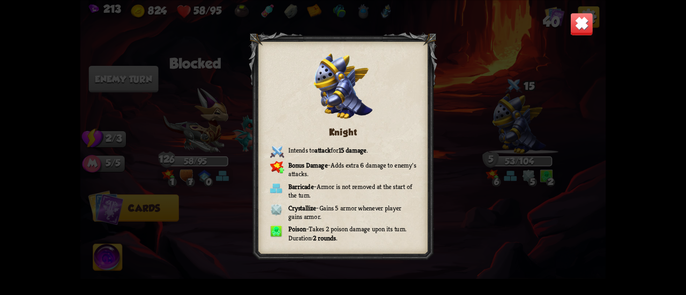
click at [576, 27] on img at bounding box center [581, 23] width 23 height 23
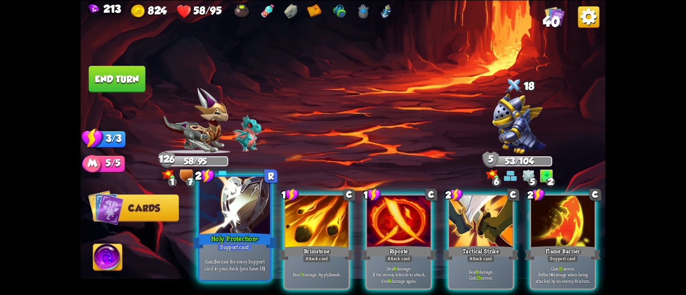
click at [213, 221] on div at bounding box center [234, 206] width 71 height 59
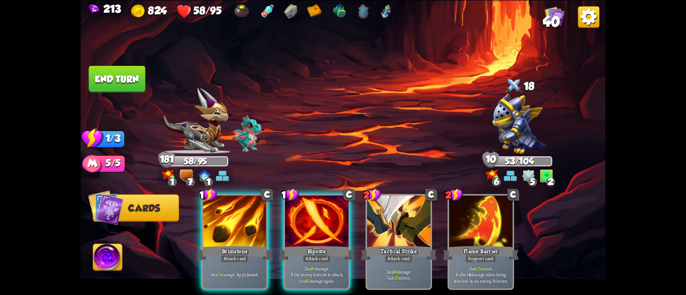
click at [129, 73] on button "End turn" at bounding box center [116, 78] width 57 height 27
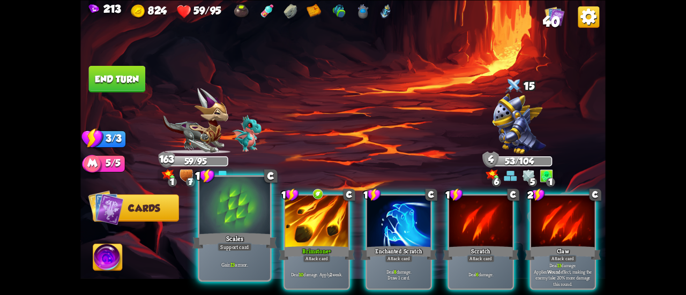
click at [223, 210] on div at bounding box center [234, 206] width 71 height 59
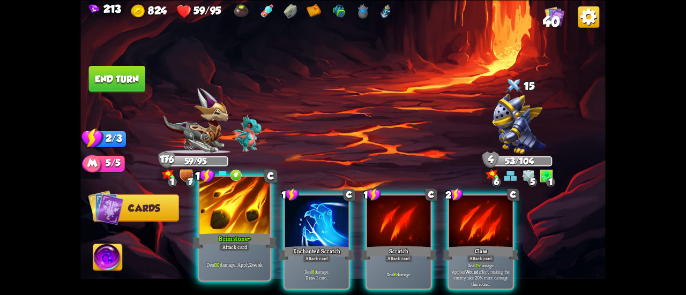
click at [223, 208] on div at bounding box center [234, 206] width 71 height 59
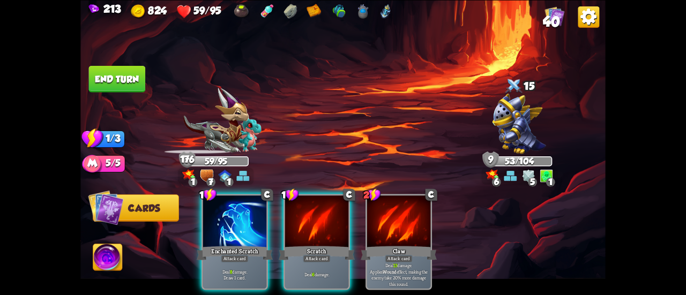
click at [223, 208] on div at bounding box center [234, 223] width 63 height 54
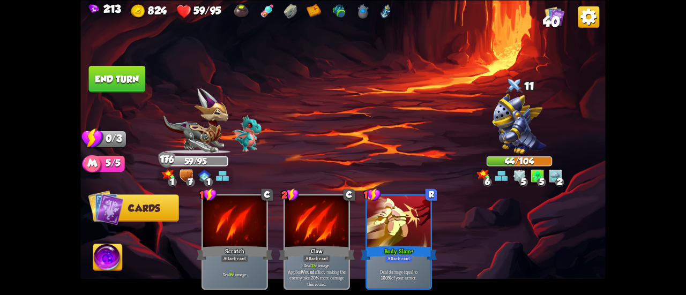
click at [115, 73] on button "End turn" at bounding box center [117, 78] width 57 height 27
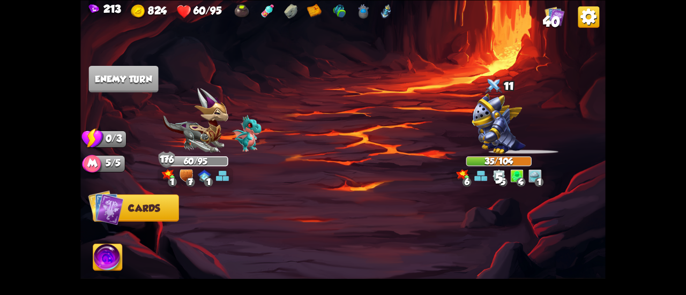
click at [525, 133] on img at bounding box center [499, 123] width 54 height 60
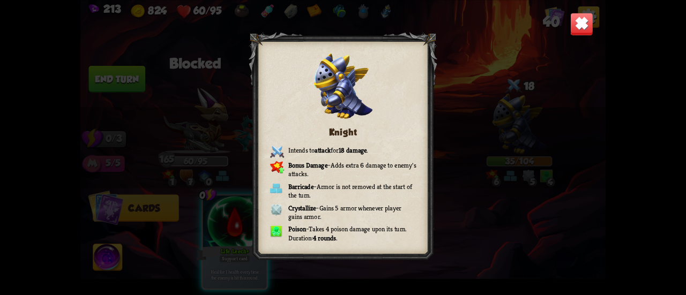
click at [572, 21] on img at bounding box center [581, 23] width 23 height 23
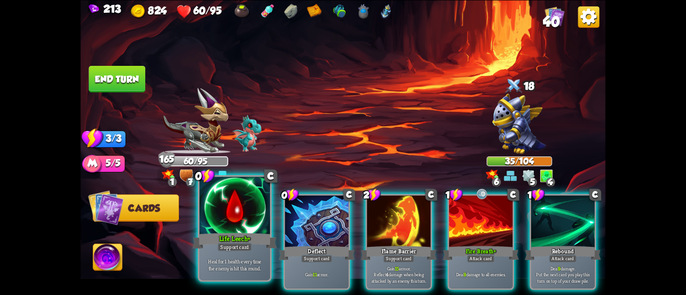
click at [242, 208] on div at bounding box center [234, 206] width 71 height 59
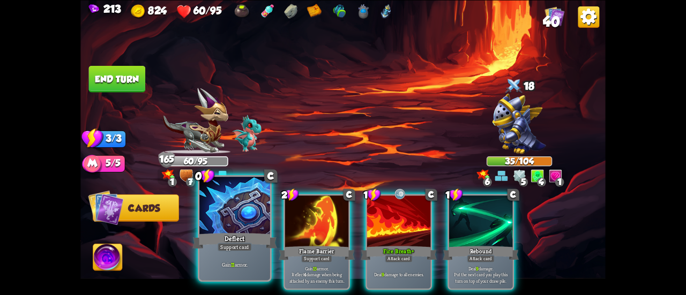
click at [213, 217] on div at bounding box center [234, 206] width 71 height 59
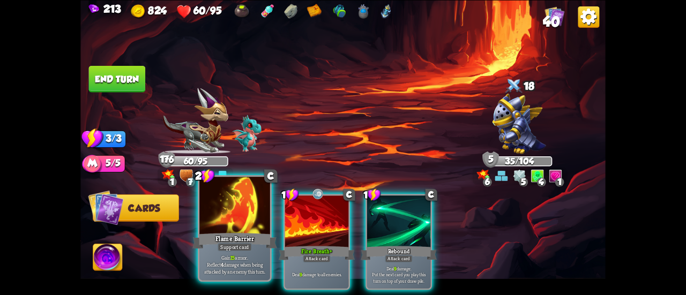
click at [211, 218] on div at bounding box center [234, 206] width 71 height 59
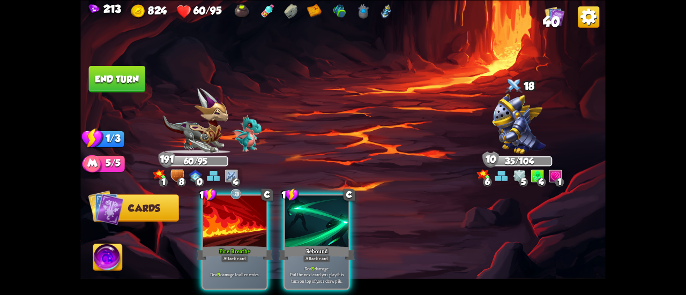
click at [122, 83] on button "End turn" at bounding box center [117, 78] width 57 height 27
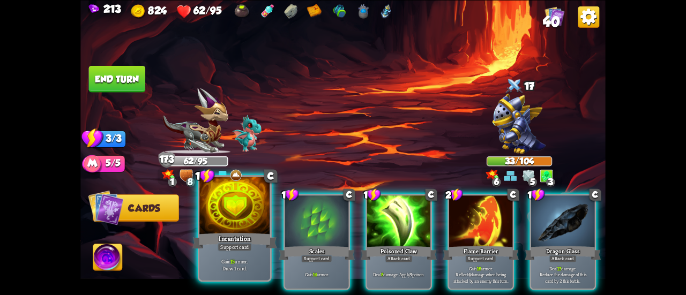
click at [213, 206] on div at bounding box center [234, 206] width 71 height 59
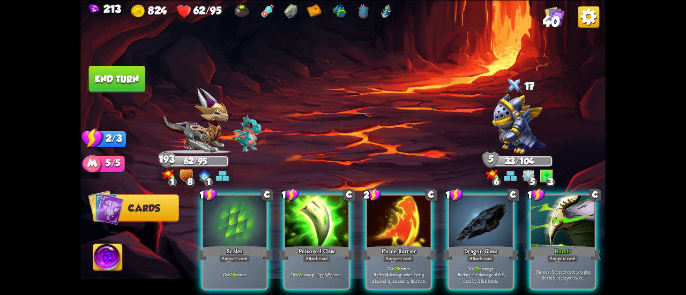
drag, startPoint x: 208, startPoint y: 208, endPoint x: 618, endPoint y: 161, distance: 413.2
click at [616, 145] on div "213 824 62/95 40 Select an enemy to attack... You don't have enough stamina to …" at bounding box center [343, 147] width 686 height 295
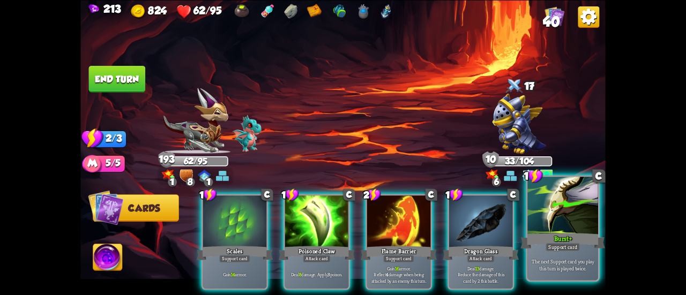
click at [588, 218] on div at bounding box center [562, 206] width 71 height 59
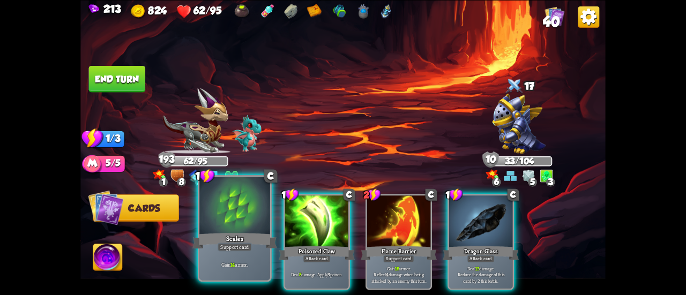
click at [210, 222] on div at bounding box center [234, 206] width 71 height 59
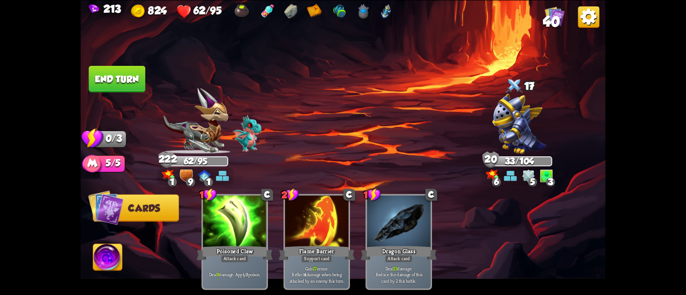
click at [113, 73] on button "End turn" at bounding box center [117, 78] width 57 height 27
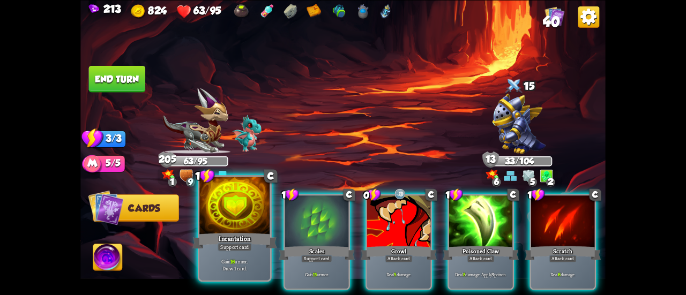
click at [220, 218] on div at bounding box center [234, 206] width 71 height 59
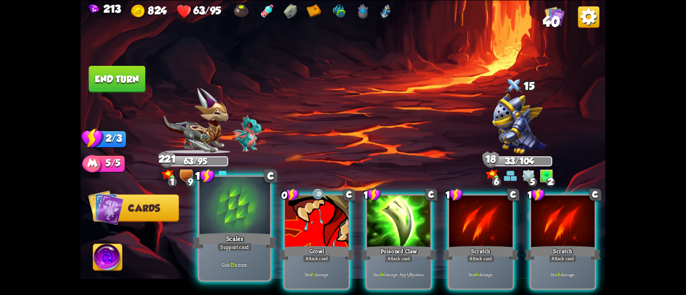
click at [218, 217] on div at bounding box center [234, 206] width 71 height 59
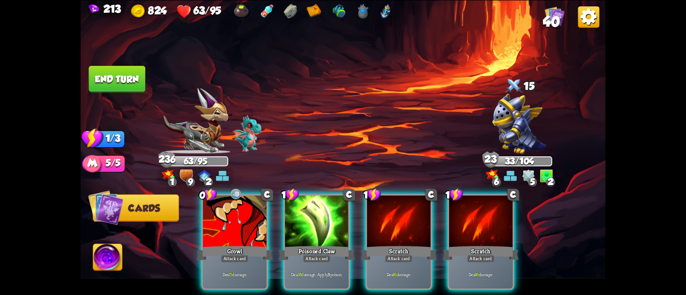
click at [308, 211] on div at bounding box center [316, 223] width 63 height 54
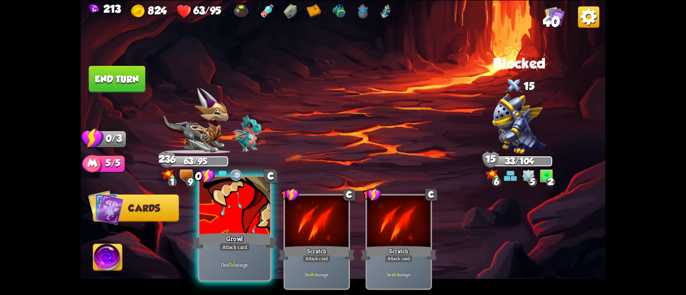
click at [228, 226] on div at bounding box center [234, 206] width 71 height 59
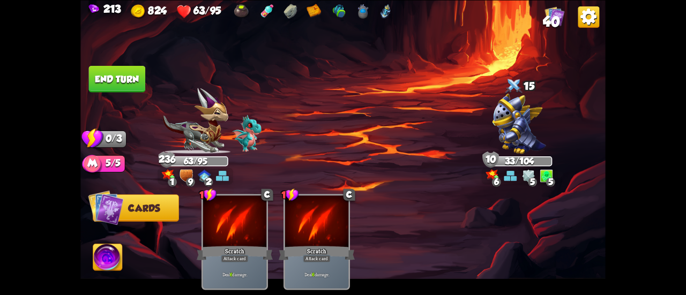
click at [118, 83] on button "End turn" at bounding box center [117, 78] width 57 height 27
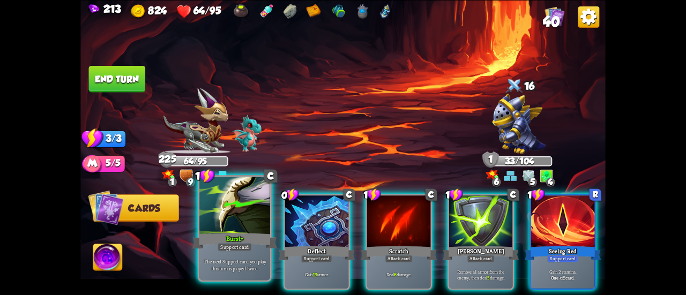
click at [225, 220] on div at bounding box center [234, 206] width 71 height 59
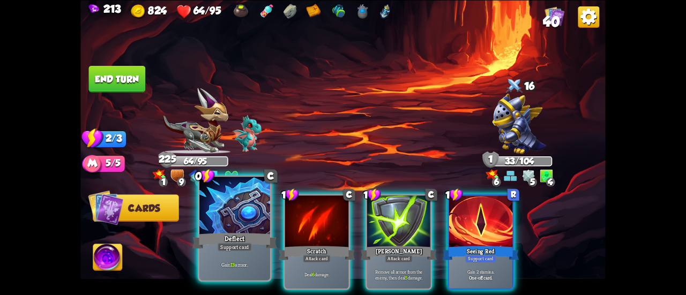
click at [225, 220] on div at bounding box center [234, 206] width 71 height 59
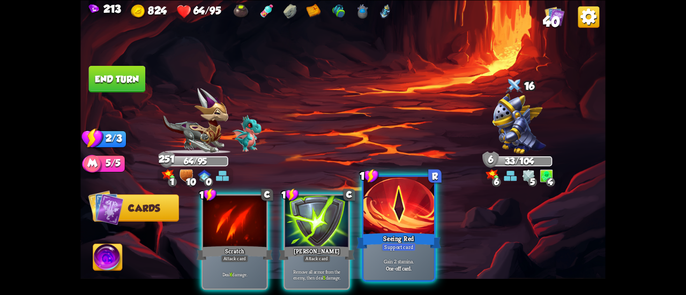
click at [393, 214] on div at bounding box center [398, 206] width 71 height 59
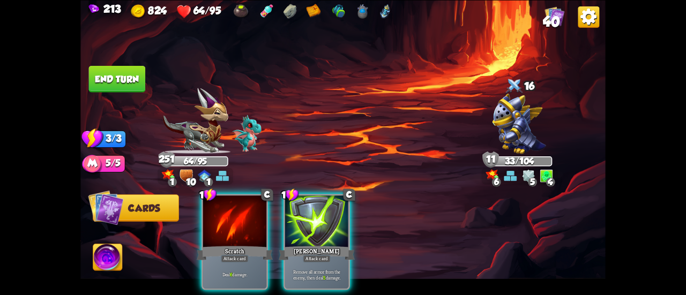
drag, startPoint x: 323, startPoint y: 228, endPoint x: 193, endPoint y: 213, distance: 130.6
click at [193, 213] on div "1 C Scratch Attack card Deal 6 damage. 1 C [PERSON_NAME] Attack card Remove all…" at bounding box center [395, 229] width 420 height 131
click at [94, 72] on button "End turn" at bounding box center [117, 78] width 57 height 27
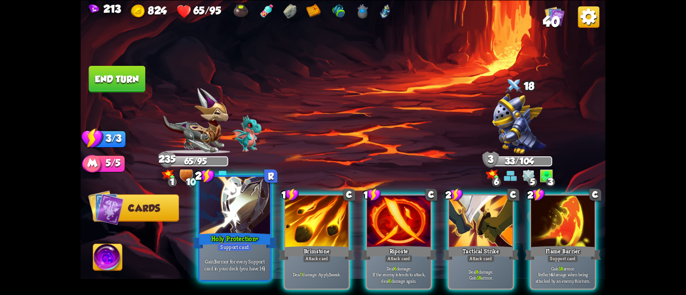
click at [252, 203] on div at bounding box center [234, 206] width 71 height 59
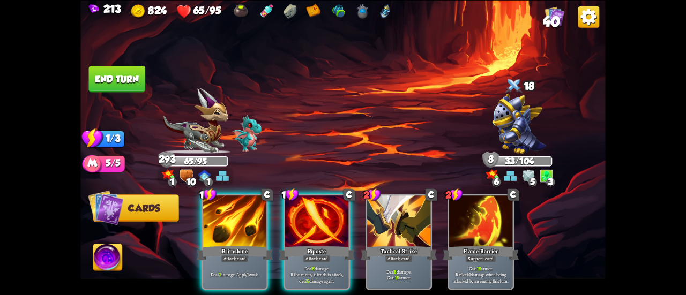
click at [117, 84] on button "End turn" at bounding box center [117, 78] width 57 height 27
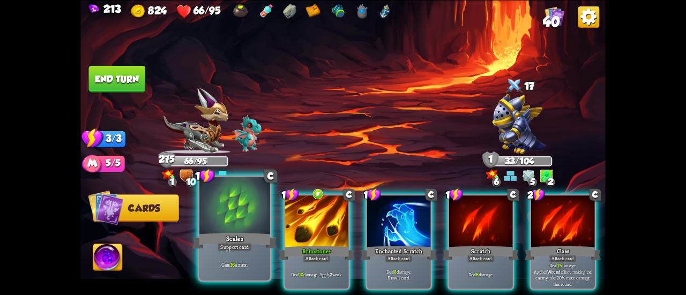
click at [237, 243] on div "Scales" at bounding box center [234, 241] width 85 height 19
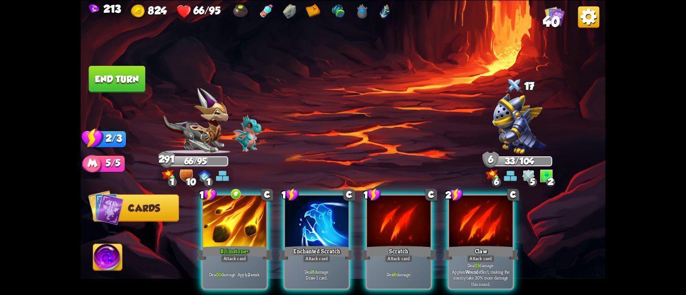
click at [122, 85] on button "End turn" at bounding box center [117, 78] width 57 height 27
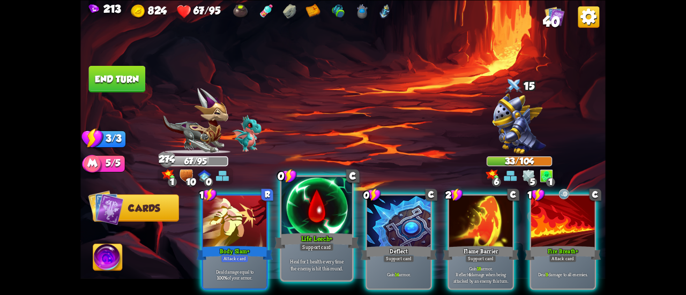
click at [328, 242] on div "Life Leech+" at bounding box center [316, 241] width 85 height 19
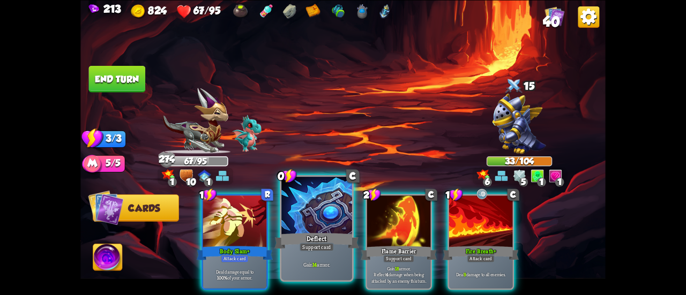
click at [319, 229] on div at bounding box center [316, 206] width 71 height 59
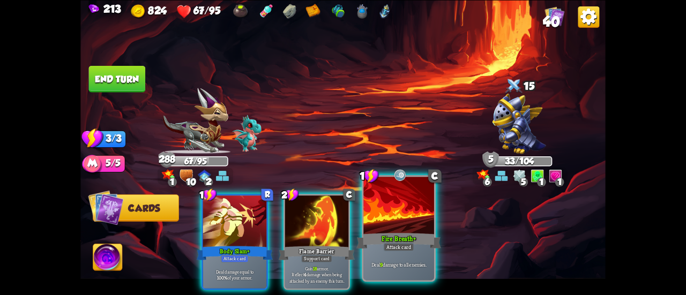
click at [372, 219] on div at bounding box center [398, 206] width 71 height 59
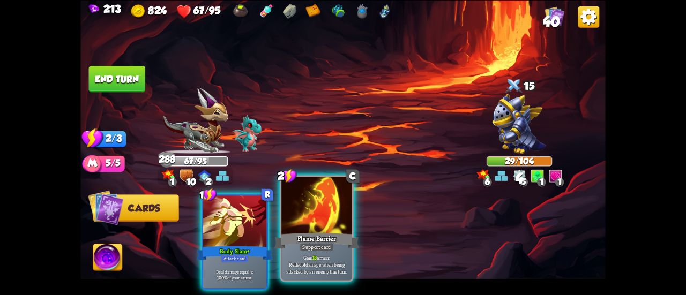
click at [314, 214] on div at bounding box center [316, 206] width 71 height 59
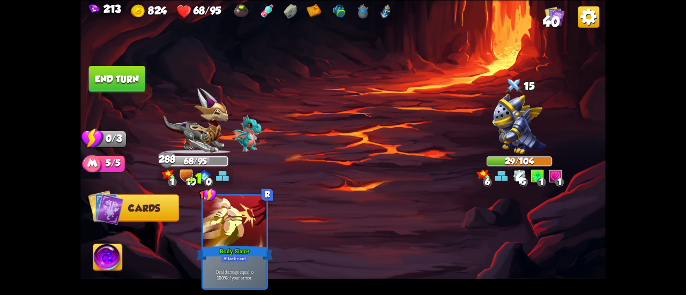
click at [111, 76] on button "End turn" at bounding box center [117, 78] width 57 height 27
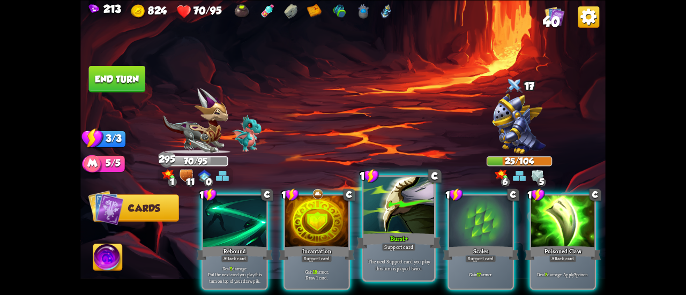
click at [383, 233] on div "Burst+" at bounding box center [398, 241] width 85 height 19
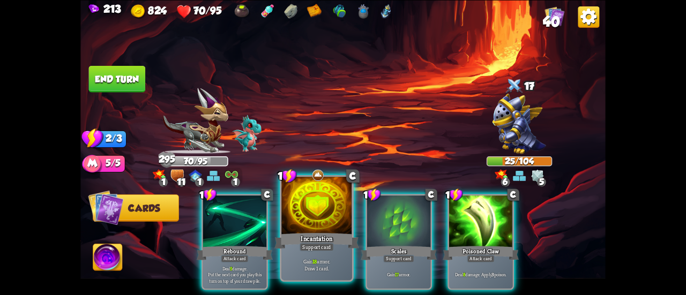
click at [340, 222] on div at bounding box center [316, 206] width 71 height 59
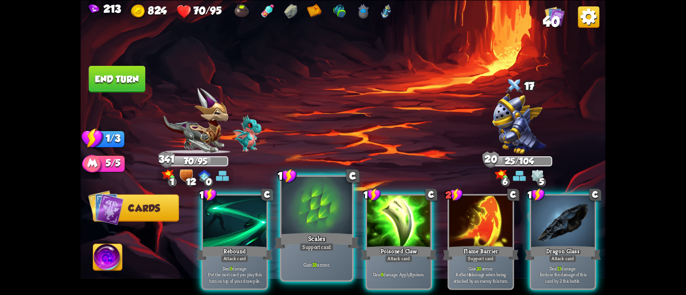
click at [316, 192] on div at bounding box center [316, 206] width 71 height 59
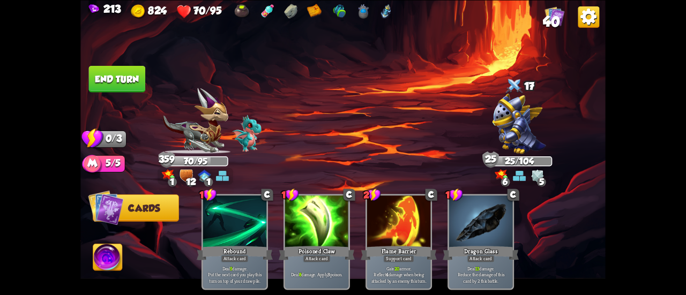
click at [139, 86] on button "End turn" at bounding box center [117, 78] width 57 height 27
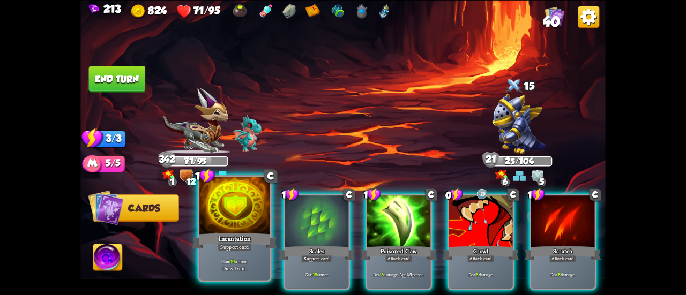
click at [238, 215] on div at bounding box center [234, 206] width 71 height 59
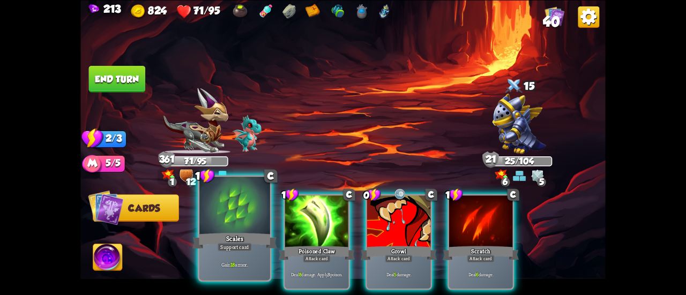
click at [225, 215] on div at bounding box center [234, 206] width 71 height 59
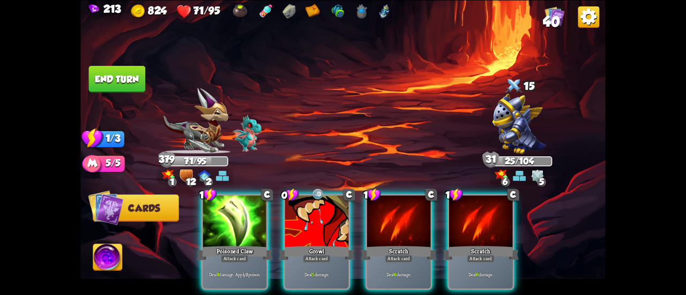
click at [90, 92] on img at bounding box center [342, 147] width 525 height 295
click at [98, 84] on button "End turn" at bounding box center [117, 78] width 57 height 27
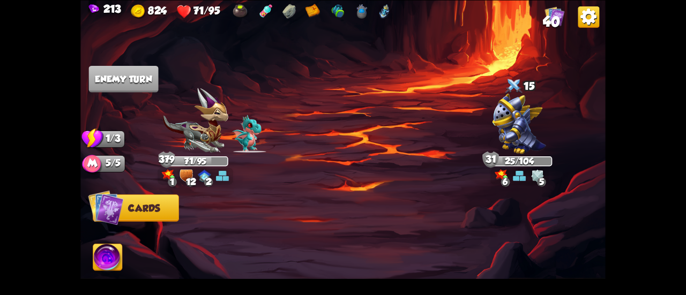
click at [204, 128] on img at bounding box center [194, 121] width 65 height 66
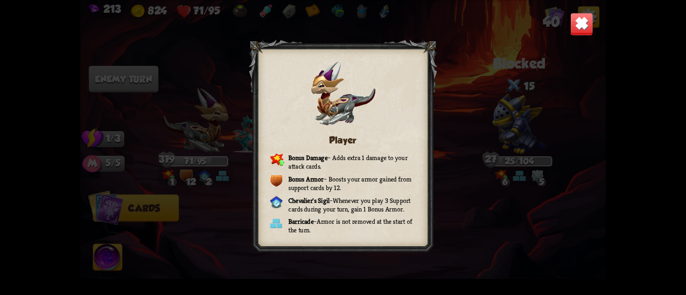
click at [576, 31] on img at bounding box center [581, 23] width 23 height 23
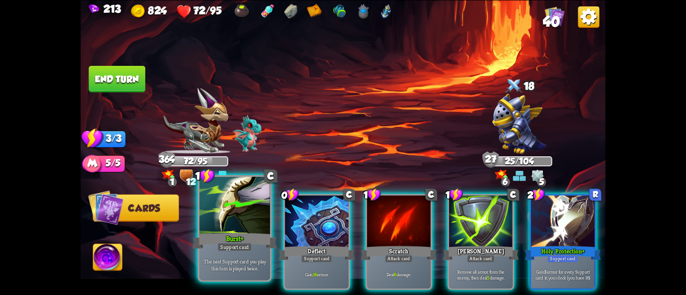
click at [252, 210] on div at bounding box center [234, 206] width 71 height 59
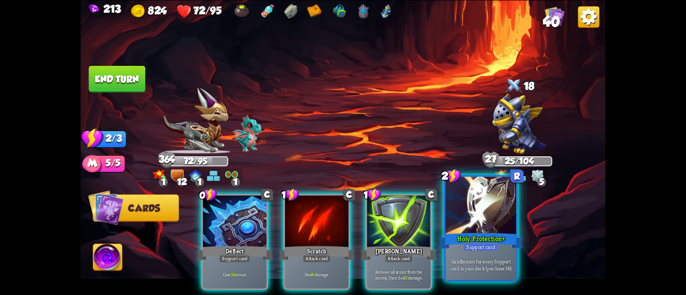
click at [474, 214] on div at bounding box center [480, 206] width 71 height 59
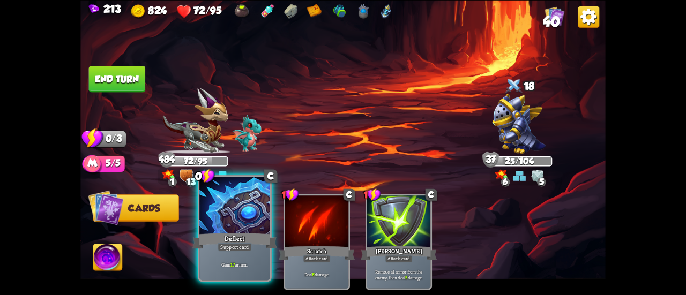
click at [200, 194] on div at bounding box center [234, 206] width 71 height 59
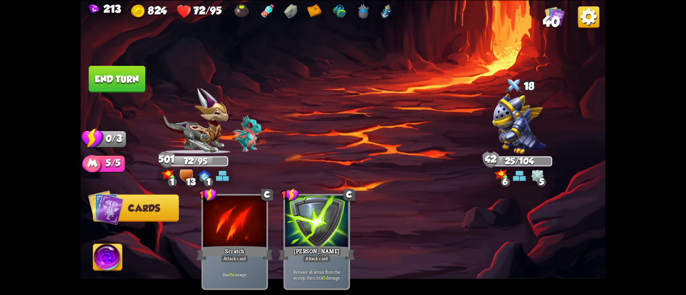
click at [111, 71] on button "End turn" at bounding box center [117, 78] width 57 height 27
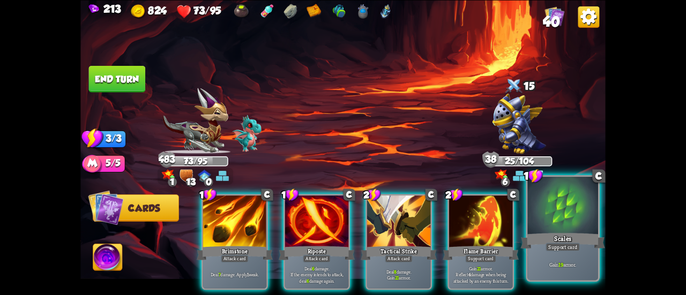
click at [569, 220] on div at bounding box center [562, 206] width 71 height 59
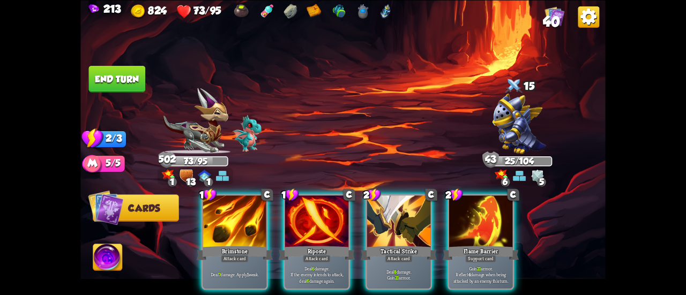
click at [139, 81] on button "End turn" at bounding box center [117, 78] width 57 height 27
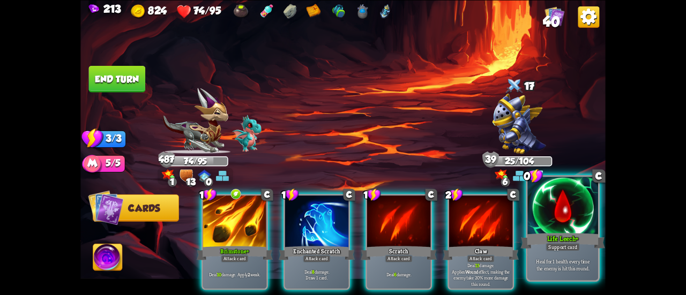
click at [560, 247] on div "Support card" at bounding box center [563, 247] width 34 height 9
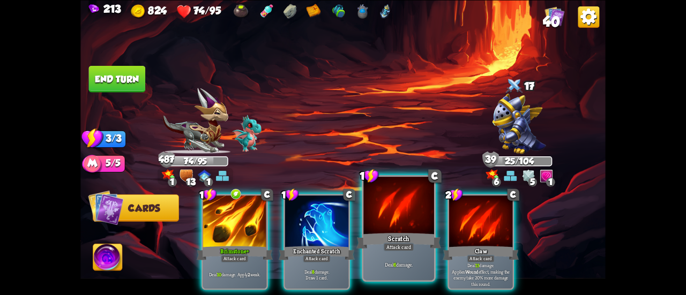
click at [398, 227] on div at bounding box center [398, 206] width 71 height 59
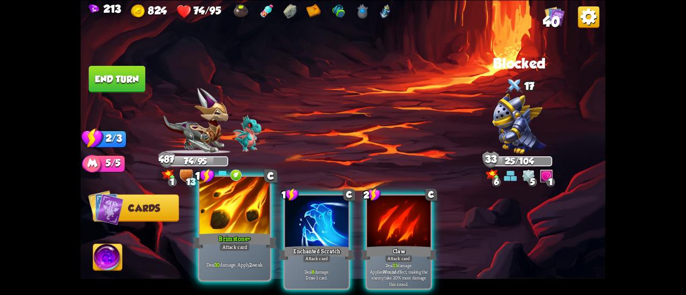
click at [250, 223] on div at bounding box center [234, 206] width 71 height 59
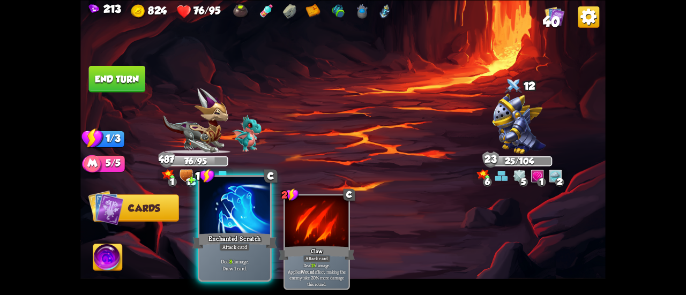
click at [221, 202] on div at bounding box center [234, 206] width 71 height 59
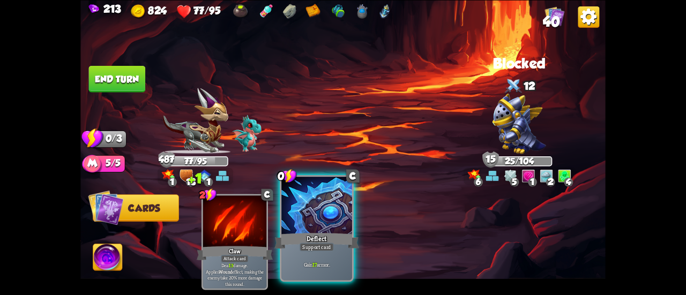
click at [287, 219] on div at bounding box center [316, 206] width 71 height 59
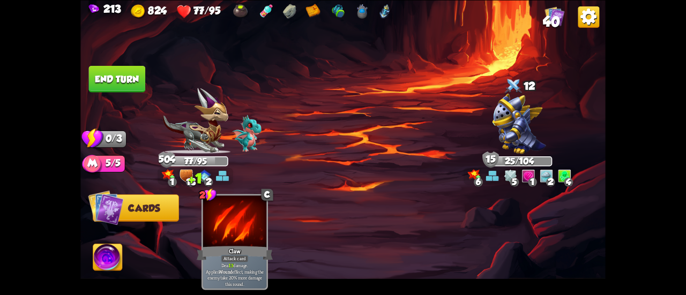
click at [117, 67] on button "End turn" at bounding box center [117, 78] width 57 height 27
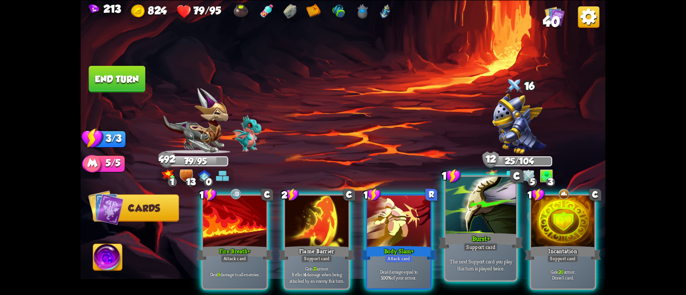
click at [458, 236] on div "Burst+" at bounding box center [480, 241] width 85 height 19
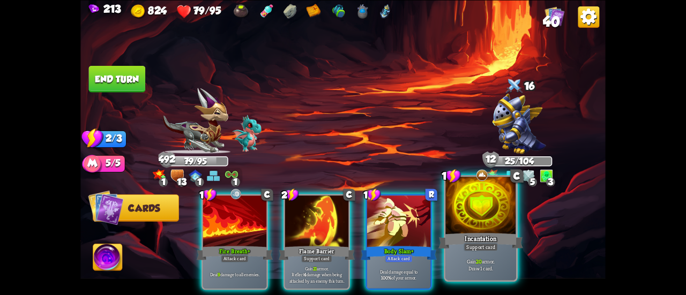
click at [469, 227] on div at bounding box center [480, 206] width 71 height 59
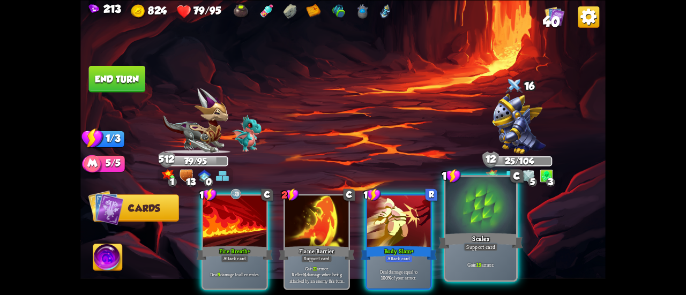
click at [466, 222] on div at bounding box center [480, 206] width 71 height 59
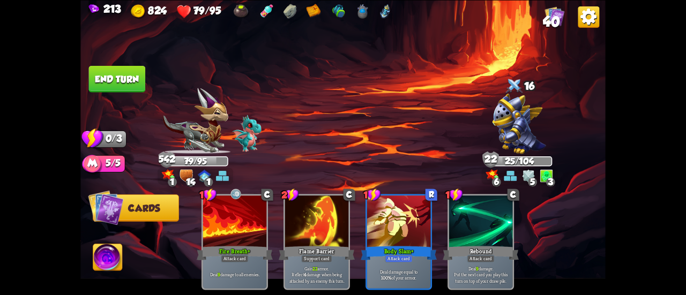
click at [126, 76] on button "End turn" at bounding box center [117, 78] width 57 height 27
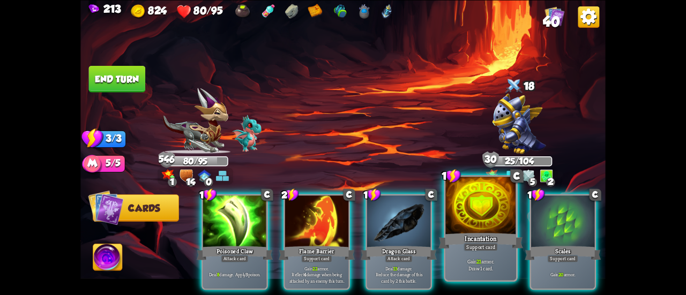
click at [475, 223] on div at bounding box center [480, 206] width 71 height 59
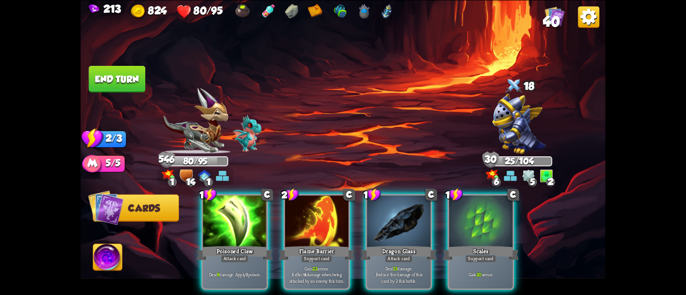
click at [475, 223] on div at bounding box center [480, 223] width 63 height 54
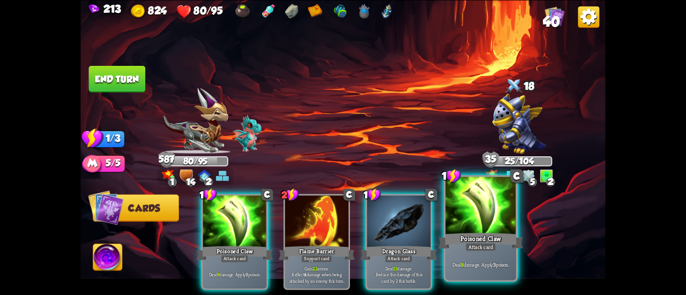
click at [462, 199] on div at bounding box center [480, 206] width 71 height 59
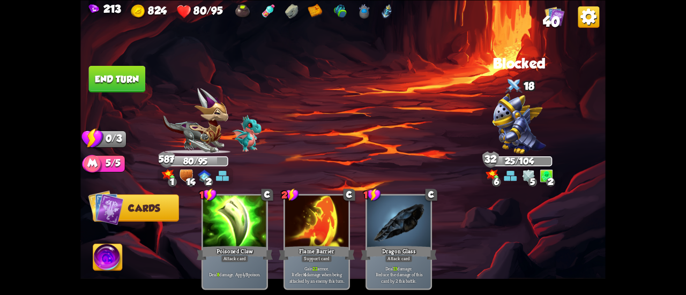
click at [129, 69] on button "End turn" at bounding box center [117, 78] width 57 height 27
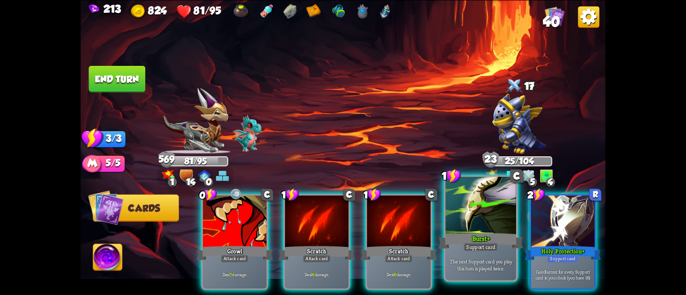
click at [471, 217] on div at bounding box center [480, 206] width 71 height 59
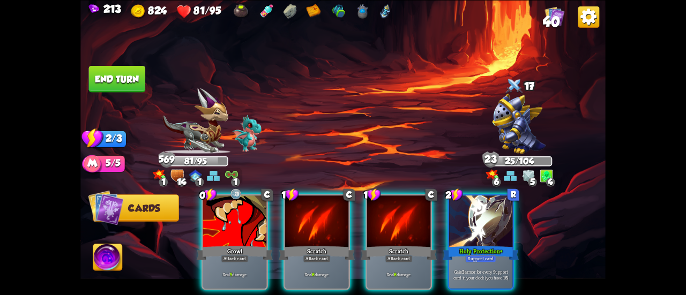
click at [470, 217] on div at bounding box center [480, 223] width 63 height 54
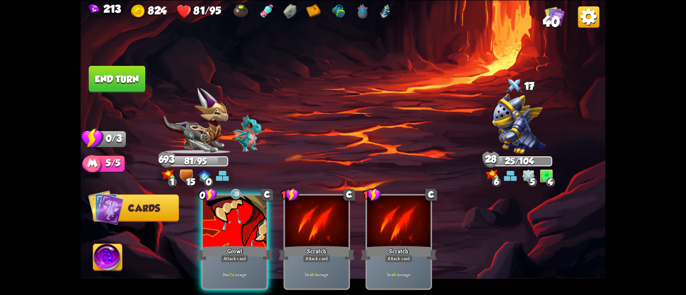
click at [111, 76] on button "End turn" at bounding box center [117, 78] width 57 height 27
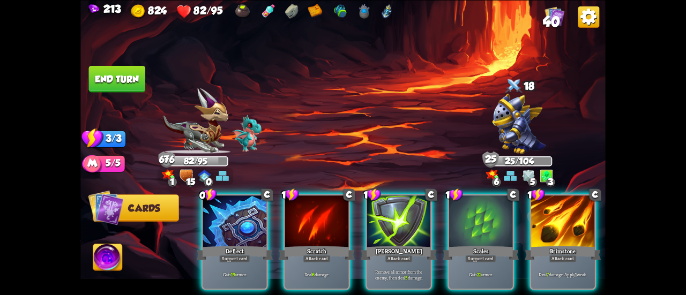
click at [241, 229] on div at bounding box center [234, 223] width 63 height 54
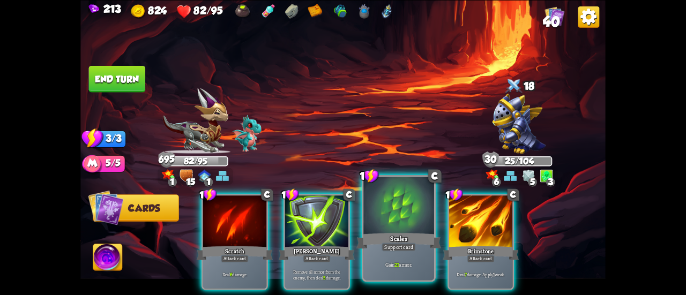
click at [374, 219] on div at bounding box center [398, 206] width 71 height 59
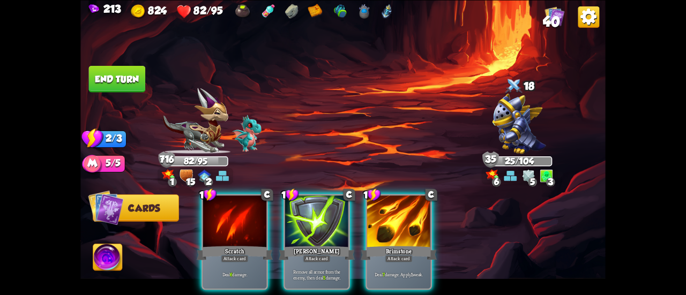
click at [107, 79] on button "End turn" at bounding box center [117, 78] width 57 height 27
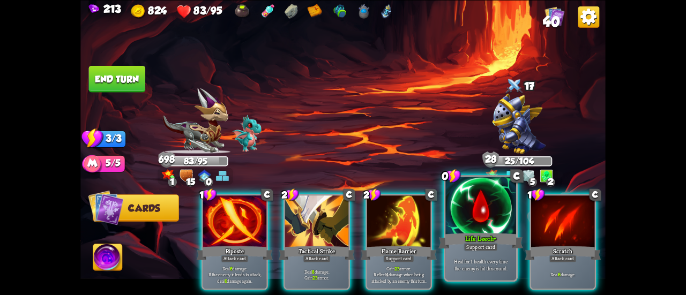
click at [461, 236] on div "Life Leech+" at bounding box center [480, 241] width 85 height 19
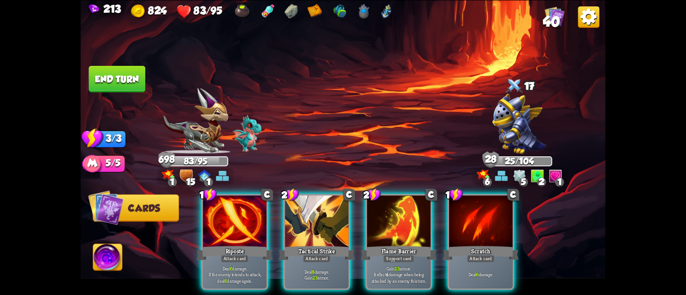
click at [449, 226] on div at bounding box center [480, 223] width 63 height 54
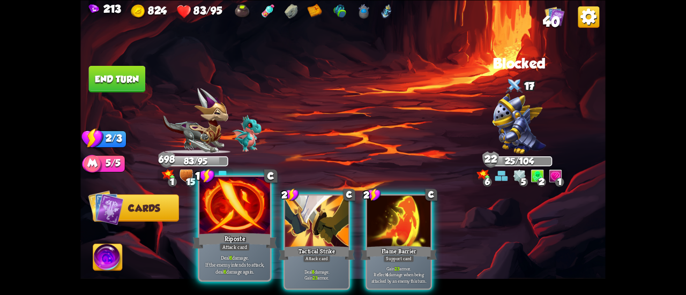
click at [243, 218] on div at bounding box center [234, 206] width 71 height 59
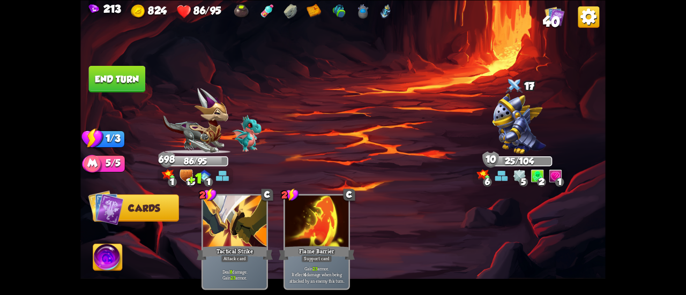
click at [105, 74] on button "End turn" at bounding box center [117, 78] width 57 height 27
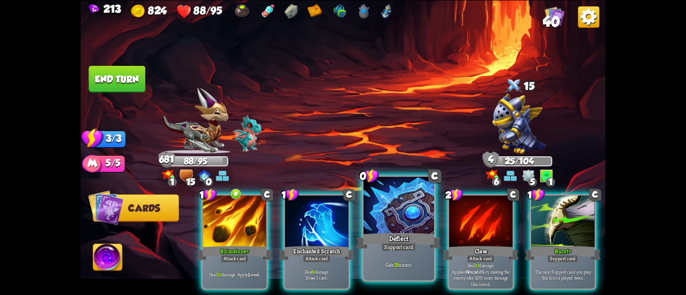
click at [395, 229] on div at bounding box center [398, 206] width 71 height 59
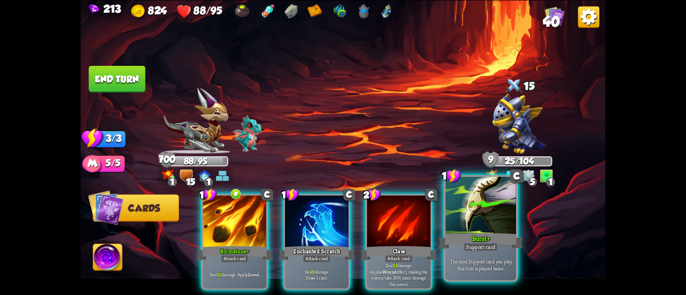
click at [468, 222] on div at bounding box center [480, 206] width 71 height 59
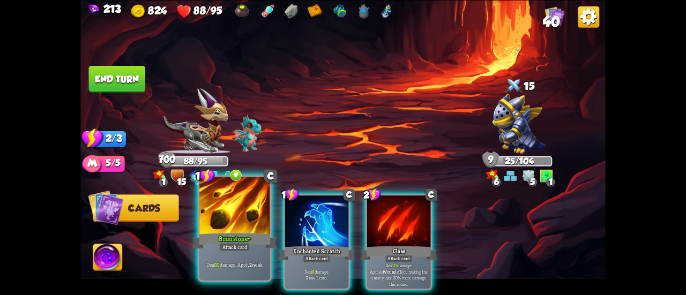
click at [208, 195] on div at bounding box center [234, 206] width 71 height 59
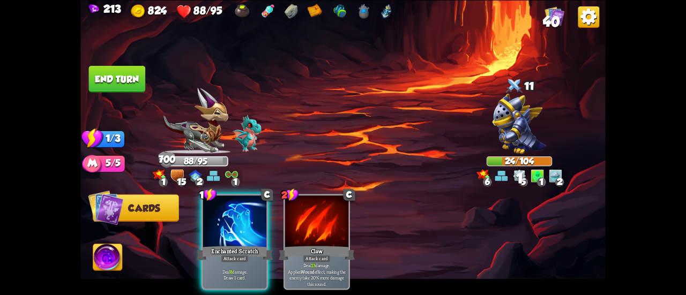
click at [109, 78] on button "End turn" at bounding box center [117, 78] width 57 height 27
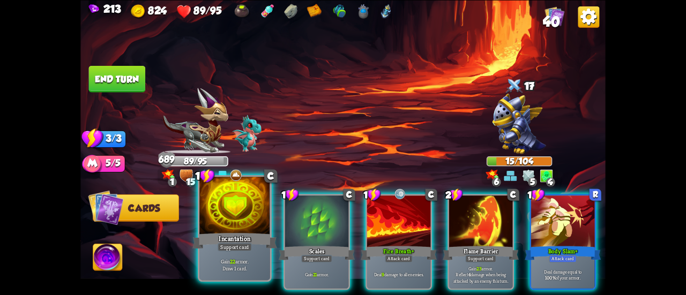
click at [236, 215] on div at bounding box center [234, 206] width 71 height 59
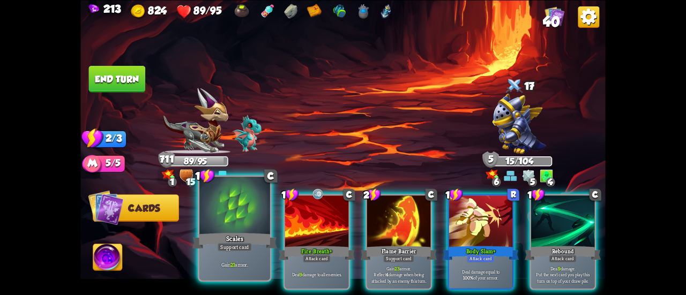
click at [212, 204] on div at bounding box center [234, 206] width 71 height 59
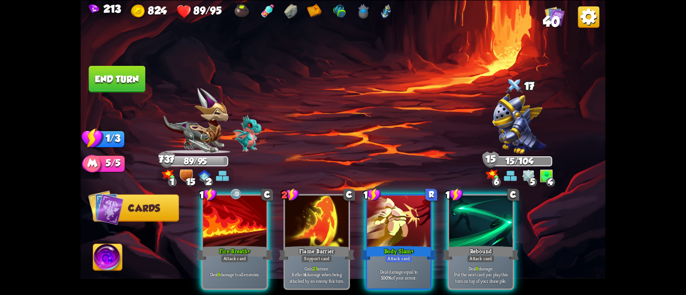
click at [110, 80] on button "End turn" at bounding box center [117, 78] width 57 height 27
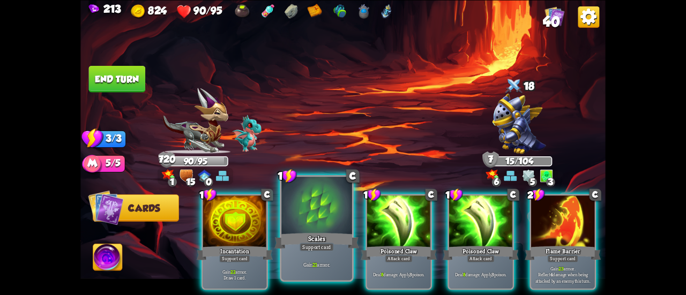
click at [308, 217] on div at bounding box center [316, 206] width 71 height 59
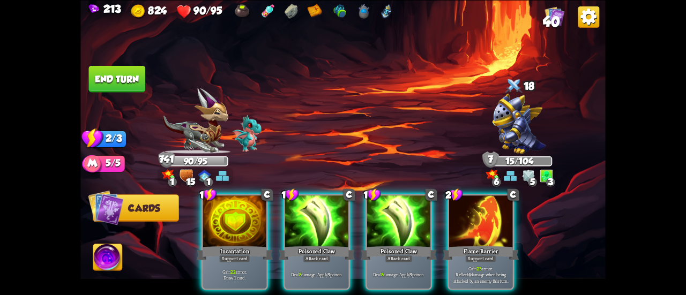
click at [272, 219] on div "1 C Incantation Support card Gain 22 armor. Draw 1 card. 1 C Poisoned Claw Atta…" at bounding box center [395, 229] width 420 height 131
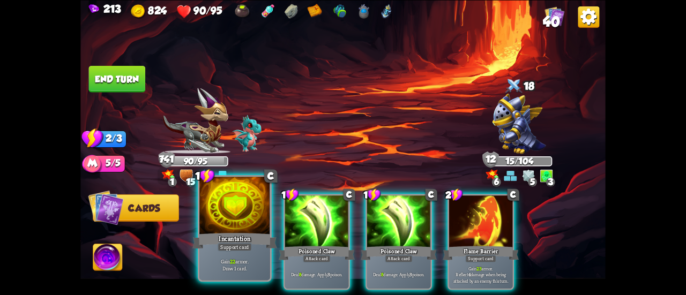
click at [235, 219] on div at bounding box center [234, 206] width 71 height 59
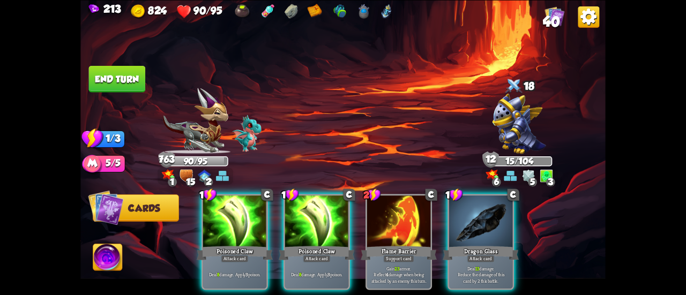
click at [110, 72] on button "End turn" at bounding box center [117, 78] width 57 height 27
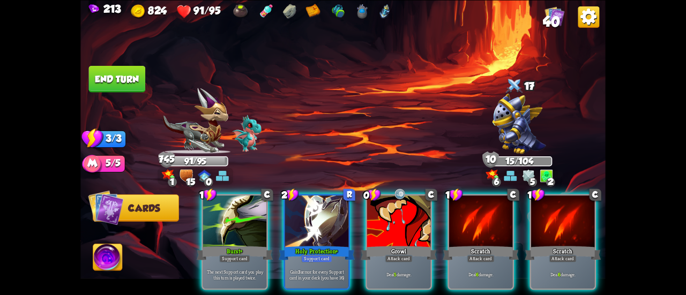
click at [231, 202] on div at bounding box center [234, 223] width 63 height 54
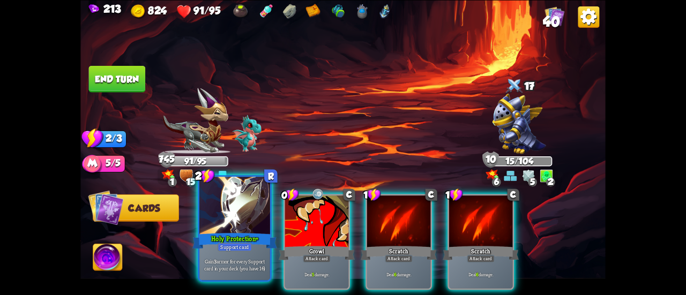
click at [224, 202] on div at bounding box center [234, 206] width 71 height 59
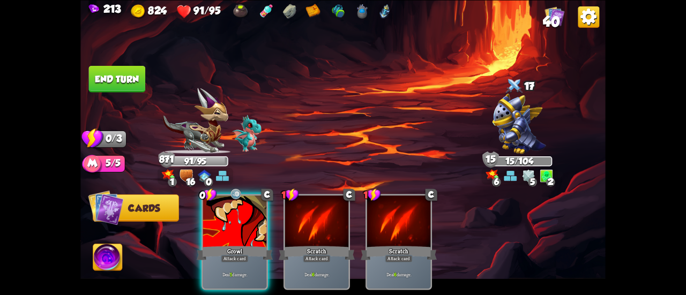
click at [118, 79] on button "End turn" at bounding box center [117, 78] width 57 height 27
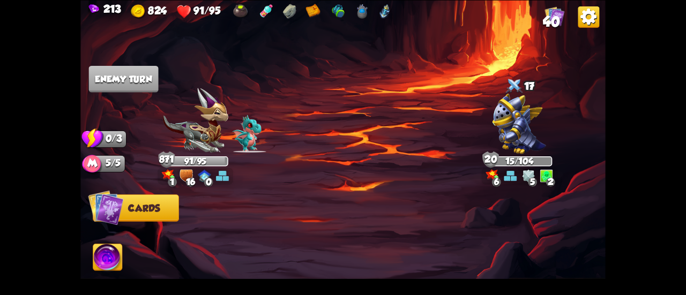
click at [107, 254] on img at bounding box center [107, 258] width 29 height 29
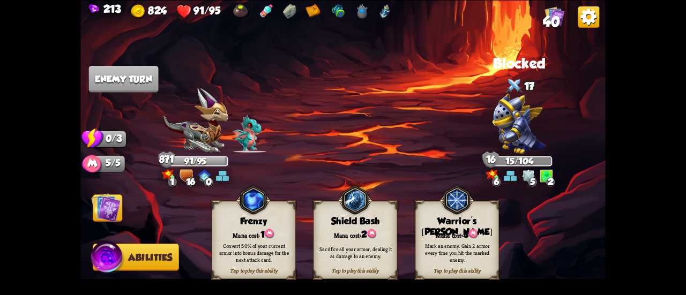
click at [222, 236] on div "Mana cost: 1" at bounding box center [253, 234] width 83 height 12
click at [113, 206] on img at bounding box center [105, 207] width 29 height 29
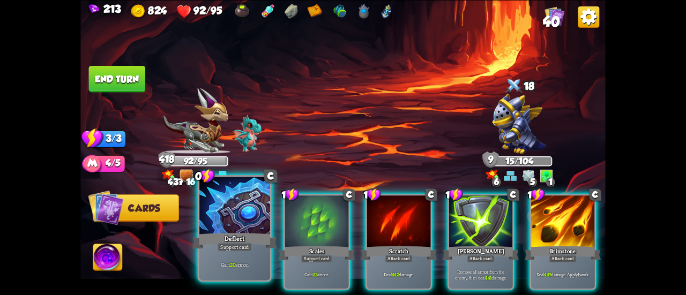
click at [226, 210] on div at bounding box center [234, 206] width 71 height 59
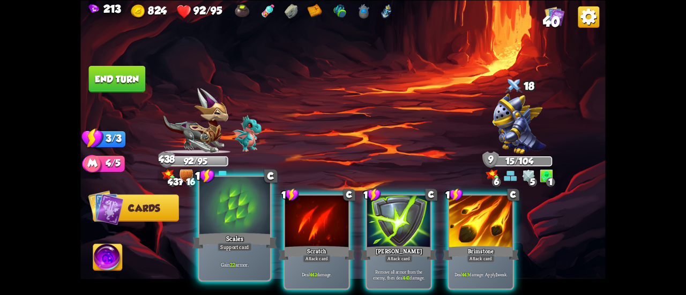
click at [221, 210] on div at bounding box center [234, 206] width 71 height 59
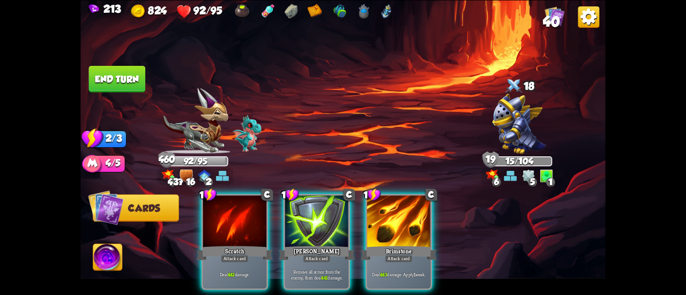
click at [117, 76] on button "End turn" at bounding box center [117, 78] width 57 height 27
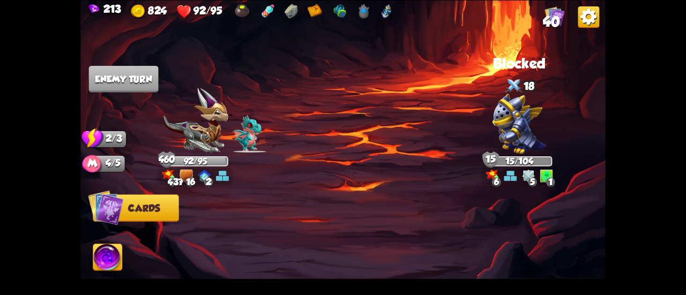
click at [111, 263] on img at bounding box center [107, 258] width 29 height 29
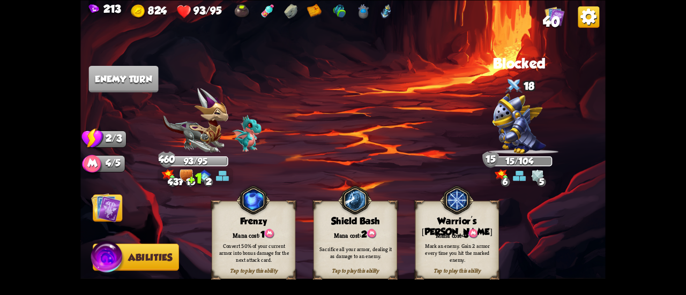
click at [102, 197] on img at bounding box center [105, 207] width 29 height 29
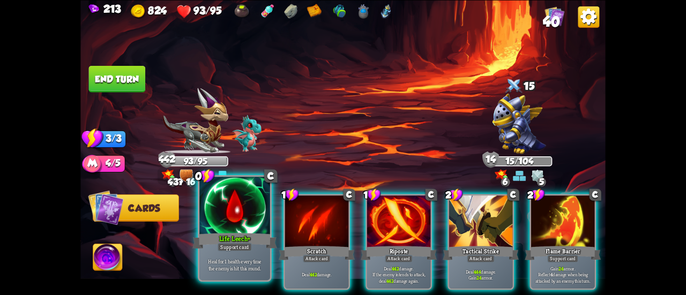
click at [234, 213] on div at bounding box center [234, 206] width 71 height 59
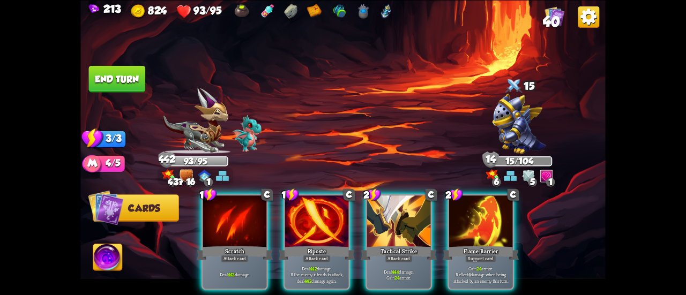
click at [111, 85] on button "End turn" at bounding box center [117, 78] width 57 height 27
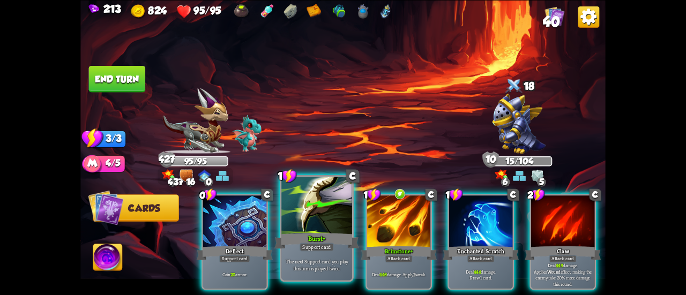
click at [294, 221] on div at bounding box center [316, 206] width 71 height 59
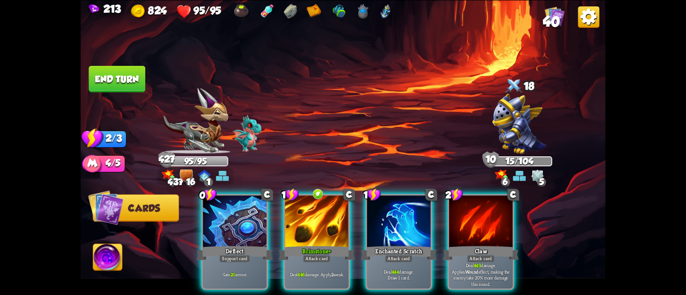
click at [229, 206] on div at bounding box center [234, 223] width 63 height 54
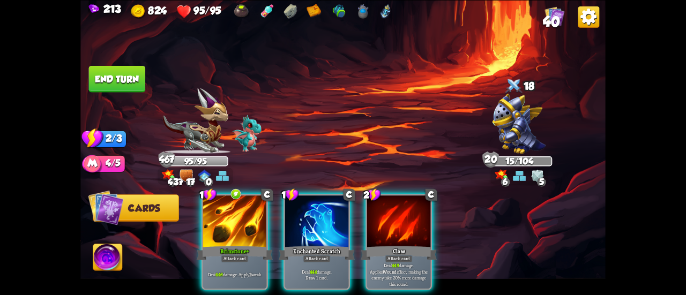
click at [109, 72] on button "End turn" at bounding box center [117, 78] width 57 height 27
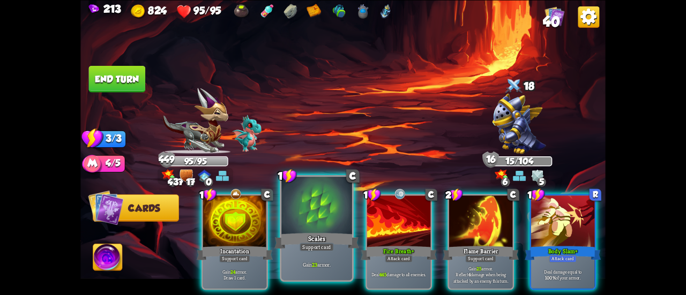
click at [301, 218] on div at bounding box center [316, 206] width 71 height 59
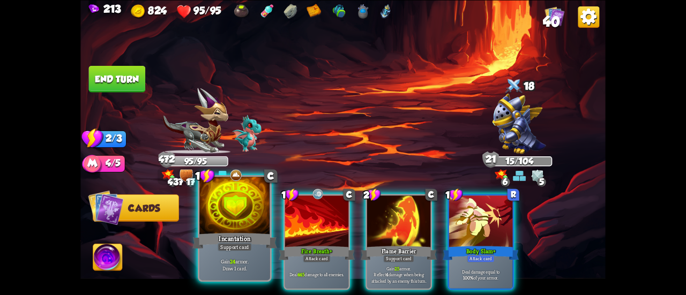
click at [229, 207] on div at bounding box center [234, 206] width 71 height 59
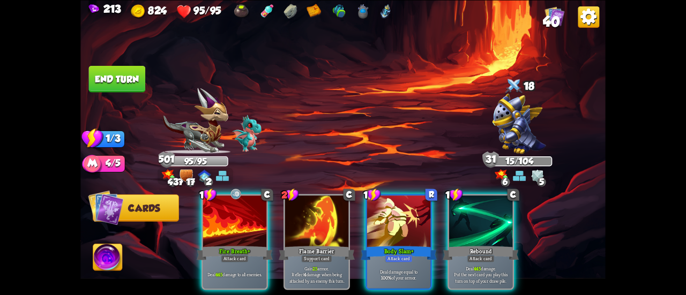
click at [113, 79] on button "End turn" at bounding box center [117, 78] width 57 height 27
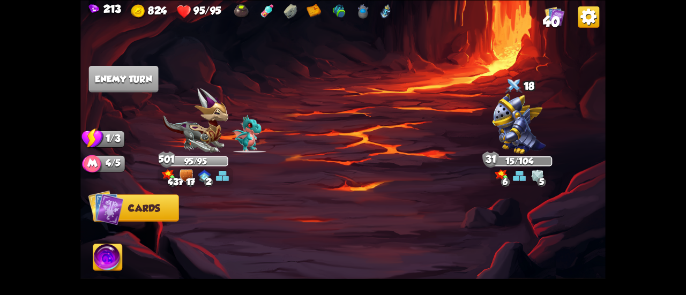
click at [113, 262] on img at bounding box center [107, 258] width 29 height 29
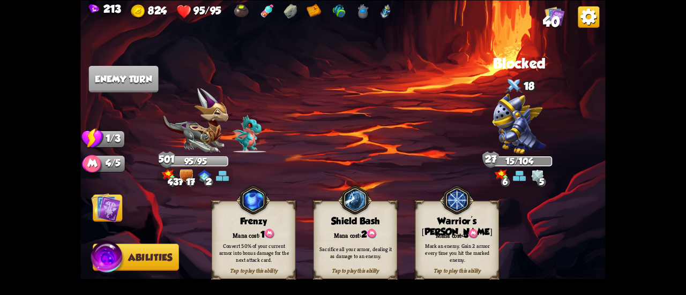
click at [129, 210] on img at bounding box center [342, 147] width 525 height 295
click at [118, 205] on img at bounding box center [105, 207] width 29 height 29
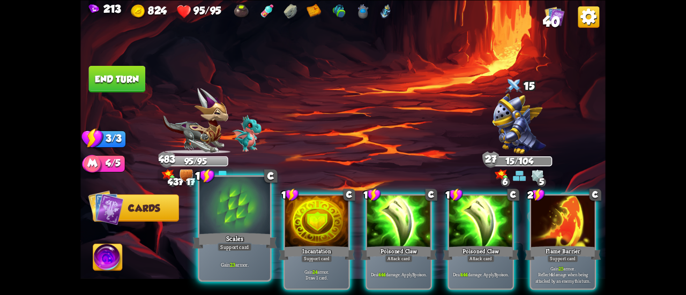
click at [245, 217] on div at bounding box center [234, 206] width 71 height 59
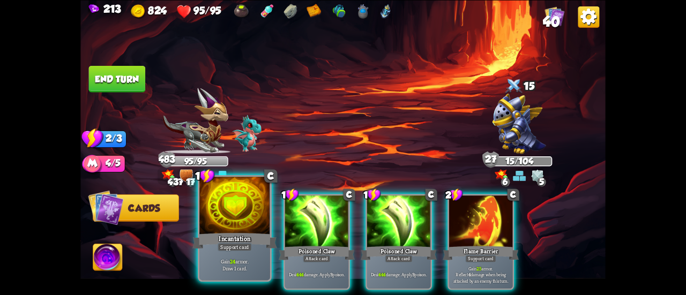
click at [235, 219] on div at bounding box center [234, 206] width 71 height 59
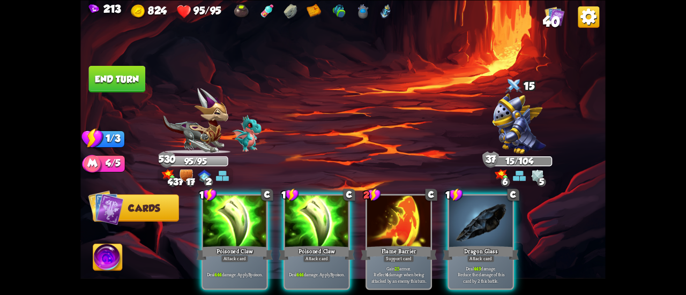
click at [122, 79] on button "End turn" at bounding box center [117, 78] width 57 height 27
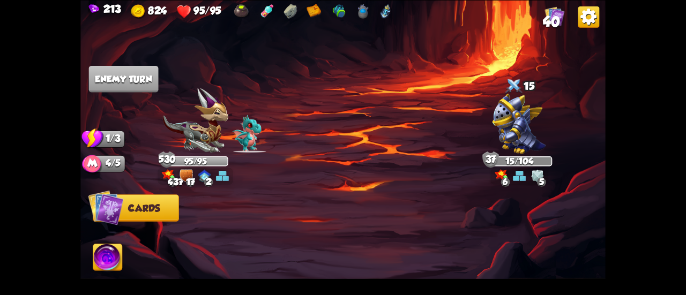
click at [543, 22] on span "40" at bounding box center [551, 21] width 17 height 16
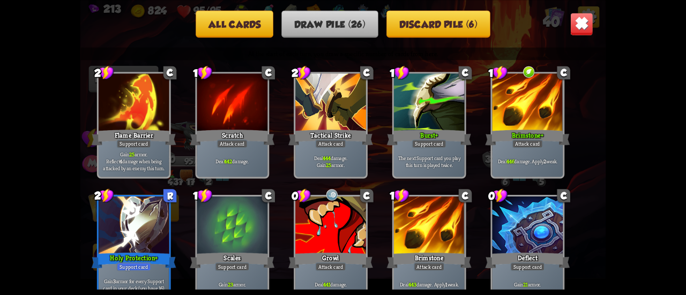
click at [582, 25] on img at bounding box center [581, 23] width 23 height 23
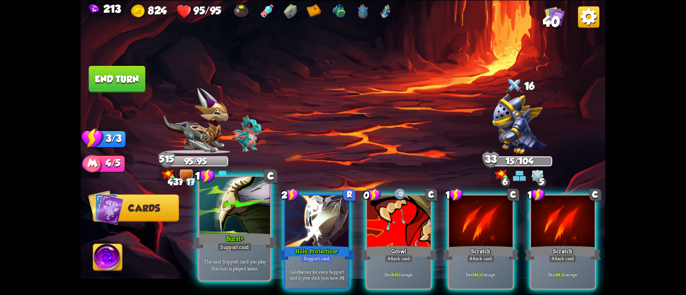
click at [227, 225] on div at bounding box center [234, 206] width 71 height 59
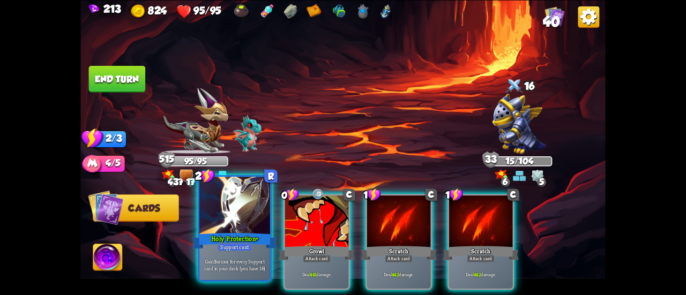
click at [220, 220] on div at bounding box center [234, 206] width 71 height 59
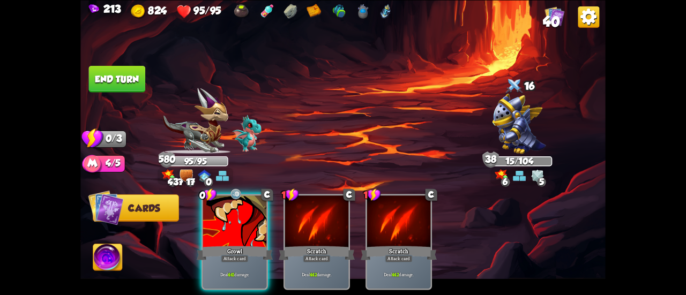
click at [117, 81] on button "End turn" at bounding box center [117, 78] width 57 height 27
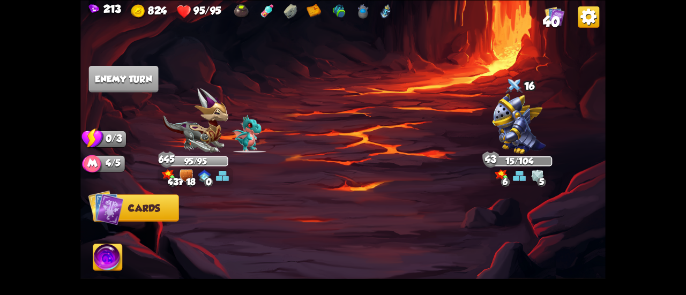
click at [115, 256] on img at bounding box center [107, 258] width 29 height 29
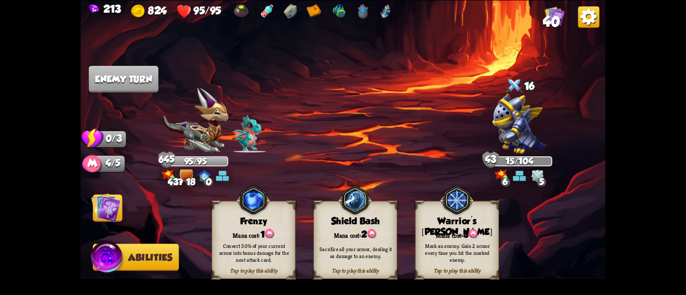
click at [230, 226] on div "Tap to play this ability Frenzy Mana cost: 1 Convert 50% of your current armor …" at bounding box center [254, 240] width 84 height 78
click at [115, 210] on img at bounding box center [105, 207] width 29 height 29
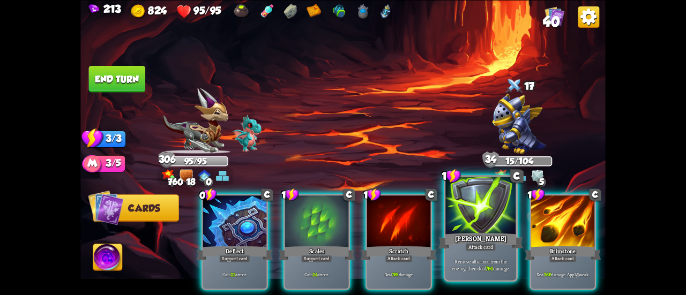
click at [460, 218] on div at bounding box center [480, 206] width 71 height 59
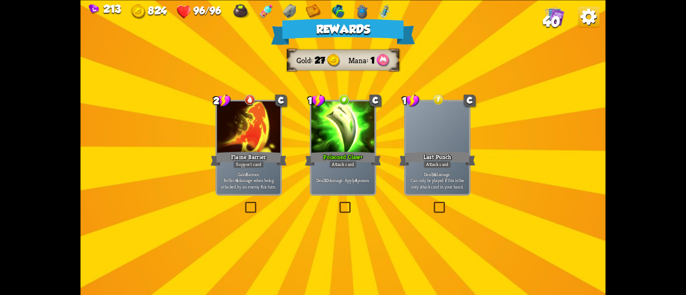
click at [331, 141] on div at bounding box center [342, 128] width 63 height 54
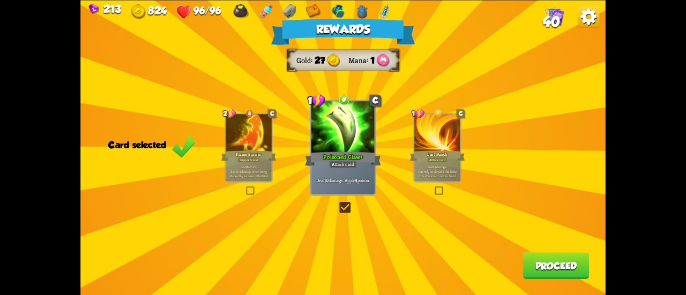
click at [529, 262] on button "Proceed" at bounding box center [556, 265] width 66 height 27
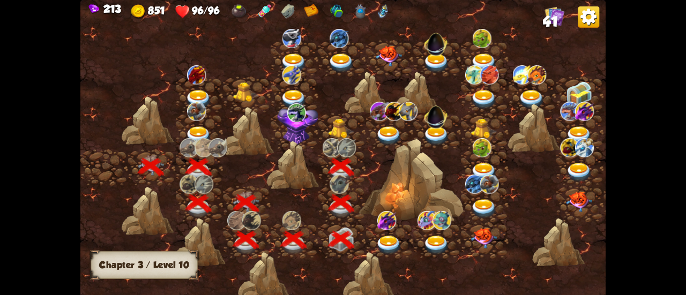
click at [340, 129] on img at bounding box center [341, 129] width 26 height 20
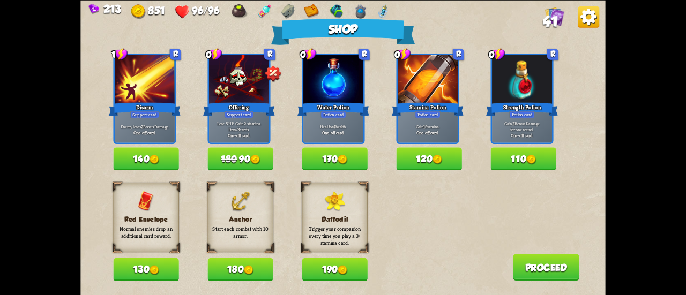
click at [426, 150] on button "120" at bounding box center [428, 158] width 65 height 23
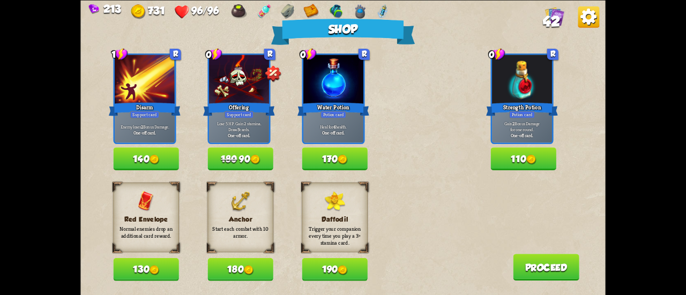
drag, startPoint x: 227, startPoint y: 262, endPoint x: 261, endPoint y: 219, distance: 54.2
click at [228, 262] on button "180" at bounding box center [239, 269] width 65 height 23
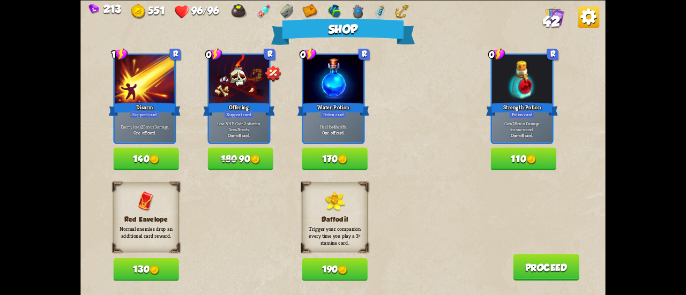
click at [325, 153] on button "170" at bounding box center [334, 158] width 65 height 23
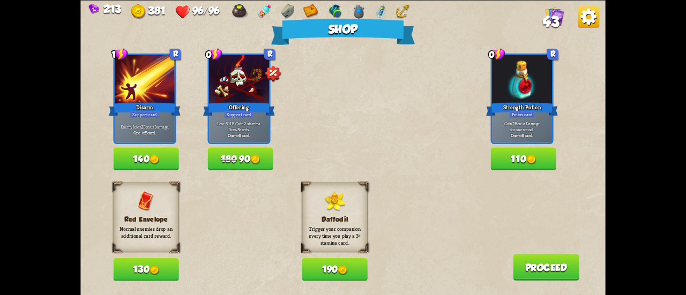
click at [522, 269] on button "Proceed" at bounding box center [546, 267] width 66 height 27
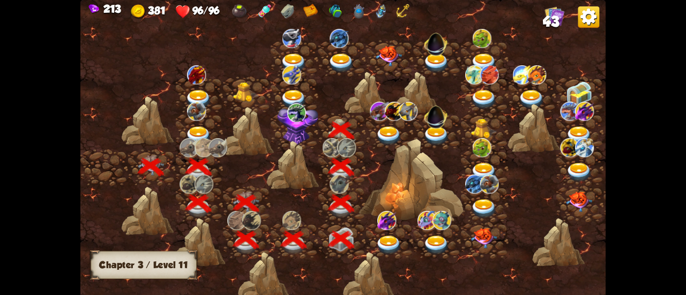
scroll to position [0, 163]
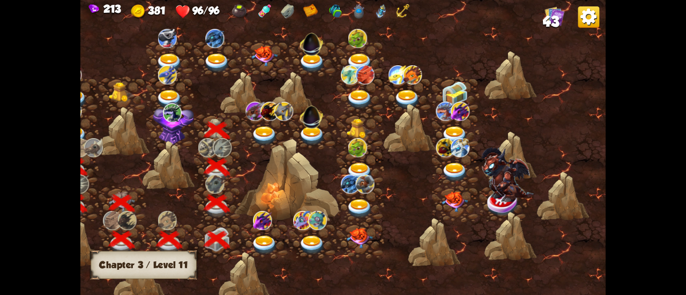
click at [267, 133] on img at bounding box center [264, 135] width 26 height 19
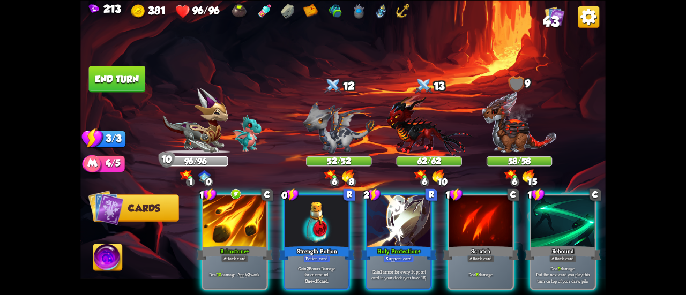
scroll to position [0, 208]
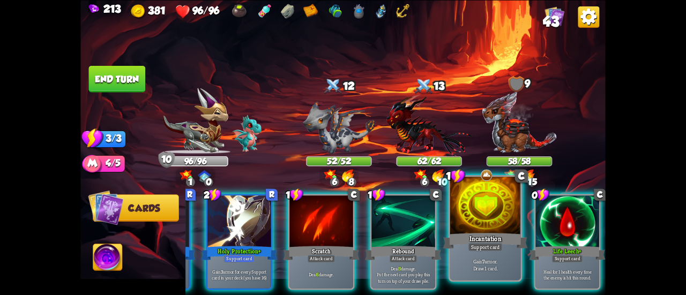
click at [496, 245] on div "Support card" at bounding box center [485, 247] width 34 height 9
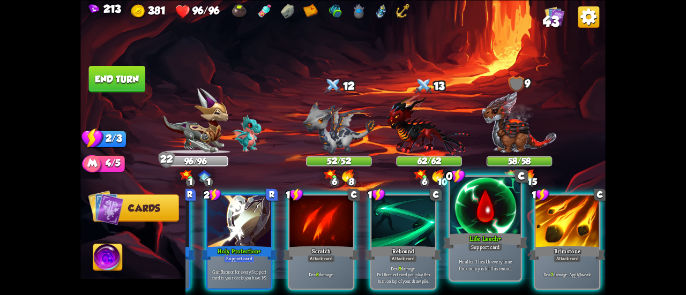
click at [472, 236] on div "Life Leech+" at bounding box center [485, 241] width 85 height 19
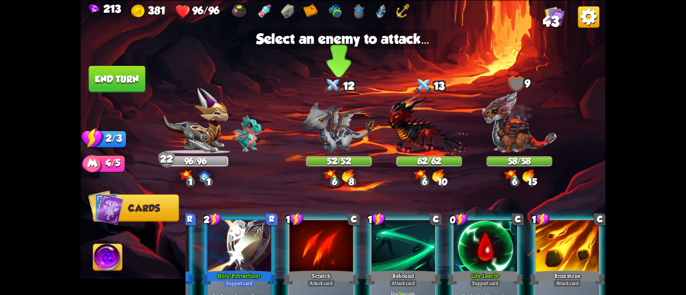
click at [325, 129] on img at bounding box center [339, 127] width 72 height 53
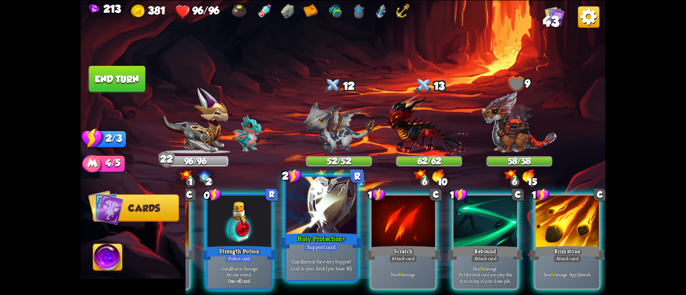
click at [311, 223] on div at bounding box center [321, 206] width 71 height 59
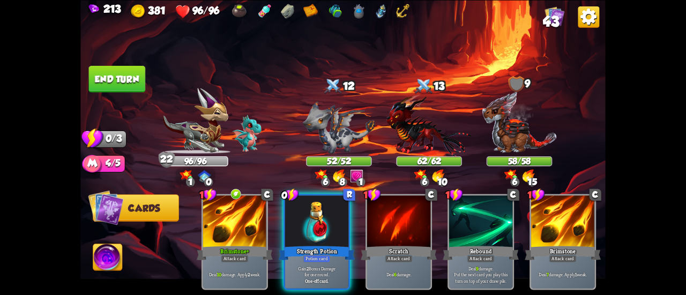
scroll to position [0, 0]
click at [103, 71] on button "End turn" at bounding box center [117, 78] width 57 height 27
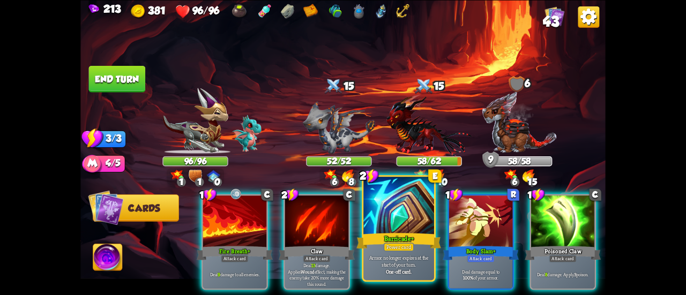
click at [391, 201] on div at bounding box center [398, 206] width 71 height 59
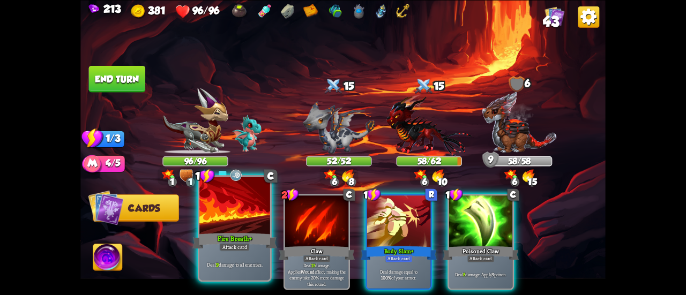
click at [243, 221] on div at bounding box center [234, 206] width 71 height 59
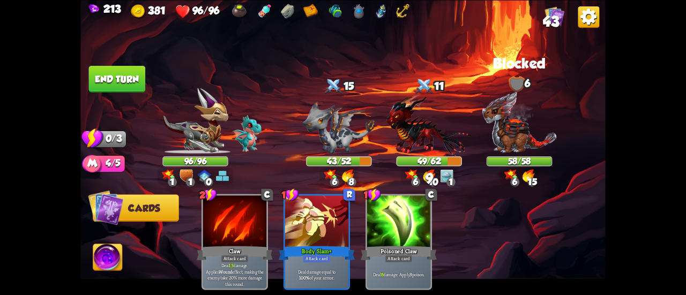
click at [130, 73] on button "End turn" at bounding box center [117, 78] width 57 height 27
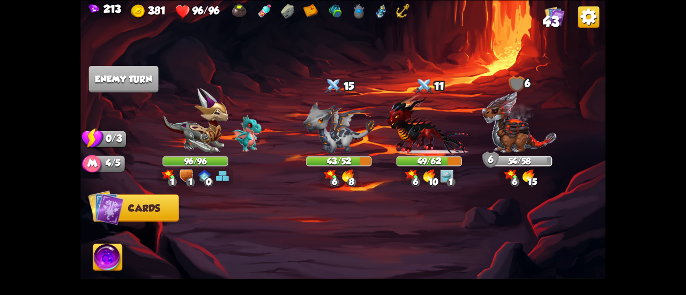
click at [120, 255] on img at bounding box center [107, 258] width 29 height 29
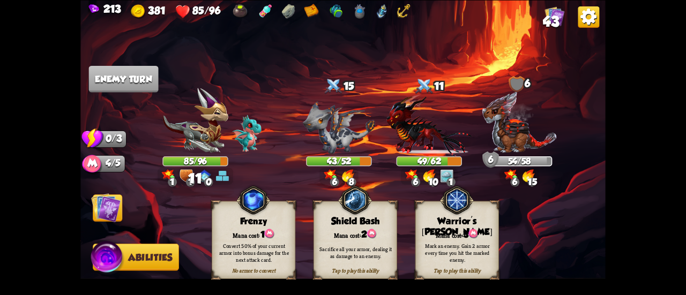
click at [109, 210] on img at bounding box center [105, 207] width 29 height 29
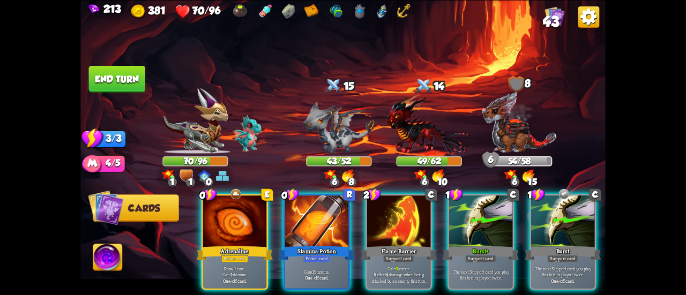
drag, startPoint x: 456, startPoint y: 237, endPoint x: 449, endPoint y: 236, distance: 7.0
click at [456, 244] on div "Burst+" at bounding box center [481, 252] width 76 height 17
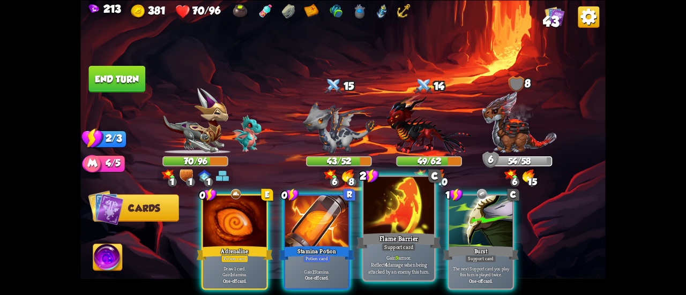
click at [399, 232] on div "Flame Barrier" at bounding box center [398, 241] width 85 height 19
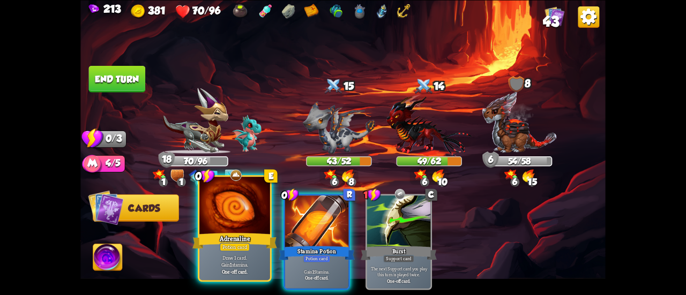
click at [235, 217] on div at bounding box center [234, 206] width 71 height 59
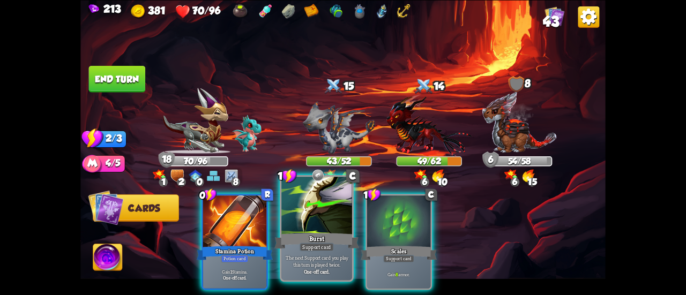
click at [306, 197] on div at bounding box center [316, 206] width 71 height 59
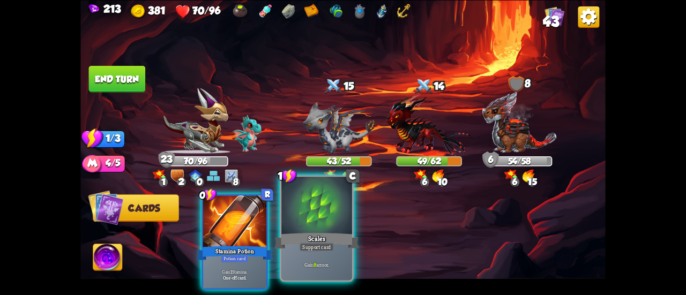
click at [330, 211] on div at bounding box center [316, 206] width 71 height 59
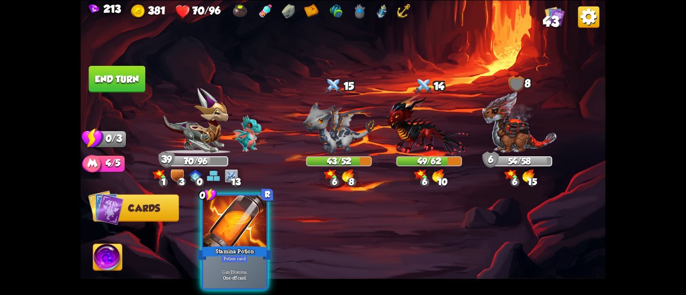
click at [115, 69] on button "End turn" at bounding box center [117, 78] width 57 height 27
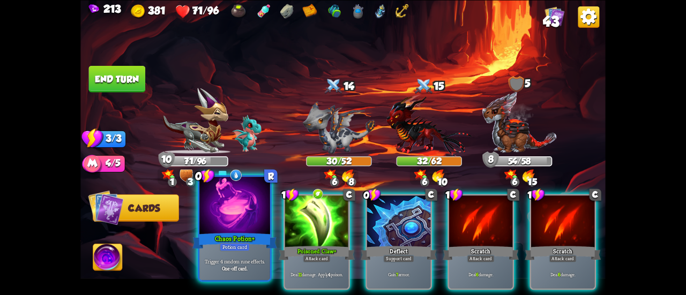
click at [246, 219] on div at bounding box center [234, 206] width 71 height 59
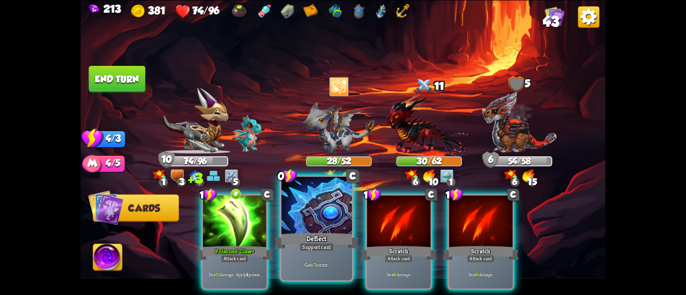
click at [316, 204] on div at bounding box center [316, 206] width 71 height 59
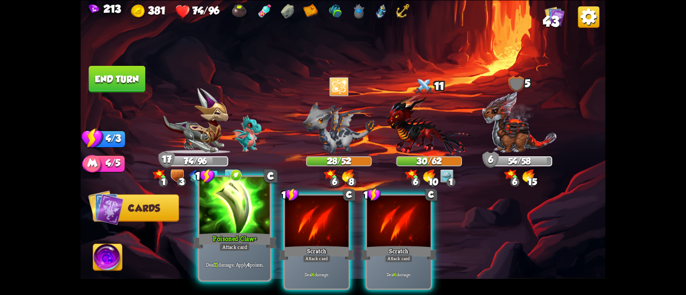
click at [239, 213] on div at bounding box center [234, 206] width 71 height 59
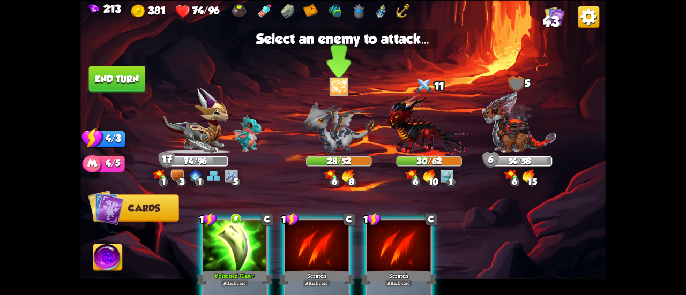
click at [327, 133] on img at bounding box center [339, 127] width 72 height 53
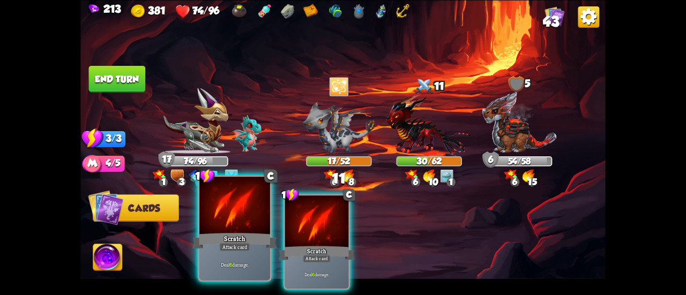
click at [223, 226] on div at bounding box center [234, 206] width 71 height 59
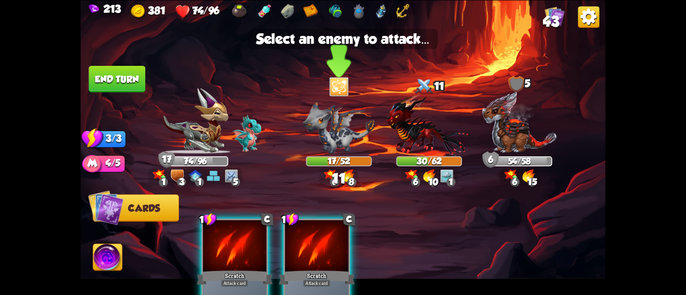
click at [353, 118] on img at bounding box center [339, 127] width 72 height 53
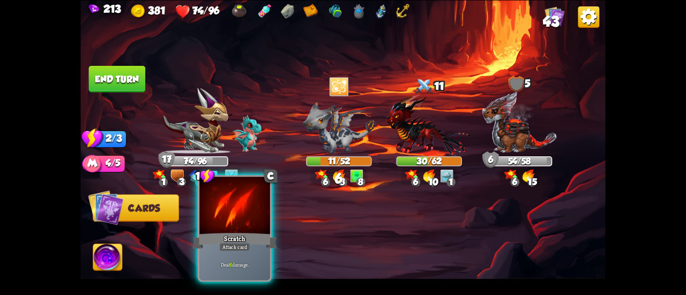
click at [223, 231] on div at bounding box center [234, 206] width 71 height 59
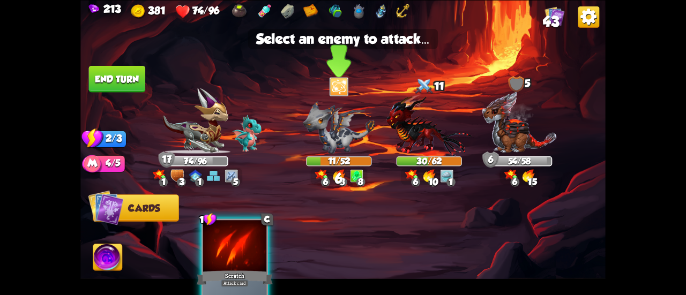
click at [338, 124] on img at bounding box center [339, 127] width 72 height 53
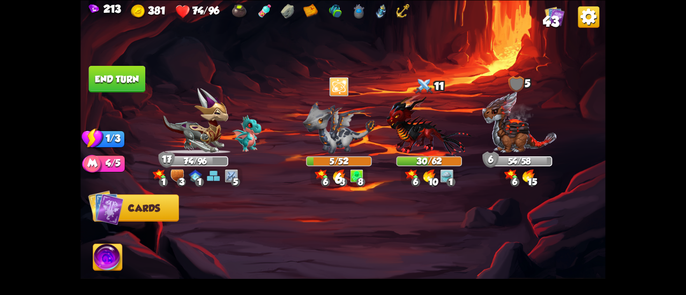
click at [109, 73] on button "End turn" at bounding box center [117, 78] width 57 height 27
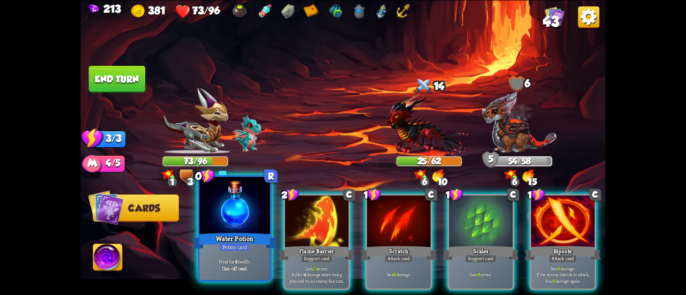
click at [241, 213] on div at bounding box center [234, 206] width 71 height 59
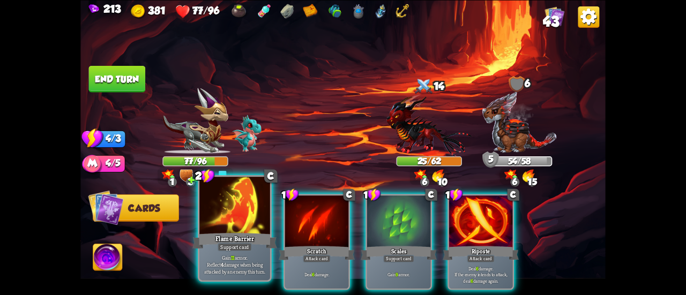
click at [206, 223] on div at bounding box center [234, 206] width 71 height 59
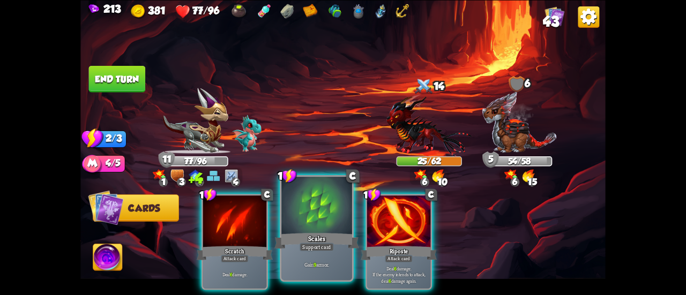
click at [302, 218] on div at bounding box center [316, 206] width 71 height 59
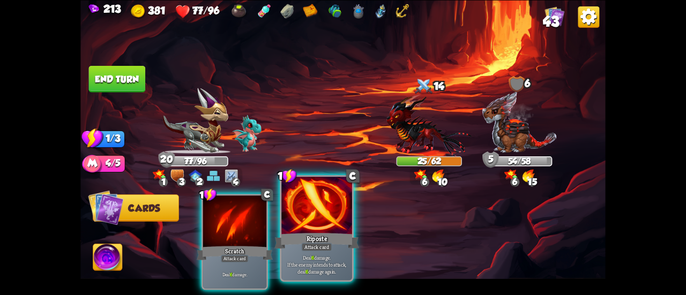
click at [303, 216] on div at bounding box center [316, 206] width 71 height 59
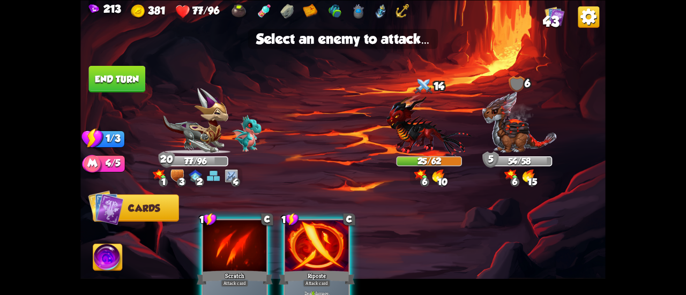
click at [112, 72] on button "End turn" at bounding box center [117, 78] width 57 height 27
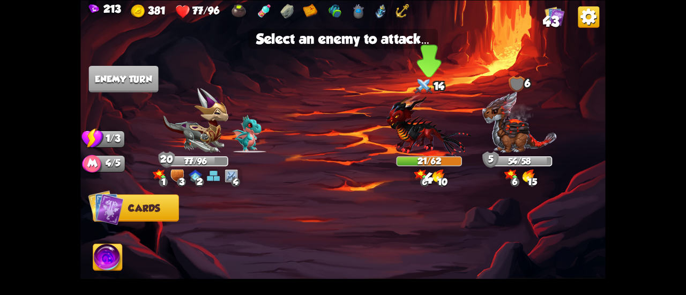
click at [394, 139] on img at bounding box center [428, 125] width 85 height 63
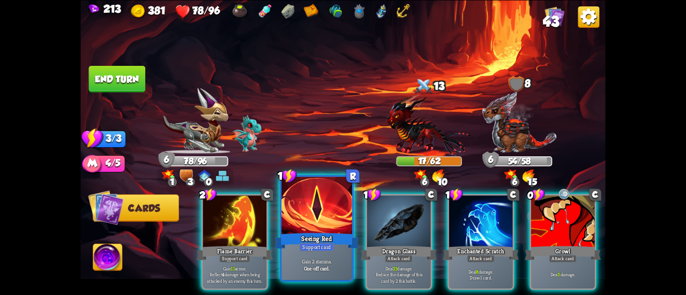
click at [310, 228] on div at bounding box center [316, 206] width 71 height 59
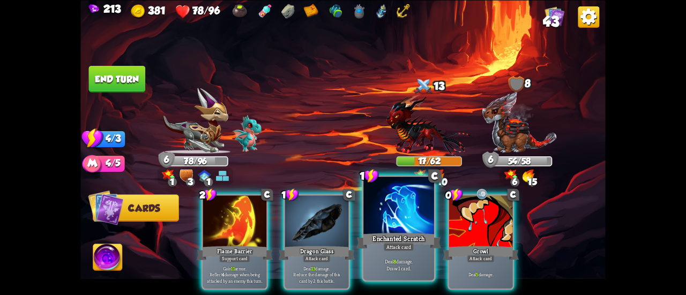
click at [382, 226] on div at bounding box center [398, 206] width 71 height 59
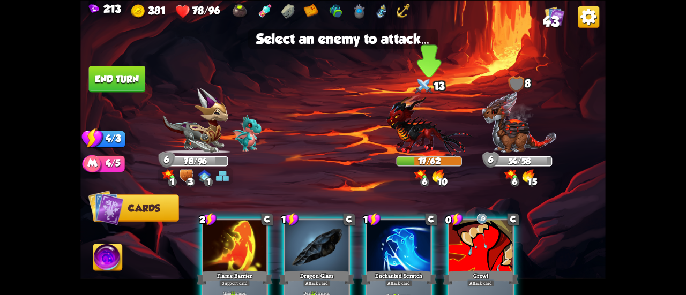
click at [409, 142] on img at bounding box center [428, 125] width 85 height 63
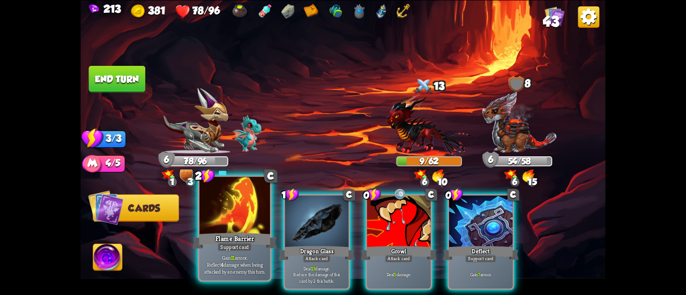
click at [241, 211] on div at bounding box center [234, 206] width 71 height 59
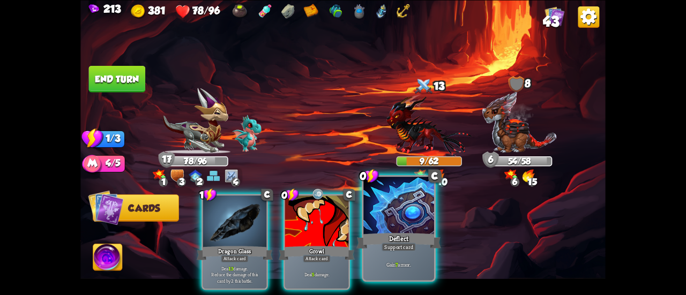
click at [429, 211] on div at bounding box center [398, 206] width 71 height 59
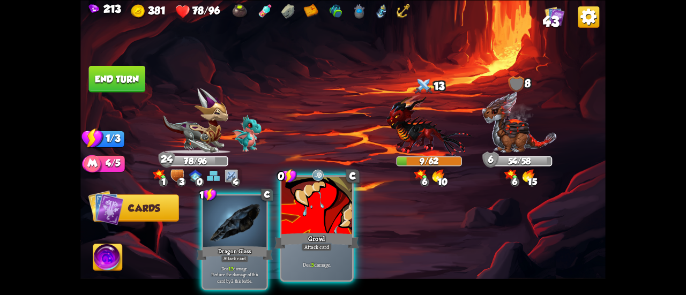
click at [344, 218] on div at bounding box center [316, 206] width 71 height 59
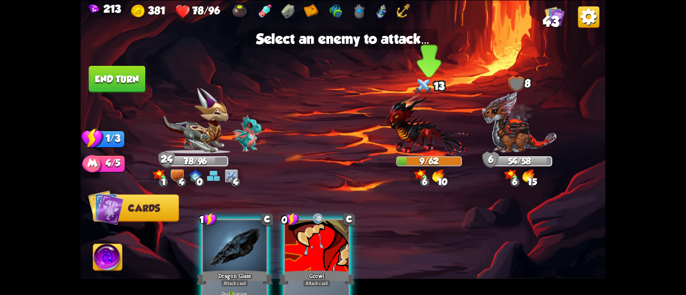
click at [431, 128] on img at bounding box center [428, 125] width 85 height 63
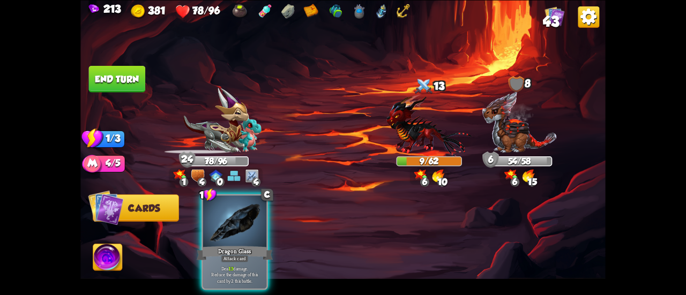
click at [267, 223] on div "1 C Dragon Glass Attack card Deal 13 damage. Reduce the damage of this card by …" at bounding box center [395, 229] width 420 height 131
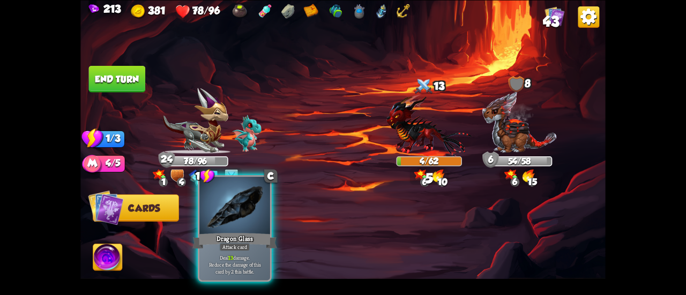
click at [251, 233] on div "Dragon Glass" at bounding box center [234, 241] width 85 height 19
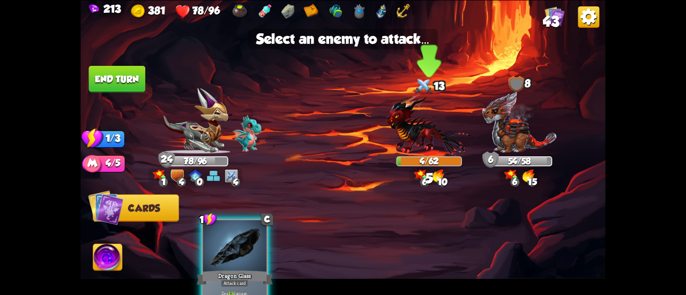
click at [416, 154] on img at bounding box center [428, 125] width 85 height 63
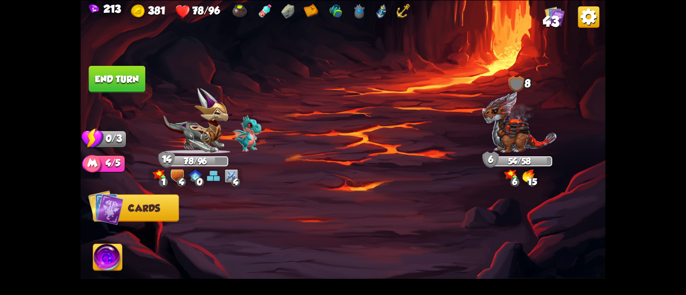
click at [135, 77] on button "End turn" at bounding box center [117, 78] width 57 height 27
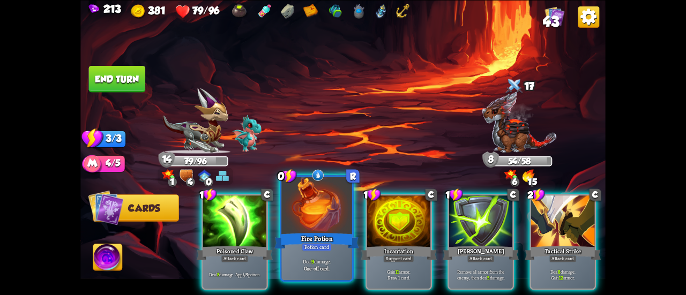
click at [323, 239] on div "Fire Potion" at bounding box center [316, 241] width 85 height 19
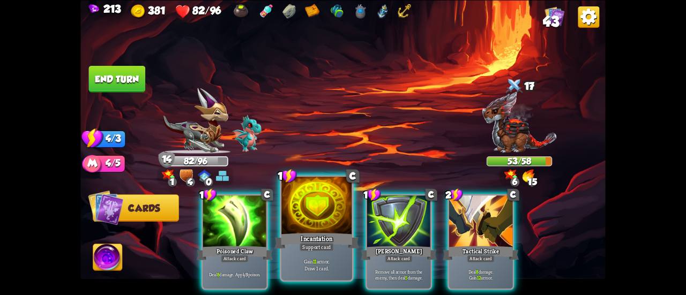
click at [312, 237] on div "Incantation" at bounding box center [316, 241] width 85 height 19
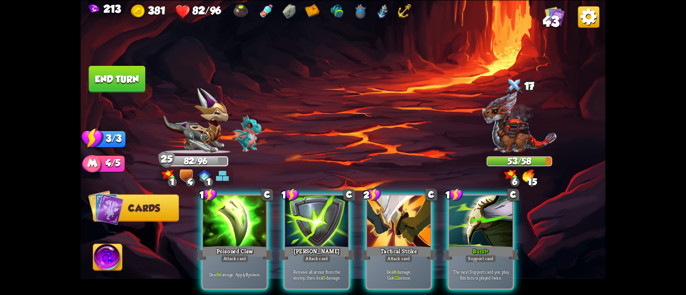
click at [121, 82] on button "End turn" at bounding box center [117, 78] width 57 height 27
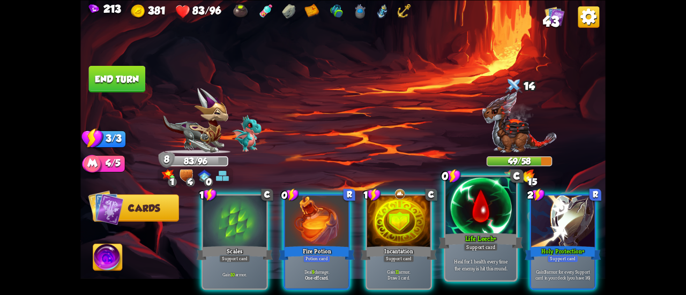
click at [462, 216] on div at bounding box center [480, 206] width 71 height 59
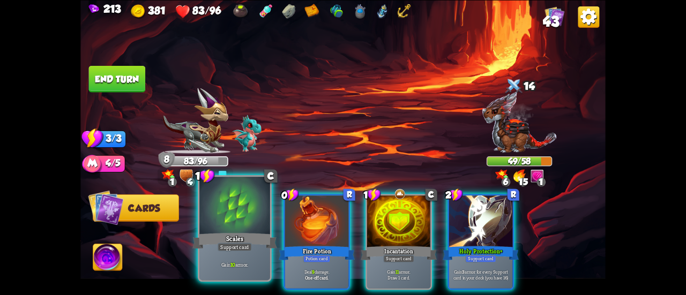
click at [216, 220] on div at bounding box center [234, 206] width 71 height 59
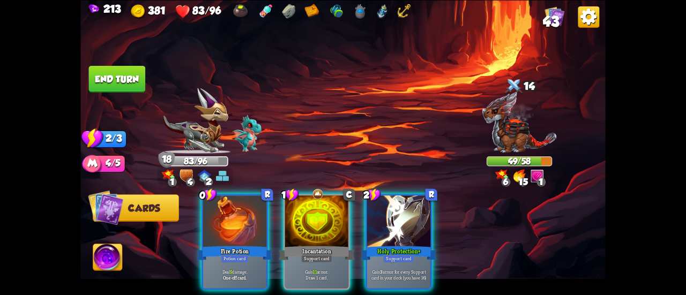
drag, startPoint x: 447, startPoint y: 216, endPoint x: 432, endPoint y: 213, distance: 15.2
click at [447, 215] on div "0 R Fire Potion Potion card Deal 9 damage. One-off card. 1 C Incantation Suppor…" at bounding box center [395, 229] width 420 height 131
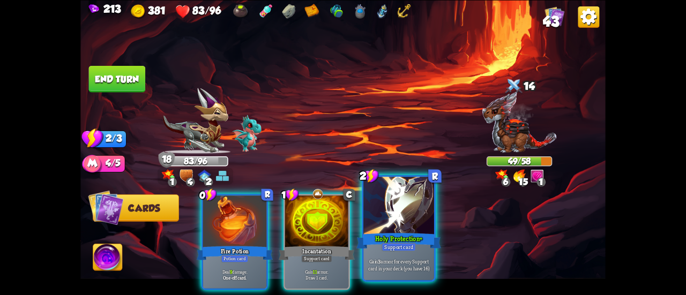
click at [414, 205] on div at bounding box center [398, 206] width 71 height 59
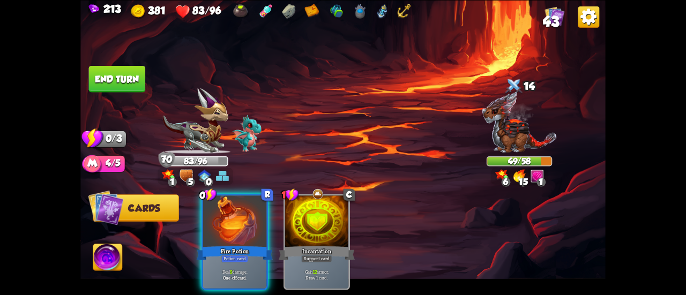
click at [104, 78] on button "End turn" at bounding box center [117, 78] width 57 height 27
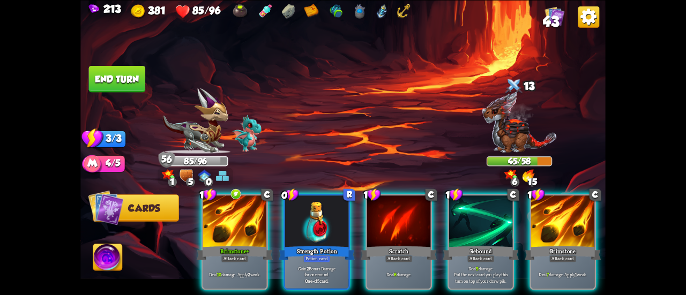
click at [111, 80] on button "End turn" at bounding box center [117, 78] width 57 height 27
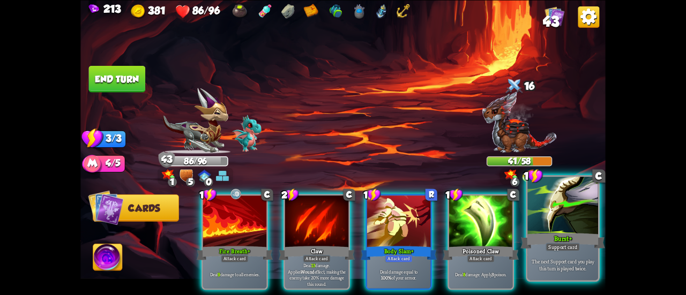
click at [542, 214] on div at bounding box center [562, 206] width 71 height 59
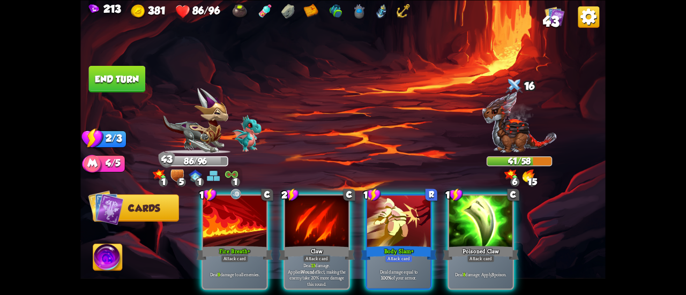
click at [116, 76] on button "End turn" at bounding box center [117, 78] width 57 height 27
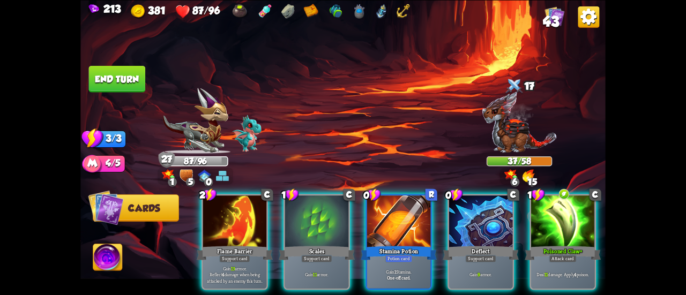
drag, startPoint x: 399, startPoint y: 218, endPoint x: 298, endPoint y: 147, distance: 123.6
click at [298, 147] on div "Select an enemy to attack... You don't have enough stamina to play that card...…" at bounding box center [342, 147] width 525 height 295
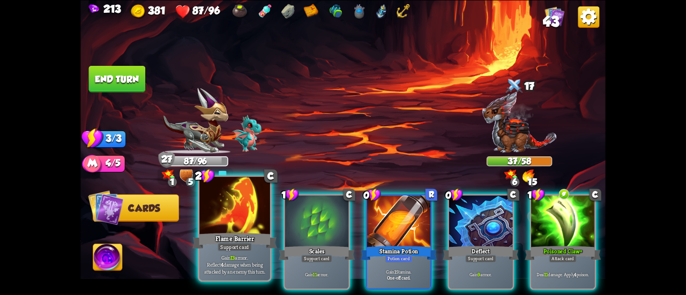
click at [247, 215] on div at bounding box center [234, 206] width 71 height 59
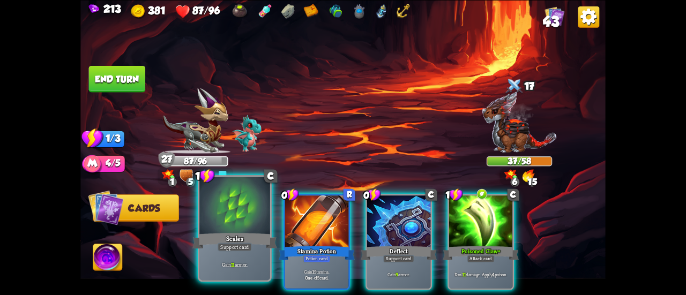
click at [245, 214] on div at bounding box center [234, 206] width 71 height 59
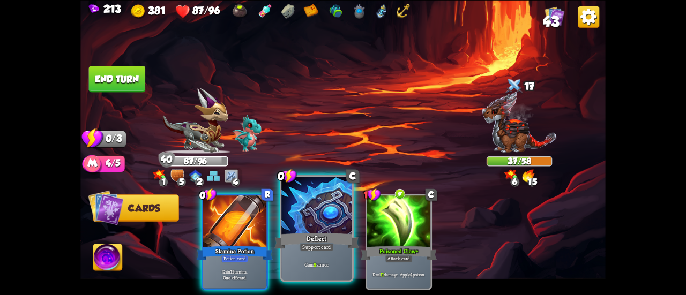
click at [286, 205] on div at bounding box center [316, 206] width 71 height 59
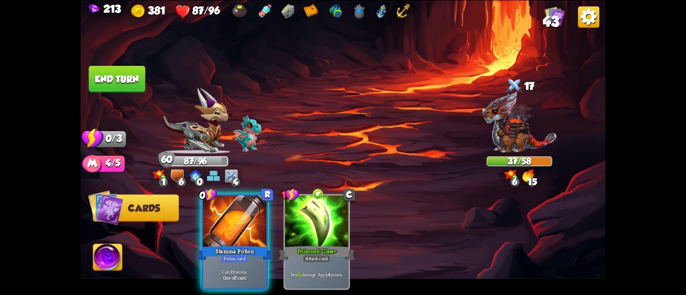
click at [108, 77] on button "End turn" at bounding box center [117, 78] width 57 height 27
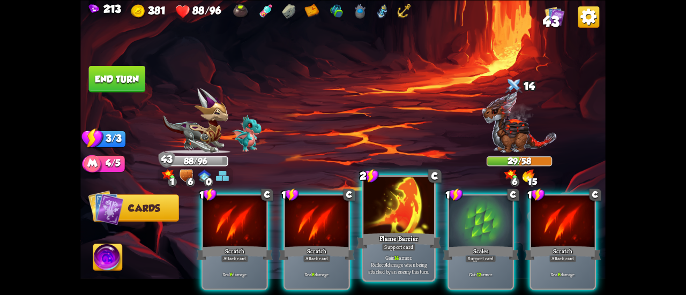
click at [398, 200] on div at bounding box center [398, 206] width 71 height 59
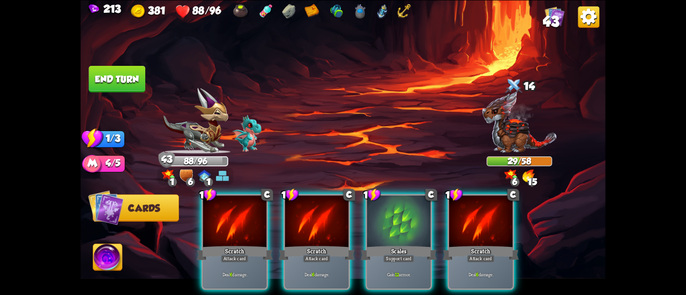
click at [398, 200] on div at bounding box center [398, 223] width 63 height 54
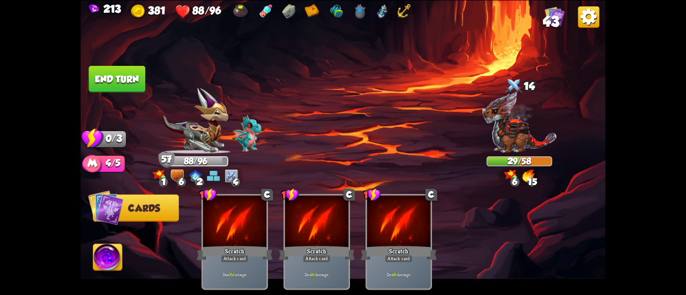
click at [126, 66] on button "End turn" at bounding box center [117, 78] width 57 height 27
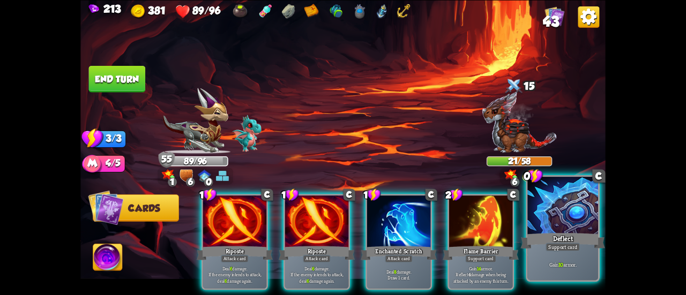
click at [547, 222] on div at bounding box center [562, 206] width 71 height 59
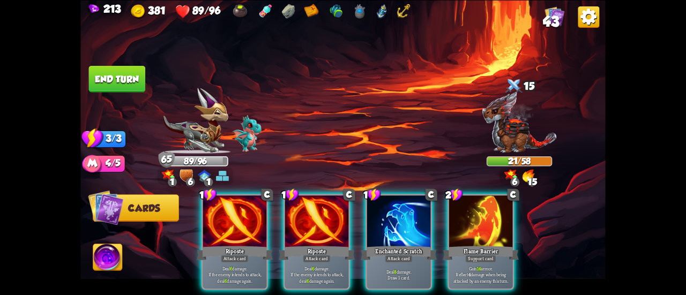
click at [112, 69] on button "End turn" at bounding box center [117, 78] width 57 height 27
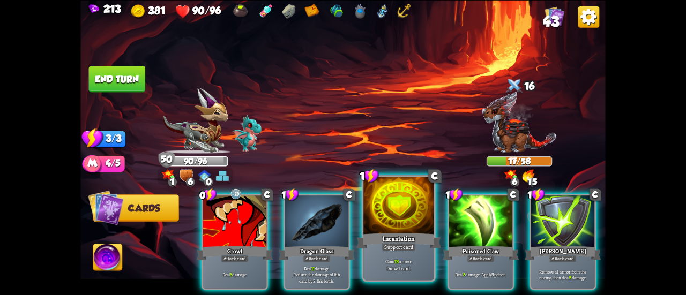
click at [399, 199] on div at bounding box center [398, 206] width 71 height 59
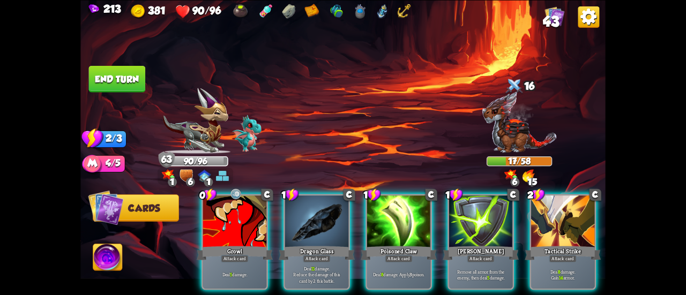
click at [115, 76] on button "End turn" at bounding box center [117, 78] width 57 height 27
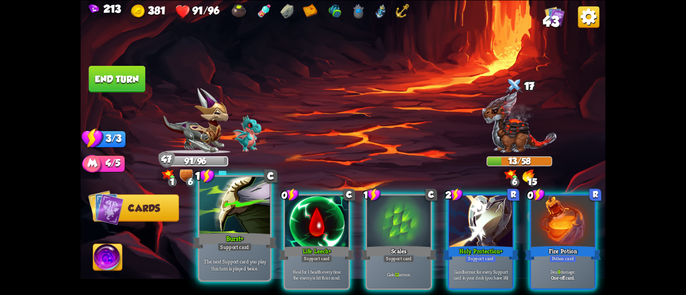
click at [253, 215] on div at bounding box center [234, 206] width 71 height 59
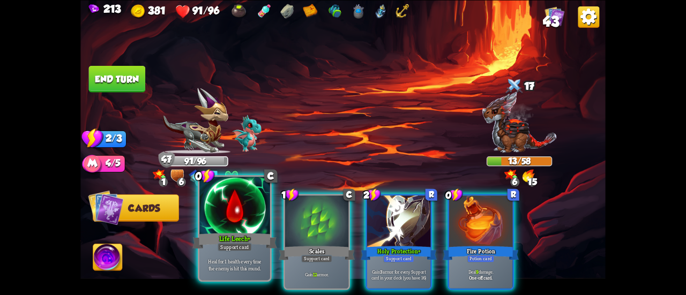
click at [250, 214] on div at bounding box center [234, 206] width 71 height 59
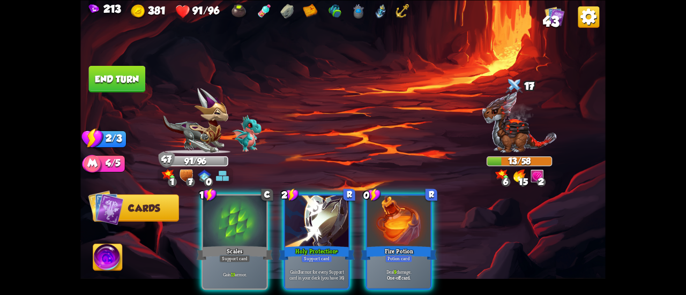
click at [281, 208] on div "1 C Scales Support card Gain 13 armor. 2 R Holy Protection+ Support card Gain 3…" at bounding box center [395, 229] width 420 height 131
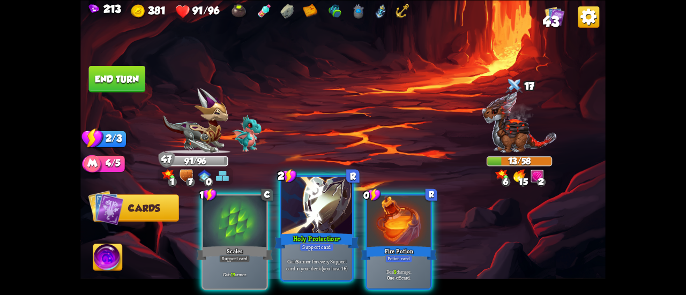
click at [290, 212] on div at bounding box center [316, 206] width 71 height 59
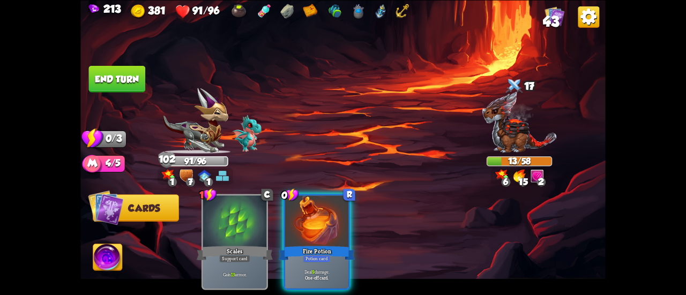
click at [120, 79] on button "End turn" at bounding box center [117, 78] width 57 height 27
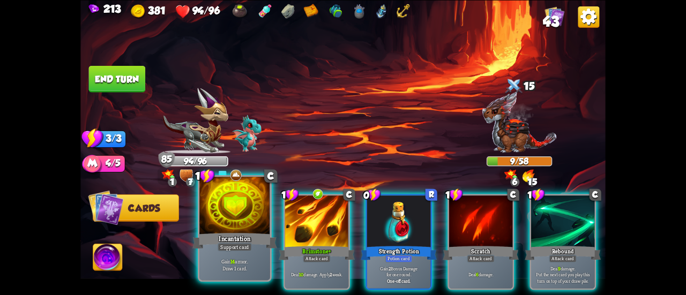
click at [241, 234] on div "Incantation" at bounding box center [234, 241] width 85 height 19
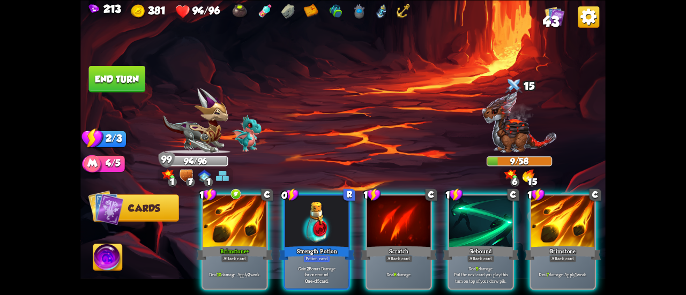
click at [107, 68] on button "End turn" at bounding box center [117, 78] width 57 height 27
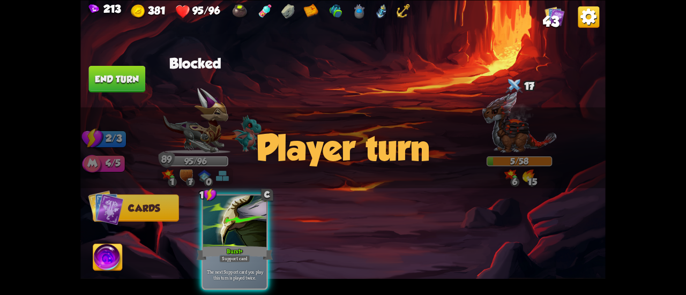
click at [128, 77] on button "End turn" at bounding box center [117, 78] width 57 height 27
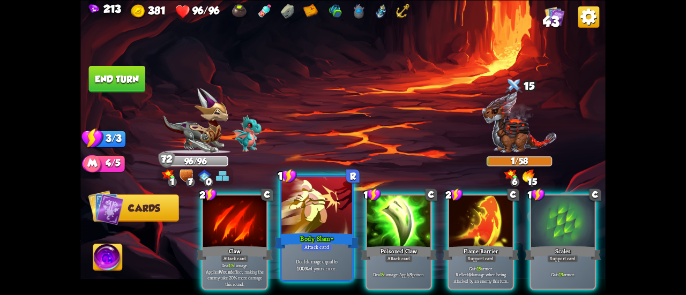
click at [308, 219] on div at bounding box center [316, 206] width 71 height 59
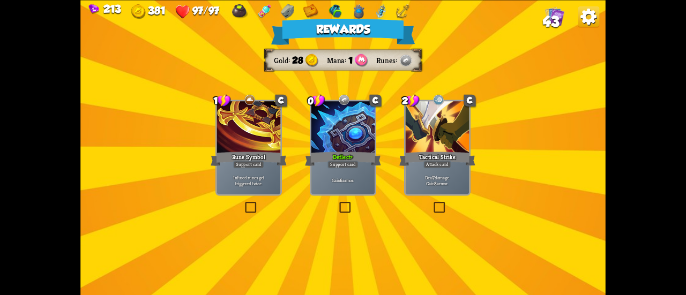
click at [335, 146] on div at bounding box center [342, 128] width 63 height 54
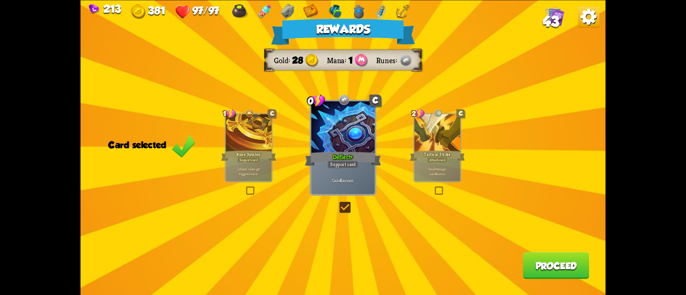
click at [564, 273] on button "Proceed" at bounding box center [556, 265] width 66 height 27
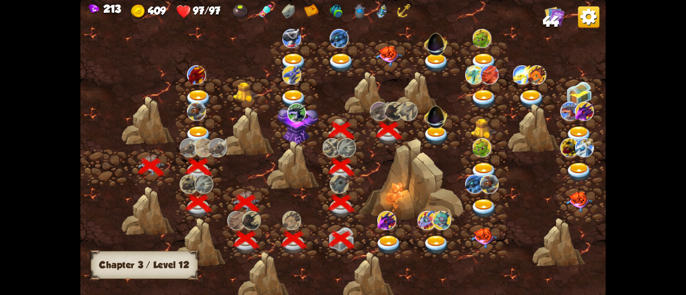
scroll to position [0, 163]
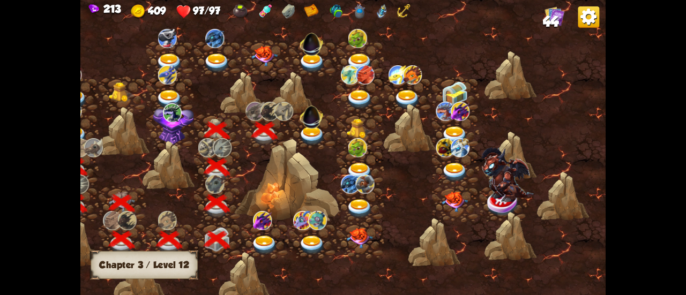
click at [310, 136] on img at bounding box center [312, 135] width 26 height 19
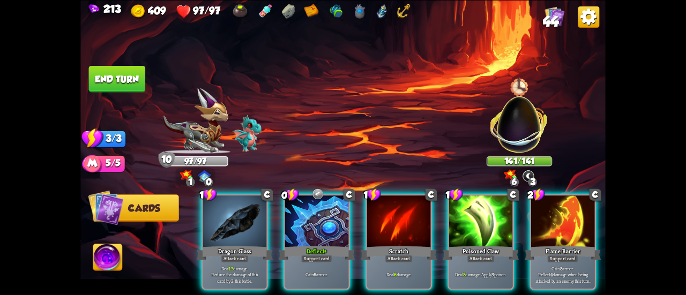
scroll to position [0, 208]
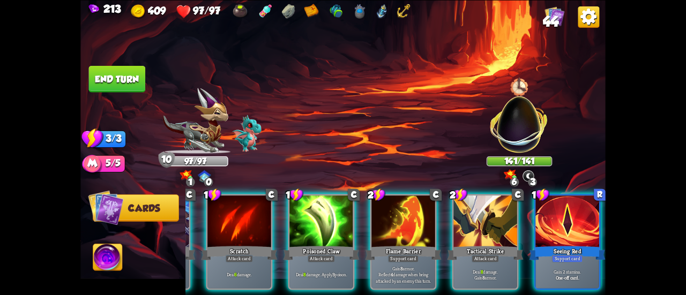
click at [109, 262] on img at bounding box center [107, 258] width 29 height 29
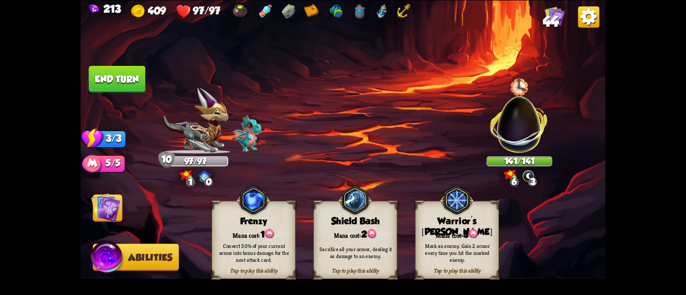
click at [115, 206] on img at bounding box center [105, 207] width 29 height 29
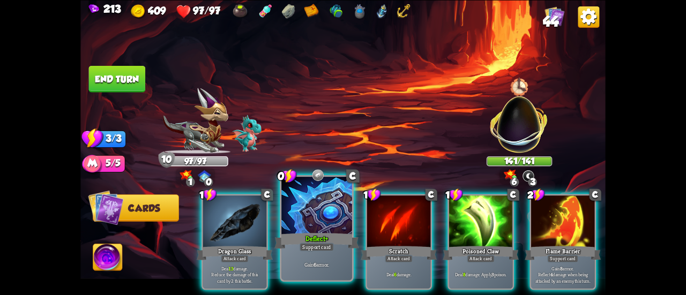
click at [295, 225] on div at bounding box center [316, 206] width 71 height 59
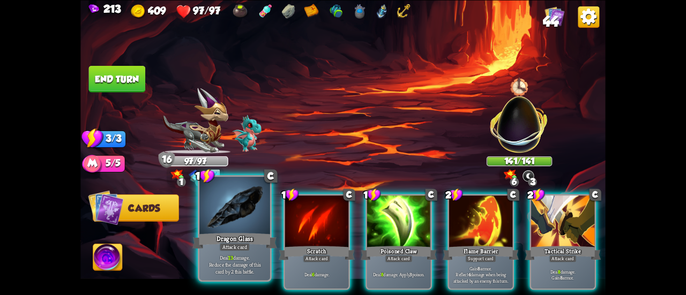
click at [228, 228] on div at bounding box center [234, 206] width 71 height 59
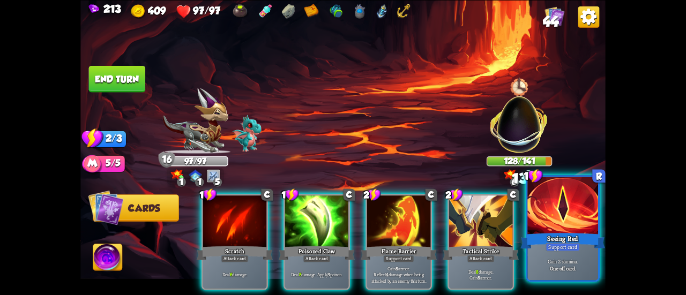
click at [564, 216] on div at bounding box center [562, 206] width 71 height 59
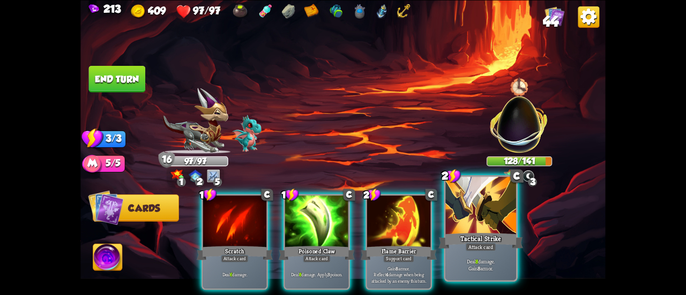
click at [465, 227] on div at bounding box center [480, 206] width 71 height 59
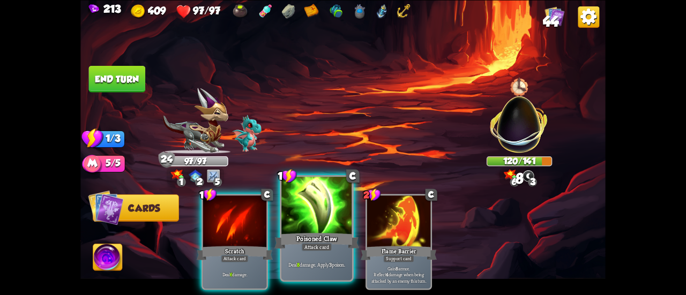
click at [300, 221] on div at bounding box center [316, 206] width 71 height 59
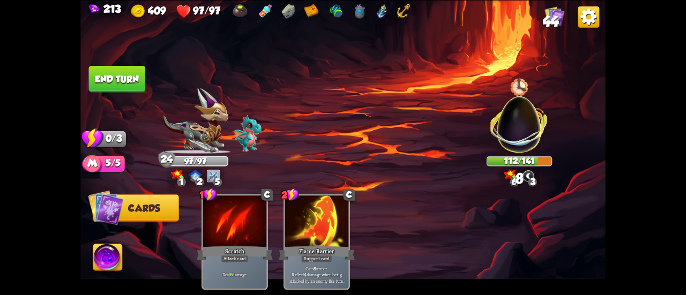
click at [111, 76] on button "End turn" at bounding box center [117, 78] width 57 height 27
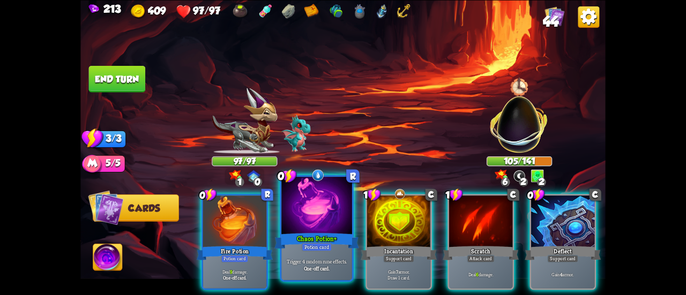
click at [320, 251] on div "Trigger 4 random rune effects. One-off card." at bounding box center [316, 264] width 71 height 31
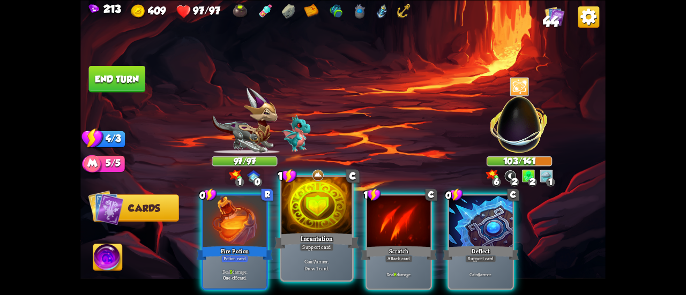
click at [304, 205] on div at bounding box center [316, 206] width 71 height 59
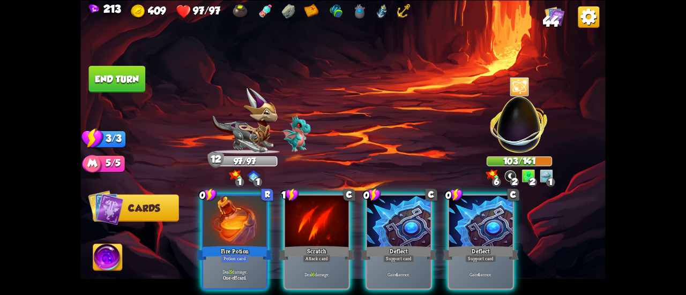
click at [415, 215] on div at bounding box center [398, 223] width 63 height 54
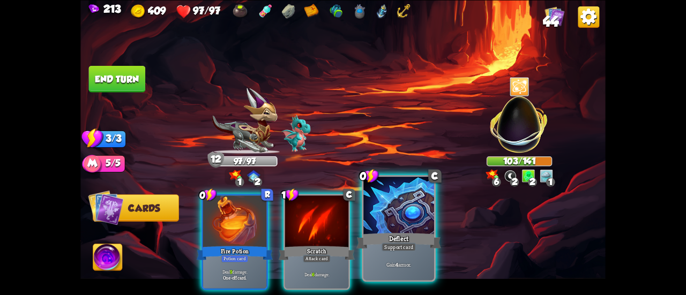
click at [406, 215] on div at bounding box center [398, 206] width 71 height 59
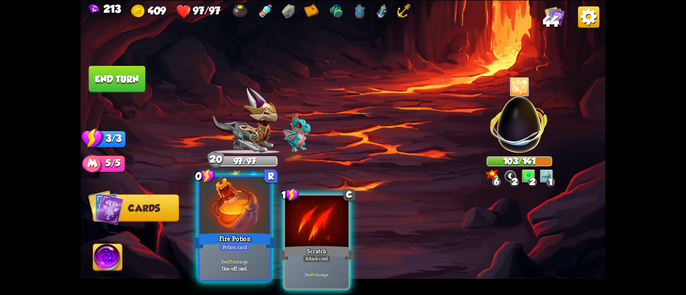
click at [248, 217] on div at bounding box center [234, 206] width 71 height 59
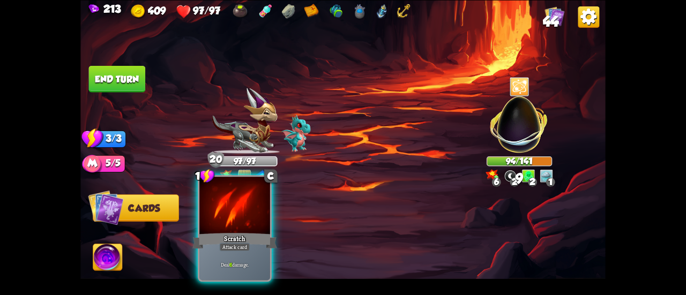
click at [235, 220] on div at bounding box center [234, 206] width 71 height 59
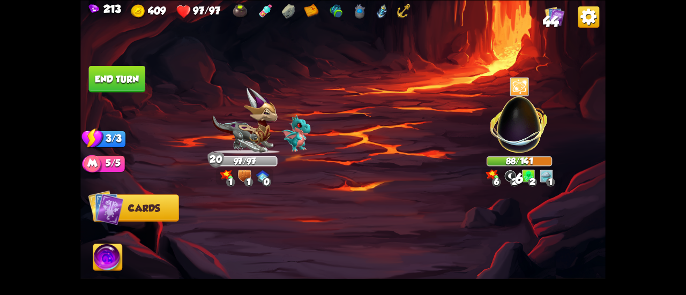
click at [108, 250] on img at bounding box center [107, 258] width 29 height 29
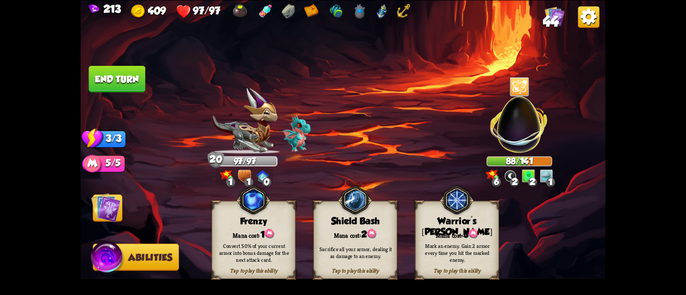
click at [337, 223] on div "Shield Bash" at bounding box center [355, 221] width 83 height 11
click at [128, 78] on button "End turn" at bounding box center [117, 78] width 57 height 27
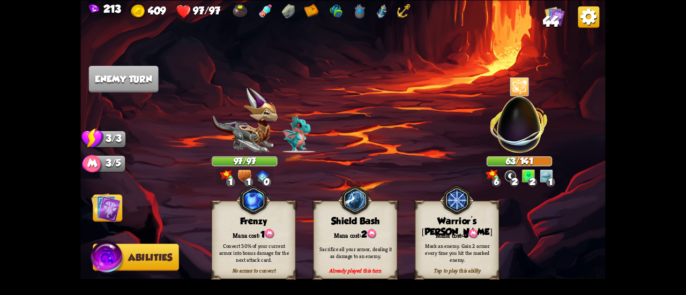
click at [113, 212] on img at bounding box center [105, 207] width 29 height 29
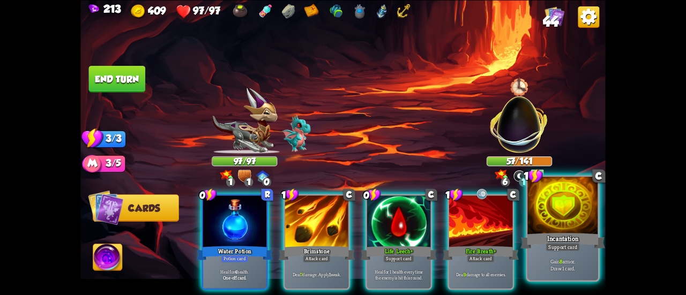
click at [553, 242] on div "Incantation" at bounding box center [562, 241] width 85 height 19
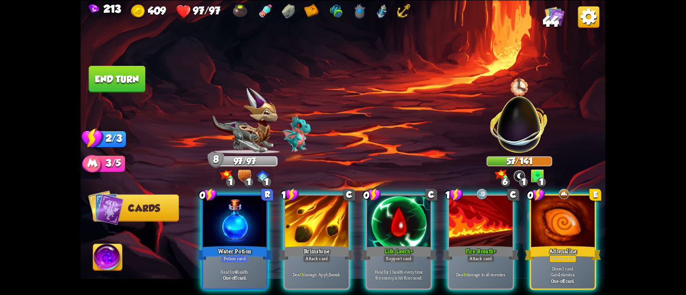
click at [550, 229] on div at bounding box center [562, 223] width 63 height 54
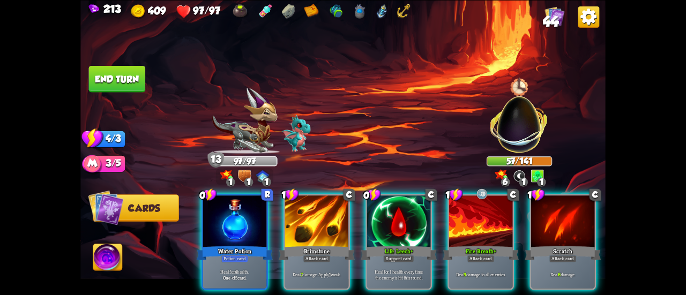
click at [108, 260] on img at bounding box center [107, 258] width 29 height 29
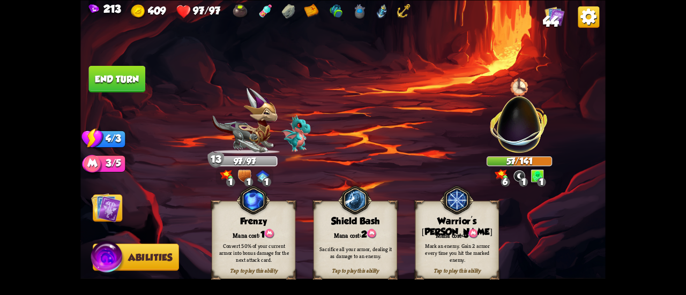
click at [479, 237] on div "Mark an enemy. Gain 2 armor every time you hit the marked enemy." at bounding box center [457, 252] width 84 height 33
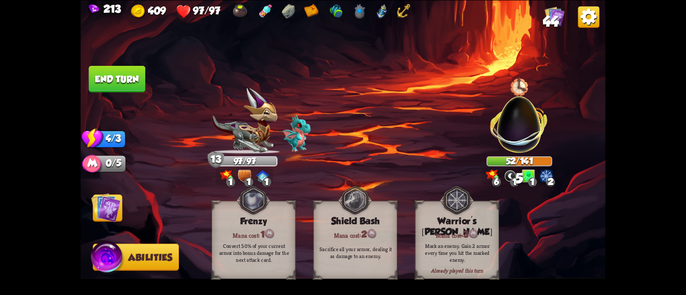
click at [88, 214] on img at bounding box center [342, 147] width 525 height 295
click at [100, 207] on img at bounding box center [105, 207] width 29 height 29
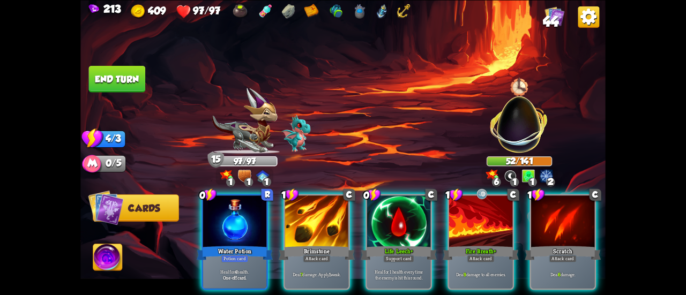
click at [330, 244] on div "Brimstone" at bounding box center [317, 252] width 76 height 17
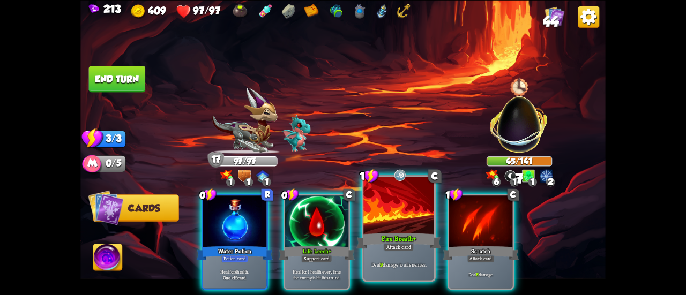
click at [399, 235] on div "Fire Breath+" at bounding box center [398, 241] width 85 height 19
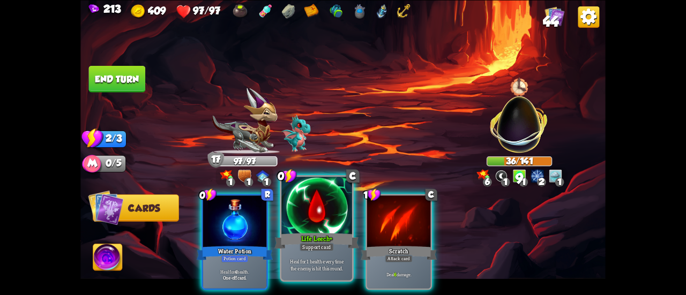
click at [319, 231] on div at bounding box center [316, 206] width 71 height 59
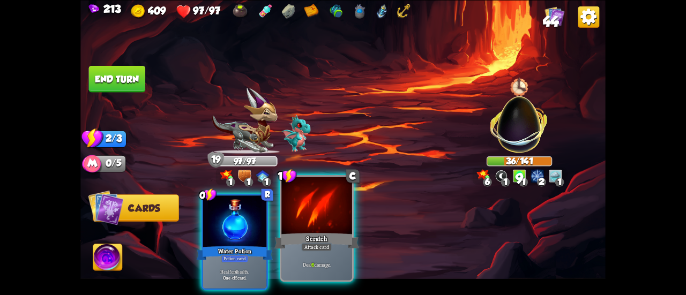
click at [318, 230] on div at bounding box center [316, 206] width 71 height 59
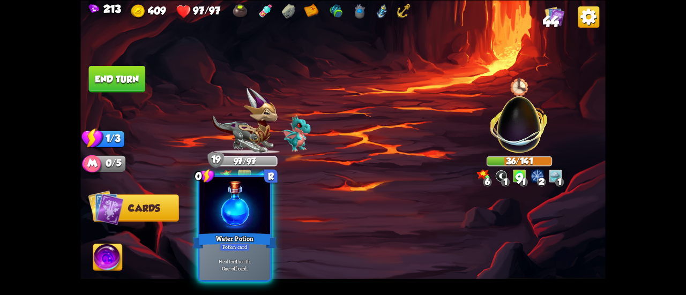
click at [248, 217] on div at bounding box center [234, 206] width 71 height 59
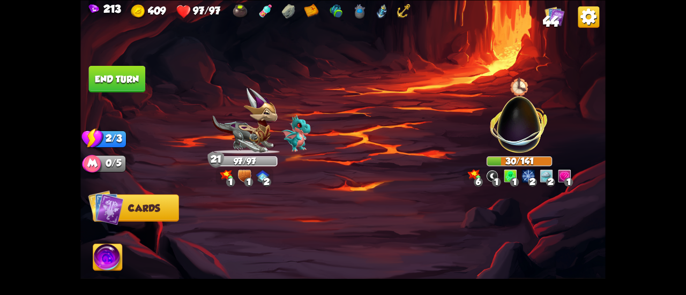
click at [110, 85] on button "End turn" at bounding box center [117, 78] width 57 height 27
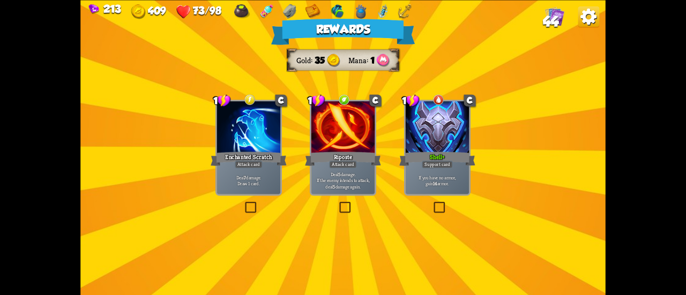
click at [413, 142] on div at bounding box center [437, 128] width 63 height 54
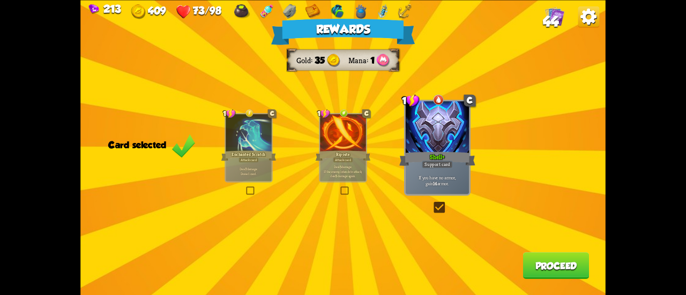
click at [356, 168] on p "Deal 5 damage. If the enemy intends to attack, deal 5 damage again." at bounding box center [342, 171] width 43 height 13
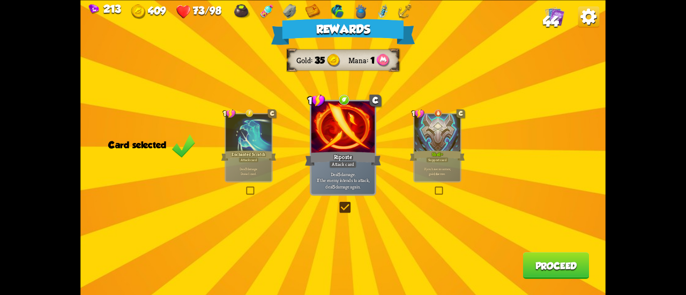
click at [284, 168] on div "Rewards Gold 35 Mana 1 Card selected 1 C Enchanted Scratch Attack card Deal 7 d…" at bounding box center [342, 147] width 525 height 295
click at [269, 167] on p "Deal 7 damage. Draw 1 card." at bounding box center [248, 171] width 43 height 9
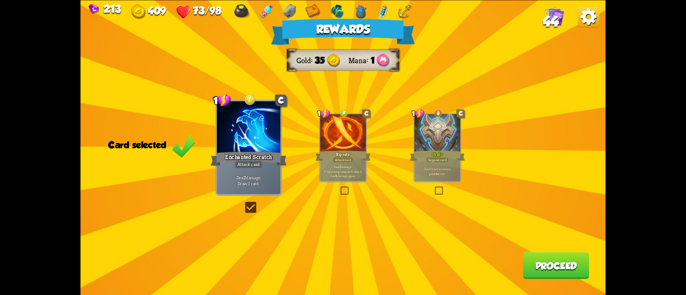
click at [534, 272] on button "Proceed" at bounding box center [556, 265] width 66 height 27
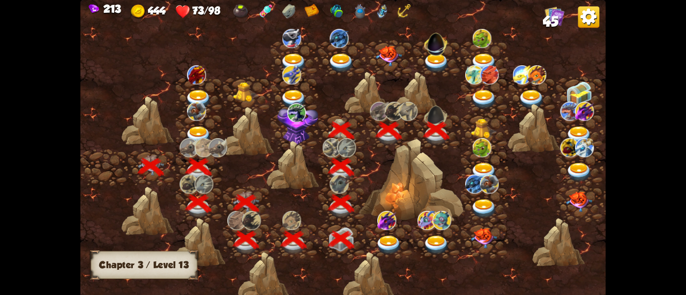
scroll to position [0, 163]
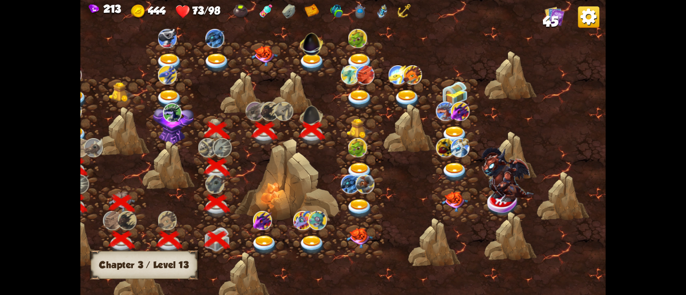
click at [347, 128] on img at bounding box center [359, 129] width 26 height 20
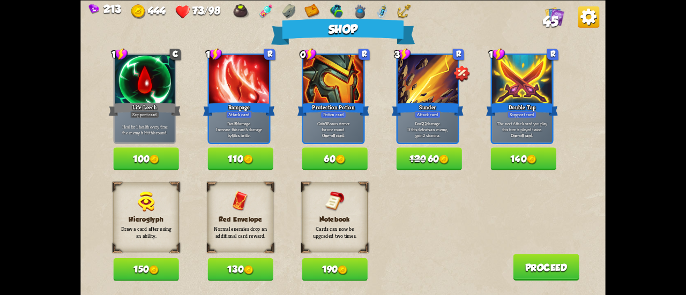
click at [338, 270] on button "190" at bounding box center [334, 269] width 65 height 23
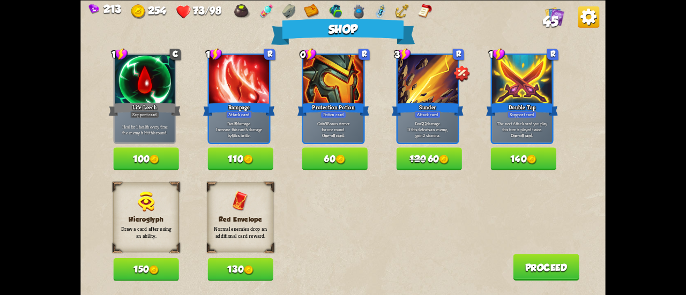
click at [344, 163] on img at bounding box center [340, 160] width 10 height 10
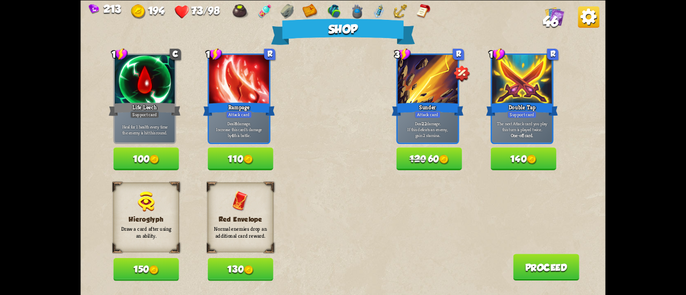
click at [554, 270] on button "Proceed" at bounding box center [546, 267] width 66 height 27
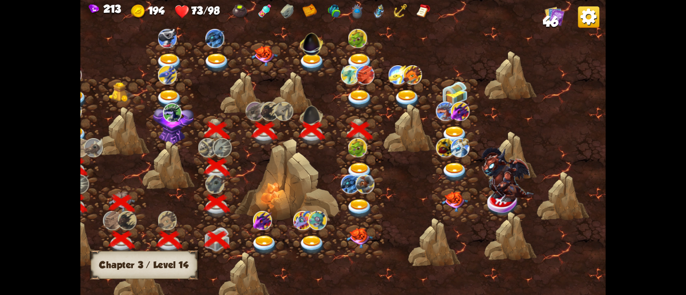
click at [367, 167] on img at bounding box center [359, 172] width 26 height 19
click at [359, 94] on img at bounding box center [359, 99] width 26 height 19
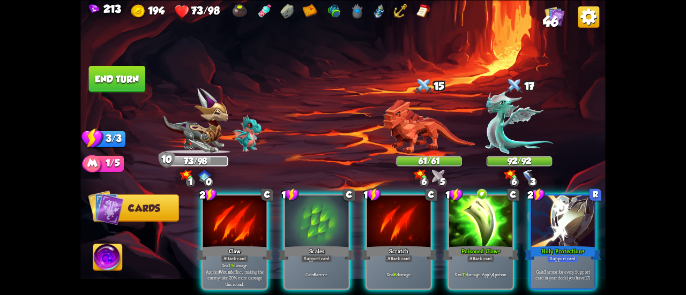
scroll to position [0, 208]
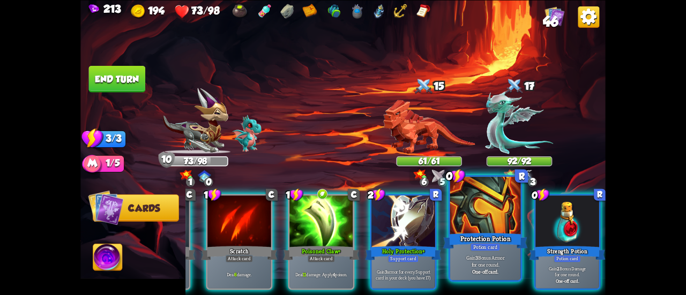
click at [495, 234] on div "Protection Potion" at bounding box center [485, 241] width 85 height 19
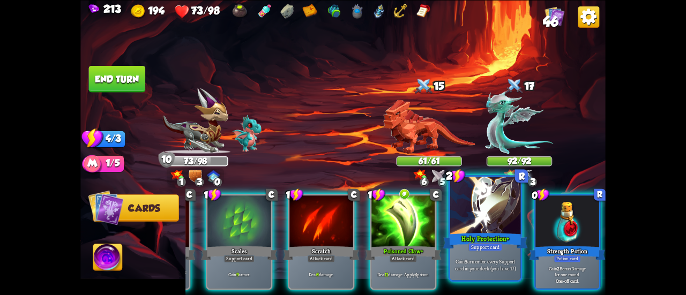
click at [486, 230] on div at bounding box center [485, 206] width 71 height 59
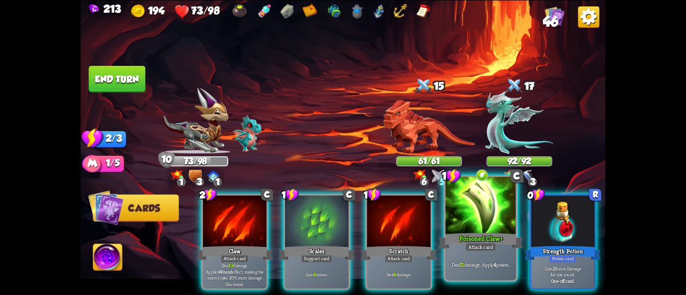
scroll to position [0, 0]
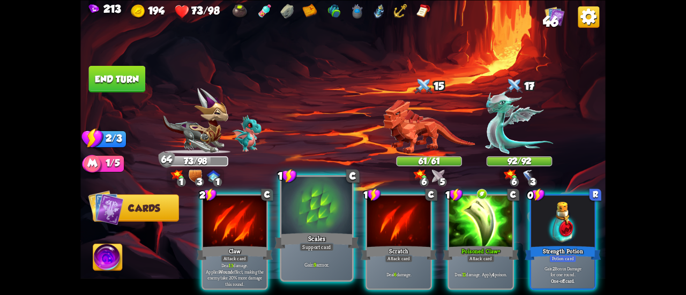
click at [317, 206] on div at bounding box center [316, 206] width 71 height 59
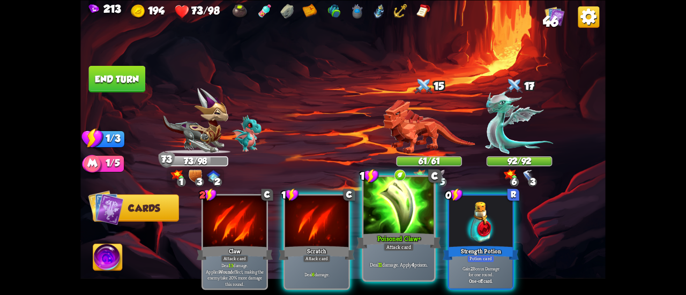
click at [376, 203] on div at bounding box center [398, 206] width 71 height 59
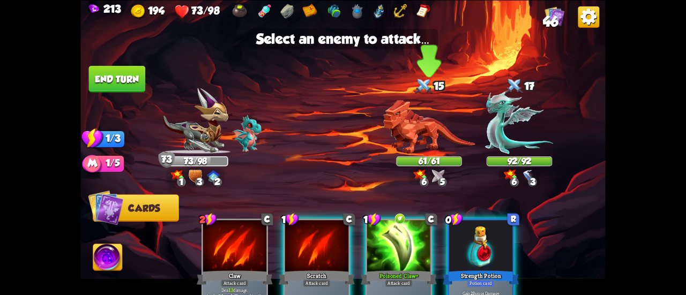
click at [414, 129] on img at bounding box center [429, 127] width 92 height 54
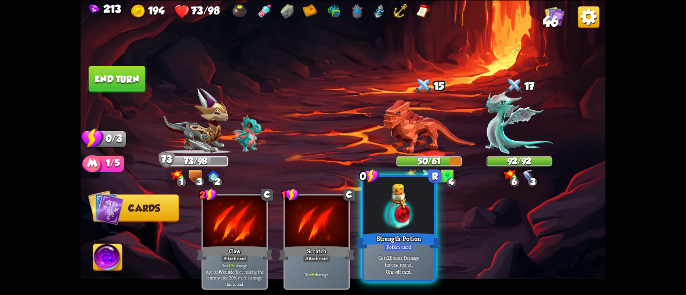
click at [388, 207] on div at bounding box center [398, 206] width 71 height 59
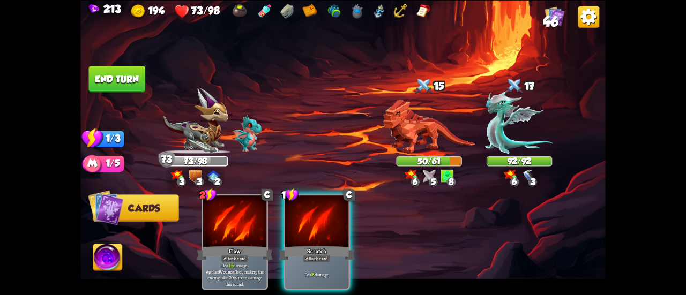
click at [131, 70] on button "End turn" at bounding box center [117, 78] width 57 height 27
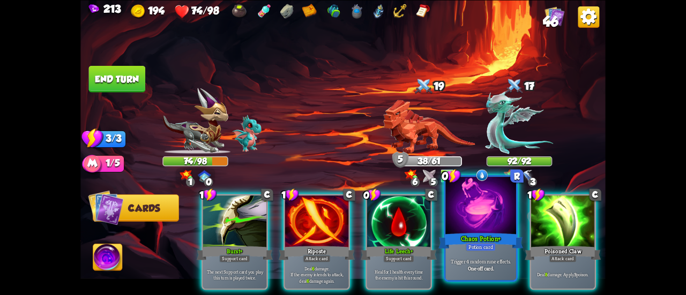
click at [466, 221] on div at bounding box center [480, 206] width 71 height 59
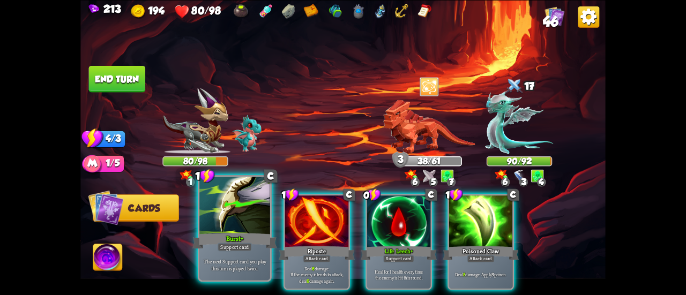
click at [210, 212] on div at bounding box center [234, 206] width 71 height 59
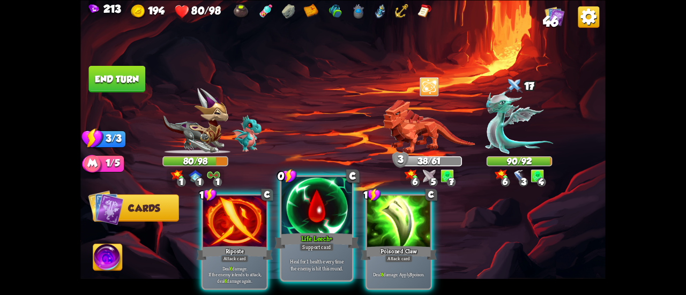
click at [321, 217] on div at bounding box center [316, 206] width 71 height 59
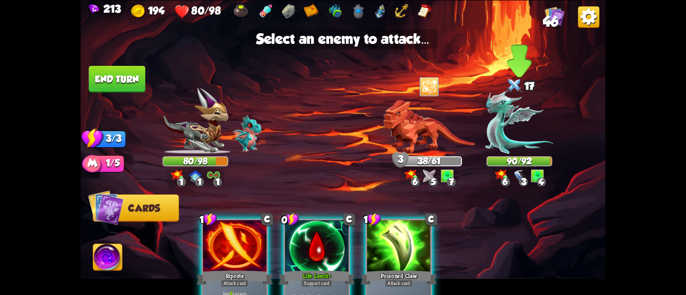
click at [525, 137] on img at bounding box center [519, 122] width 68 height 63
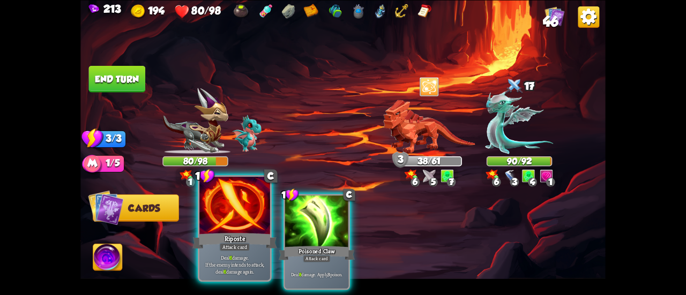
click at [237, 218] on div at bounding box center [234, 206] width 71 height 59
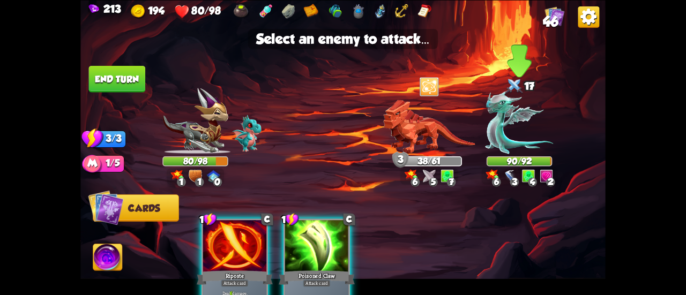
click at [489, 128] on img at bounding box center [519, 122] width 68 height 63
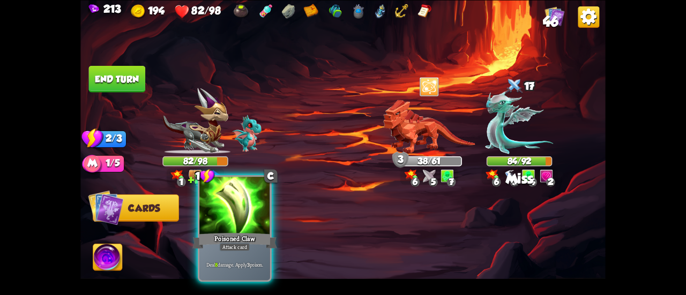
click at [249, 234] on div "Poisoned Claw" at bounding box center [234, 241] width 85 height 19
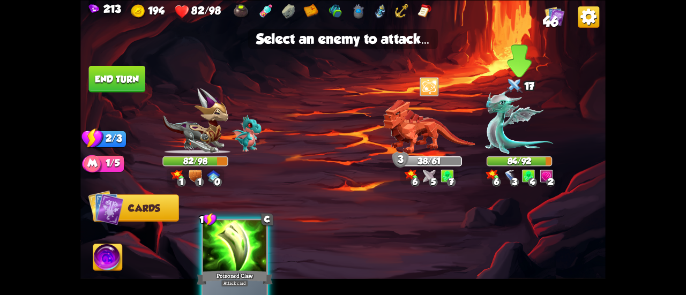
click at [515, 125] on img at bounding box center [519, 122] width 68 height 63
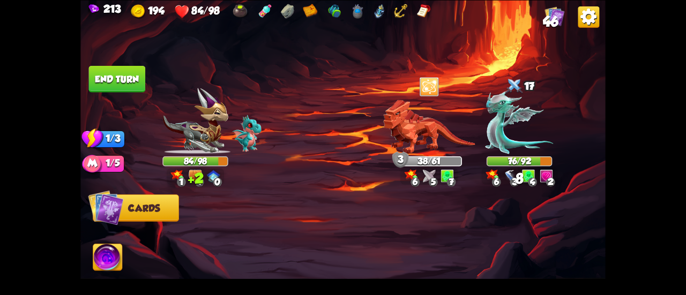
click at [107, 69] on button "End turn" at bounding box center [117, 78] width 57 height 27
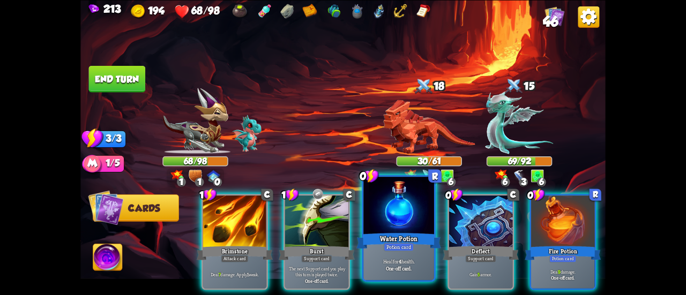
click at [393, 205] on div at bounding box center [398, 206] width 71 height 59
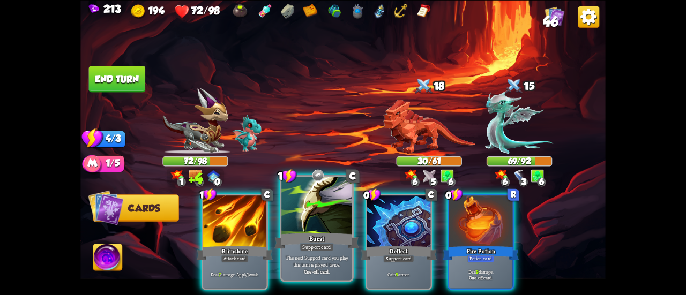
click at [327, 230] on div at bounding box center [316, 206] width 71 height 59
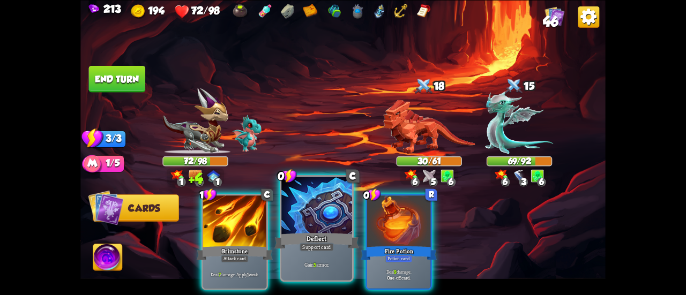
click at [325, 230] on div at bounding box center [316, 206] width 71 height 59
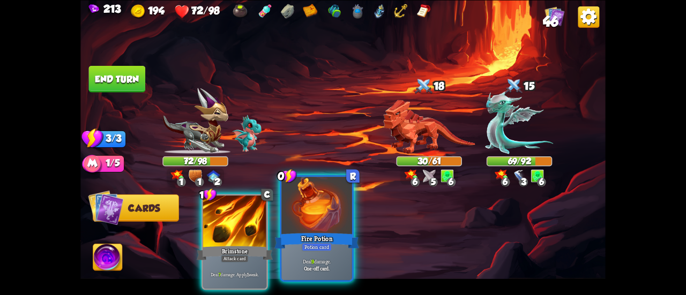
click at [323, 232] on div "Fire Potion" at bounding box center [316, 241] width 85 height 19
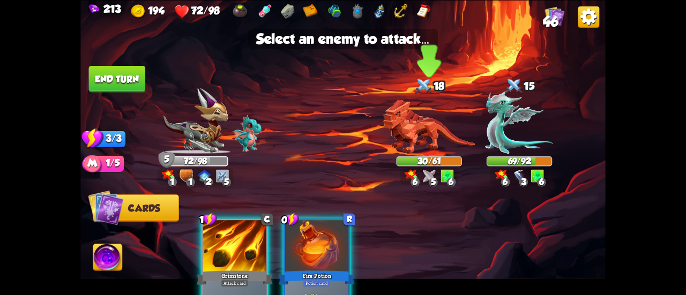
click at [397, 122] on img at bounding box center [429, 127] width 92 height 54
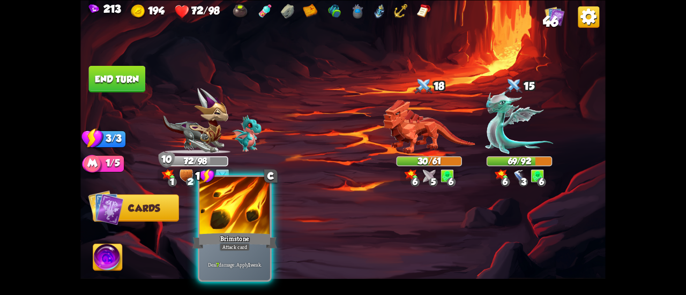
click at [244, 216] on div at bounding box center [234, 206] width 71 height 59
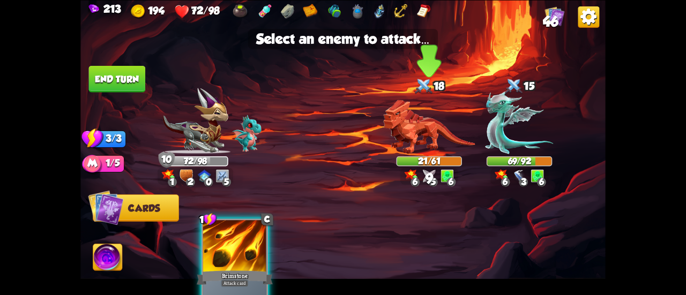
click at [399, 123] on img at bounding box center [429, 127] width 92 height 54
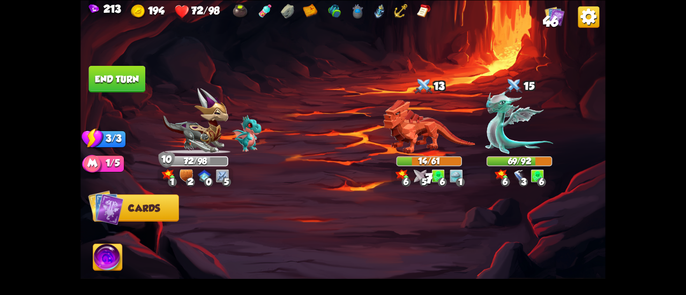
click at [111, 73] on button "End turn" at bounding box center [117, 78] width 57 height 27
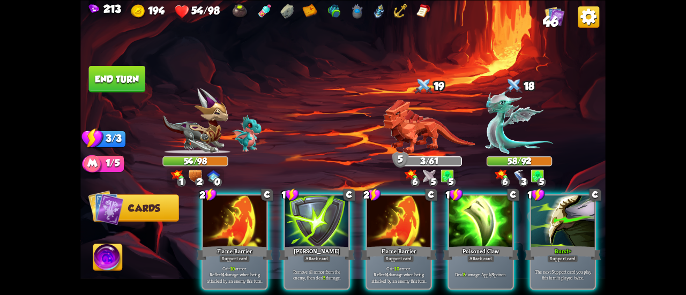
click at [551, 212] on div at bounding box center [562, 223] width 63 height 54
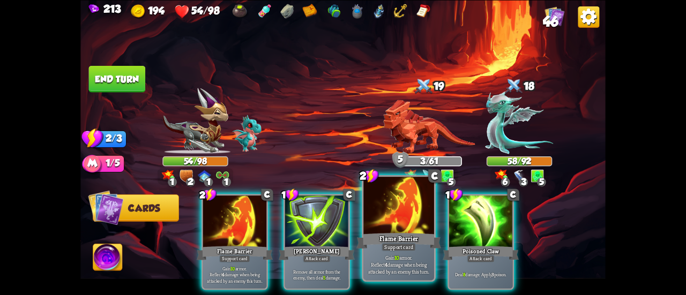
click at [404, 210] on div at bounding box center [398, 206] width 71 height 59
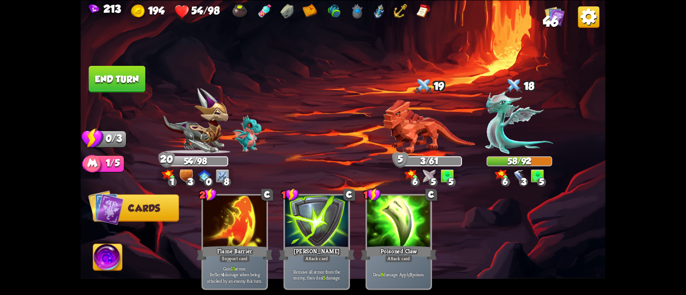
click at [115, 78] on button "End turn" at bounding box center [117, 78] width 57 height 27
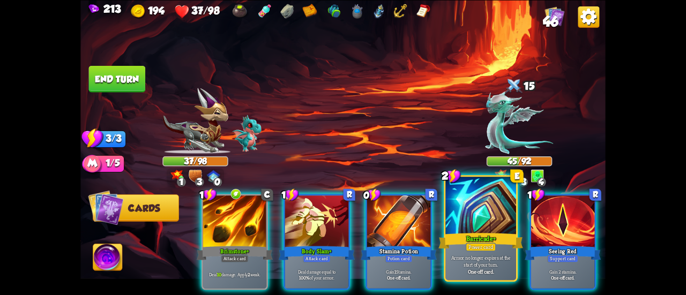
click at [464, 226] on div at bounding box center [480, 206] width 71 height 59
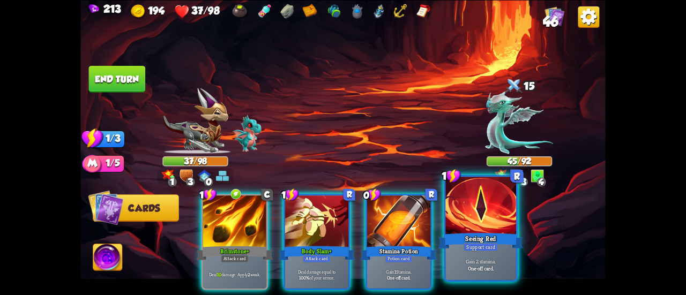
click at [474, 218] on div at bounding box center [480, 206] width 71 height 59
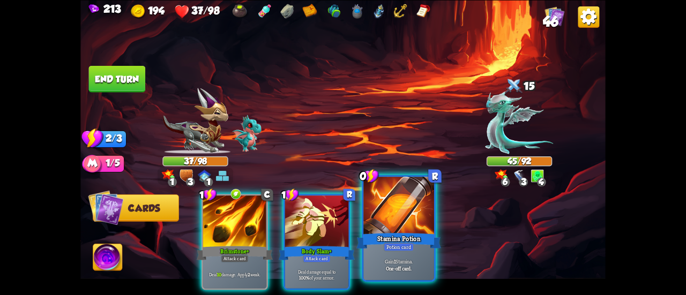
click at [403, 225] on div at bounding box center [398, 206] width 71 height 59
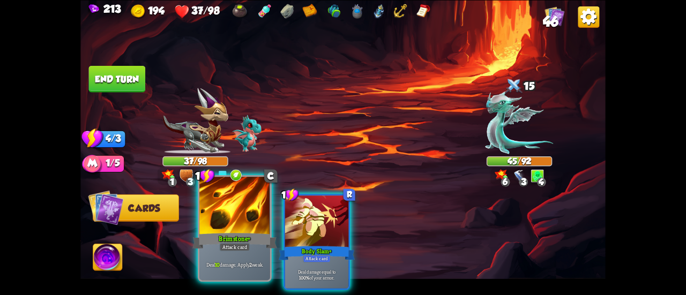
click at [225, 207] on div at bounding box center [234, 206] width 71 height 59
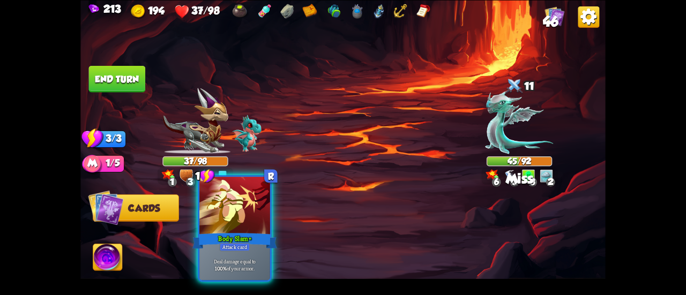
click at [221, 200] on div at bounding box center [234, 206] width 71 height 59
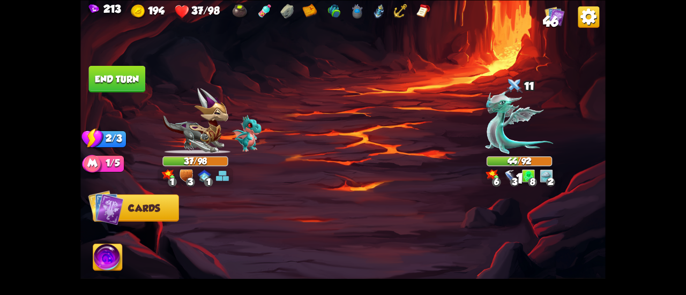
click at [113, 81] on button "End turn" at bounding box center [117, 78] width 57 height 27
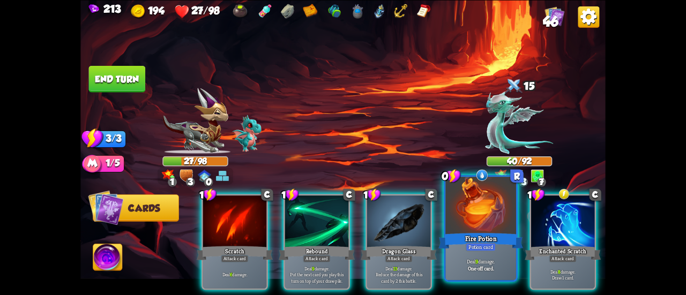
click at [487, 205] on div at bounding box center [480, 206] width 71 height 59
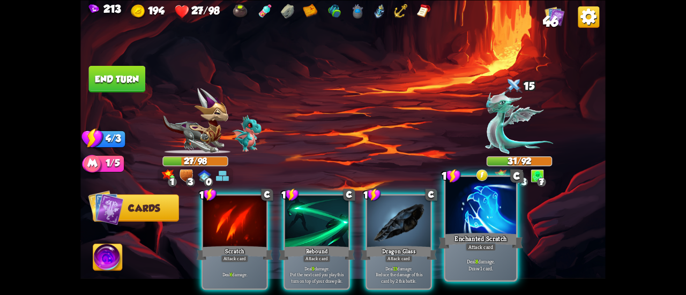
click at [477, 218] on div at bounding box center [480, 206] width 71 height 59
click at [458, 220] on div at bounding box center [480, 206] width 71 height 59
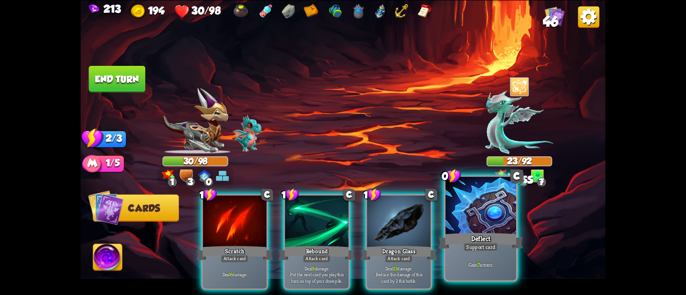
click at [462, 208] on div at bounding box center [480, 206] width 71 height 59
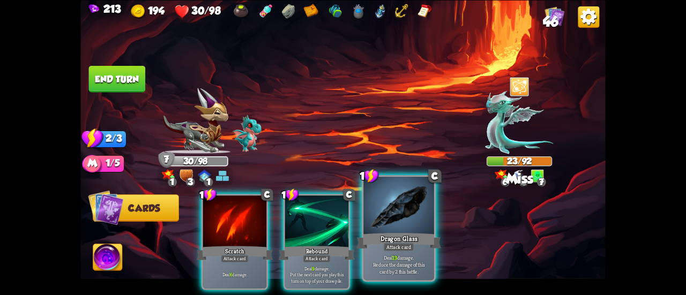
click at [398, 204] on div at bounding box center [398, 206] width 71 height 59
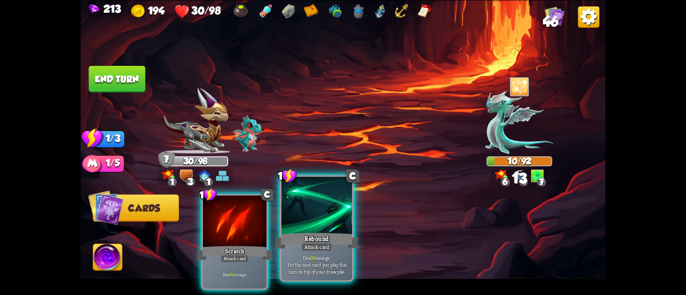
click at [317, 214] on div at bounding box center [316, 206] width 71 height 59
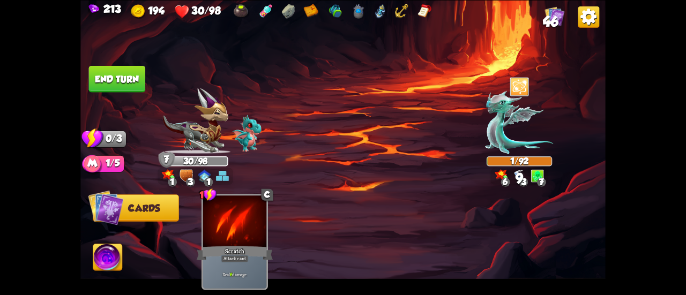
click at [100, 81] on button "End turn" at bounding box center [117, 78] width 57 height 27
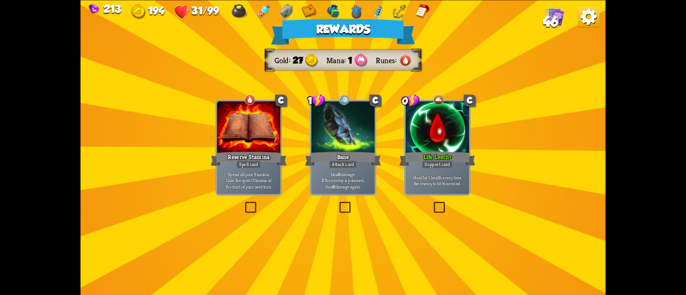
click at [416, 176] on p "Heal for 1 health every time the enemy is hit this round." at bounding box center [437, 180] width 61 height 12
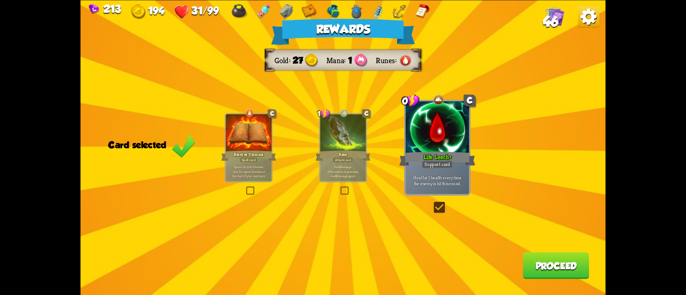
click at [541, 257] on button "Proceed" at bounding box center [556, 265] width 66 height 27
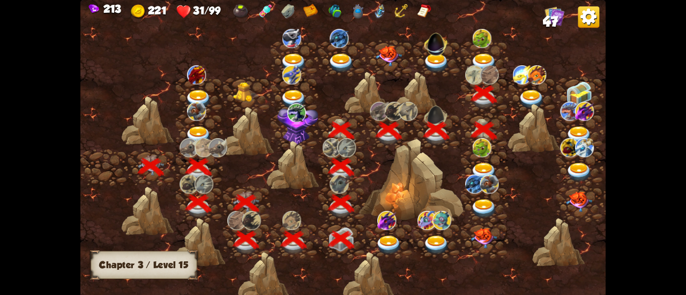
scroll to position [0, 163]
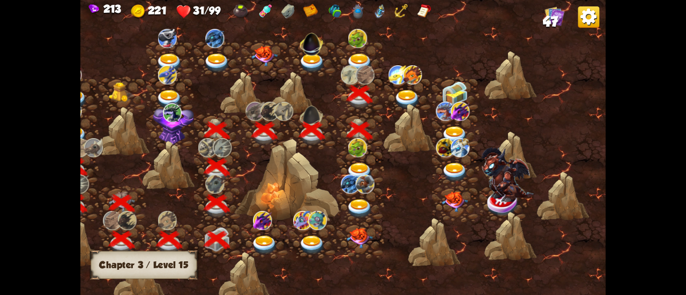
click at [404, 95] on img at bounding box center [407, 99] width 26 height 19
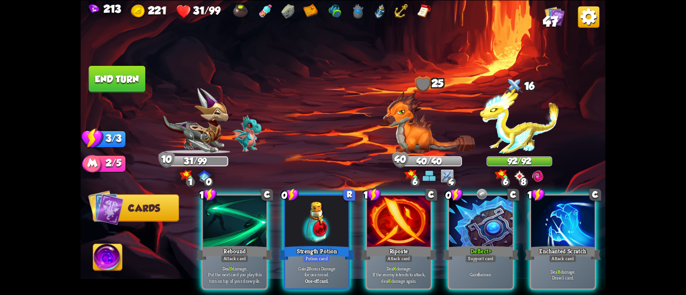
scroll to position [0, 208]
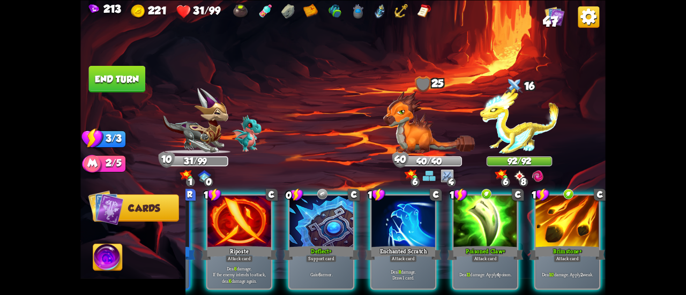
click at [404, 138] on img at bounding box center [429, 122] width 92 height 63
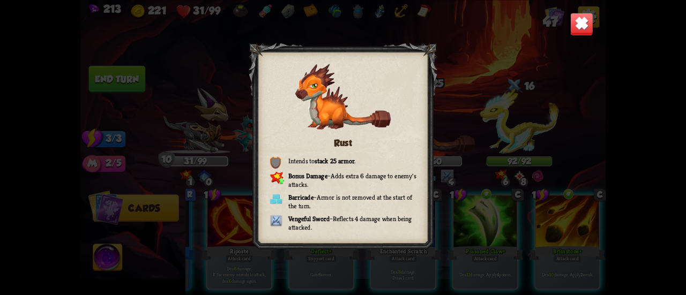
click at [573, 28] on img at bounding box center [581, 23] width 23 height 23
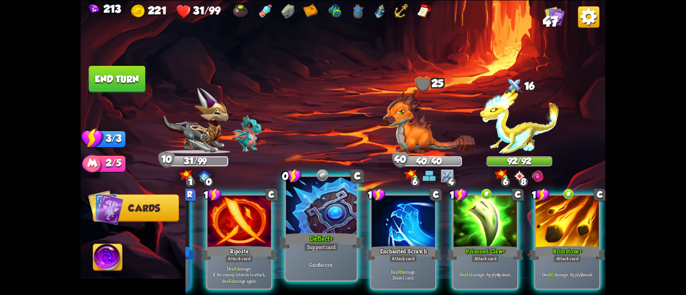
click at [328, 229] on div at bounding box center [321, 206] width 71 height 59
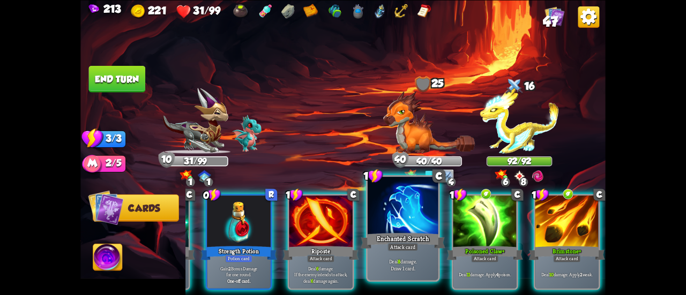
scroll to position [0, 101]
click at [375, 233] on div "Enchanted Scratch" at bounding box center [403, 241] width 85 height 19
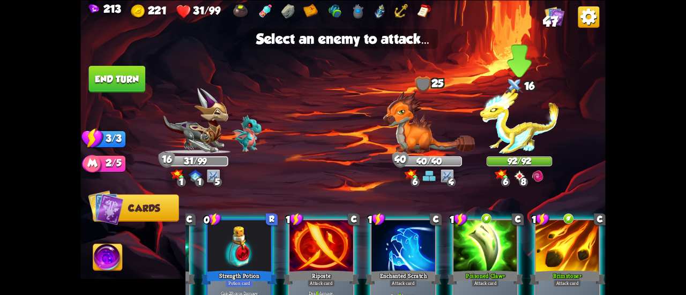
click at [512, 126] on img at bounding box center [519, 121] width 79 height 66
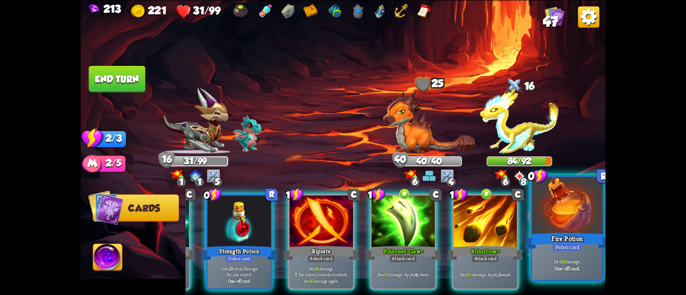
click at [575, 262] on p "Deal 9 damage." at bounding box center [567, 261] width 67 height 7
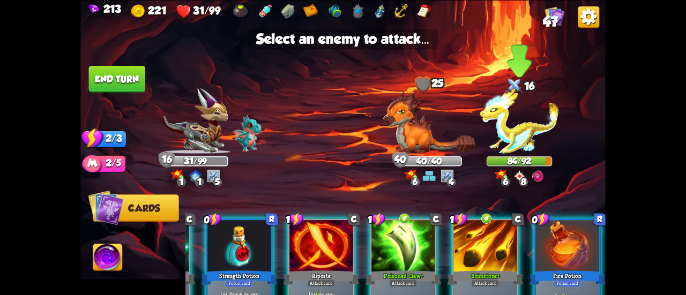
click at [528, 141] on img at bounding box center [519, 121] width 79 height 66
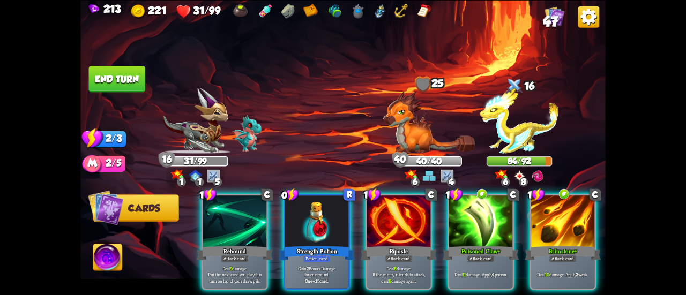
scroll to position [0, 0]
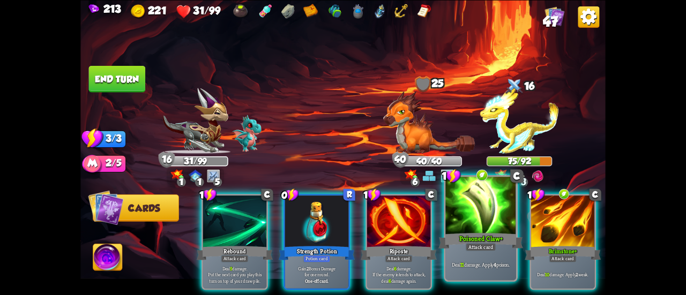
click at [467, 216] on div at bounding box center [480, 206] width 71 height 59
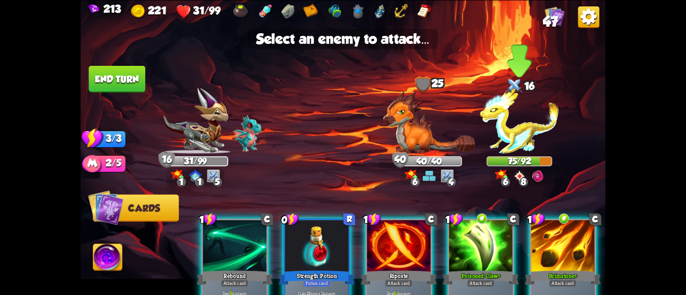
click at [526, 124] on img at bounding box center [519, 121] width 79 height 66
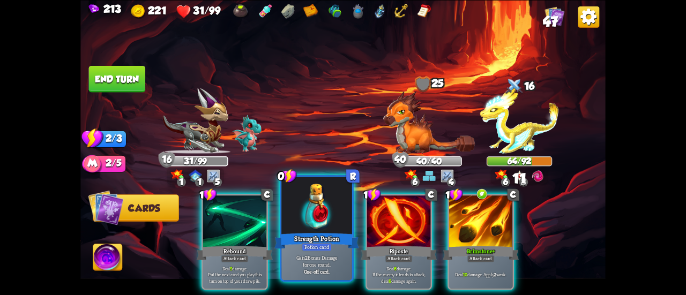
click at [299, 214] on div at bounding box center [316, 206] width 71 height 59
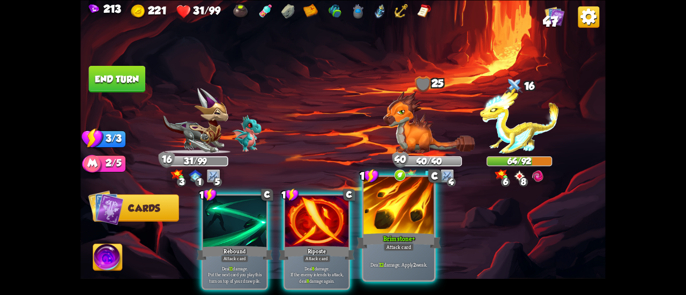
click at [384, 227] on div at bounding box center [398, 206] width 71 height 59
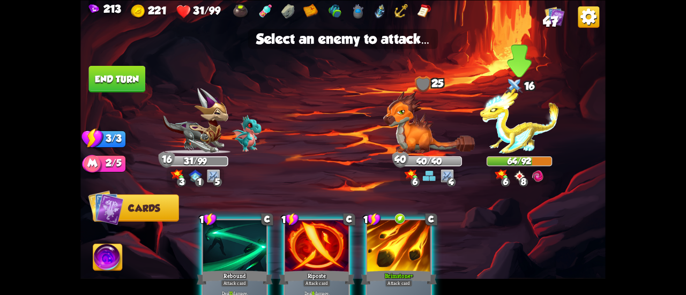
click at [520, 148] on img at bounding box center [519, 121] width 79 height 66
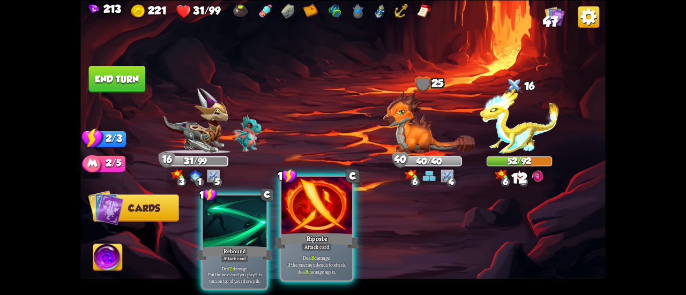
click at [319, 217] on div at bounding box center [316, 206] width 71 height 59
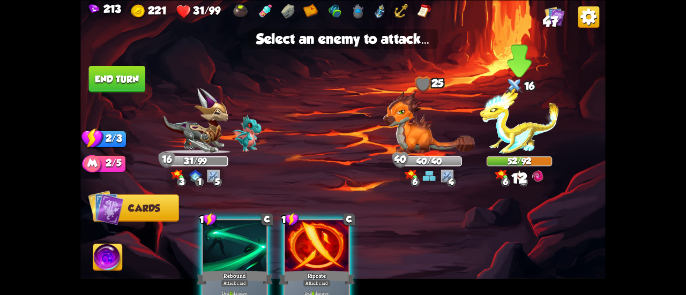
click at [505, 126] on img at bounding box center [519, 121] width 79 height 66
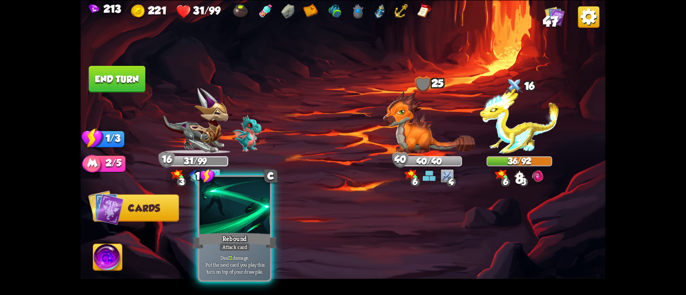
click at [215, 238] on div "Rebound" at bounding box center [234, 241] width 85 height 19
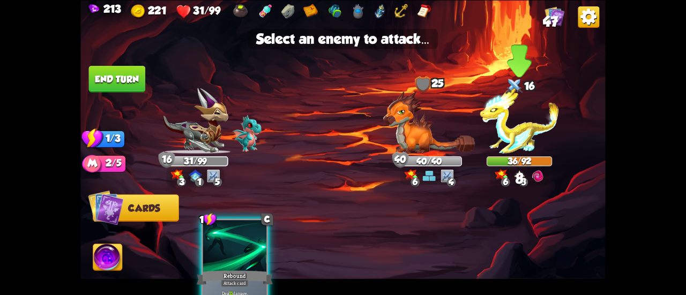
click at [505, 138] on img at bounding box center [519, 121] width 79 height 66
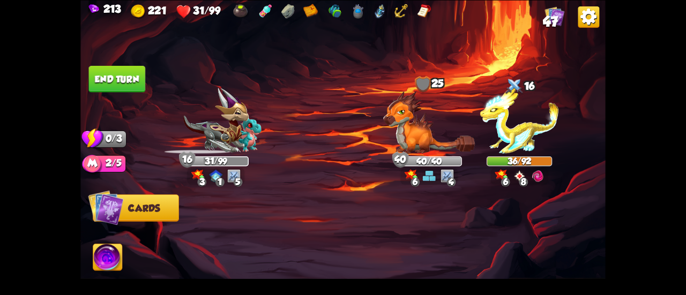
click at [510, 138] on img at bounding box center [519, 121] width 79 height 66
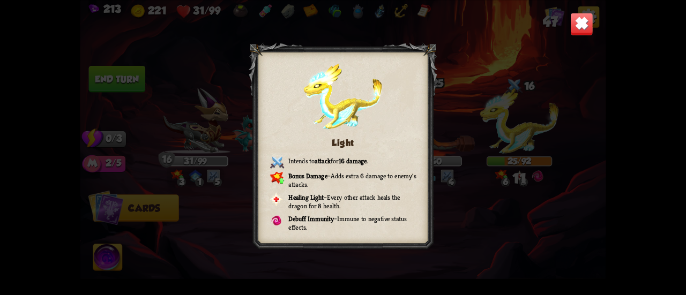
click at [577, 25] on img at bounding box center [581, 23] width 23 height 23
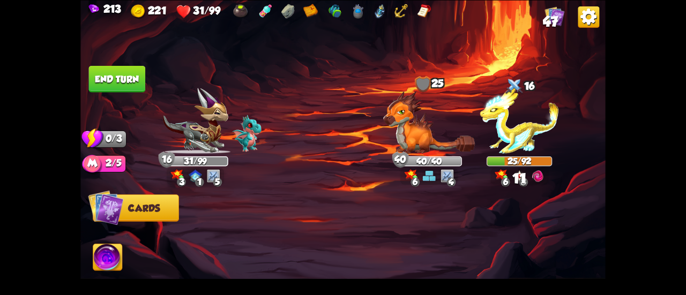
click at [144, 70] on button "End turn" at bounding box center [117, 78] width 57 height 27
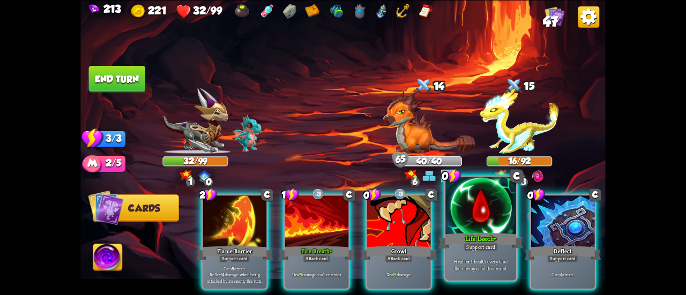
click at [471, 240] on div "Life Leech+" at bounding box center [480, 241] width 85 height 19
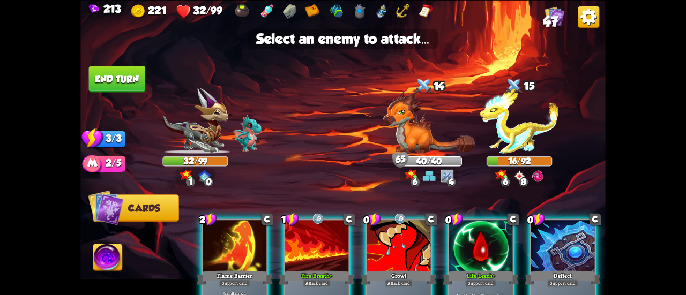
click at [484, 237] on div at bounding box center [480, 247] width 63 height 54
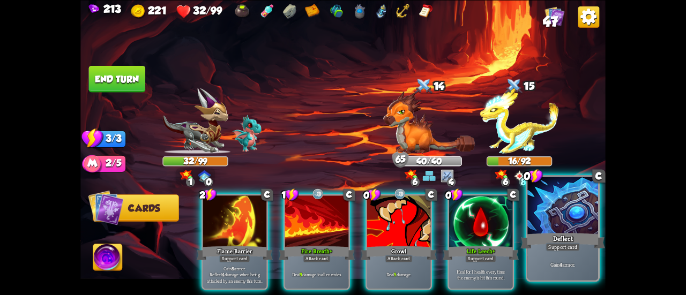
click at [552, 243] on div "Support card" at bounding box center [563, 247] width 34 height 9
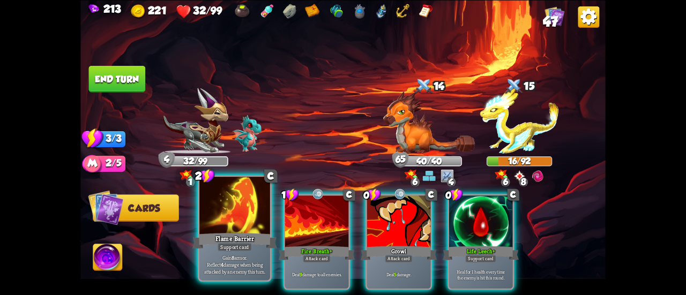
click at [218, 213] on div at bounding box center [234, 206] width 71 height 59
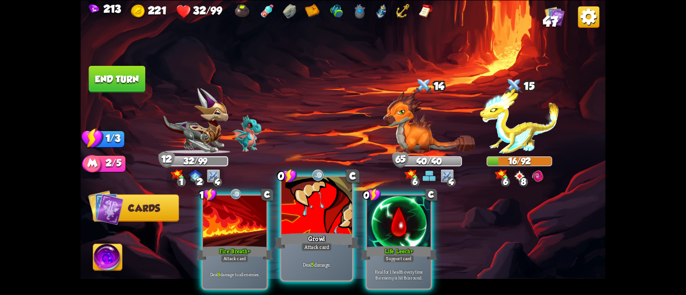
click at [314, 241] on div "Growl" at bounding box center [316, 241] width 85 height 19
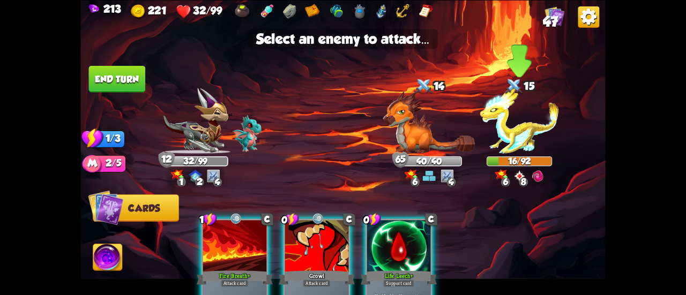
click at [515, 132] on img at bounding box center [519, 121] width 79 height 66
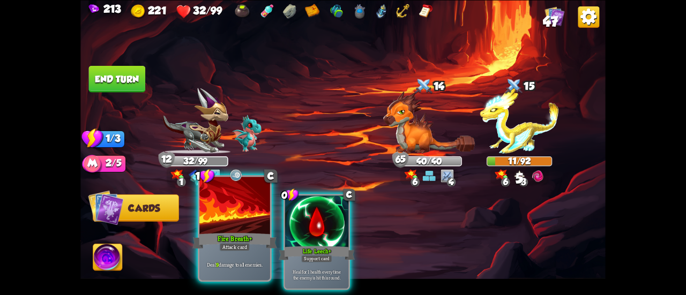
click at [234, 231] on div at bounding box center [234, 206] width 71 height 59
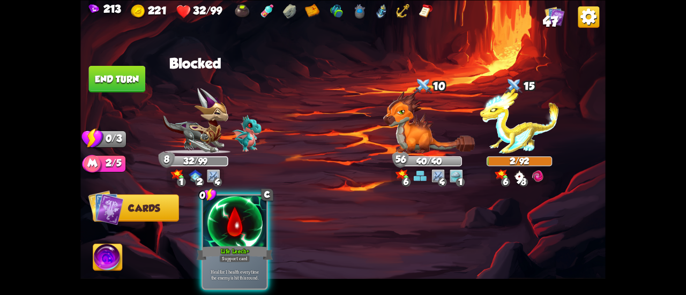
click at [117, 77] on button "End turn" at bounding box center [117, 78] width 57 height 27
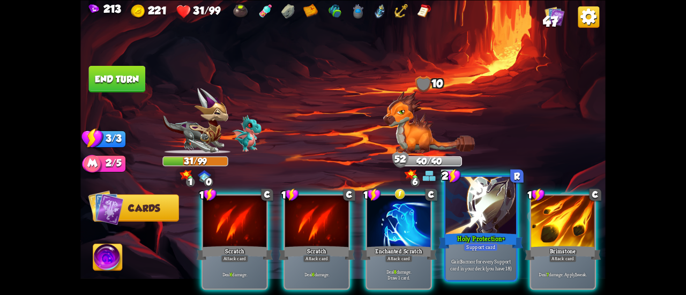
click at [454, 242] on div "Holy Protection+" at bounding box center [480, 241] width 85 height 19
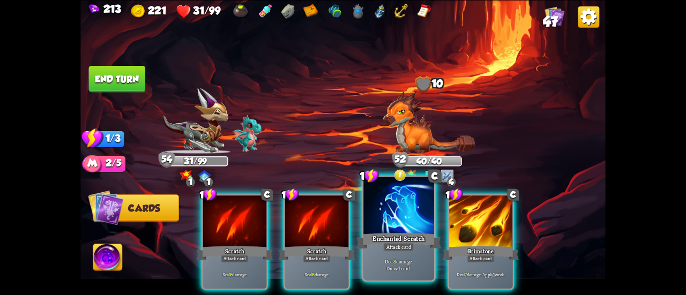
click at [406, 232] on div "Enchanted Scratch" at bounding box center [398, 241] width 85 height 19
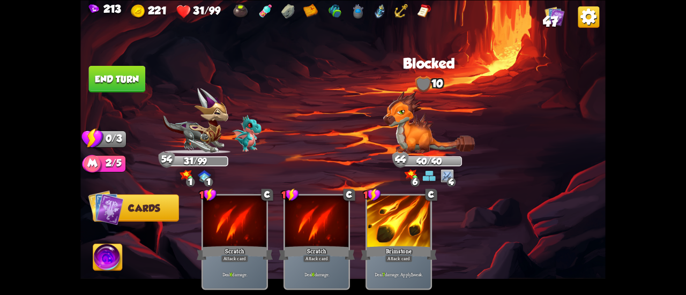
click at [115, 78] on button "End turn" at bounding box center [117, 78] width 57 height 27
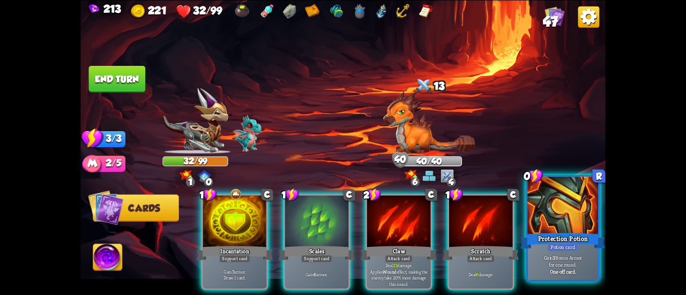
click at [552, 227] on div at bounding box center [562, 206] width 71 height 59
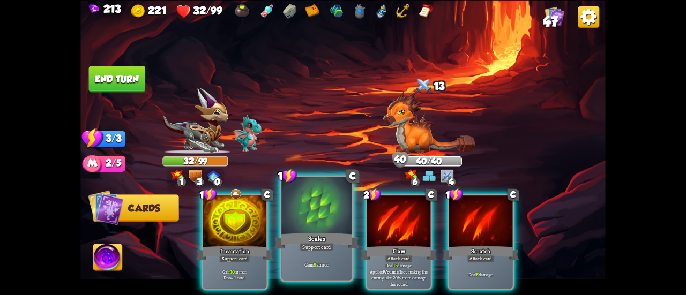
click at [293, 212] on div at bounding box center [316, 206] width 71 height 59
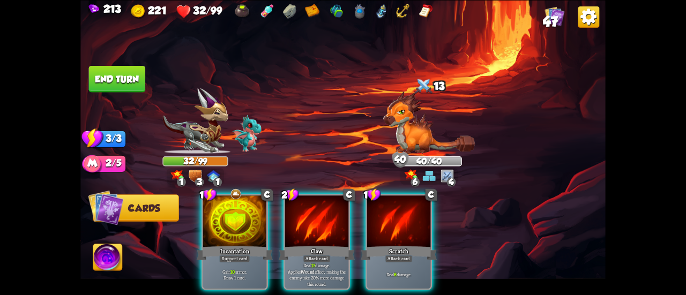
click at [192, 208] on div "1 C Incantation Support card Gain 10 armor. Draw 1 card. 2 C Claw Attack card D…" at bounding box center [395, 229] width 420 height 131
click at [198, 212] on div "1 C Incantation Support card Gain 10 armor. Draw 1 card. 2 C Claw Attack card D…" at bounding box center [395, 229] width 420 height 131
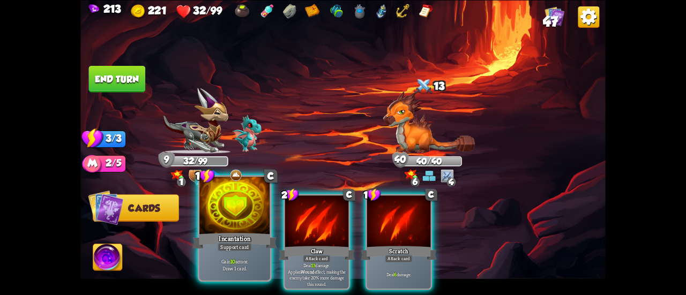
click at [205, 219] on div at bounding box center [234, 206] width 71 height 59
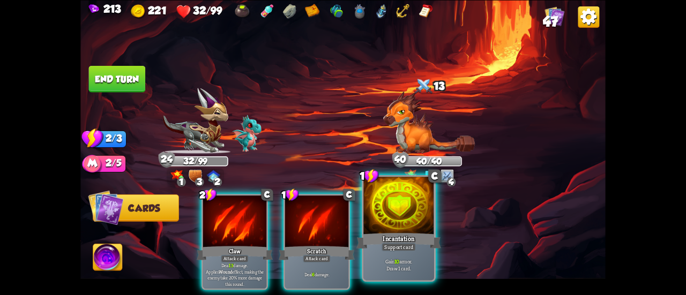
click at [394, 212] on div at bounding box center [398, 206] width 71 height 59
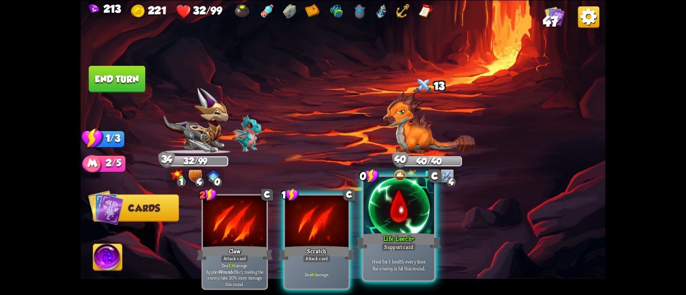
click at [394, 212] on div at bounding box center [398, 206] width 71 height 59
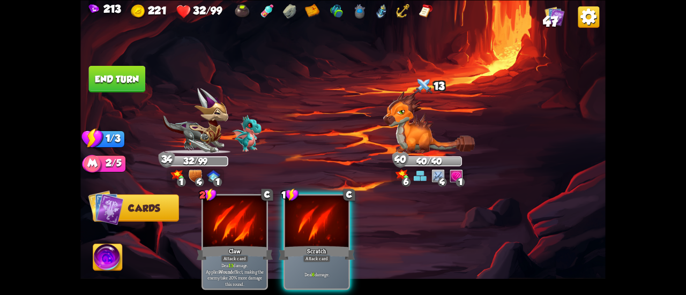
click at [125, 77] on button "End turn" at bounding box center [117, 78] width 57 height 27
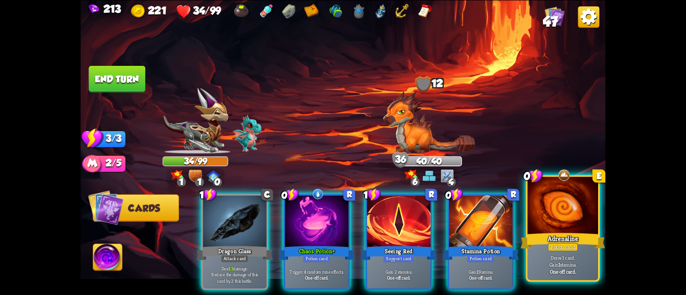
click at [560, 206] on div at bounding box center [562, 206] width 71 height 59
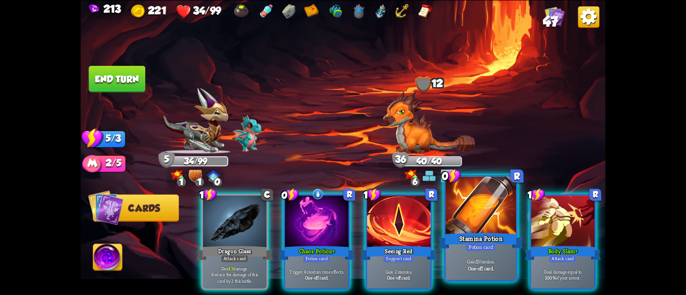
click at [475, 223] on div at bounding box center [480, 206] width 71 height 59
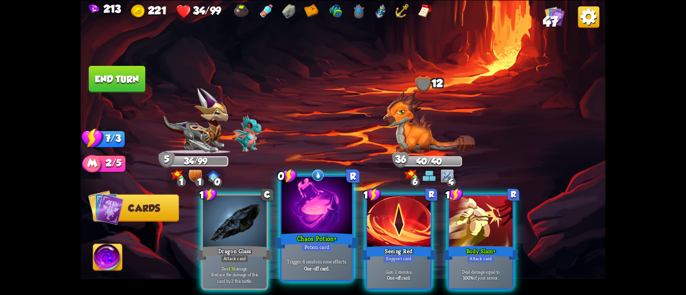
click at [319, 232] on div "Chaos Potion+" at bounding box center [316, 241] width 85 height 19
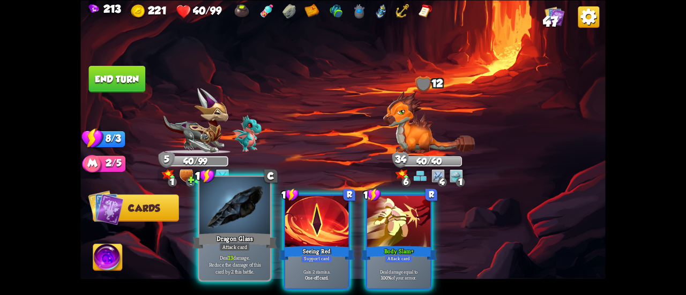
click at [226, 225] on div at bounding box center [234, 206] width 71 height 59
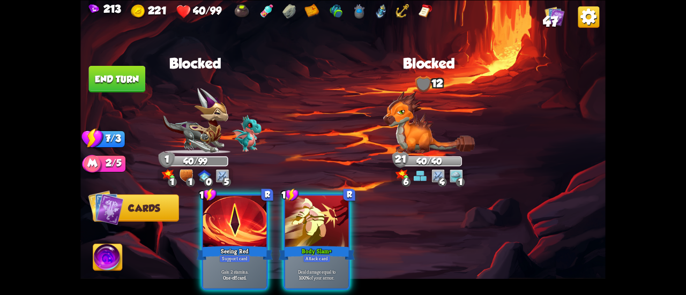
click at [115, 83] on button "End turn" at bounding box center [117, 78] width 57 height 27
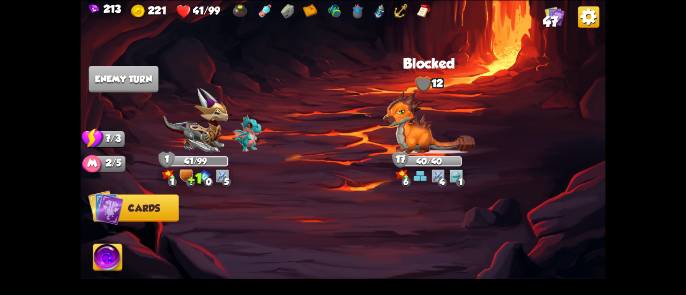
click at [104, 252] on img at bounding box center [107, 258] width 29 height 29
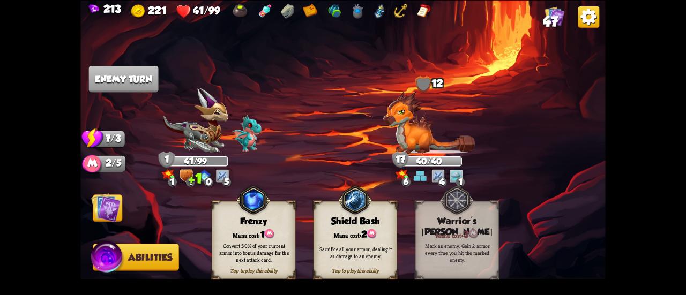
click at [108, 203] on img at bounding box center [105, 207] width 29 height 29
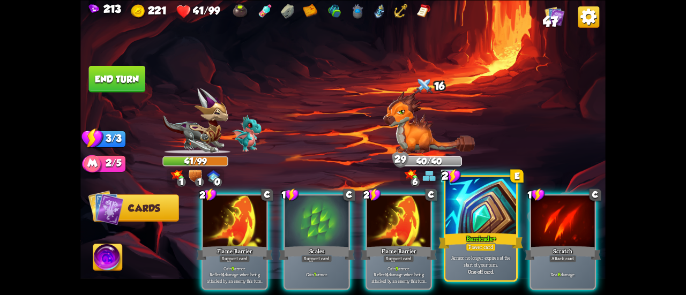
click at [469, 219] on div at bounding box center [480, 206] width 71 height 59
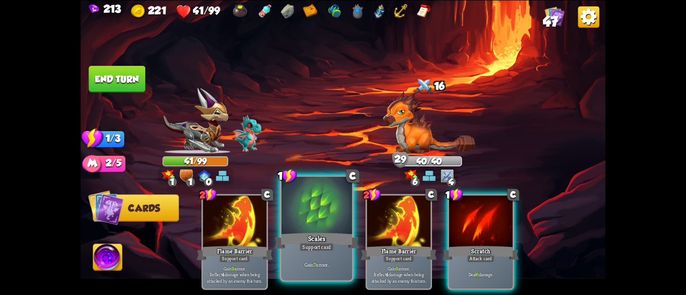
click at [292, 228] on div at bounding box center [316, 206] width 71 height 59
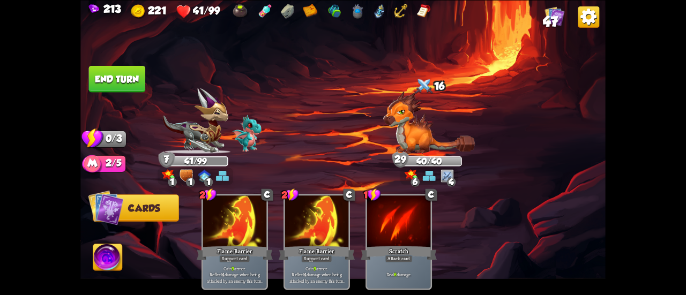
click at [115, 73] on button "End turn" at bounding box center [117, 78] width 57 height 27
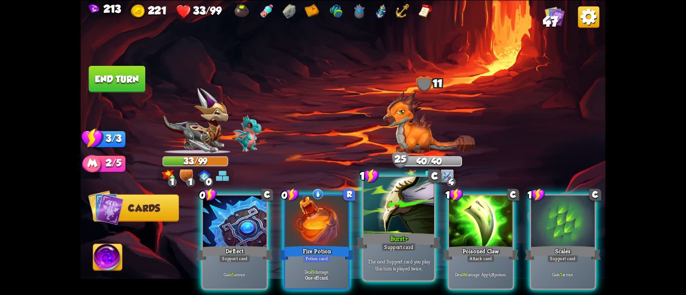
click at [402, 225] on div at bounding box center [398, 206] width 71 height 59
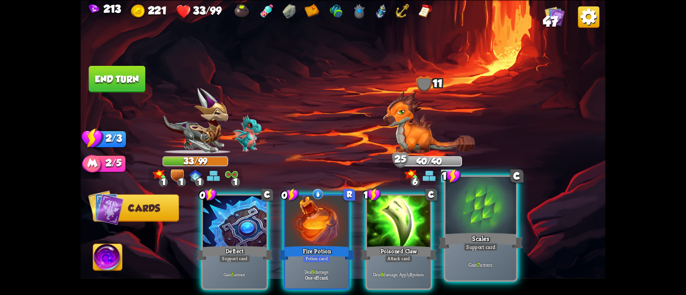
click at [481, 217] on div at bounding box center [480, 206] width 71 height 59
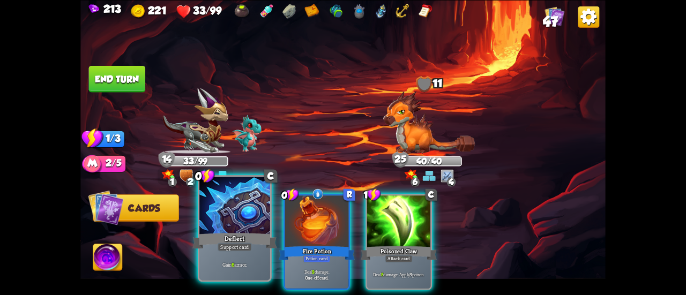
click at [226, 200] on div at bounding box center [234, 206] width 71 height 59
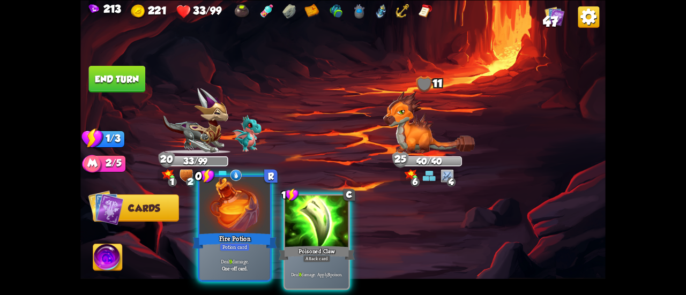
click at [231, 210] on div at bounding box center [234, 206] width 71 height 59
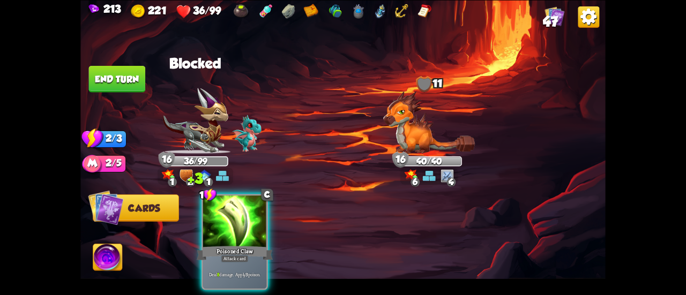
click at [106, 78] on button "End turn" at bounding box center [117, 78] width 57 height 27
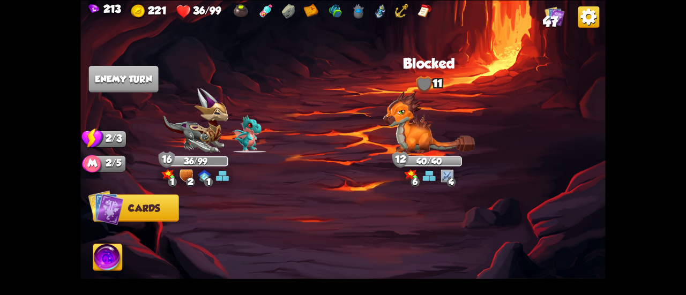
click at [423, 141] on img at bounding box center [429, 122] width 92 height 63
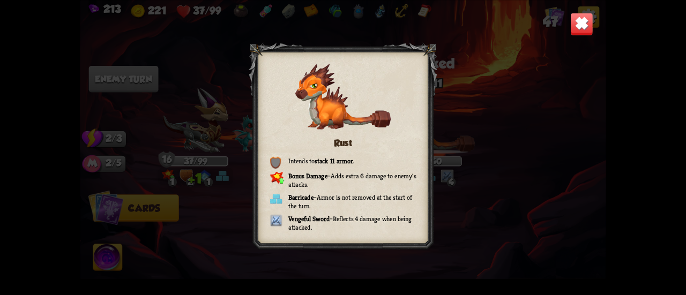
drag, startPoint x: 601, startPoint y: 29, endPoint x: 591, endPoint y: 21, distance: 13.0
click at [600, 29] on div "Rust Intends to stack 11 armor . Bonus Damage – Adds extra 6 damage to enemy's …" at bounding box center [342, 147] width 525 height 295
click at [582, 17] on img at bounding box center [581, 23] width 23 height 23
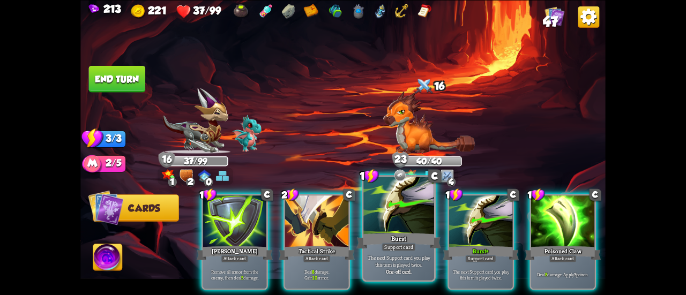
click at [381, 214] on div at bounding box center [398, 206] width 71 height 59
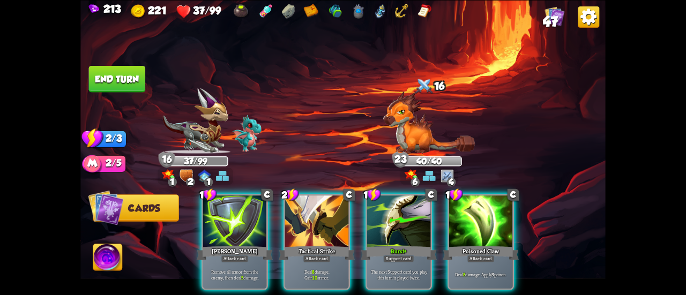
click at [381, 214] on div at bounding box center [398, 223] width 63 height 54
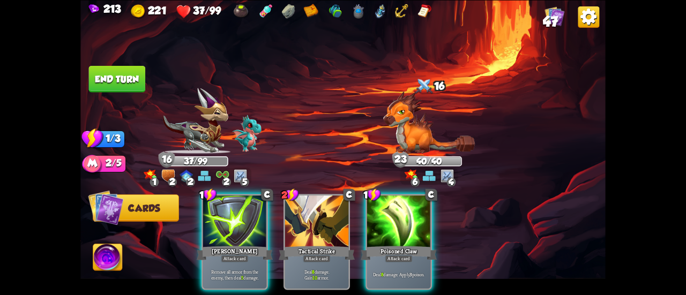
click at [104, 79] on button "End turn" at bounding box center [117, 78] width 57 height 27
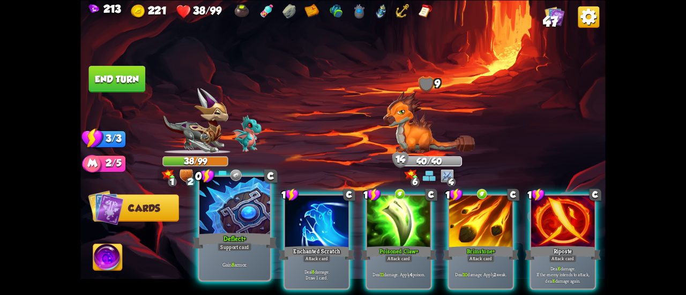
click at [237, 206] on div at bounding box center [234, 206] width 71 height 59
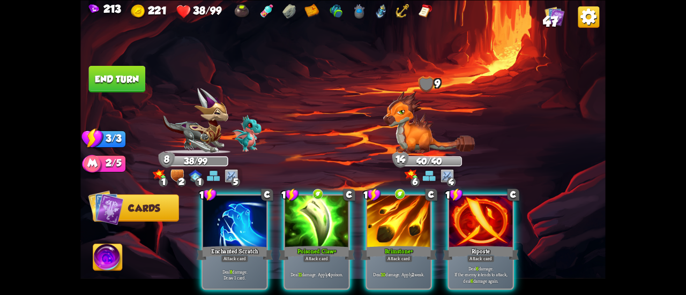
click at [133, 73] on button "End turn" at bounding box center [117, 78] width 57 height 27
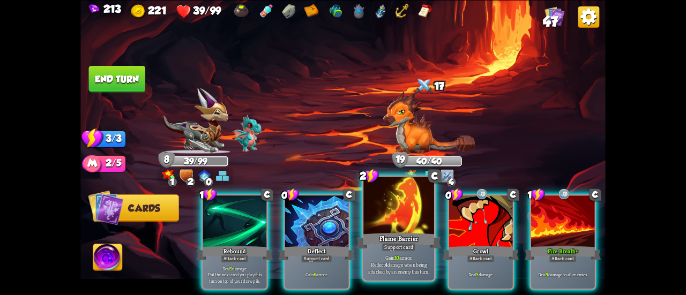
click at [375, 217] on div at bounding box center [398, 206] width 71 height 59
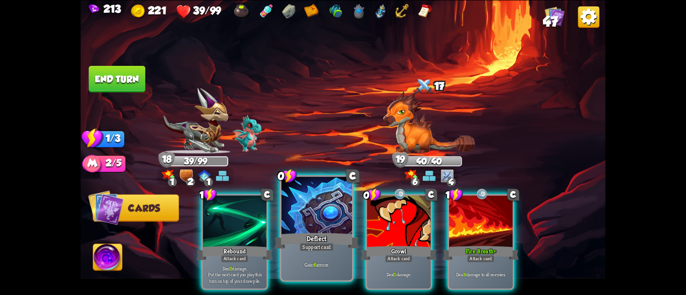
click at [328, 201] on div at bounding box center [316, 206] width 71 height 59
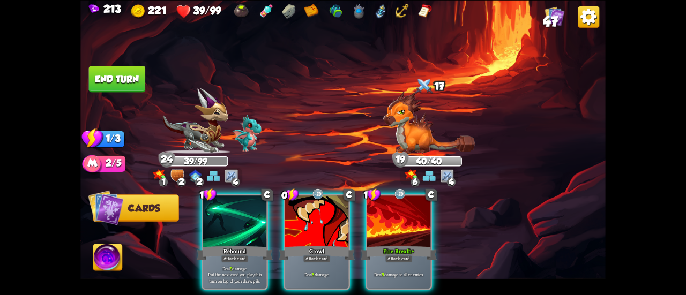
click at [120, 79] on button "End turn" at bounding box center [117, 78] width 57 height 27
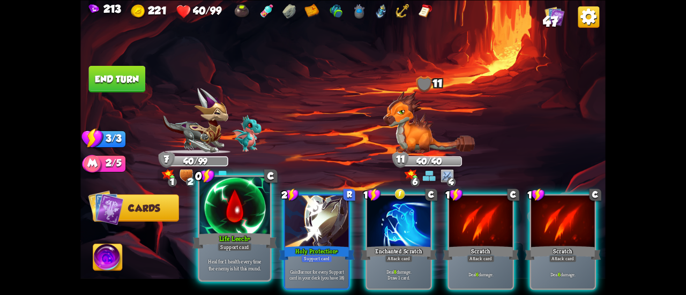
click at [248, 211] on div at bounding box center [234, 206] width 71 height 59
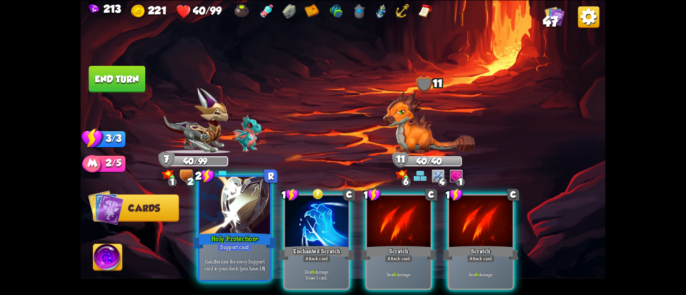
click at [247, 210] on div at bounding box center [234, 206] width 71 height 59
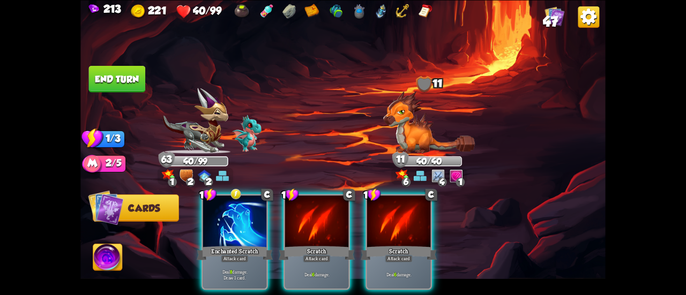
click at [120, 85] on button "End turn" at bounding box center [117, 78] width 57 height 27
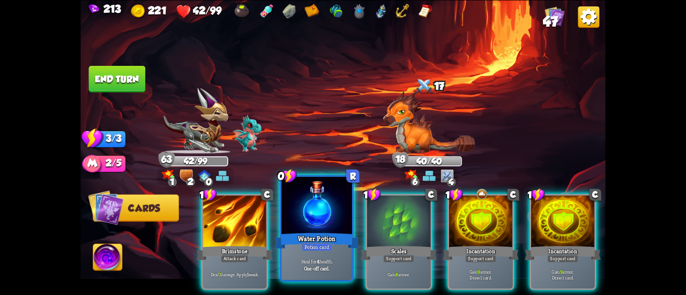
click at [319, 202] on div at bounding box center [316, 206] width 71 height 59
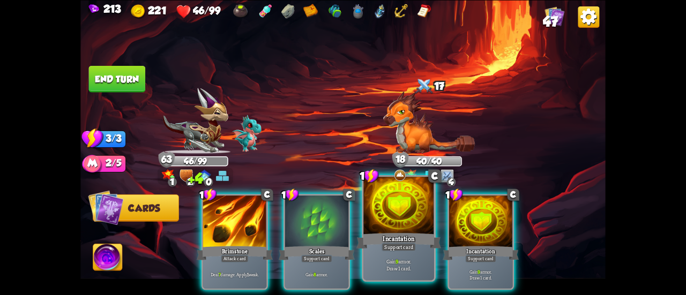
click at [391, 211] on div at bounding box center [398, 206] width 71 height 59
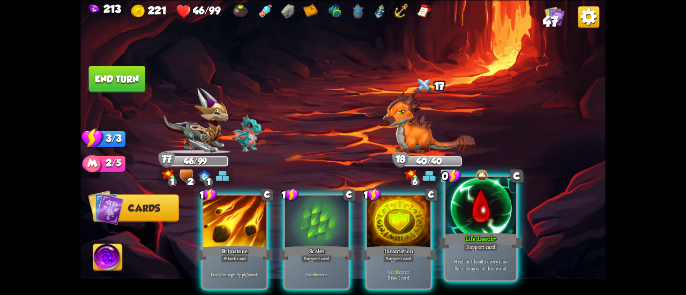
click at [449, 199] on div at bounding box center [480, 206] width 71 height 59
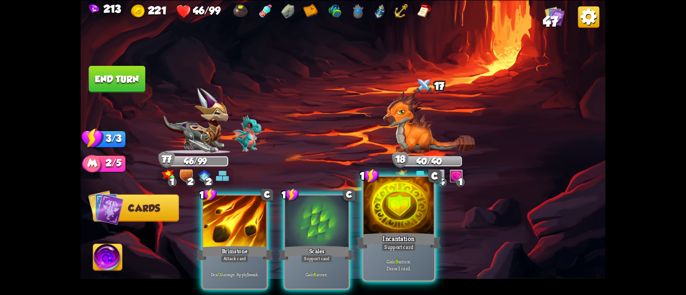
click at [398, 228] on div at bounding box center [398, 206] width 71 height 59
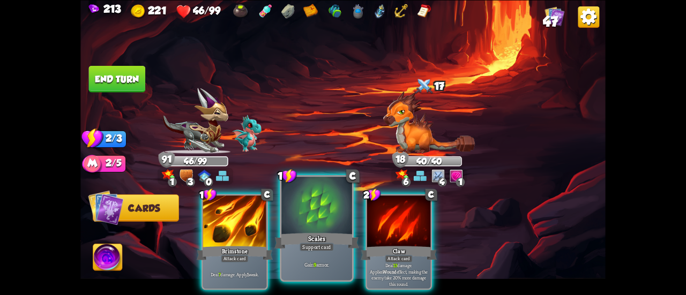
click at [305, 214] on div at bounding box center [316, 206] width 71 height 59
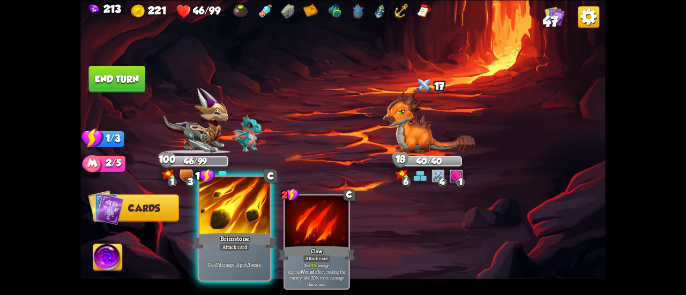
click at [219, 214] on div at bounding box center [234, 206] width 71 height 59
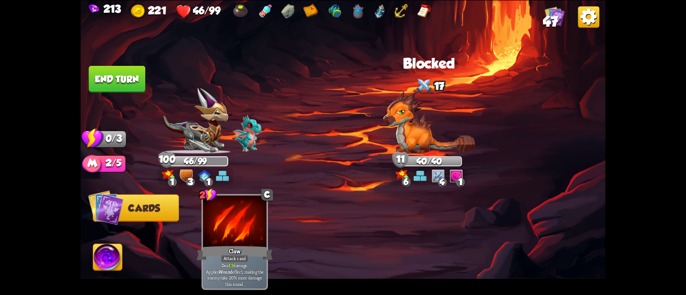
click at [103, 81] on button "End turn" at bounding box center [117, 78] width 57 height 27
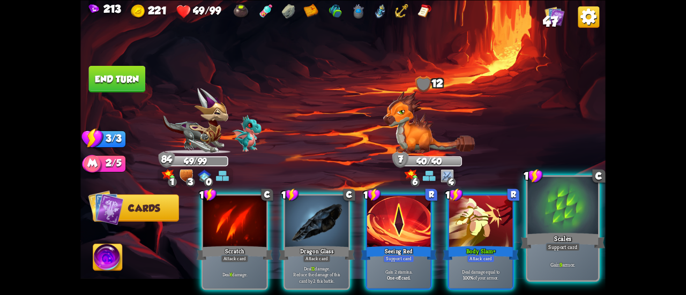
click at [554, 222] on div at bounding box center [562, 206] width 71 height 59
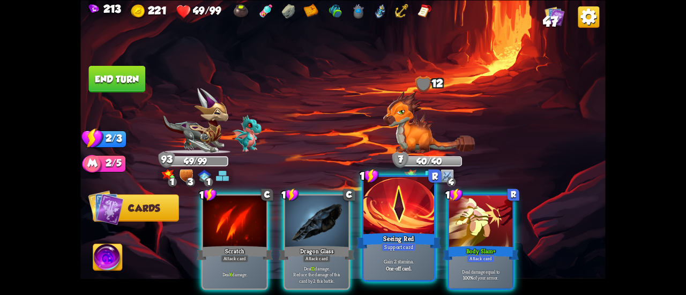
click at [382, 217] on div at bounding box center [398, 206] width 71 height 59
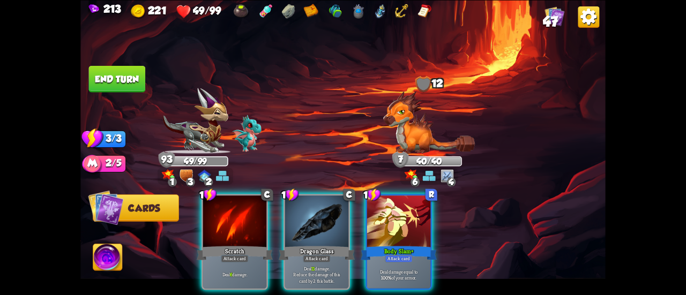
click at [79, 72] on div "213 221 49/99 47 Select an enemy to attack... You don't have enough stamina to …" at bounding box center [343, 147] width 686 height 295
click at [102, 73] on button "End turn" at bounding box center [117, 78] width 57 height 27
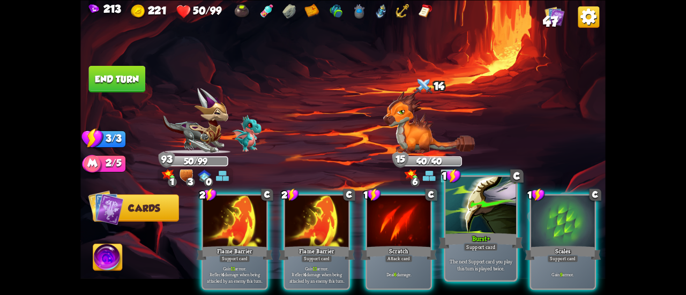
click at [469, 210] on div at bounding box center [480, 206] width 71 height 59
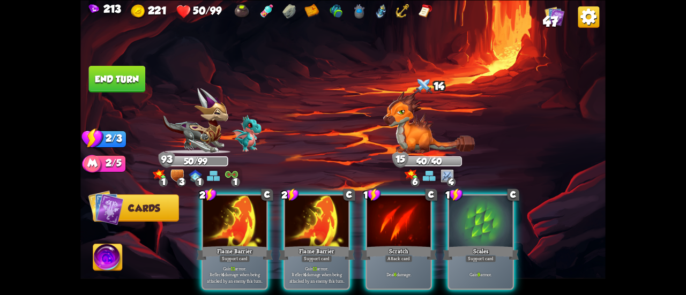
click at [282, 205] on div "2 C Flame Barrier Support card Gain 11 armor. Reflect 4 damage when being attac…" at bounding box center [395, 229] width 420 height 131
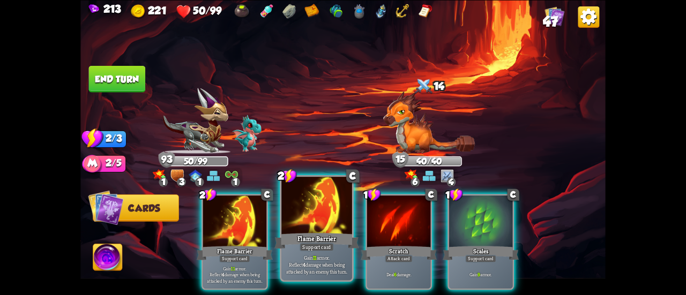
click at [286, 206] on div at bounding box center [316, 206] width 71 height 59
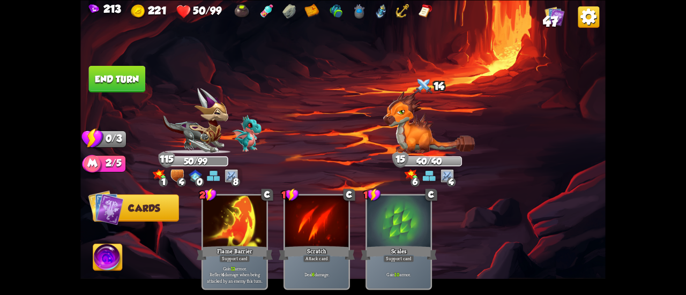
click at [118, 80] on button "End turn" at bounding box center [117, 78] width 57 height 27
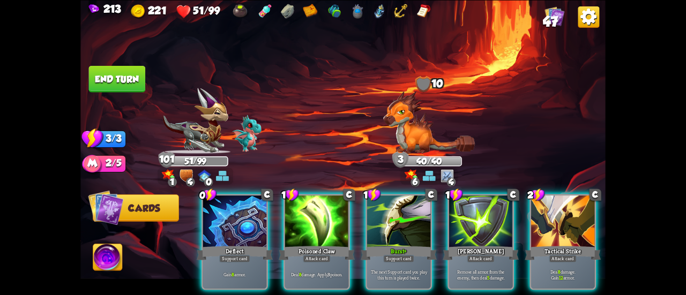
drag, startPoint x: 412, startPoint y: 207, endPoint x: 397, endPoint y: 207, distance: 15.5
click at [413, 207] on div at bounding box center [398, 223] width 63 height 54
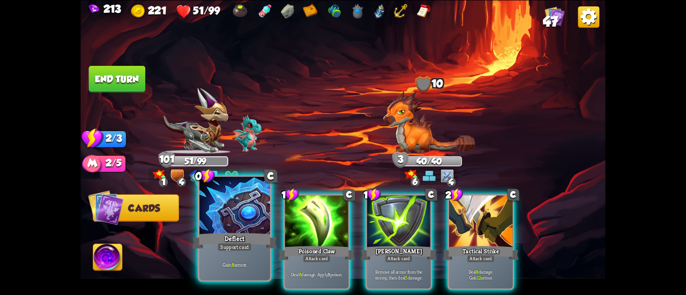
click at [230, 212] on div at bounding box center [234, 206] width 71 height 59
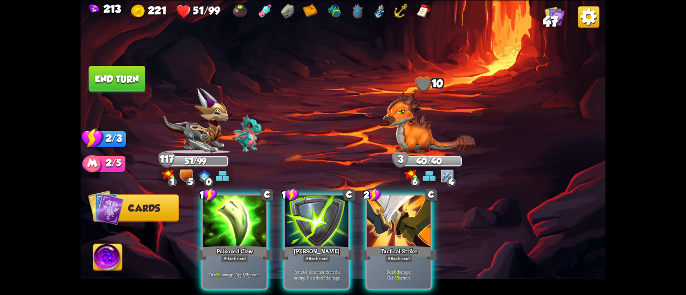
click at [123, 73] on button "End turn" at bounding box center [117, 78] width 57 height 27
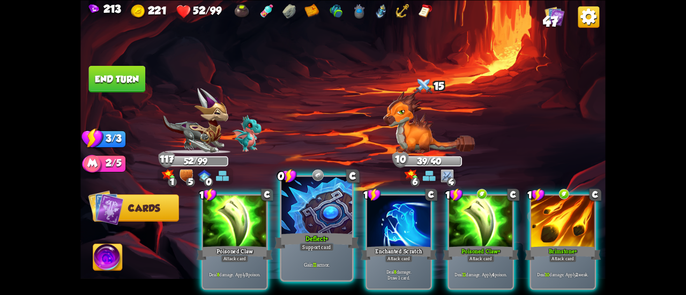
click at [319, 197] on div at bounding box center [316, 206] width 71 height 59
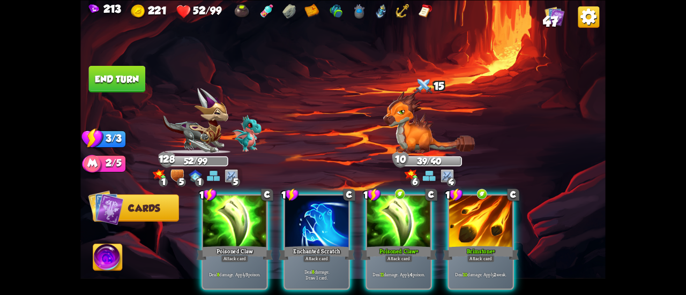
click at [111, 71] on button "End turn" at bounding box center [117, 78] width 57 height 27
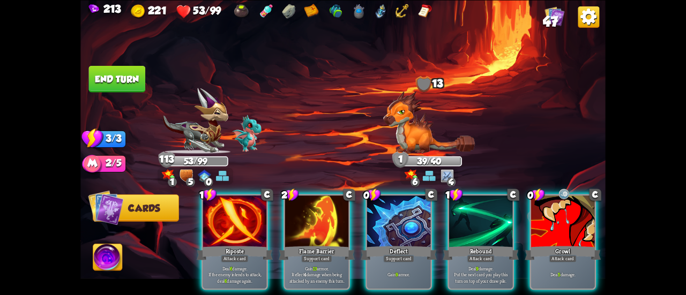
click at [381, 197] on div at bounding box center [398, 223] width 63 height 54
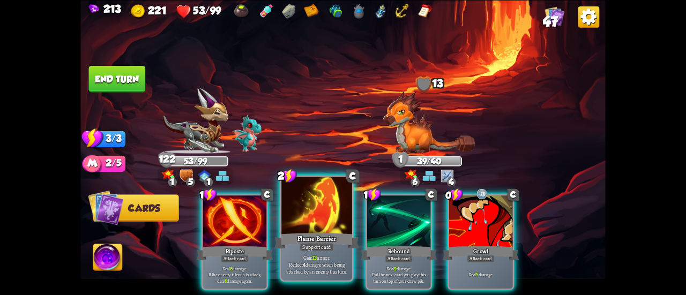
click at [306, 207] on div at bounding box center [316, 206] width 71 height 59
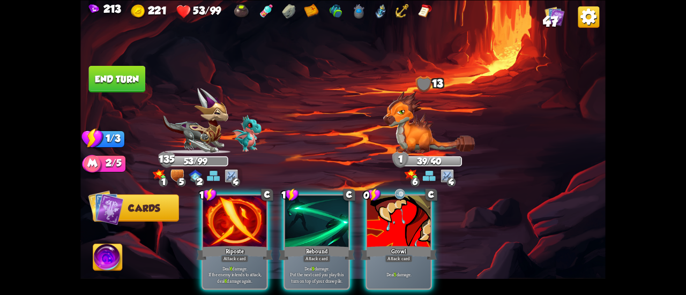
click at [121, 76] on button "End turn" at bounding box center [117, 78] width 57 height 27
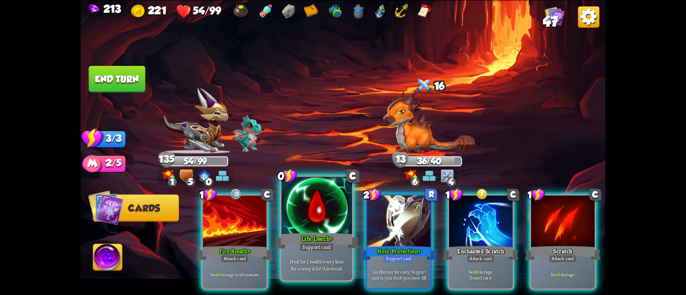
click at [319, 204] on div at bounding box center [316, 206] width 71 height 59
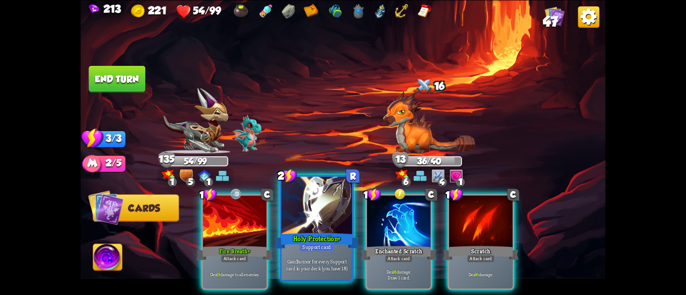
click at [316, 199] on div at bounding box center [316, 206] width 71 height 59
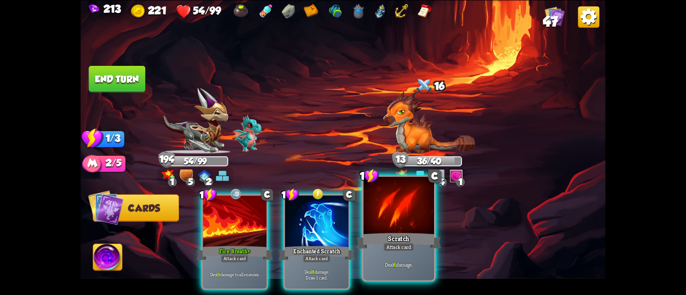
click at [390, 233] on div "Scratch" at bounding box center [398, 241] width 85 height 19
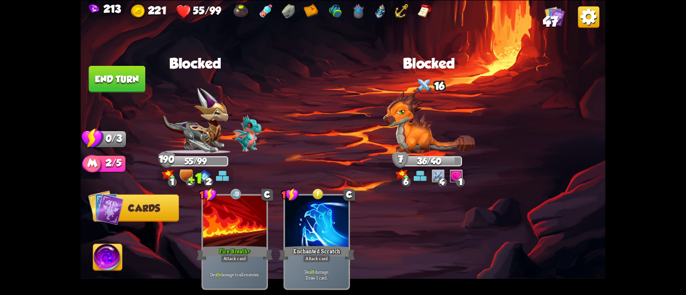
click at [121, 72] on button "End turn" at bounding box center [117, 78] width 57 height 27
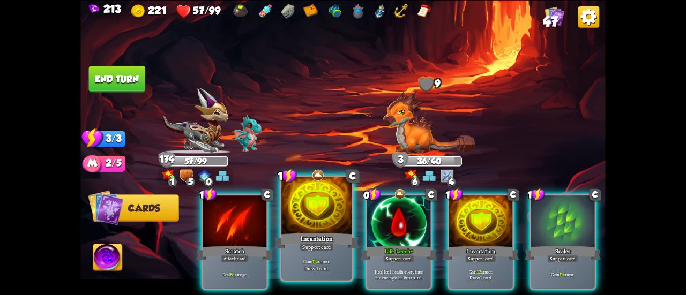
click at [322, 209] on div at bounding box center [316, 206] width 71 height 59
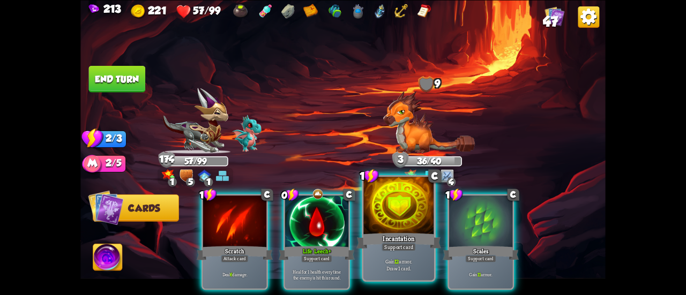
click at [401, 205] on div at bounding box center [398, 206] width 71 height 59
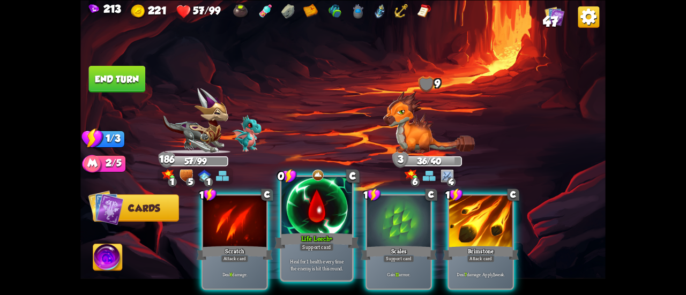
click at [287, 207] on div at bounding box center [316, 206] width 71 height 59
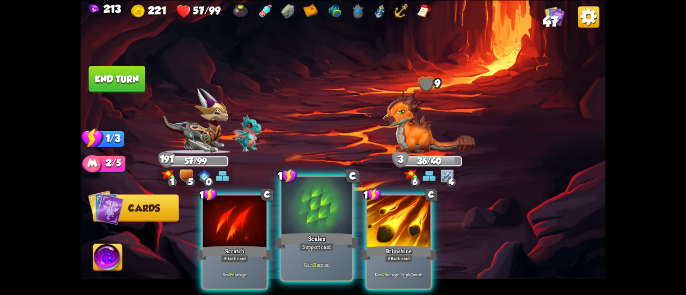
click at [293, 211] on div at bounding box center [316, 206] width 71 height 59
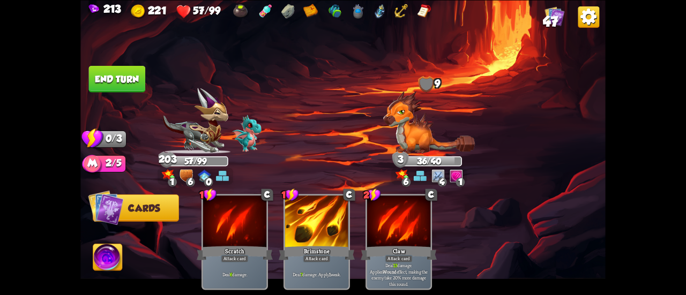
click at [123, 77] on button "End turn" at bounding box center [117, 78] width 57 height 27
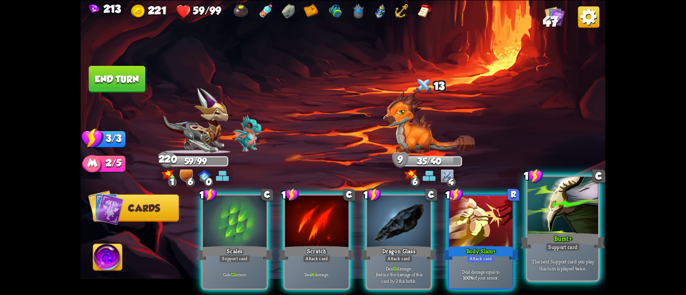
click at [555, 200] on div at bounding box center [562, 206] width 71 height 59
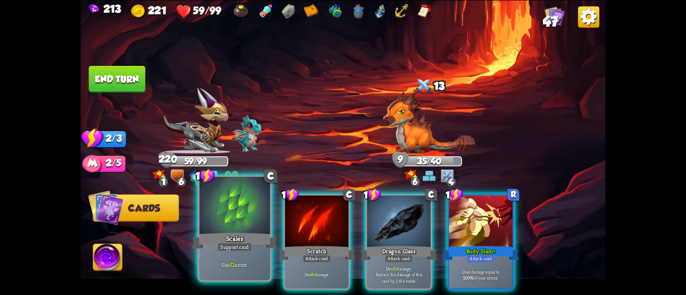
click at [249, 197] on div at bounding box center [234, 206] width 71 height 59
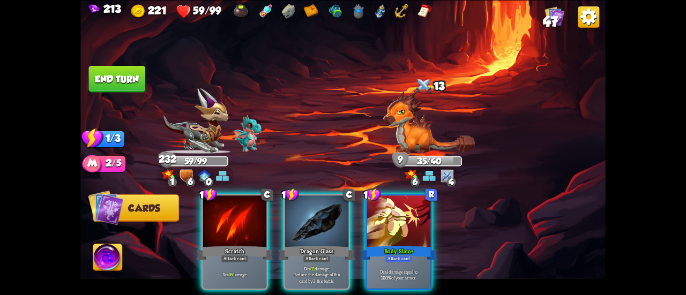
click at [119, 78] on button "End turn" at bounding box center [117, 78] width 57 height 27
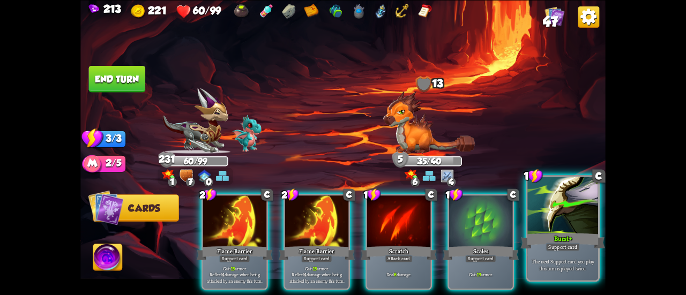
click at [550, 227] on div at bounding box center [562, 206] width 71 height 59
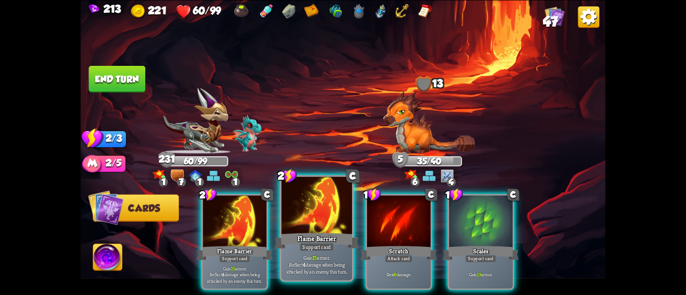
click at [316, 236] on div "Flame Barrier" at bounding box center [316, 241] width 85 height 19
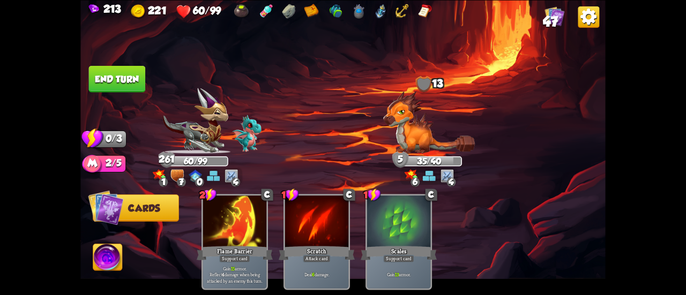
click at [116, 77] on button "End turn" at bounding box center [117, 78] width 57 height 27
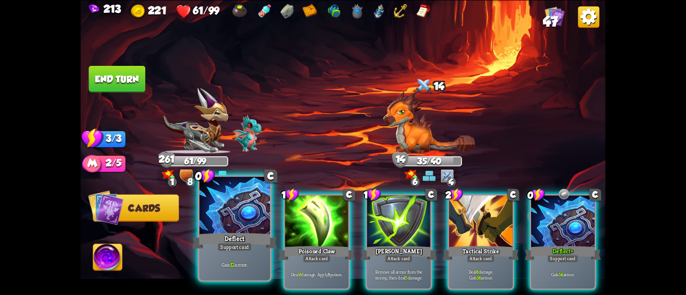
click at [217, 202] on div at bounding box center [234, 206] width 71 height 59
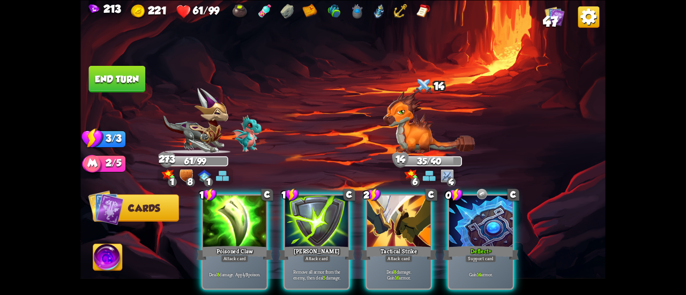
click at [531, 215] on div "1 C Poisoned Claw Attack card Deal 8 damage. Apply 3 poison. 1 C [PERSON_NAME] …" at bounding box center [395, 229] width 420 height 131
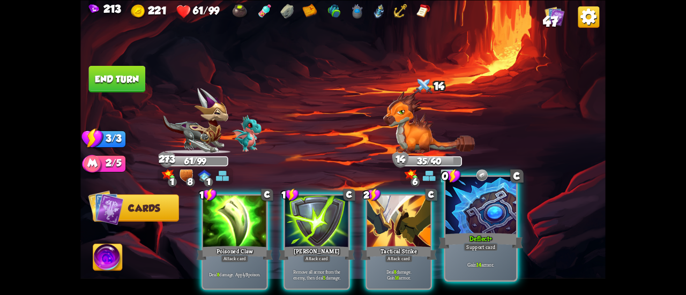
click at [498, 211] on div at bounding box center [480, 206] width 71 height 59
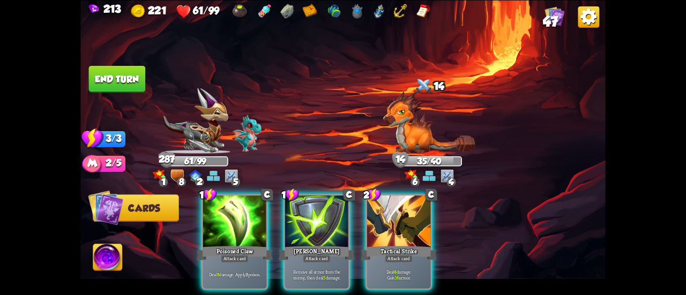
click at [121, 63] on img at bounding box center [342, 147] width 525 height 295
click at [126, 69] on button "End turn" at bounding box center [117, 78] width 57 height 27
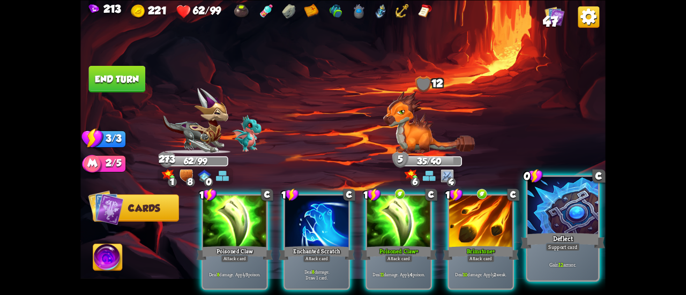
click at [545, 222] on div at bounding box center [562, 206] width 71 height 59
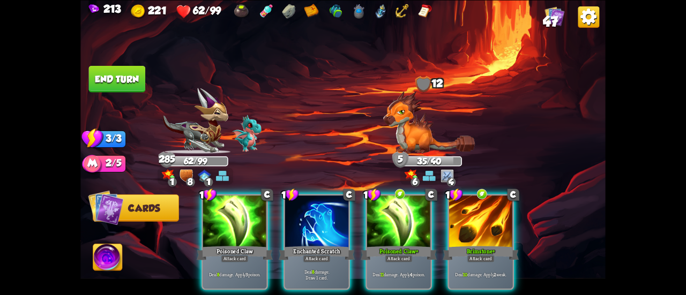
click at [129, 79] on button "End turn" at bounding box center [117, 78] width 57 height 27
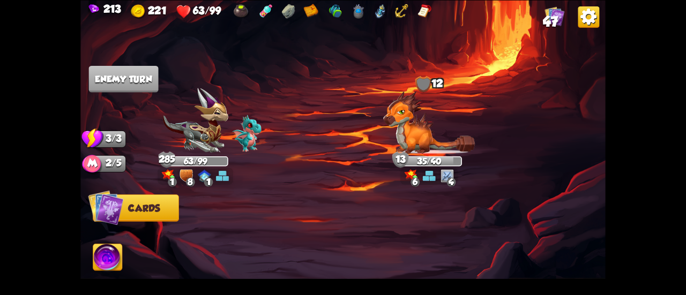
click at [554, 16] on span "47" at bounding box center [550, 21] width 15 height 16
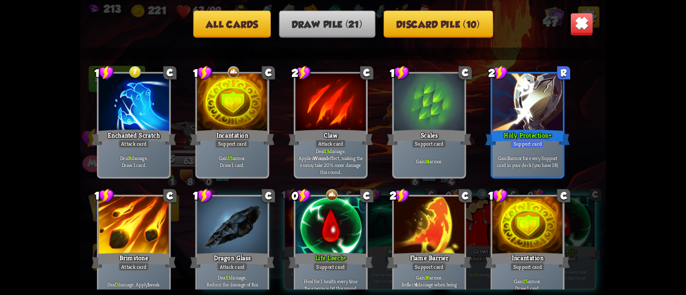
click at [580, 21] on img at bounding box center [581, 23] width 23 height 23
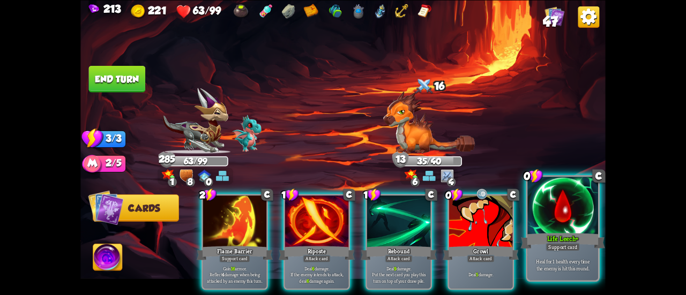
click at [555, 215] on div at bounding box center [562, 206] width 71 height 59
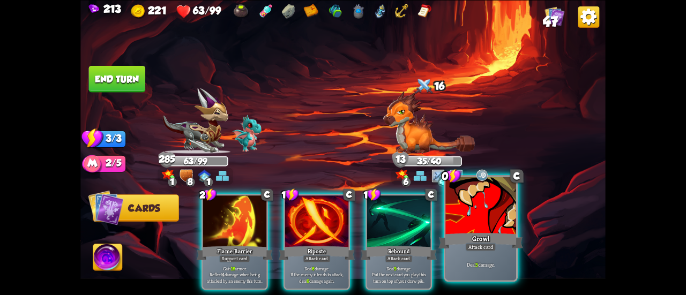
click at [501, 205] on div at bounding box center [480, 206] width 71 height 59
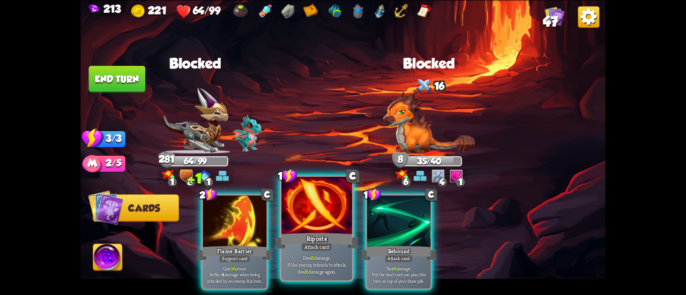
click at [317, 196] on div at bounding box center [316, 206] width 71 height 59
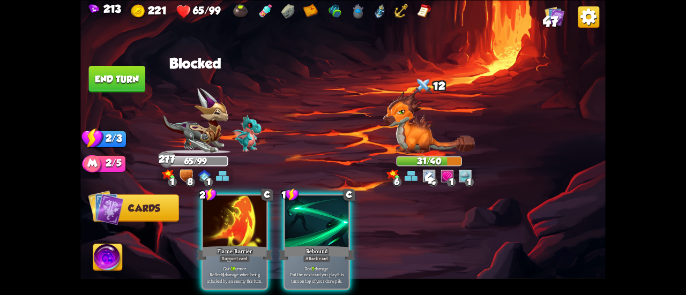
click at [122, 64] on img at bounding box center [342, 147] width 525 height 295
click at [125, 72] on button "End turn" at bounding box center [117, 78] width 57 height 27
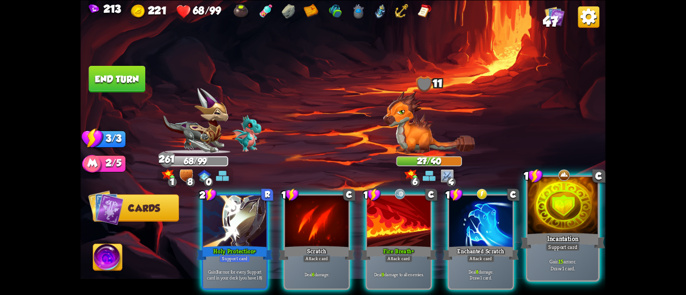
click at [541, 202] on div at bounding box center [562, 206] width 71 height 59
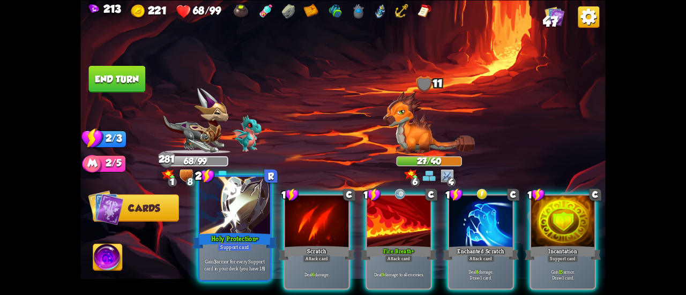
click at [232, 202] on div at bounding box center [234, 206] width 71 height 59
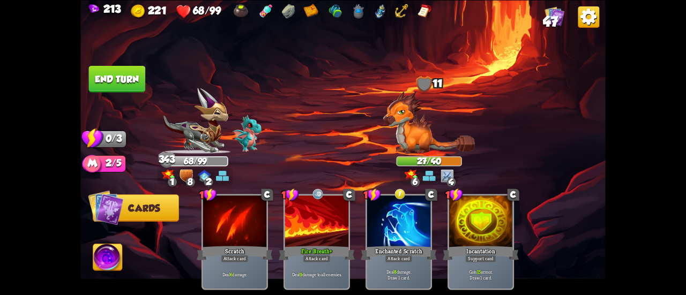
click at [98, 77] on button "End turn" at bounding box center [117, 78] width 57 height 27
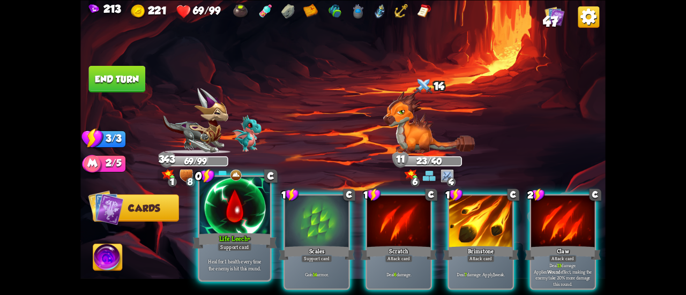
click at [211, 229] on div at bounding box center [234, 206] width 71 height 59
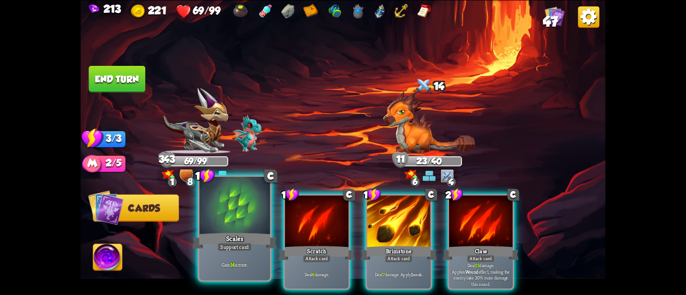
click at [210, 228] on div at bounding box center [234, 206] width 71 height 59
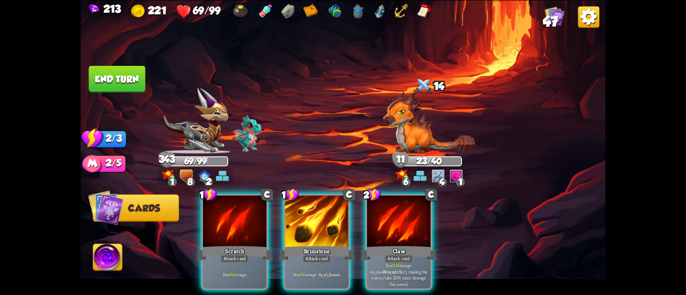
click at [105, 84] on button "End turn" at bounding box center [117, 78] width 57 height 27
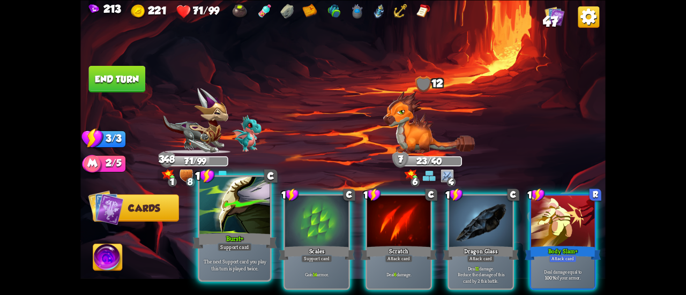
click at [244, 202] on div at bounding box center [234, 206] width 71 height 59
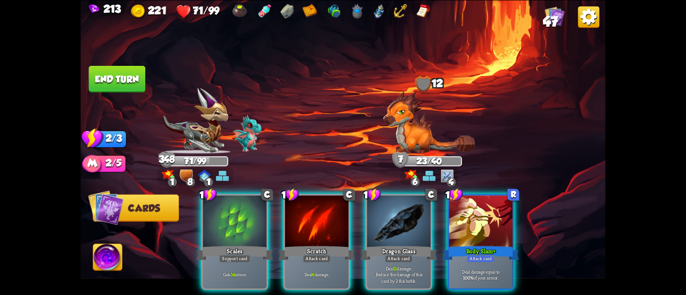
click at [244, 202] on div at bounding box center [234, 223] width 63 height 54
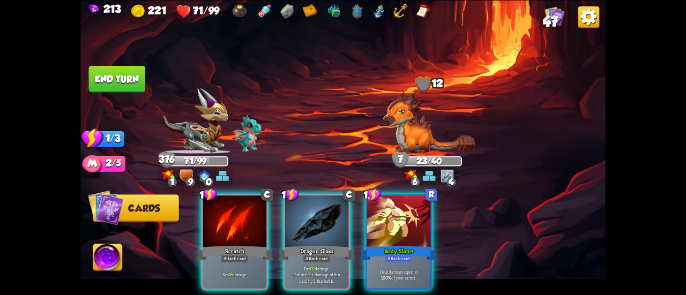
click at [137, 80] on button "End turn" at bounding box center [117, 78] width 57 height 27
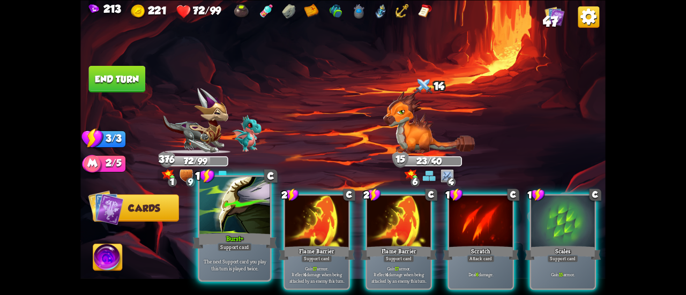
click at [219, 202] on div at bounding box center [234, 206] width 71 height 59
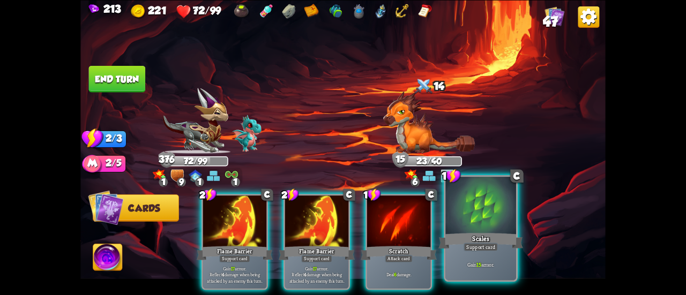
click at [449, 222] on div at bounding box center [480, 206] width 71 height 59
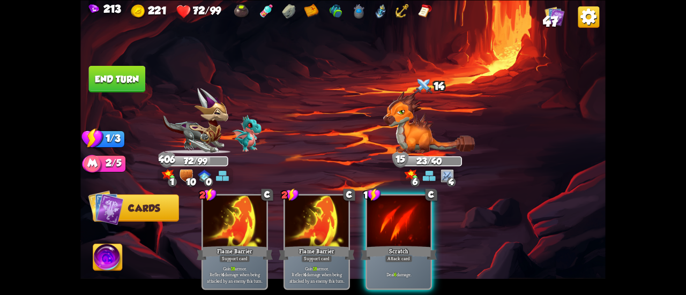
click at [132, 67] on button "End turn" at bounding box center [117, 78] width 57 height 27
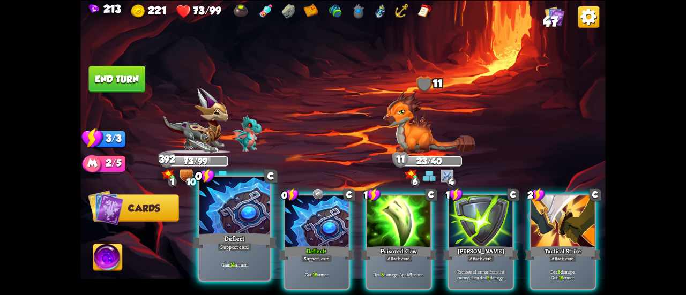
click at [207, 205] on div at bounding box center [234, 206] width 71 height 59
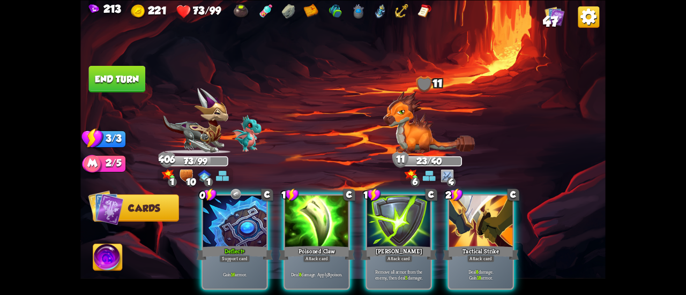
click at [205, 207] on div at bounding box center [234, 223] width 63 height 54
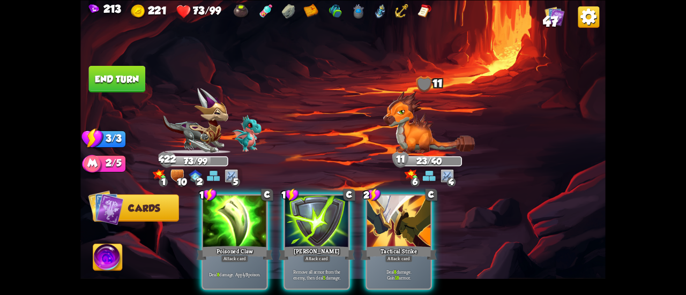
click at [116, 80] on button "End turn" at bounding box center [117, 78] width 57 height 27
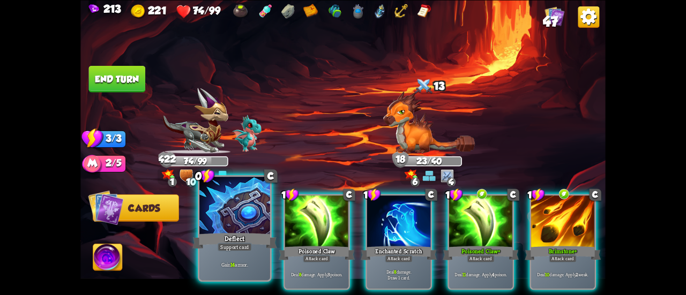
click at [218, 199] on div at bounding box center [234, 206] width 71 height 59
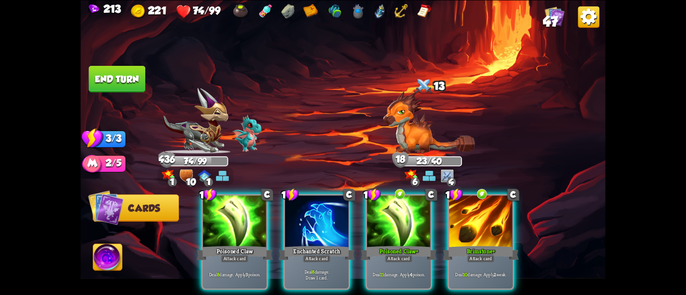
click at [118, 72] on button "End turn" at bounding box center [117, 78] width 57 height 27
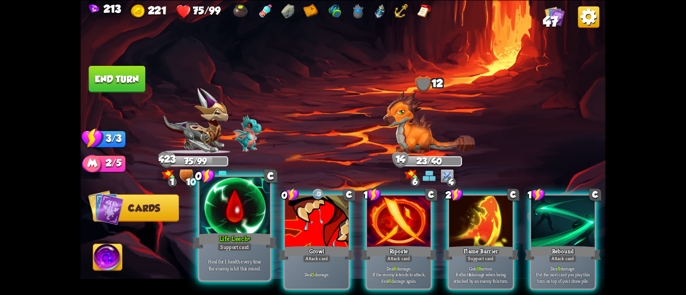
click at [233, 199] on div at bounding box center [234, 206] width 71 height 59
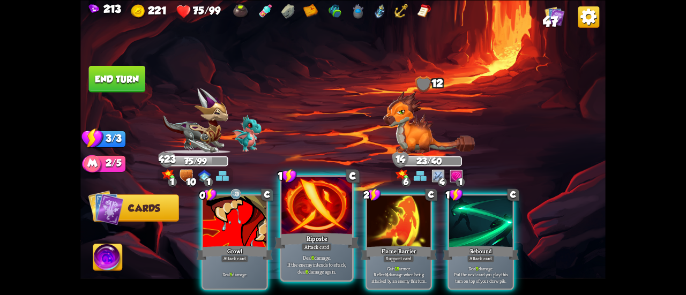
click at [293, 217] on div at bounding box center [316, 206] width 71 height 59
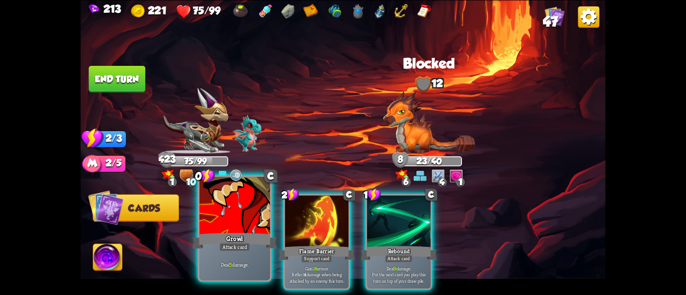
click at [222, 219] on div at bounding box center [234, 206] width 71 height 59
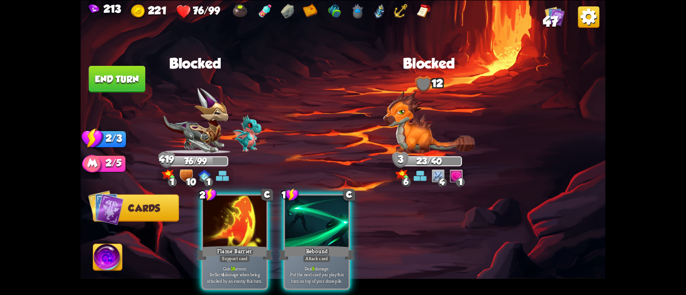
click at [203, 200] on div at bounding box center [234, 223] width 63 height 54
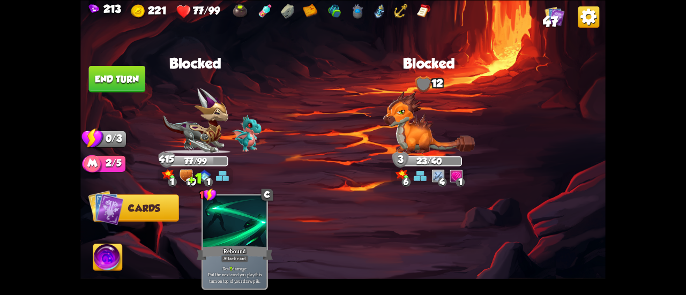
click at [115, 67] on button "End turn" at bounding box center [117, 78] width 57 height 27
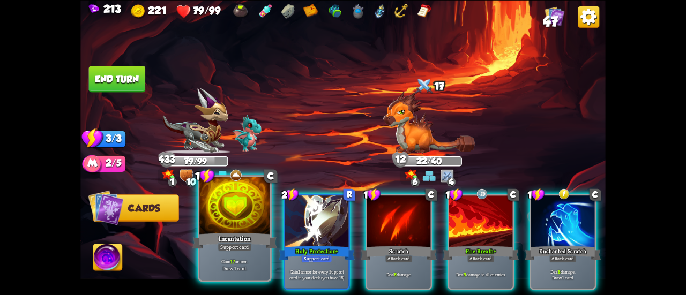
click at [232, 202] on div at bounding box center [234, 206] width 71 height 59
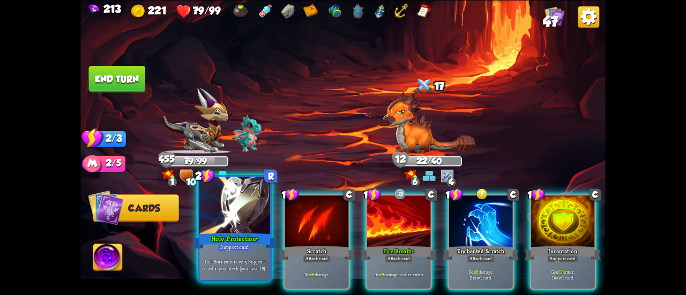
click at [222, 195] on div at bounding box center [234, 206] width 71 height 59
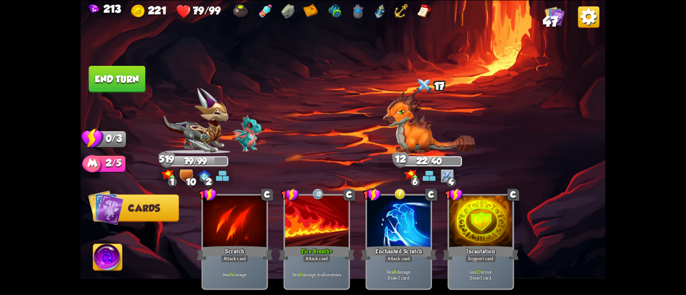
click at [111, 84] on button "End turn" at bounding box center [117, 78] width 57 height 27
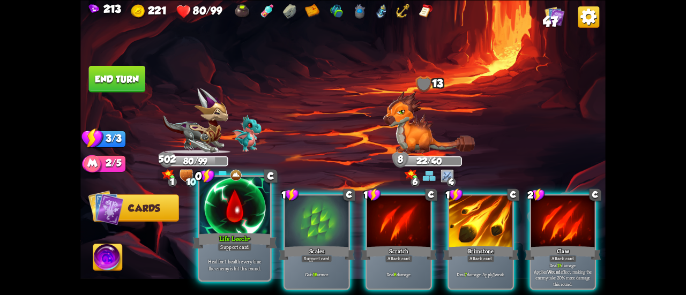
click at [234, 223] on div at bounding box center [234, 206] width 71 height 59
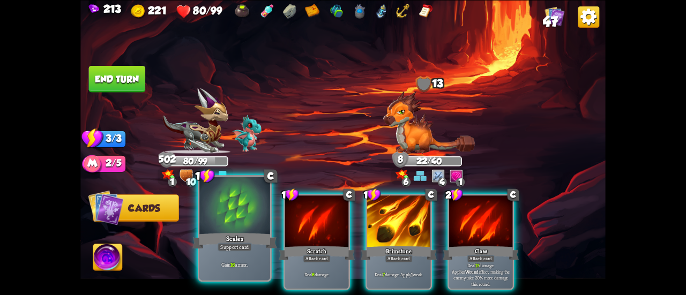
click at [233, 221] on div at bounding box center [234, 206] width 71 height 59
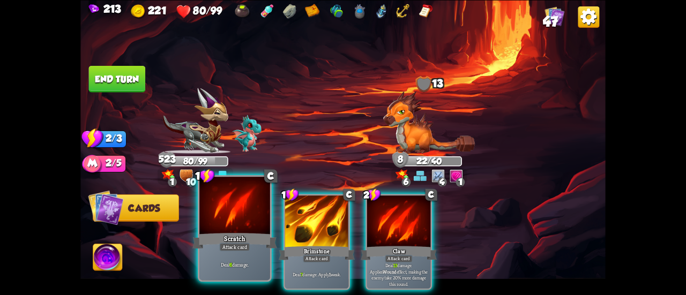
click at [227, 204] on div at bounding box center [234, 206] width 71 height 59
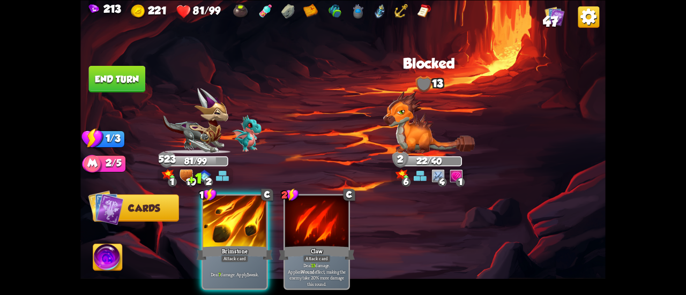
click at [125, 90] on button "End turn" at bounding box center [117, 78] width 57 height 27
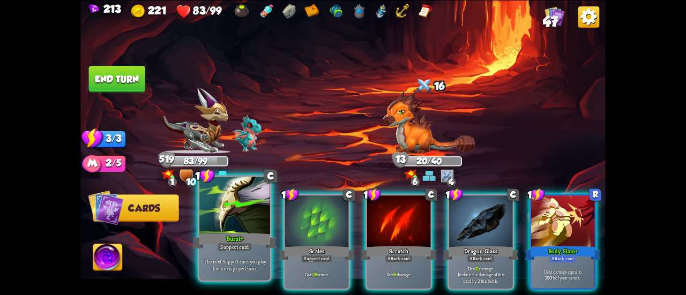
click at [237, 223] on div at bounding box center [234, 206] width 71 height 59
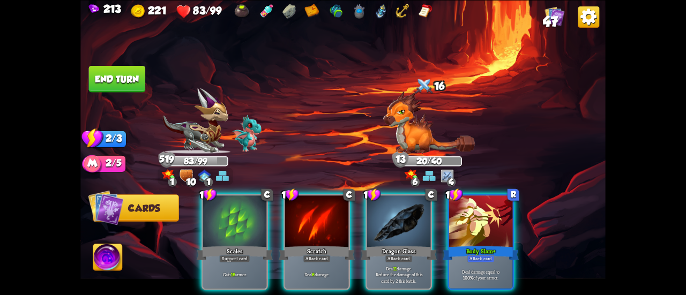
click at [237, 223] on div at bounding box center [234, 223] width 63 height 54
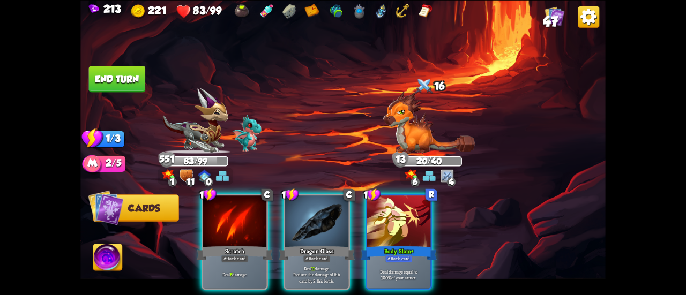
click at [120, 77] on button "End turn" at bounding box center [117, 78] width 57 height 27
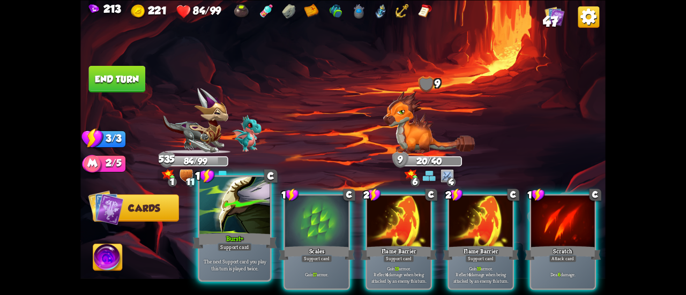
click at [243, 208] on div at bounding box center [234, 206] width 71 height 59
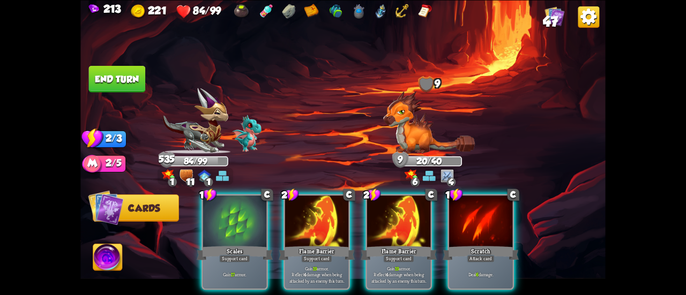
click at [243, 208] on div at bounding box center [234, 223] width 63 height 54
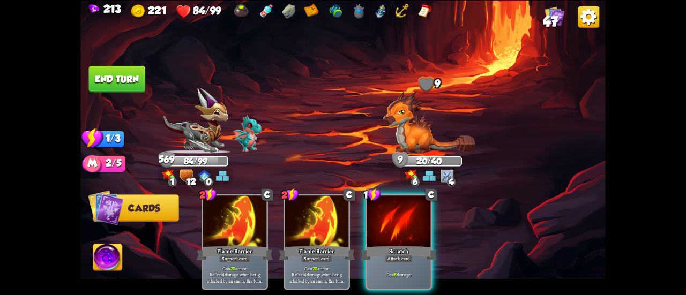
click at [128, 80] on button "End turn" at bounding box center [117, 78] width 57 height 27
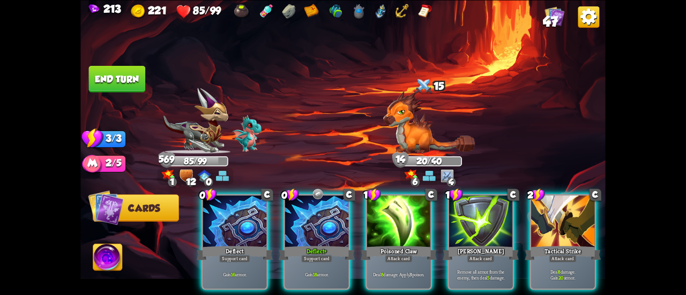
click at [317, 214] on div at bounding box center [316, 223] width 63 height 54
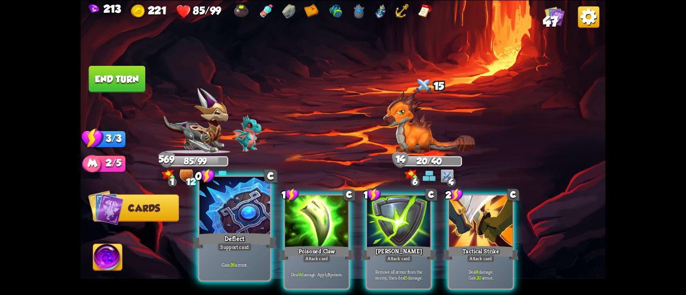
click at [237, 209] on div at bounding box center [234, 206] width 71 height 59
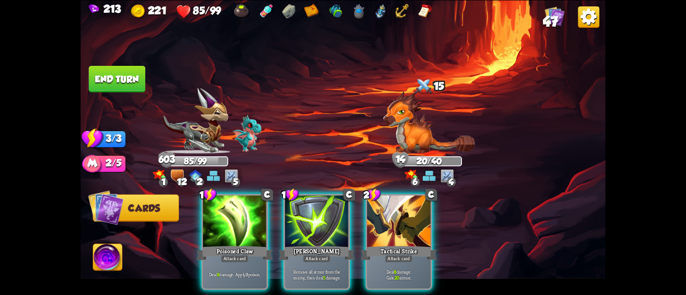
click at [114, 74] on button "End turn" at bounding box center [117, 78] width 57 height 27
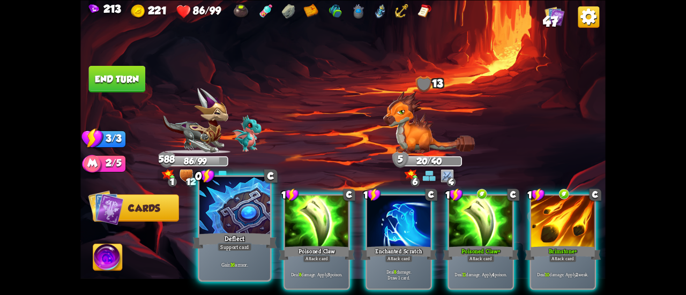
click at [234, 216] on div at bounding box center [234, 206] width 71 height 59
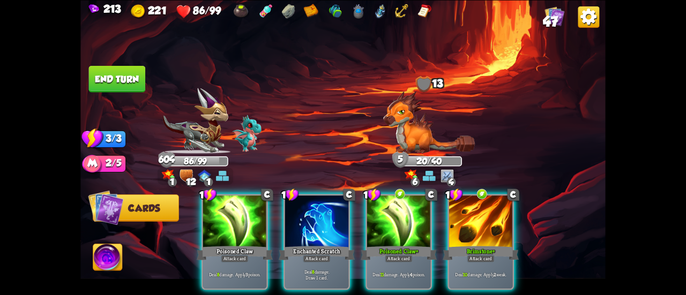
click at [111, 84] on button "End turn" at bounding box center [117, 78] width 57 height 27
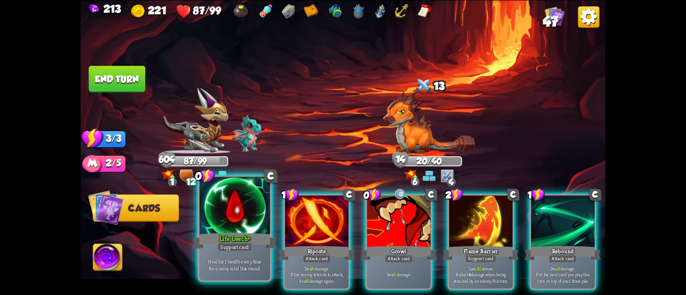
click at [212, 211] on div at bounding box center [234, 206] width 71 height 59
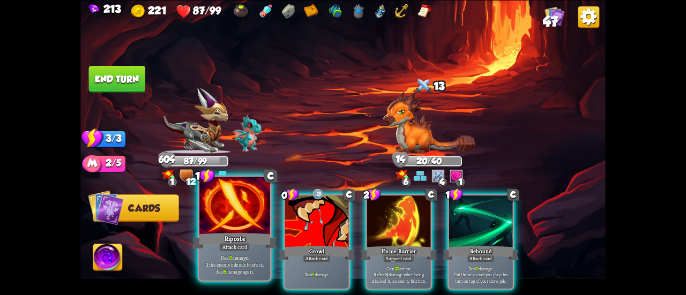
click at [207, 210] on div at bounding box center [234, 206] width 71 height 59
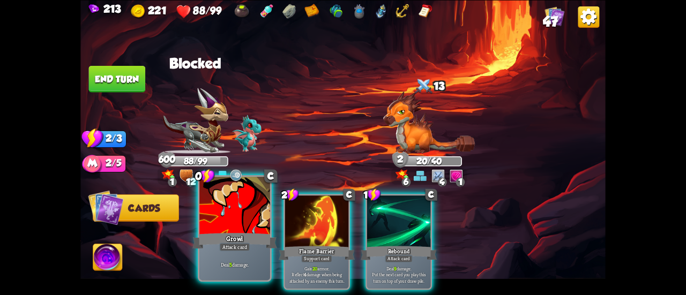
click at [215, 211] on div at bounding box center [234, 206] width 71 height 59
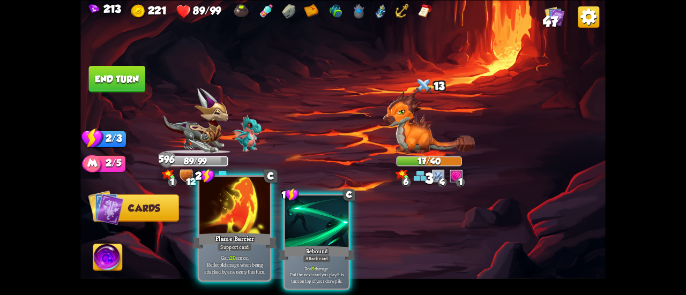
click at [209, 211] on div at bounding box center [234, 206] width 71 height 59
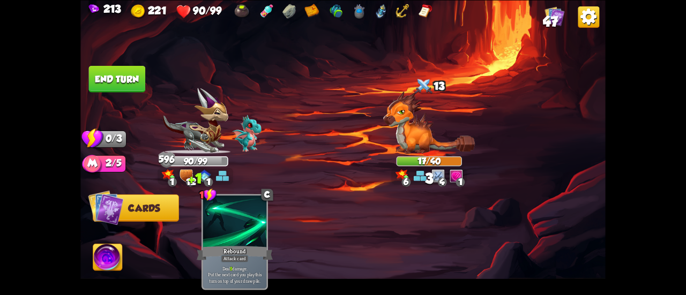
click at [119, 81] on button "End turn" at bounding box center [117, 78] width 57 height 27
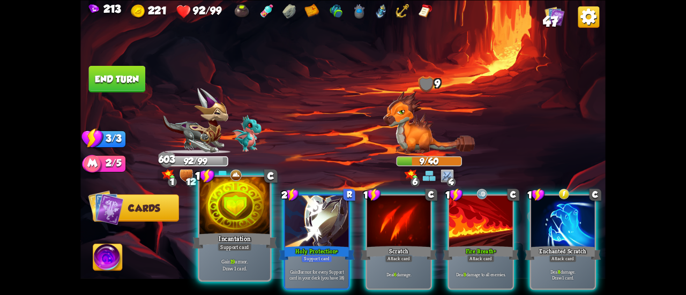
click at [235, 207] on div at bounding box center [234, 206] width 71 height 59
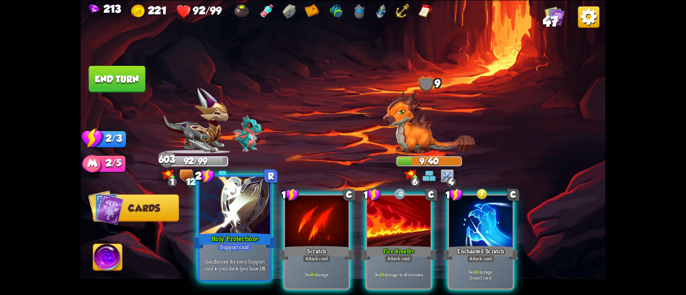
click at [230, 206] on div at bounding box center [234, 206] width 71 height 59
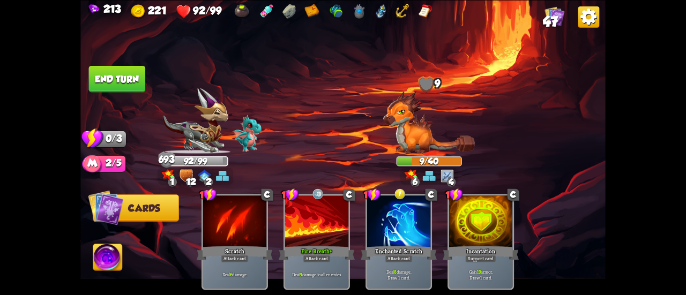
click at [122, 80] on button "End turn" at bounding box center [117, 78] width 57 height 27
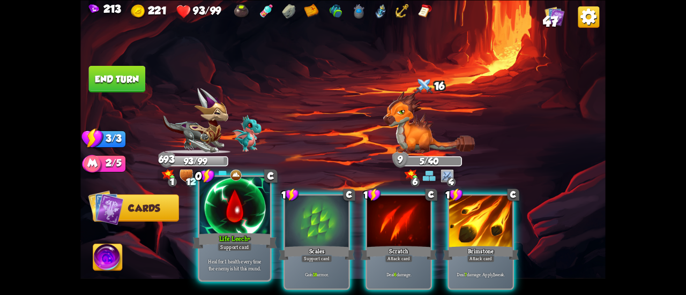
click at [239, 229] on div at bounding box center [234, 206] width 71 height 59
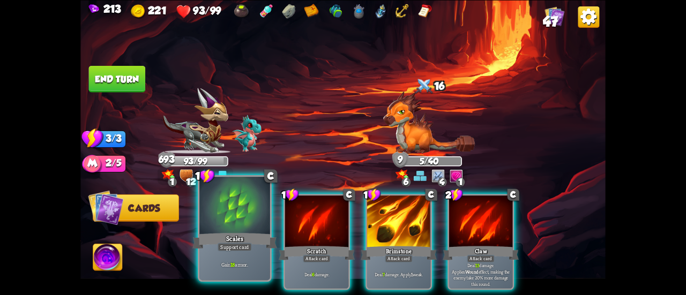
click at [227, 225] on div at bounding box center [234, 206] width 71 height 59
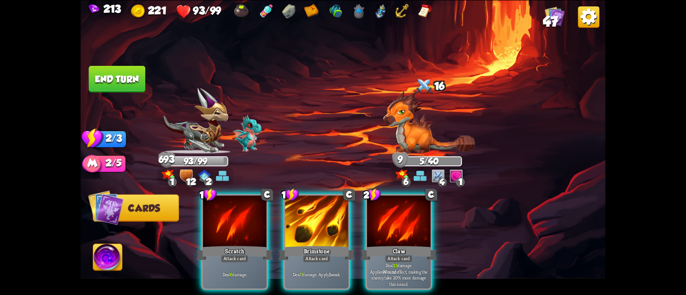
click at [102, 82] on button "End turn" at bounding box center [117, 78] width 57 height 27
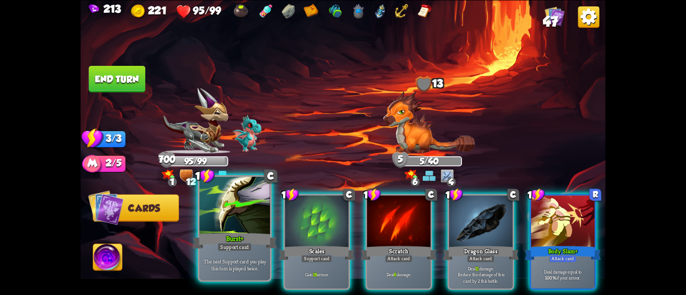
click at [244, 215] on div at bounding box center [234, 206] width 71 height 59
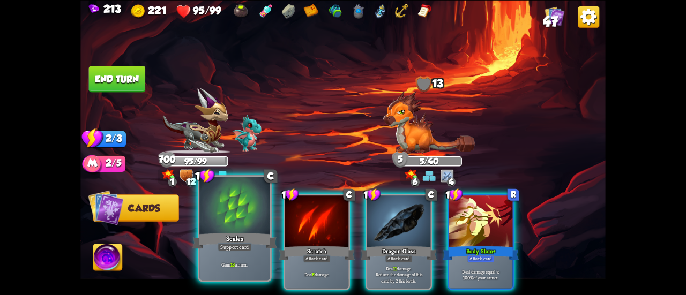
click at [236, 216] on div at bounding box center [234, 206] width 71 height 59
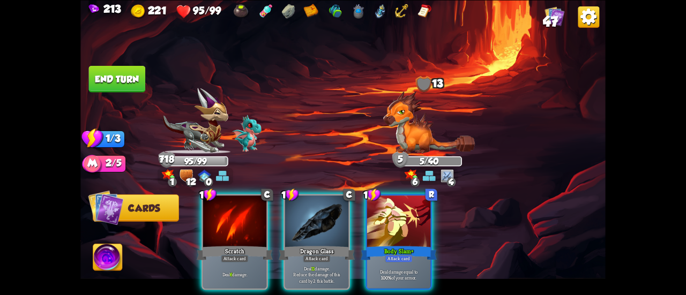
click at [113, 70] on button "End turn" at bounding box center [117, 78] width 57 height 27
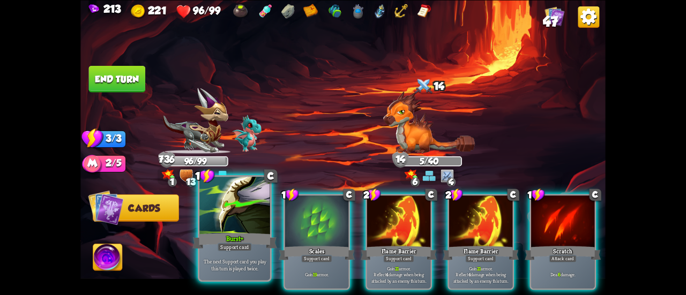
drag, startPoint x: 245, startPoint y: 196, endPoint x: 227, endPoint y: 203, distance: 19.7
click at [227, 203] on div at bounding box center [234, 206] width 71 height 59
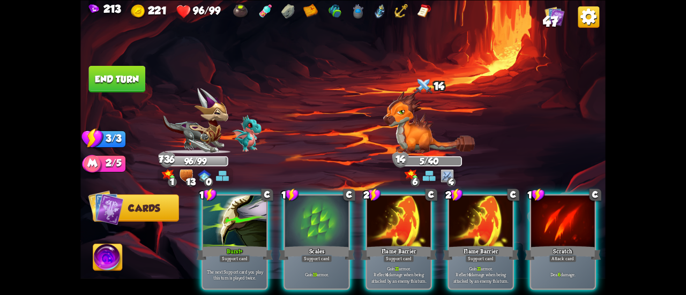
click at [227, 203] on div "1 C Burst+ Support card The next Support card you play this turn is played twic…" at bounding box center [395, 229] width 420 height 131
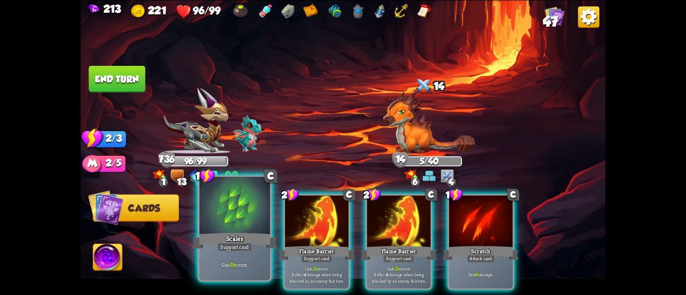
click at [221, 200] on div at bounding box center [234, 206] width 71 height 59
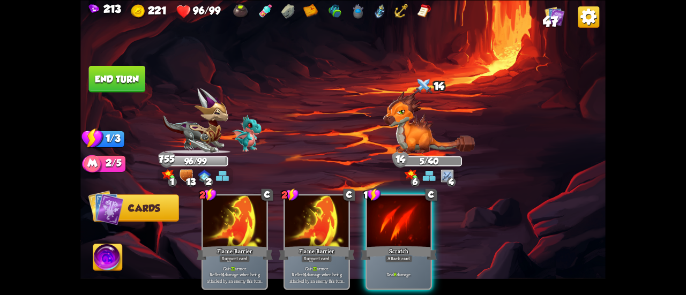
click at [129, 66] on button "End turn" at bounding box center [117, 78] width 57 height 27
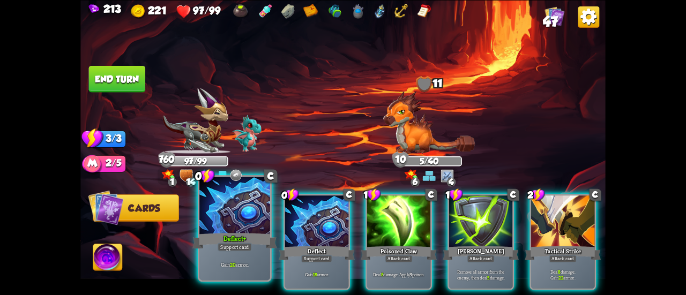
click at [241, 212] on div at bounding box center [234, 206] width 71 height 59
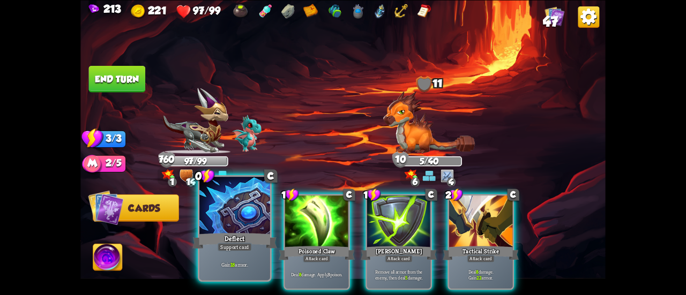
click at [239, 211] on div at bounding box center [234, 206] width 71 height 59
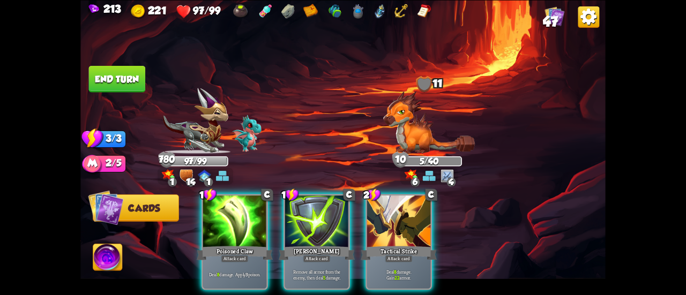
click at [139, 84] on button "End turn" at bounding box center [117, 78] width 57 height 27
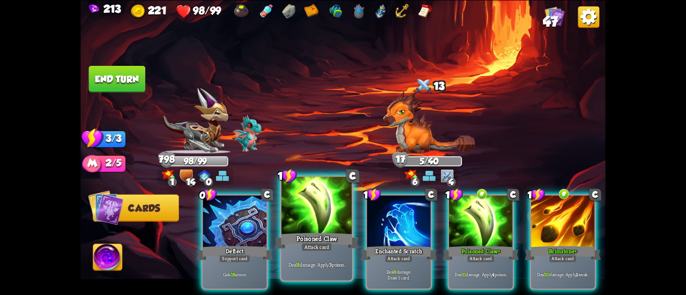
click at [292, 220] on div at bounding box center [316, 206] width 71 height 59
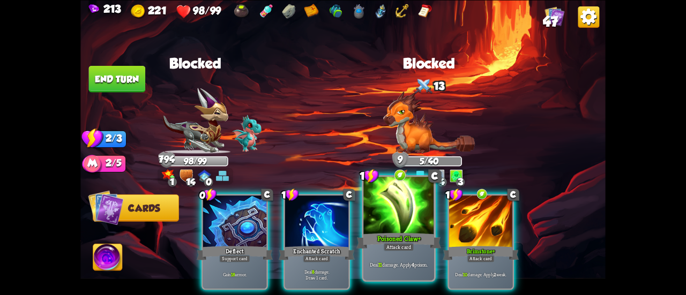
click at [370, 218] on div at bounding box center [398, 206] width 71 height 59
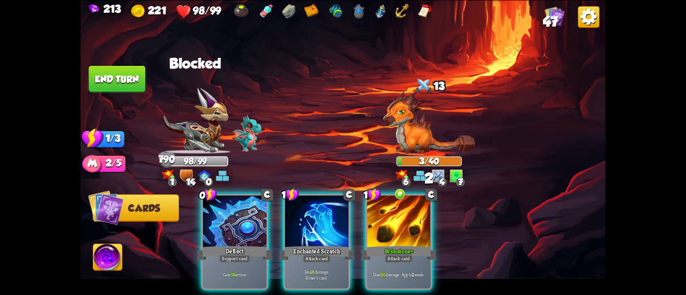
click at [115, 73] on button "End turn" at bounding box center [117, 78] width 57 height 27
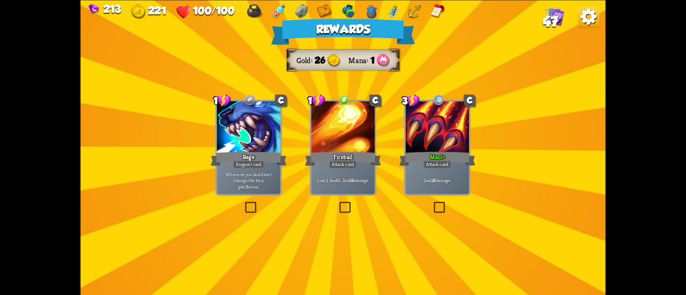
click at [442, 129] on div at bounding box center [437, 128] width 63 height 54
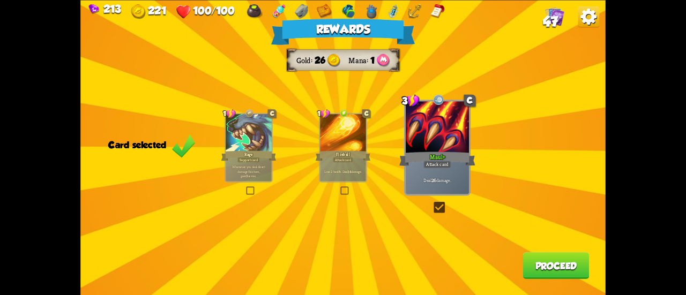
click at [236, 136] on div at bounding box center [249, 133] width 46 height 39
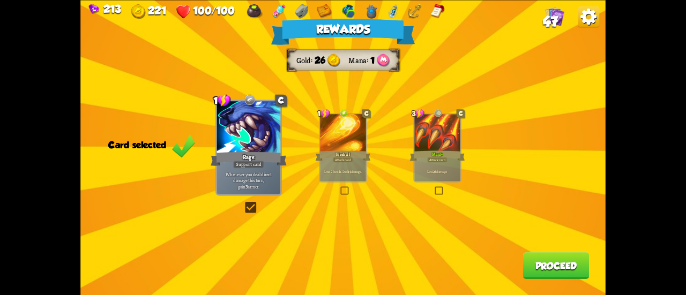
click at [443, 158] on div "Attack card" at bounding box center [437, 159] width 20 height 5
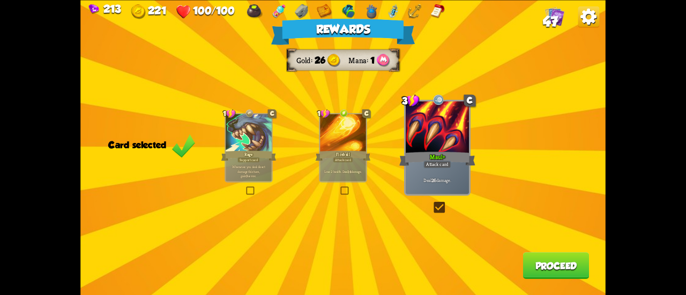
click at [534, 260] on div "Rewards Gold 26 Mana 1 Card selected 1 C Rage Support card Whenever you deal di…" at bounding box center [342, 147] width 525 height 295
click at [535, 260] on button "Proceed" at bounding box center [556, 265] width 66 height 27
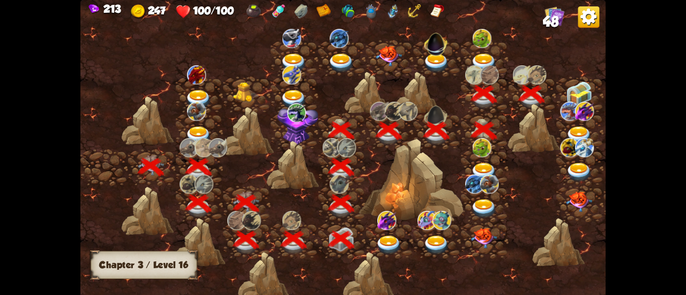
scroll to position [0, 163]
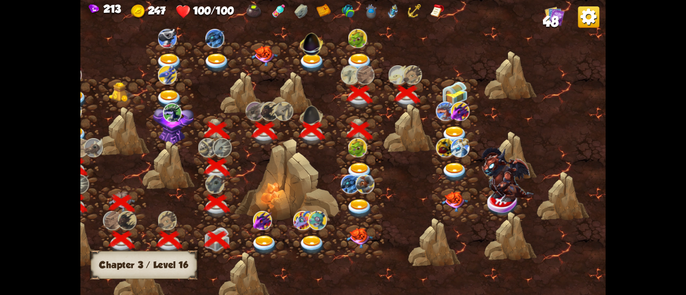
click at [445, 93] on img at bounding box center [455, 93] width 26 height 25
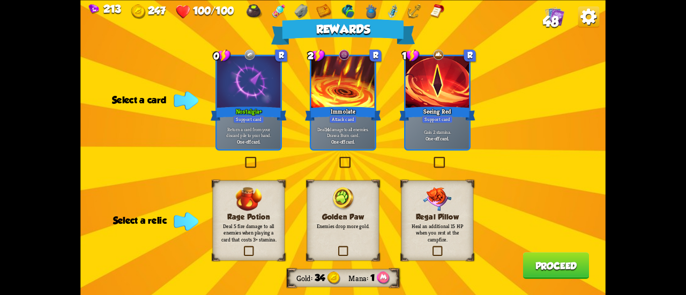
click at [338, 158] on label at bounding box center [338, 158] width 0 height 0
click at [0, 0] on input "checkbox" at bounding box center [0, 0] width 0 height 0
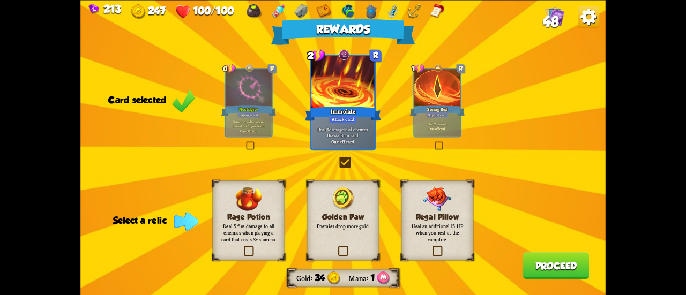
click at [438, 244] on div "Regal Pillow Heal an additional 15 HP when you rest at the campfire." at bounding box center [437, 220] width 72 height 80
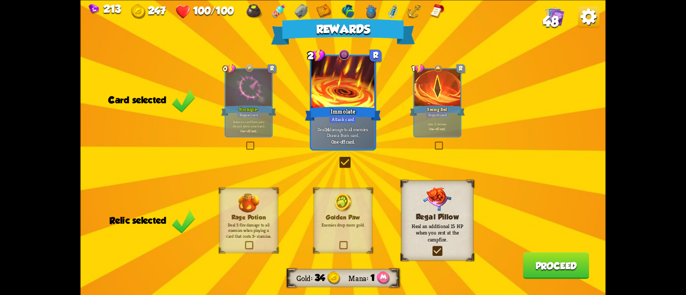
click at [546, 266] on button "Proceed" at bounding box center [556, 265] width 66 height 27
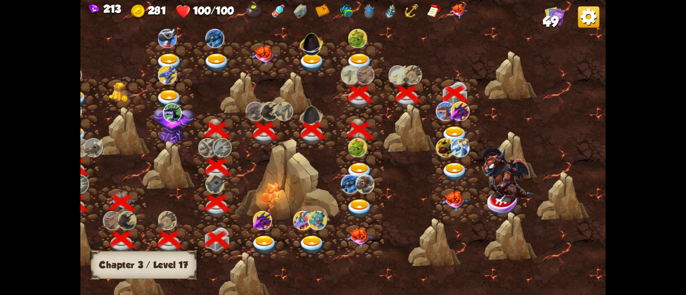
click at [448, 127] on img at bounding box center [455, 135] width 26 height 19
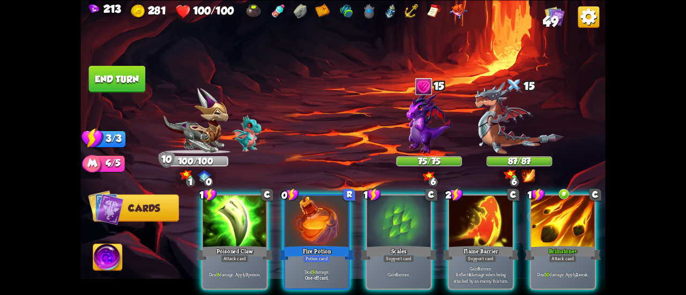
scroll to position [0, 208]
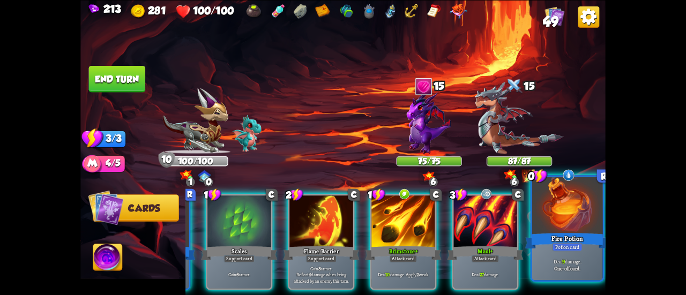
click at [575, 207] on div at bounding box center [567, 206] width 71 height 59
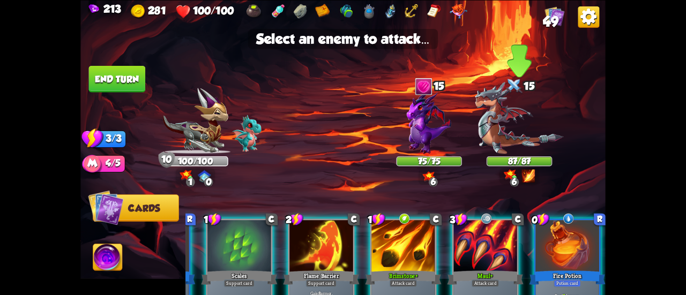
click at [508, 111] on img at bounding box center [519, 117] width 88 height 72
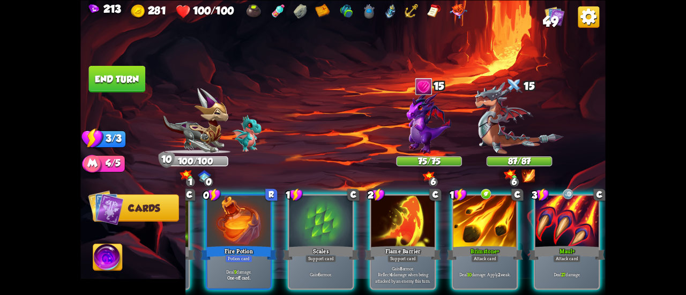
scroll to position [0, 101]
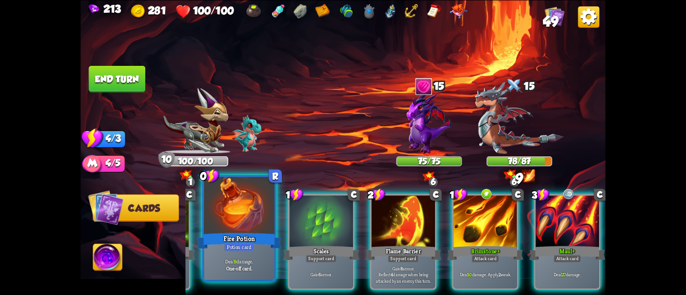
click at [252, 214] on div at bounding box center [239, 206] width 71 height 59
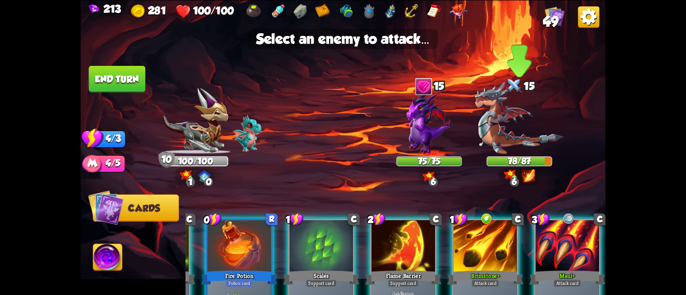
click at [502, 114] on img at bounding box center [519, 117] width 88 height 72
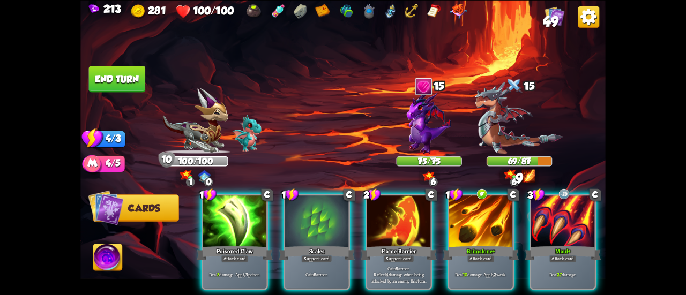
scroll to position [0, 0]
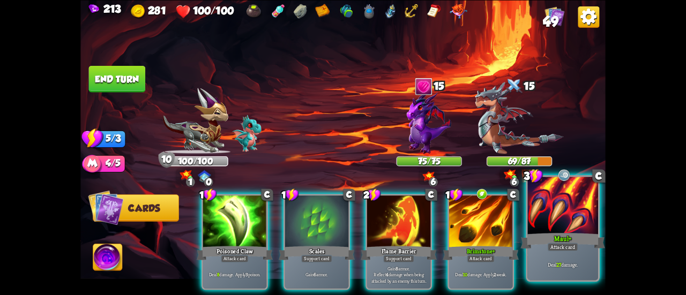
click at [562, 229] on div at bounding box center [562, 206] width 71 height 59
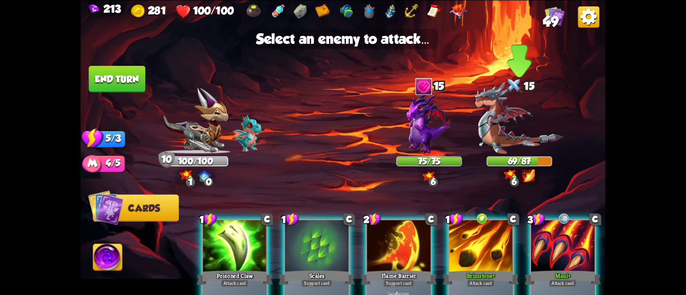
click at [516, 132] on img at bounding box center [519, 117] width 88 height 72
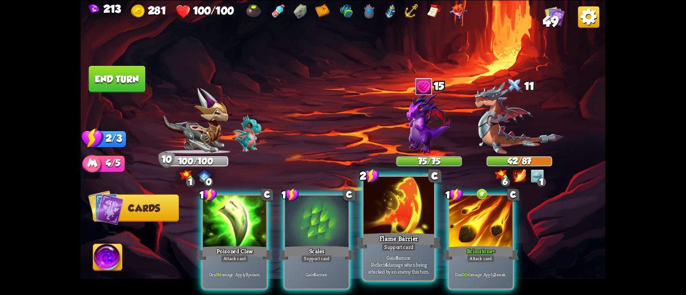
click at [399, 209] on div at bounding box center [398, 206] width 71 height 59
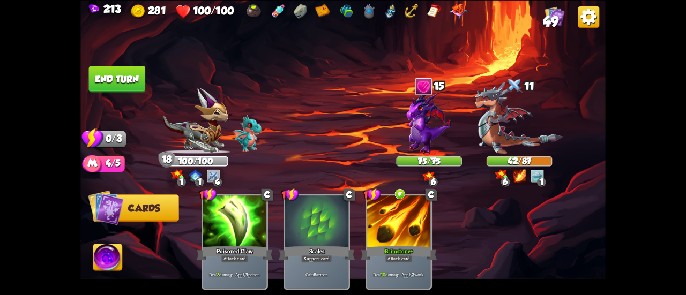
click at [125, 74] on button "End turn" at bounding box center [117, 78] width 57 height 27
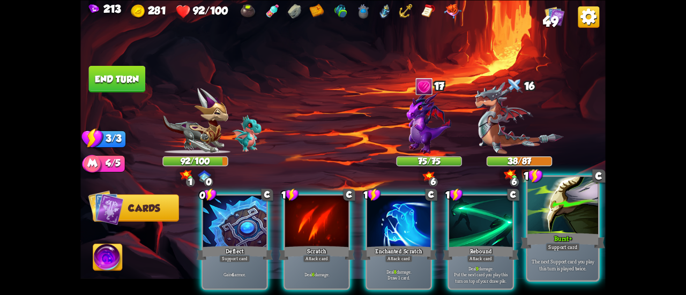
click at [534, 224] on div at bounding box center [562, 206] width 71 height 59
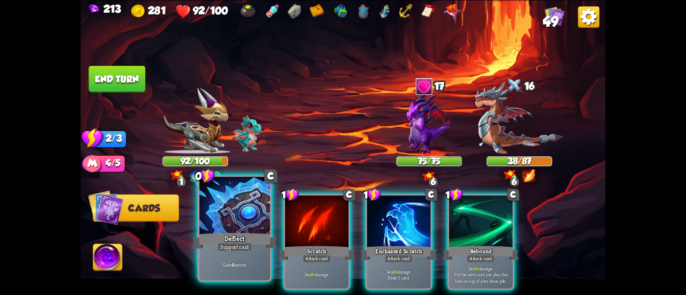
click at [233, 207] on div at bounding box center [234, 206] width 71 height 59
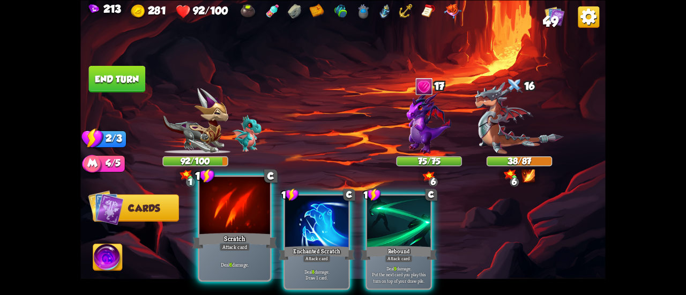
click at [248, 221] on div at bounding box center [234, 206] width 71 height 59
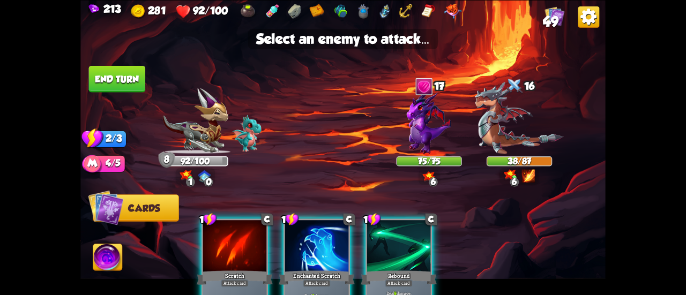
click at [232, 221] on div at bounding box center [234, 247] width 63 height 54
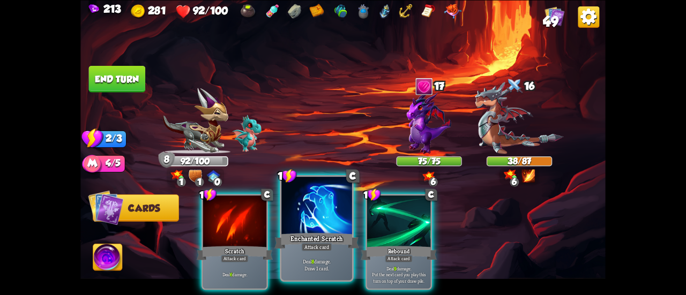
click at [304, 218] on div at bounding box center [316, 206] width 71 height 59
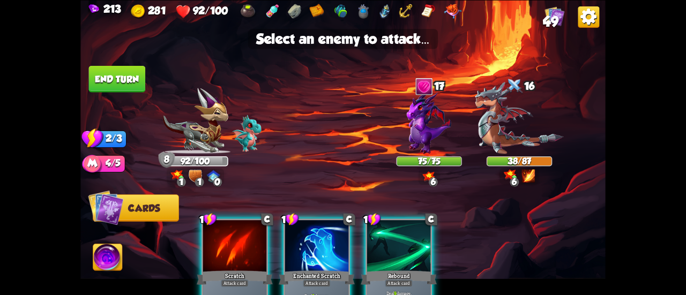
click at [333, 228] on div at bounding box center [316, 247] width 63 height 54
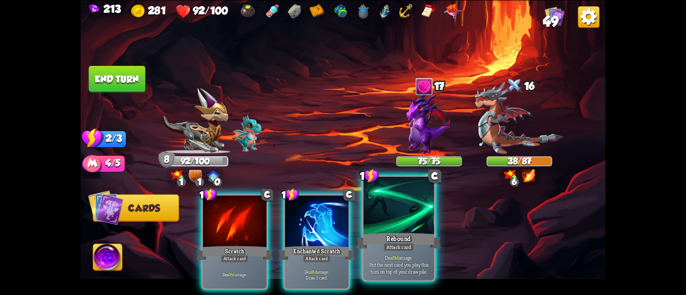
click at [390, 234] on div "Rebound" at bounding box center [398, 241] width 85 height 19
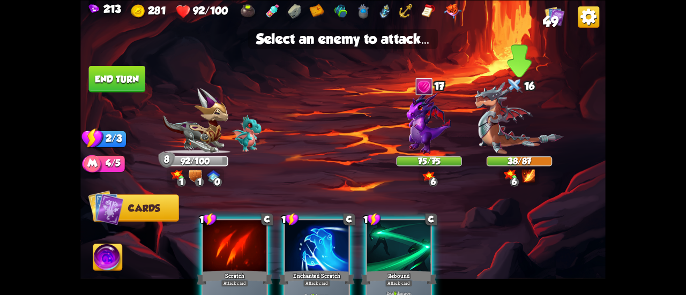
click at [496, 135] on img at bounding box center [519, 117] width 88 height 72
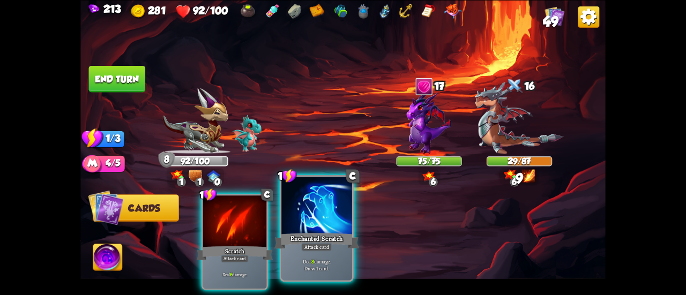
click at [315, 207] on div at bounding box center [316, 206] width 71 height 59
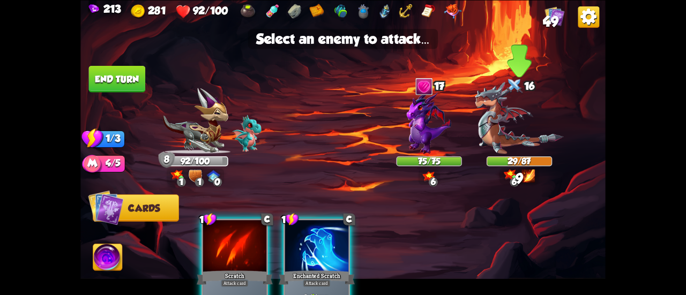
click at [546, 123] on img at bounding box center [519, 117] width 88 height 72
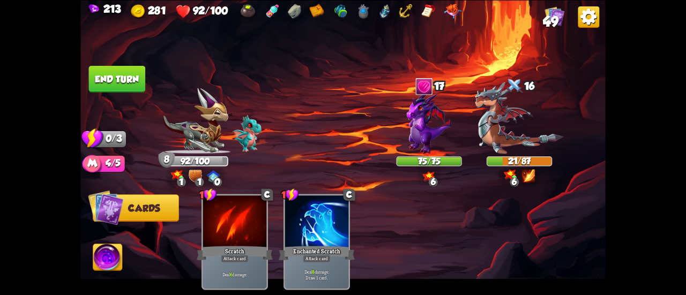
click at [98, 69] on button "End turn" at bounding box center [117, 78] width 57 height 27
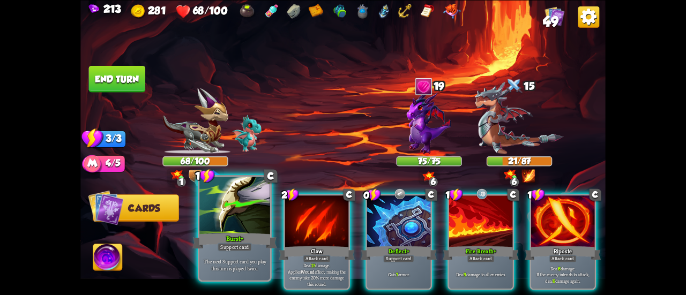
click at [249, 214] on div at bounding box center [234, 206] width 71 height 59
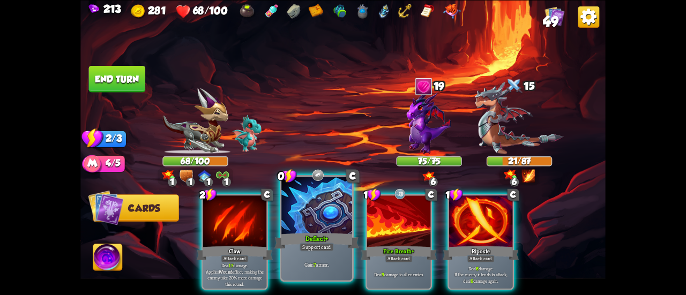
click at [307, 212] on div at bounding box center [316, 206] width 71 height 59
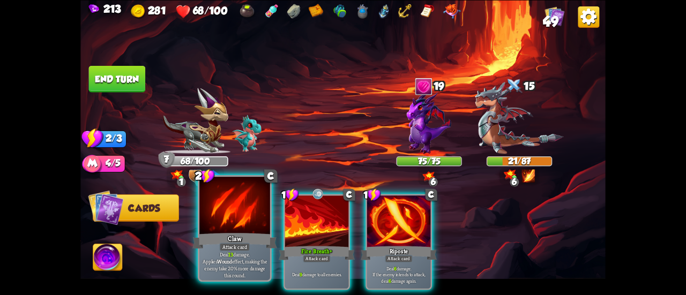
click at [243, 216] on div at bounding box center [234, 206] width 71 height 59
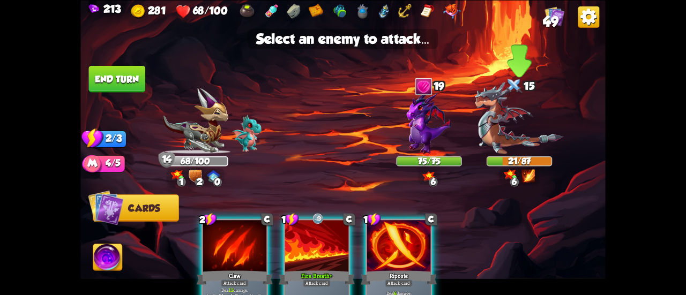
click at [508, 117] on img at bounding box center [519, 117] width 88 height 72
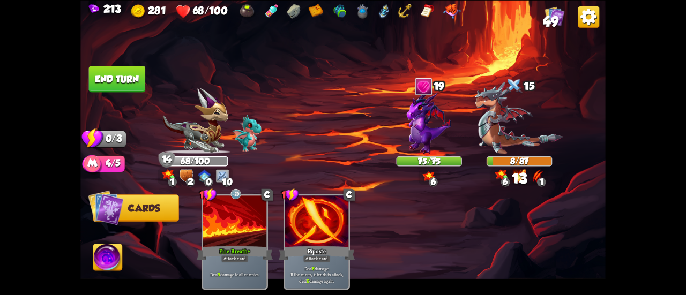
click at [115, 69] on button "End turn" at bounding box center [117, 78] width 57 height 27
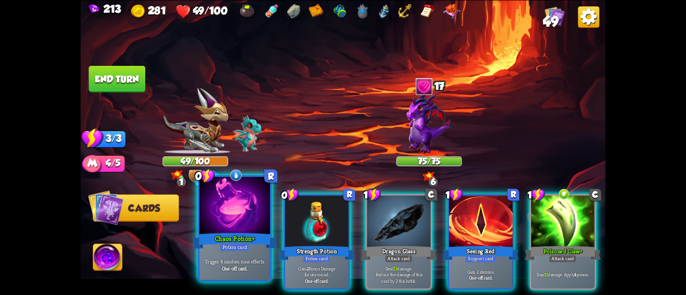
click at [250, 206] on div at bounding box center [234, 206] width 71 height 59
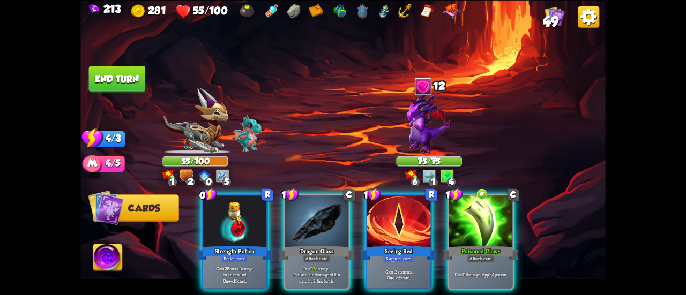
drag, startPoint x: 313, startPoint y: 219, endPoint x: 259, endPoint y: 142, distance: 93.5
click at [259, 142] on div "Select an enemy to attack... You don't have enough stamina to play that card...…" at bounding box center [342, 147] width 525 height 295
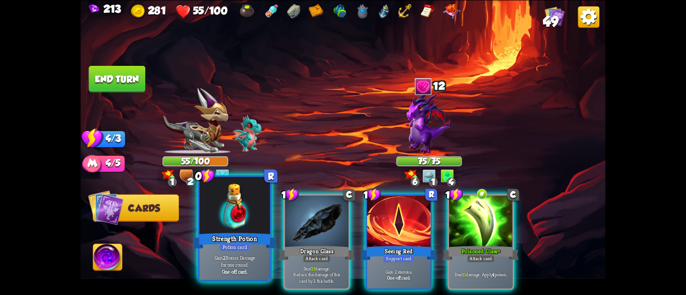
click at [220, 211] on div at bounding box center [234, 206] width 71 height 59
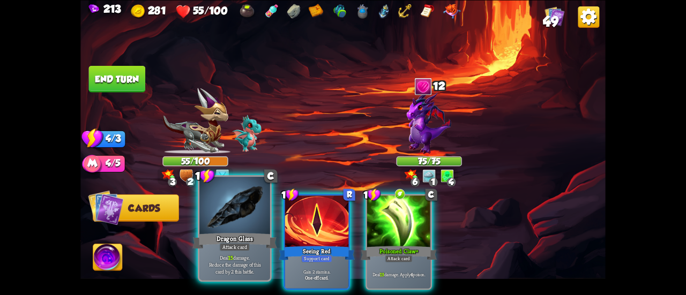
click at [227, 208] on div at bounding box center [234, 206] width 71 height 59
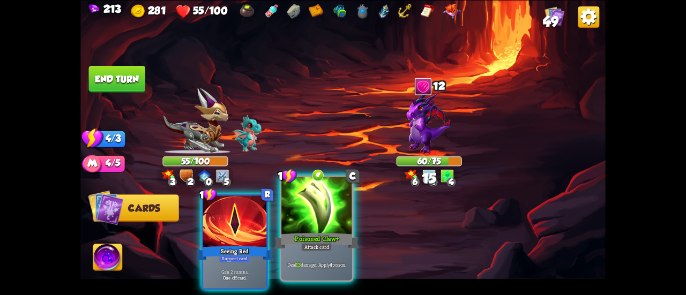
click at [320, 218] on div at bounding box center [316, 206] width 71 height 59
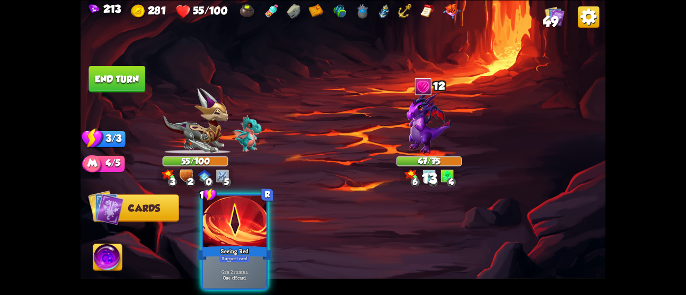
click at [125, 87] on button "End turn" at bounding box center [117, 78] width 57 height 27
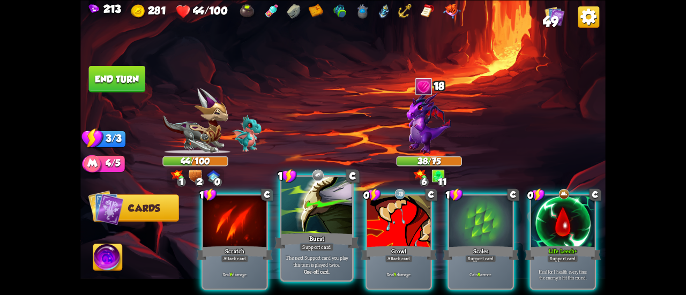
click at [315, 214] on div at bounding box center [316, 206] width 71 height 59
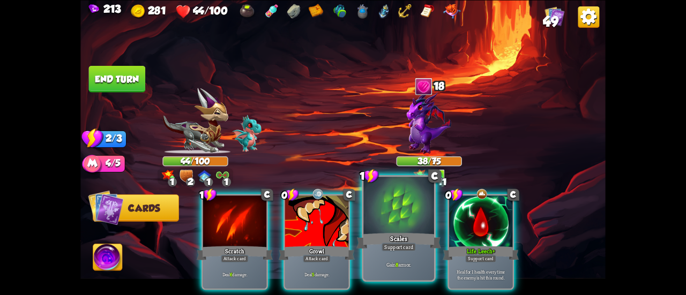
click at [400, 220] on div at bounding box center [398, 206] width 71 height 59
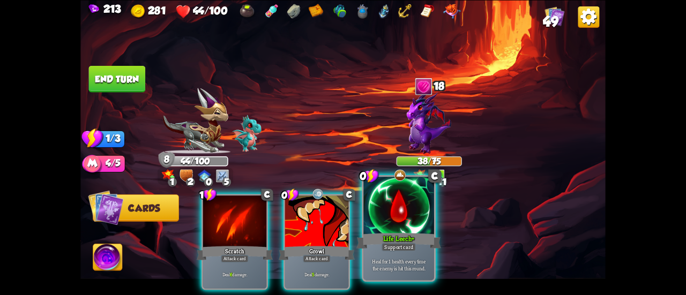
click at [387, 211] on div at bounding box center [398, 206] width 71 height 59
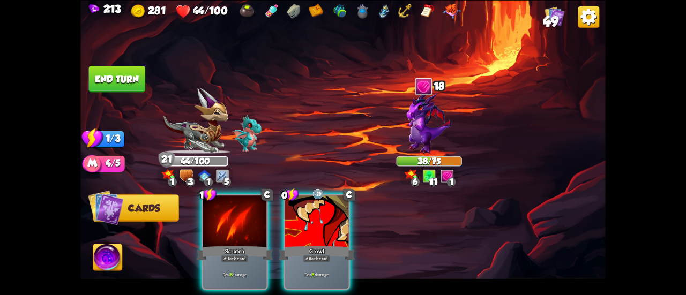
click at [106, 70] on button "End turn" at bounding box center [117, 78] width 57 height 27
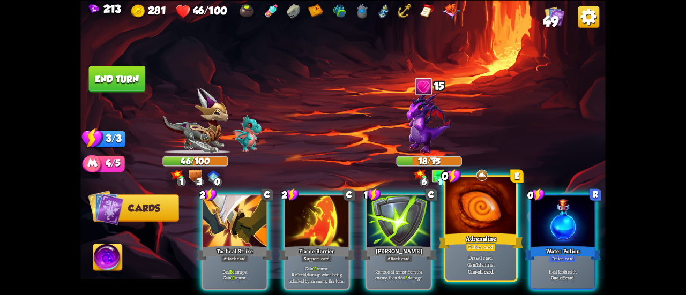
click at [496, 228] on div at bounding box center [480, 206] width 71 height 59
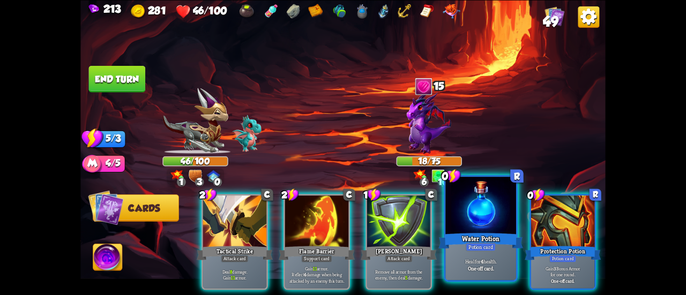
click at [475, 221] on div at bounding box center [480, 206] width 71 height 59
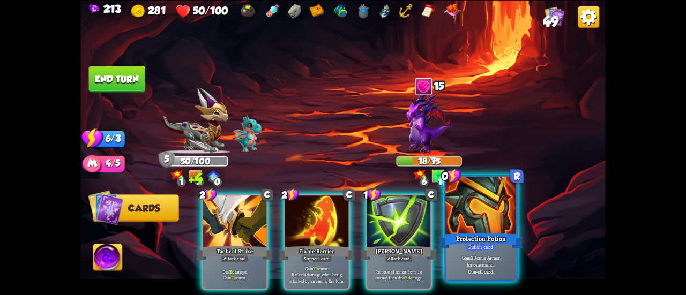
click at [464, 217] on div at bounding box center [480, 206] width 71 height 59
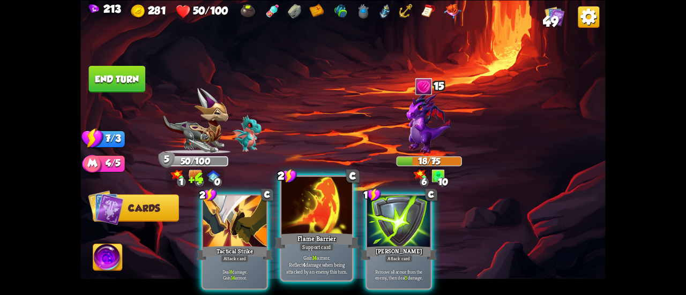
click at [332, 206] on div at bounding box center [316, 206] width 71 height 59
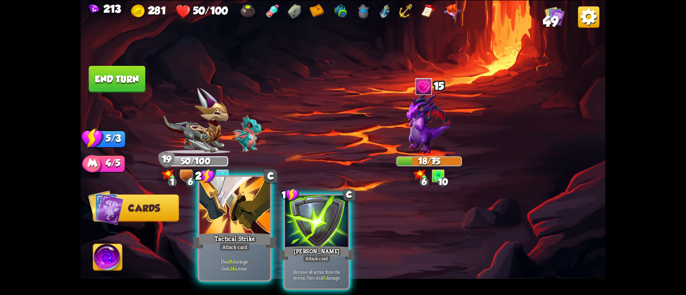
click at [240, 202] on div at bounding box center [234, 206] width 71 height 59
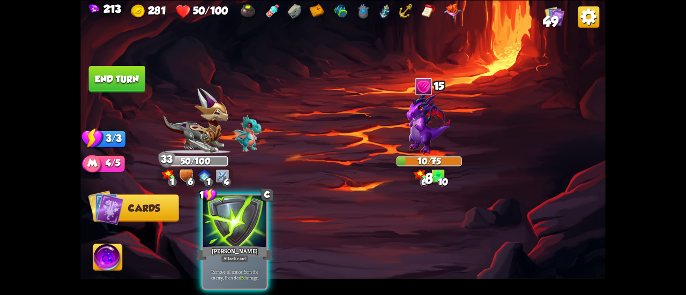
click at [107, 70] on button "End turn" at bounding box center [117, 78] width 57 height 27
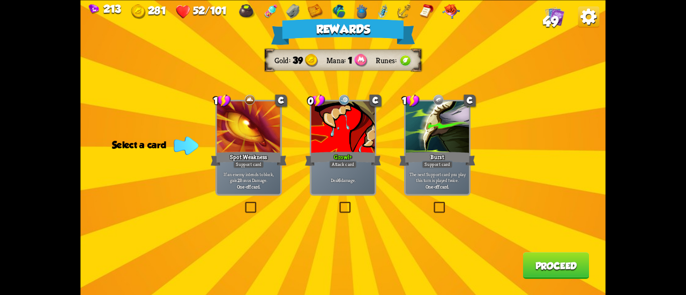
click at [372, 152] on div "Growl+" at bounding box center [343, 158] width 76 height 17
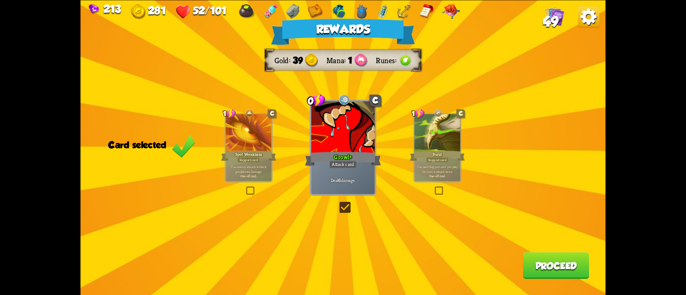
click at [538, 273] on button "Proceed" at bounding box center [556, 265] width 66 height 27
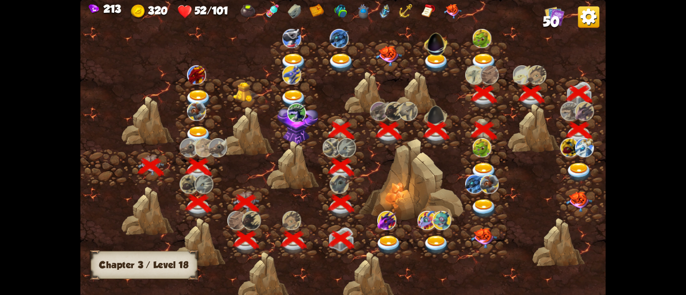
scroll to position [0, 163]
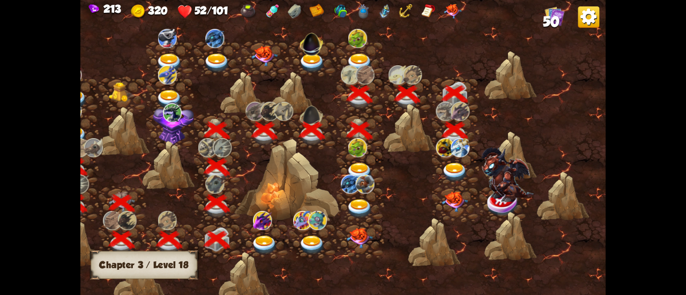
click at [455, 170] on img at bounding box center [455, 172] width 26 height 19
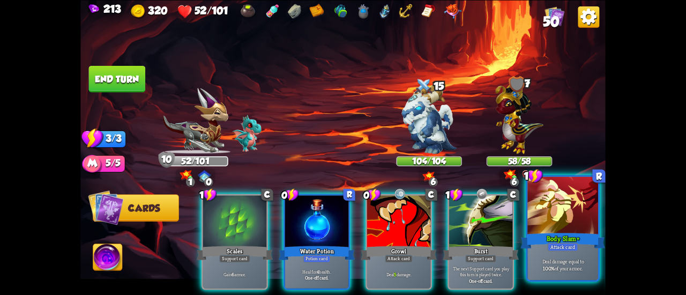
drag, startPoint x: 473, startPoint y: 289, endPoint x: 551, endPoint y: 280, distance: 78.8
click at [666, 284] on div "213 320 52/101 50 Select an enemy to attack... You don't have enough stamina to…" at bounding box center [343, 147] width 686 height 295
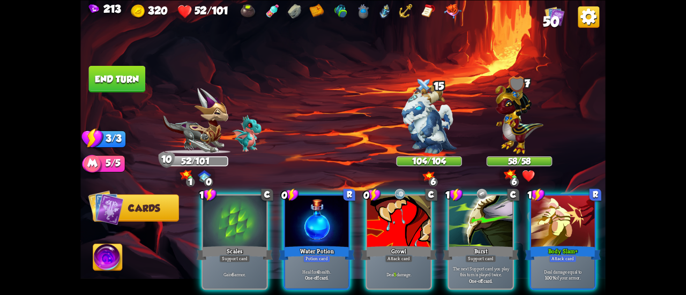
scroll to position [0, 208]
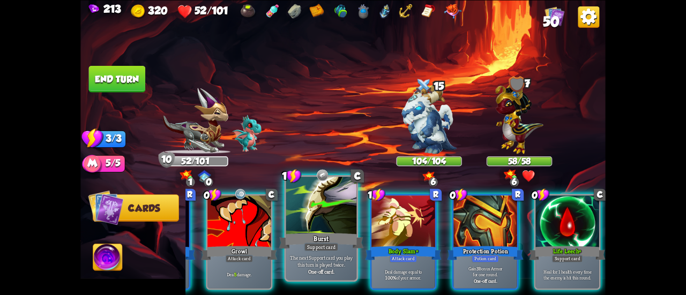
click at [305, 215] on div at bounding box center [321, 206] width 71 height 59
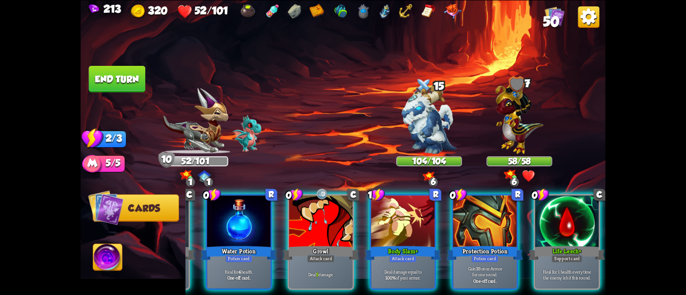
scroll to position [0, 101]
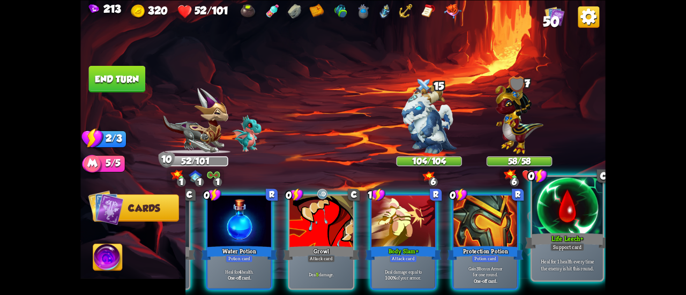
click at [550, 232] on div "Life Leech+" at bounding box center [567, 241] width 85 height 19
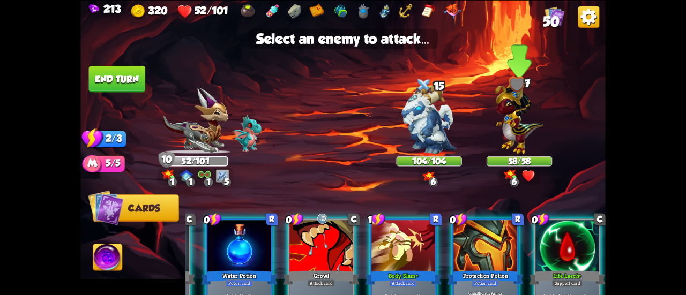
click at [511, 129] on img at bounding box center [519, 116] width 48 height 74
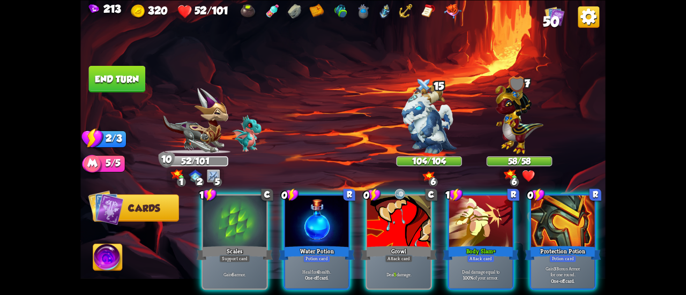
scroll to position [0, 0]
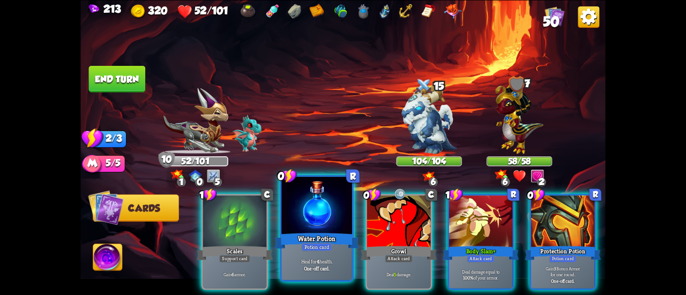
click at [311, 225] on div at bounding box center [316, 206] width 71 height 59
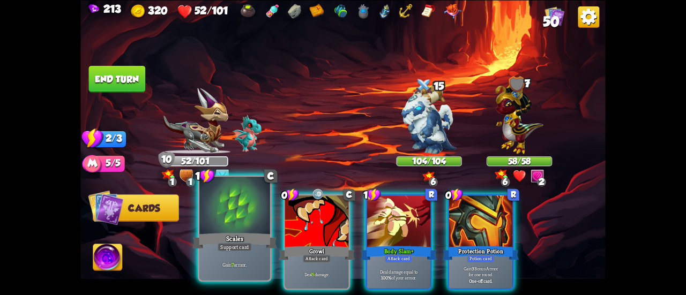
click at [233, 229] on div at bounding box center [234, 206] width 71 height 59
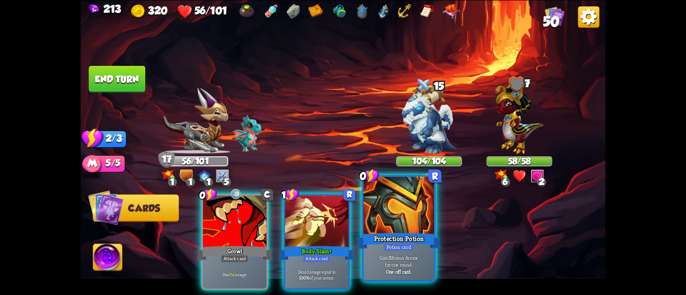
click at [390, 212] on div at bounding box center [398, 206] width 71 height 59
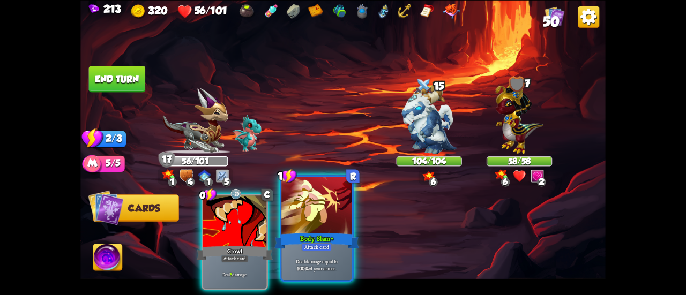
click at [330, 223] on div at bounding box center [316, 206] width 71 height 59
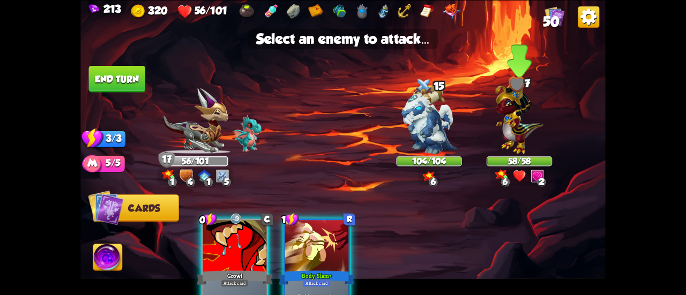
click at [515, 135] on img at bounding box center [519, 116] width 48 height 74
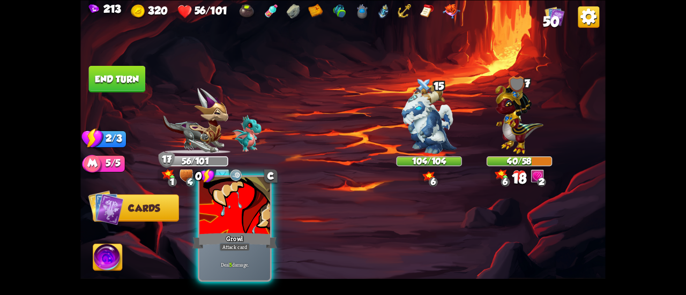
click at [244, 210] on div at bounding box center [234, 206] width 71 height 59
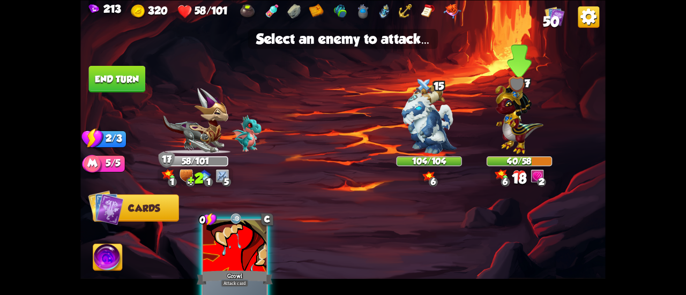
click at [505, 141] on img at bounding box center [519, 116] width 48 height 74
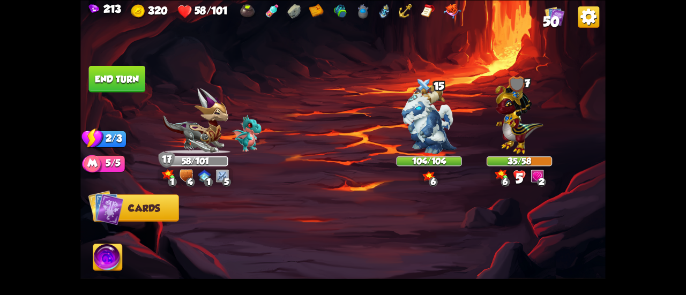
click at [114, 86] on button "End turn" at bounding box center [117, 78] width 57 height 27
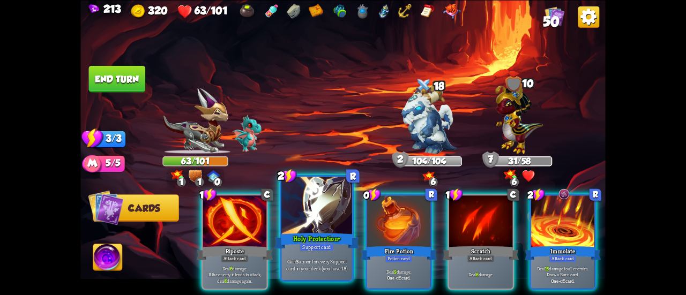
click at [322, 245] on div "Support card" at bounding box center [317, 247] width 34 height 9
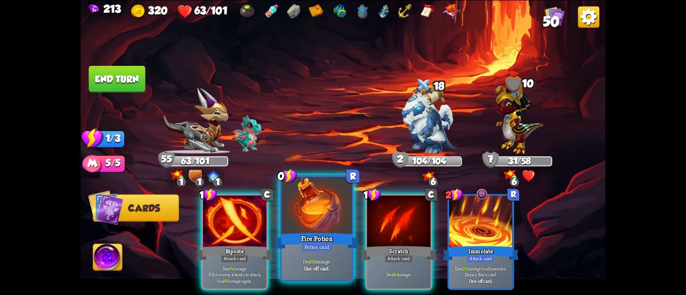
click at [315, 233] on div "Fire Potion" at bounding box center [316, 241] width 85 height 19
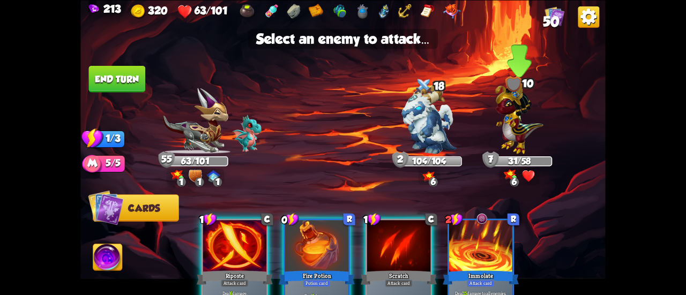
click at [504, 133] on img at bounding box center [519, 116] width 48 height 74
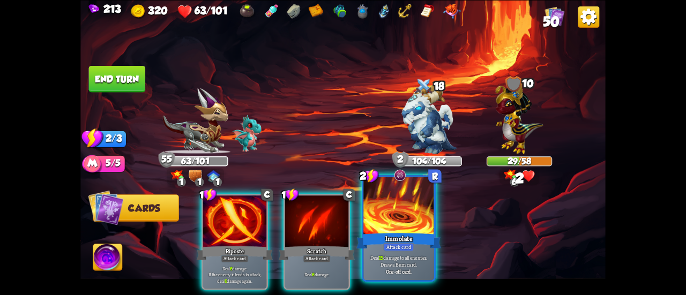
click at [401, 202] on div at bounding box center [398, 206] width 71 height 59
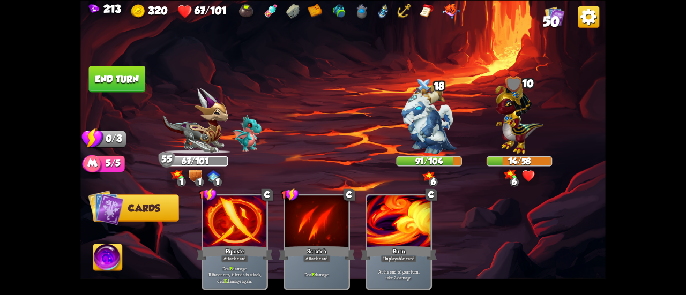
click at [119, 83] on button "End turn" at bounding box center [117, 78] width 57 height 27
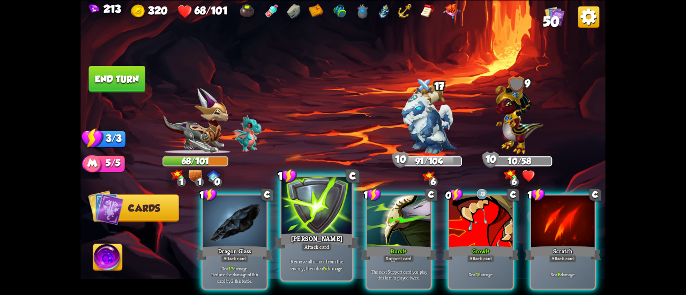
click at [332, 209] on div at bounding box center [316, 206] width 71 height 59
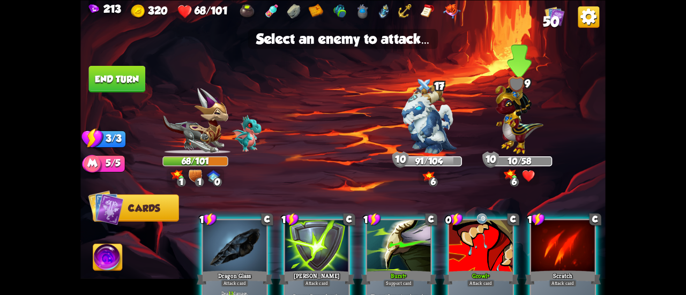
click at [510, 136] on img at bounding box center [519, 116] width 48 height 74
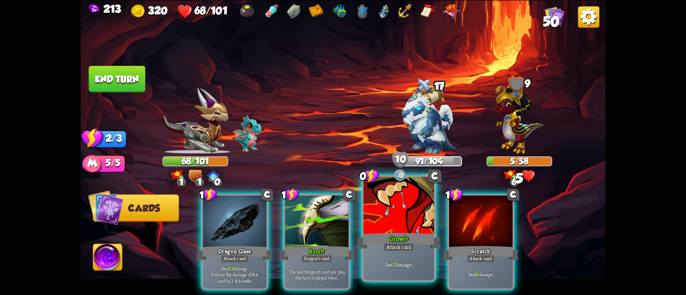
click at [403, 215] on div at bounding box center [398, 206] width 71 height 59
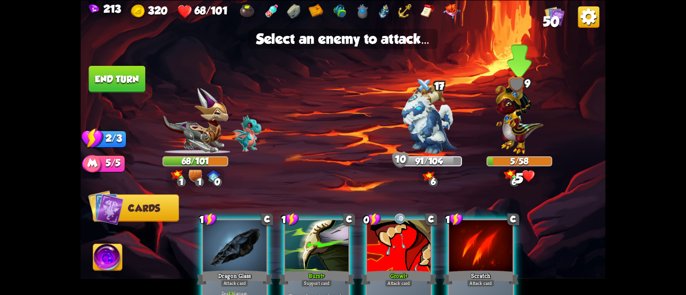
click at [510, 128] on img at bounding box center [519, 116] width 48 height 74
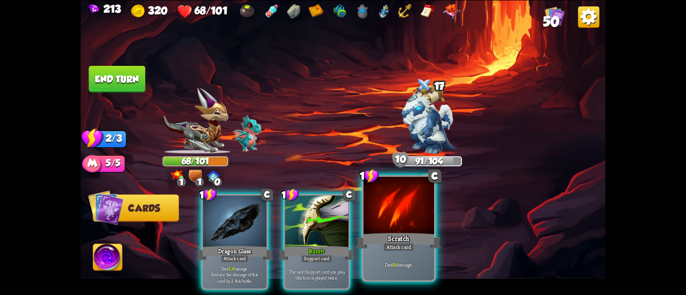
click at [367, 239] on div "Scratch" at bounding box center [398, 241] width 85 height 19
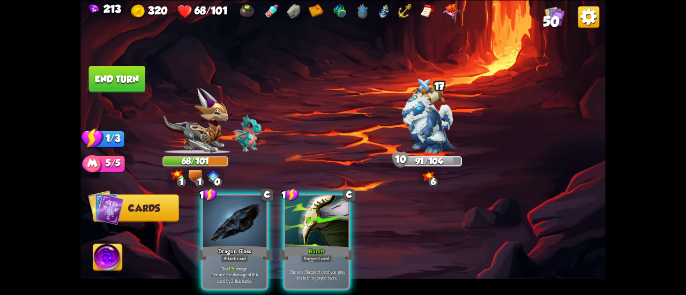
click at [176, 218] on button "Cards" at bounding box center [136, 208] width 86 height 27
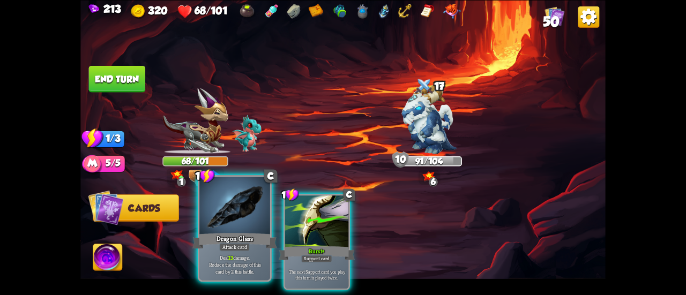
click at [232, 221] on div at bounding box center [234, 206] width 71 height 59
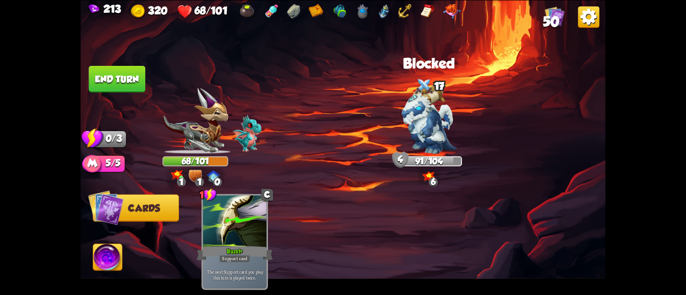
click at [135, 64] on img at bounding box center [342, 147] width 525 height 295
click at [130, 74] on button "End turn" at bounding box center [117, 78] width 57 height 27
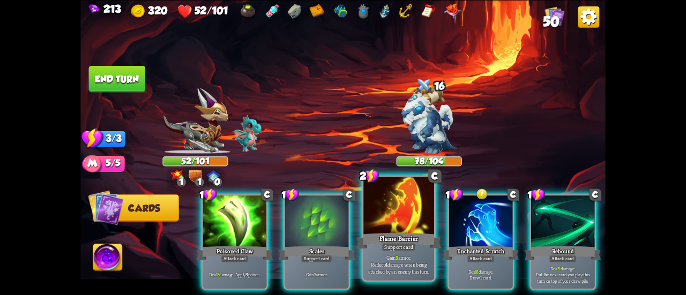
click at [424, 252] on div "Gain 9 armor. Reflect 4 damage when being attacked by an enemy this turn." at bounding box center [398, 264] width 71 height 31
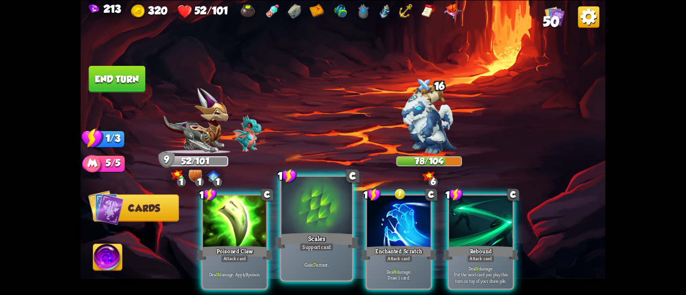
click at [335, 234] on div "Scales" at bounding box center [316, 241] width 85 height 19
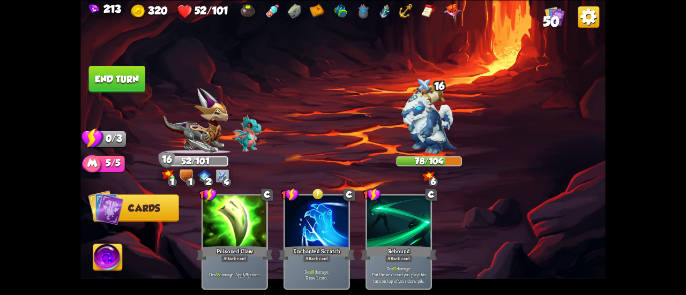
click at [112, 77] on button "End turn" at bounding box center [117, 78] width 57 height 27
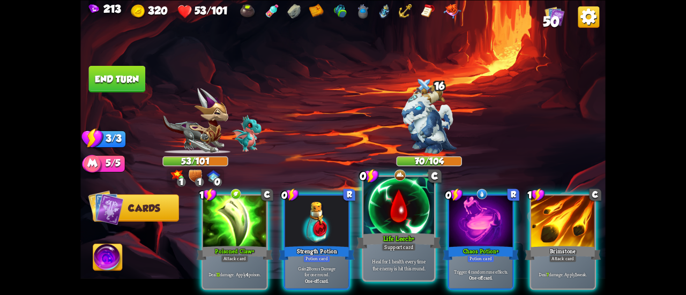
click at [387, 235] on div "Life Leech+" at bounding box center [398, 241] width 85 height 19
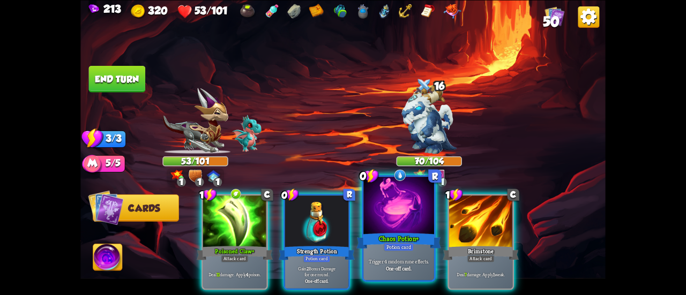
click at [384, 232] on div "Chaos Potion+" at bounding box center [398, 241] width 85 height 19
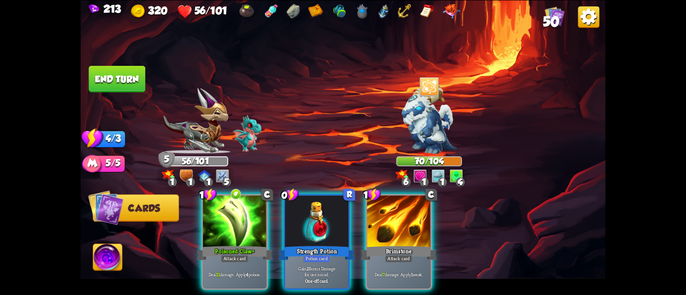
click at [309, 190] on div "1 C Poisoned Claw+ Attack card Deal 11 damage. Apply 4 poison. 0 R Strength Pot…" at bounding box center [395, 229] width 420 height 131
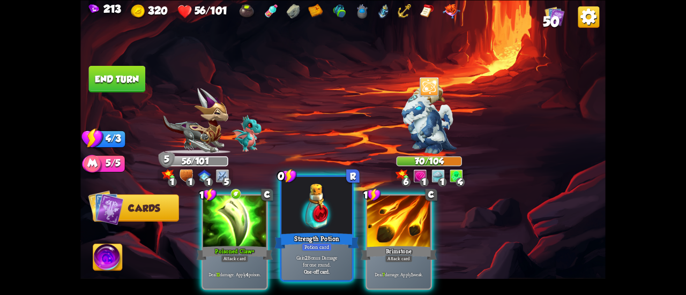
click at [308, 196] on div at bounding box center [316, 206] width 71 height 59
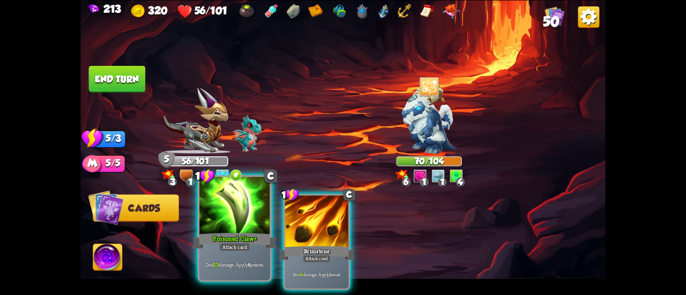
click at [230, 210] on div at bounding box center [234, 206] width 71 height 59
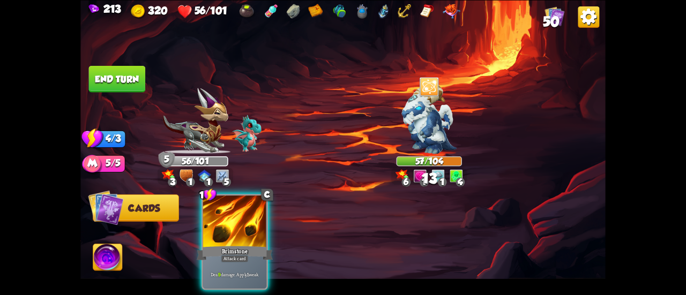
click at [230, 210] on div at bounding box center [234, 223] width 63 height 54
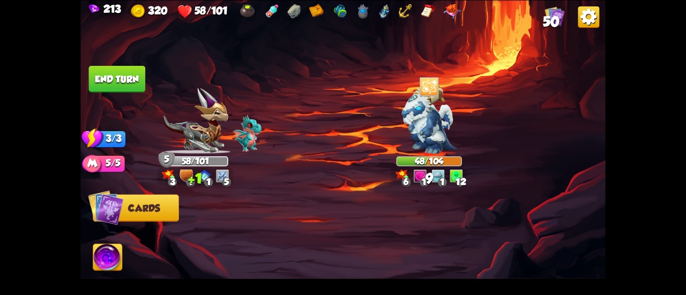
click at [132, 86] on button "End turn" at bounding box center [117, 78] width 57 height 27
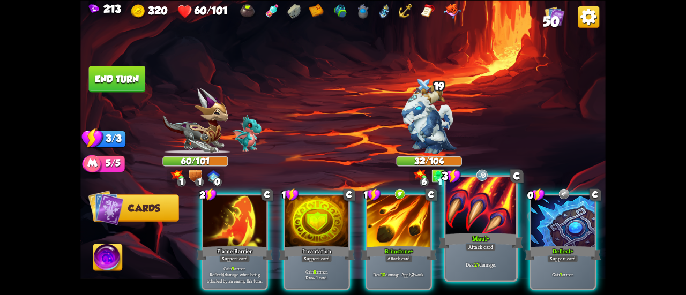
click at [486, 219] on div at bounding box center [480, 206] width 71 height 59
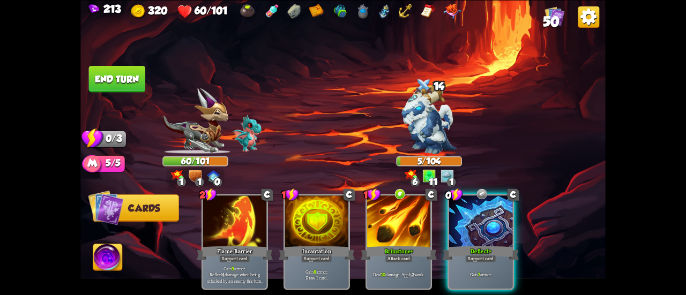
click at [124, 79] on button "End turn" at bounding box center [117, 78] width 57 height 27
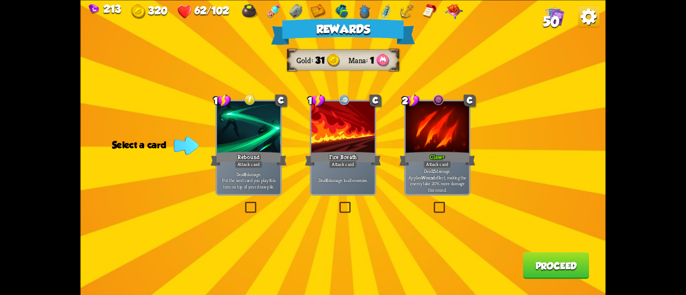
click at [454, 181] on p "Deal 15 damage. Applies Wound effect, making the enemy take 20% more damage thi…" at bounding box center [437, 180] width 61 height 25
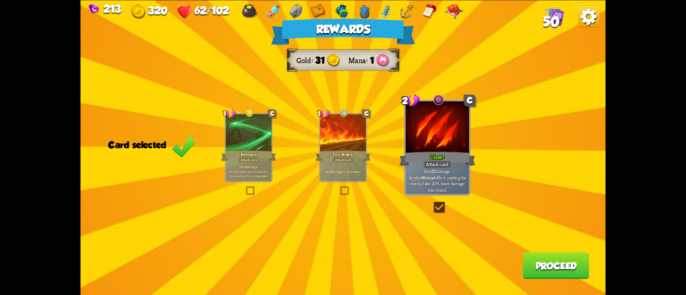
click at [524, 273] on button "Proceed" at bounding box center [556, 265] width 66 height 27
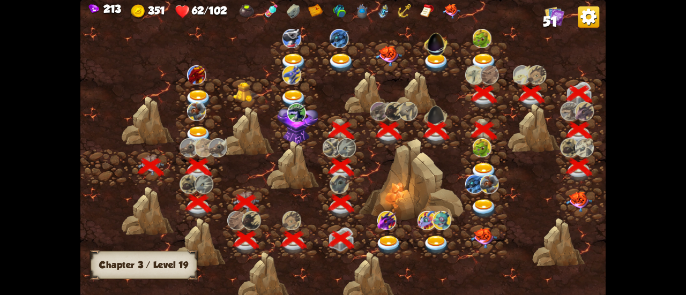
scroll to position [0, 163]
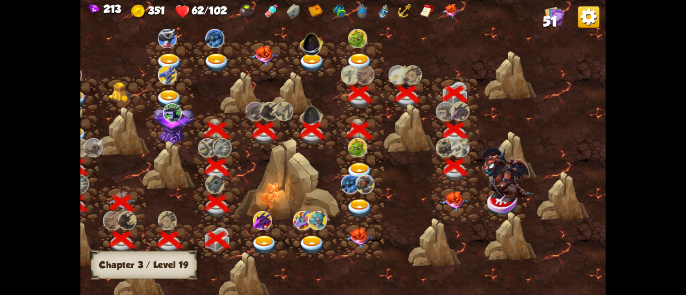
click at [453, 193] on img at bounding box center [455, 202] width 26 height 20
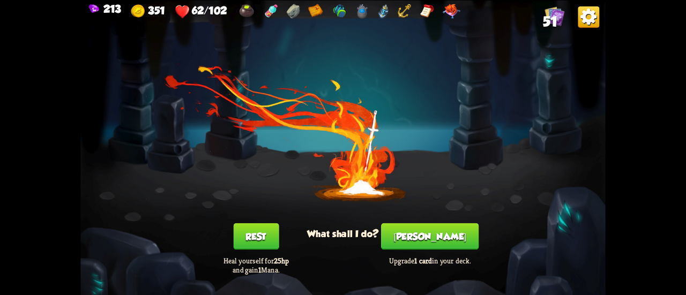
click at [433, 238] on button "[PERSON_NAME]" at bounding box center [430, 236] width 98 height 27
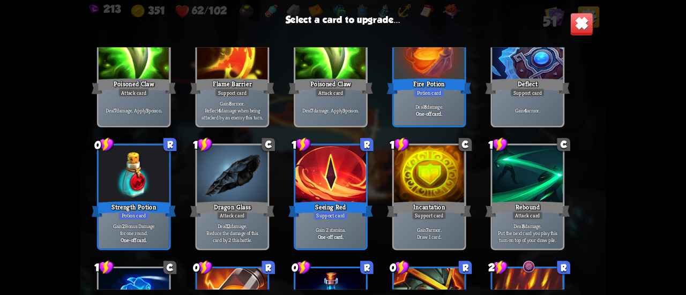
scroll to position [643, 0]
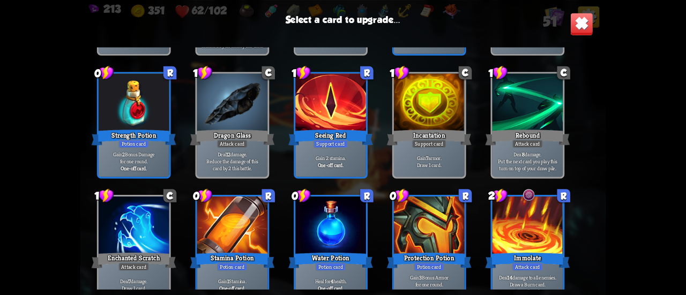
click at [363, 230] on div at bounding box center [330, 226] width 71 height 59
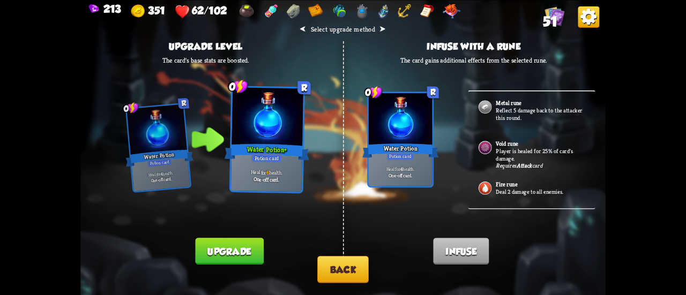
click at [344, 265] on button "Back" at bounding box center [342, 269] width 51 height 27
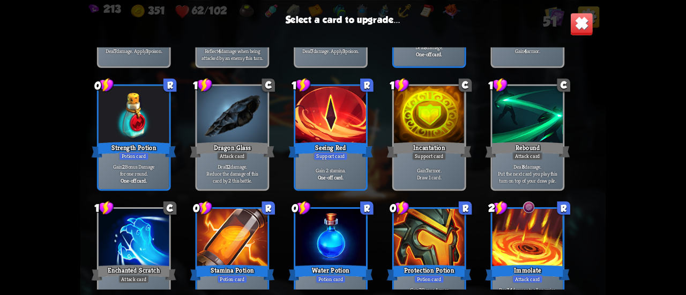
scroll to position [659, 0]
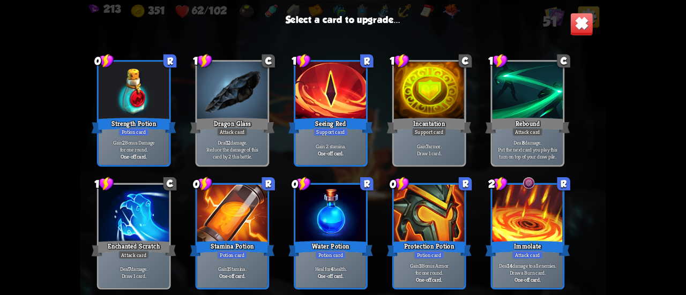
click at [548, 211] on div at bounding box center [528, 214] width 71 height 59
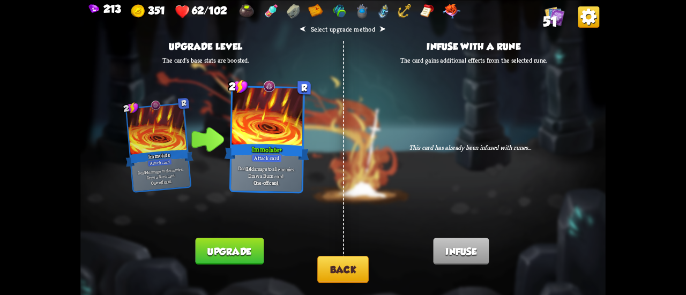
click at [349, 267] on button "Back" at bounding box center [342, 269] width 51 height 27
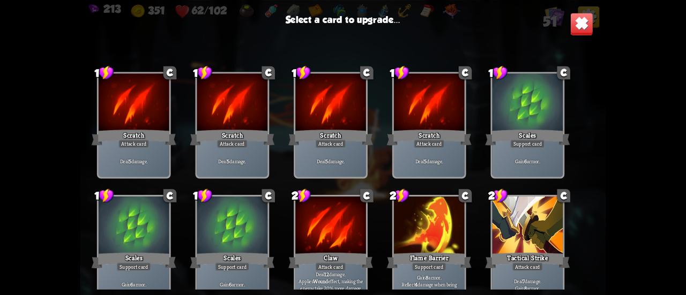
click at [584, 27] on img at bounding box center [581, 23] width 23 height 23
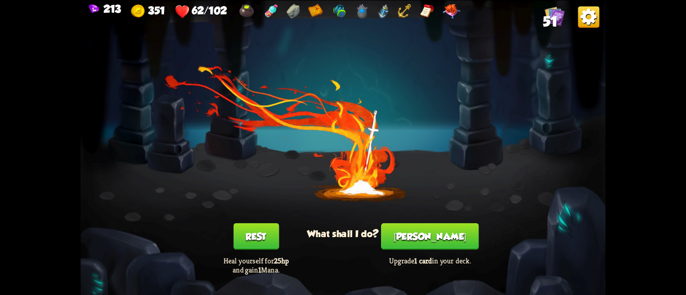
click at [450, 237] on button "[PERSON_NAME]" at bounding box center [430, 236] width 98 height 27
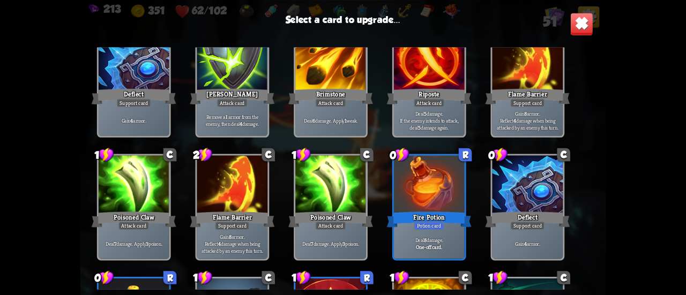
scroll to position [536, 0]
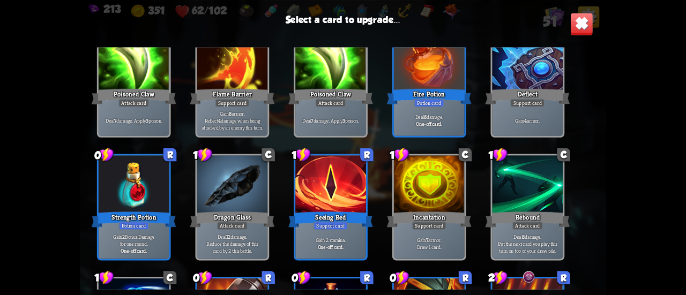
click at [575, 25] on img at bounding box center [581, 23] width 23 height 23
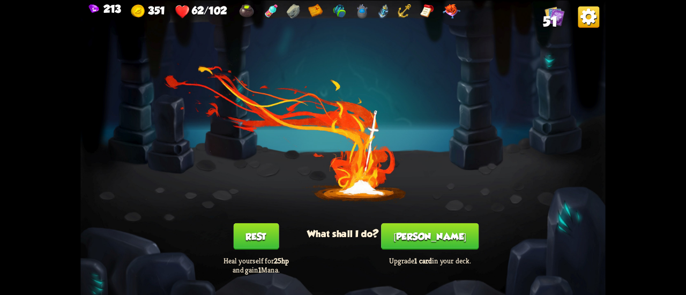
click at [235, 240] on button "Rest" at bounding box center [256, 236] width 46 height 27
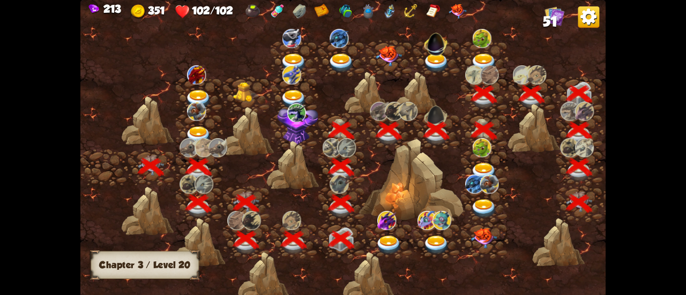
scroll to position [0, 163]
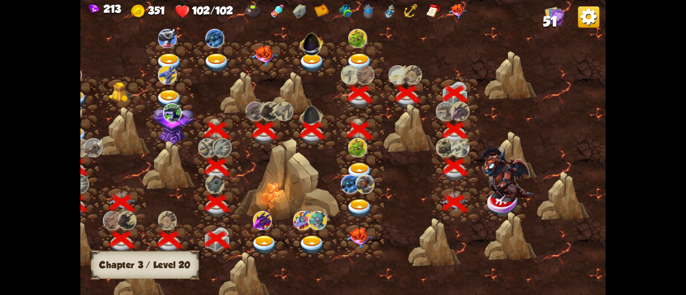
click at [499, 202] on img at bounding box center [507, 174] width 53 height 55
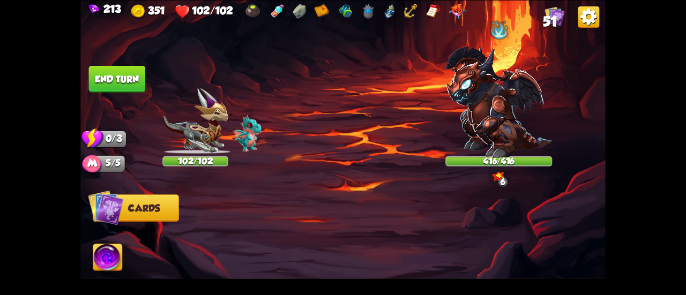
click at [493, 118] on img at bounding box center [498, 102] width 107 height 111
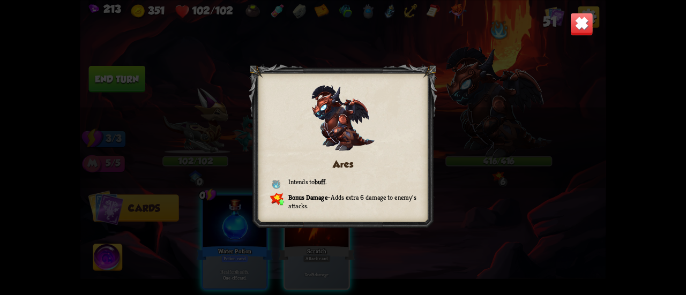
click at [577, 17] on img at bounding box center [581, 23] width 23 height 23
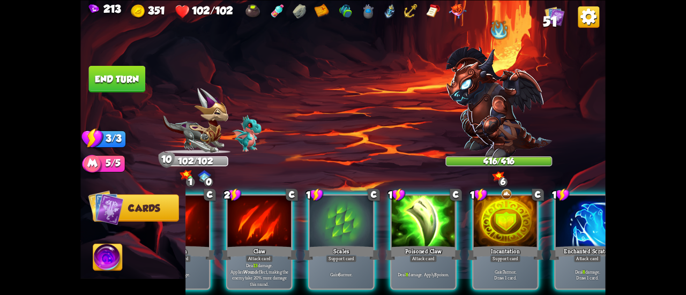
scroll to position [0, 208]
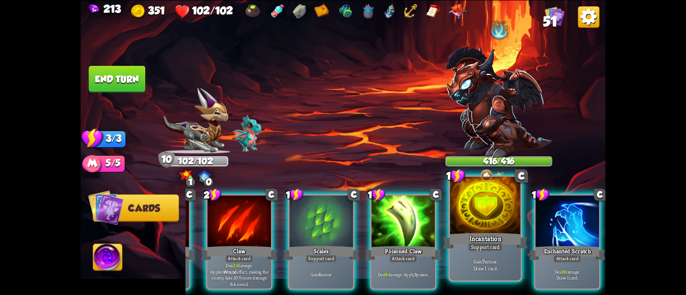
click at [489, 244] on div "Support card" at bounding box center [485, 247] width 34 height 9
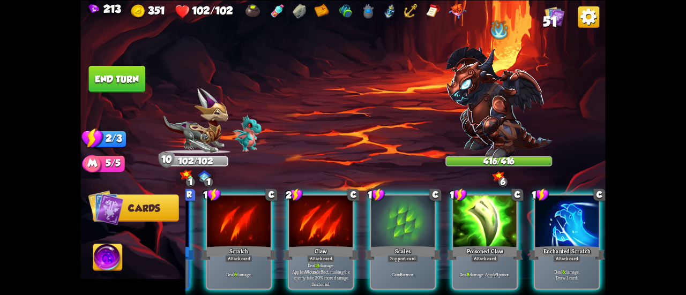
scroll to position [0, 101]
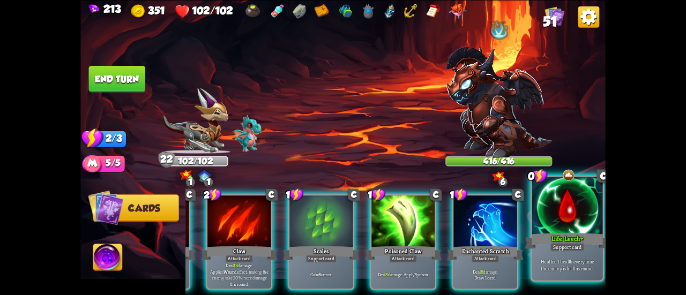
click at [562, 253] on div "Heal for 1 health every time the enemy is hit this round." at bounding box center [567, 264] width 71 height 31
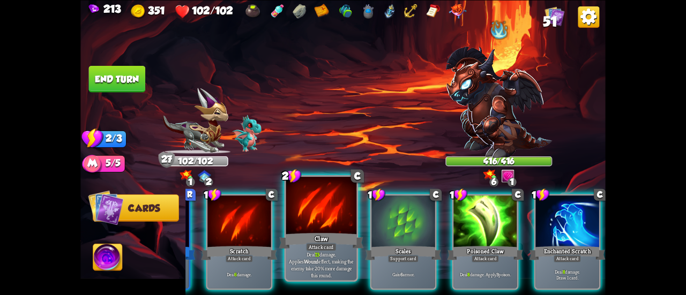
click at [311, 252] on div "Deal 13 damage. Applies Wound effect, making the enemy take 20% more damage thi…" at bounding box center [321, 264] width 71 height 31
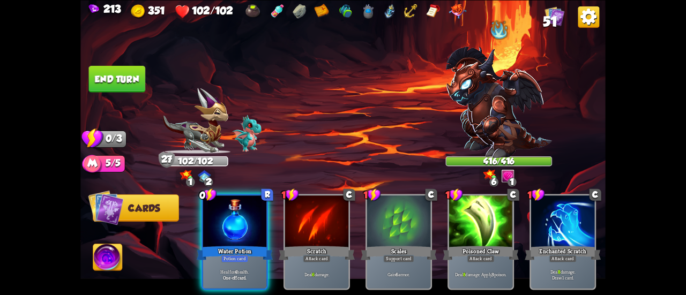
scroll to position [0, 0]
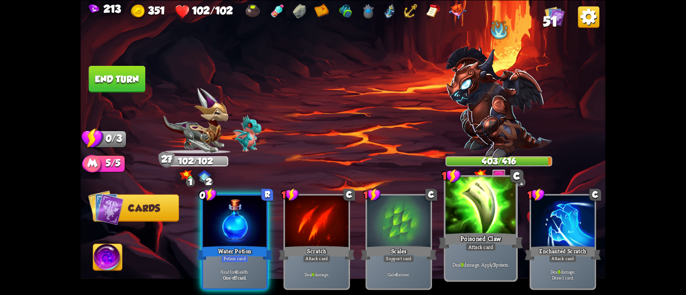
click at [469, 221] on div at bounding box center [480, 206] width 71 height 59
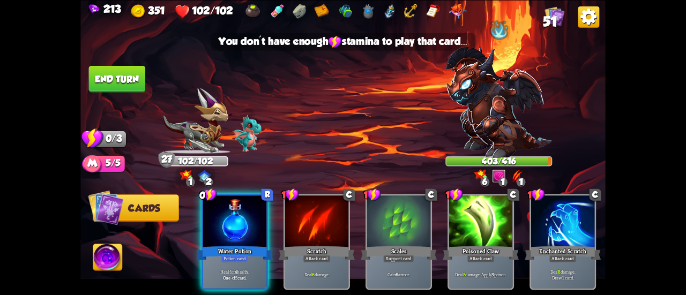
click at [118, 62] on img at bounding box center [342, 147] width 525 height 295
drag, startPoint x: 120, startPoint y: 70, endPoint x: 118, endPoint y: 46, distance: 24.1
click at [120, 70] on button "End turn" at bounding box center [117, 78] width 57 height 27
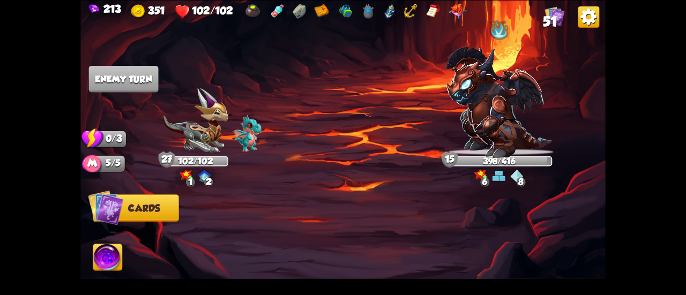
click at [502, 90] on img at bounding box center [498, 102] width 107 height 111
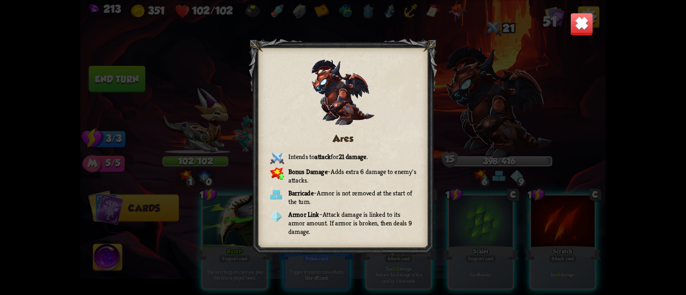
click at [575, 25] on img at bounding box center [581, 23] width 23 height 23
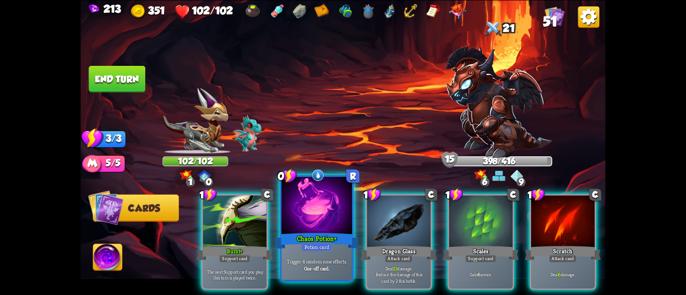
click at [323, 247] on div "Potion card" at bounding box center [317, 247] width 31 height 9
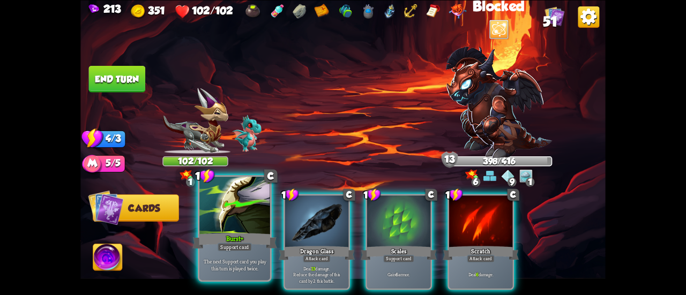
click at [213, 206] on div at bounding box center [234, 206] width 71 height 59
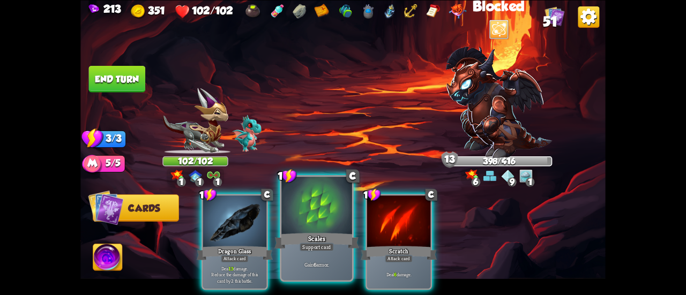
click at [287, 232] on div "Scales" at bounding box center [316, 241] width 85 height 19
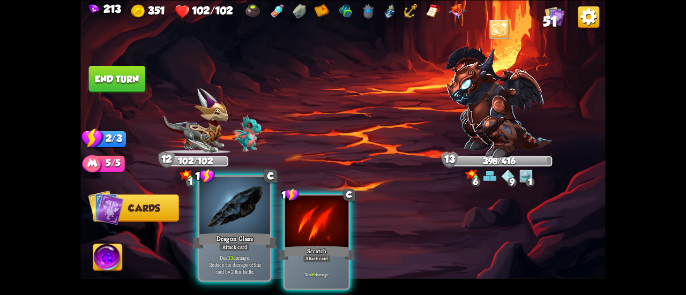
click at [248, 217] on div at bounding box center [234, 206] width 71 height 59
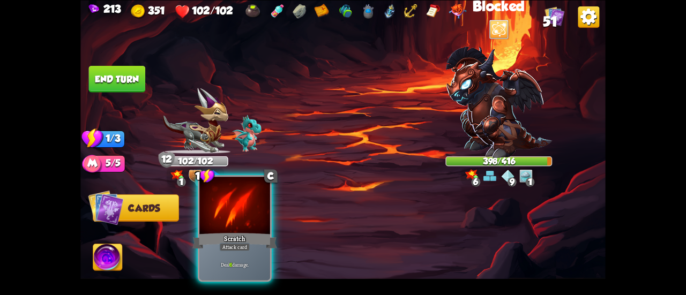
click at [240, 213] on div at bounding box center [234, 206] width 71 height 59
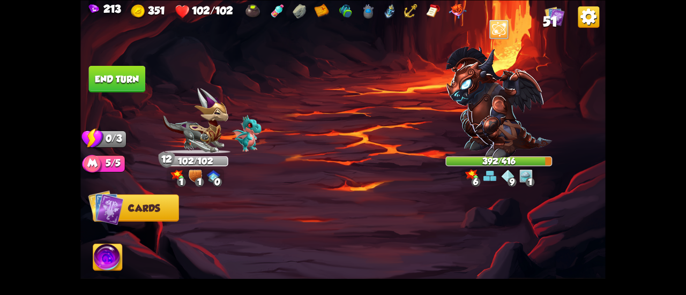
click at [138, 66] on button "End turn" at bounding box center [117, 78] width 57 height 27
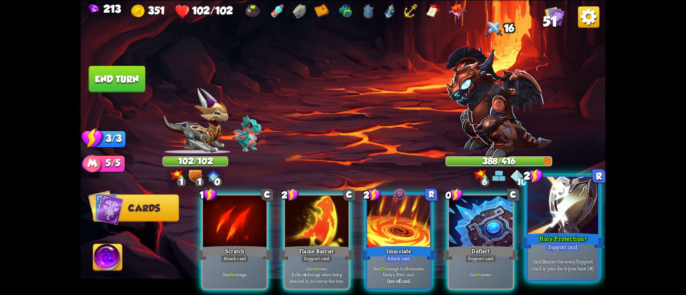
click at [551, 212] on div at bounding box center [562, 206] width 71 height 59
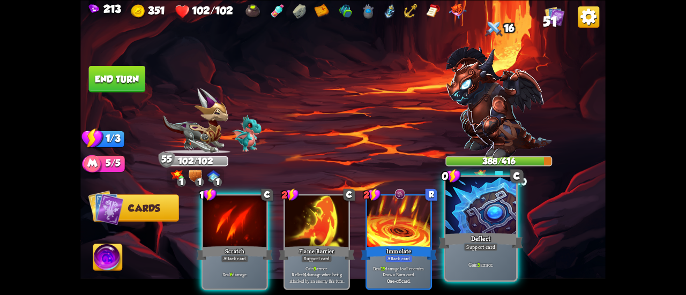
click at [496, 204] on div at bounding box center [480, 206] width 71 height 59
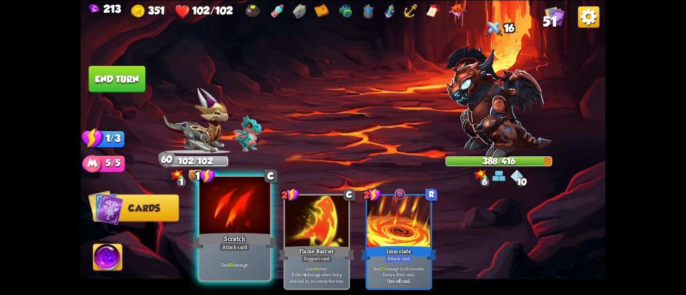
click at [225, 199] on div at bounding box center [234, 206] width 71 height 59
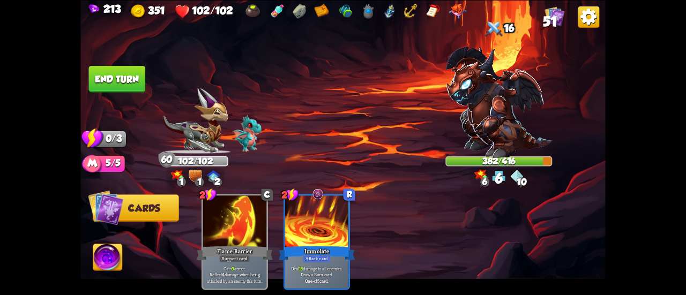
click at [99, 88] on button "End turn" at bounding box center [117, 78] width 57 height 27
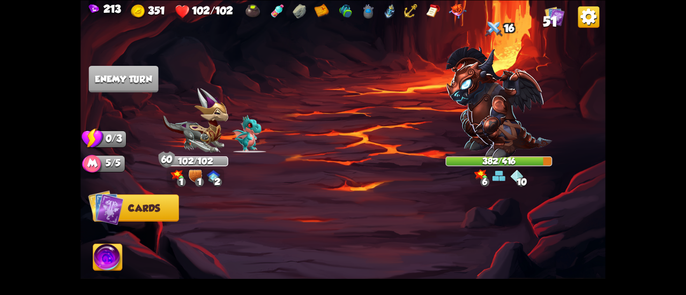
click at [476, 106] on img at bounding box center [498, 102] width 107 height 111
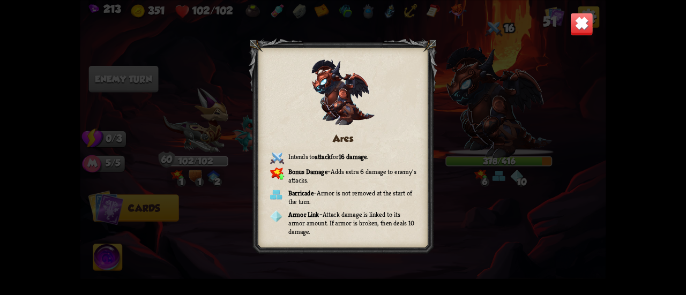
click at [585, 20] on img at bounding box center [581, 23] width 23 height 23
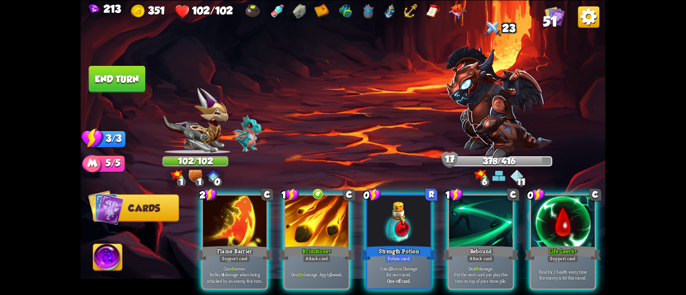
click at [547, 21] on span "51" at bounding box center [550, 21] width 14 height 16
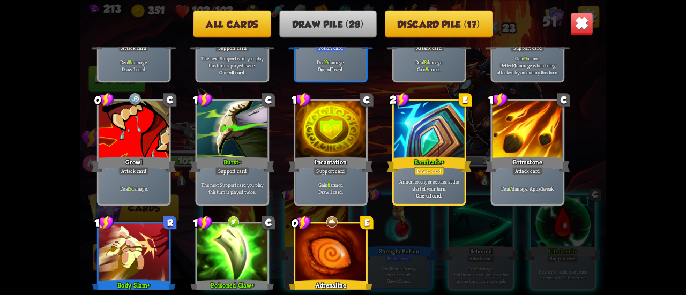
scroll to position [659, 0]
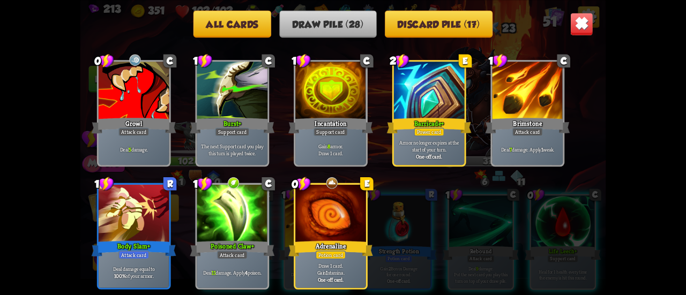
click at [577, 34] on img at bounding box center [581, 23] width 23 height 23
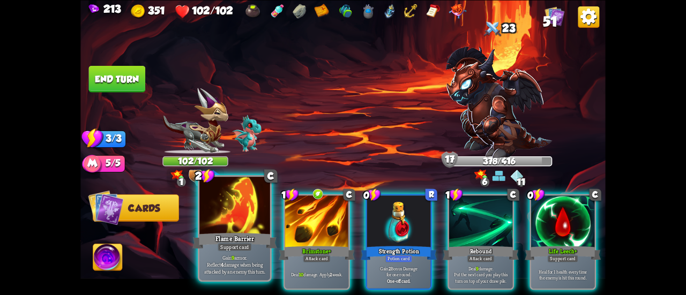
click at [225, 230] on div at bounding box center [234, 206] width 71 height 59
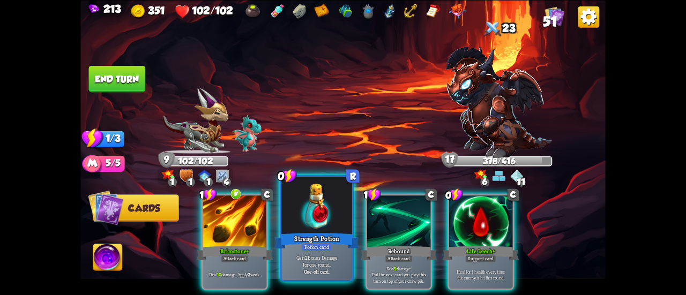
click at [307, 222] on div at bounding box center [316, 206] width 71 height 59
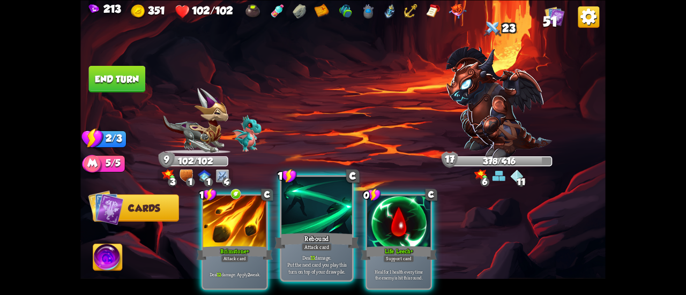
click at [292, 217] on div at bounding box center [316, 206] width 71 height 59
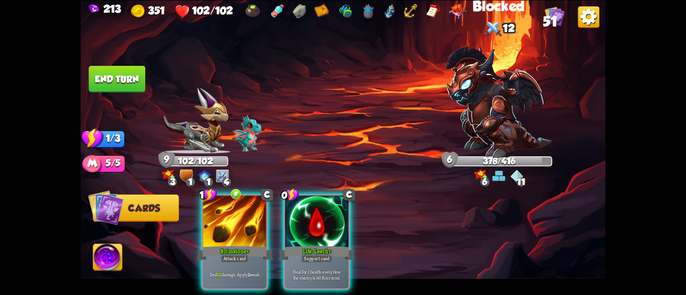
click at [231, 219] on div at bounding box center [234, 223] width 63 height 54
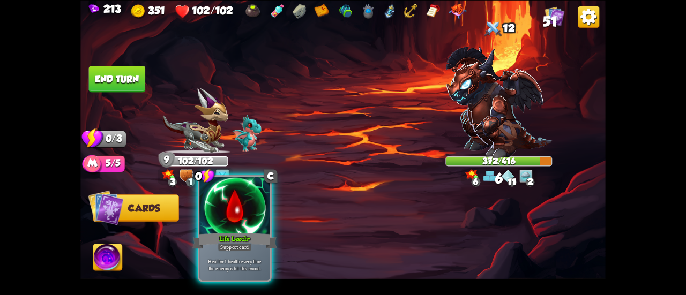
click at [233, 217] on div at bounding box center [234, 206] width 71 height 59
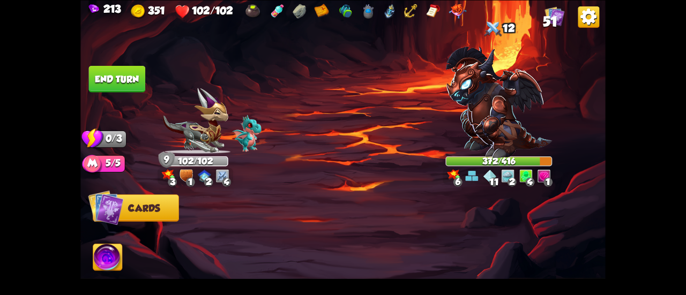
click at [125, 78] on button "End turn" at bounding box center [117, 78] width 57 height 27
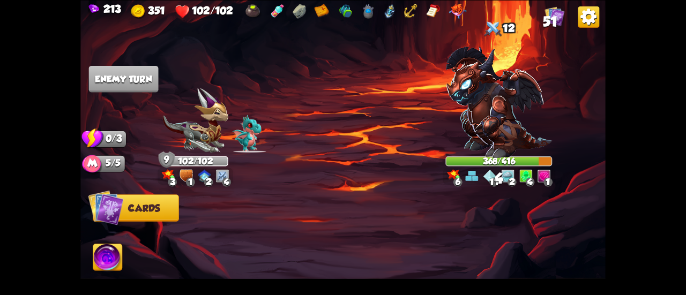
click at [116, 257] on img at bounding box center [107, 258] width 29 height 29
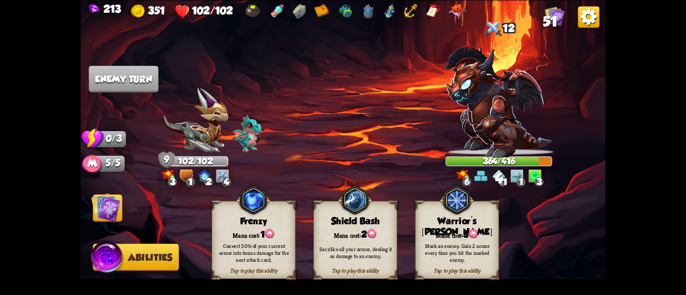
click at [478, 216] on div "Warrior's [PERSON_NAME]" at bounding box center [456, 227] width 83 height 22
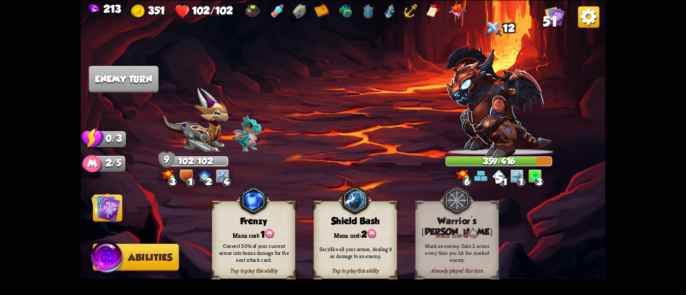
click at [116, 199] on img at bounding box center [105, 207] width 29 height 29
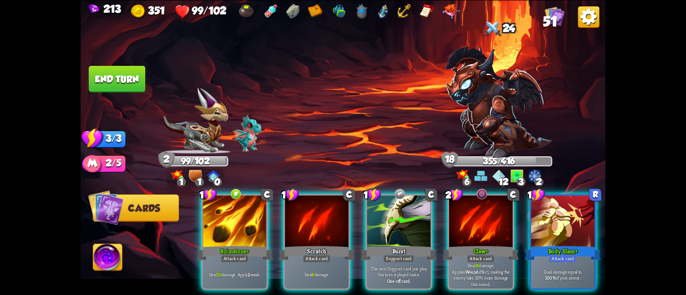
click at [461, 221] on div at bounding box center [480, 223] width 63 height 54
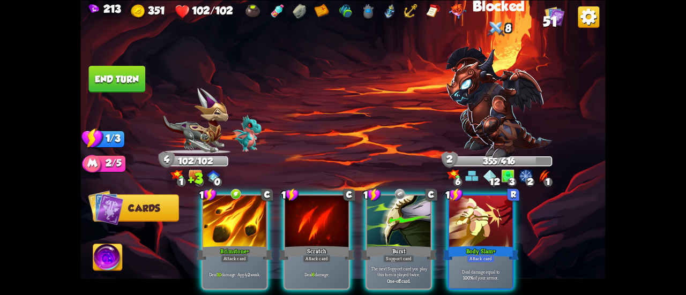
click at [233, 207] on div at bounding box center [234, 223] width 63 height 54
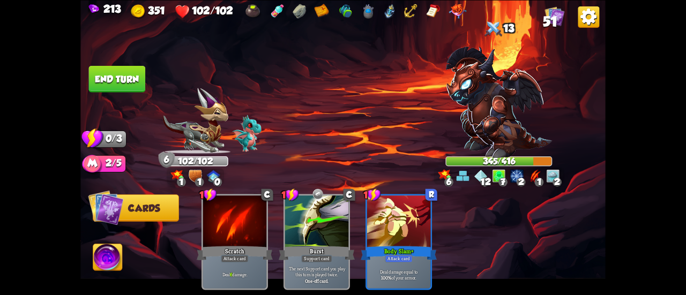
click at [117, 86] on button "End turn" at bounding box center [117, 78] width 57 height 27
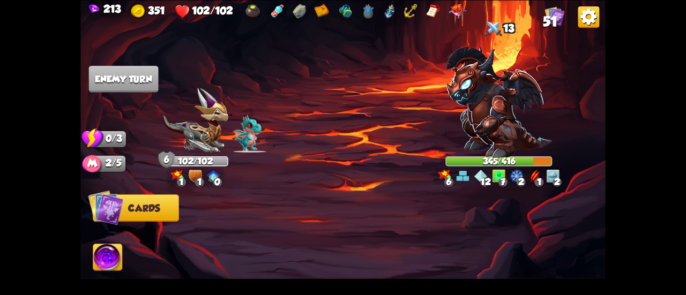
click at [553, 20] on span "51" at bounding box center [550, 21] width 14 height 16
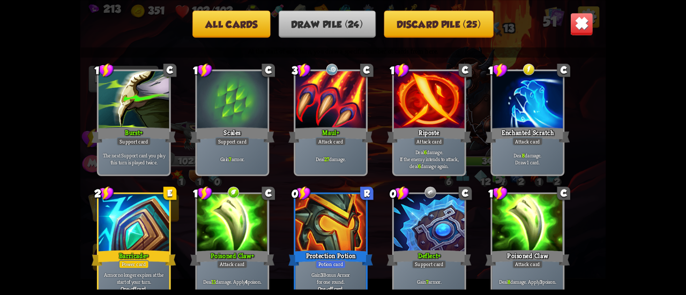
scroll to position [0, 0]
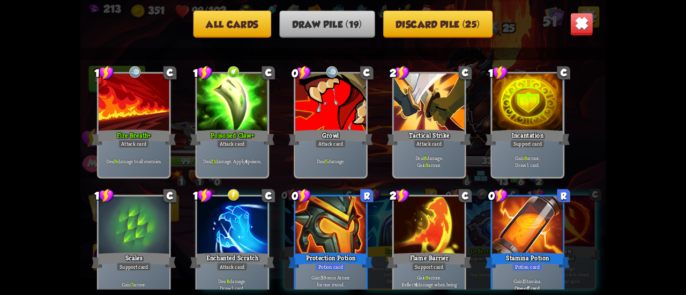
click at [583, 18] on img at bounding box center [581, 23] width 23 height 23
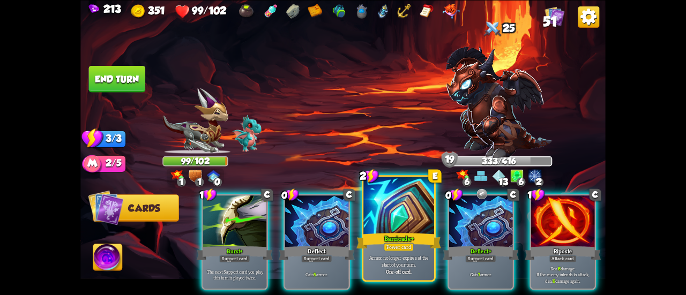
click at [401, 213] on div at bounding box center [398, 206] width 71 height 59
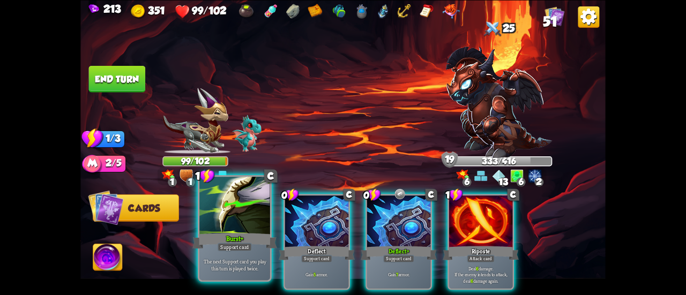
click at [218, 220] on div at bounding box center [234, 206] width 71 height 59
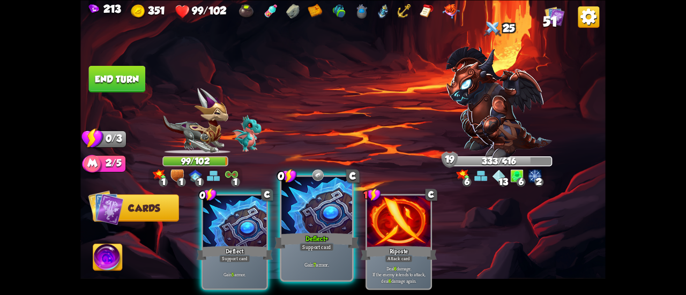
click at [303, 226] on div at bounding box center [316, 206] width 71 height 59
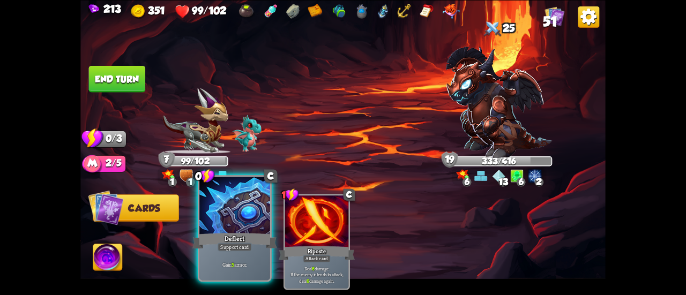
click at [225, 231] on div at bounding box center [234, 206] width 71 height 59
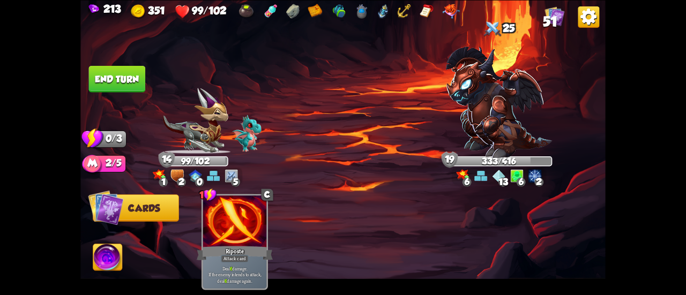
click at [122, 86] on button "End turn" at bounding box center [117, 78] width 57 height 27
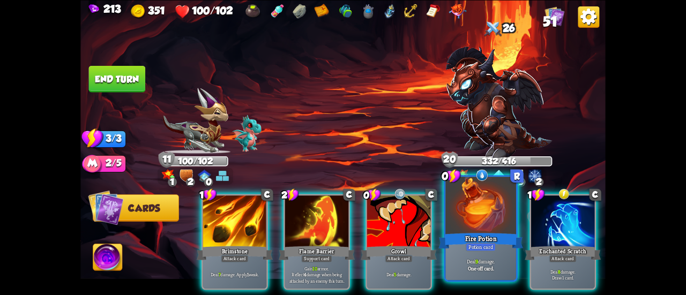
click at [472, 199] on div at bounding box center [480, 206] width 71 height 59
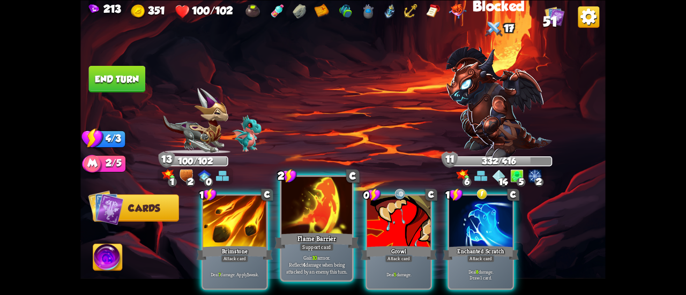
click at [313, 205] on div at bounding box center [316, 206] width 71 height 59
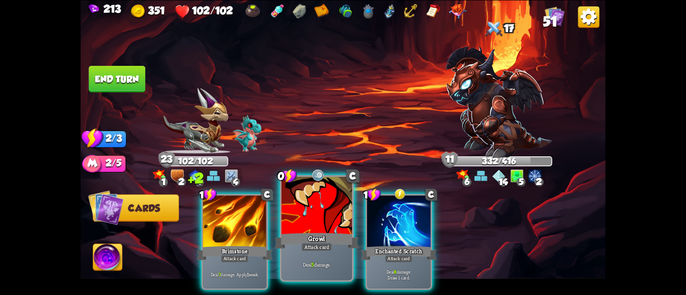
click at [319, 201] on div at bounding box center [316, 206] width 71 height 59
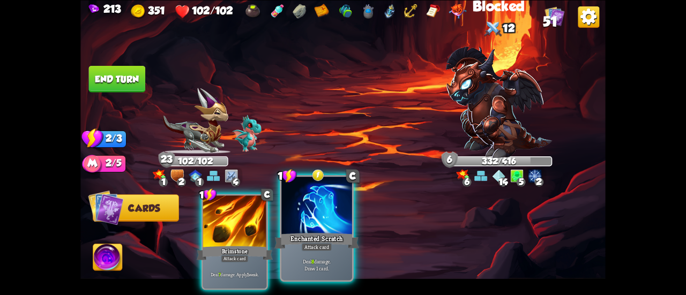
click at [326, 205] on div at bounding box center [316, 206] width 71 height 59
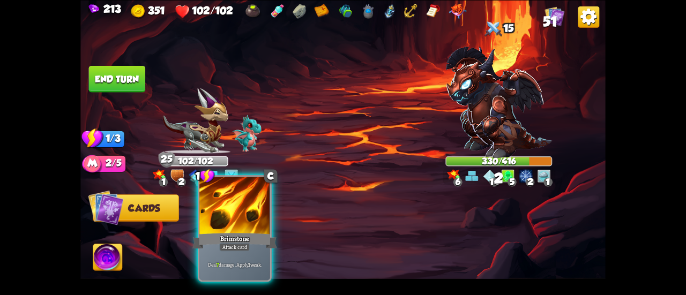
click at [251, 221] on div at bounding box center [234, 206] width 71 height 59
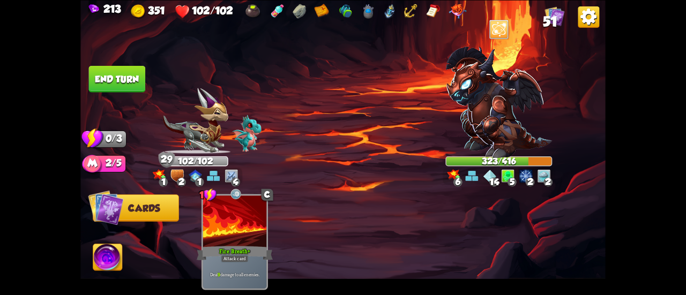
click at [124, 68] on button "End turn" at bounding box center [117, 78] width 57 height 27
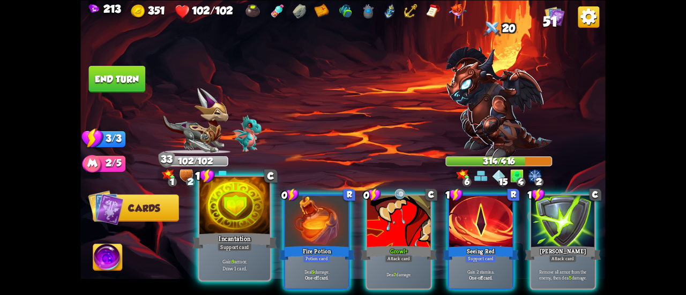
click at [213, 203] on div at bounding box center [234, 206] width 71 height 59
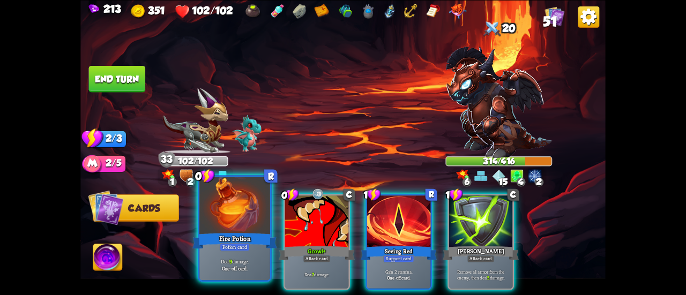
click at [214, 203] on div at bounding box center [234, 206] width 71 height 59
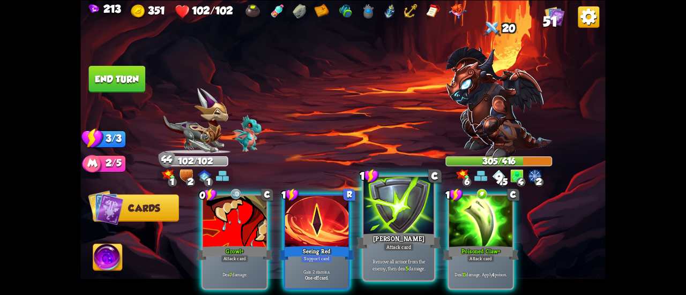
click at [386, 243] on div "Attack card" at bounding box center [398, 247] width 31 height 9
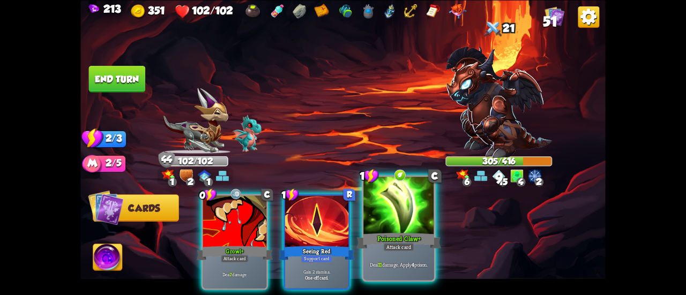
click at [393, 242] on div "Poisoned Claw+" at bounding box center [398, 241] width 85 height 19
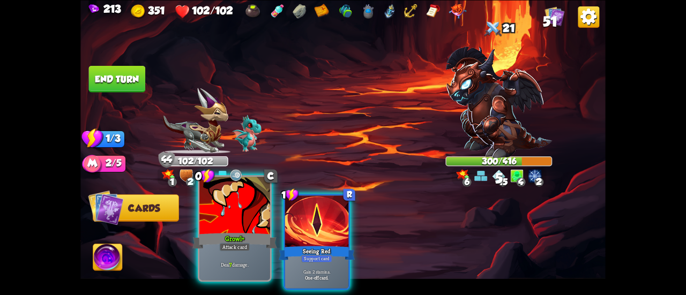
click at [218, 226] on div at bounding box center [234, 206] width 71 height 59
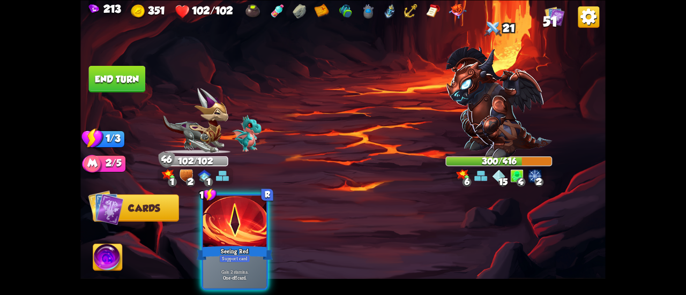
click at [107, 76] on button "End turn" at bounding box center [117, 78] width 57 height 27
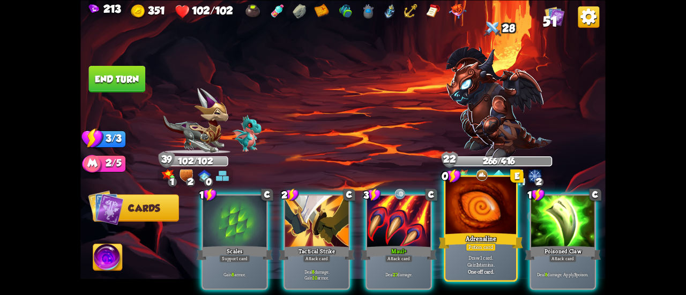
click at [447, 236] on div "Adrenaline" at bounding box center [480, 241] width 85 height 19
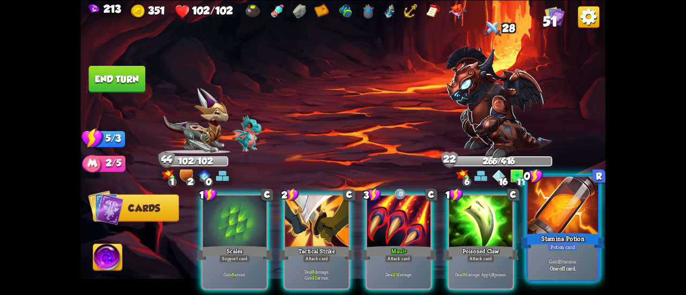
click at [546, 215] on div at bounding box center [562, 206] width 71 height 59
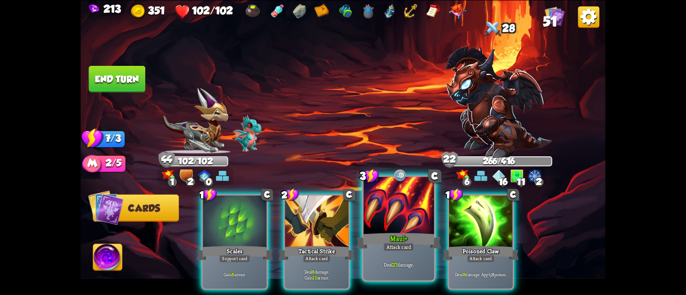
click at [411, 234] on div "Maul+" at bounding box center [398, 241] width 85 height 19
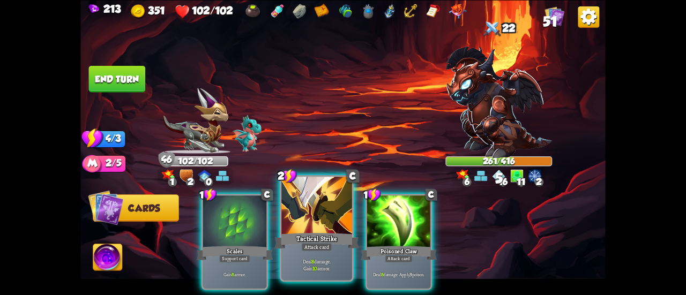
click at [305, 216] on div at bounding box center [316, 206] width 71 height 59
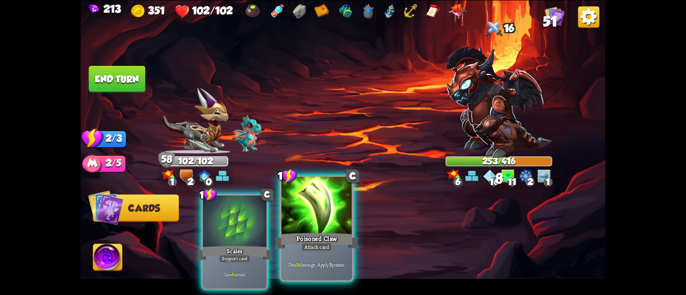
click at [314, 220] on div at bounding box center [316, 206] width 71 height 59
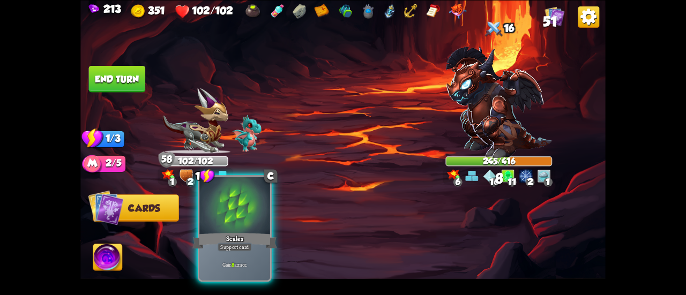
click at [263, 218] on div at bounding box center [234, 206] width 71 height 59
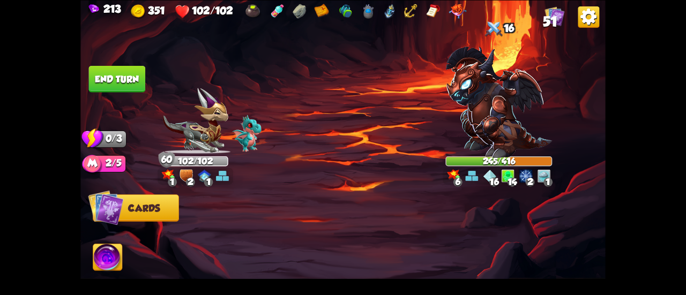
click at [116, 79] on button "End turn" at bounding box center [117, 78] width 57 height 27
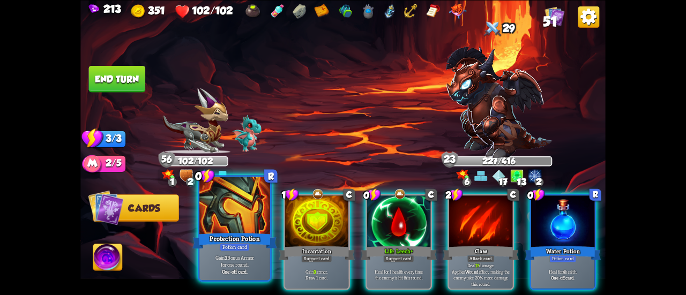
click at [228, 205] on div at bounding box center [234, 206] width 71 height 59
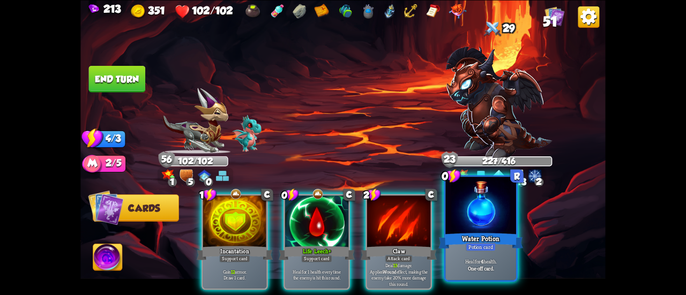
click at [459, 215] on div at bounding box center [480, 206] width 71 height 59
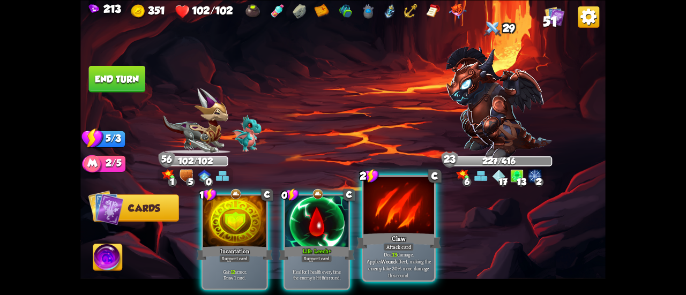
click at [381, 218] on div at bounding box center [398, 206] width 71 height 59
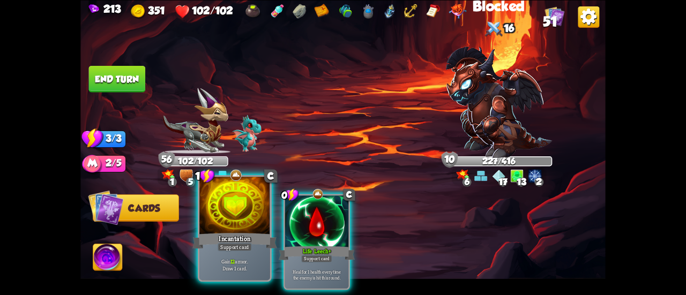
click at [227, 229] on div at bounding box center [234, 206] width 71 height 59
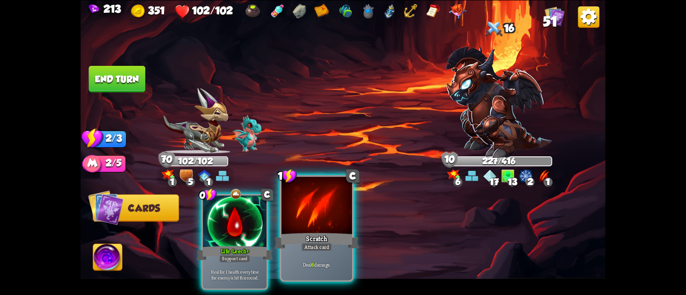
click at [305, 196] on div at bounding box center [316, 206] width 71 height 59
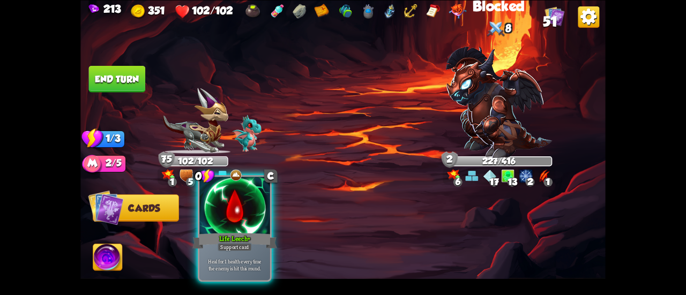
click at [207, 200] on div at bounding box center [234, 206] width 71 height 59
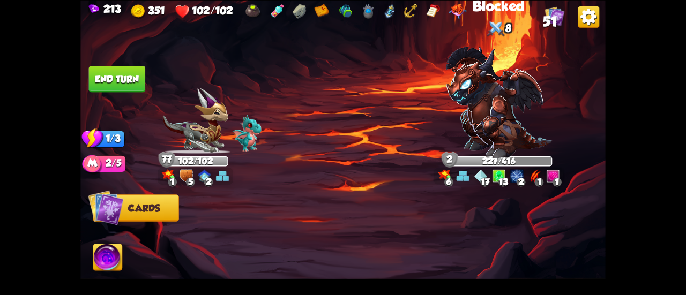
click at [112, 73] on button "End turn" at bounding box center [117, 78] width 57 height 27
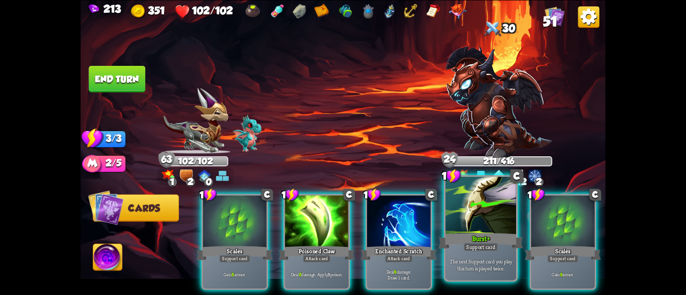
click at [511, 220] on div at bounding box center [480, 206] width 71 height 59
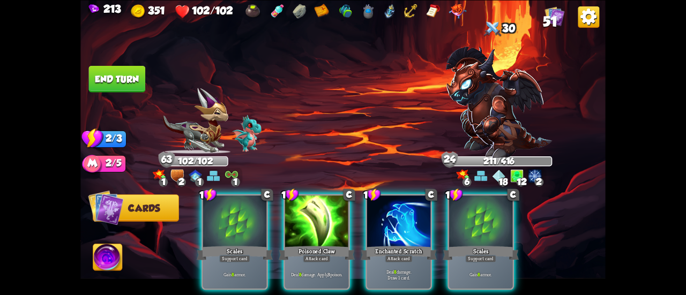
click at [511, 220] on div at bounding box center [480, 223] width 63 height 54
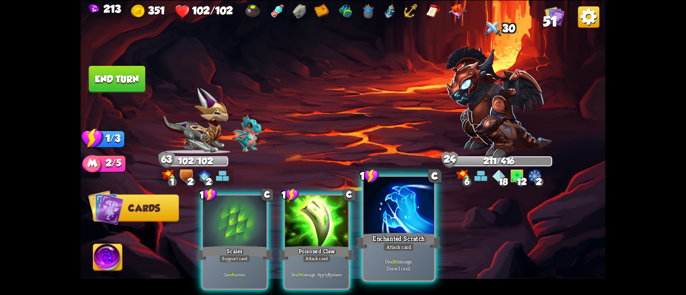
click at [412, 205] on div at bounding box center [398, 206] width 71 height 59
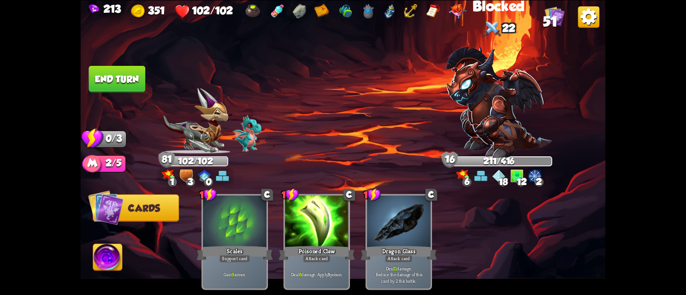
click at [120, 92] on img at bounding box center [342, 147] width 525 height 295
click at [116, 77] on button "End turn" at bounding box center [117, 78] width 57 height 27
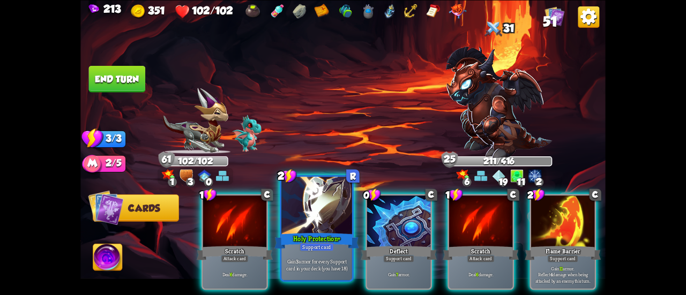
click at [312, 196] on div at bounding box center [316, 206] width 71 height 59
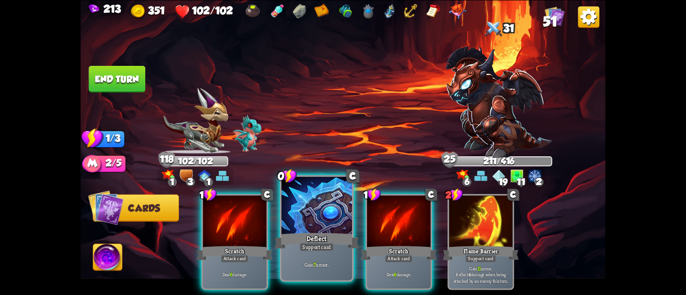
click at [299, 203] on div at bounding box center [316, 206] width 71 height 59
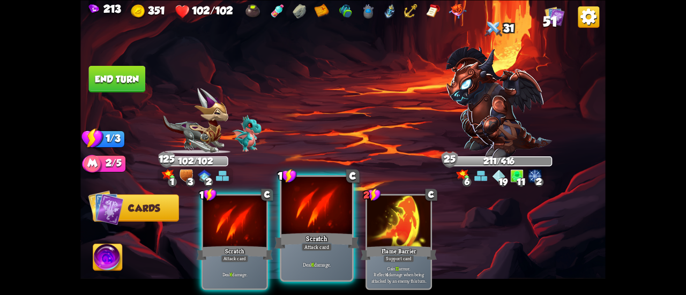
click at [292, 204] on div at bounding box center [316, 206] width 71 height 59
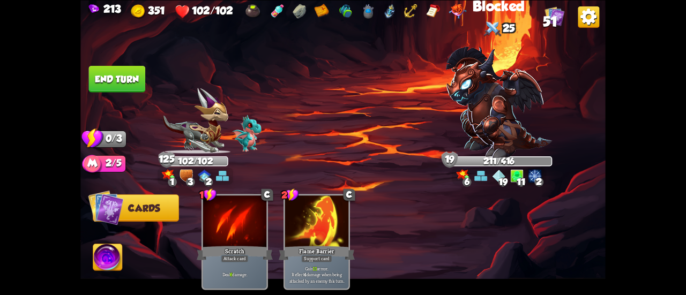
click at [134, 72] on button "End turn" at bounding box center [117, 78] width 57 height 27
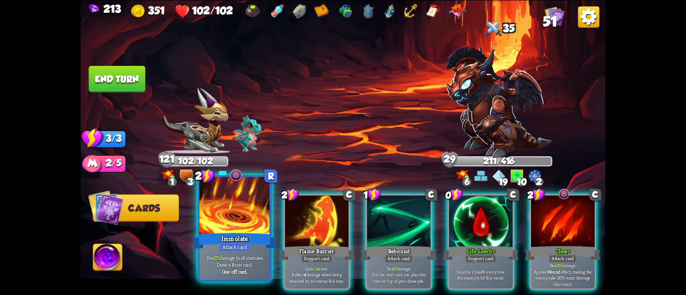
click at [251, 262] on p "Deal 15 damage to all enemies. Draw a Burn card." at bounding box center [234, 261] width 67 height 14
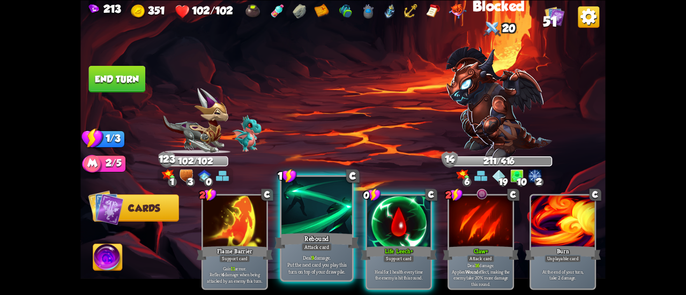
click at [302, 228] on div at bounding box center [316, 206] width 71 height 59
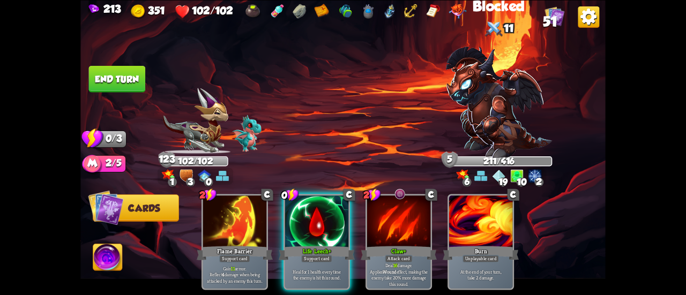
click at [302, 228] on div at bounding box center [316, 223] width 63 height 54
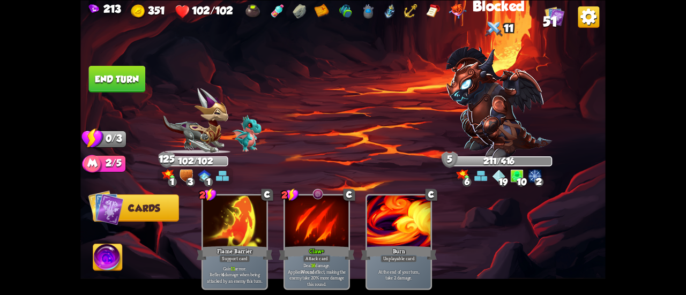
click at [136, 70] on button "End turn" at bounding box center [117, 78] width 57 height 27
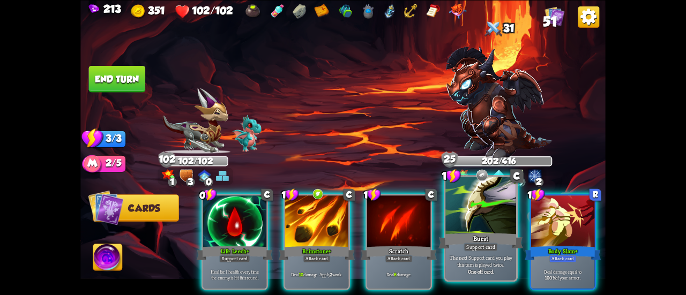
click at [469, 230] on div at bounding box center [480, 206] width 71 height 59
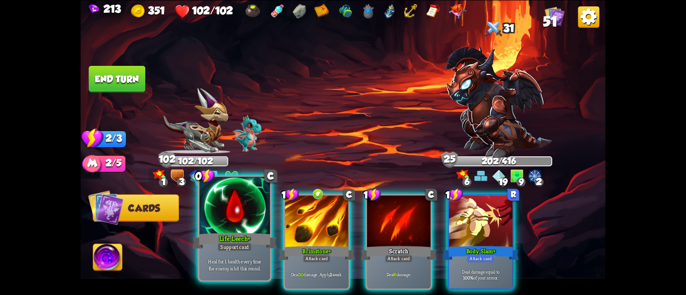
click at [232, 222] on div at bounding box center [234, 206] width 71 height 59
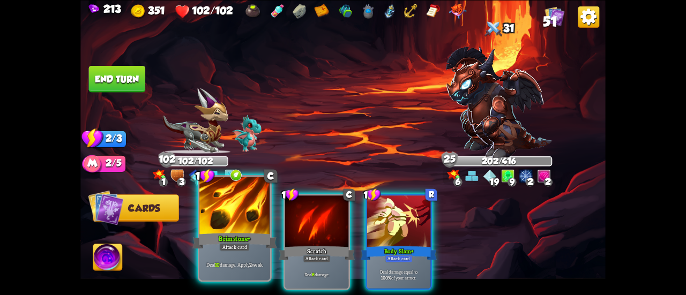
click at [227, 222] on div at bounding box center [234, 206] width 71 height 59
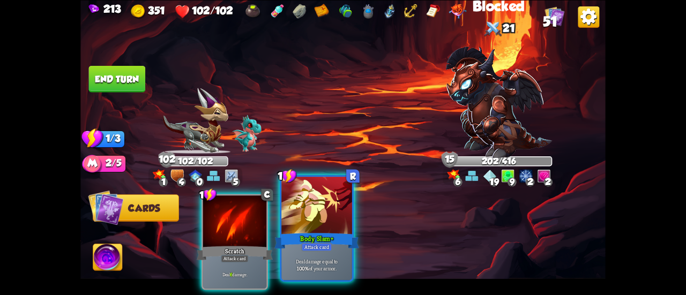
click at [306, 214] on div at bounding box center [316, 206] width 71 height 59
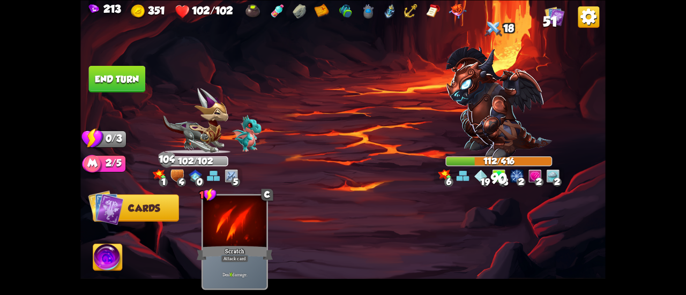
click at [89, 79] on button "End turn" at bounding box center [117, 78] width 57 height 27
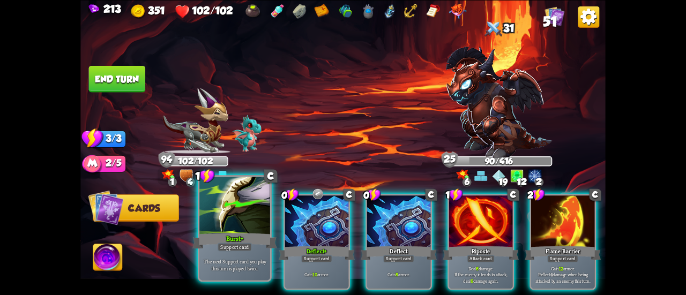
click at [242, 212] on div at bounding box center [234, 206] width 71 height 59
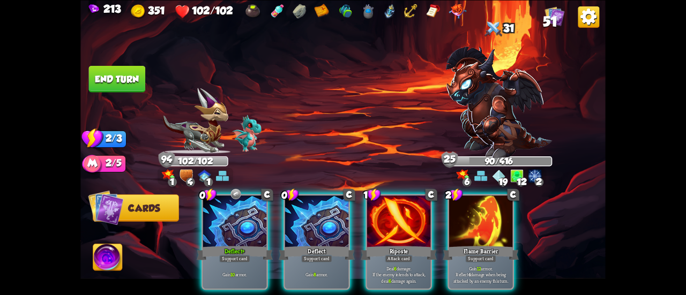
click at [242, 212] on div at bounding box center [234, 223] width 63 height 54
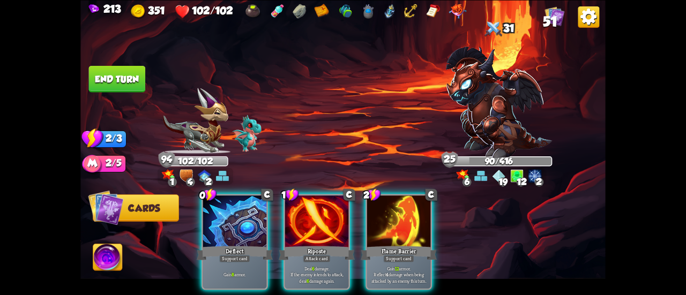
click at [232, 207] on div at bounding box center [234, 223] width 63 height 54
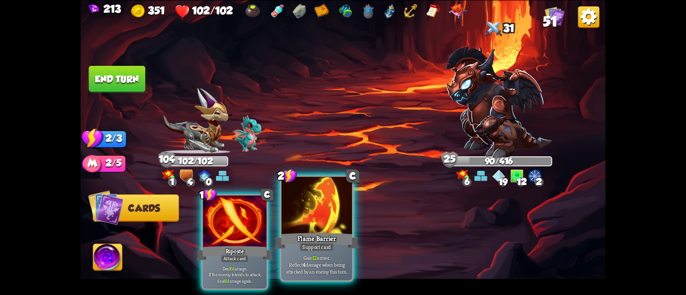
click at [286, 197] on div at bounding box center [316, 206] width 71 height 59
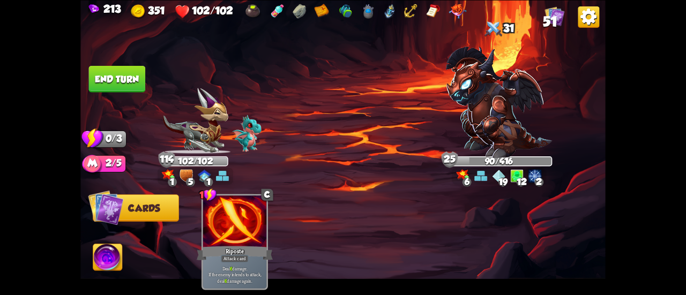
click at [121, 69] on button "End turn" at bounding box center [117, 78] width 57 height 27
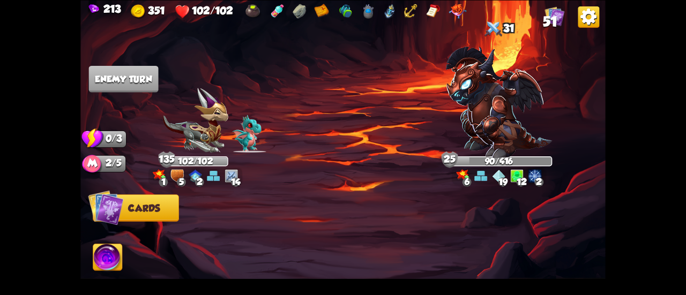
click at [110, 257] on img at bounding box center [107, 258] width 29 height 29
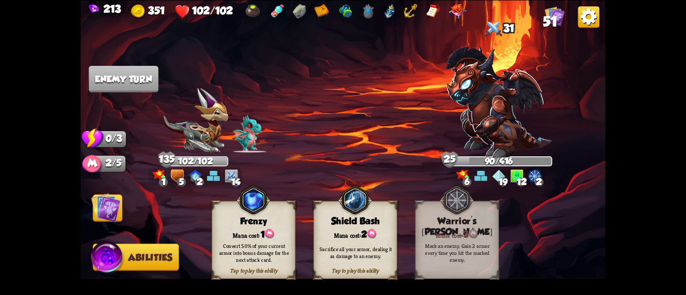
click at [243, 250] on div "Convert 50% of your current armor into bonus damage for the next attack card." at bounding box center [255, 252] width 76 height 21
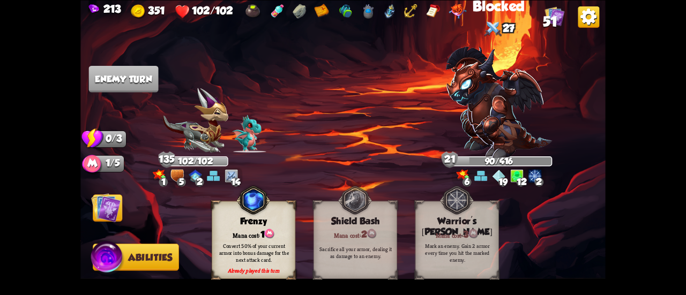
click at [113, 207] on img at bounding box center [105, 207] width 29 height 29
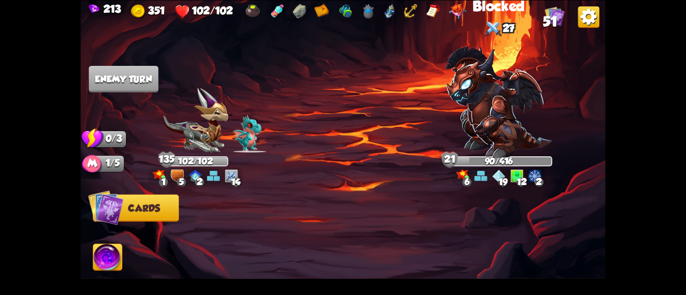
click at [108, 257] on img at bounding box center [107, 258] width 29 height 29
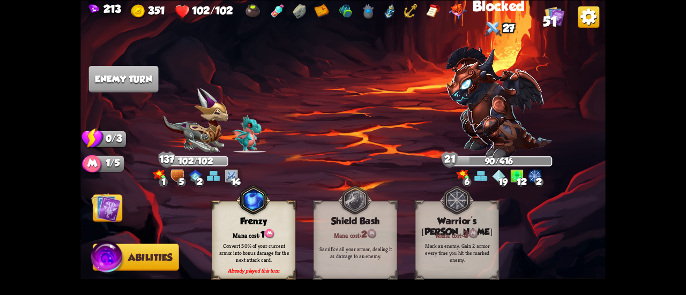
click at [100, 200] on img at bounding box center [105, 207] width 29 height 29
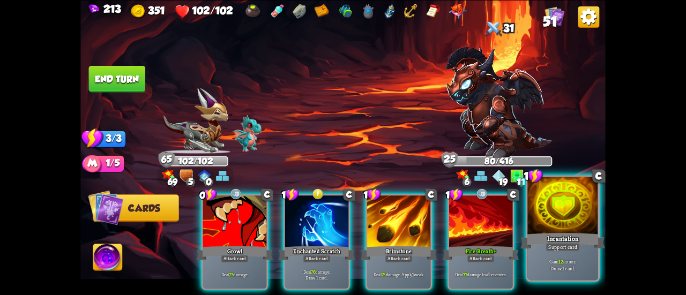
click at [560, 213] on div at bounding box center [562, 206] width 71 height 59
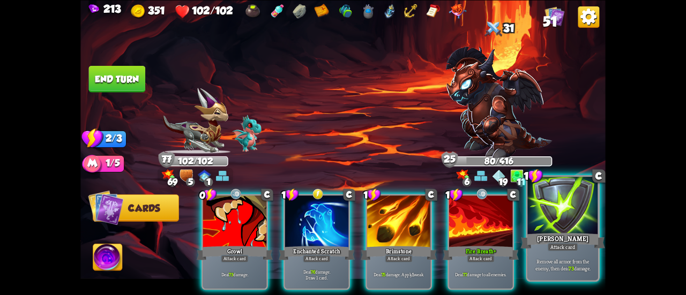
click at [548, 213] on div at bounding box center [562, 206] width 71 height 59
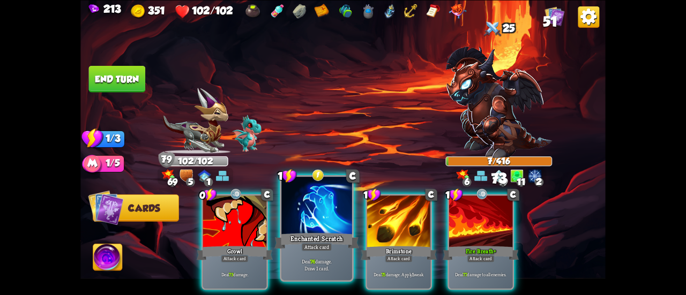
click at [287, 201] on div at bounding box center [316, 206] width 71 height 59
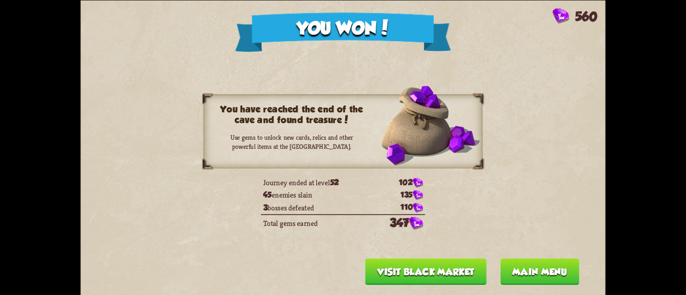
click at [439, 271] on button "Visit Black Market" at bounding box center [426, 271] width 122 height 27
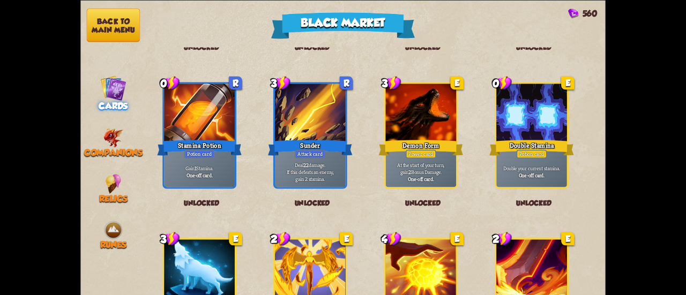
scroll to position [804, 0]
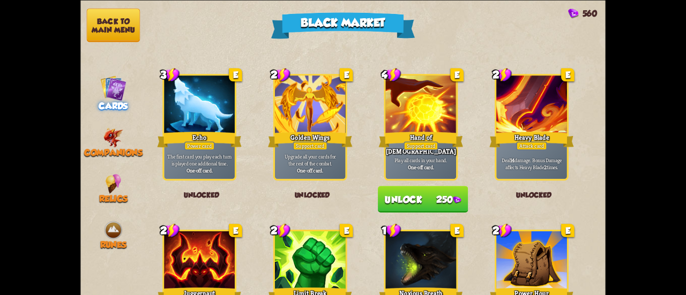
click at [425, 197] on button "Unlock 250" at bounding box center [423, 199] width 90 height 27
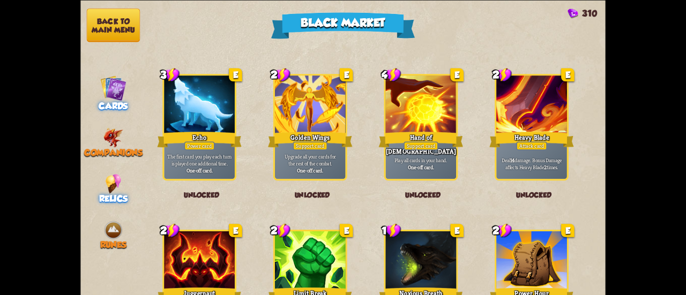
click at [105, 182] on div "Relics" at bounding box center [112, 189] width 65 height 30
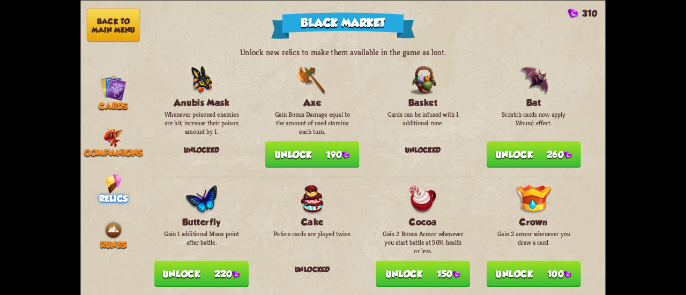
drag, startPoint x: 522, startPoint y: 144, endPoint x: 436, endPoint y: 156, distance: 86.6
click at [521, 144] on button "Unlock 260" at bounding box center [534, 154] width 94 height 27
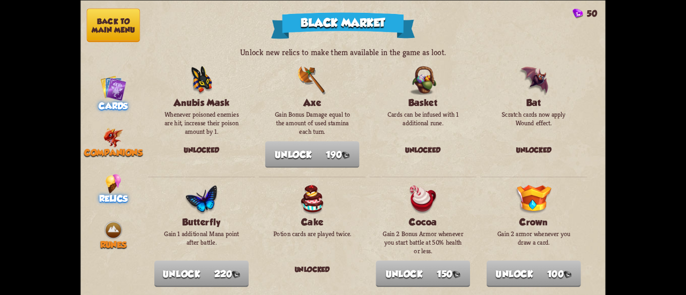
click at [89, 80] on div "Cards" at bounding box center [112, 92] width 65 height 36
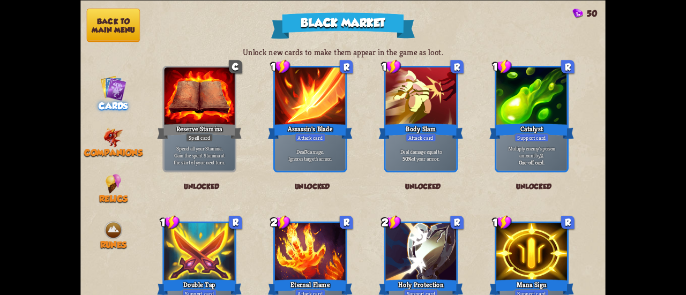
click at [133, 4] on nav "Back to main menu Cards Companions Relics Runes" at bounding box center [112, 147] width 65 height 295
click at [129, 23] on button "Back to main menu" at bounding box center [113, 25] width 53 height 34
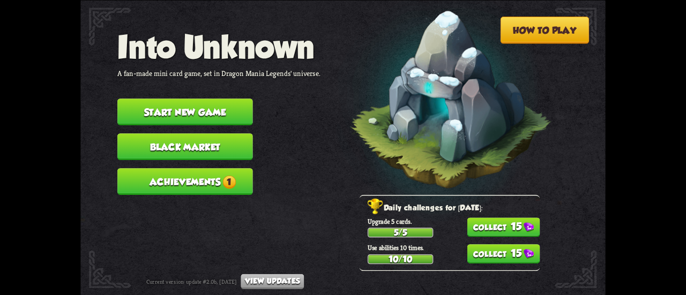
click at [511, 225] on button "15" at bounding box center [503, 227] width 73 height 19
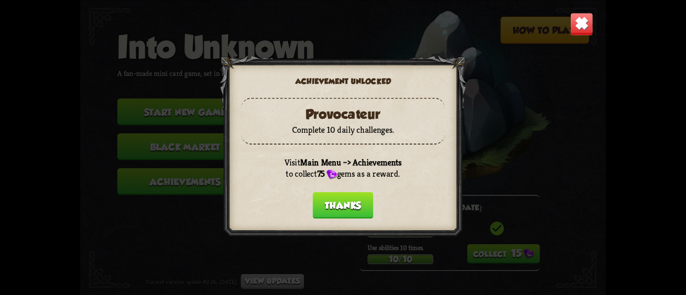
click at [511, 225] on div "Achievement unlocked Provocateur Complete 10 daily challenges. Visit Main Menu …" at bounding box center [342, 147] width 525 height 295
click at [359, 203] on button "Thanks" at bounding box center [342, 205] width 61 height 27
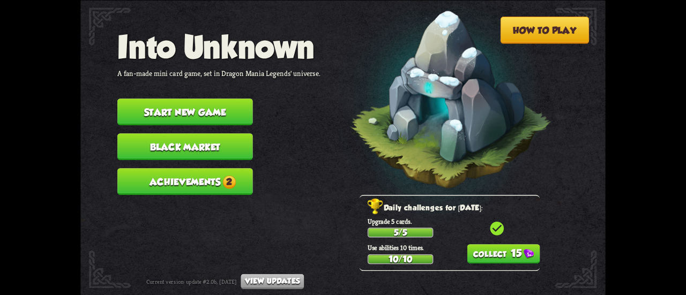
click at [517, 252] on button "15" at bounding box center [503, 253] width 73 height 19
click at [180, 171] on button "Achievements 2" at bounding box center [185, 181] width 136 height 27
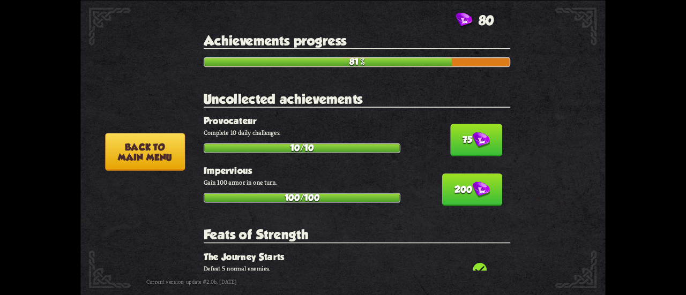
click at [472, 145] on img at bounding box center [480, 140] width 17 height 17
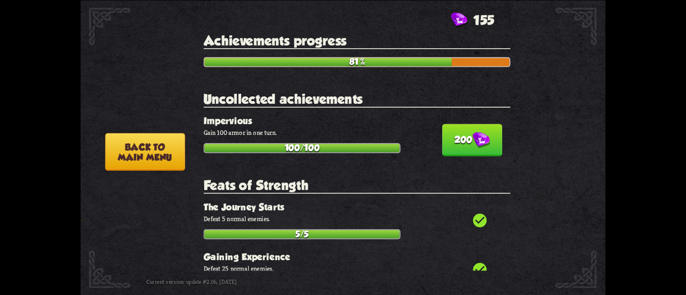
click at [472, 145] on img at bounding box center [480, 140] width 17 height 17
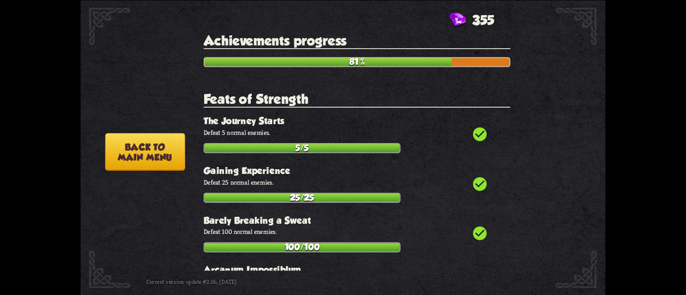
click at [185, 147] on img at bounding box center [206, 152] width 136 height 77
click at [158, 146] on button "Back to main menu" at bounding box center [145, 152] width 80 height 38
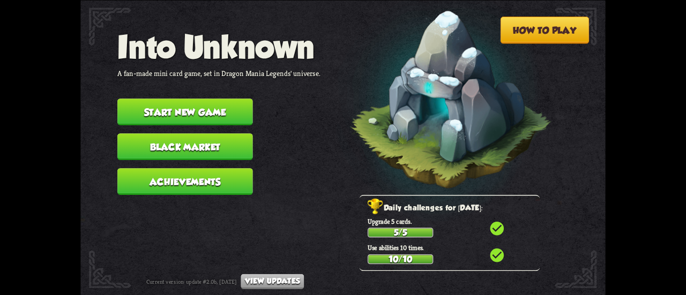
click at [162, 140] on button "Black Market" at bounding box center [185, 146] width 136 height 27
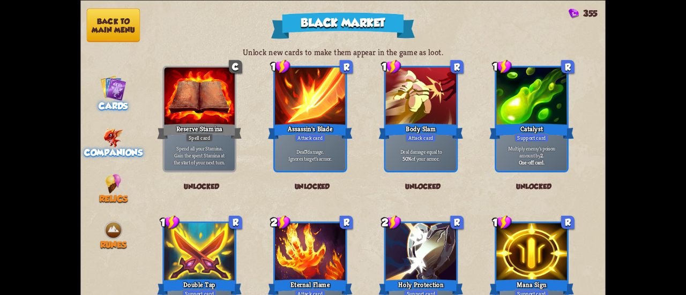
click at [124, 137] on div "Companions" at bounding box center [112, 143] width 65 height 30
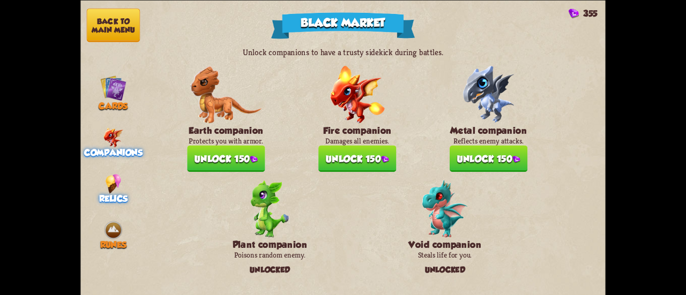
click at [131, 184] on div "Relics" at bounding box center [112, 189] width 65 height 30
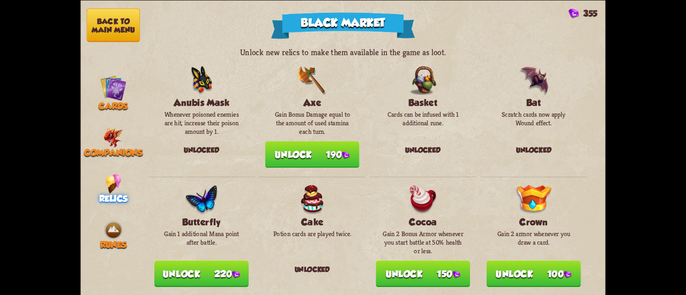
click at [325, 143] on button "Unlock 190" at bounding box center [312, 154] width 94 height 27
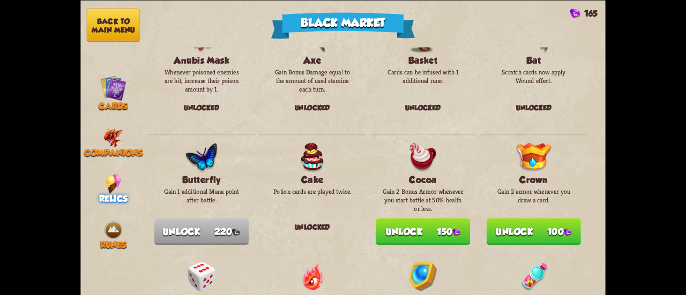
scroll to position [107, 0]
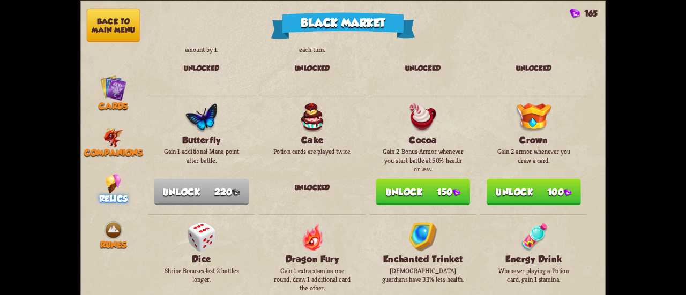
click at [398, 186] on button "Unlock 150" at bounding box center [423, 191] width 94 height 27
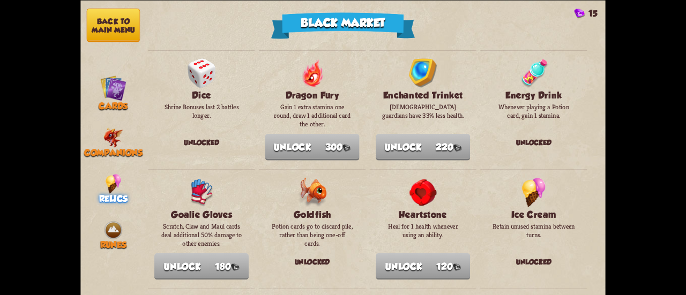
scroll to position [482, 0]
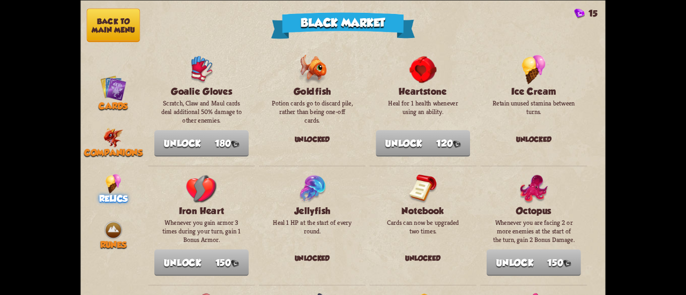
click at [131, 18] on button "Back to main menu" at bounding box center [113, 25] width 53 height 34
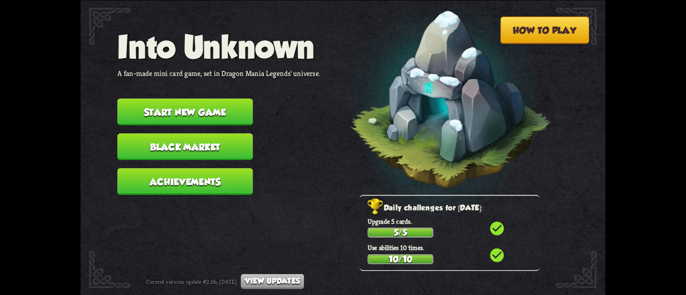
click at [163, 114] on button "Start new game" at bounding box center [185, 112] width 136 height 27
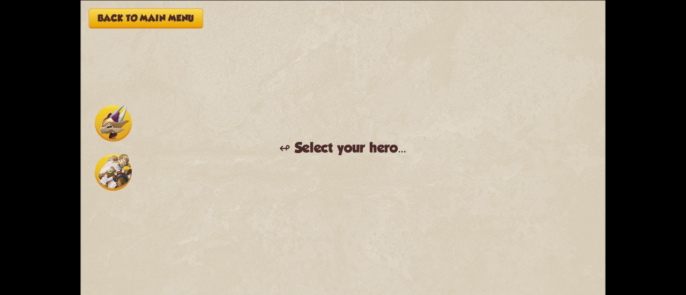
click at [110, 131] on img at bounding box center [113, 123] width 37 height 37
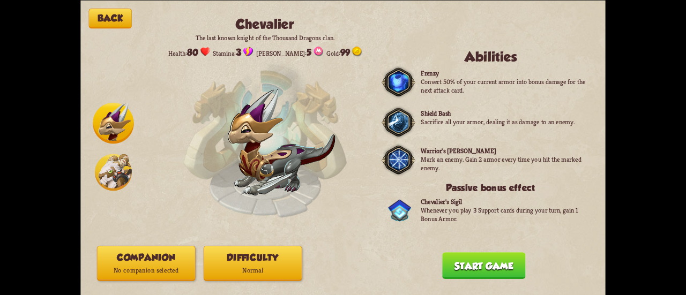
click at [287, 259] on button "Difficulty Normal" at bounding box center [253, 262] width 99 height 35
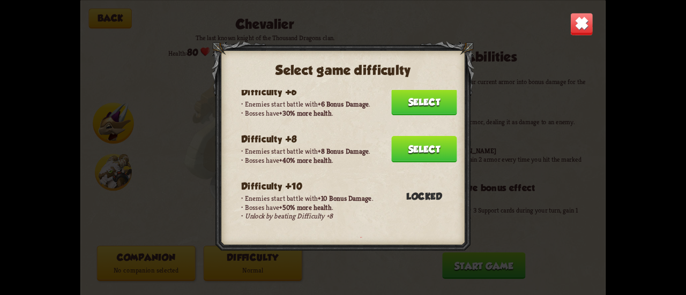
scroll to position [161, 0]
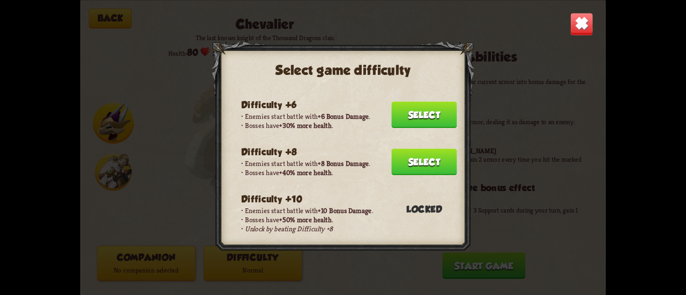
click at [413, 165] on button "Select" at bounding box center [423, 161] width 65 height 27
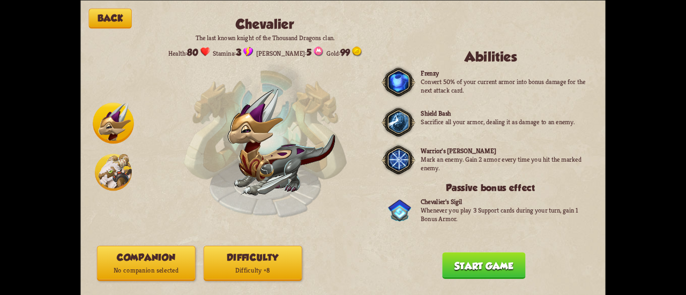
click at [145, 269] on p "No companion selected" at bounding box center [147, 270] width 98 height 13
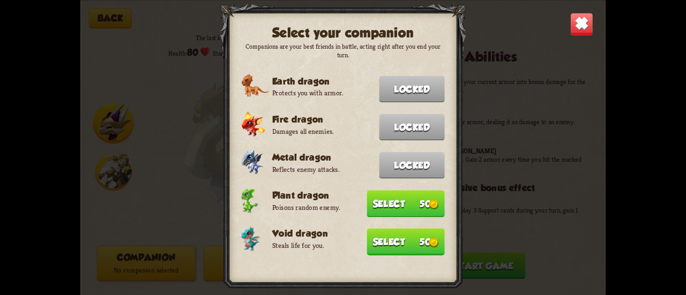
click at [388, 236] on button "Select 50" at bounding box center [406, 241] width 78 height 27
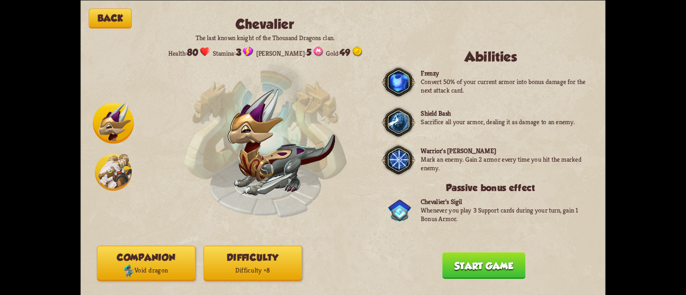
click at [459, 263] on button "Start game" at bounding box center [483, 265] width 83 height 27
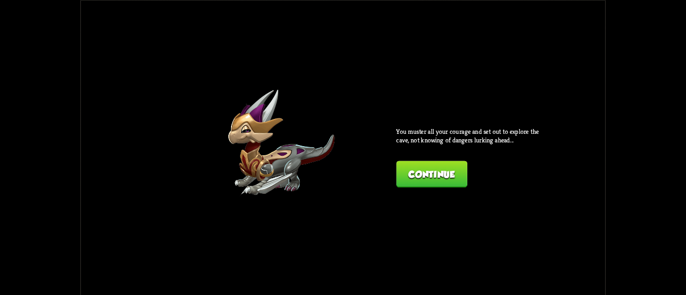
click at [454, 172] on button "Continue" at bounding box center [431, 174] width 71 height 27
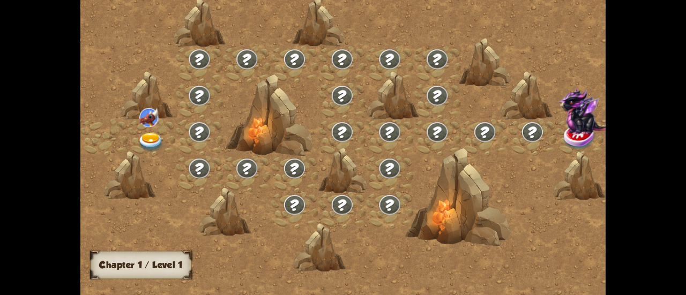
click at [148, 141] on img at bounding box center [151, 142] width 26 height 19
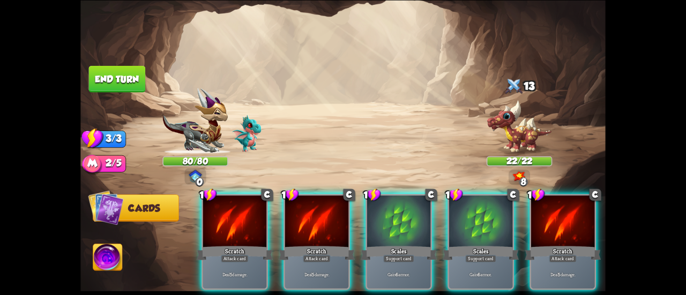
click at [109, 248] on img at bounding box center [107, 258] width 29 height 29
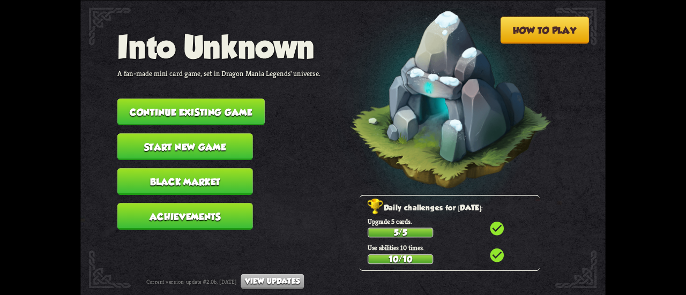
click at [504, 40] on button "How to play" at bounding box center [544, 30] width 89 height 27
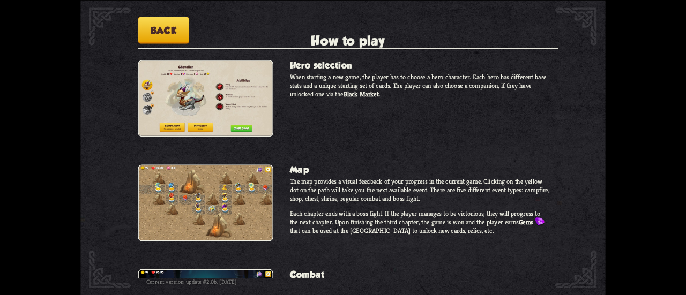
scroll to position [71, 0]
drag, startPoint x: 307, startPoint y: 80, endPoint x: 311, endPoint y: 87, distance: 8.6
click at [311, 87] on p "When starting a new game, the player has to choose a hero character. Each hero …" at bounding box center [420, 85] width 260 height 26
click at [180, 32] on button "Back" at bounding box center [163, 30] width 51 height 27
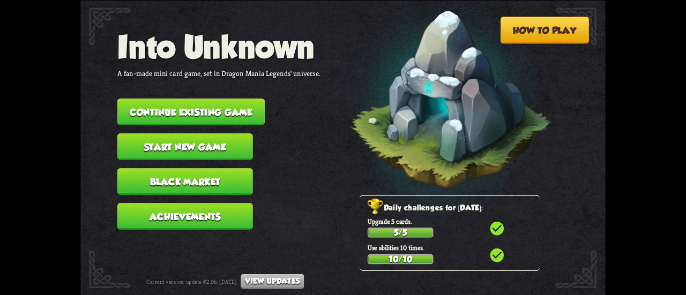
click at [179, 145] on button "Start new game" at bounding box center [185, 146] width 136 height 27
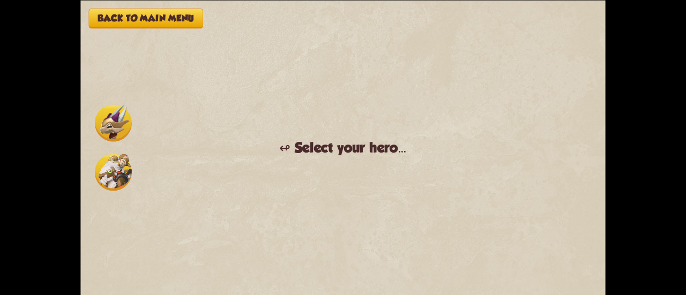
click at [120, 177] on img at bounding box center [113, 172] width 37 height 37
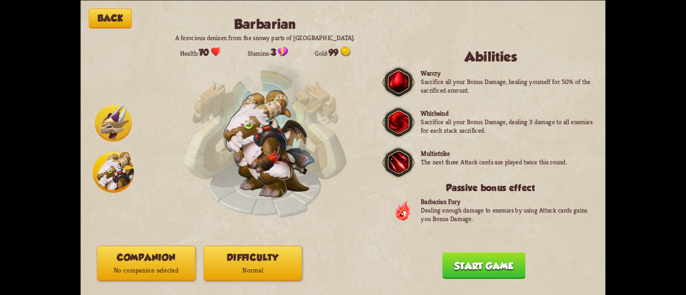
click at [94, 21] on button "Back" at bounding box center [110, 18] width 43 height 20
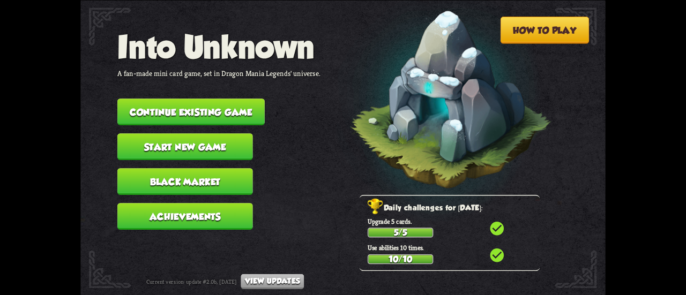
click at [220, 208] on button "Achievements" at bounding box center [185, 216] width 136 height 27
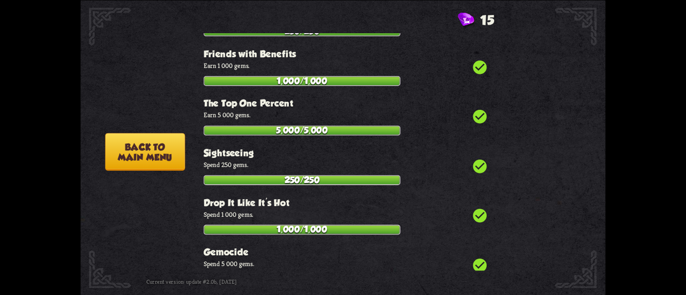
scroll to position [3591, 0]
